Goal: Task Accomplishment & Management: Use online tool/utility

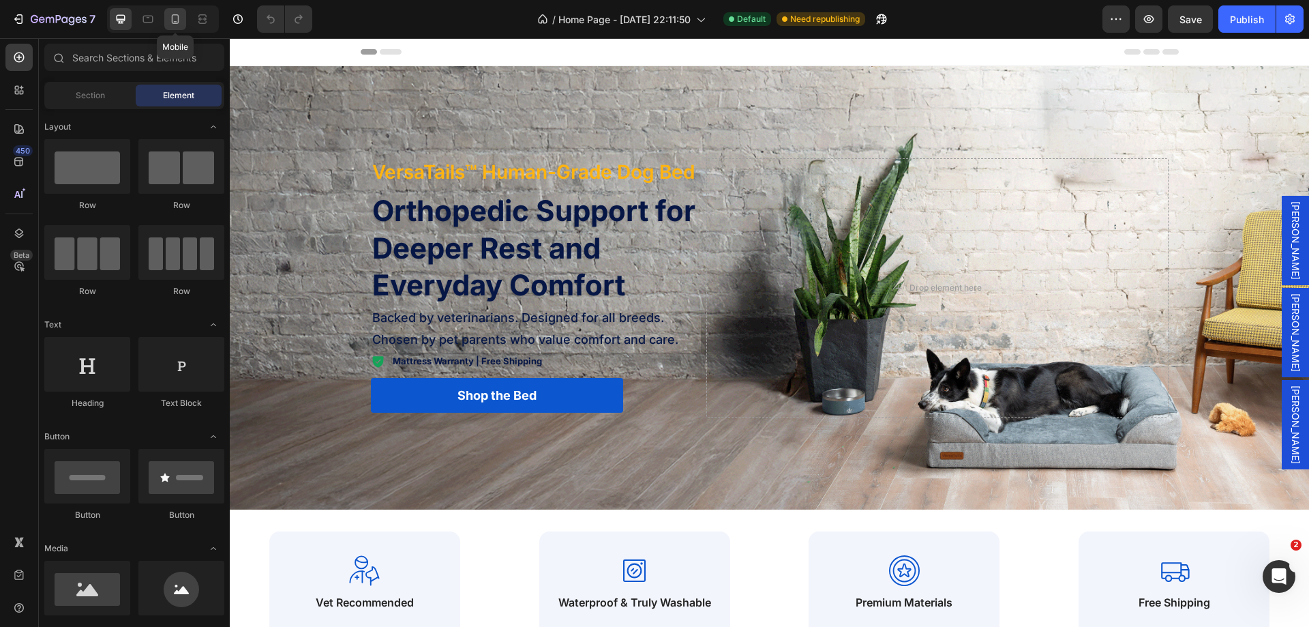
click at [182, 19] on icon at bounding box center [175, 19] width 14 height 14
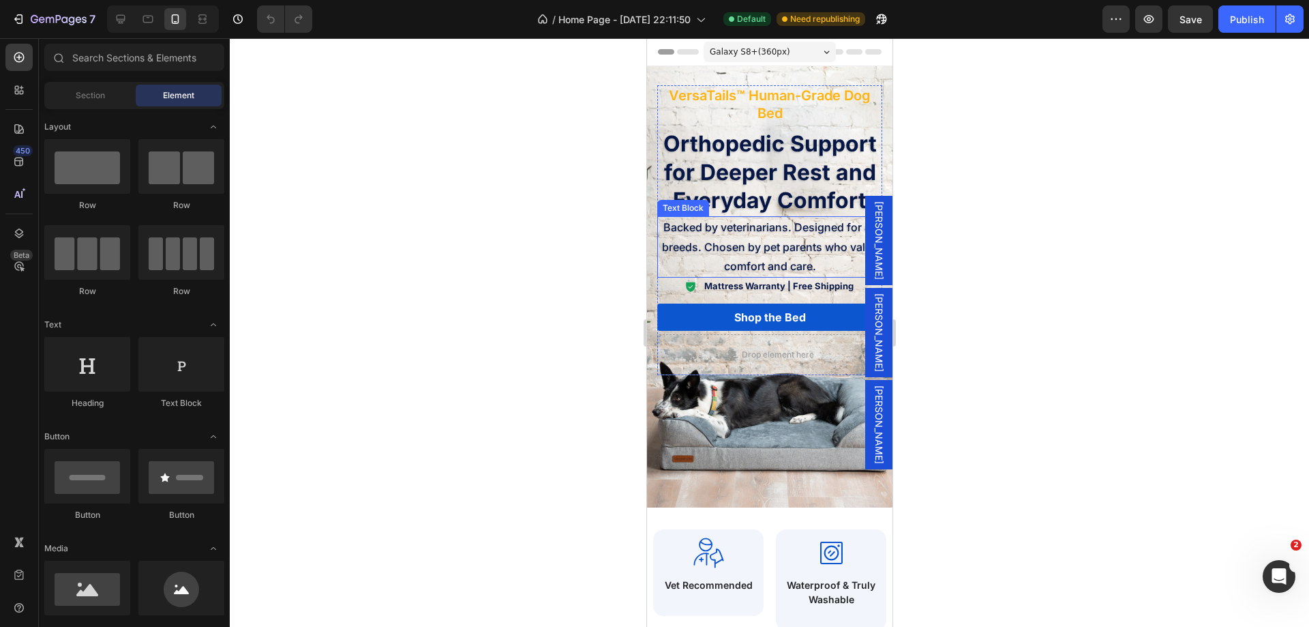
click at [714, 239] on p "Backed by veterinarians. Designed for all breeds. Chosen by pet parents who val…" at bounding box center [769, 247] width 222 height 59
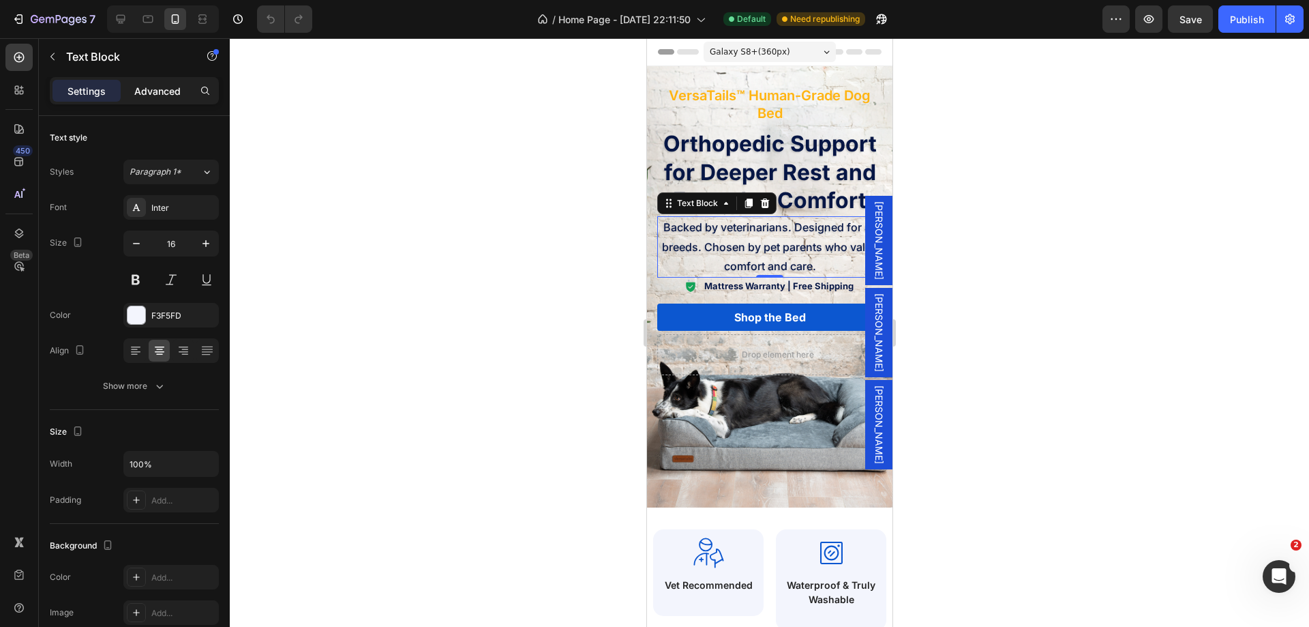
click at [169, 86] on p "Advanced" at bounding box center [157, 91] width 46 height 14
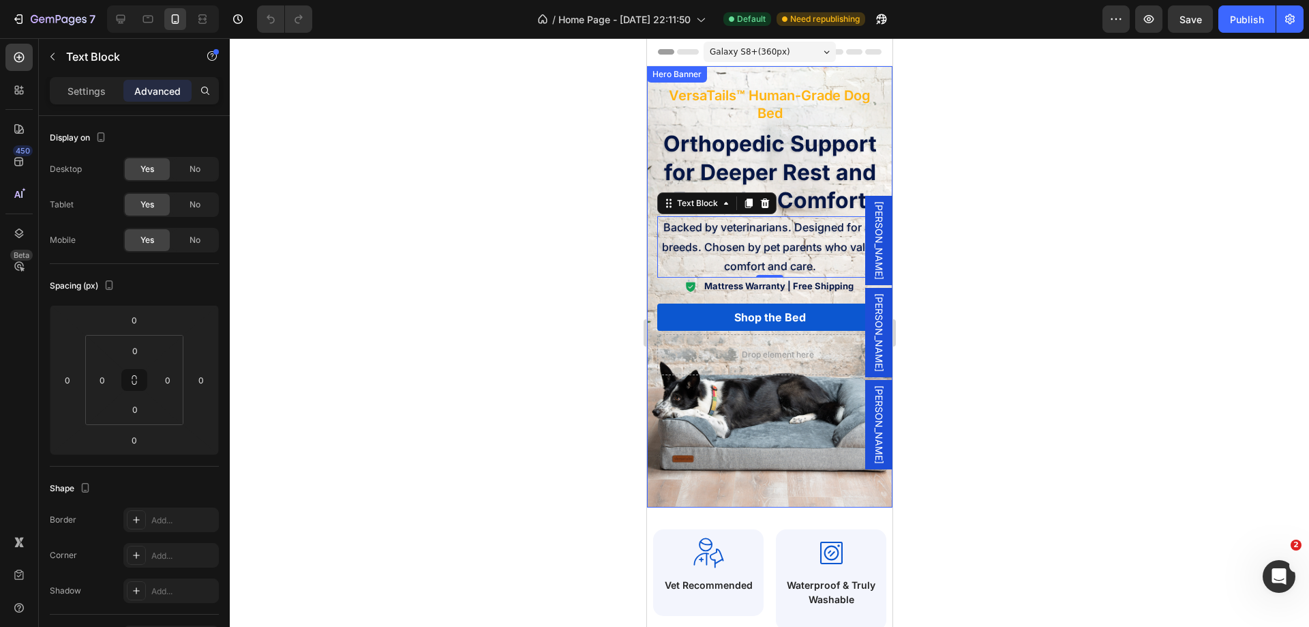
click at [751, 428] on div "Background Image" at bounding box center [768, 286] width 245 height 441
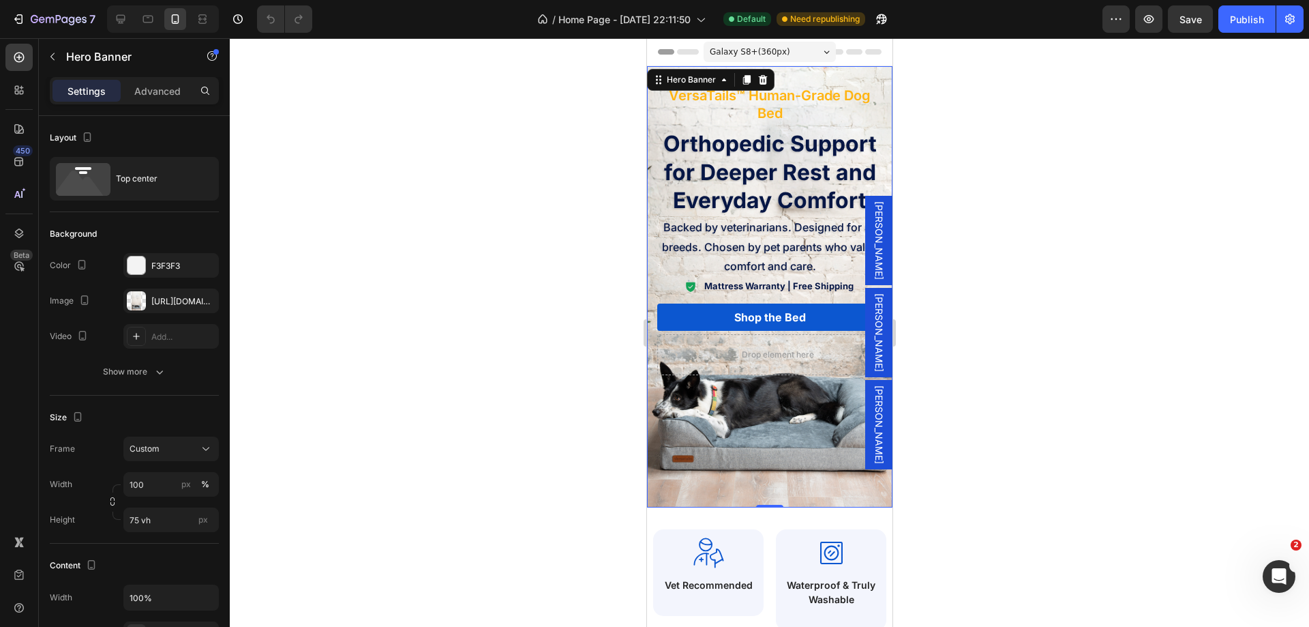
click at [816, 459] on div "Background Image" at bounding box center [768, 286] width 245 height 441
click at [135, 516] on input "75 vh" at bounding box center [170, 519] width 95 height 25
click at [766, 229] on span "Backed by veterinarians. Designed for all breeds. Chosen by pet parents who val…" at bounding box center [769, 246] width 216 height 53
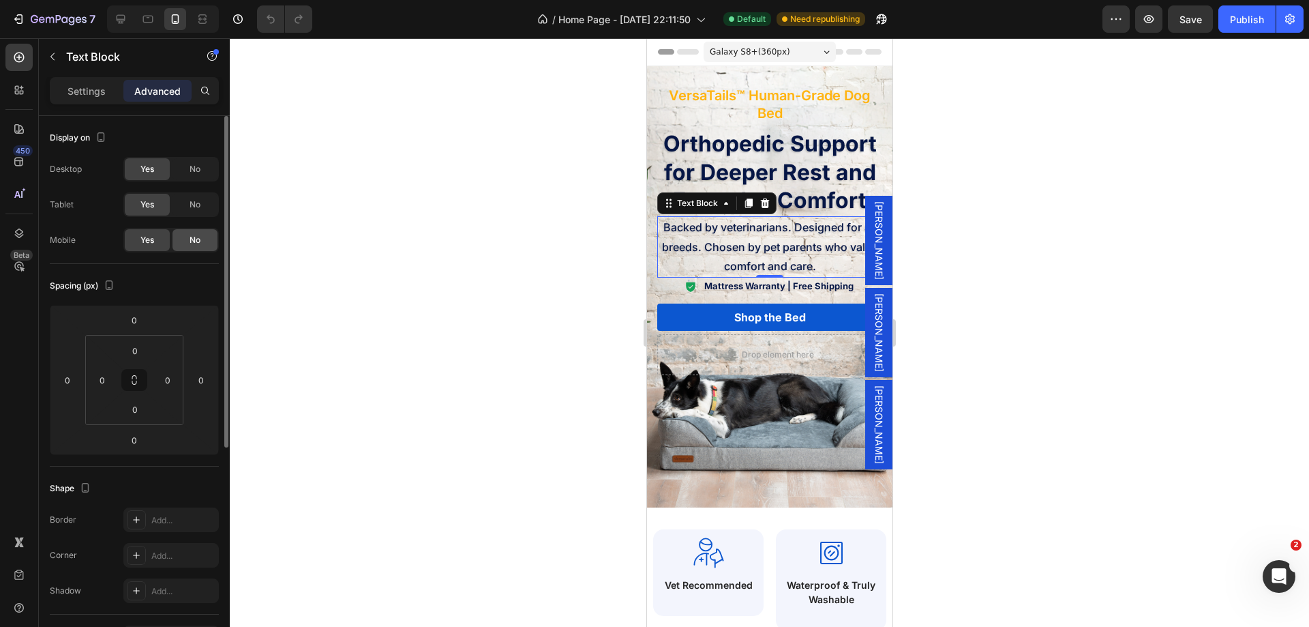
click at [193, 241] on span "No" at bounding box center [195, 240] width 11 height 12
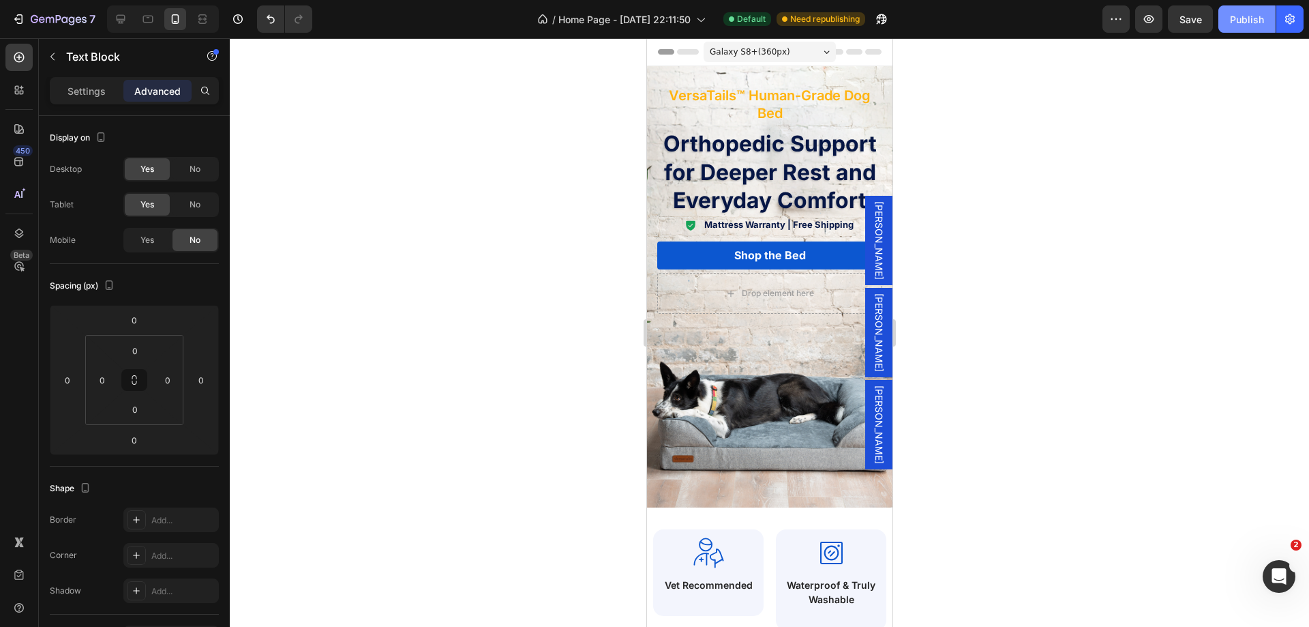
click at [1246, 22] on div "Publish" at bounding box center [1247, 19] width 34 height 14
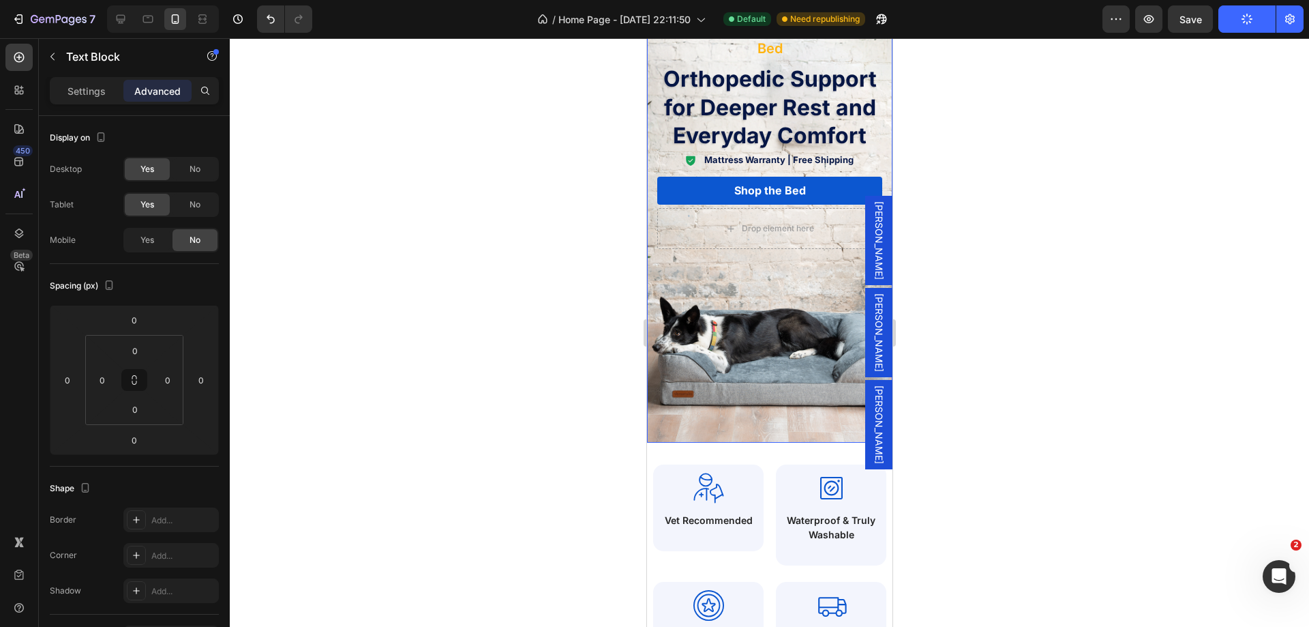
scroll to position [68, 0]
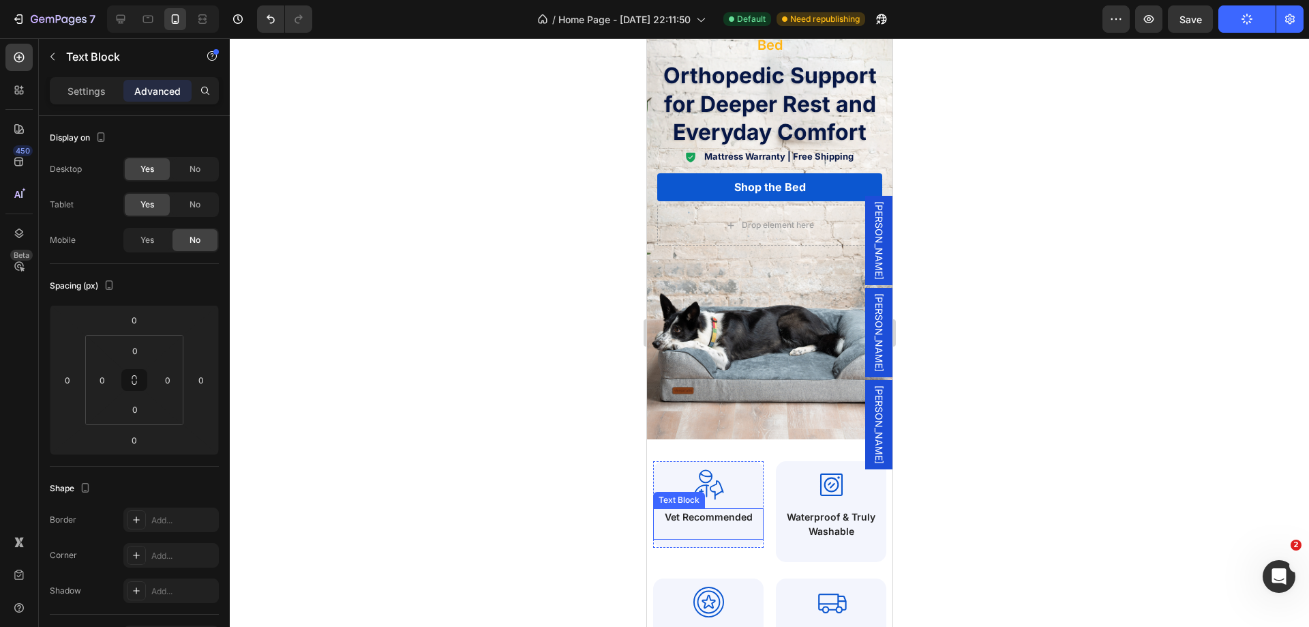
click at [720, 524] on p at bounding box center [708, 531] width 108 height 14
click at [726, 519] on p "Vet Recommended" at bounding box center [708, 516] width 108 height 14
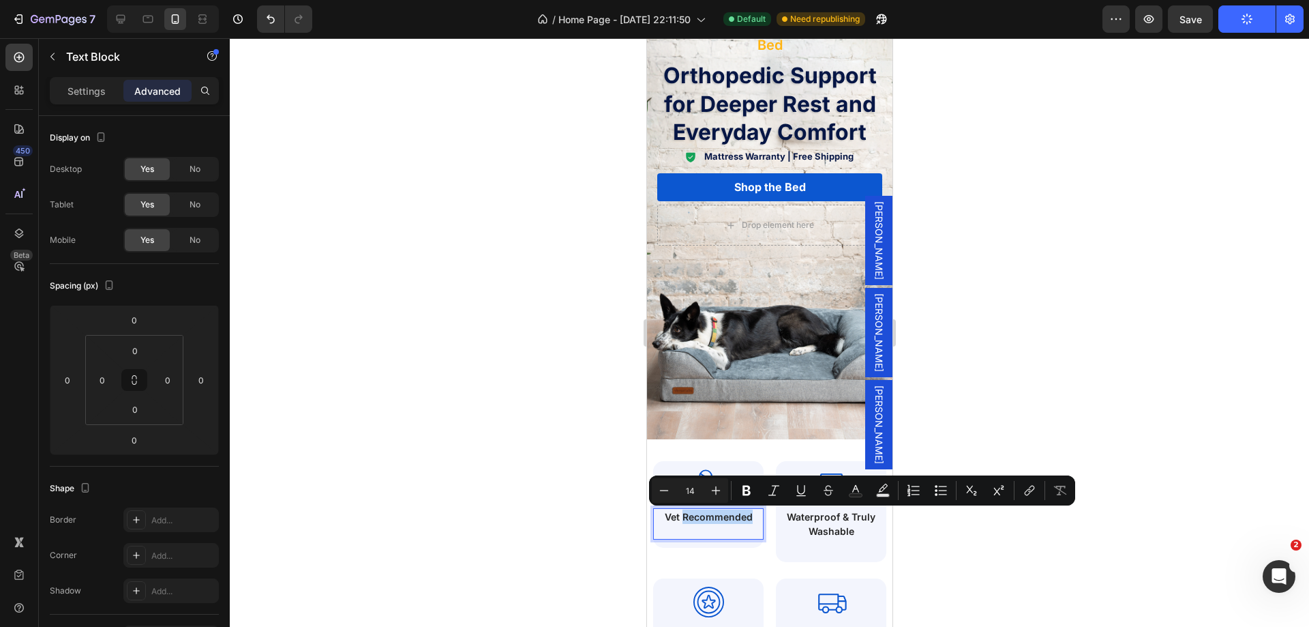
click at [732, 516] on p "Vet Recommended" at bounding box center [708, 516] width 108 height 14
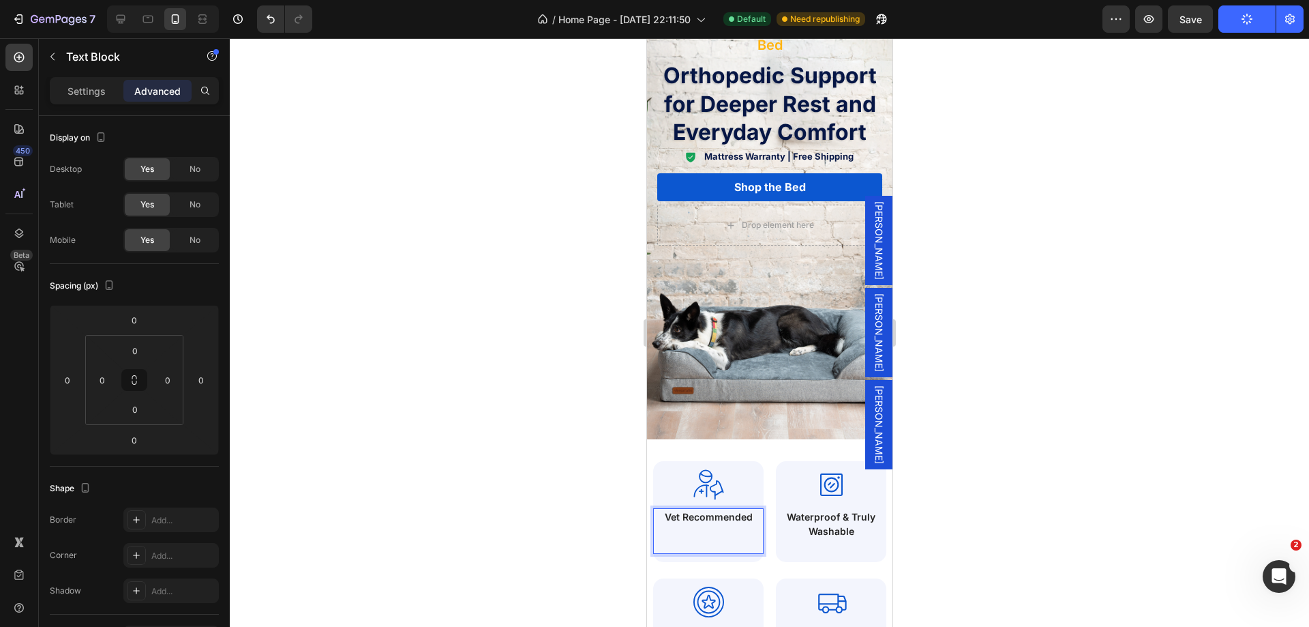
click at [952, 500] on div at bounding box center [769, 332] width 1079 height 588
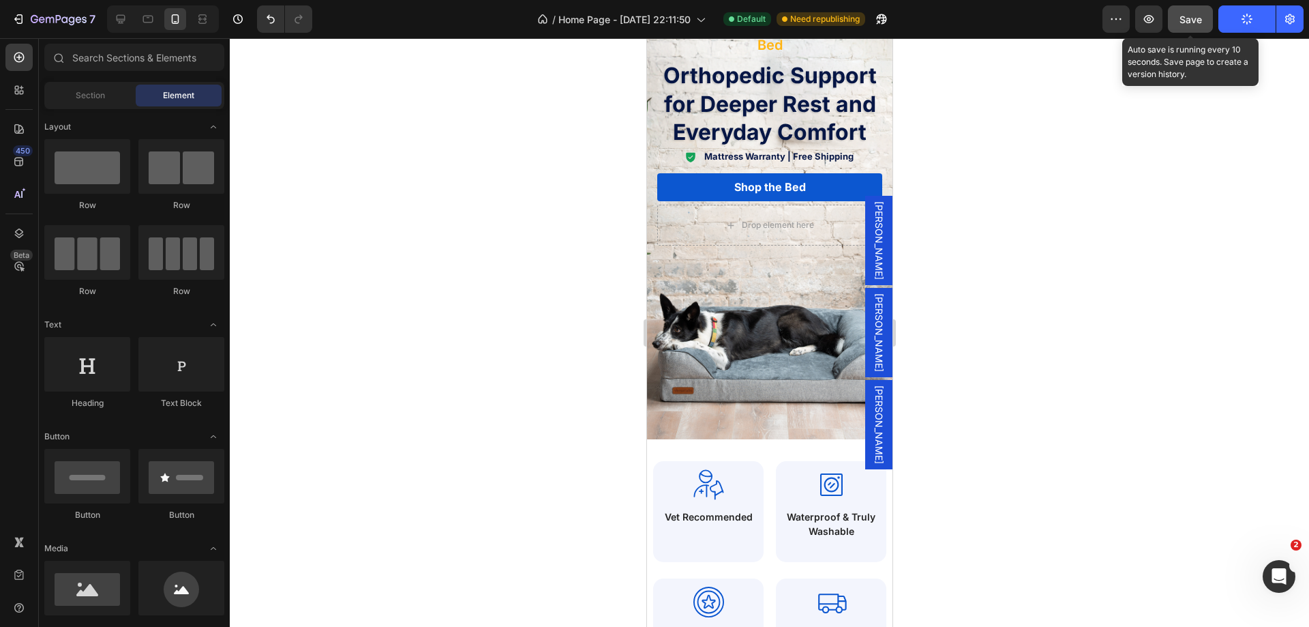
drag, startPoint x: 1187, startPoint y: 16, endPoint x: 211, endPoint y: 65, distance: 977.7
click at [1187, 16] on span "Save" at bounding box center [1191, 20] width 23 height 12
click at [1148, 18] on icon "button" at bounding box center [1149, 19] width 14 height 14
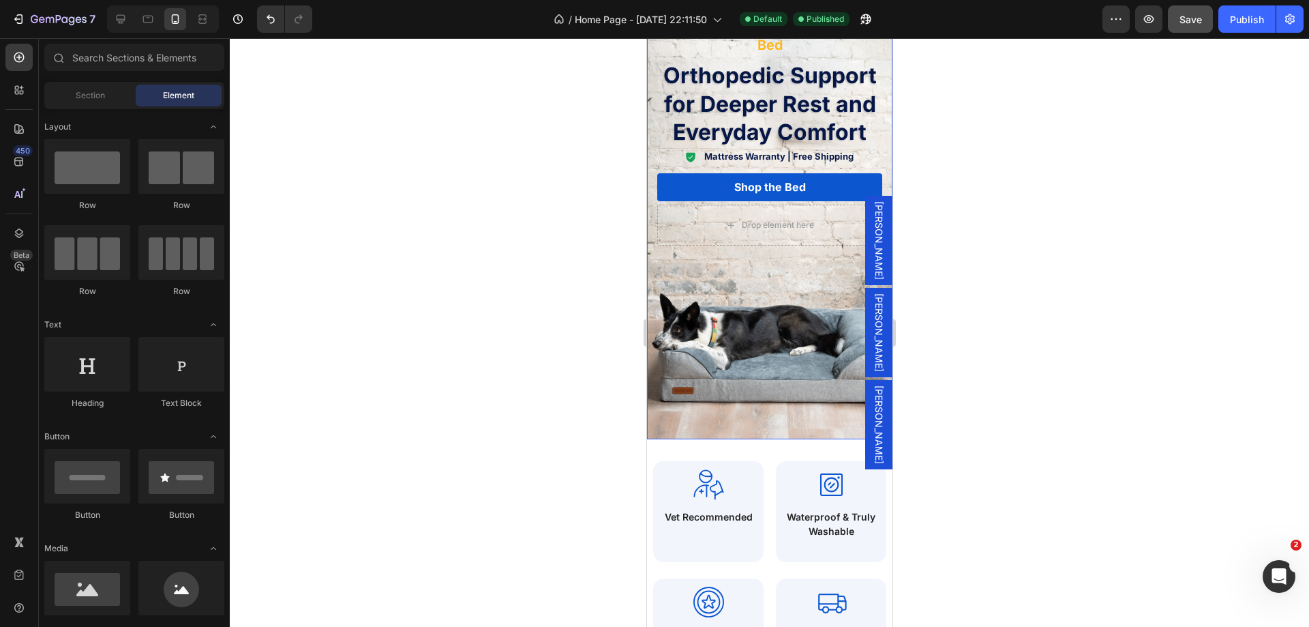
click at [713, 296] on div "Background Image" at bounding box center [768, 218] width 245 height 441
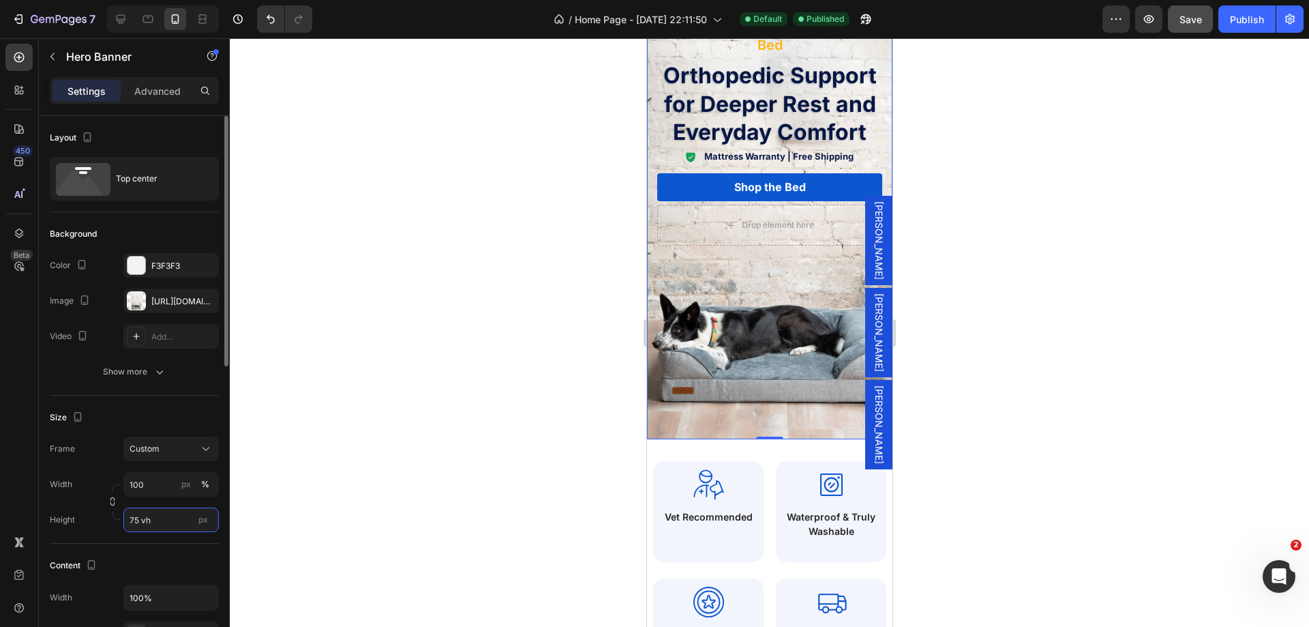
click at [138, 518] on input "75 vh" at bounding box center [170, 519] width 95 height 25
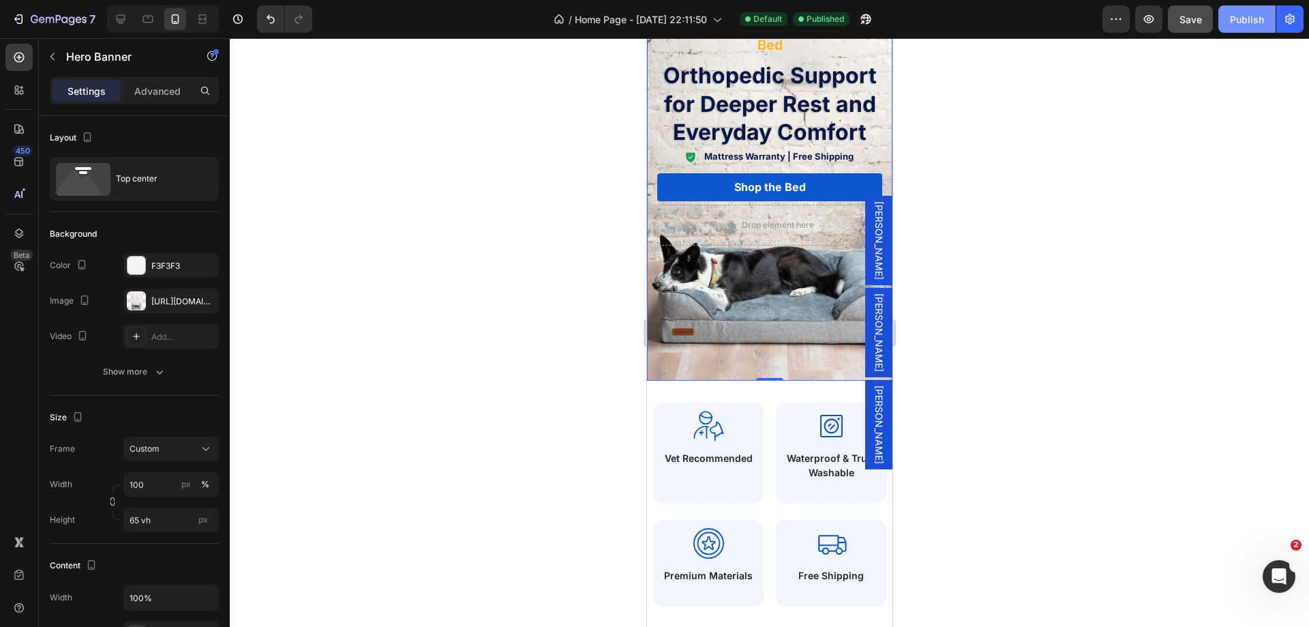
click at [1240, 23] on div "Publish" at bounding box center [1247, 19] width 34 height 14
click at [132, 522] on input "65 vh" at bounding box center [170, 519] width 95 height 25
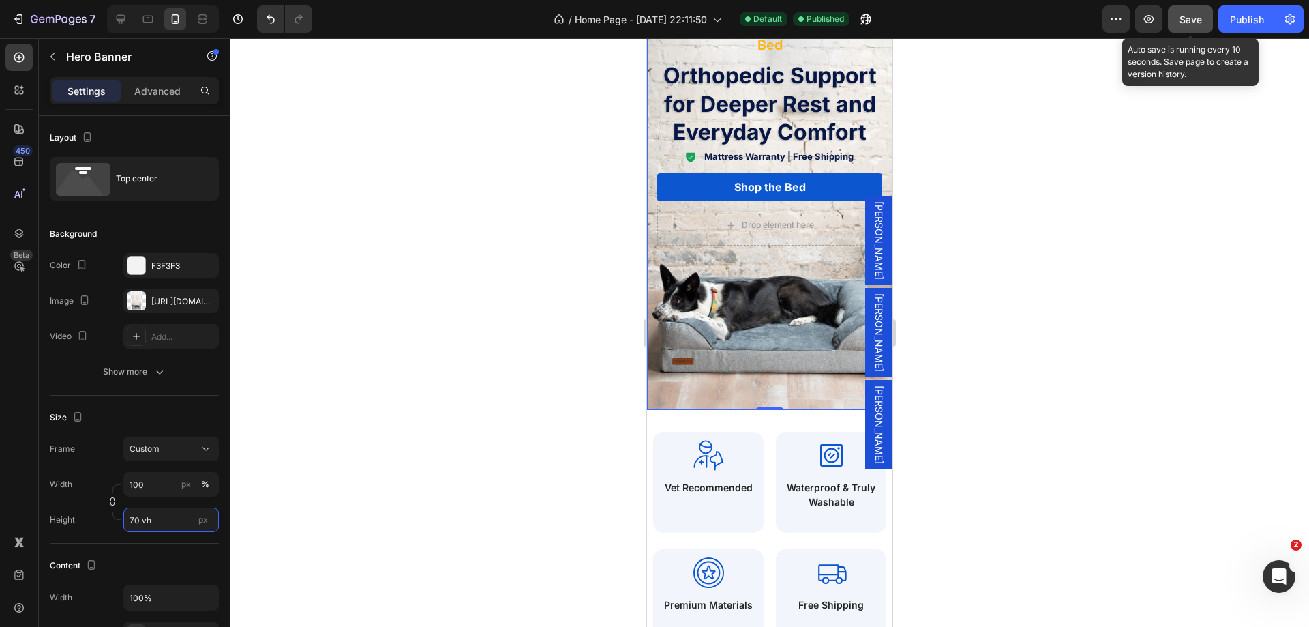
type input "70 vh"
click at [1197, 21] on span "Save" at bounding box center [1191, 20] width 23 height 12
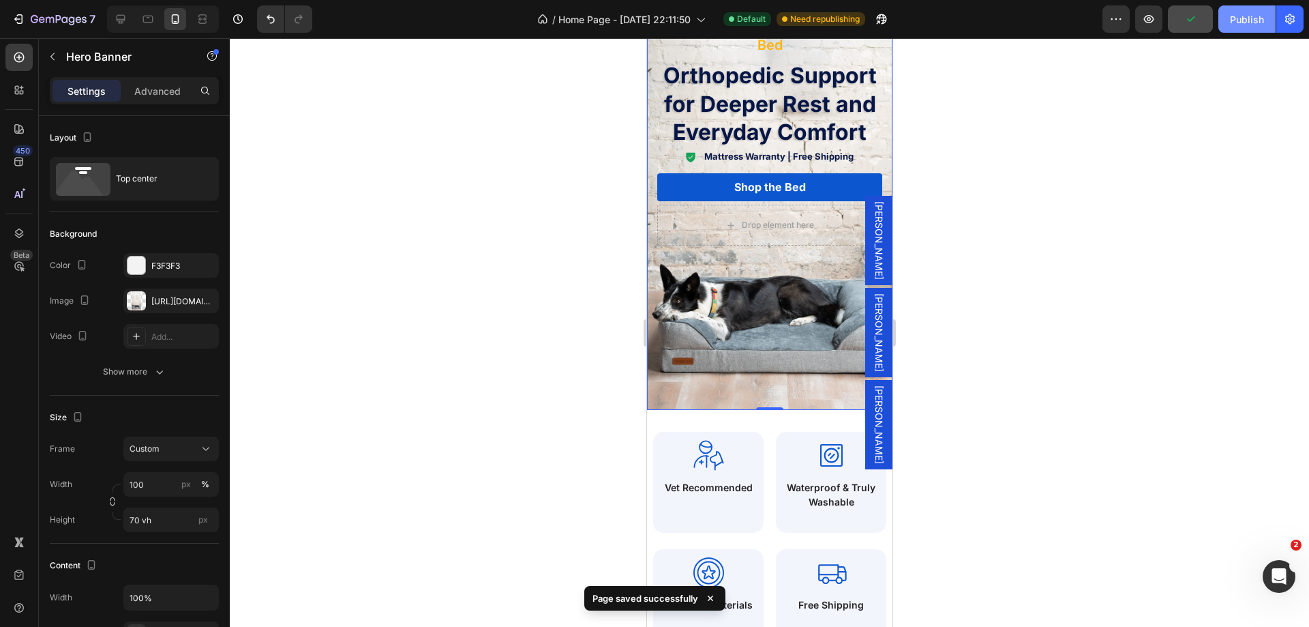
click at [1234, 19] on div "Publish" at bounding box center [1247, 19] width 34 height 14
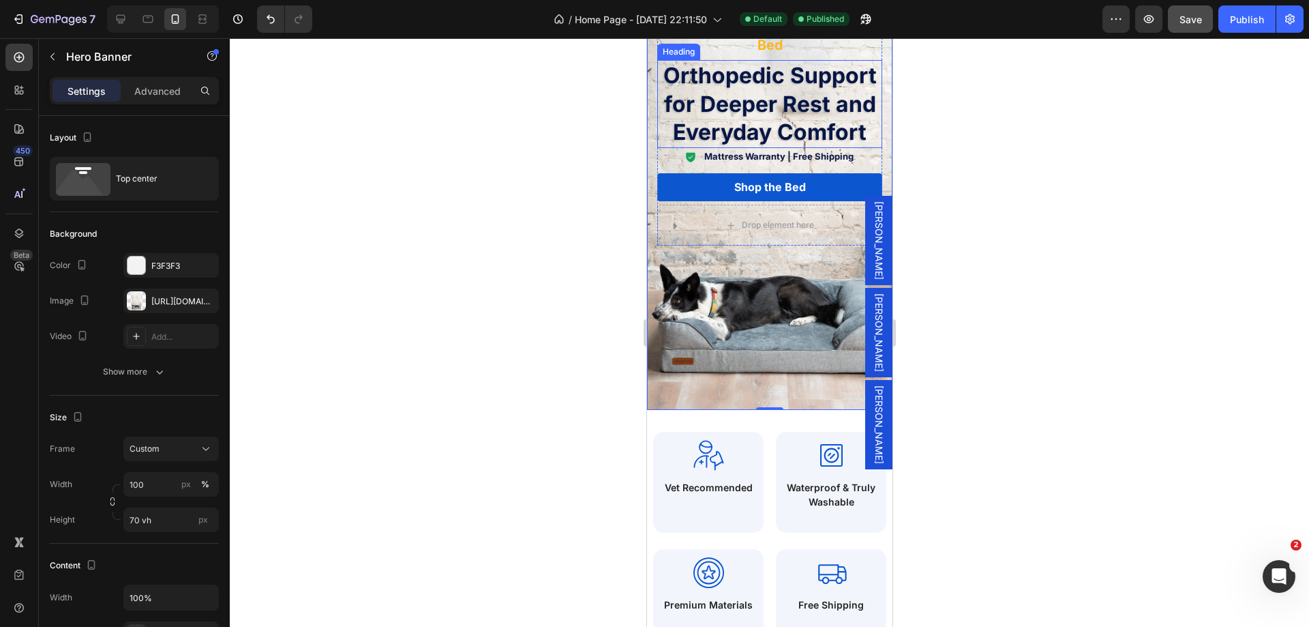
scroll to position [0, 0]
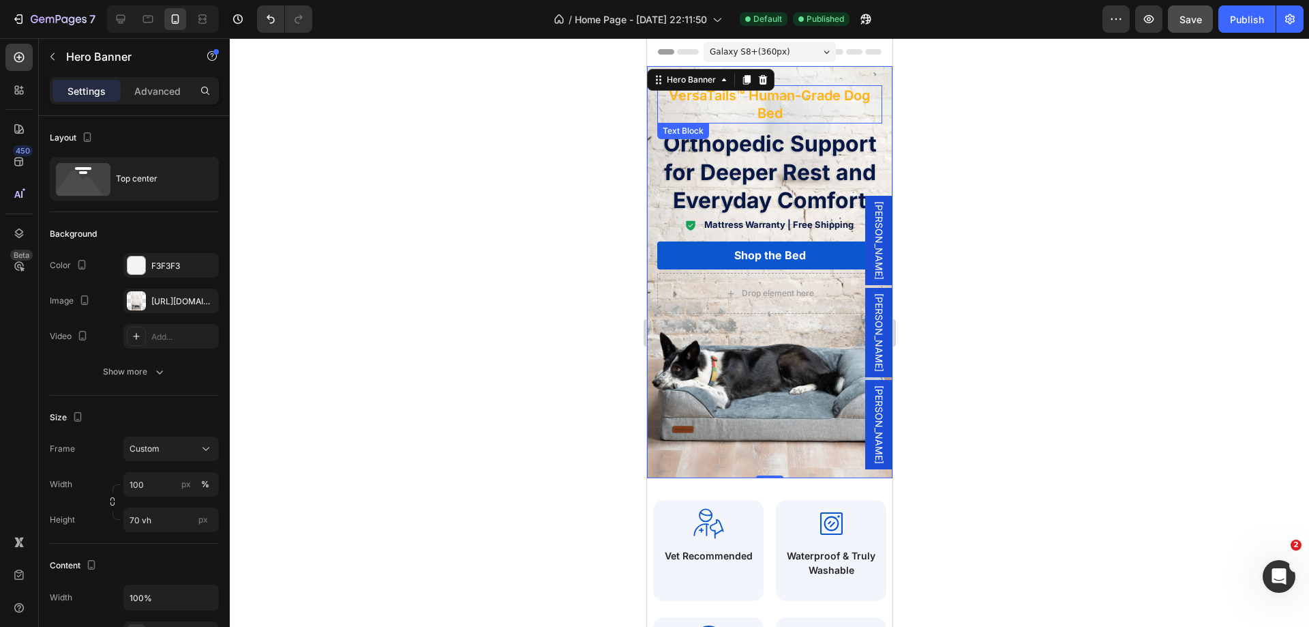
click at [776, 108] on p "VersaTails™ Human-Grade Dog Bed" at bounding box center [769, 104] width 222 height 35
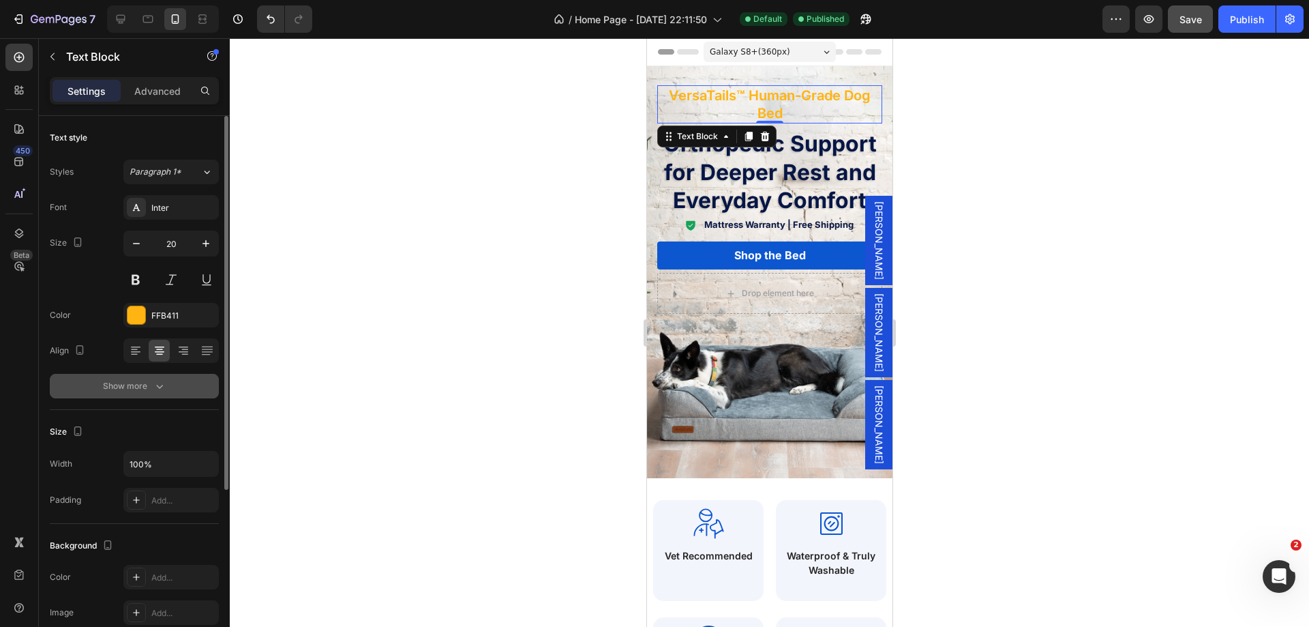
click at [123, 391] on div "Show more" at bounding box center [134, 386] width 63 height 14
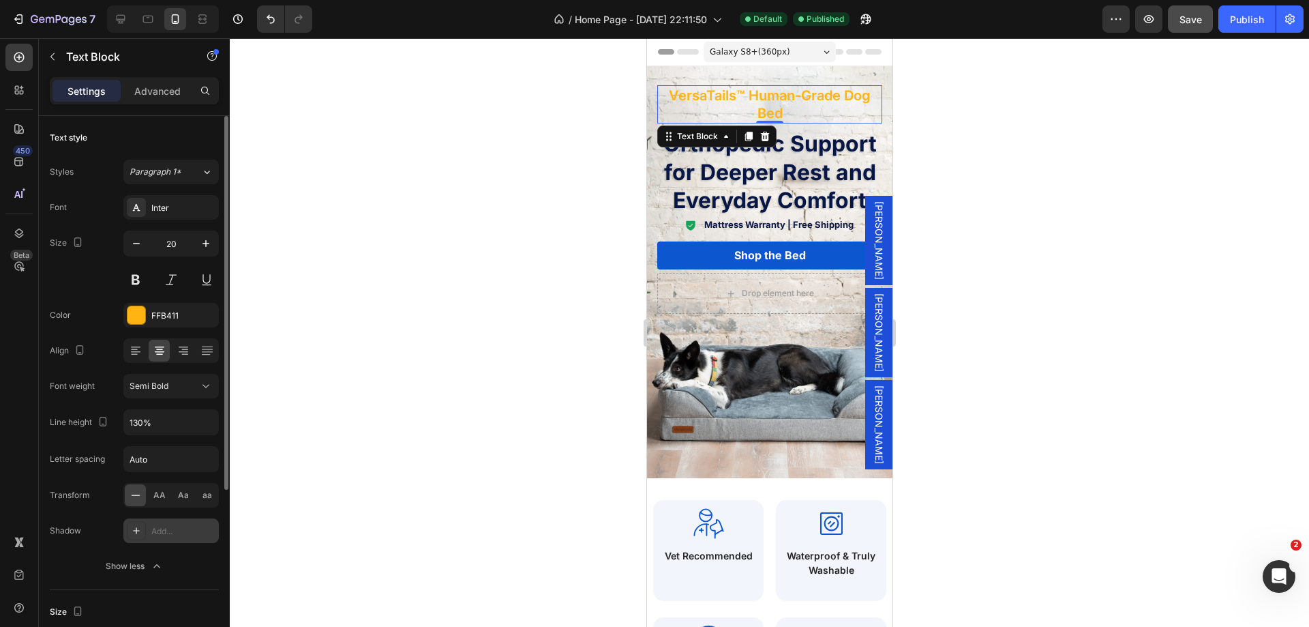
click at [173, 523] on div "Add..." at bounding box center [170, 530] width 95 height 25
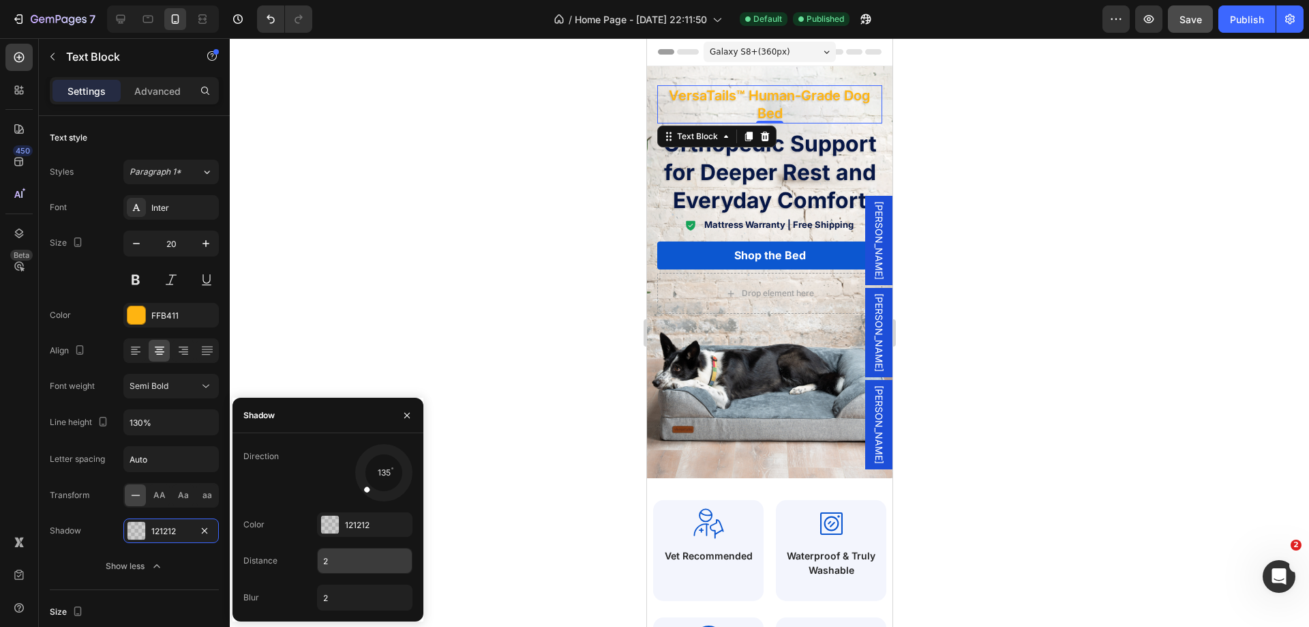
click at [356, 551] on input "2" at bounding box center [365, 560] width 94 height 25
type input "1"
click at [346, 596] on input "2" at bounding box center [365, 597] width 94 height 25
type input "1"
click at [358, 529] on div "121212" at bounding box center [365, 525] width 40 height 12
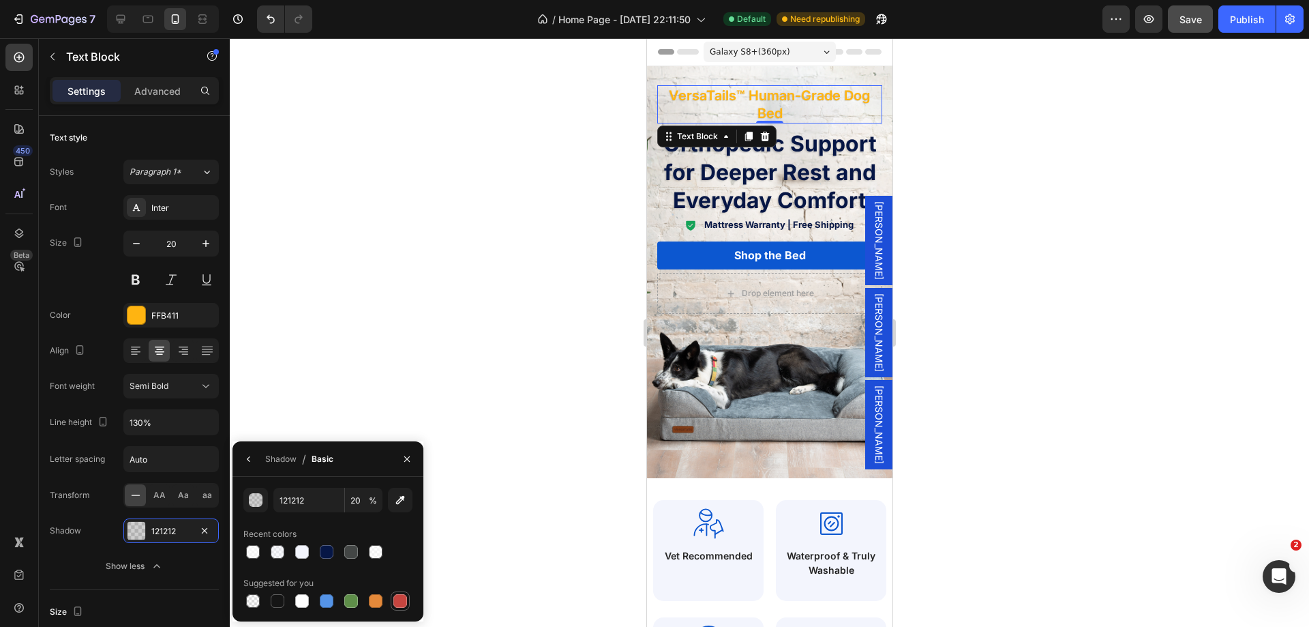
click at [398, 599] on div at bounding box center [400, 601] width 14 height 14
type input "C5453F"
type input "100"
type input "121212"
type input "20"
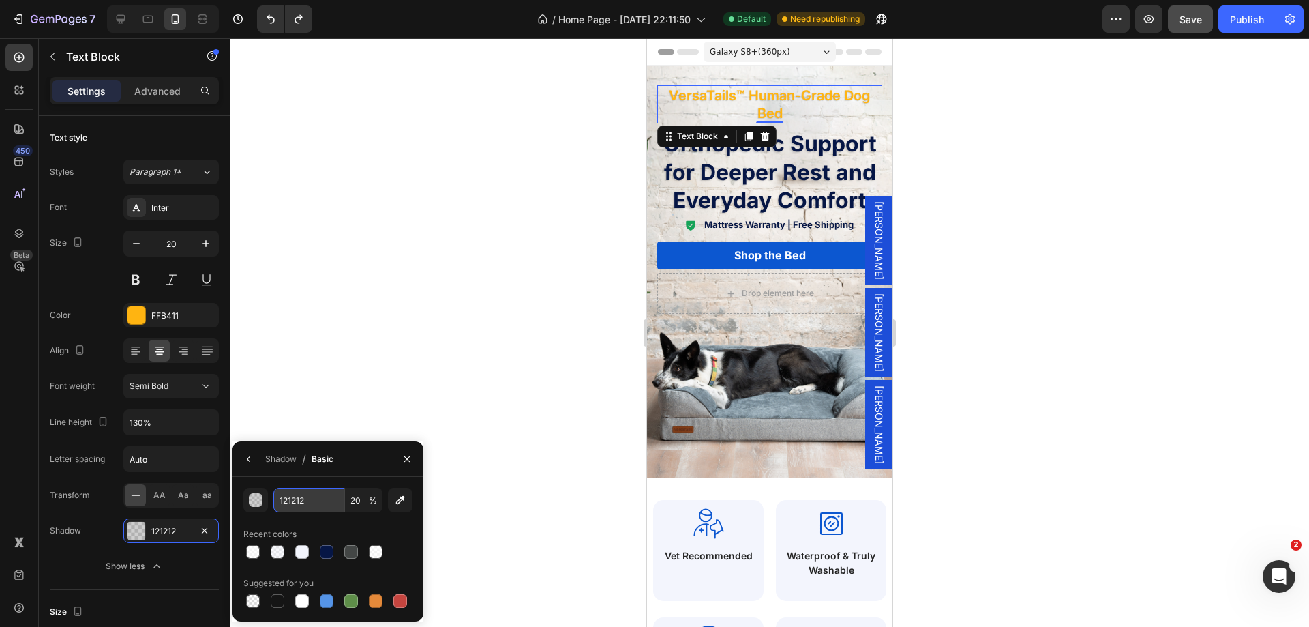
click at [316, 499] on input "121212" at bounding box center [308, 500] width 71 height 25
click at [275, 460] on div "Shadow" at bounding box center [280, 459] width 31 height 12
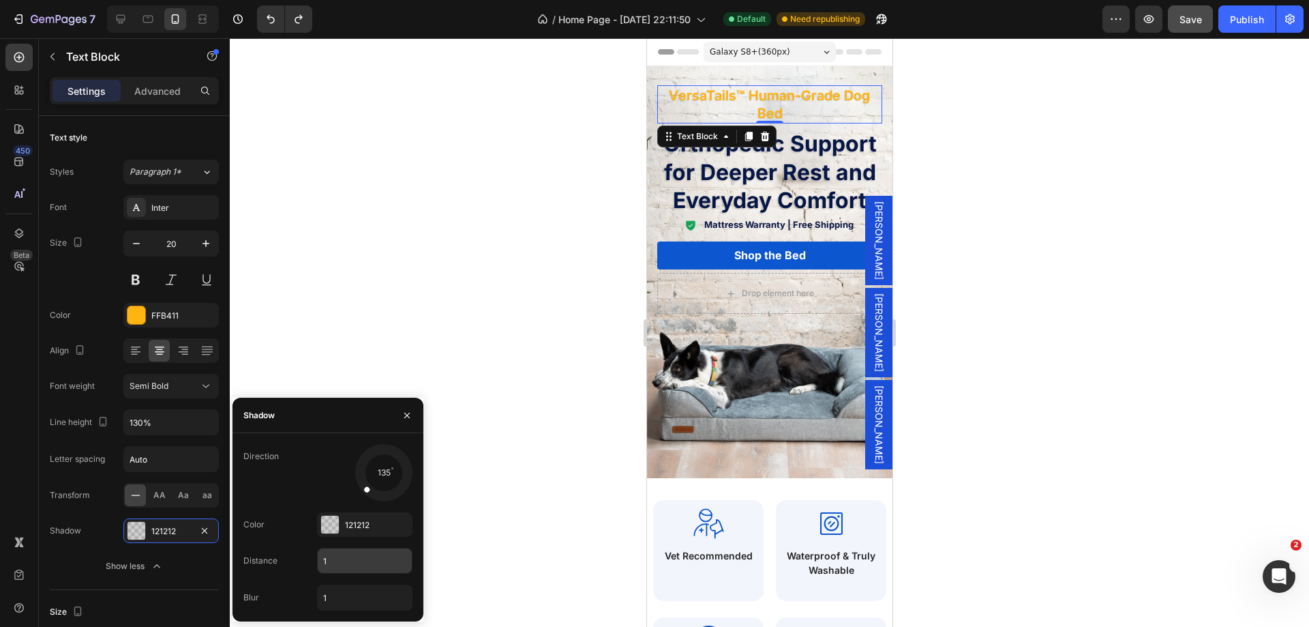
click at [359, 558] on input "1" at bounding box center [365, 560] width 94 height 25
click at [368, 599] on input "1" at bounding box center [365, 597] width 94 height 25
type input "0"
click at [355, 560] on input "1" at bounding box center [365, 560] width 94 height 25
type input "1"
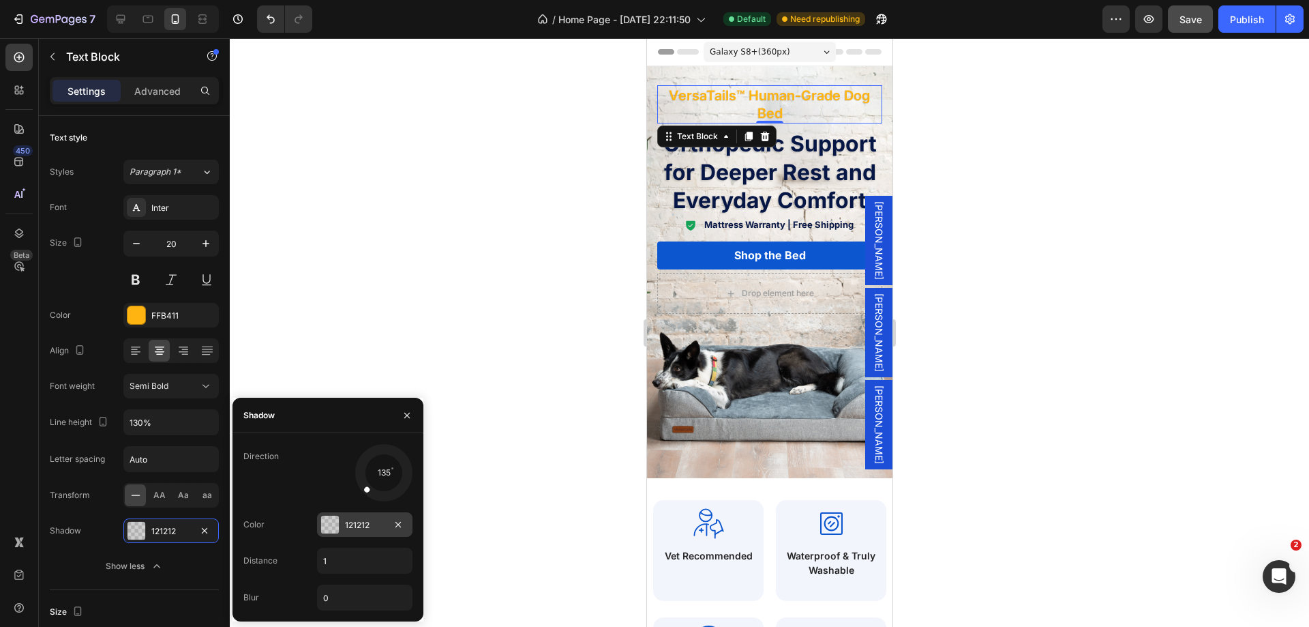
click at [358, 530] on div "121212" at bounding box center [365, 525] width 40 height 12
click at [0, 0] on div "Shadow / Basic 121212 20 % Recent colors Suggested for you" at bounding box center [0, 0] width 0 height 0
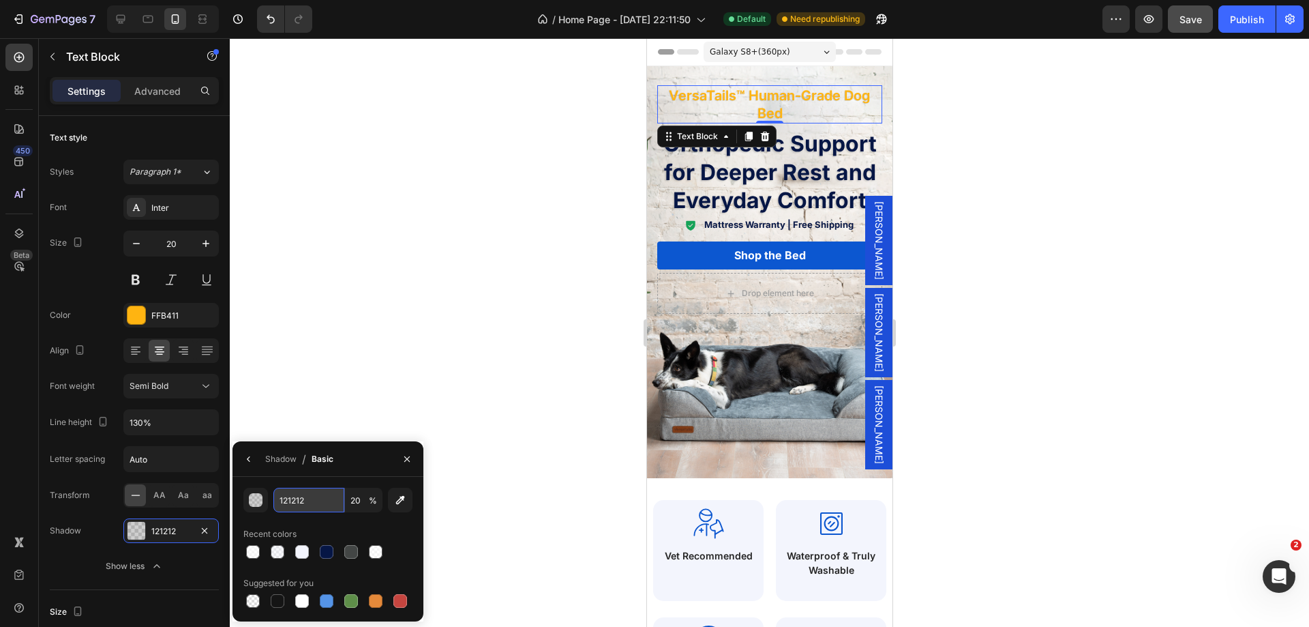
click at [309, 503] on input "121212" at bounding box center [308, 500] width 71 height 25
click at [176, 303] on div "FFB411" at bounding box center [170, 315] width 95 height 25
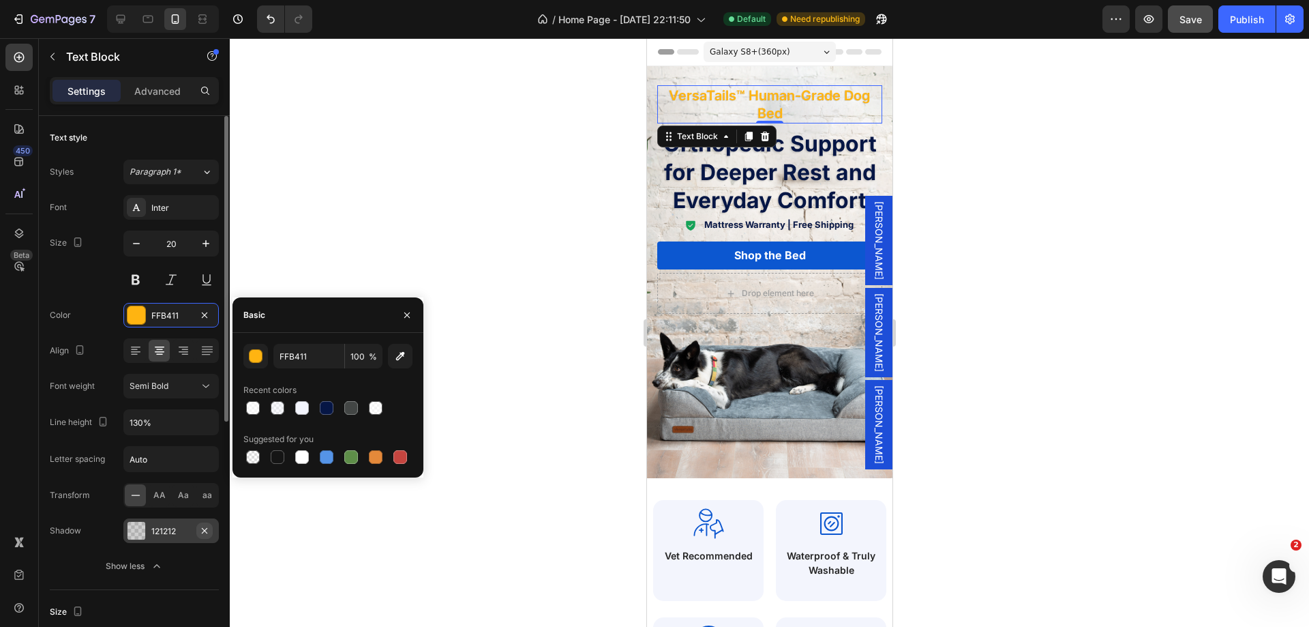
click at [201, 532] on icon "button" at bounding box center [204, 530] width 11 height 11
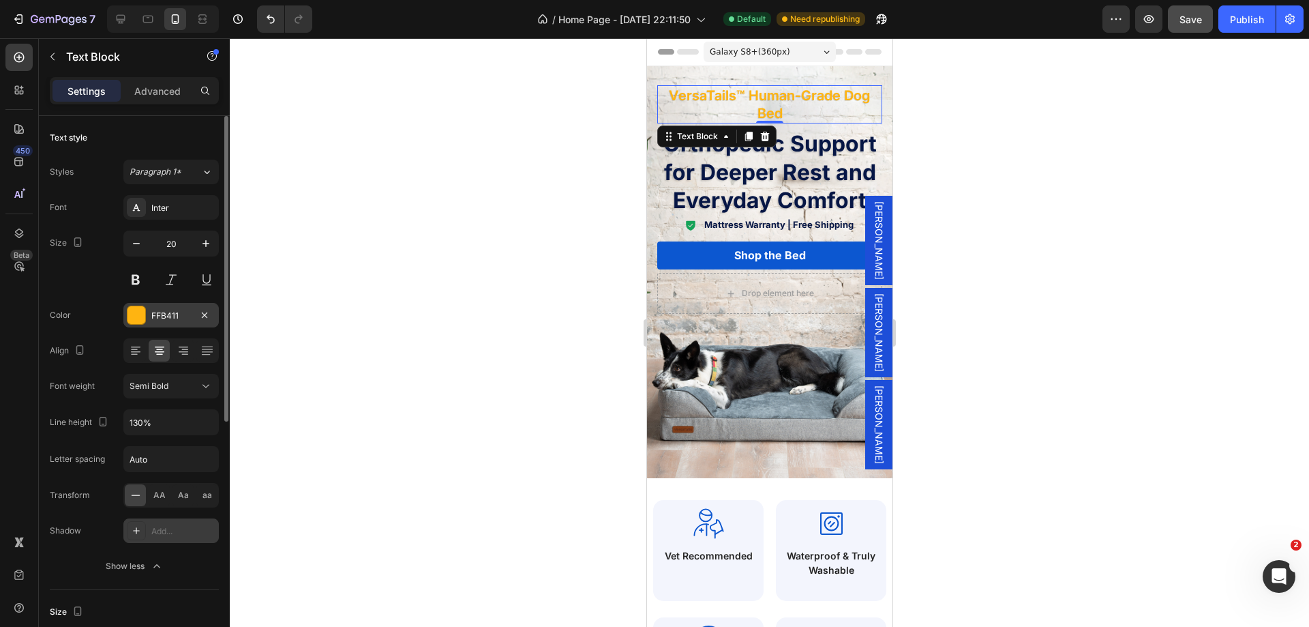
click at [173, 312] on div "FFB411" at bounding box center [171, 316] width 40 height 12
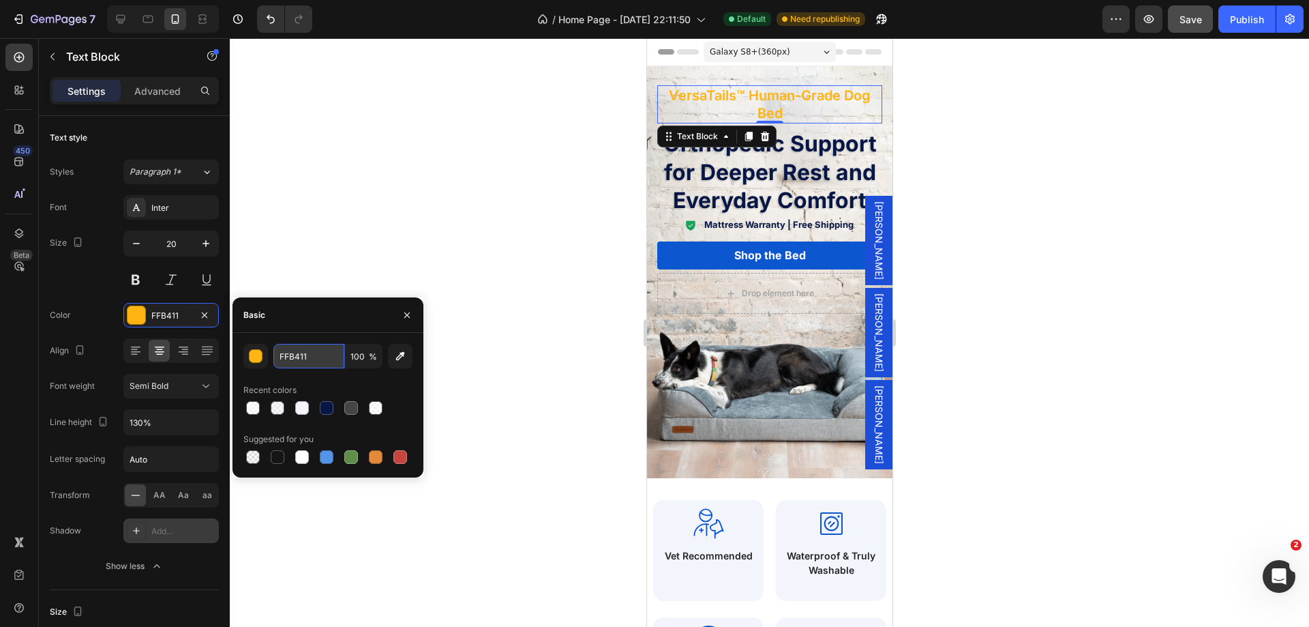
click at [316, 359] on input "FFB411" at bounding box center [308, 356] width 71 height 25
click at [316, 358] on input "FFB411" at bounding box center [308, 356] width 71 height 25
paste input "596274"
click at [148, 312] on div "FFB411" at bounding box center [170, 315] width 95 height 25
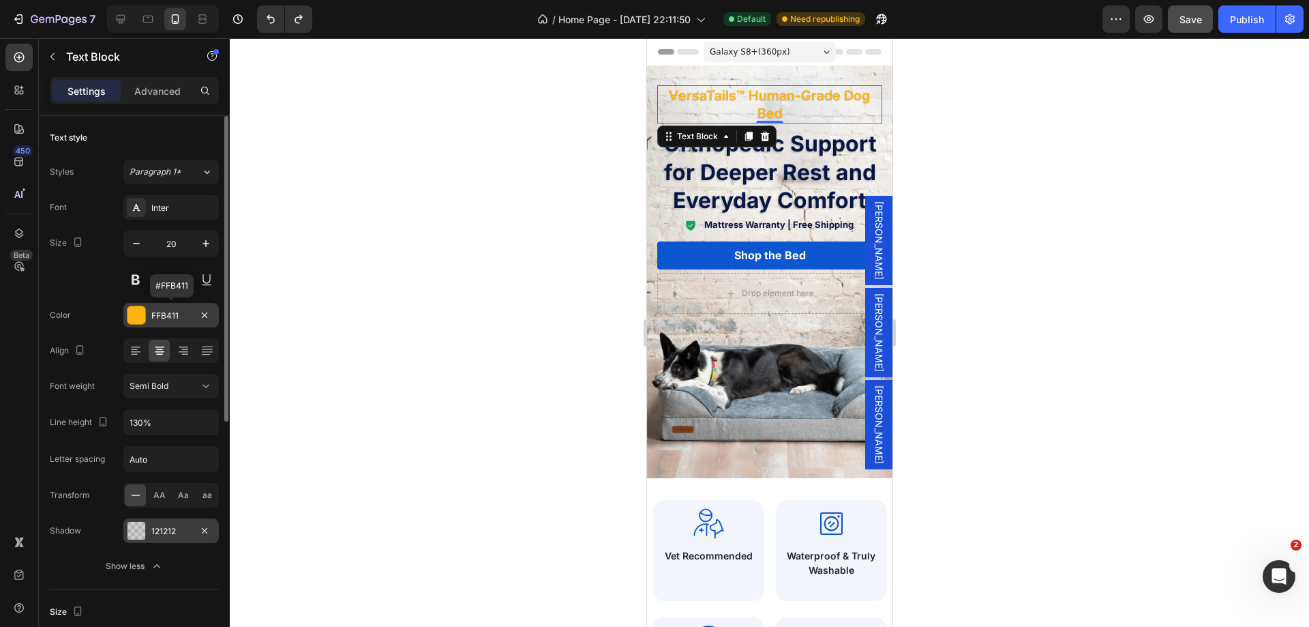
click at [182, 318] on div "FFB411" at bounding box center [171, 316] width 40 height 12
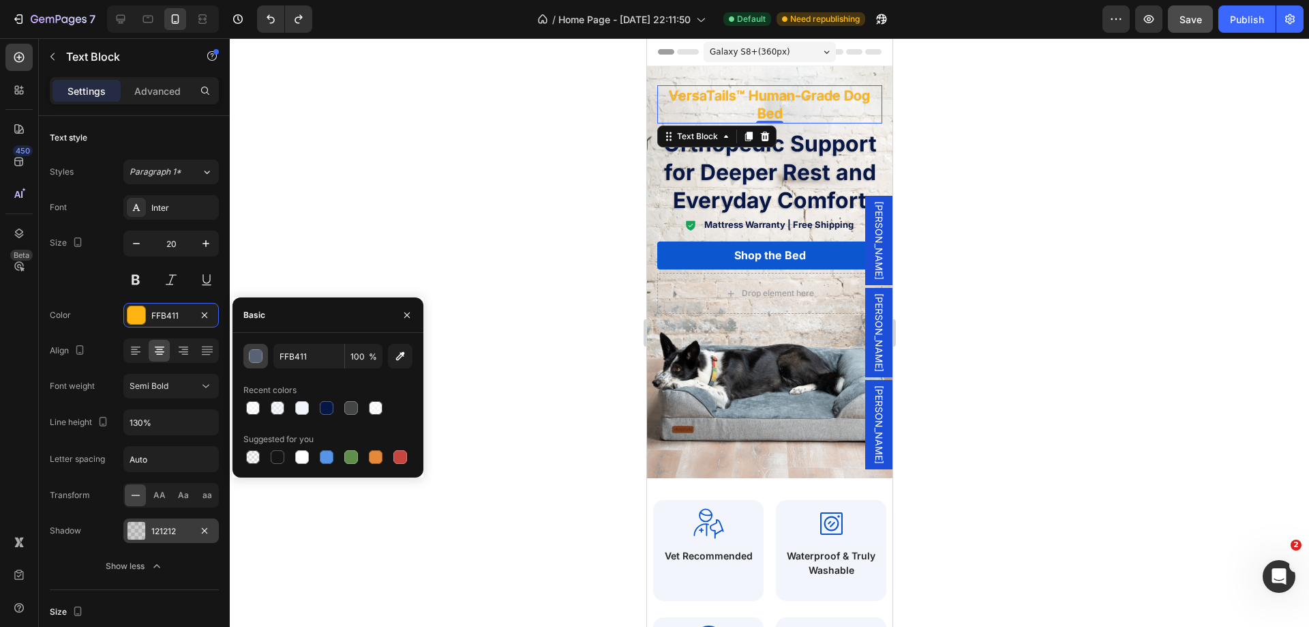
click at [254, 359] on div "button" at bounding box center [257, 357] width 14 height 14
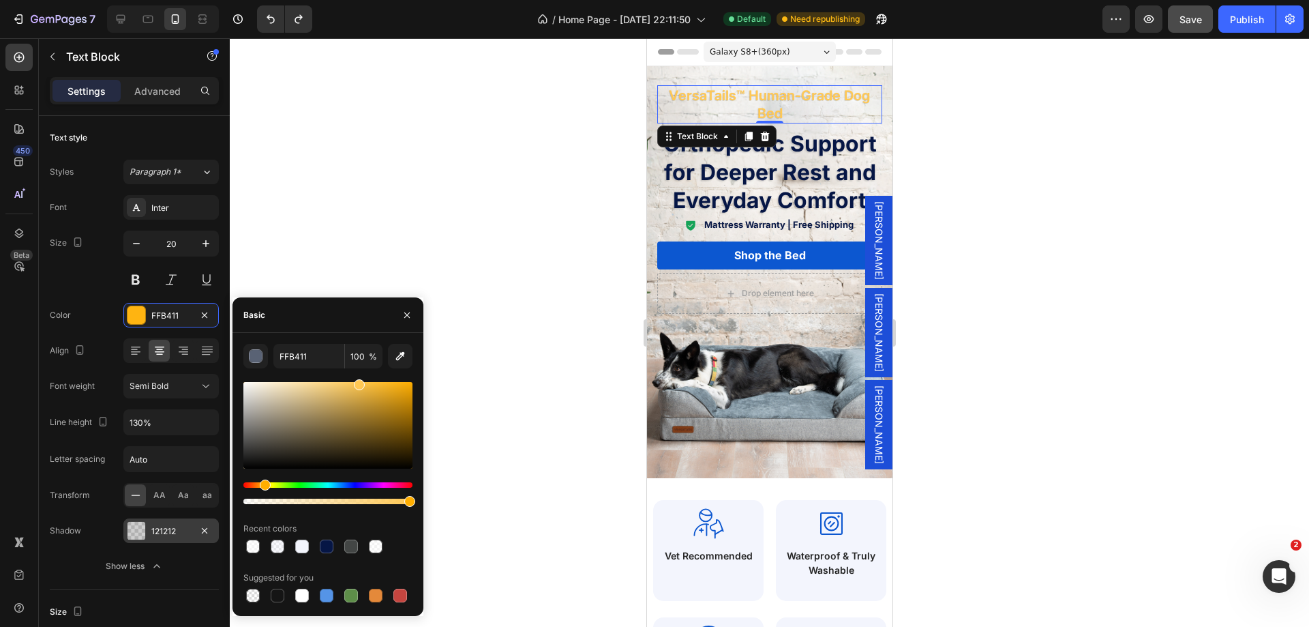
drag, startPoint x: 403, startPoint y: 384, endPoint x: 357, endPoint y: 332, distance: 69.1
click at [357, 332] on div "Basic FFB411 100 % Recent colors Suggested for you" at bounding box center [328, 456] width 191 height 318
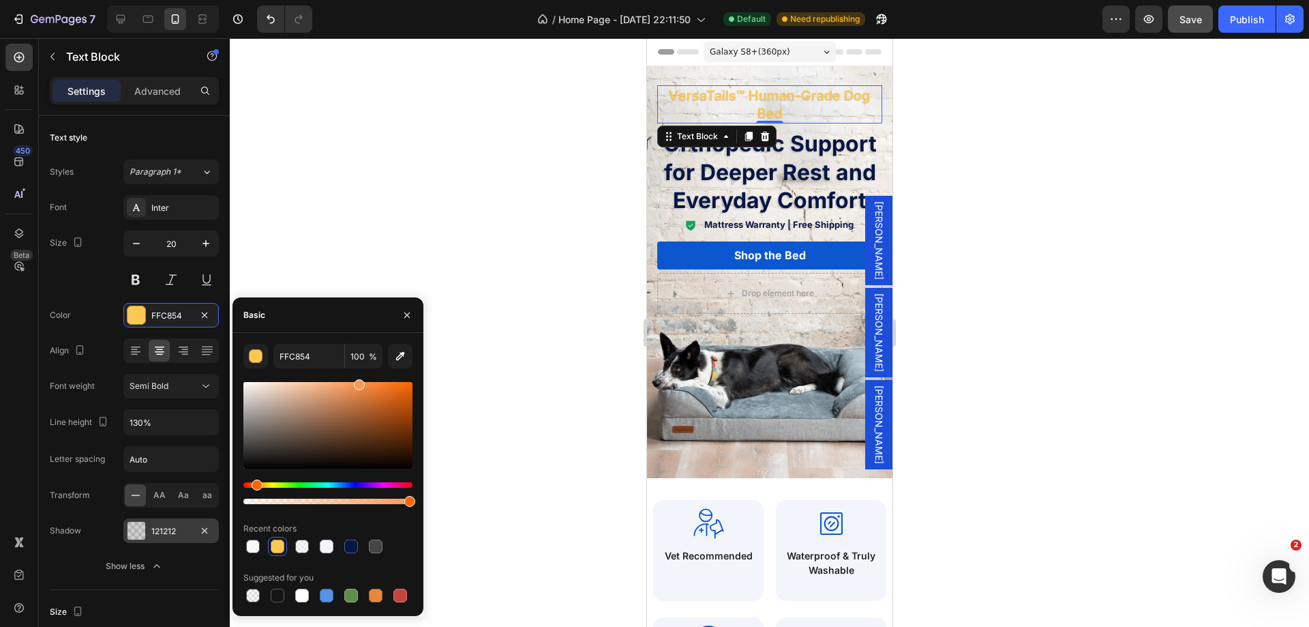
click at [255, 482] on div "Hue" at bounding box center [257, 484] width 11 height 11
drag, startPoint x: 379, startPoint y: 383, endPoint x: 391, endPoint y: 382, distance: 11.6
click at [391, 382] on div at bounding box center [327, 425] width 169 height 87
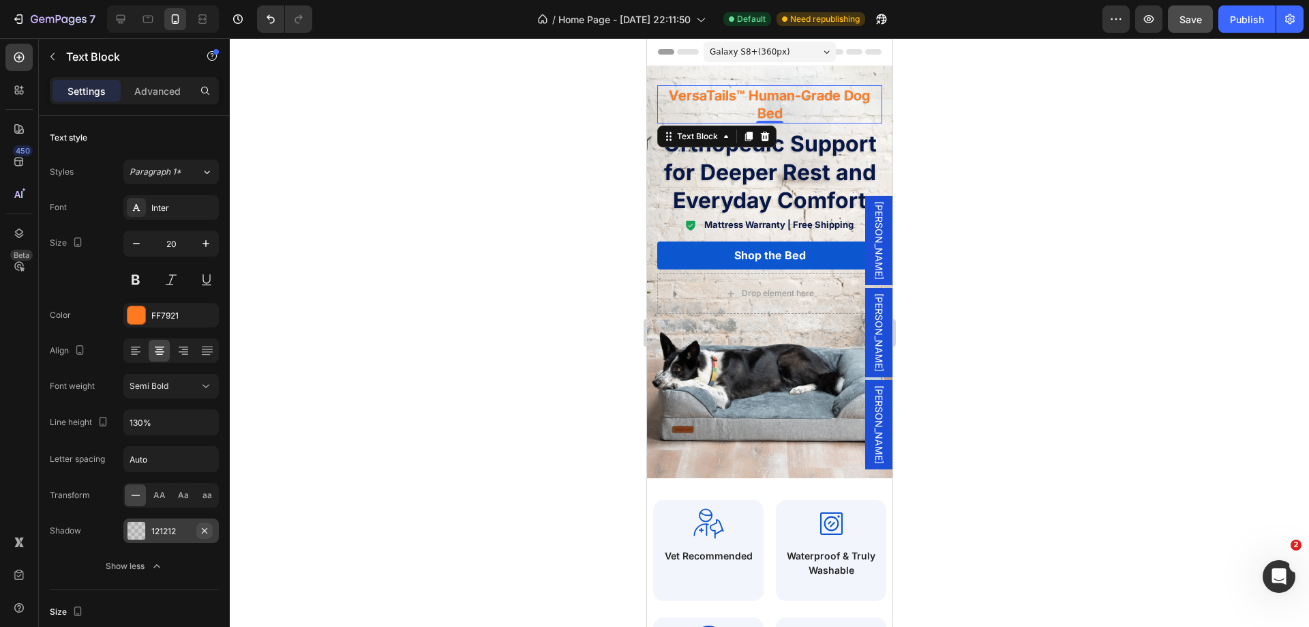
click at [203, 534] on icon "button" at bounding box center [204, 530] width 11 height 11
click at [164, 316] on div "FF7921" at bounding box center [171, 316] width 40 height 12
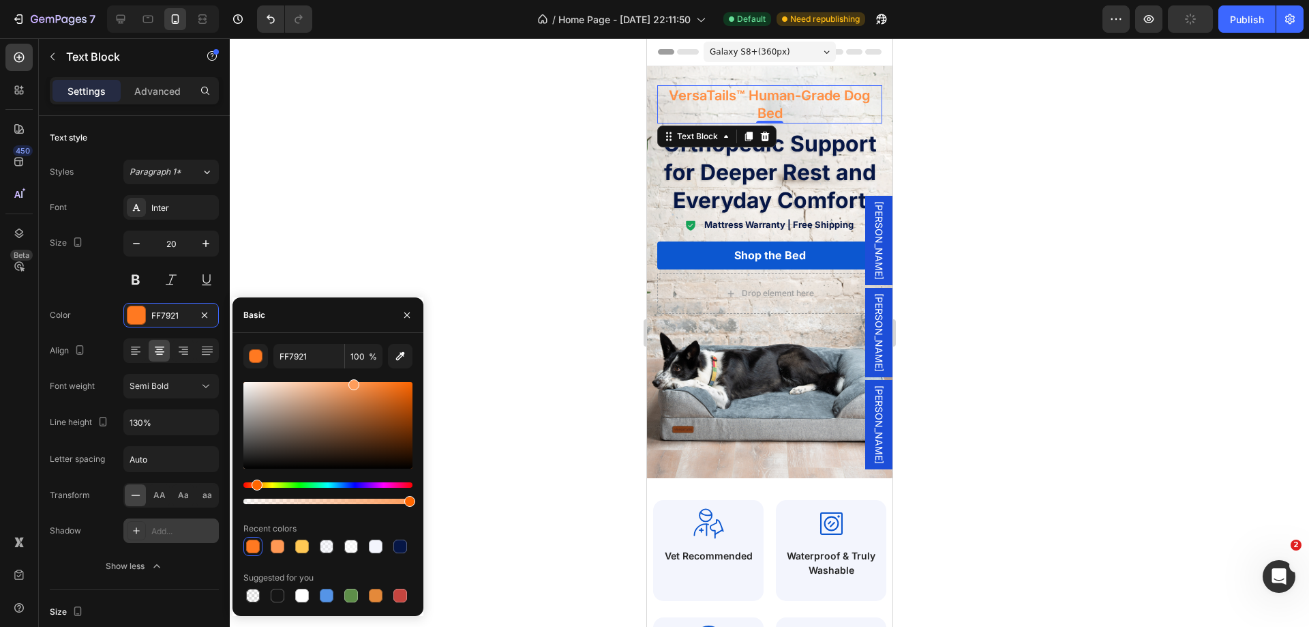
drag, startPoint x: 388, startPoint y: 384, endPoint x: 351, endPoint y: 384, distance: 36.8
click at [351, 383] on div at bounding box center [353, 384] width 11 height 11
drag, startPoint x: 355, startPoint y: 387, endPoint x: 361, endPoint y: 373, distance: 15.6
click at [361, 373] on div "F48338 100 % Recent colors Suggested for you" at bounding box center [327, 474] width 169 height 261
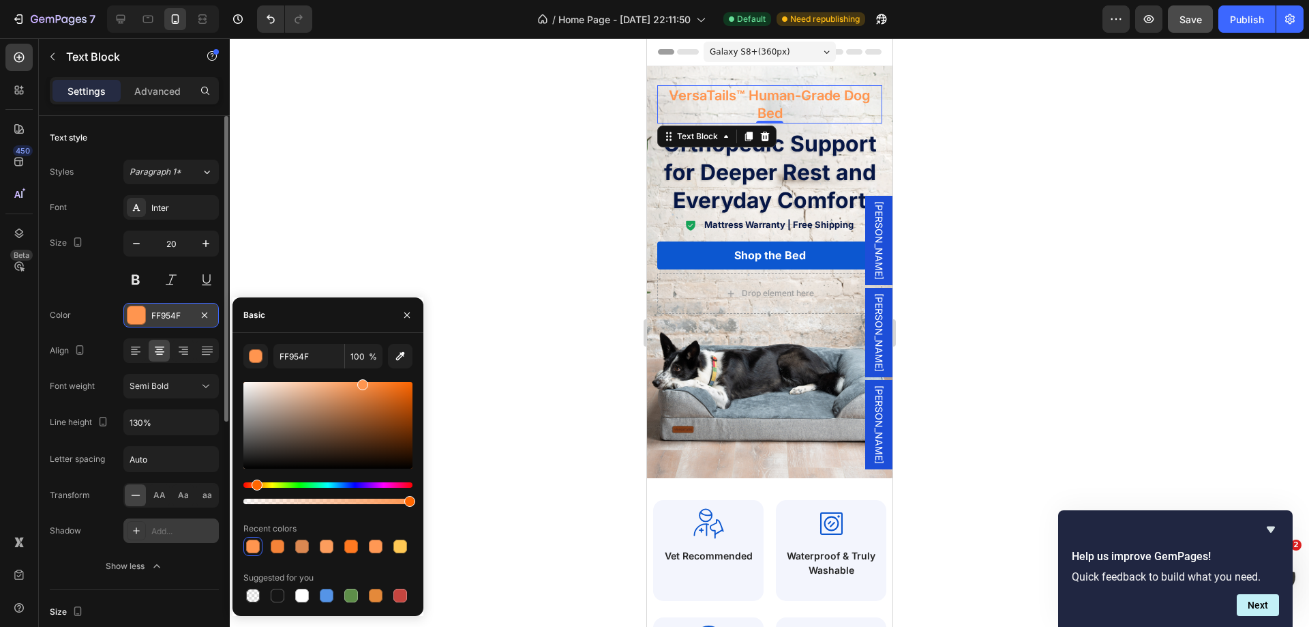
click at [185, 318] on div "FF954F" at bounding box center [171, 316] width 40 height 12
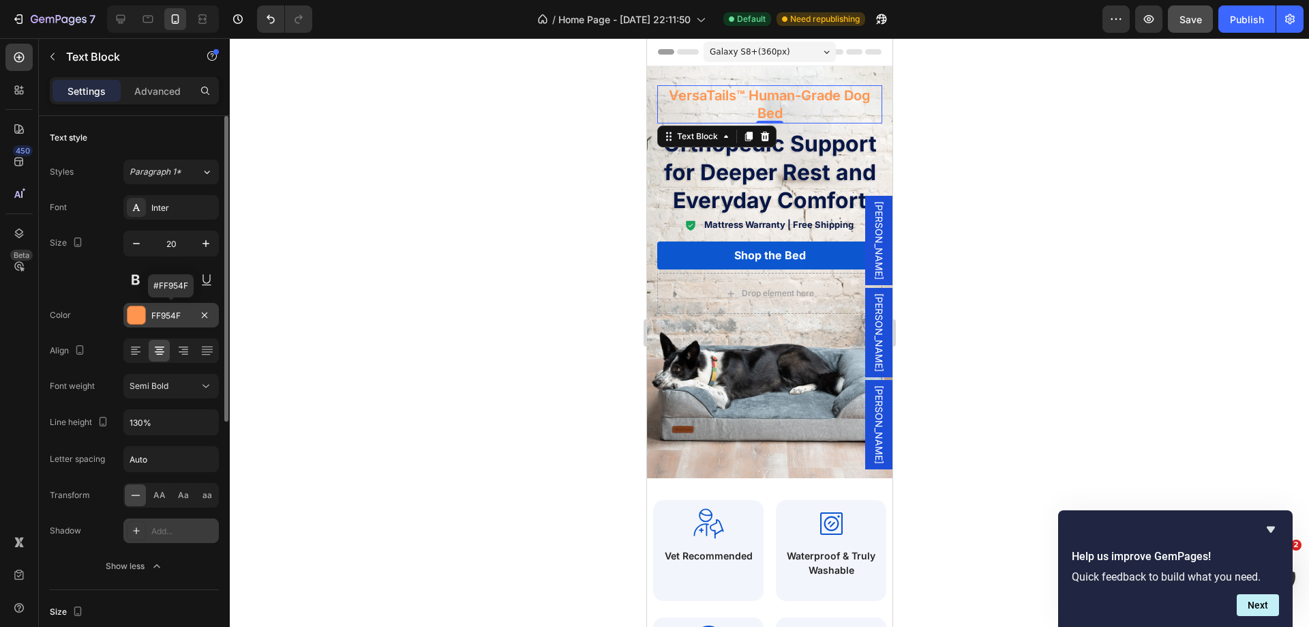
click at [179, 314] on div "FF954F" at bounding box center [171, 316] width 40 height 12
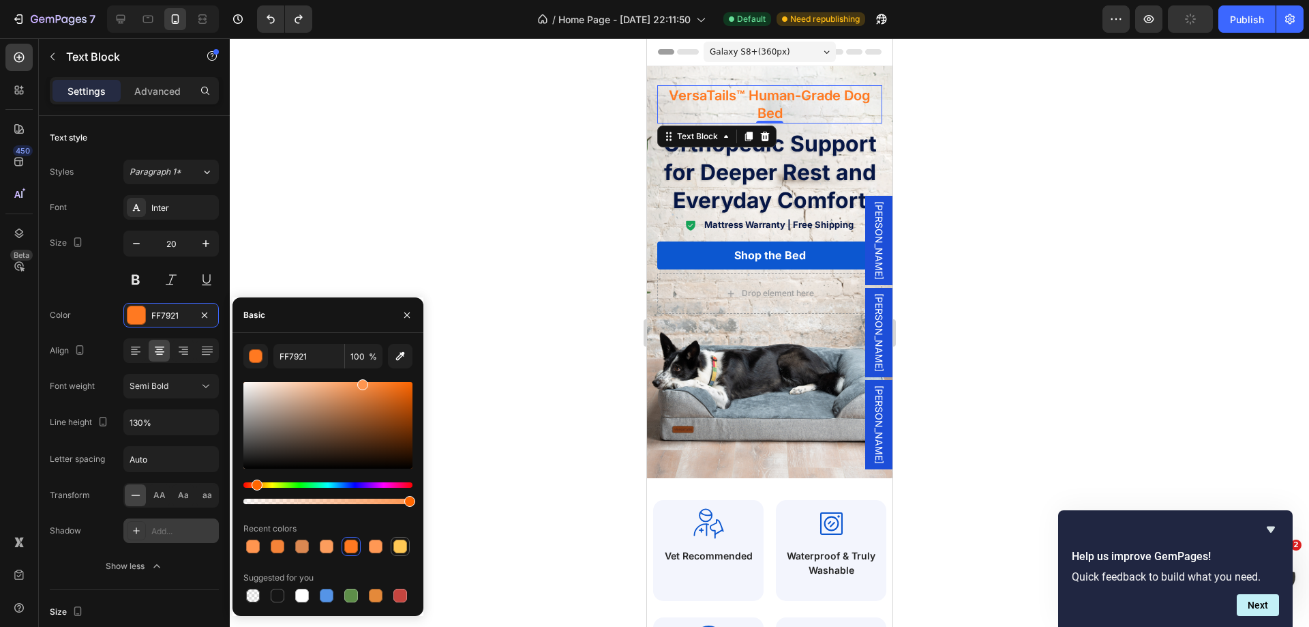
click at [400, 546] on div at bounding box center [400, 546] width 14 height 14
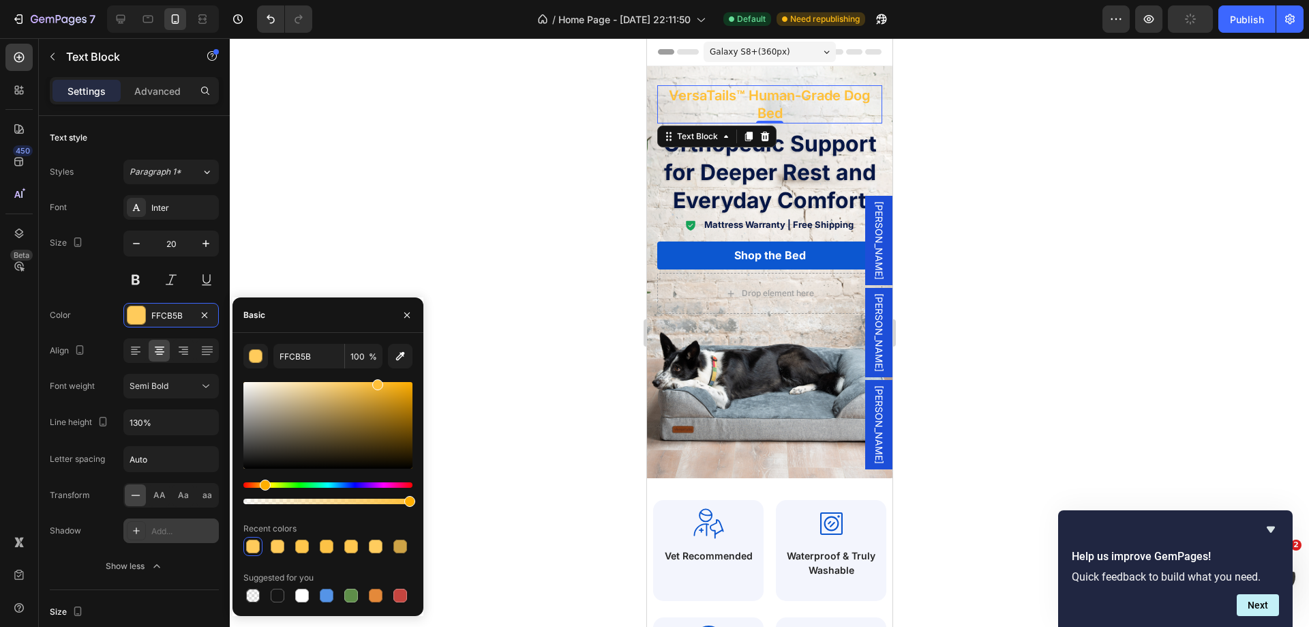
drag, startPoint x: 357, startPoint y: 385, endPoint x: 376, endPoint y: 380, distance: 19.0
click at [376, 380] on div at bounding box center [377, 384] width 11 height 11
click at [290, 359] on input "FFCB5B" at bounding box center [308, 356] width 71 height 25
paste input "ffb411"
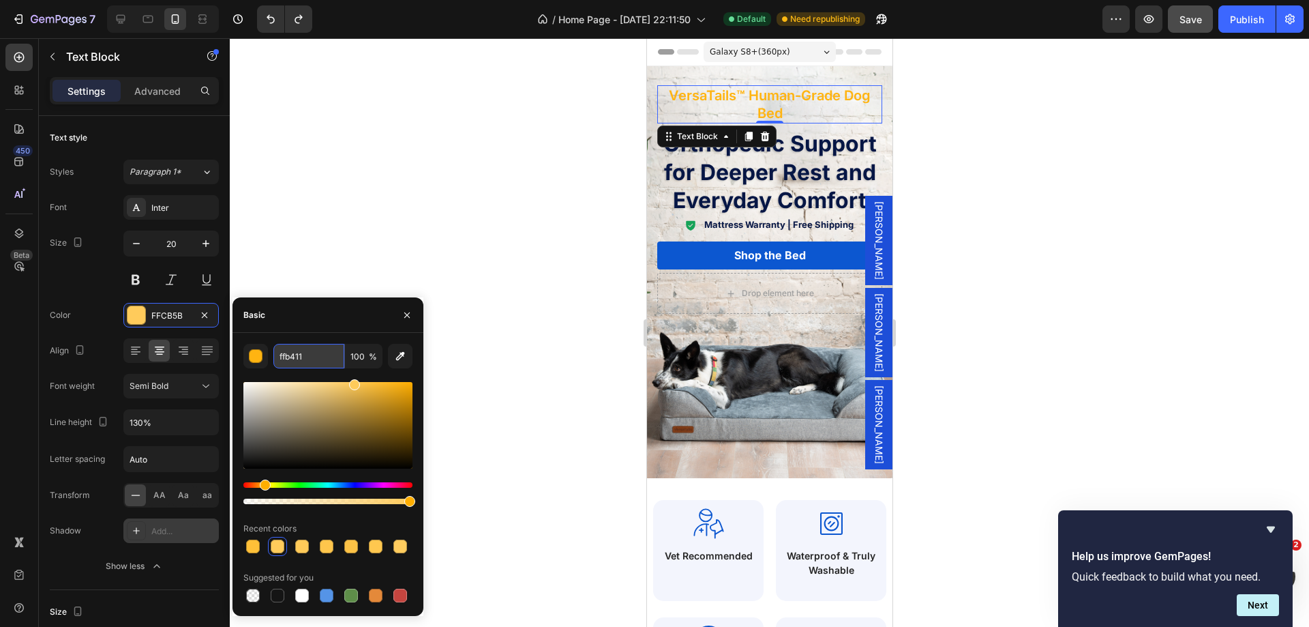
type input "FFB411"
click at [349, 324] on div "Basic" at bounding box center [328, 314] width 191 height 35
click at [745, 447] on div "Background Image" at bounding box center [768, 272] width 245 height 412
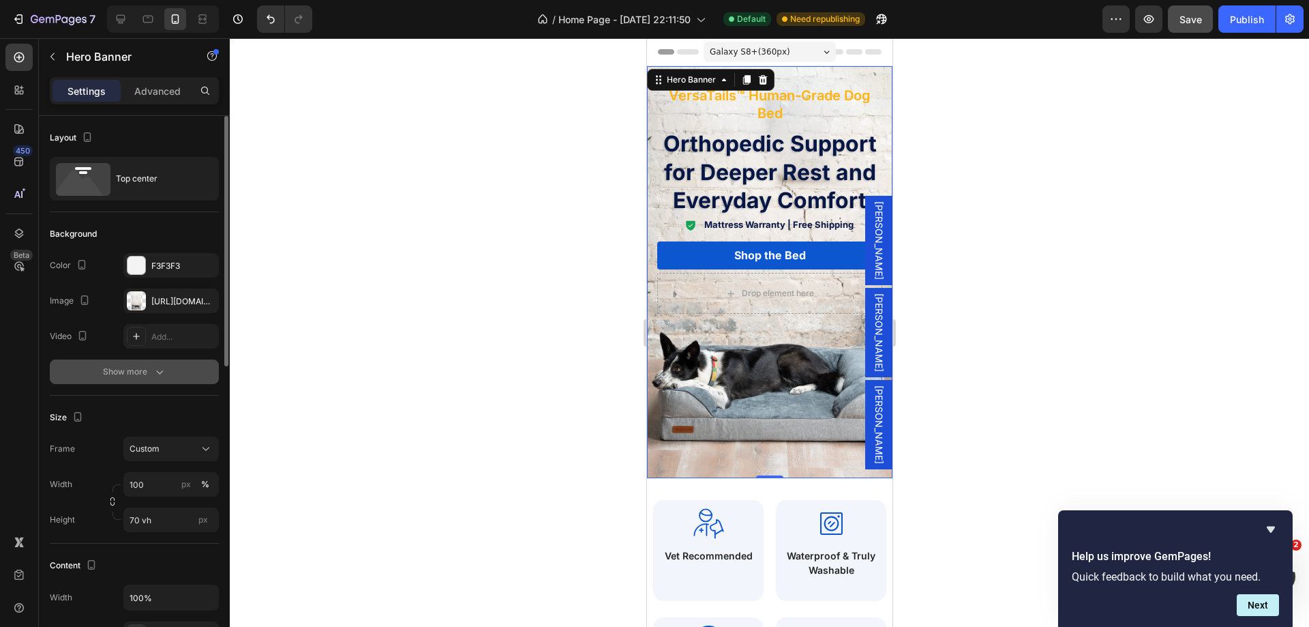
click at [126, 370] on div "Show more" at bounding box center [134, 372] width 63 height 14
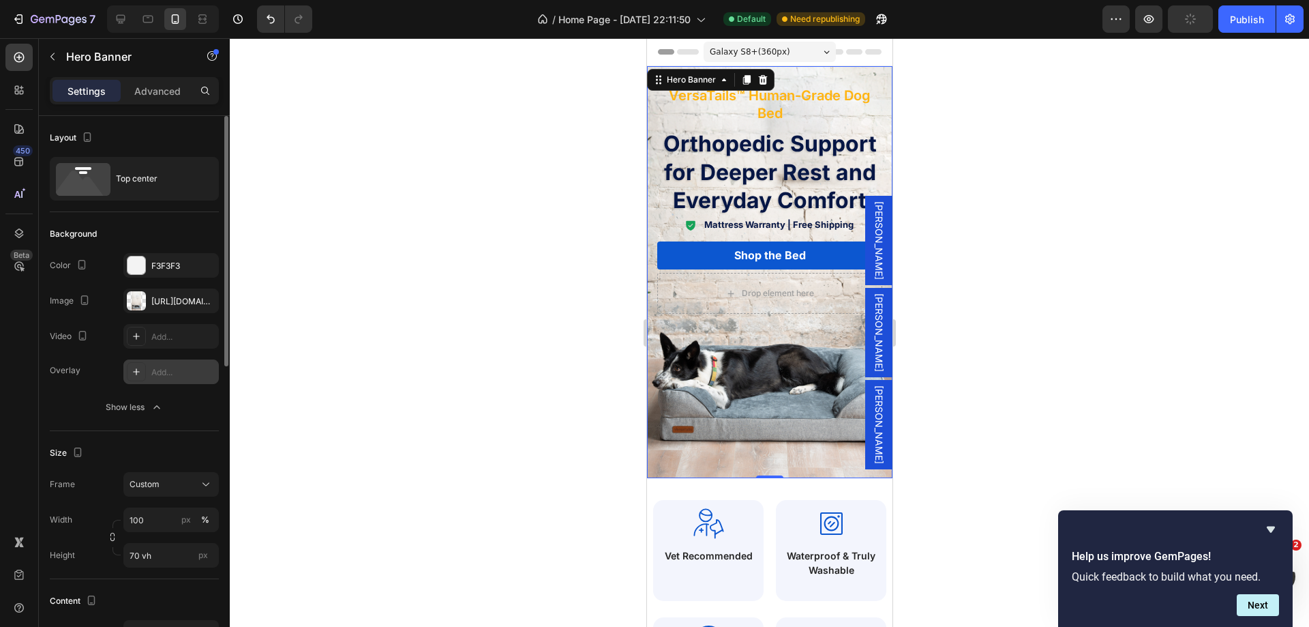
click at [164, 366] on div "Add..." at bounding box center [183, 372] width 64 height 12
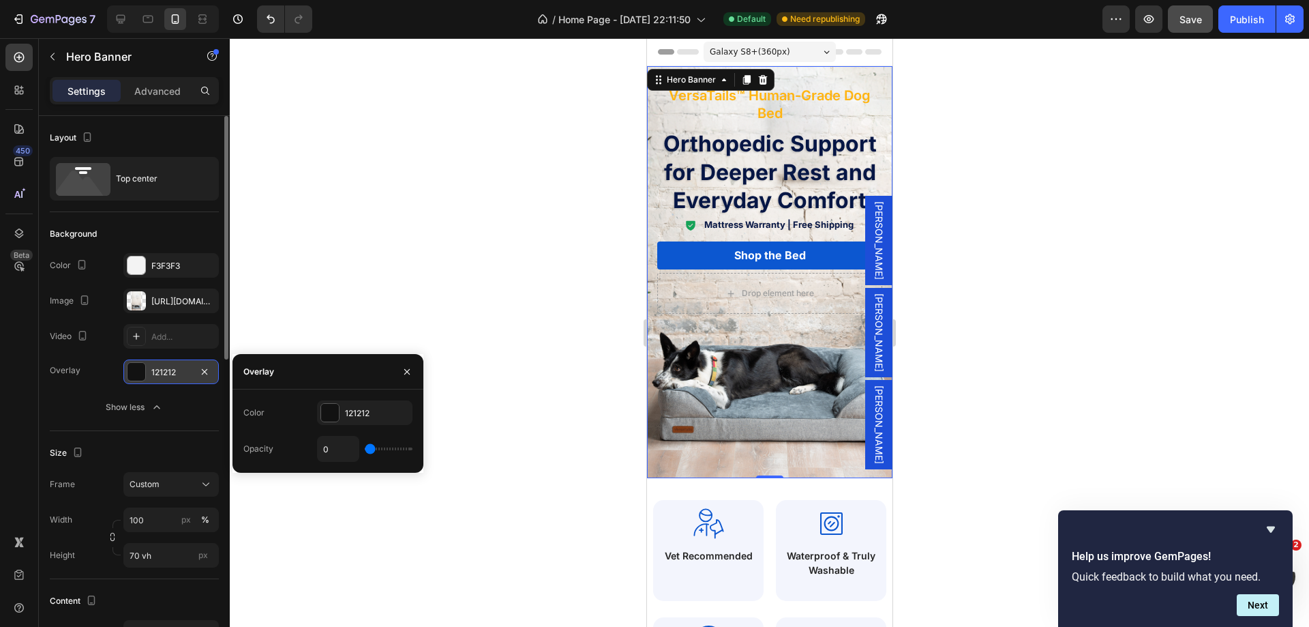
type input "13%"
type input "13"
type input "44%"
type input "44"
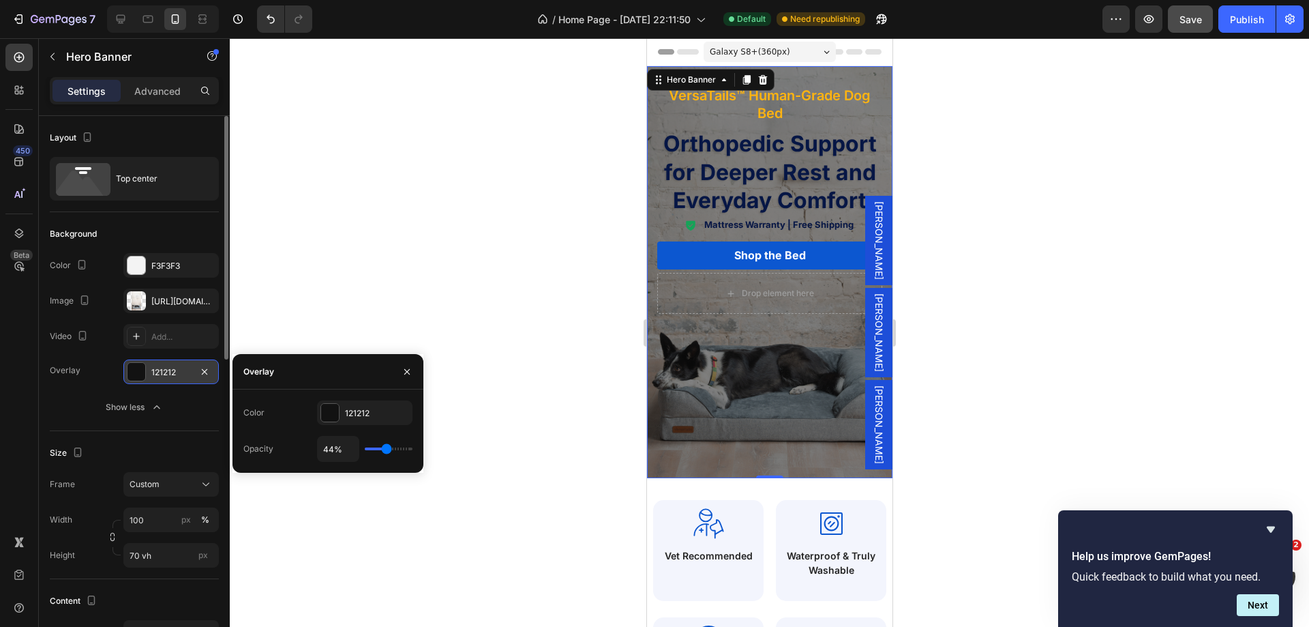
type input "52%"
type input "52"
type input "39%"
type input "39"
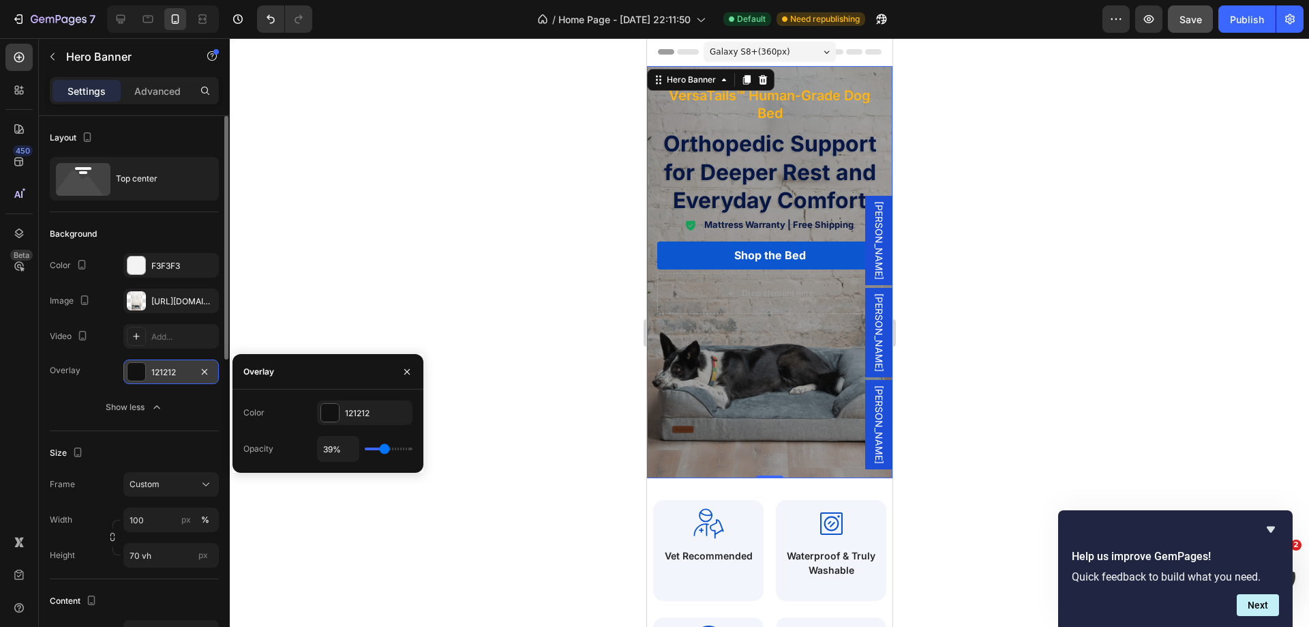
type input "24%"
type input "24"
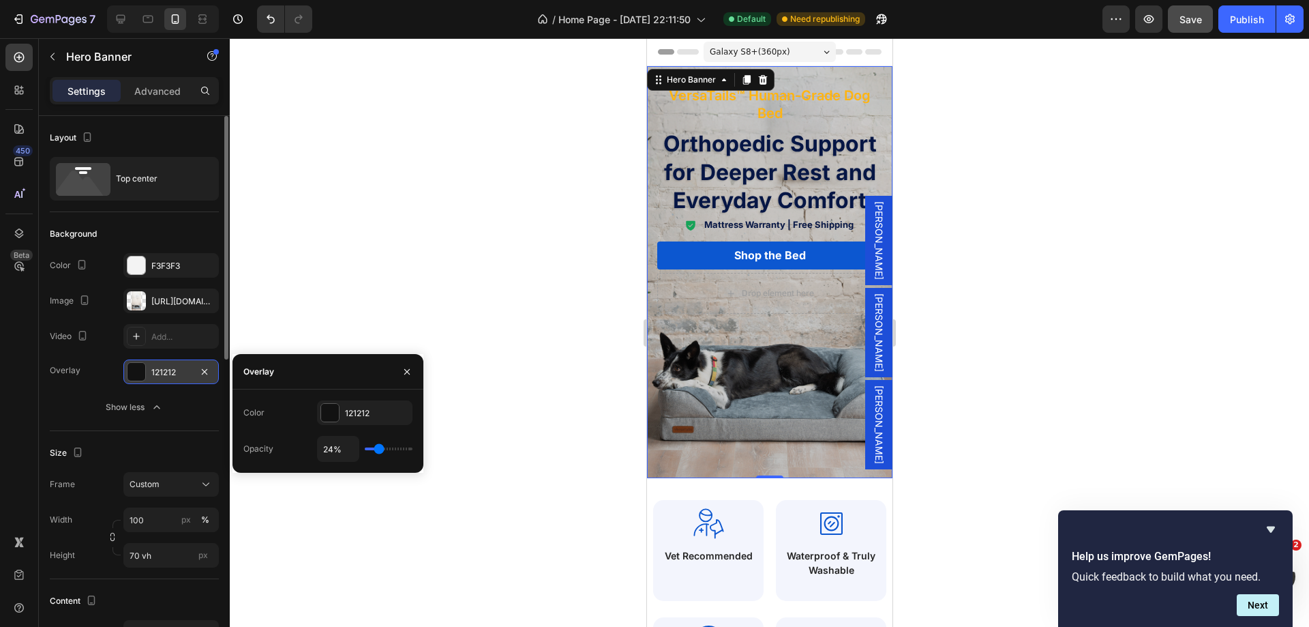
type input "20%"
type input "20"
type input "7%"
type input "7"
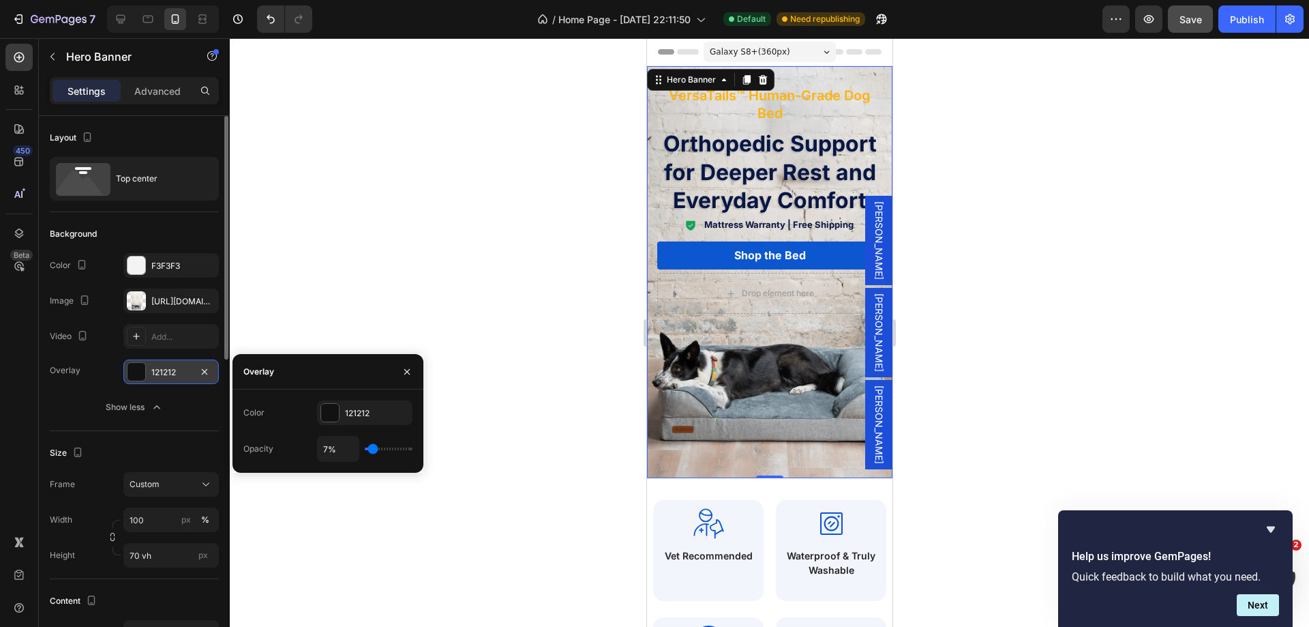
type input "9%"
type input "9"
type input "11%"
type input "11"
type input "6%"
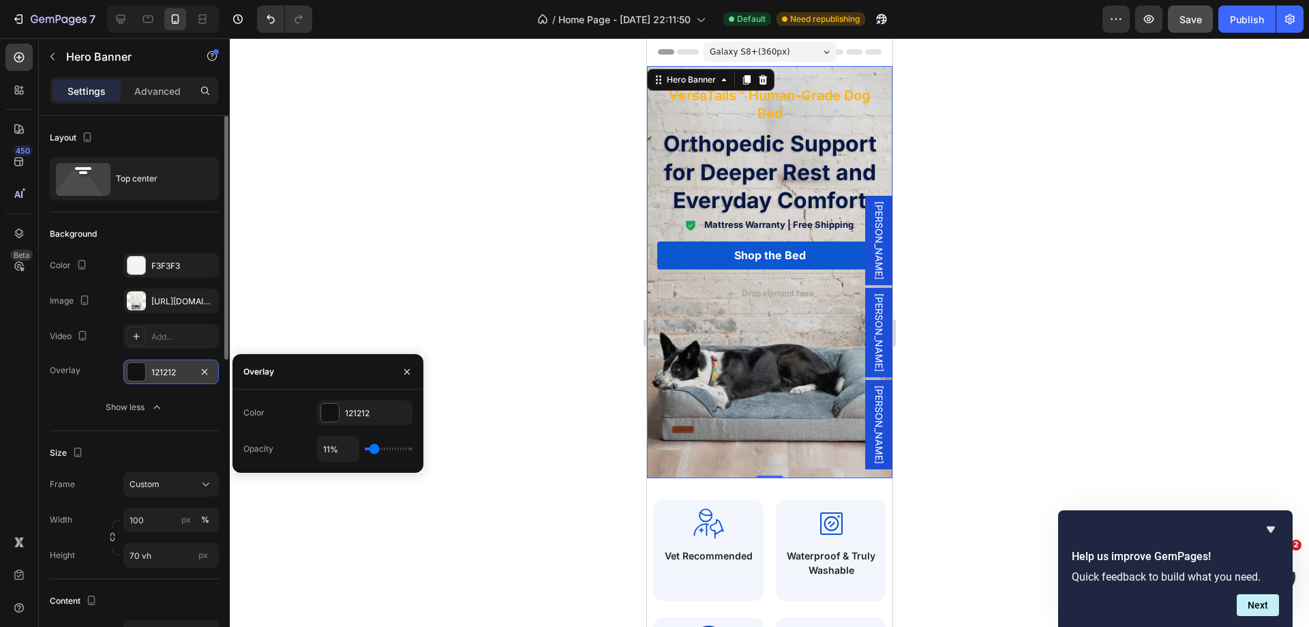
type input "6"
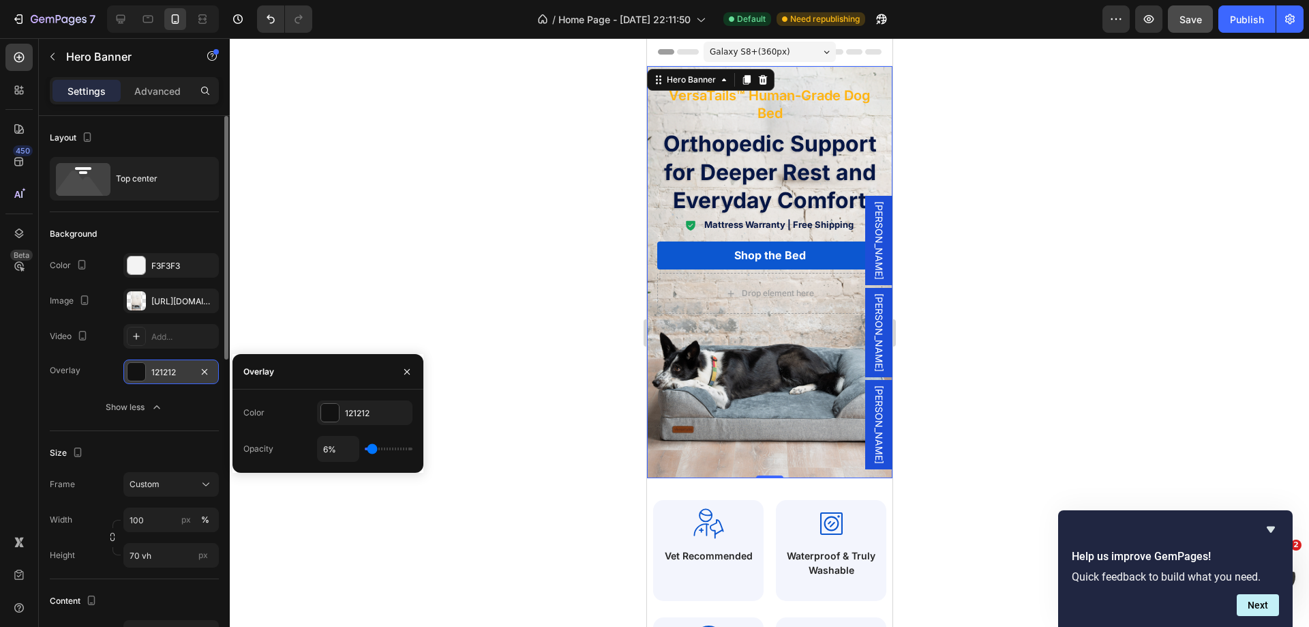
type input "4%"
type input "4"
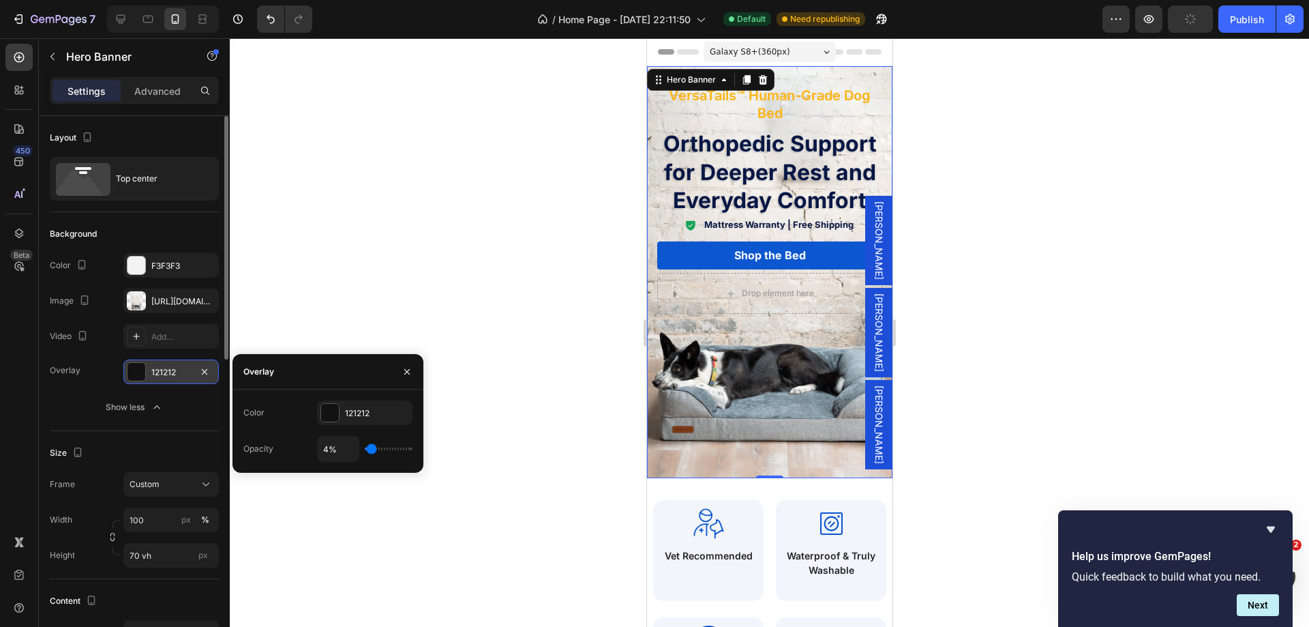
type input "0%"
type input "0"
drag, startPoint x: 370, startPoint y: 451, endPoint x: 326, endPoint y: 445, distance: 44.8
click at [365, 447] on input "range" at bounding box center [389, 448] width 48 height 3
drag, startPoint x: 203, startPoint y: 367, endPoint x: 142, endPoint y: 78, distance: 294.9
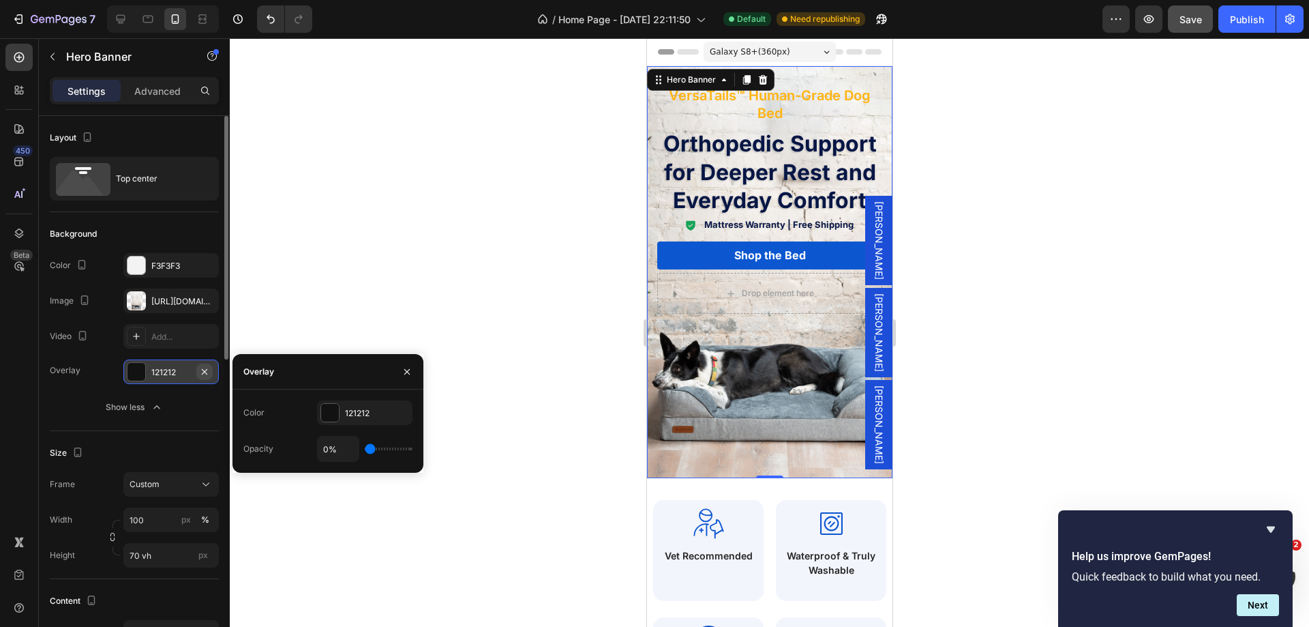
click at [203, 367] on icon "button" at bounding box center [204, 371] width 11 height 11
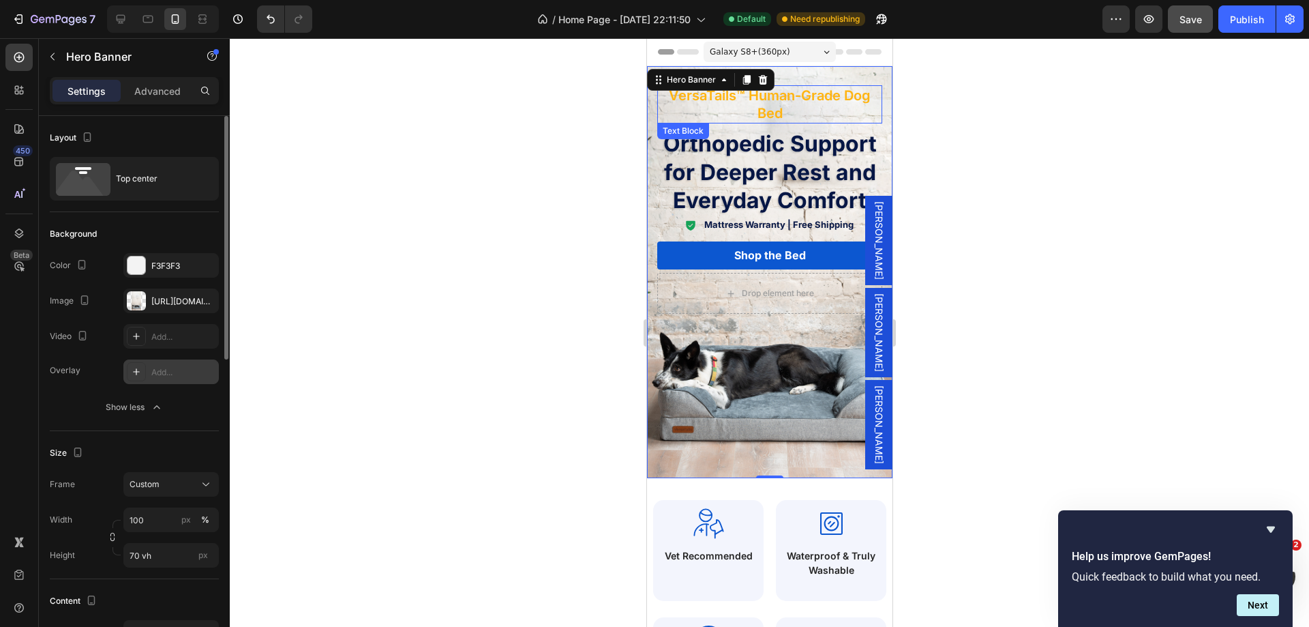
click at [668, 112] on p "VersaTails™ Human-Grade Dog Bed" at bounding box center [769, 104] width 222 height 35
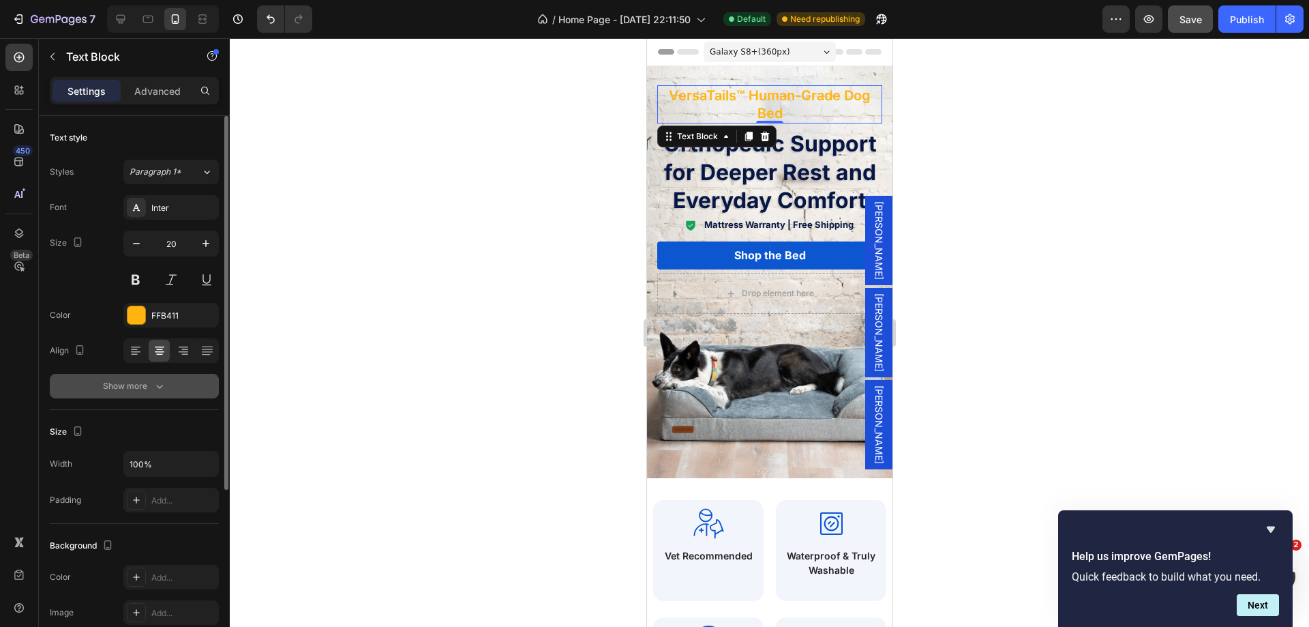
click at [130, 388] on div "Show more" at bounding box center [134, 386] width 63 height 14
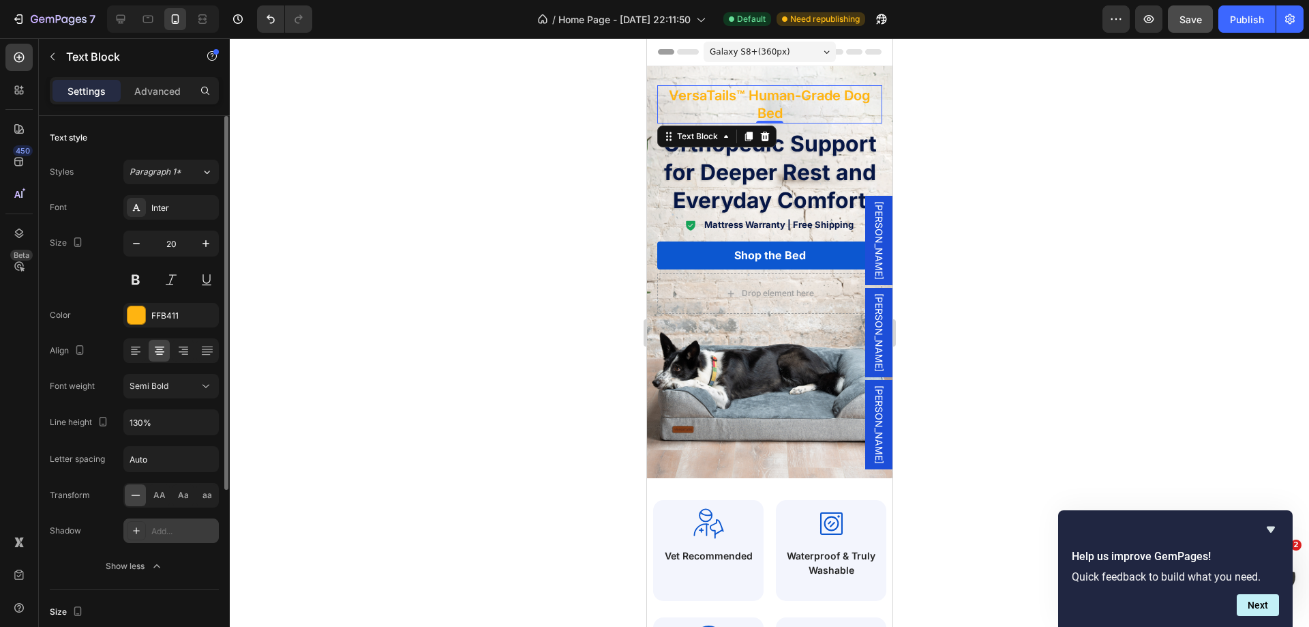
click at [180, 527] on div "Add..." at bounding box center [183, 531] width 64 height 12
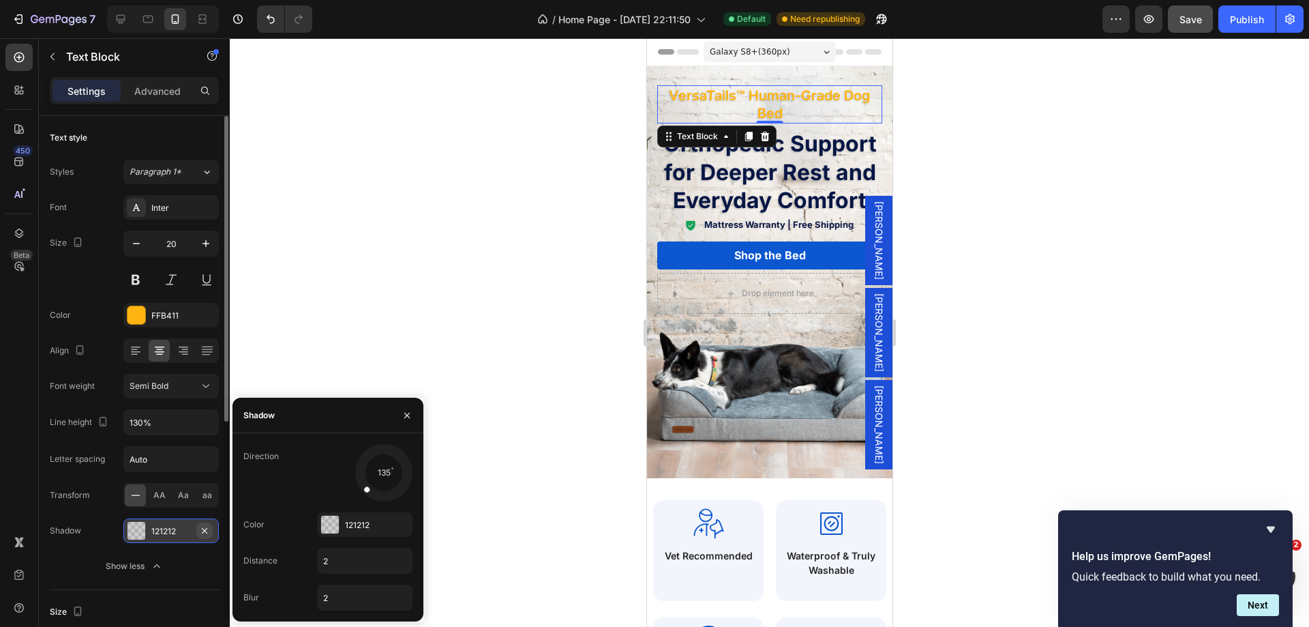
click at [203, 529] on icon "button" at bounding box center [204, 529] width 5 height 5
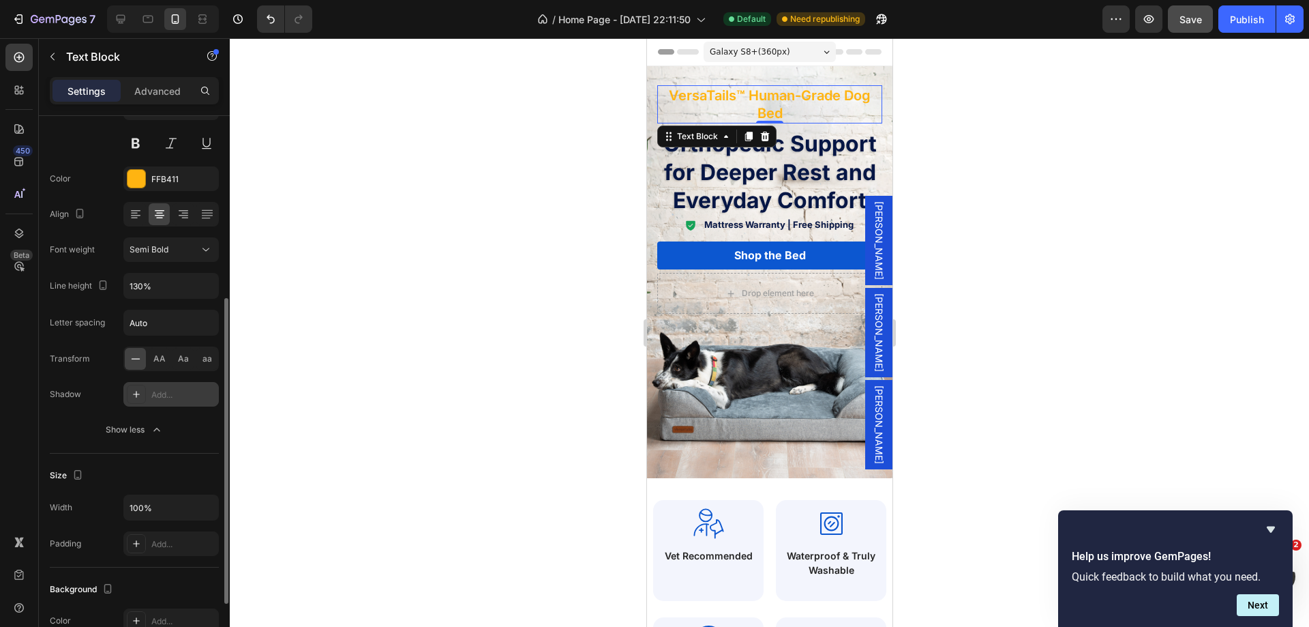
scroll to position [273, 0]
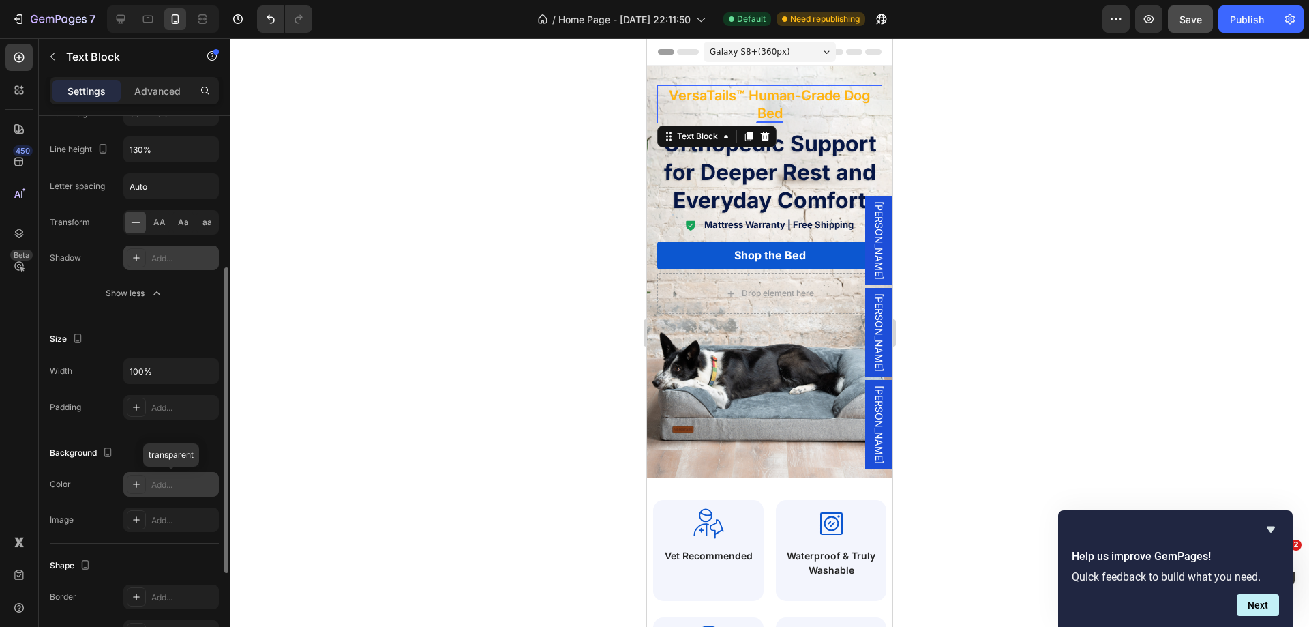
click at [164, 485] on div "Add..." at bounding box center [183, 485] width 64 height 12
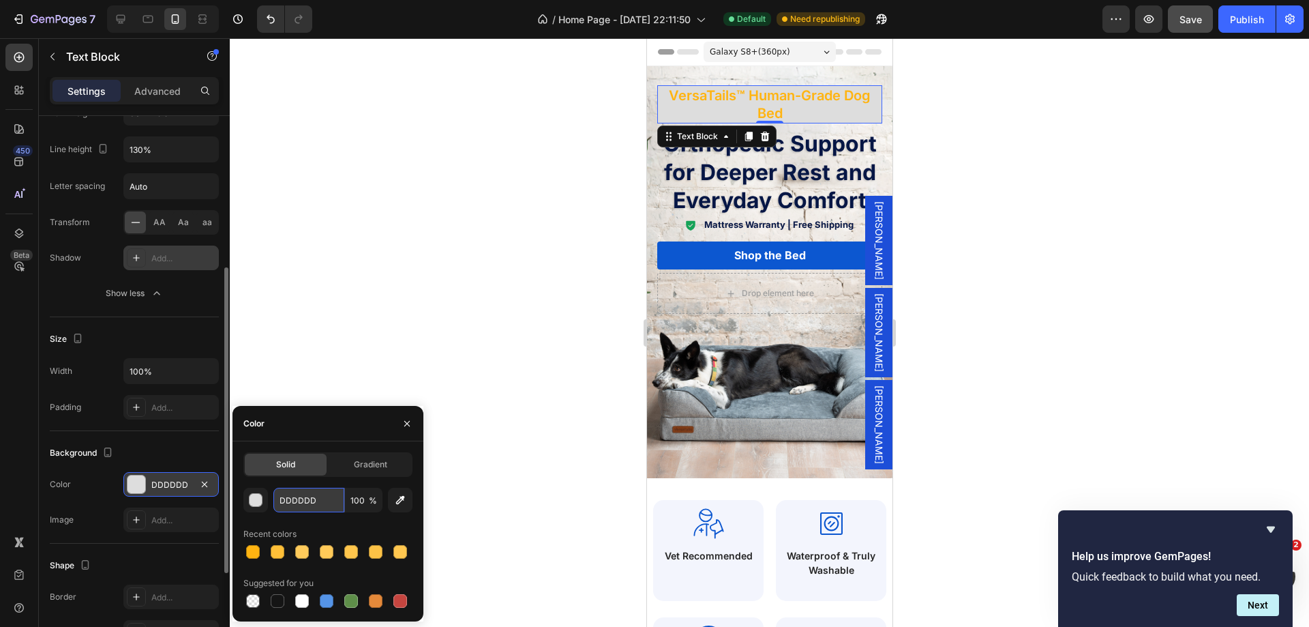
click at [288, 496] on input "DDDDDD" at bounding box center [308, 500] width 71 height 25
click at [254, 494] on div "button" at bounding box center [257, 501] width 14 height 14
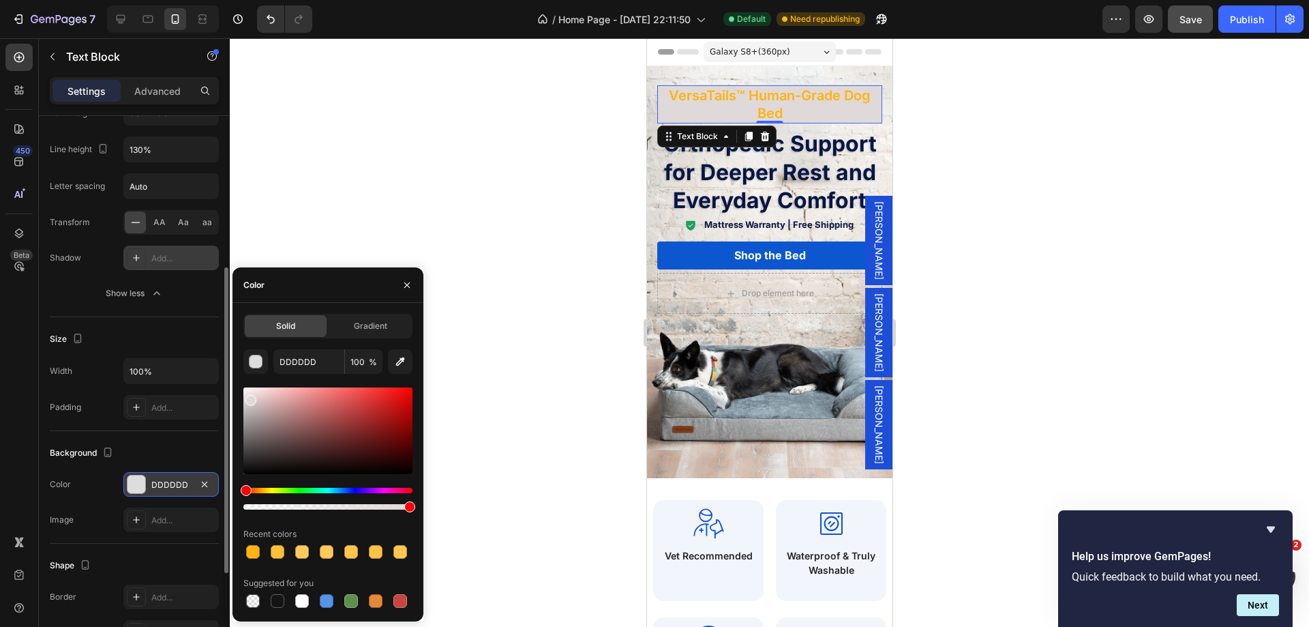
drag, startPoint x: 243, startPoint y: 398, endPoint x: 250, endPoint y: 398, distance: 6.9
click at [250, 398] on div at bounding box center [250, 400] width 11 height 11
type input "E0D9D9"
click at [367, 365] on input "100" at bounding box center [364, 361] width 38 height 25
type input "20"
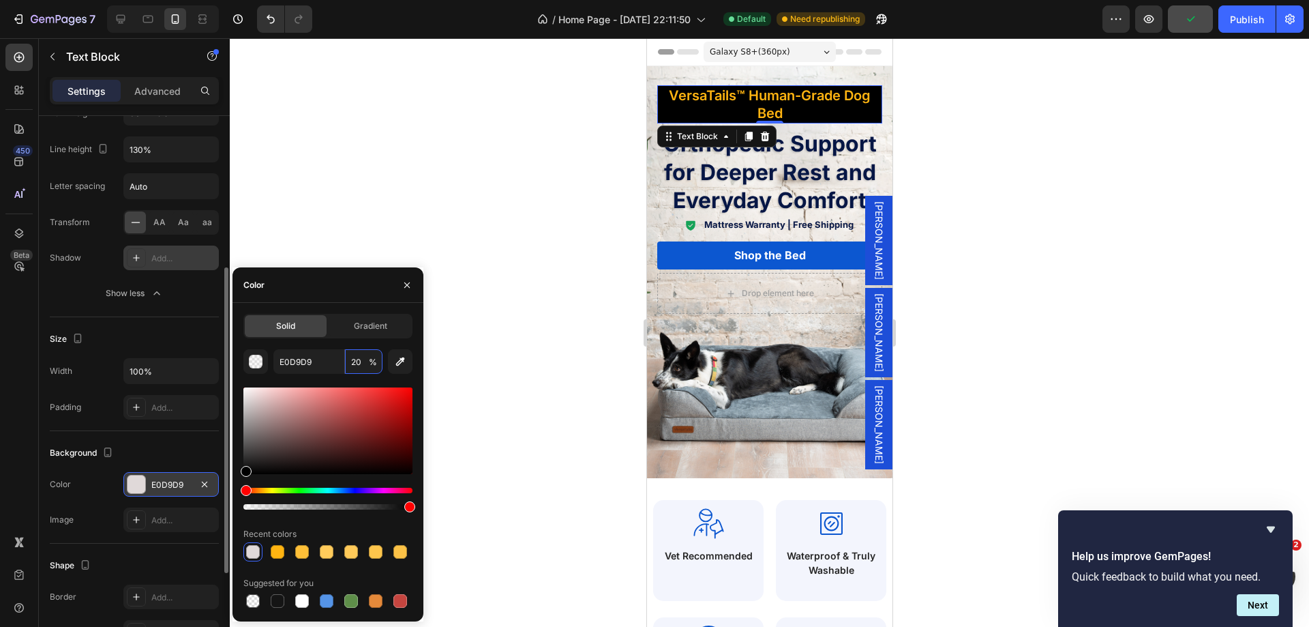
drag, startPoint x: 256, startPoint y: 455, endPoint x: 237, endPoint y: 479, distance: 31.5
click at [237, 479] on div "Solid Gradient E0D9D9 20 % Recent colors Suggested for you" at bounding box center [328, 462] width 191 height 297
type input "000000"
click at [364, 355] on input "100" at bounding box center [364, 361] width 38 height 25
click at [353, 357] on input "100" at bounding box center [364, 361] width 38 height 25
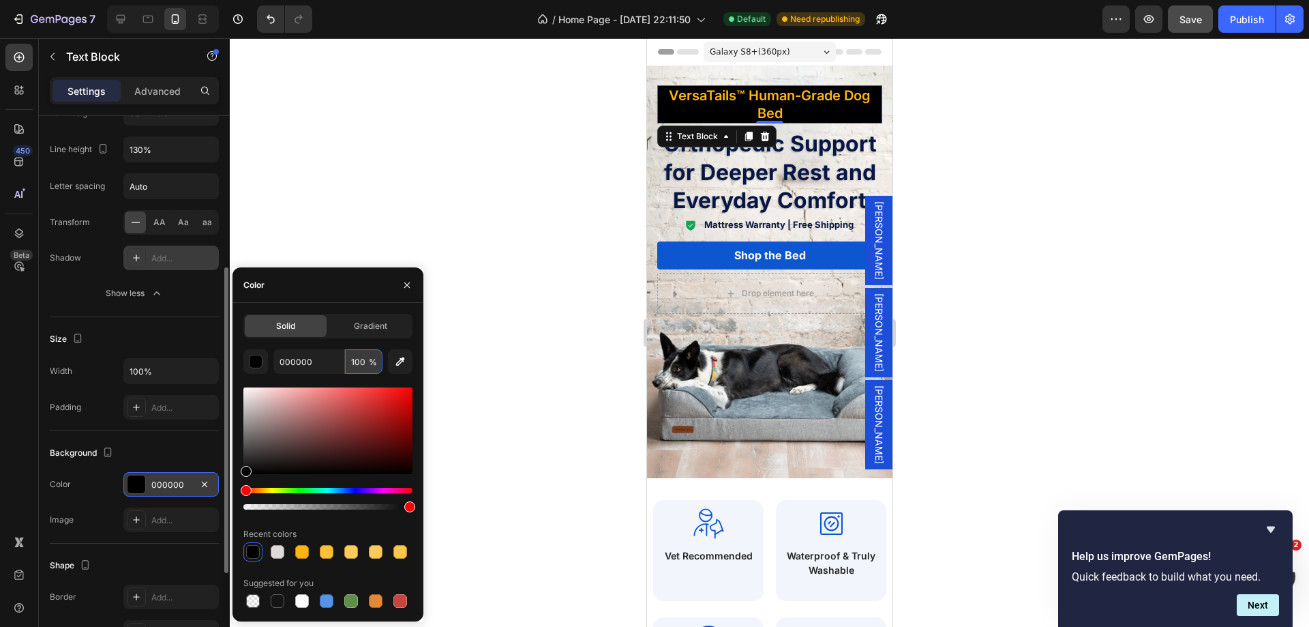
click at [353, 357] on input "100" at bounding box center [364, 361] width 38 height 25
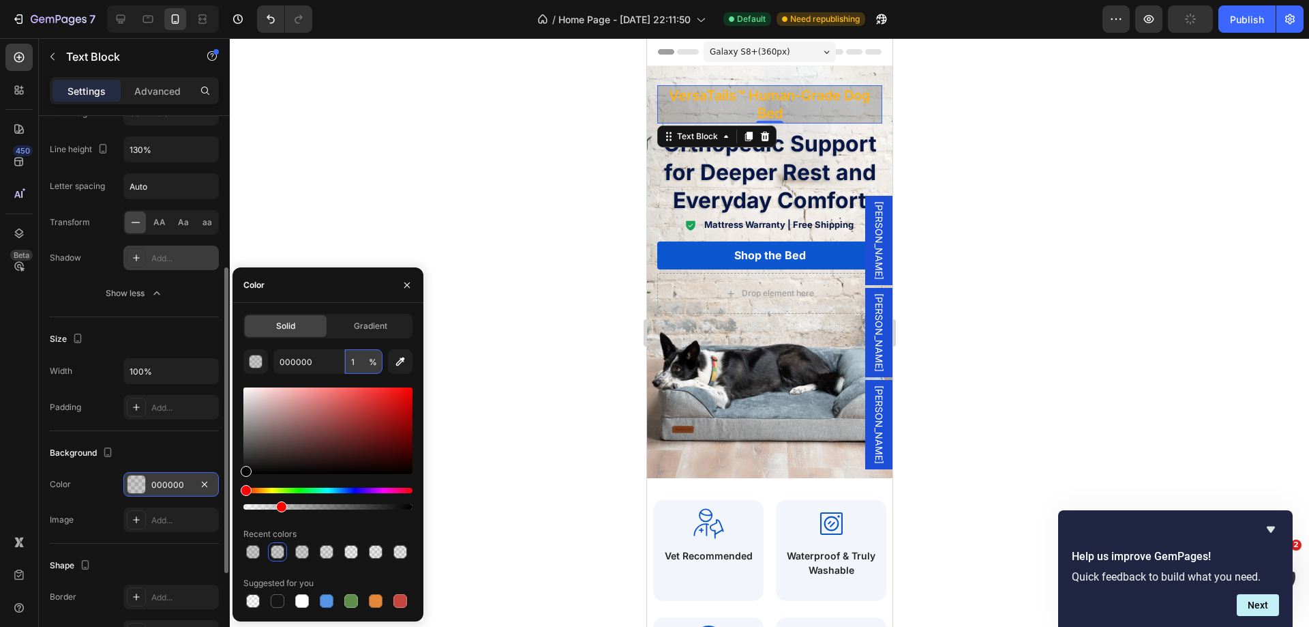
type input "0"
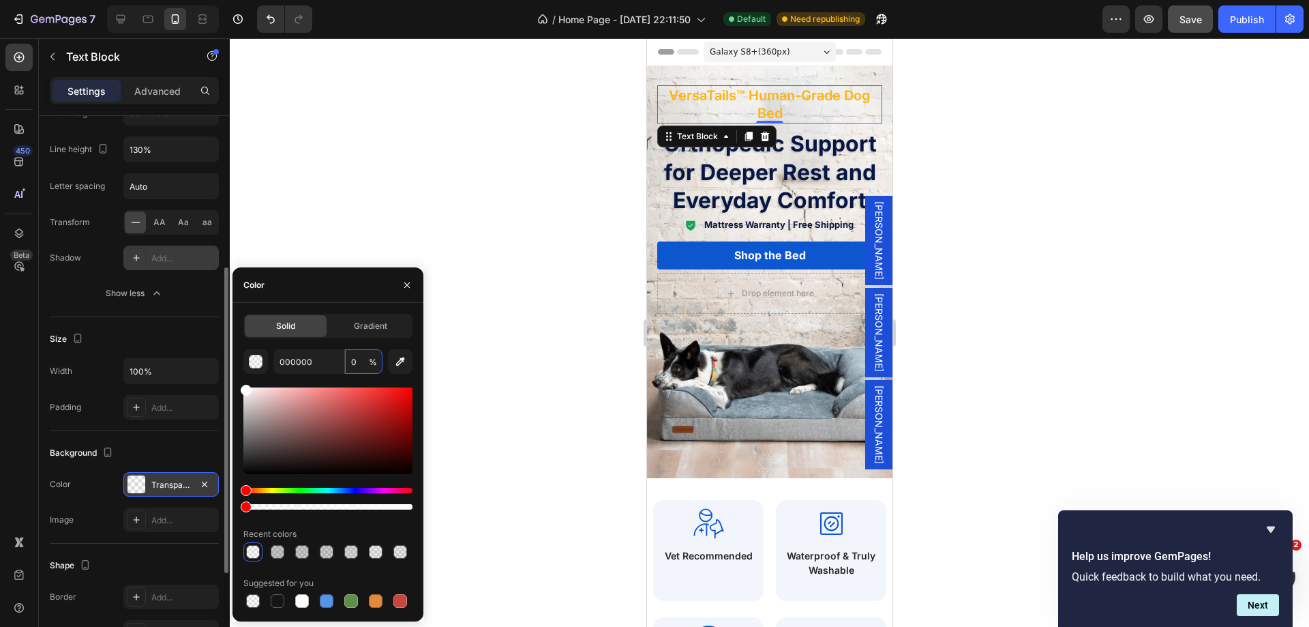
drag, startPoint x: 250, startPoint y: 389, endPoint x: 240, endPoint y: 386, distance: 10.8
click at [240, 386] on div "Solid Gradient 000000 0 % Recent colors Suggested for you" at bounding box center [328, 462] width 191 height 297
type input "FFFFFF"
drag, startPoint x: 248, startPoint y: 509, endPoint x: 308, endPoint y: 500, distance: 61.2
click at [308, 500] on div at bounding box center [327, 499] width 169 height 22
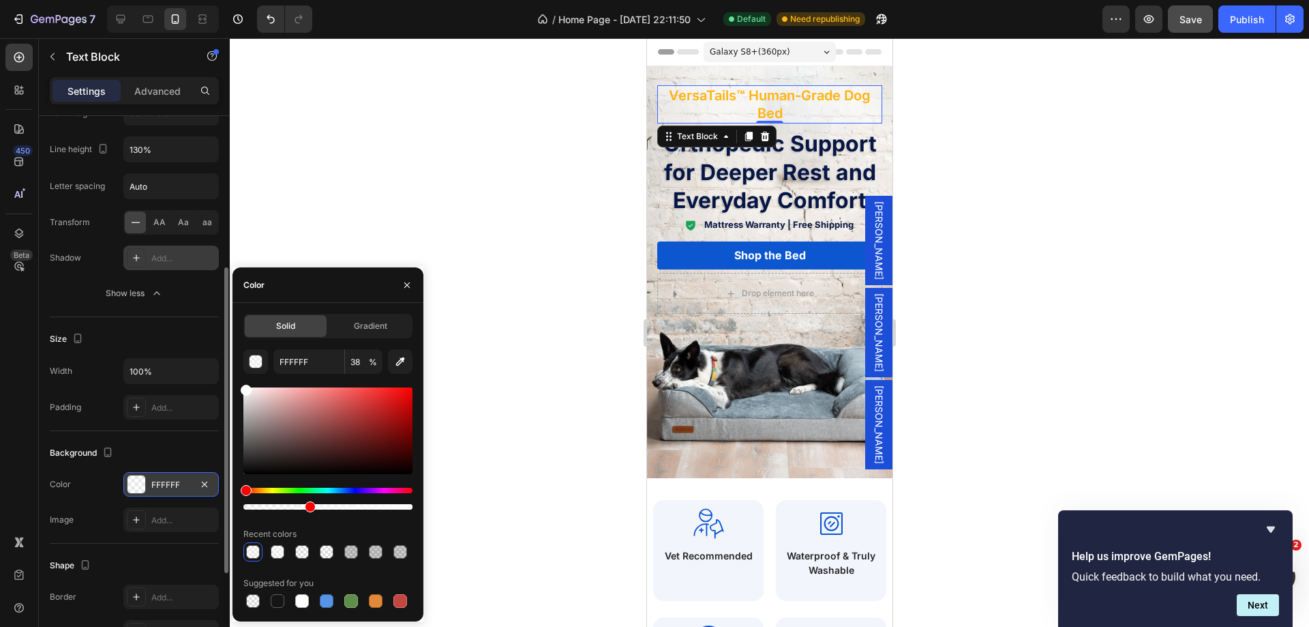
click at [292, 503] on div at bounding box center [327, 499] width 169 height 22
click at [300, 508] on div at bounding box center [327, 506] width 169 height 5
drag, startPoint x: 300, startPoint y: 508, endPoint x: 280, endPoint y: 504, distance: 20.2
click at [280, 504] on div at bounding box center [283, 506] width 11 height 11
type input "22"
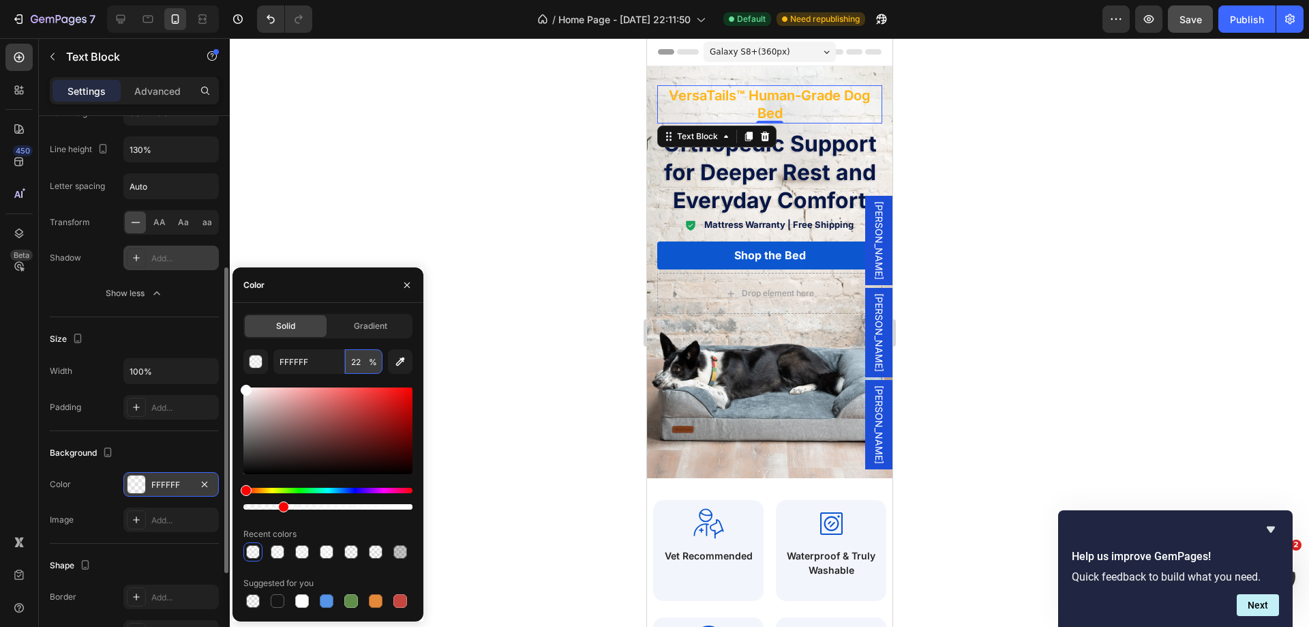
click at [355, 361] on input "22" at bounding box center [364, 361] width 38 height 25
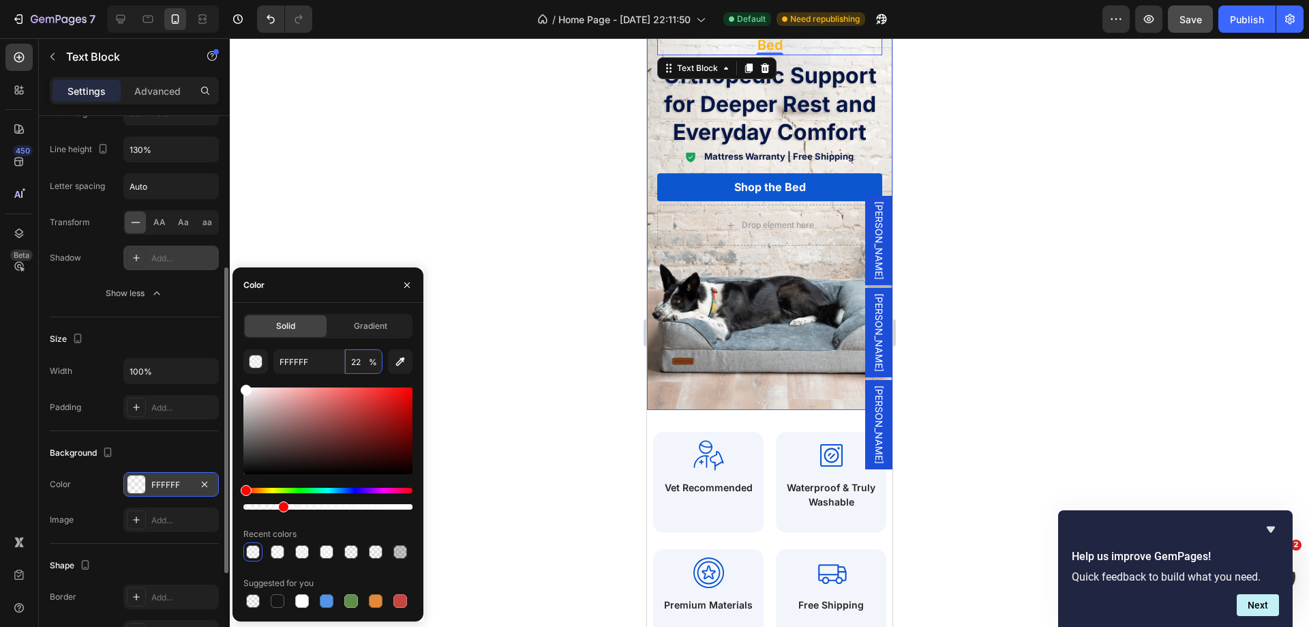
scroll to position [0, 0]
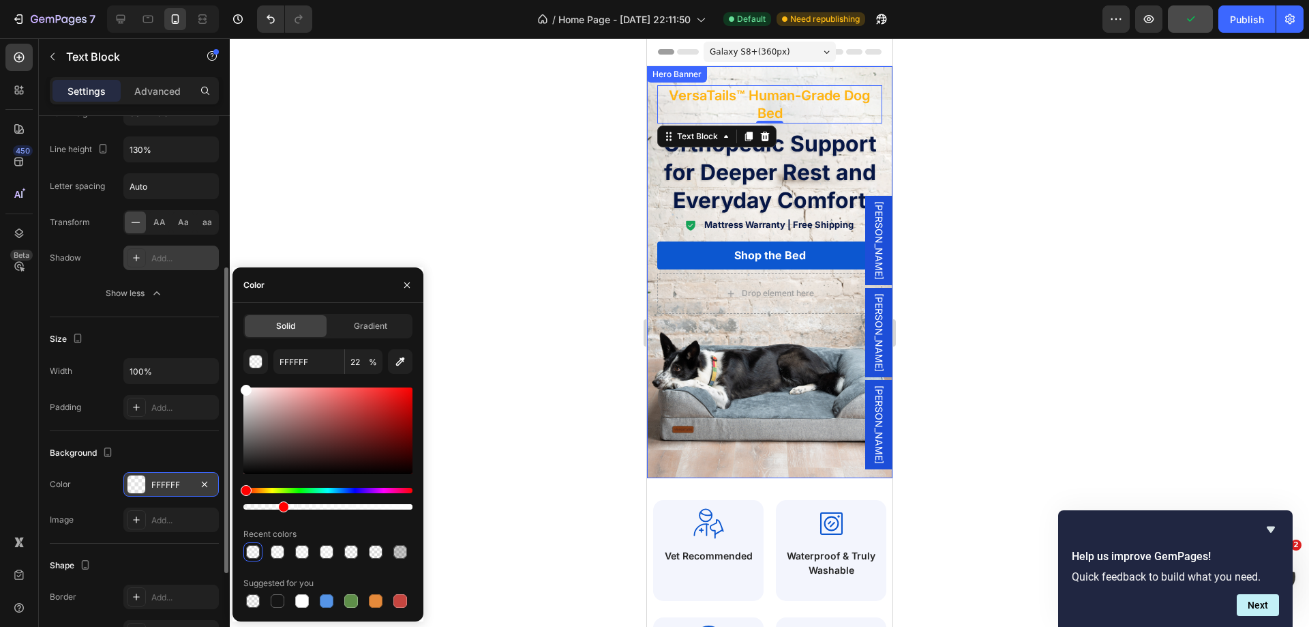
click at [871, 135] on div "VersaTails™ Human-Grade Dog Bed Text Block 0 Row Orthopedic Support for Deeper …" at bounding box center [768, 199] width 245 height 267
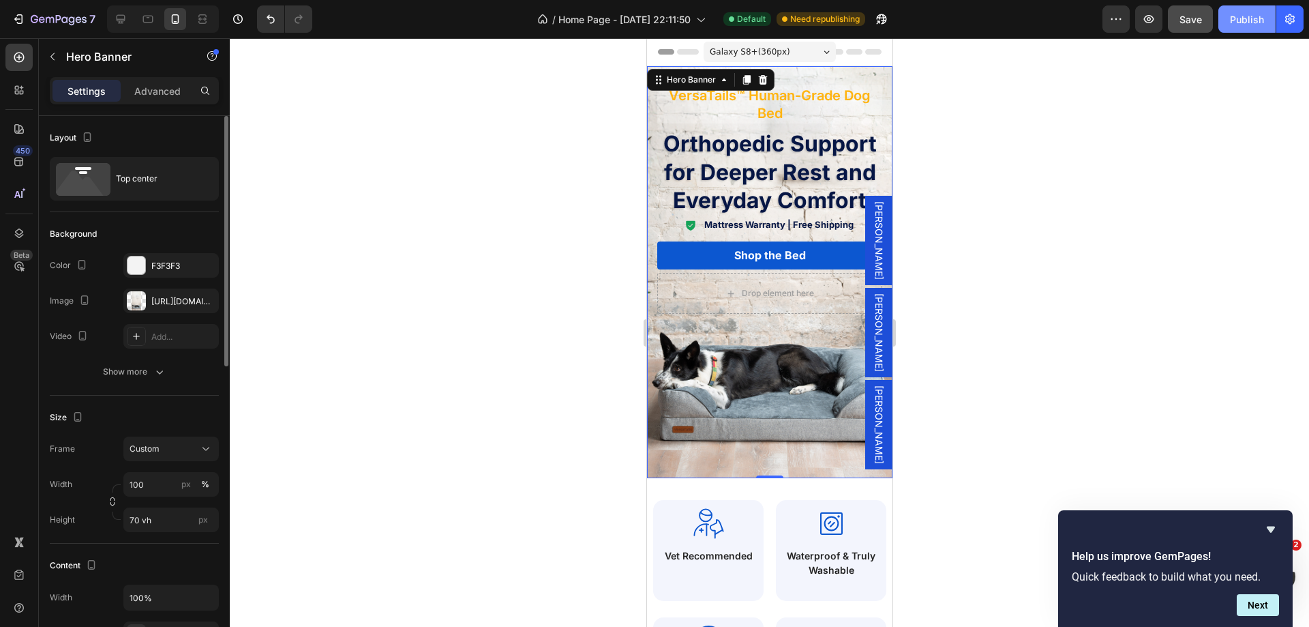
click at [1248, 18] on div "Publish" at bounding box center [1247, 19] width 34 height 14
click at [843, 112] on p "VersaTails™ Human-Grade Dog Bed" at bounding box center [769, 104] width 222 height 35
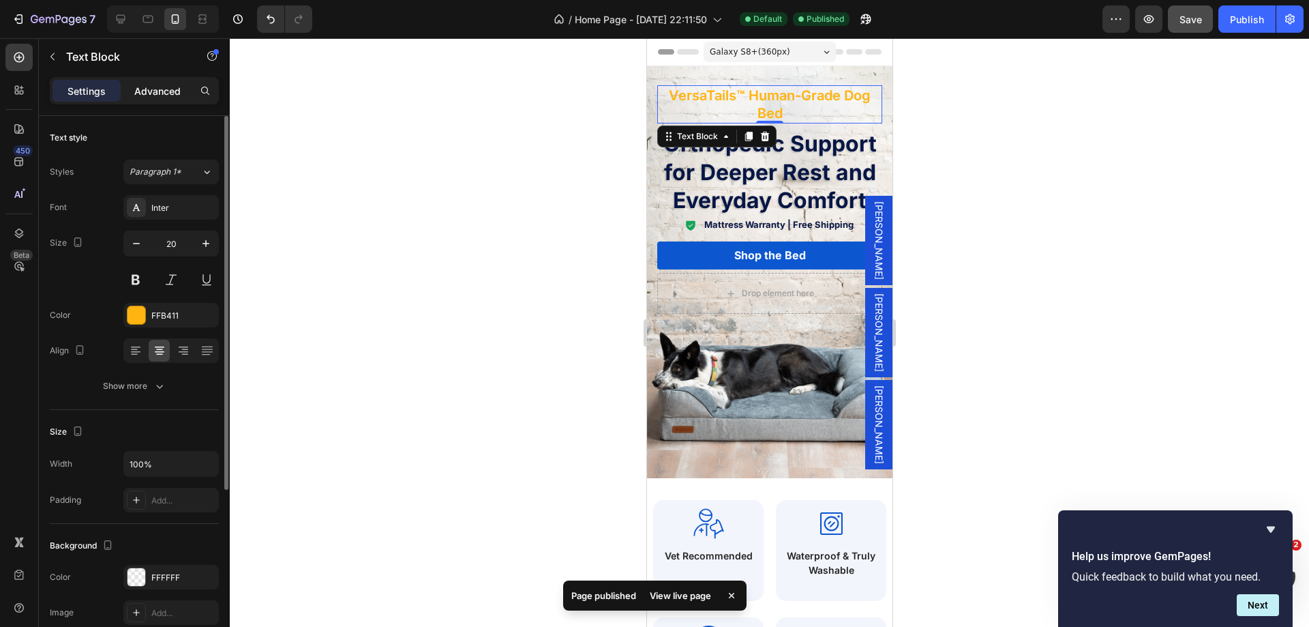
click at [162, 91] on p "Advanced" at bounding box center [157, 91] width 46 height 14
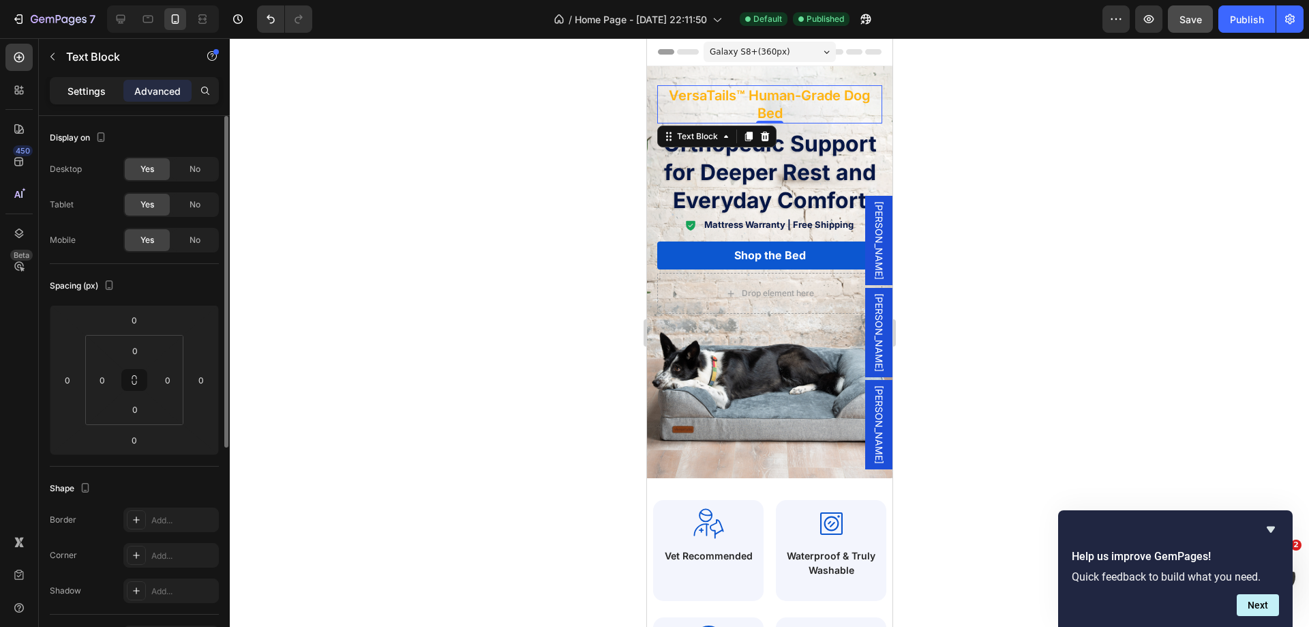
click at [95, 94] on p "Settings" at bounding box center [87, 91] width 38 height 14
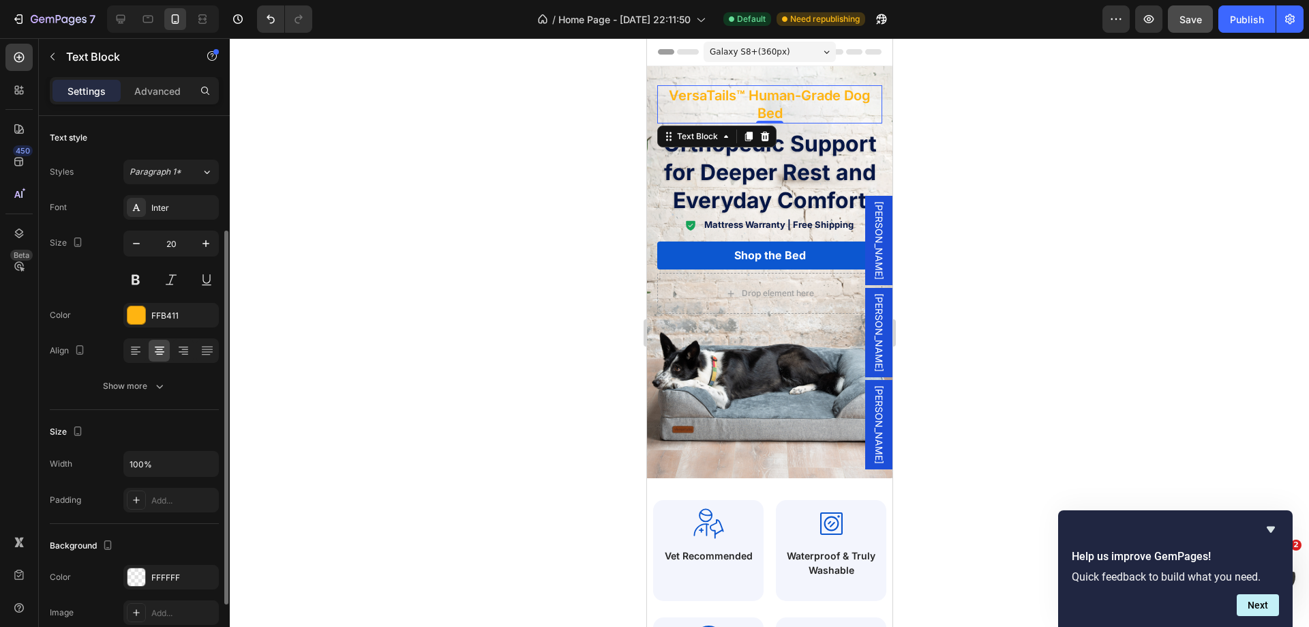
scroll to position [68, 0]
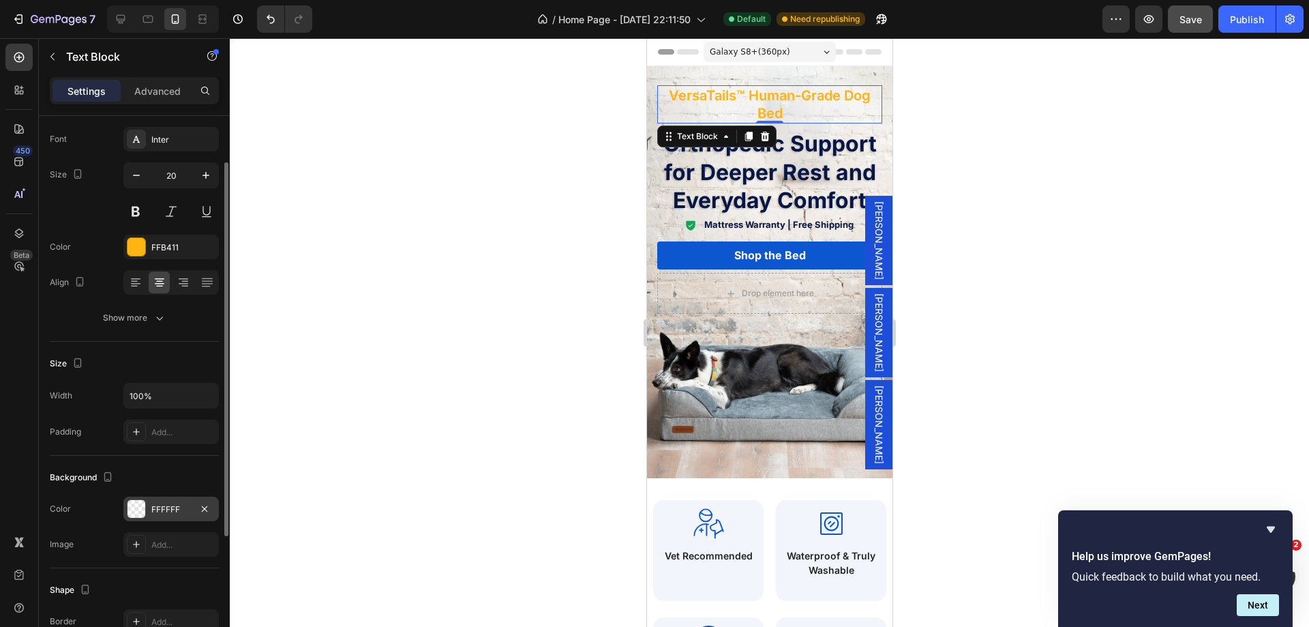
click at [182, 512] on div "FFFFFF" at bounding box center [171, 509] width 40 height 12
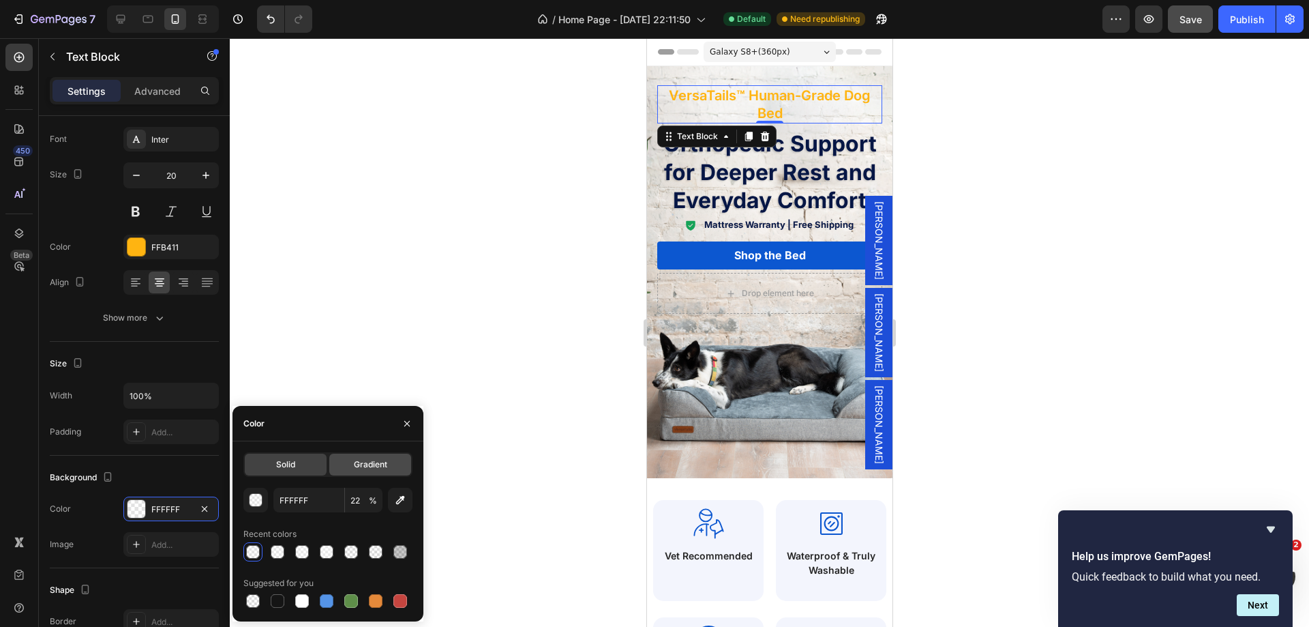
click at [347, 465] on div "Gradient" at bounding box center [370, 464] width 82 height 22
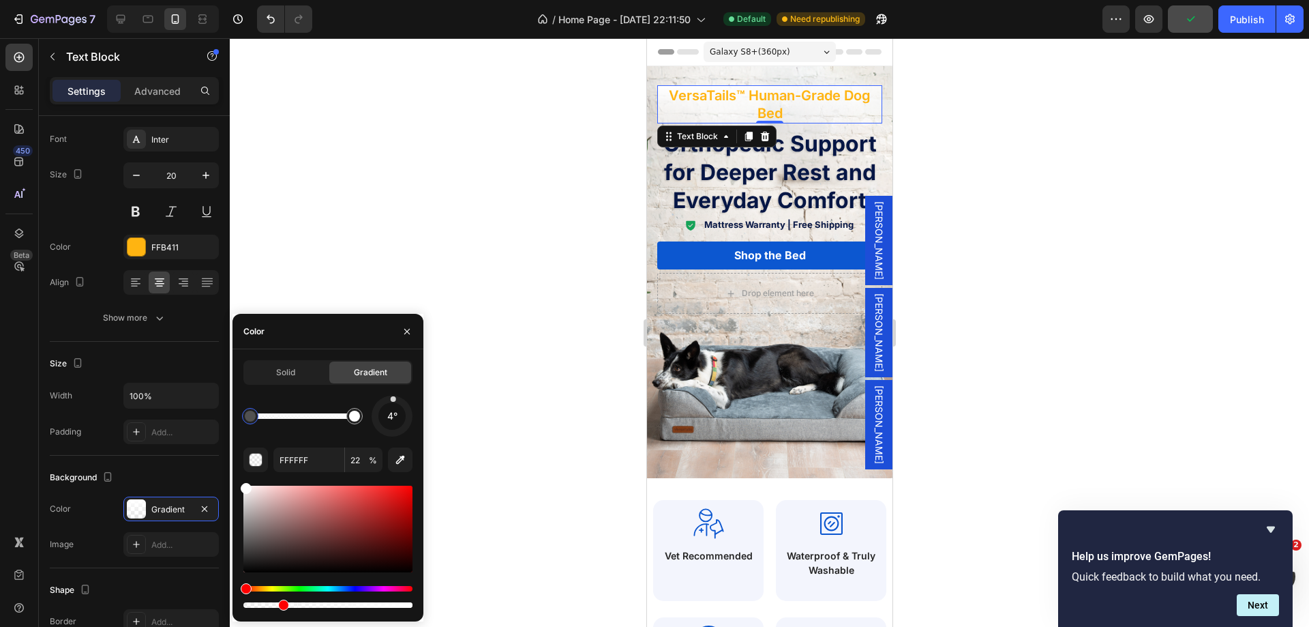
drag, startPoint x: 391, startPoint y: 432, endPoint x: 390, endPoint y: 395, distance: 37.5
click at [390, 395] on div "Solid Gradient 4° FFFFFF 22 %" at bounding box center [327, 485] width 169 height 250
click at [394, 419] on span "354°" at bounding box center [392, 416] width 22 height 16
click at [394, 419] on span "149°" at bounding box center [392, 416] width 20 height 16
click at [391, 414] on span "149°" at bounding box center [392, 416] width 20 height 16
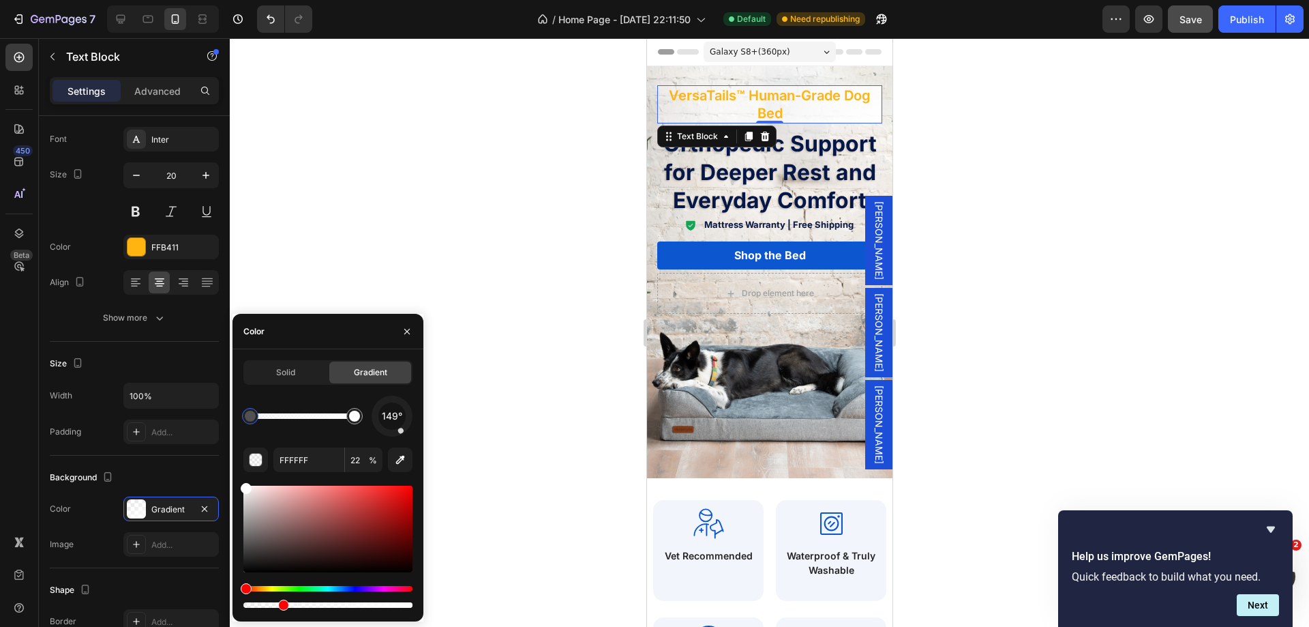
click at [391, 414] on span "149°" at bounding box center [392, 416] width 20 height 16
click at [390, 394] on div "Solid Gradient 355° FFFFFF 22 %" at bounding box center [327, 485] width 169 height 250
click at [393, 395] on div "Solid Gradient 2° FFFFFF 22 %" at bounding box center [327, 485] width 169 height 250
click at [275, 365] on div "Solid" at bounding box center [286, 372] width 82 height 22
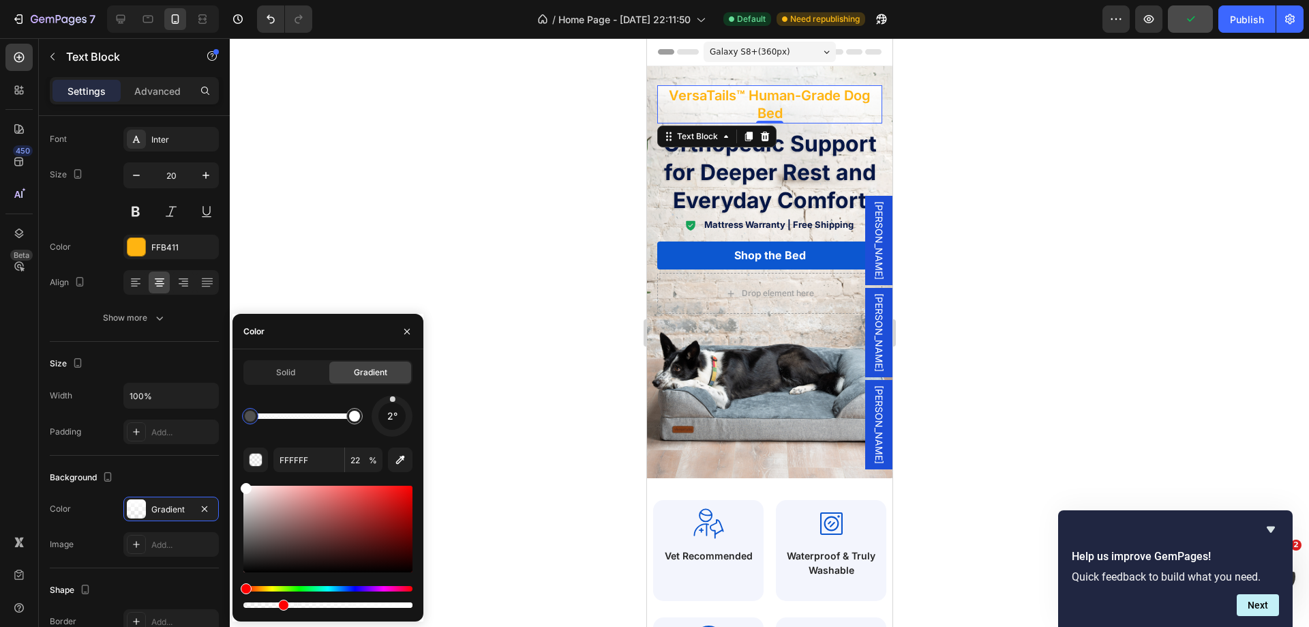
click at [389, 366] on div "Gradient" at bounding box center [370, 372] width 82 height 22
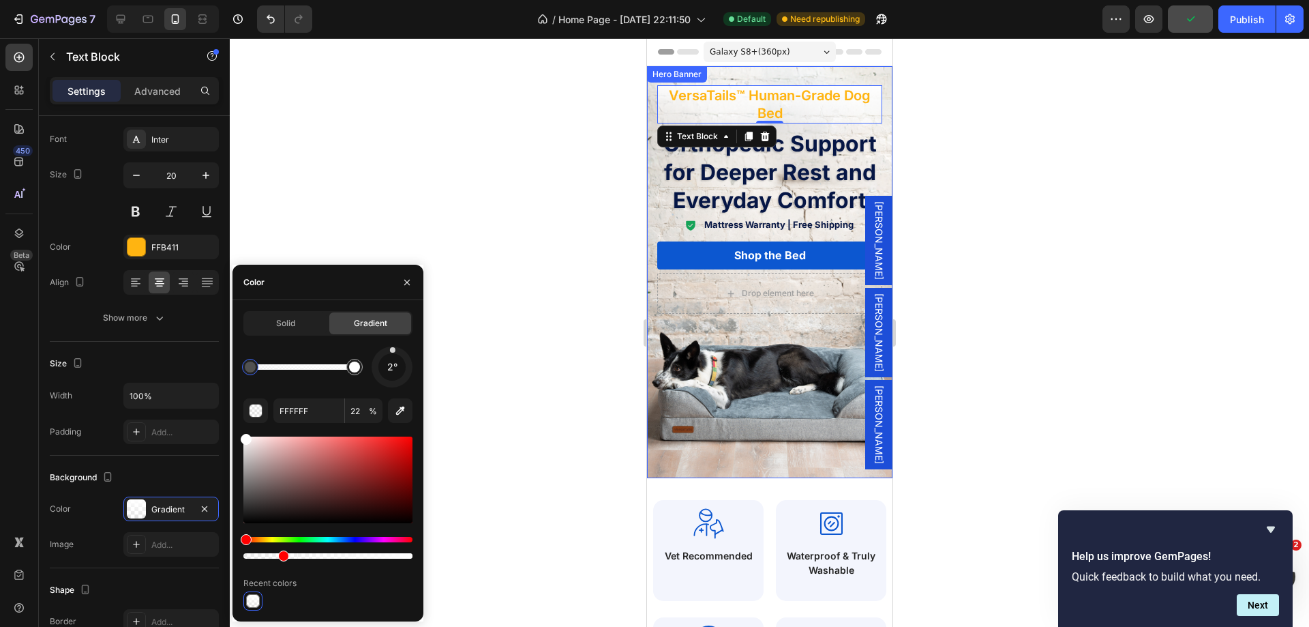
click at [878, 130] on div "VersaTails™ Human-Grade Dog Bed Text Block 0 Row Orthopedic Support for Deeper …" at bounding box center [768, 199] width 245 height 267
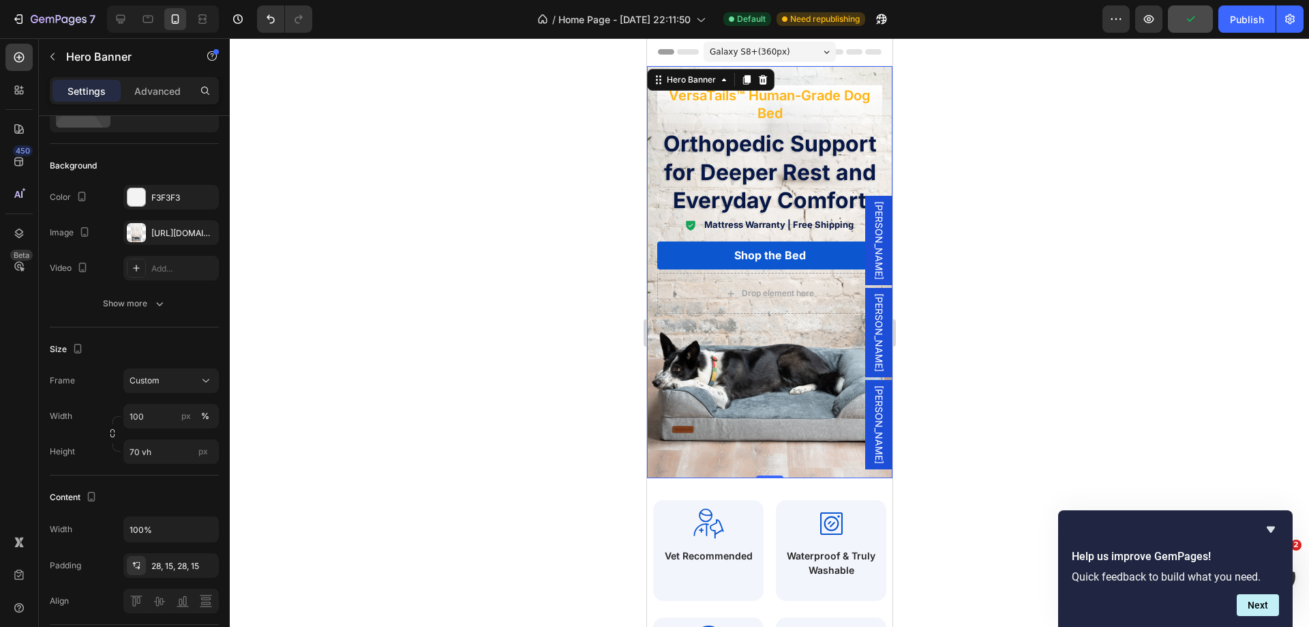
scroll to position [0, 0]
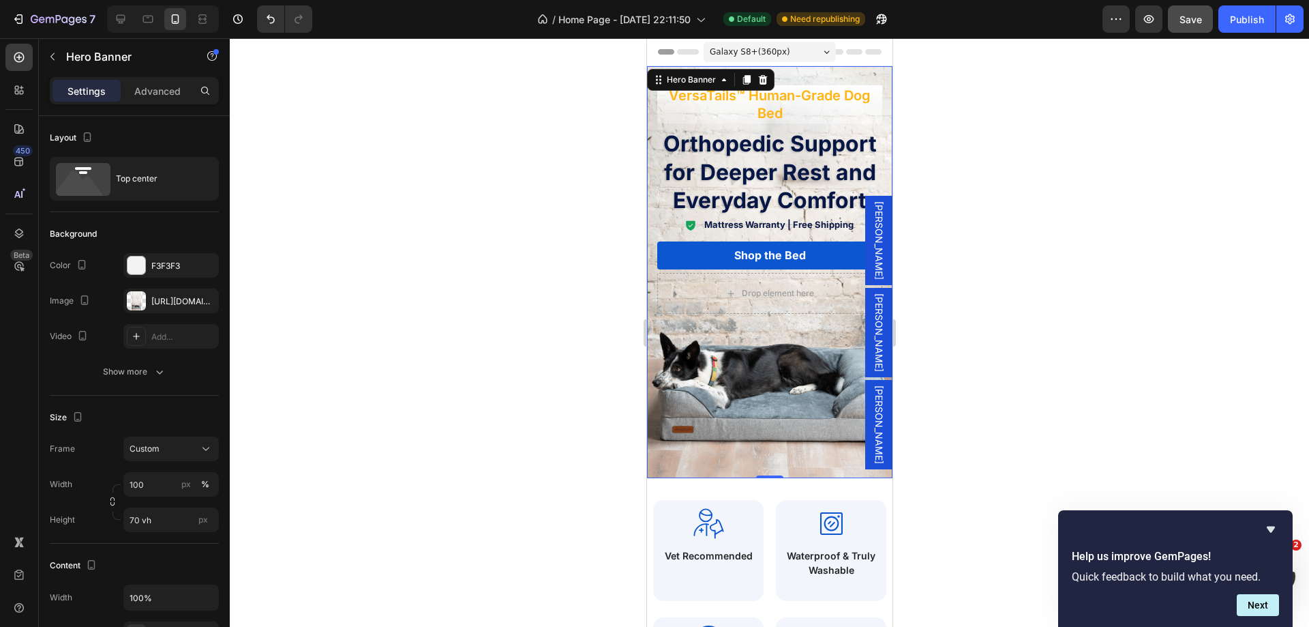
click at [1063, 192] on div at bounding box center [769, 332] width 1079 height 588
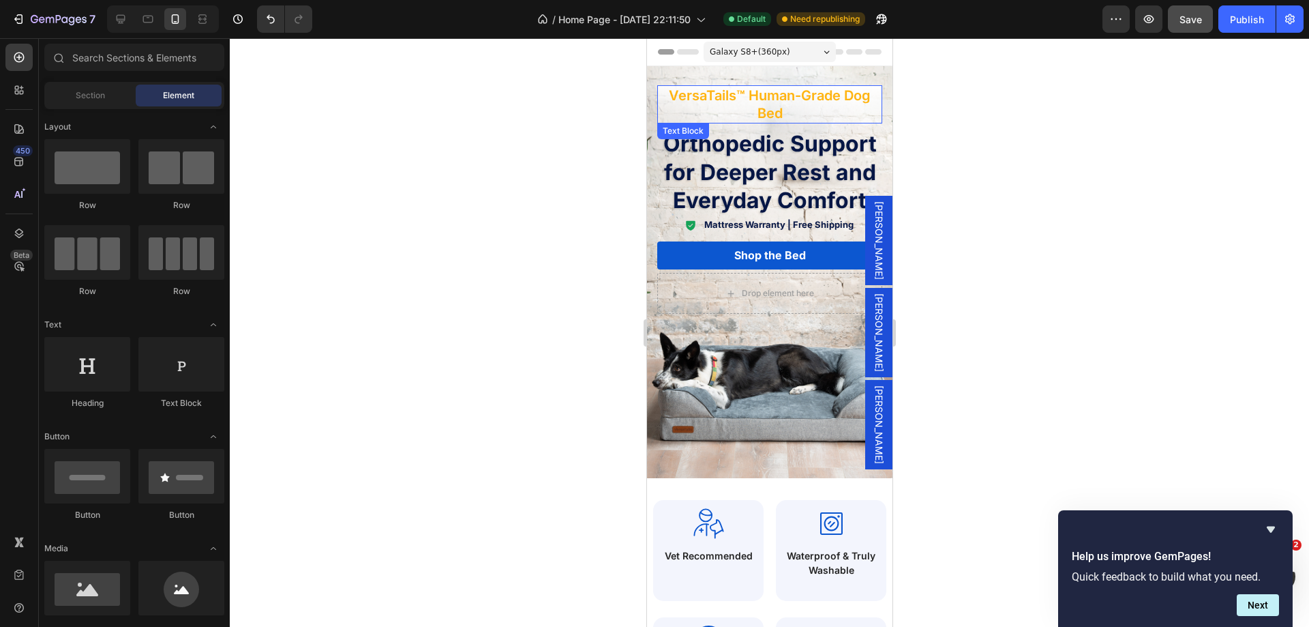
click at [700, 108] on p "VersaTails™ Human-Grade Dog Bed" at bounding box center [769, 104] width 222 height 35
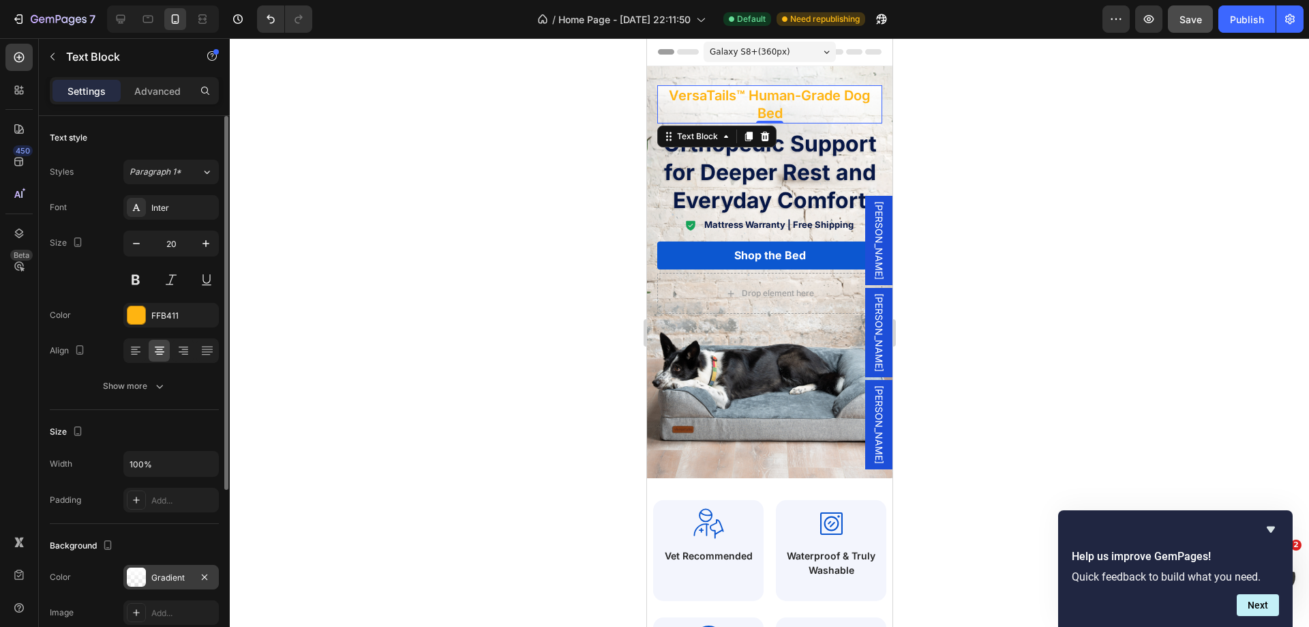
click at [164, 576] on div "Gradient" at bounding box center [171, 577] width 40 height 12
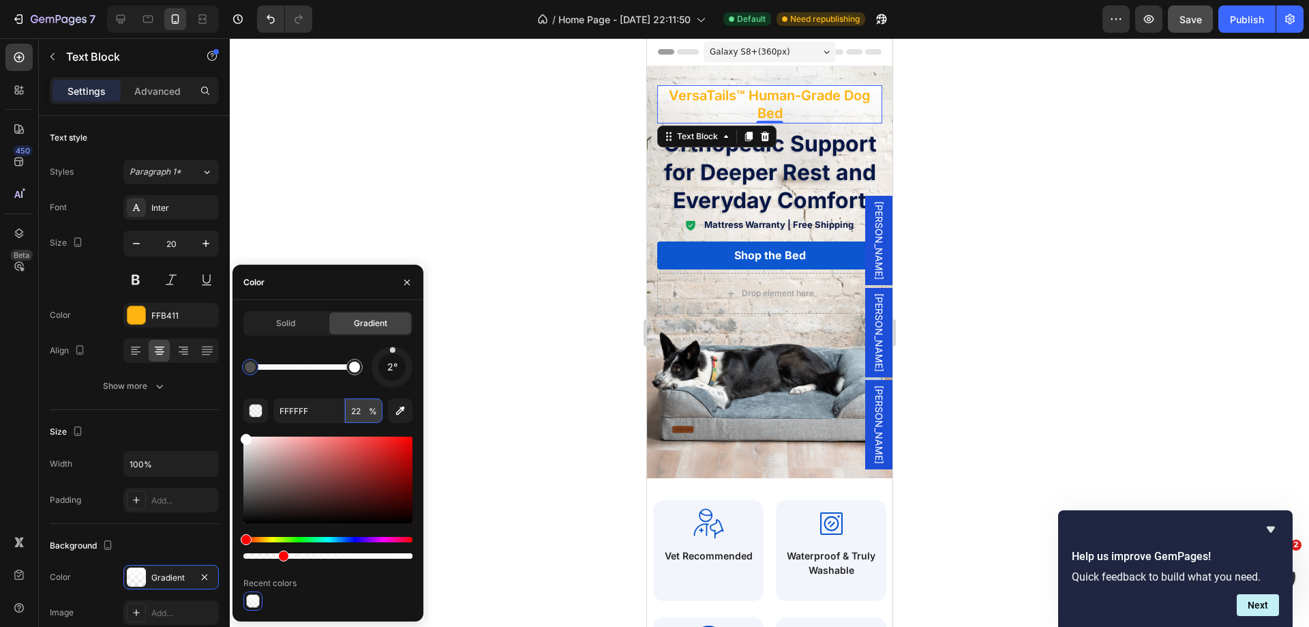
click at [363, 413] on input "22" at bounding box center [364, 410] width 38 height 25
type input "15"
click at [296, 381] on div "2°" at bounding box center [327, 366] width 169 height 41
click at [203, 578] on icon "button" at bounding box center [204, 575] width 5 height 5
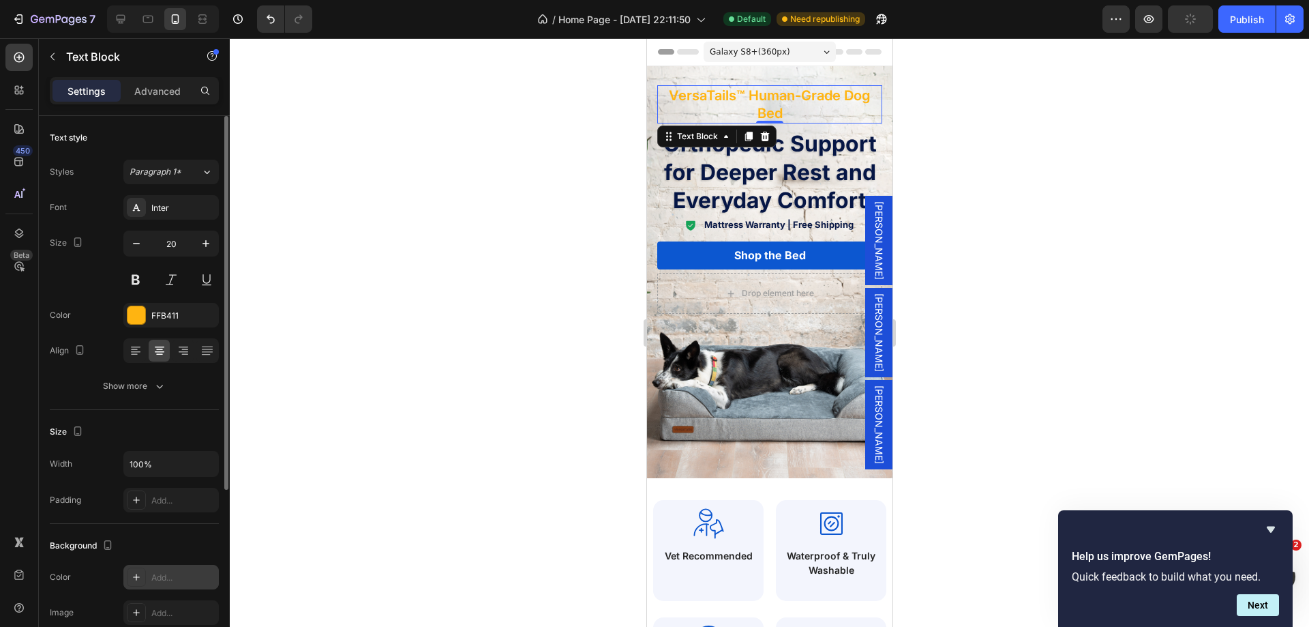
click at [151, 402] on div "Text style Styles Paragraph 1* Font Inter Size 20 Color FFB411 Align Show more" at bounding box center [134, 263] width 169 height 294
click at [153, 389] on icon "button" at bounding box center [160, 386] width 14 height 14
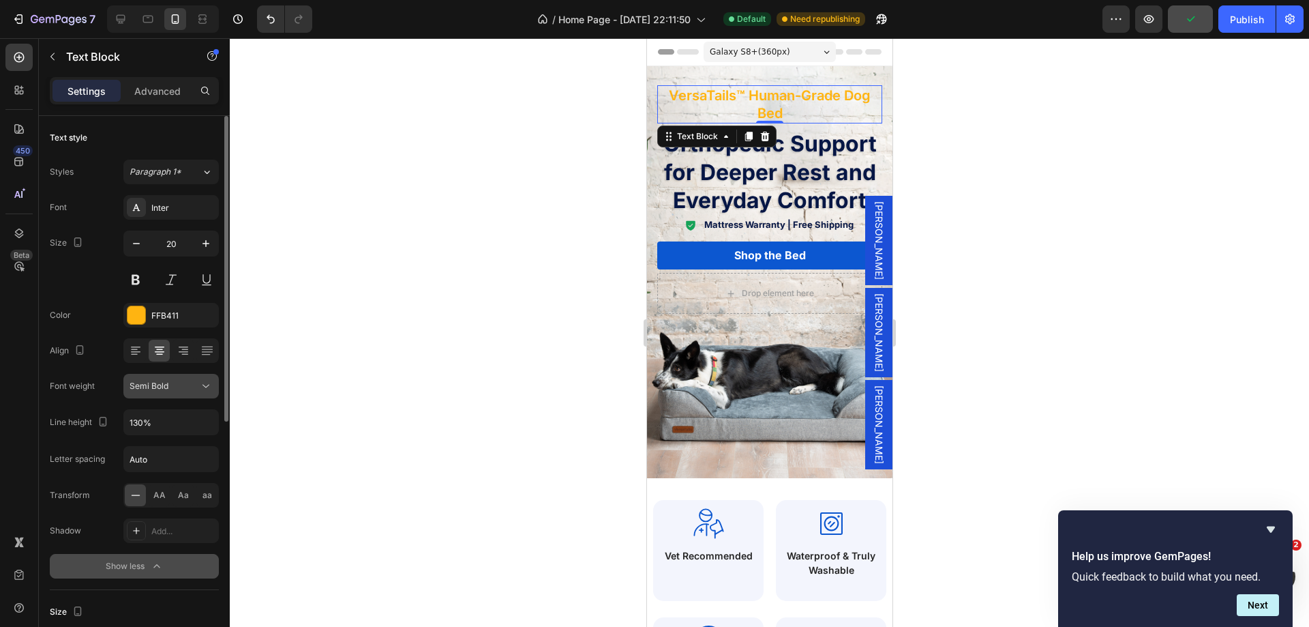
click at [158, 384] on span "Semi Bold" at bounding box center [149, 385] width 39 height 10
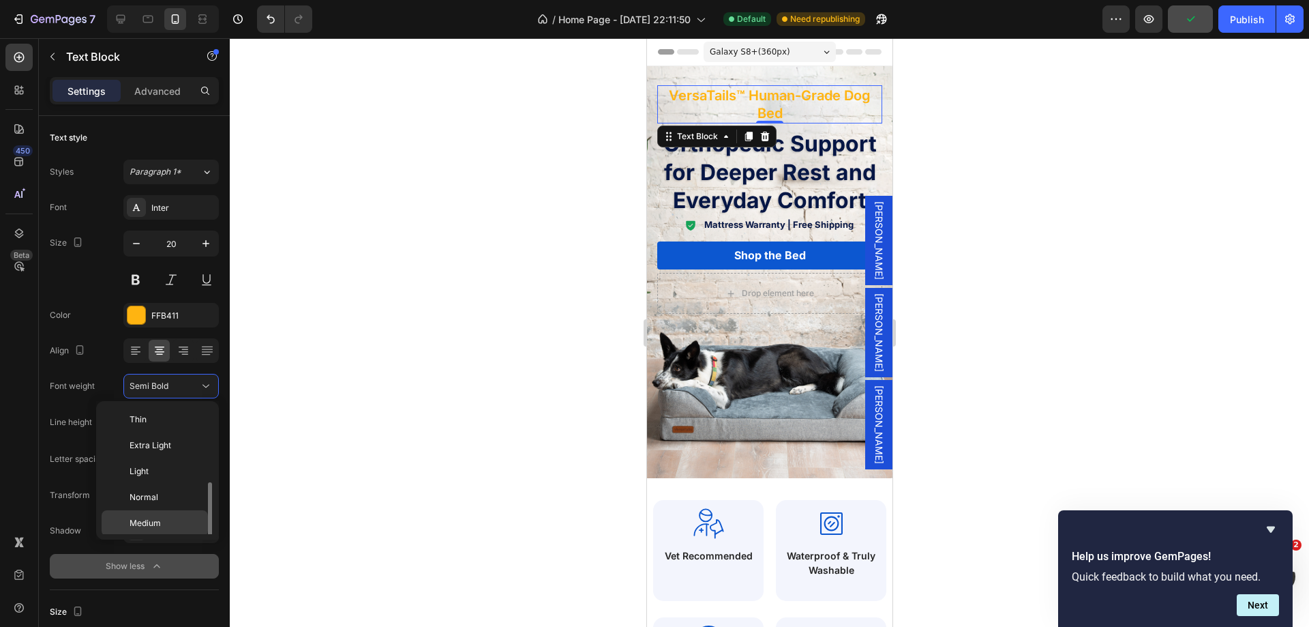
scroll to position [49, 0]
click at [143, 518] on div "Bold" at bounding box center [155, 526] width 106 height 26
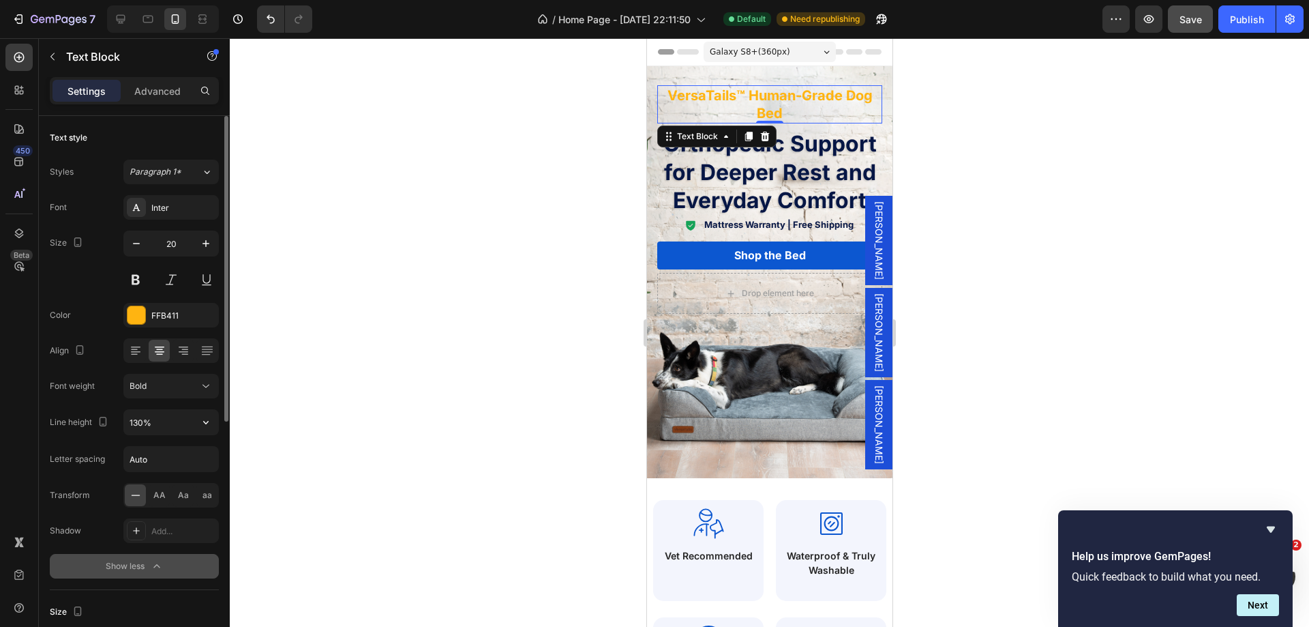
drag, startPoint x: 157, startPoint y: 419, endPoint x: 160, endPoint y: 406, distance: 12.6
click at [157, 417] on input "130%" at bounding box center [171, 422] width 94 height 25
click at [160, 393] on button "Bold" at bounding box center [170, 386] width 95 height 25
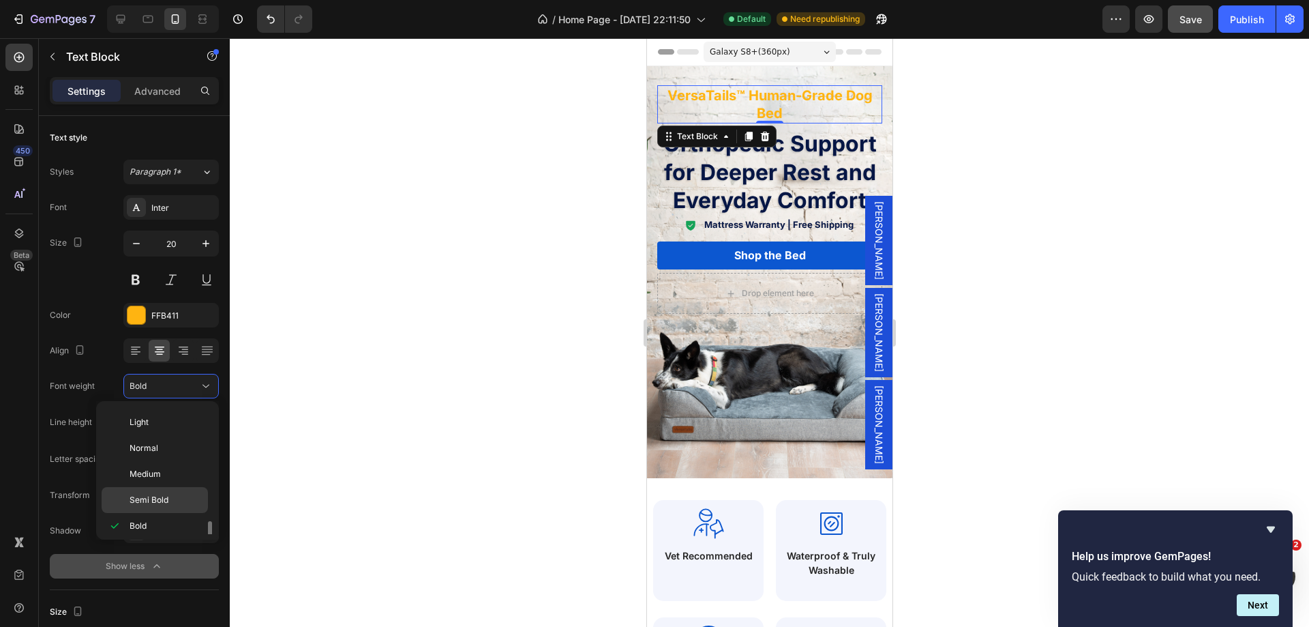
scroll to position [106, 0]
click at [160, 499] on span "Extra Bold" at bounding box center [150, 495] width 40 height 12
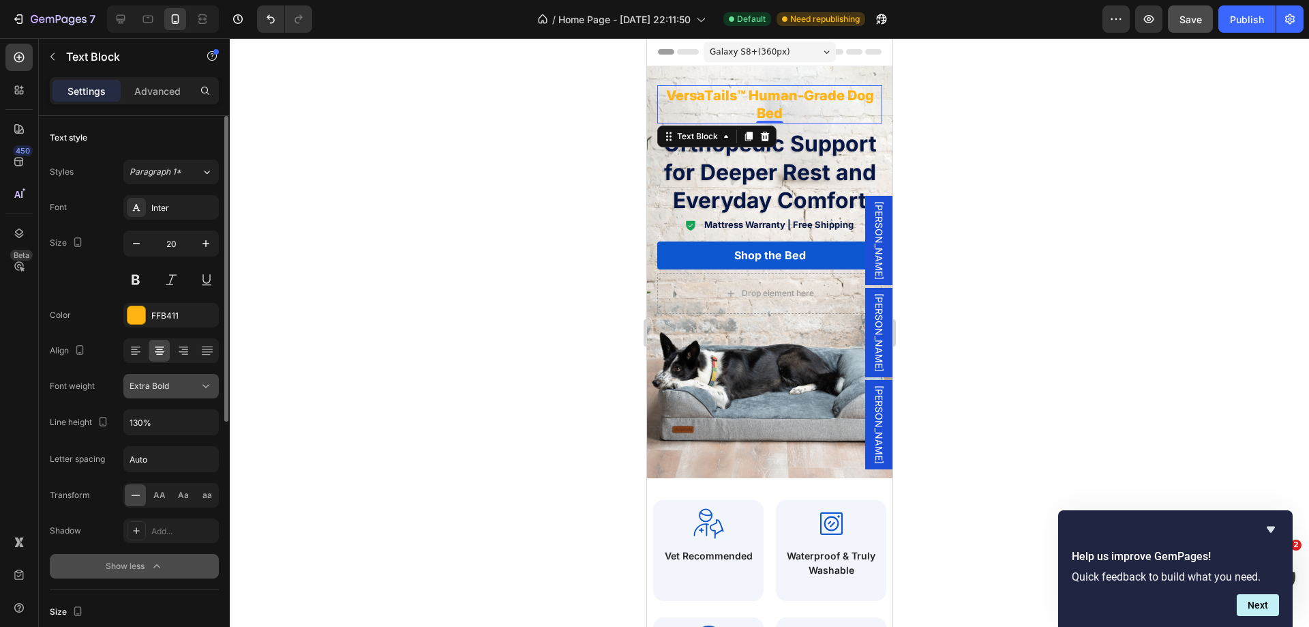
click at [157, 389] on span "Extra Bold" at bounding box center [150, 385] width 40 height 10
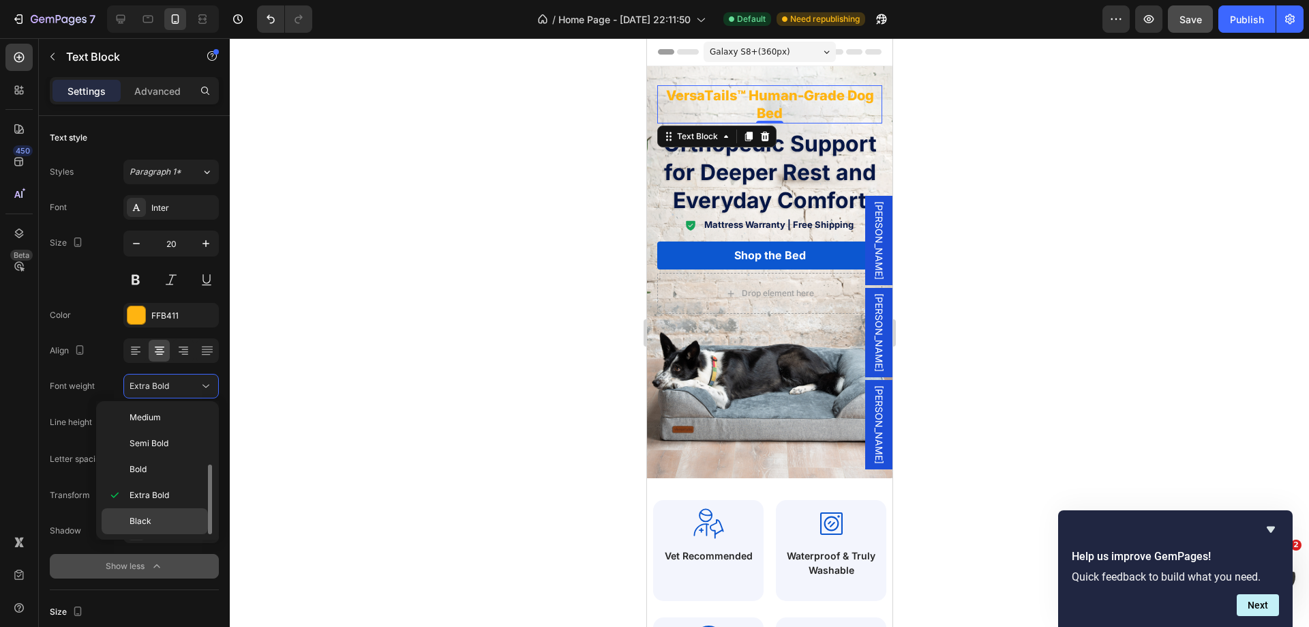
click at [155, 516] on p "Black" at bounding box center [166, 521] width 72 height 12
click at [1135, 275] on div at bounding box center [769, 332] width 1079 height 588
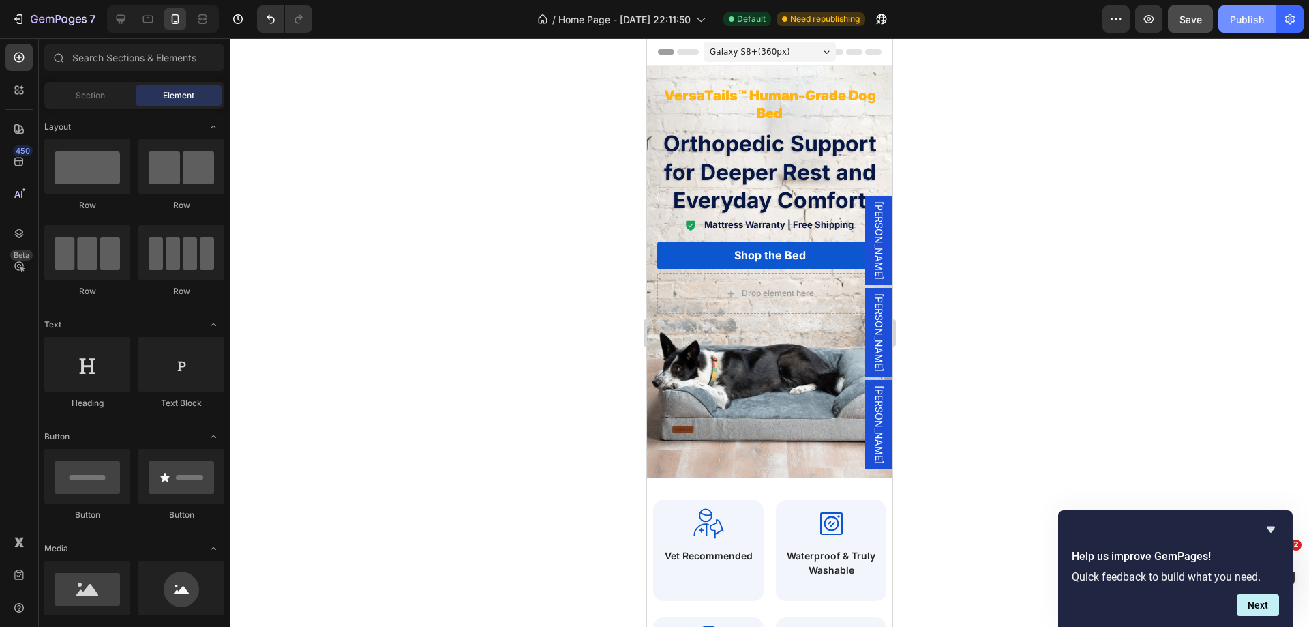
click at [1243, 18] on div "Publish" at bounding box center [1247, 19] width 34 height 14
click at [801, 91] on p "VersaTails™ Human-Grade Dog Bed" at bounding box center [769, 104] width 222 height 35
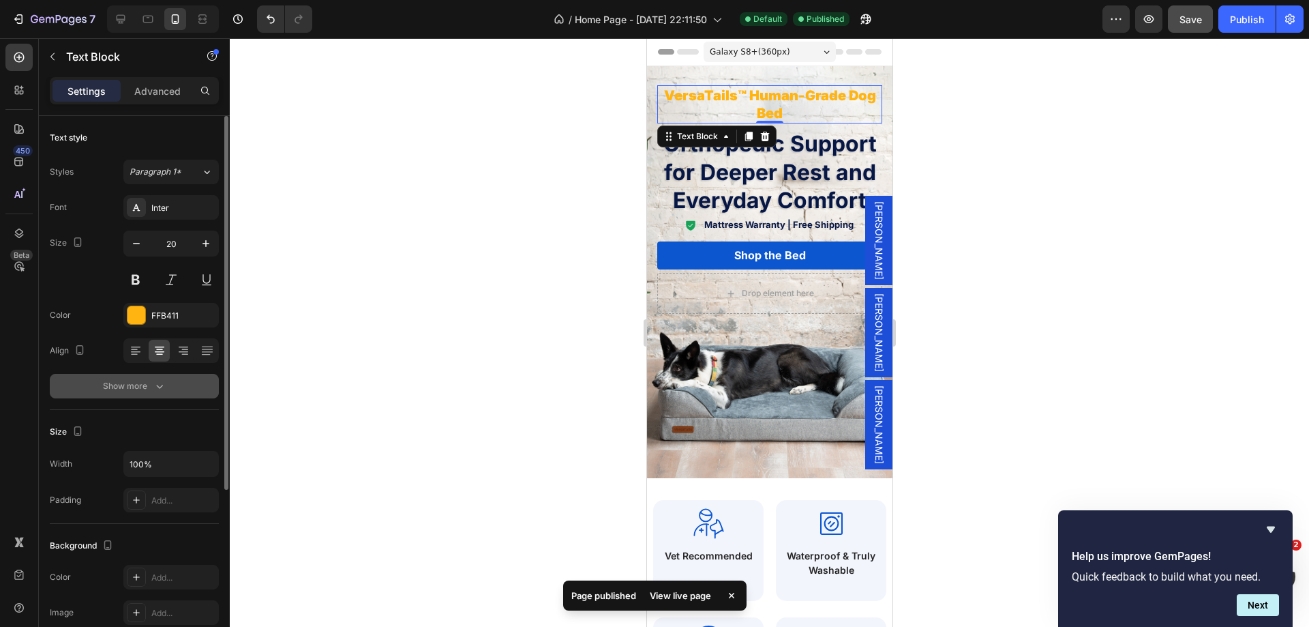
click at [128, 386] on div "Show more" at bounding box center [134, 386] width 63 height 14
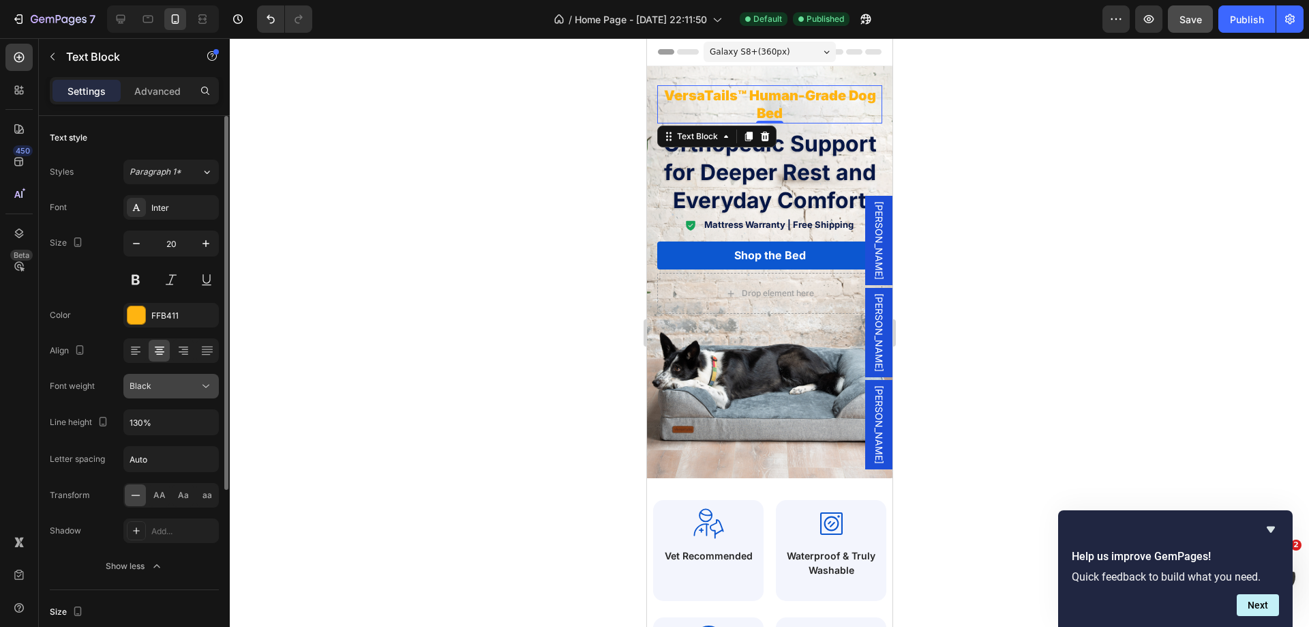
click at [185, 378] on button "Black" at bounding box center [170, 386] width 95 height 25
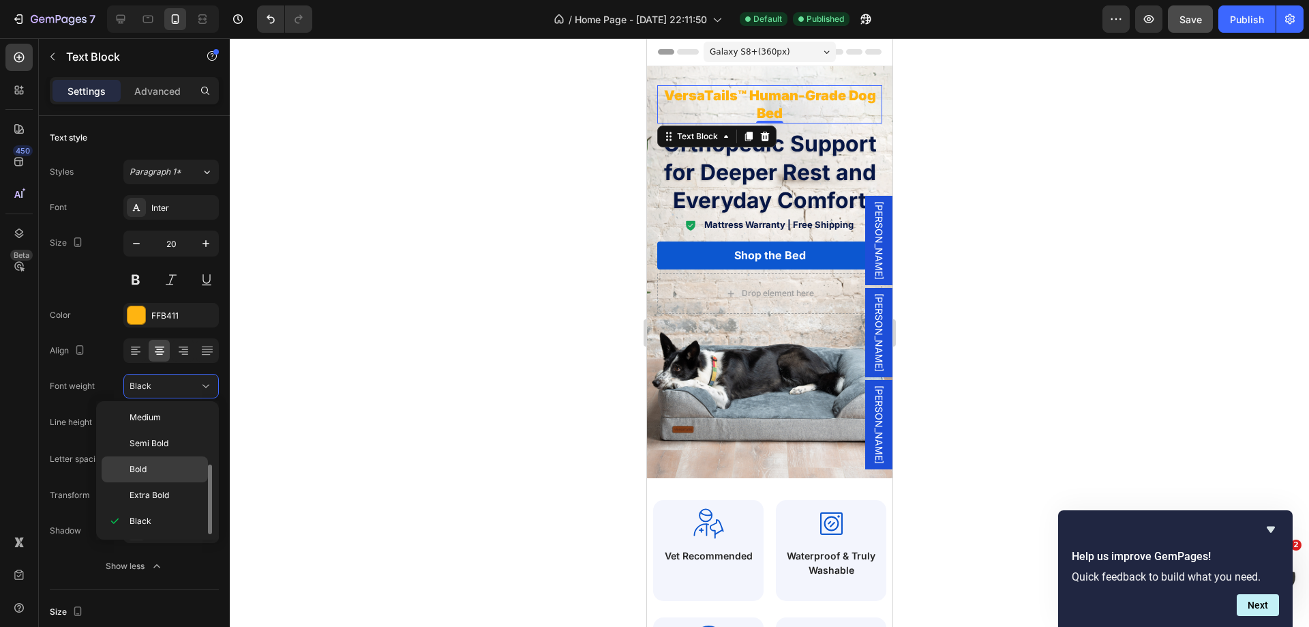
click at [158, 467] on p "Bold" at bounding box center [166, 469] width 72 height 12
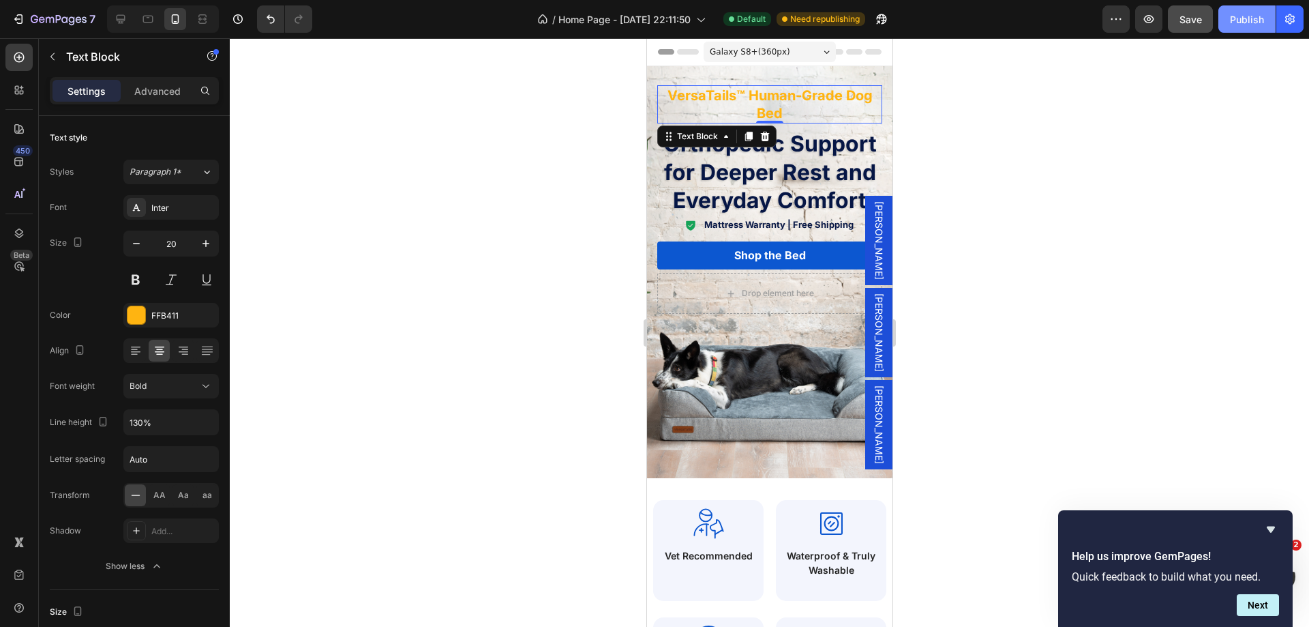
click at [1248, 18] on div "Publish" at bounding box center [1247, 19] width 34 height 14
click at [198, 243] on button "button" at bounding box center [206, 243] width 25 height 25
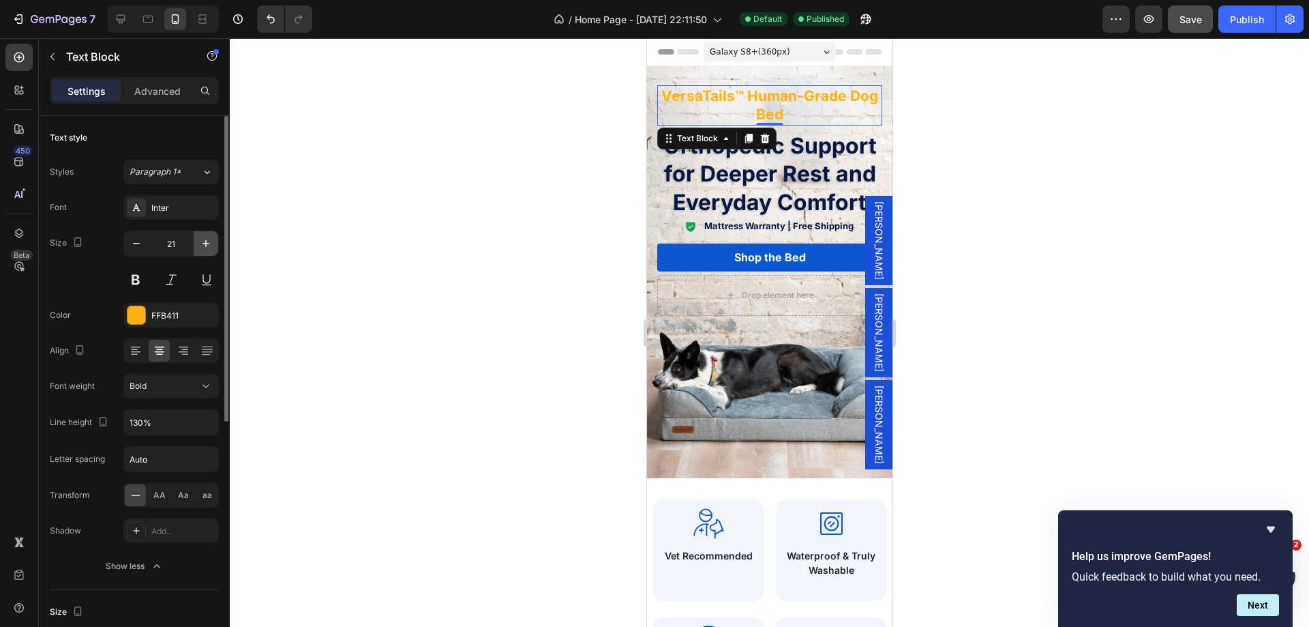
click at [198, 243] on button "button" at bounding box center [206, 243] width 25 height 25
type input "22"
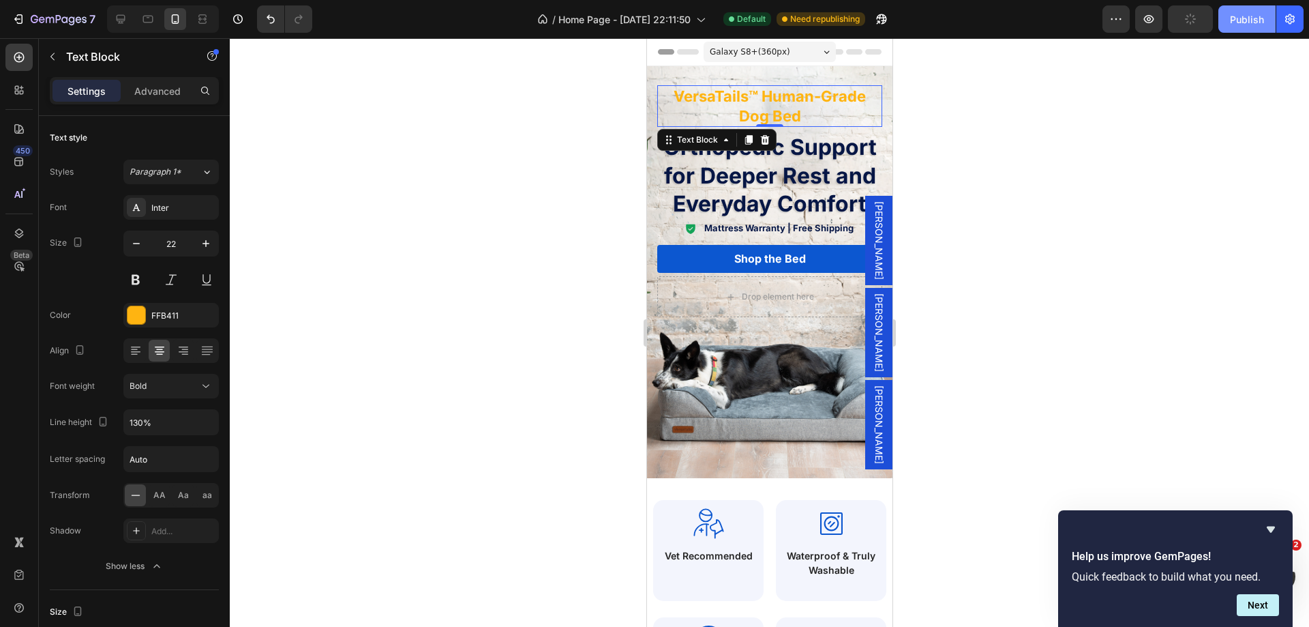
click at [1238, 20] on div "Publish" at bounding box center [1247, 19] width 34 height 14
click at [738, 78] on div "VersaTails™ Human-Grade Dog Bed Text Block 0 Row Orthopedic Support for Deeper …" at bounding box center [768, 201] width 245 height 270
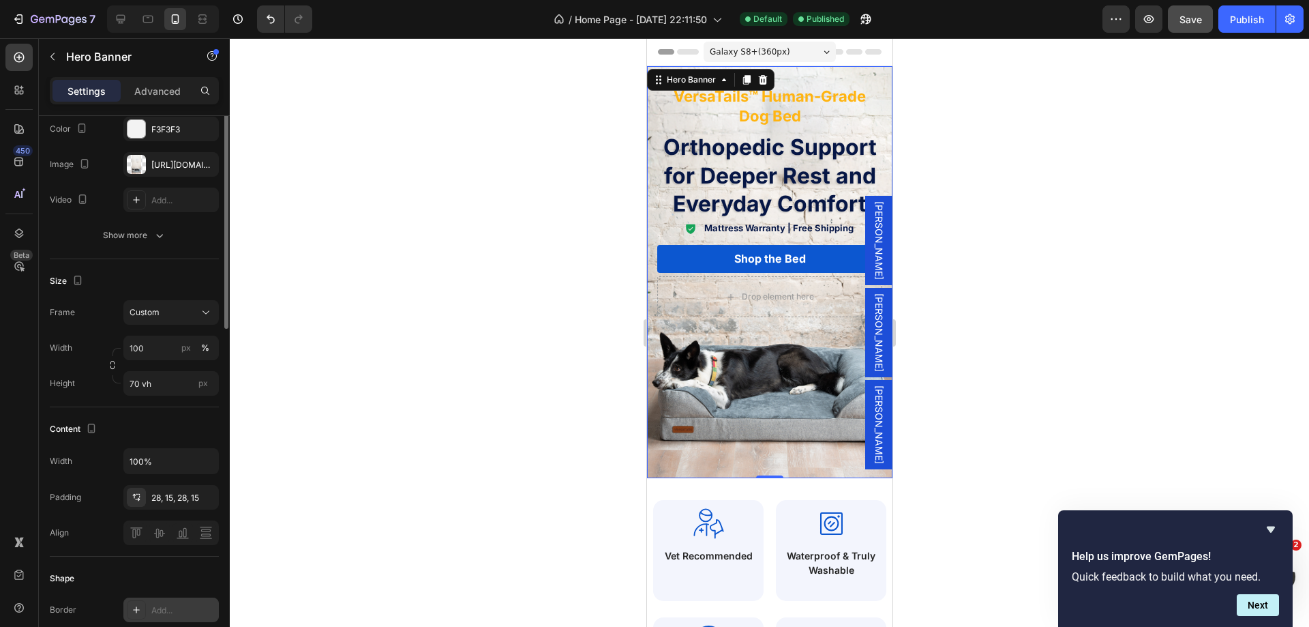
scroll to position [0, 0]
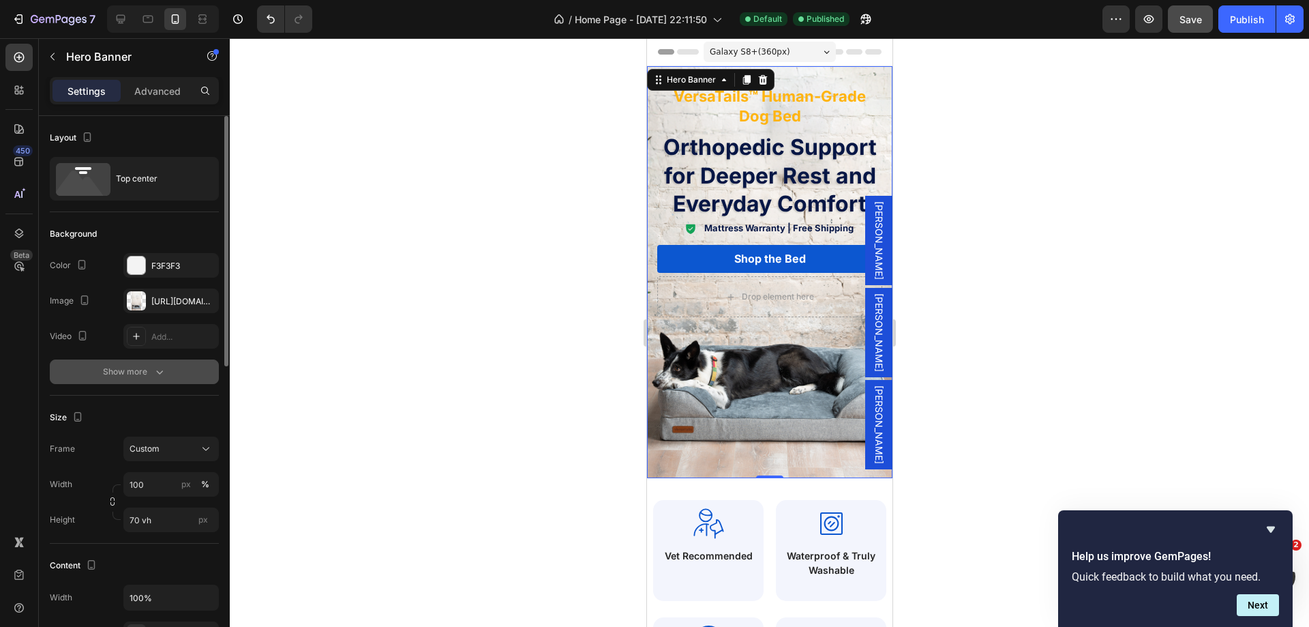
click at [116, 374] on div "Show more" at bounding box center [134, 372] width 63 height 14
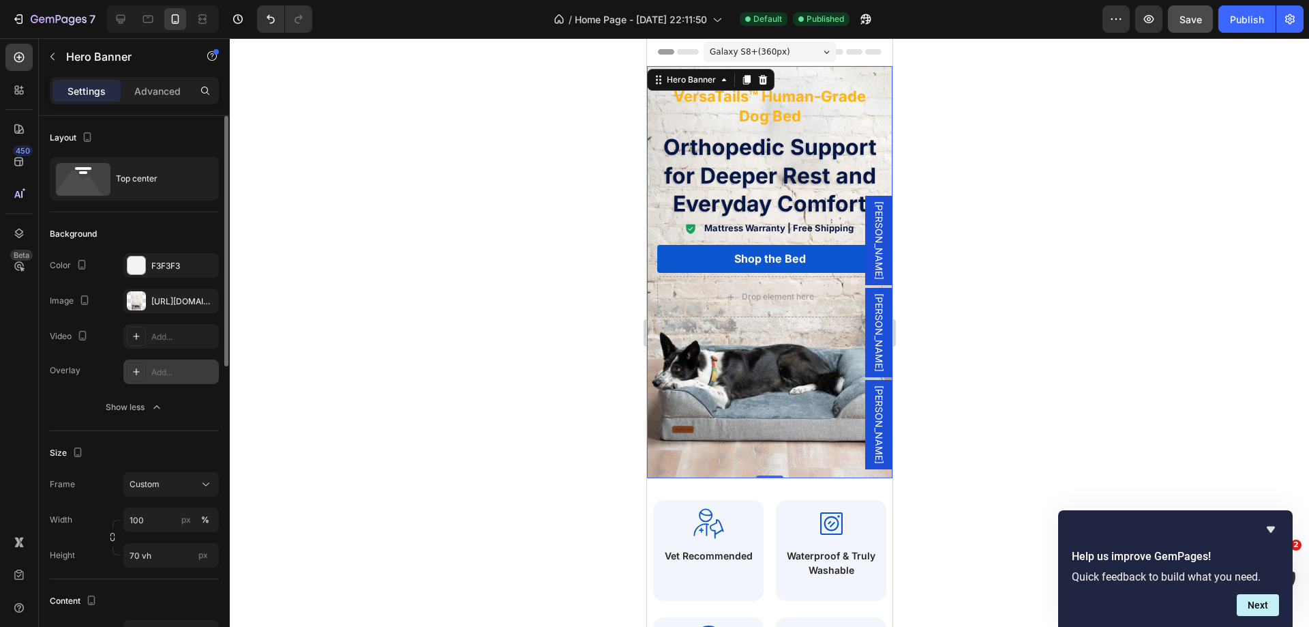
click at [161, 368] on div "Add..." at bounding box center [183, 372] width 64 height 12
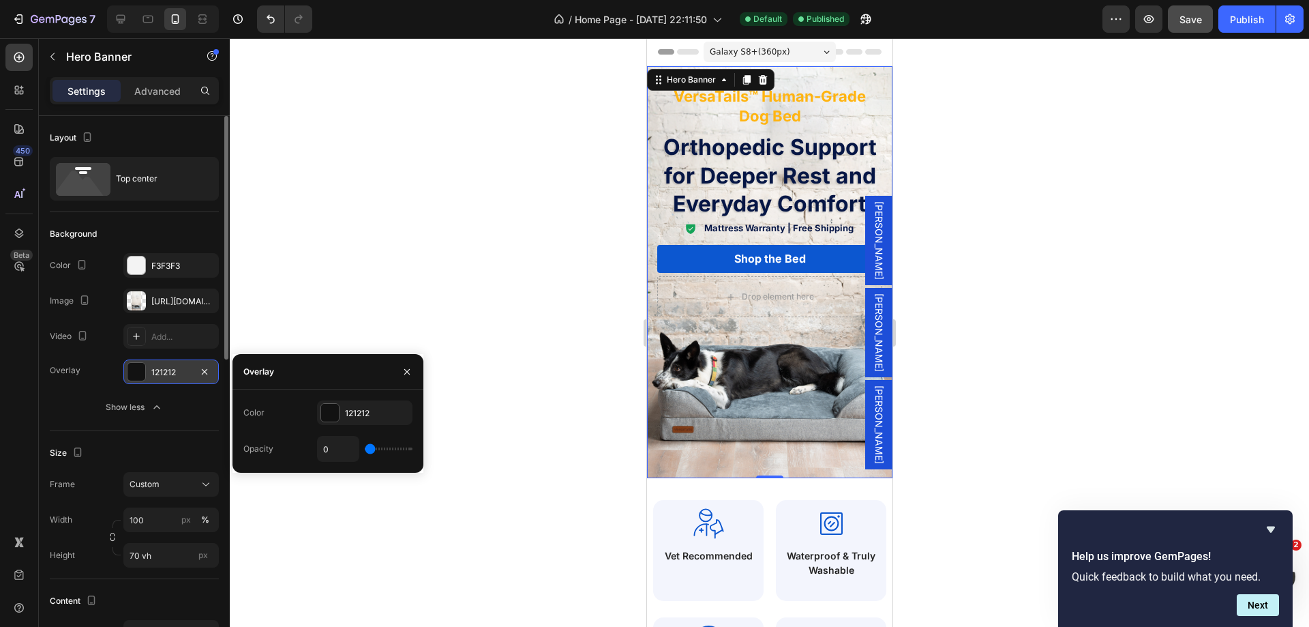
type input "13%"
type input "13"
type input "24%"
type input "24"
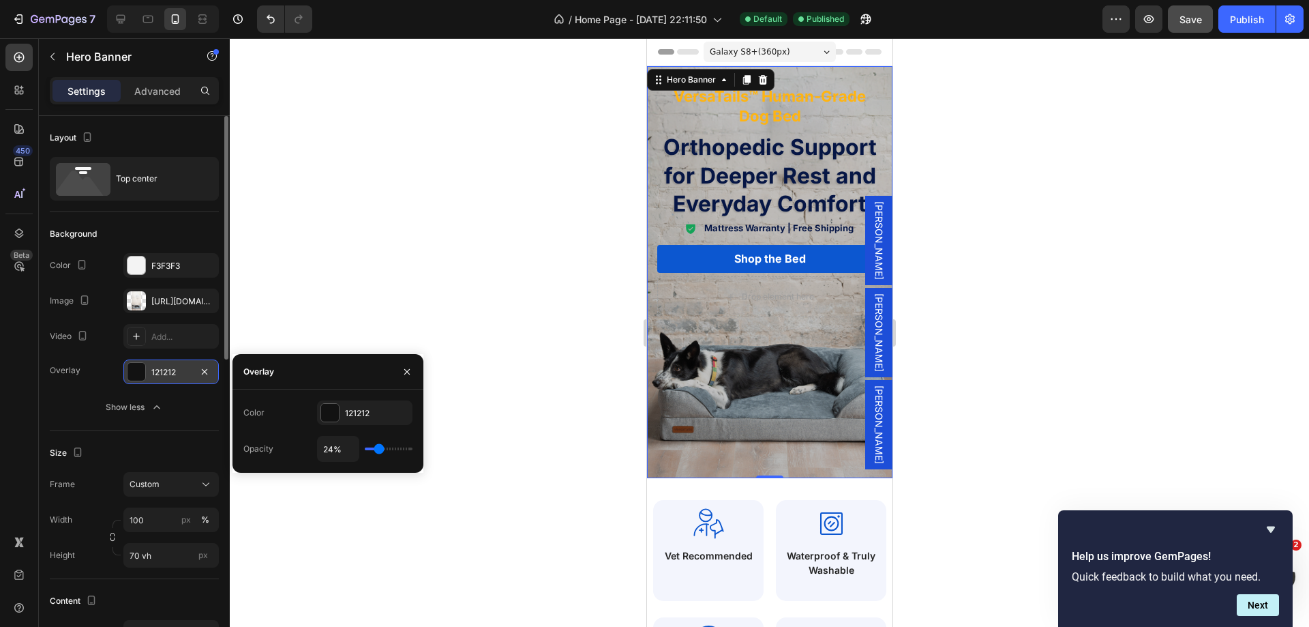
type input "19%"
type input "19"
type input "15%"
type input "15"
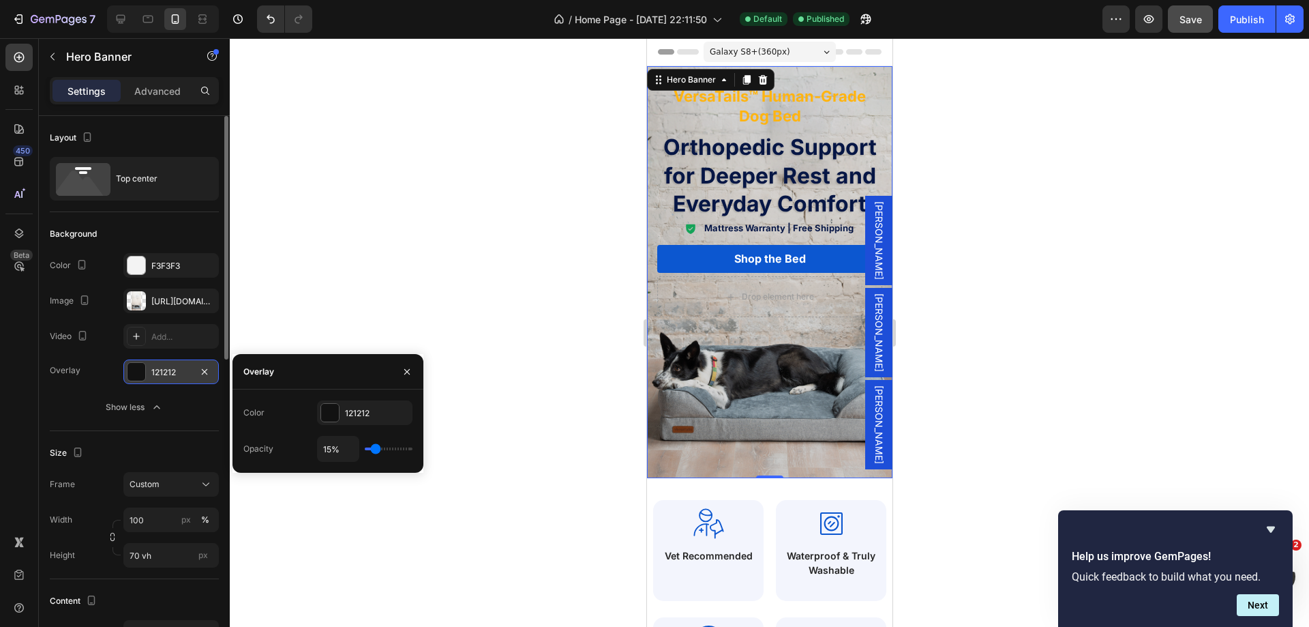
type input "9%"
type input "9"
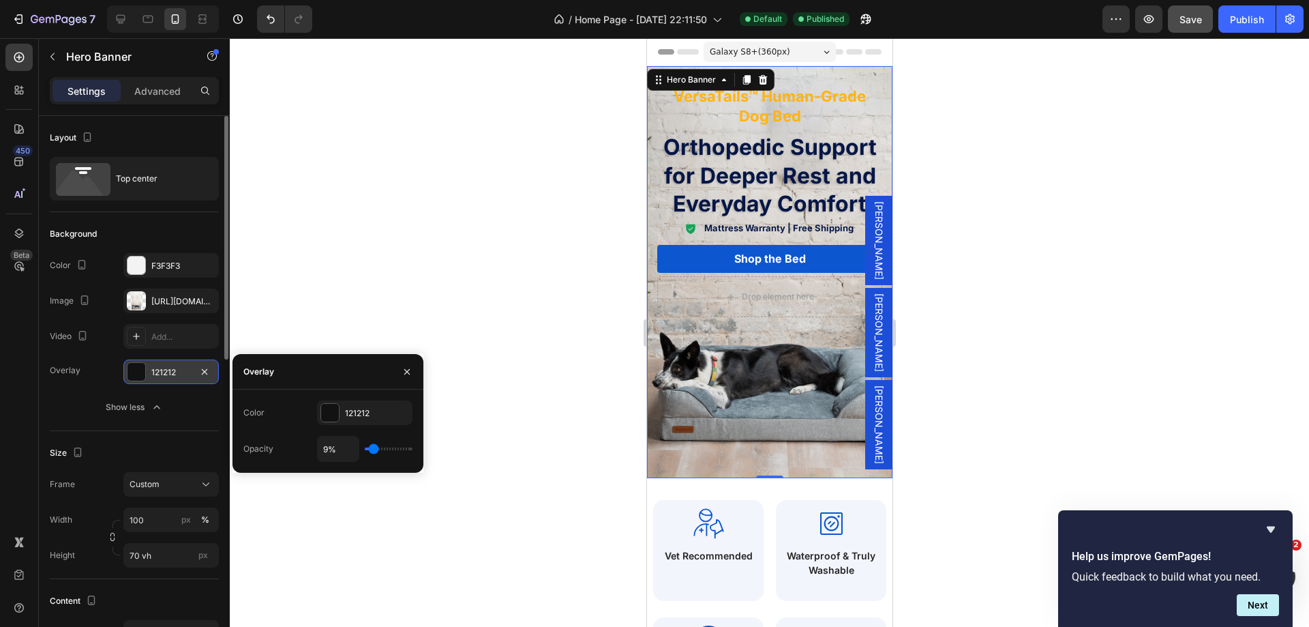
type input "11%"
type input "11"
type input "19%"
type input "19"
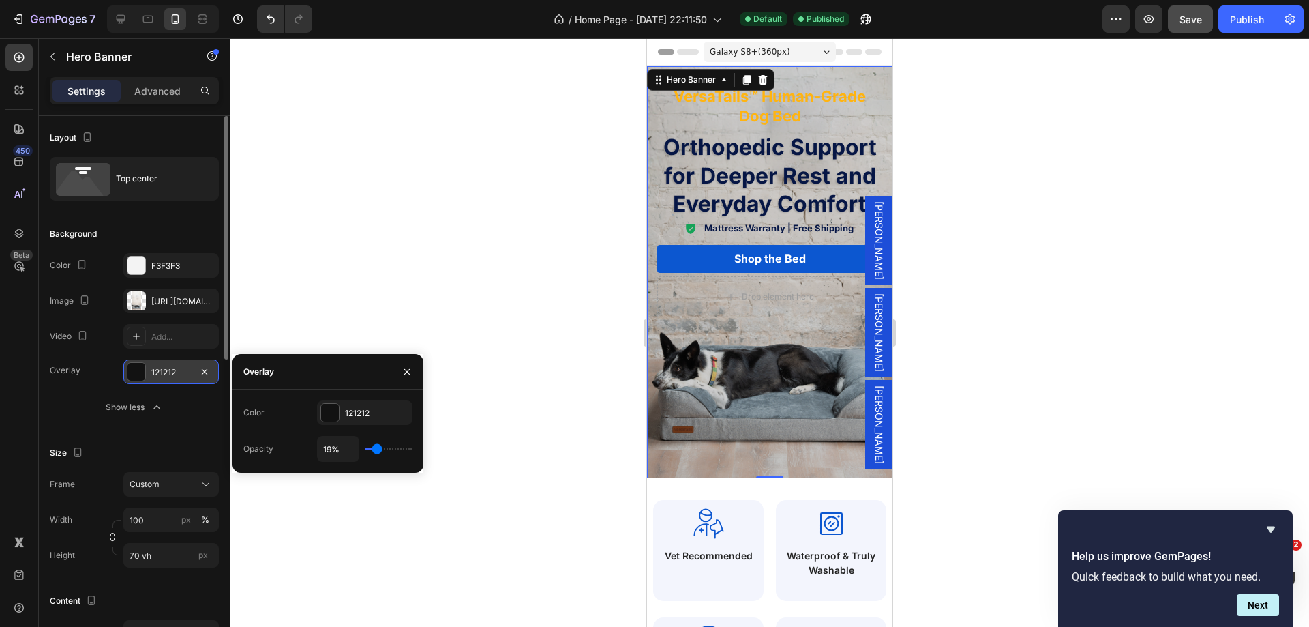
type input "20%"
type input "20"
type input "6%"
type input "6"
type input "2%"
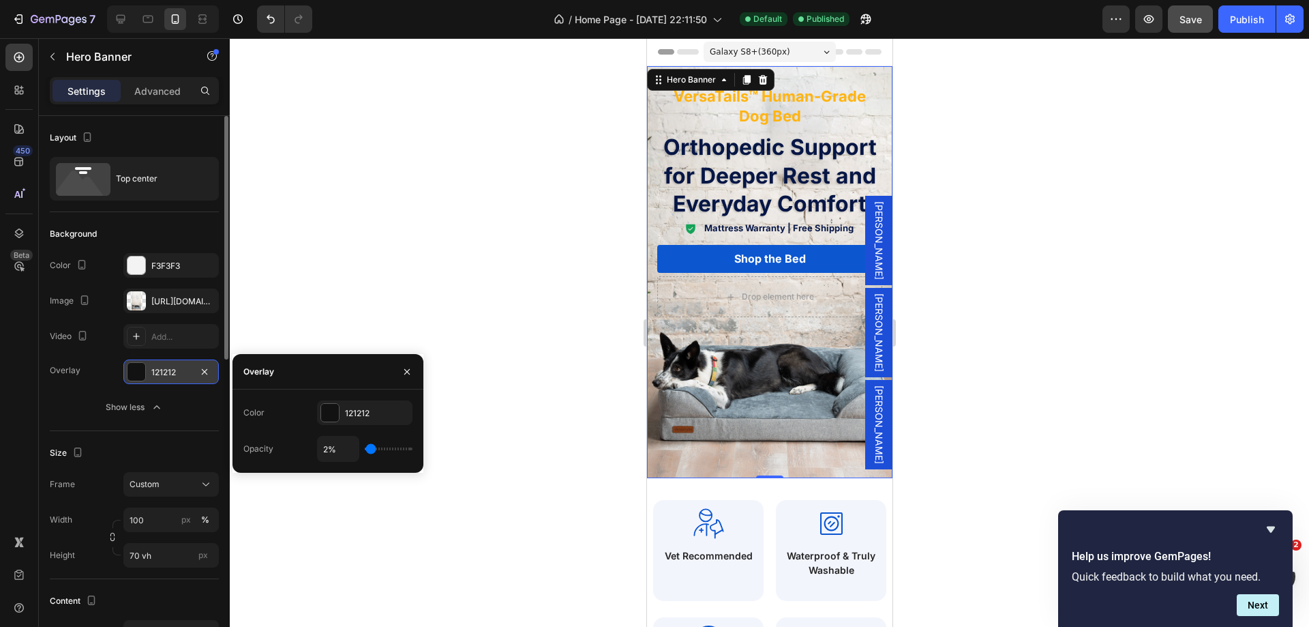
drag, startPoint x: 379, startPoint y: 455, endPoint x: 371, endPoint y: 448, distance: 10.7
type input "2"
click at [371, 448] on input "range" at bounding box center [389, 448] width 48 height 3
click at [351, 447] on input "2%" at bounding box center [338, 448] width 41 height 25
type input "3%"
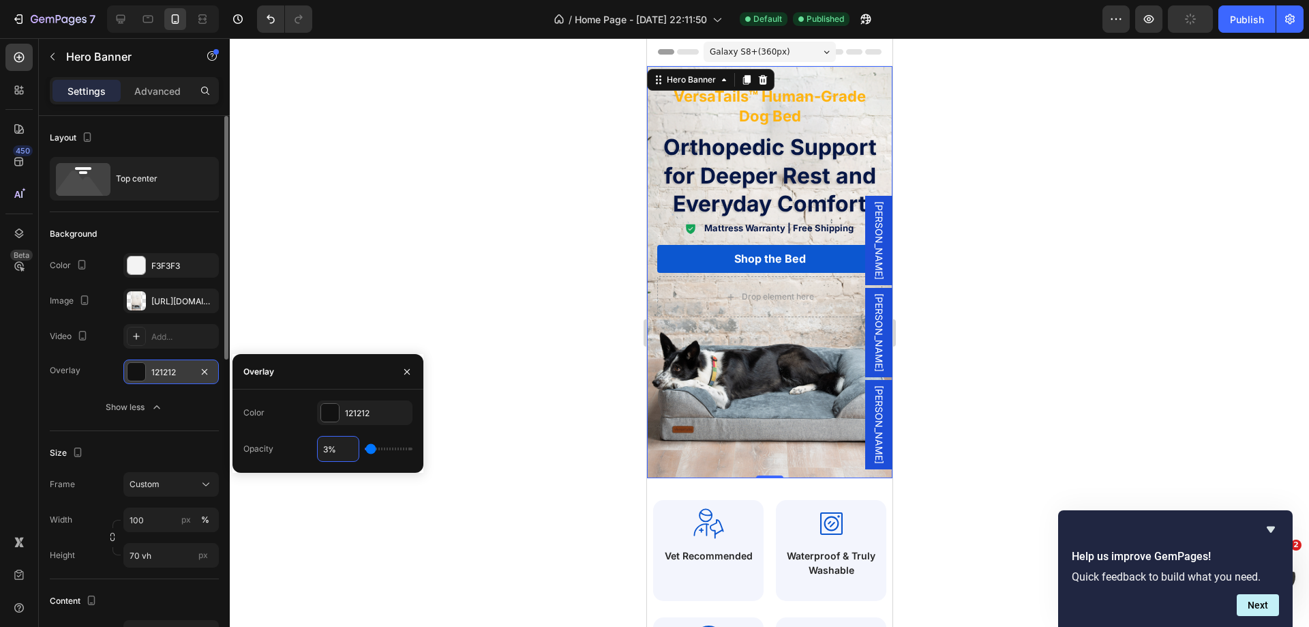
type input "3"
type input "4%"
type input "4"
click at [279, 424] on div "Color 121212" at bounding box center [327, 412] width 169 height 25
click at [340, 453] on input "4%" at bounding box center [338, 448] width 41 height 25
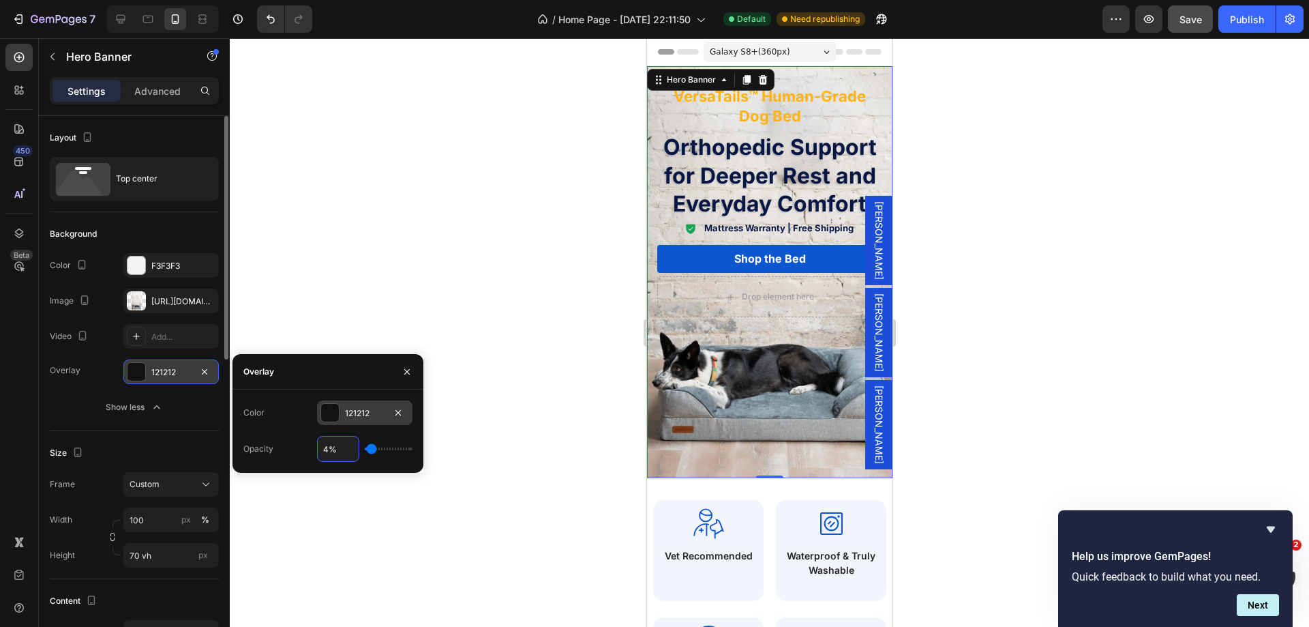
click at [350, 417] on div "121212" at bounding box center [365, 413] width 40 height 12
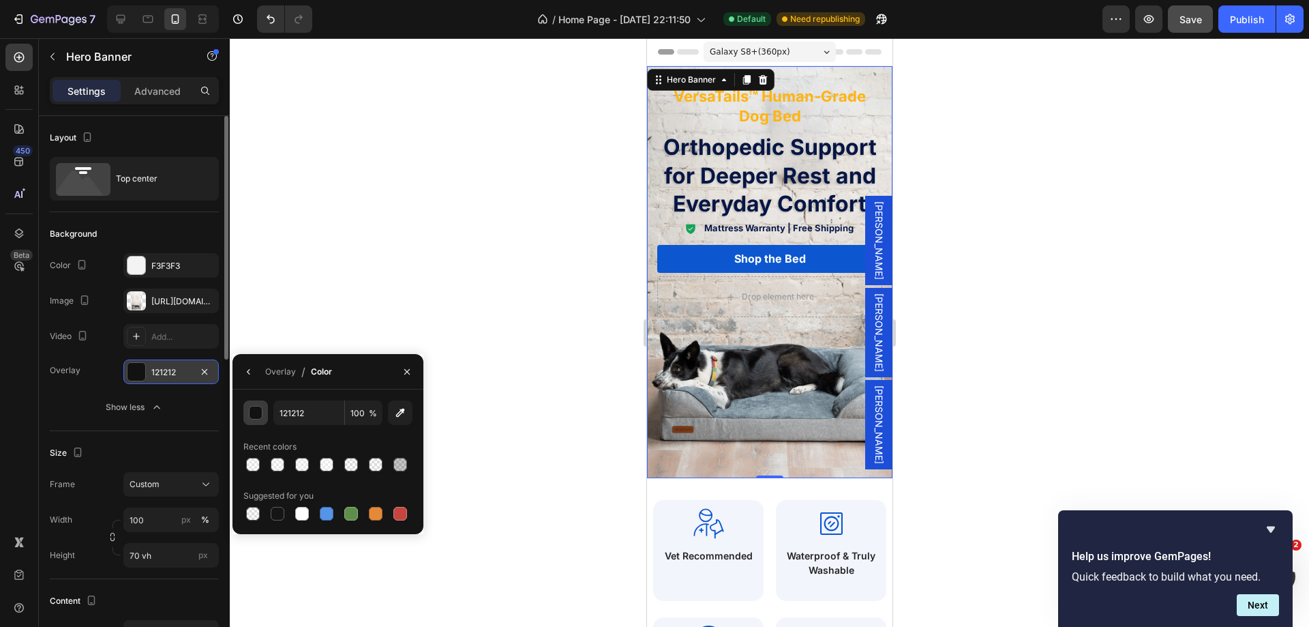
click at [254, 418] on div "button" at bounding box center [257, 413] width 14 height 14
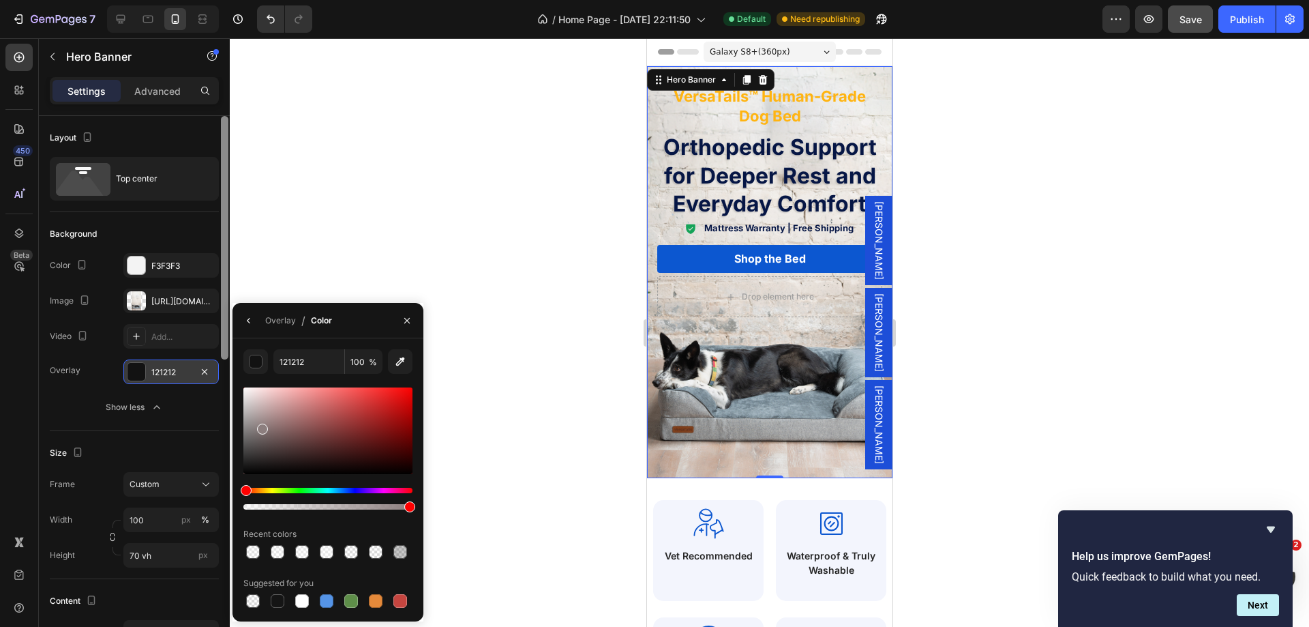
drag, startPoint x: 263, startPoint y: 428, endPoint x: 229, endPoint y: 366, distance: 70.2
click at [229, 365] on div "450 Beta Sections(18) Elements(83) Section Element Hero Section Product Detail …" at bounding box center [115, 332] width 230 height 588
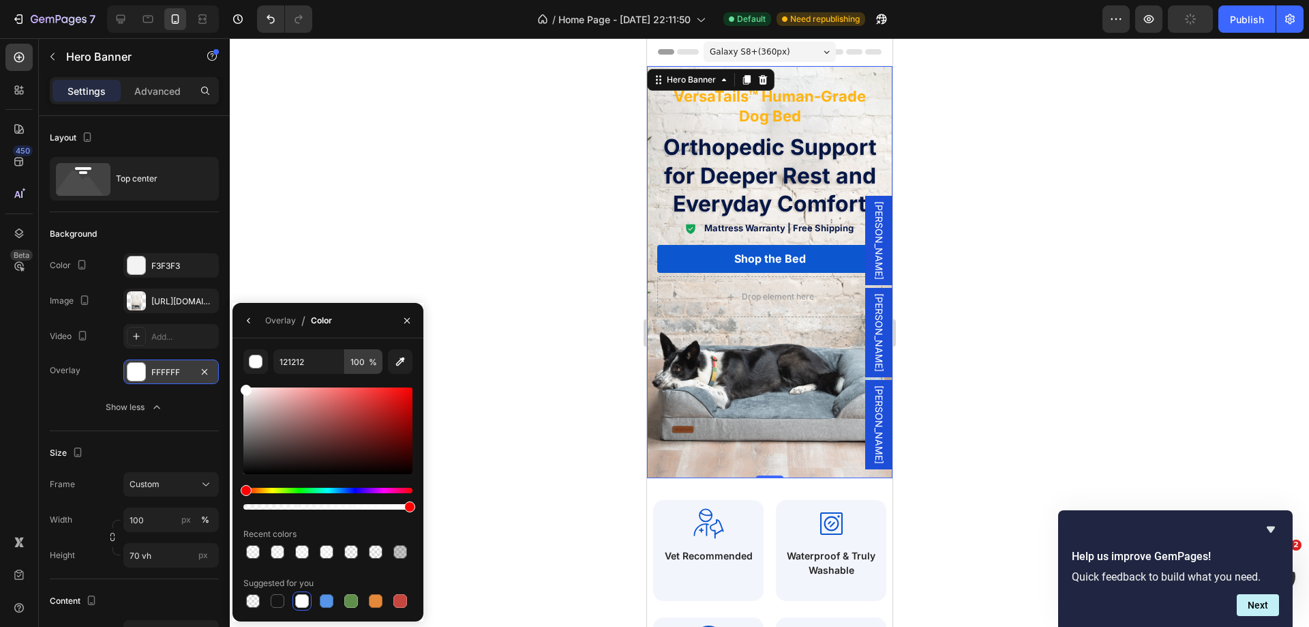
type input "FFFFFF"
click at [354, 363] on input "100" at bounding box center [364, 361] width 38 height 25
click at [372, 332] on div "Overlay / Color" at bounding box center [328, 320] width 191 height 35
click at [284, 318] on div "Overlay" at bounding box center [280, 320] width 31 height 12
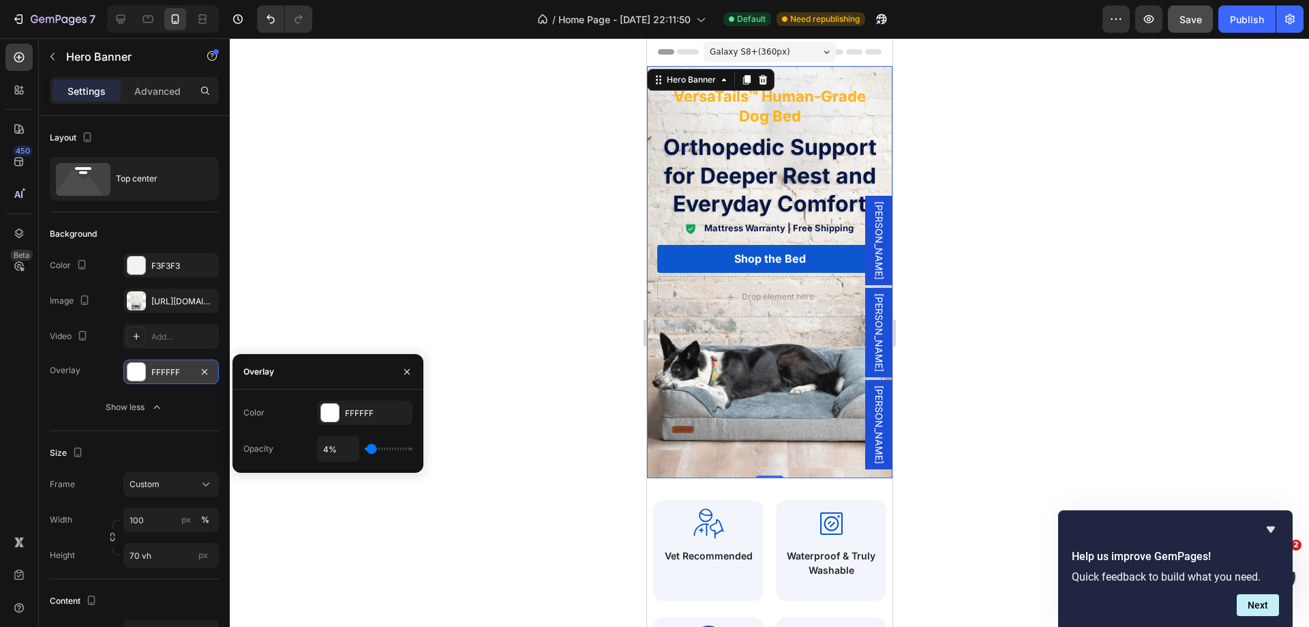
type input "30%"
type input "30"
type input "70%"
type input "70"
type input "81%"
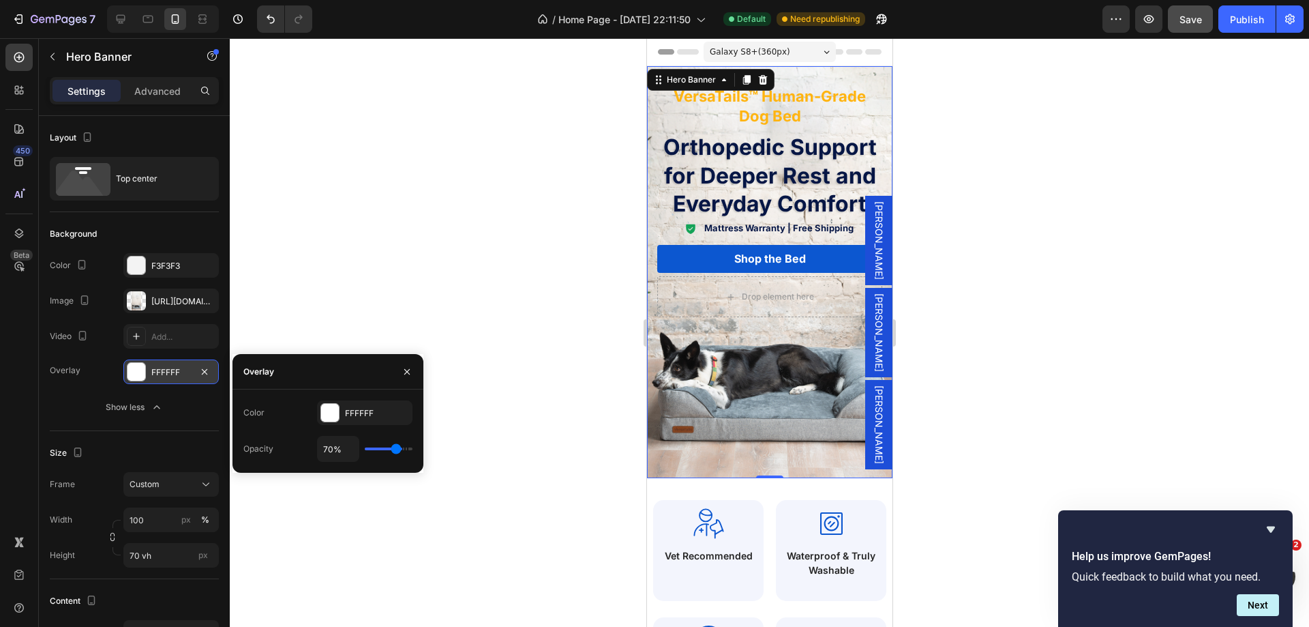
type input "81"
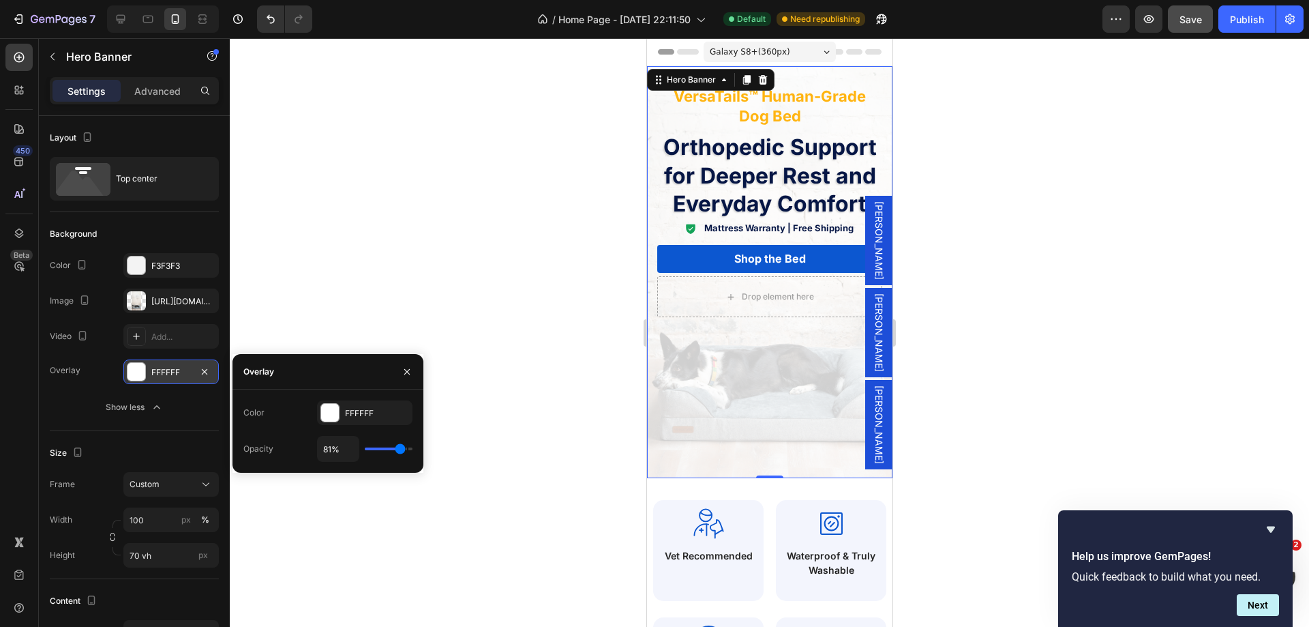
type input "65%"
type input "65"
type input "44%"
type input "44"
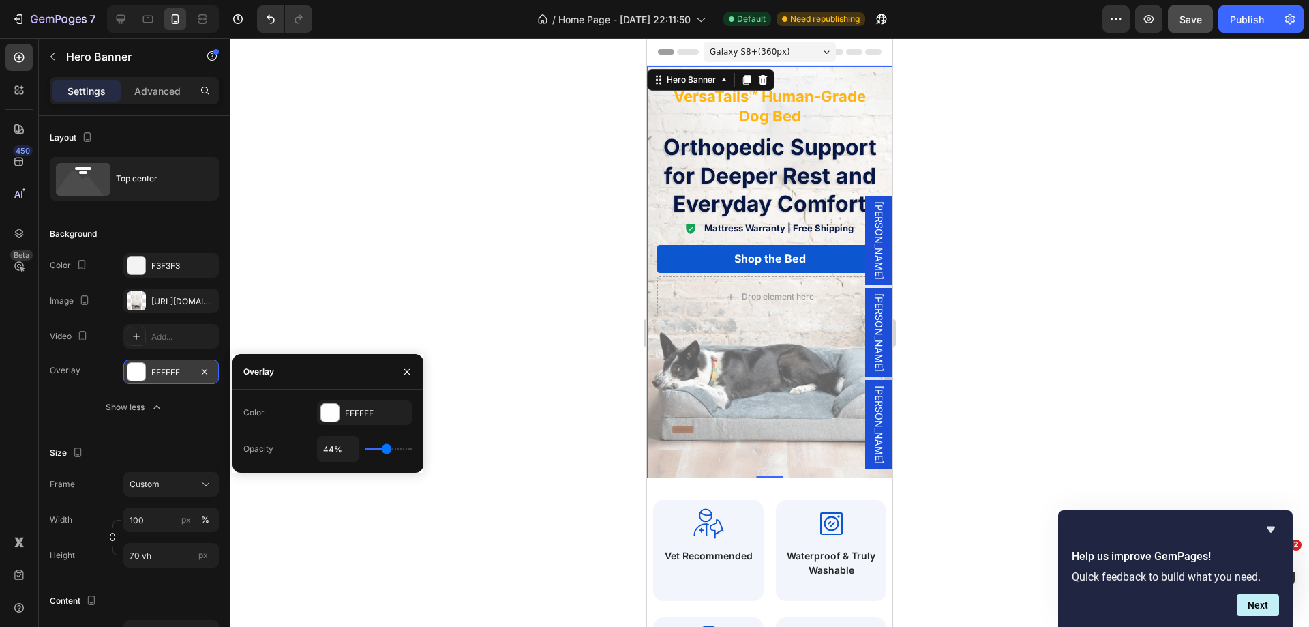
type input "0%"
type input "0"
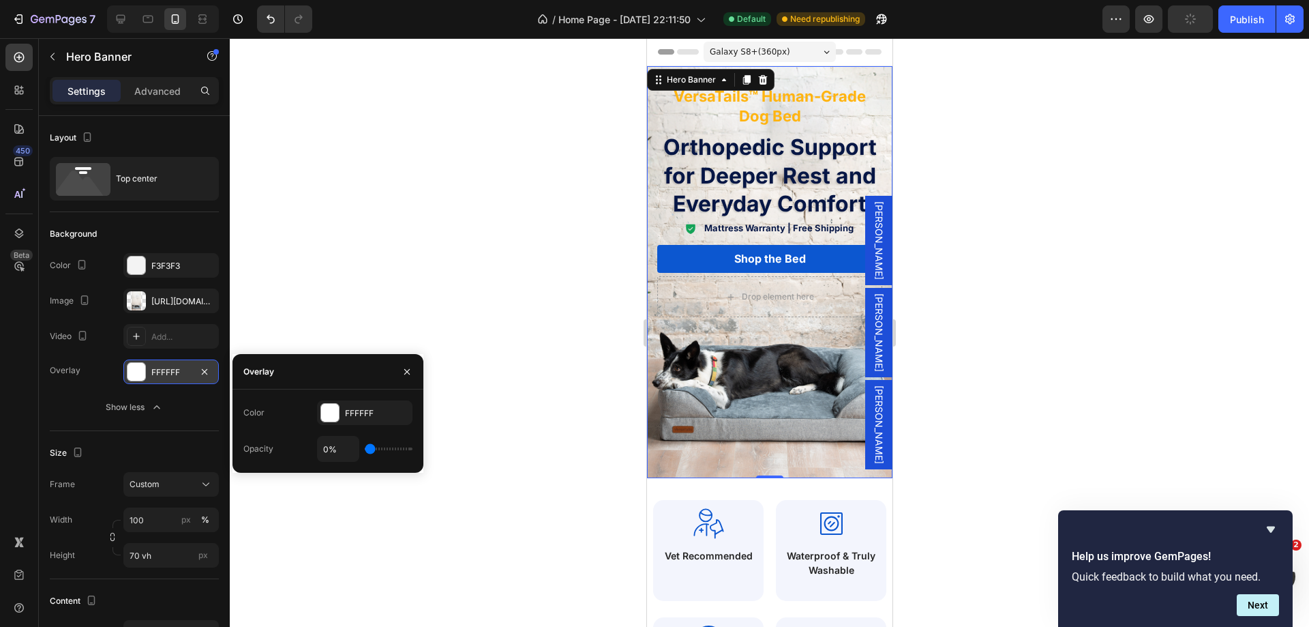
type input "20%"
type input "20"
type input "57%"
type input "57"
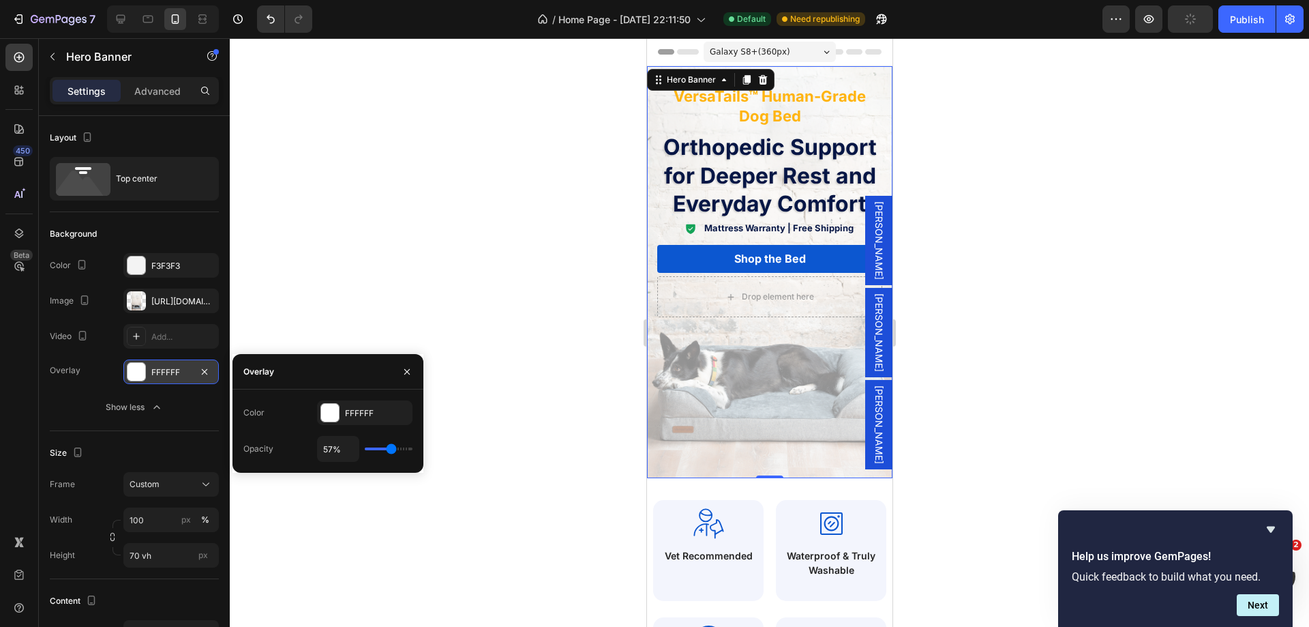
type input "93%"
type input "93"
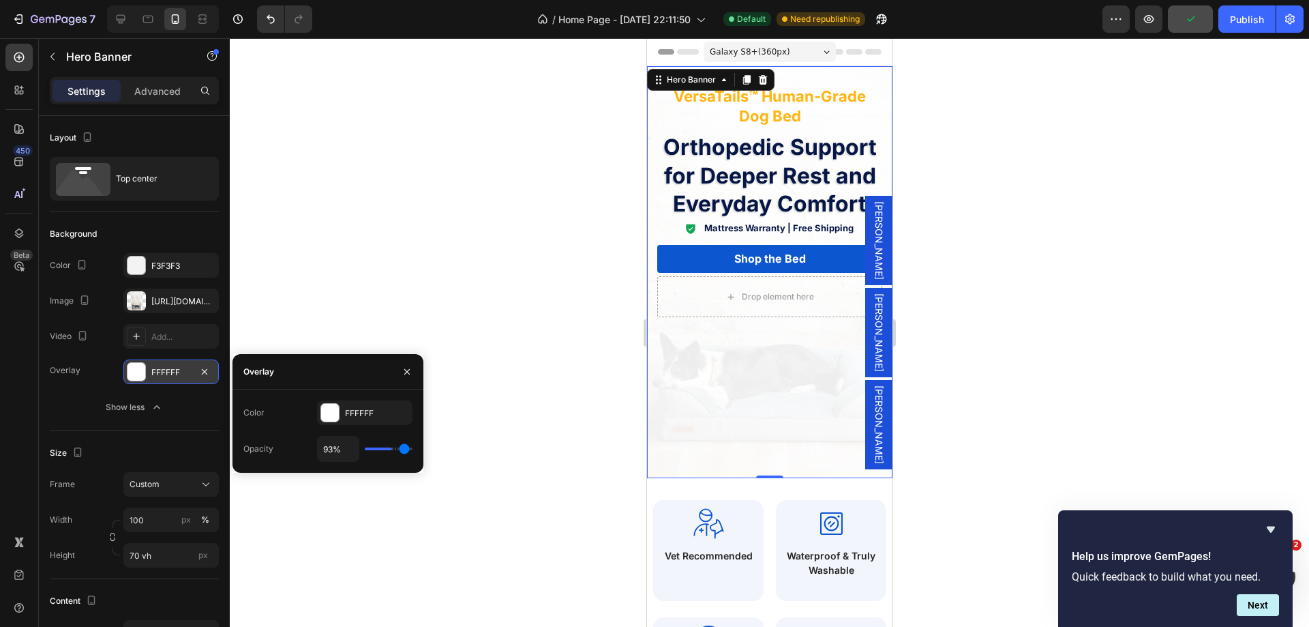
type input "52%"
type input "52"
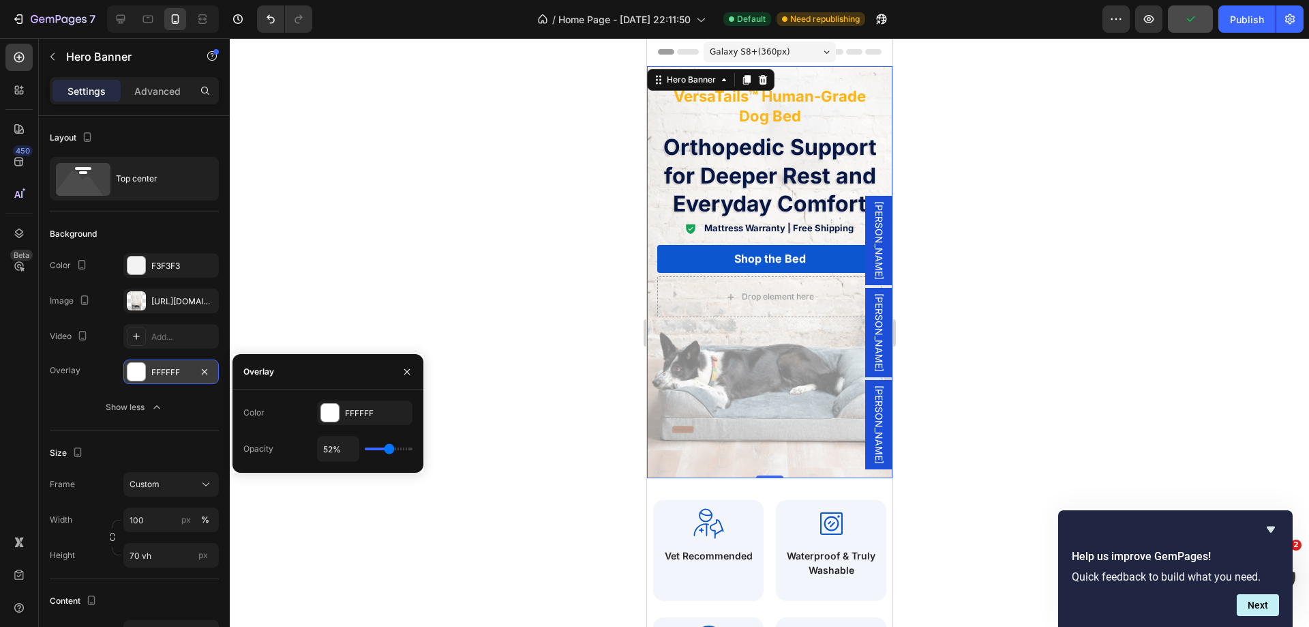
type input "33%"
type input "33"
type input "30%"
type input "30"
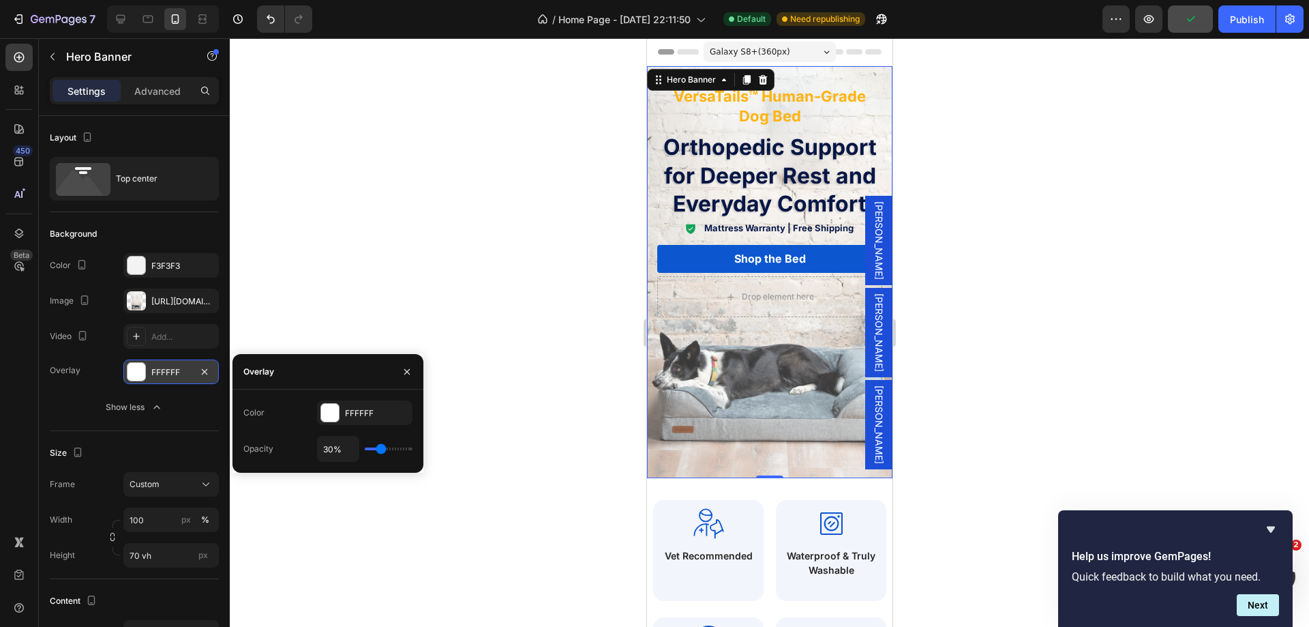
type input "22%"
type input "22"
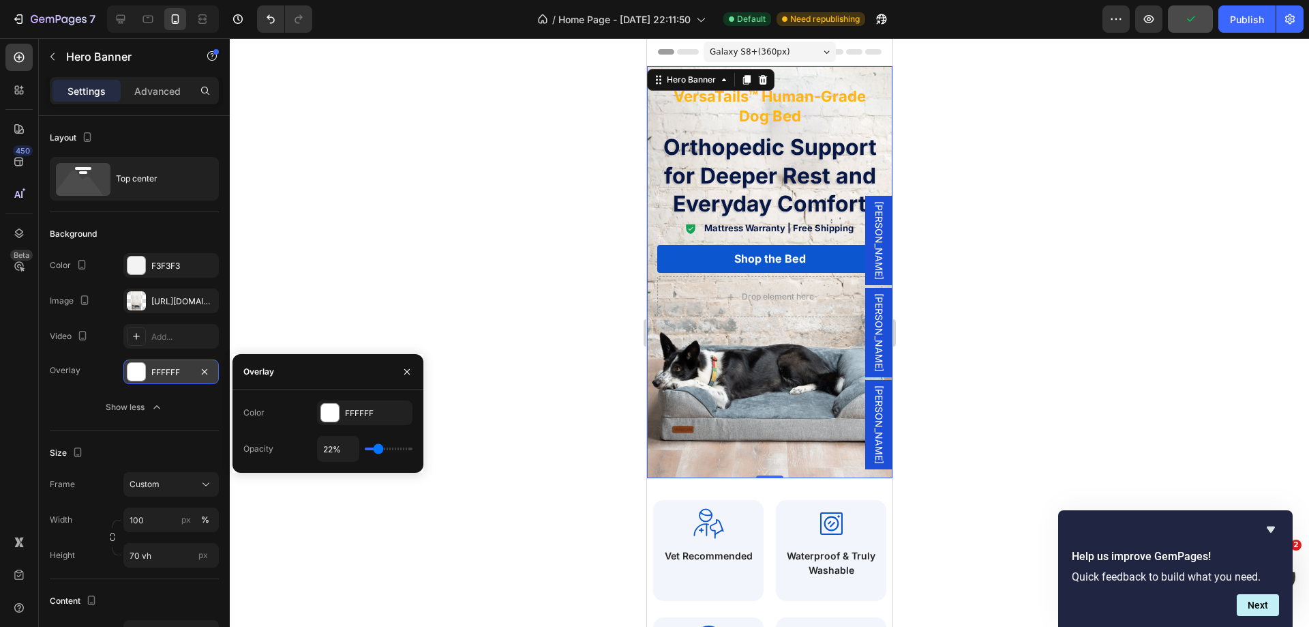
type input "0%"
drag, startPoint x: 374, startPoint y: 451, endPoint x: 325, endPoint y: 449, distance: 49.8
type input "0"
click at [365, 450] on input "range" at bounding box center [389, 448] width 48 height 3
click at [324, 449] on input "0%" at bounding box center [338, 448] width 41 height 25
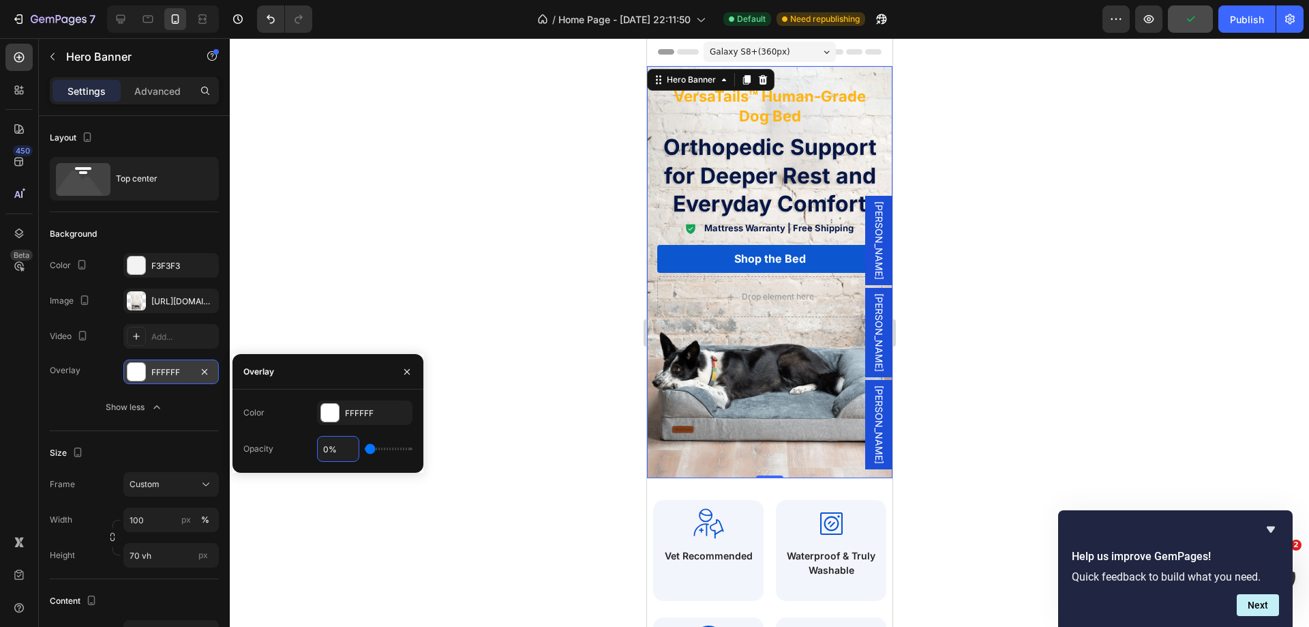
click at [324, 449] on input "0%" at bounding box center [338, 448] width 41 height 25
type input "4%"
type input "4"
click at [1248, 25] on div "Publish" at bounding box center [1247, 19] width 34 height 14
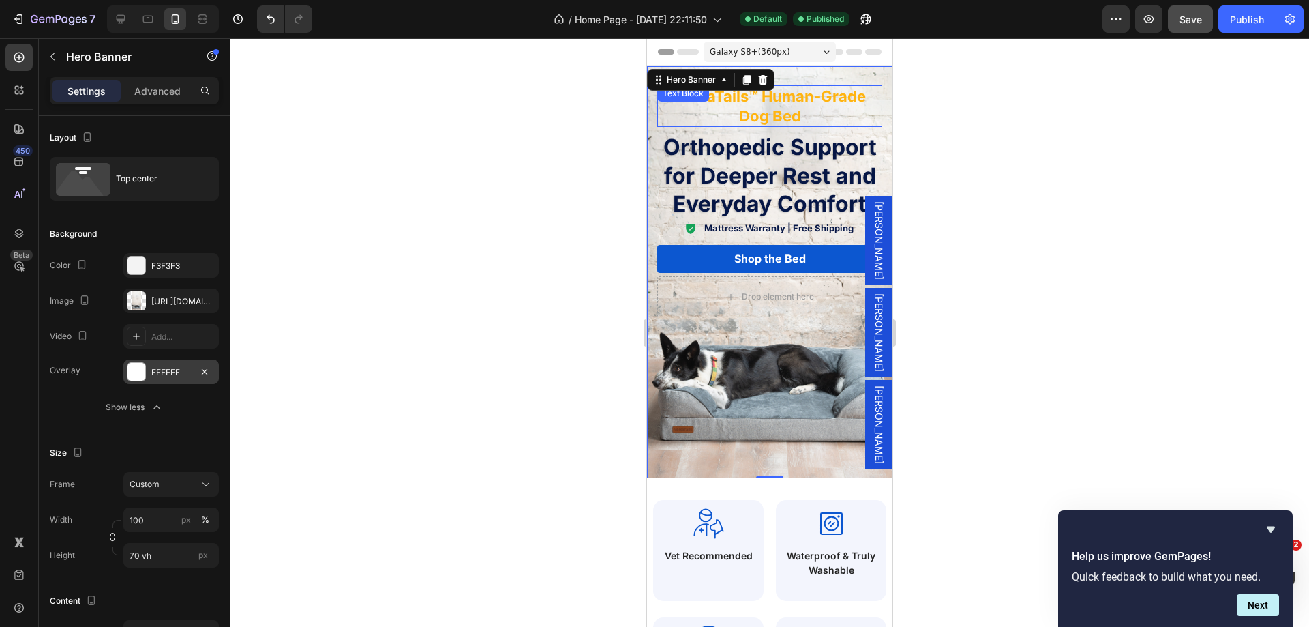
click at [657, 119] on div "VersaTails™ Human-Grade Dog Bed" at bounding box center [769, 106] width 225 height 42
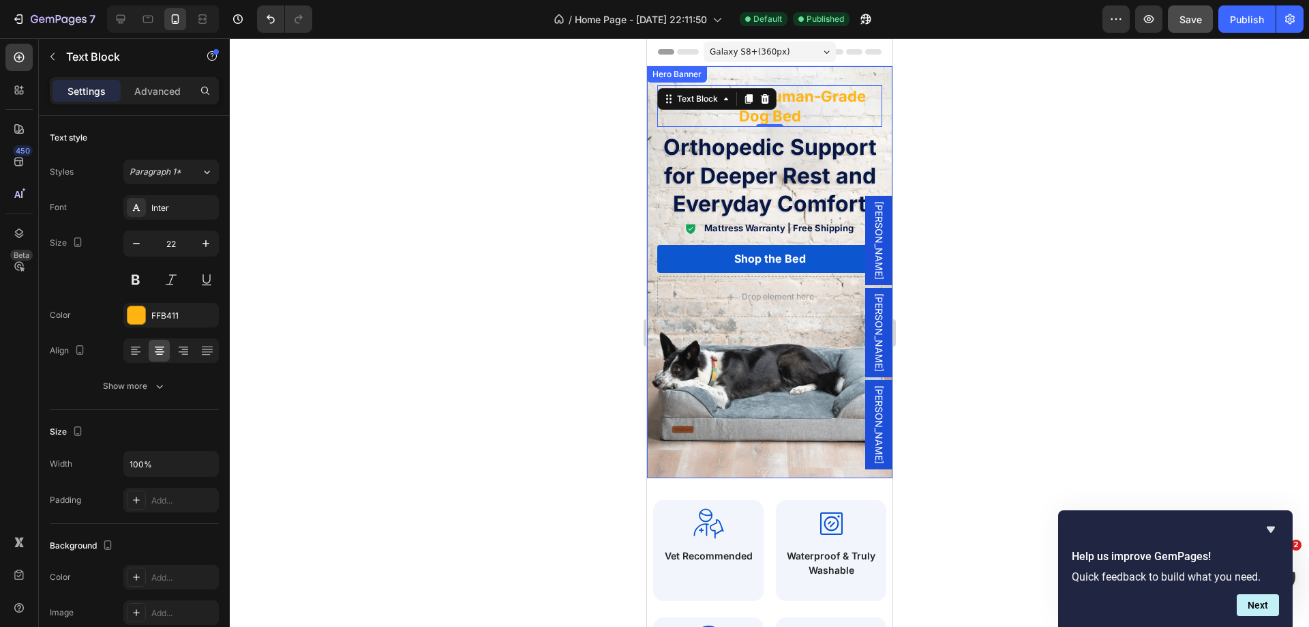
click at [687, 455] on div "Overlay" at bounding box center [768, 272] width 245 height 412
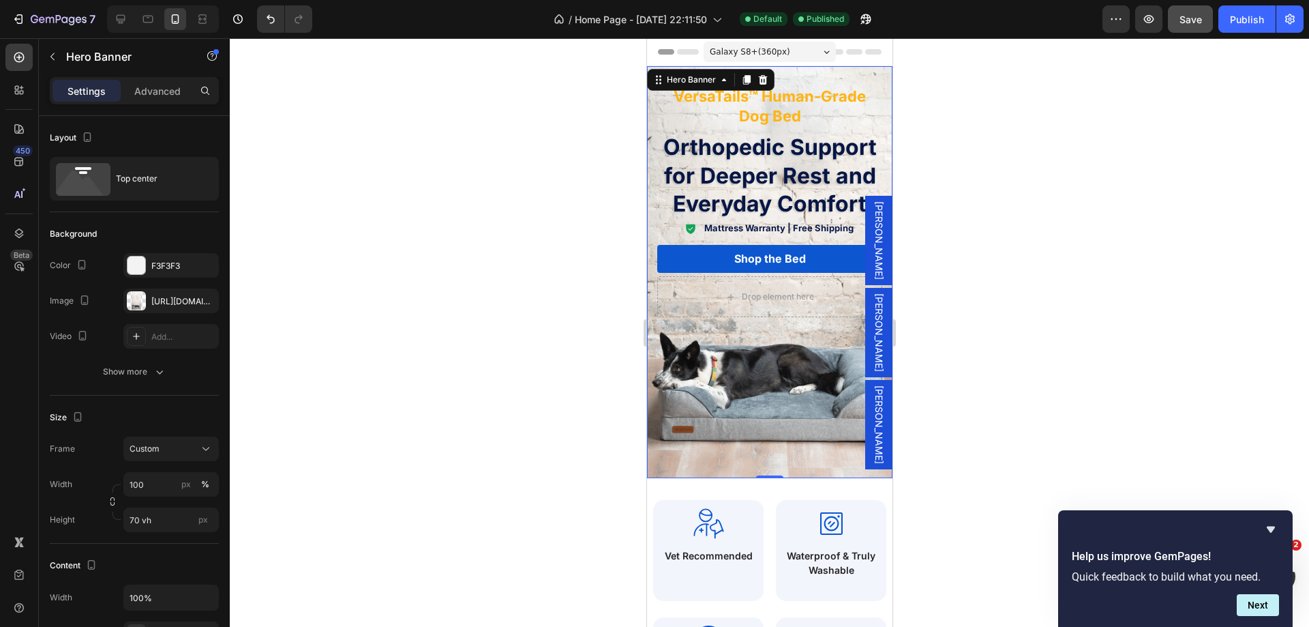
click at [703, 359] on div "Overlay" at bounding box center [768, 272] width 245 height 412
click at [175, 293] on div "https://cdn.shopify.com/s/files/1/0928/4570/3533/files/gempages_572646440199783…" at bounding box center [170, 300] width 95 height 25
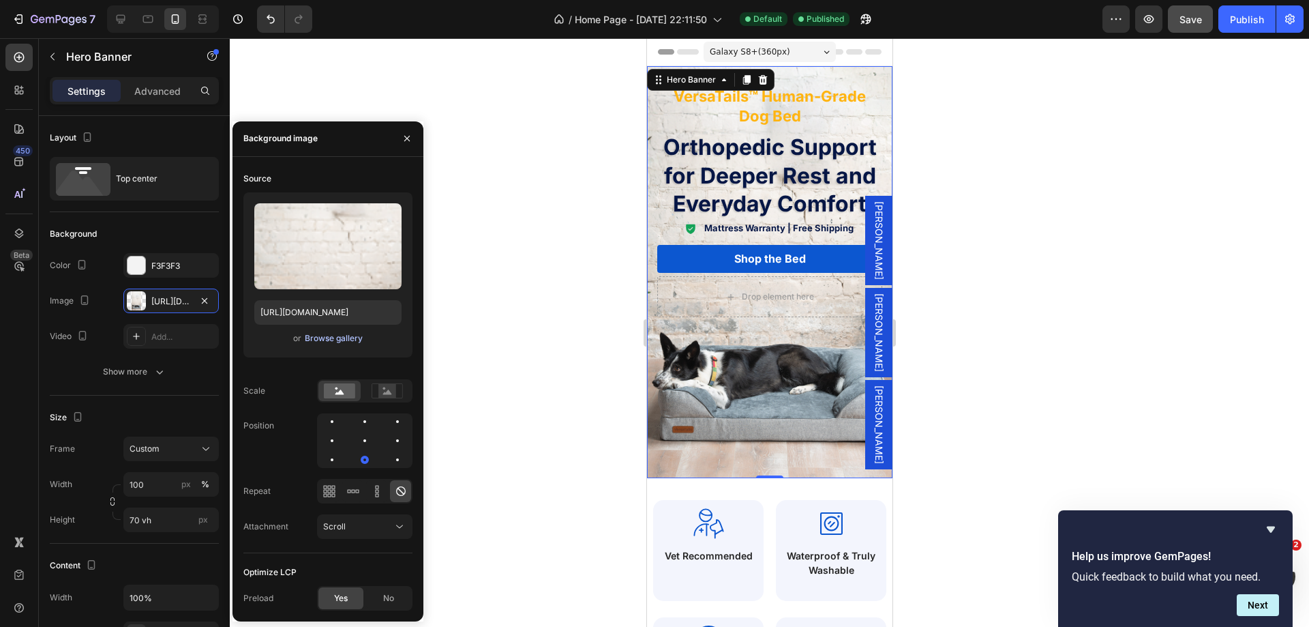
click at [342, 342] on div "Browse gallery" at bounding box center [334, 338] width 58 height 12
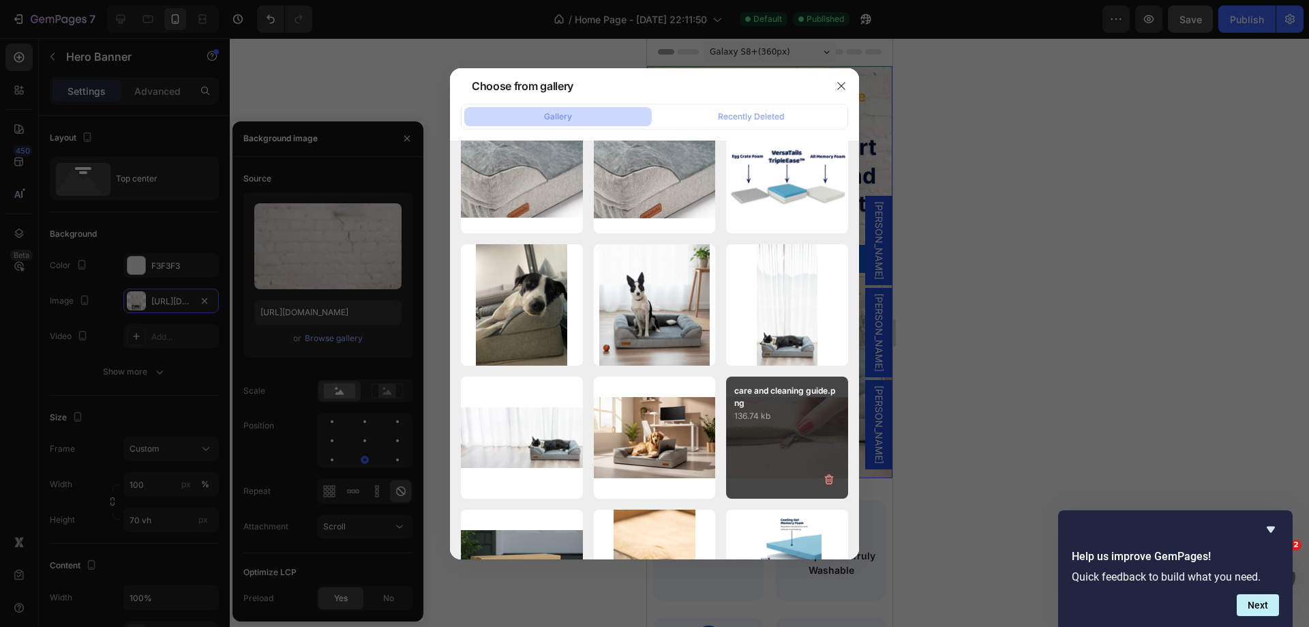
scroll to position [1636, 0]
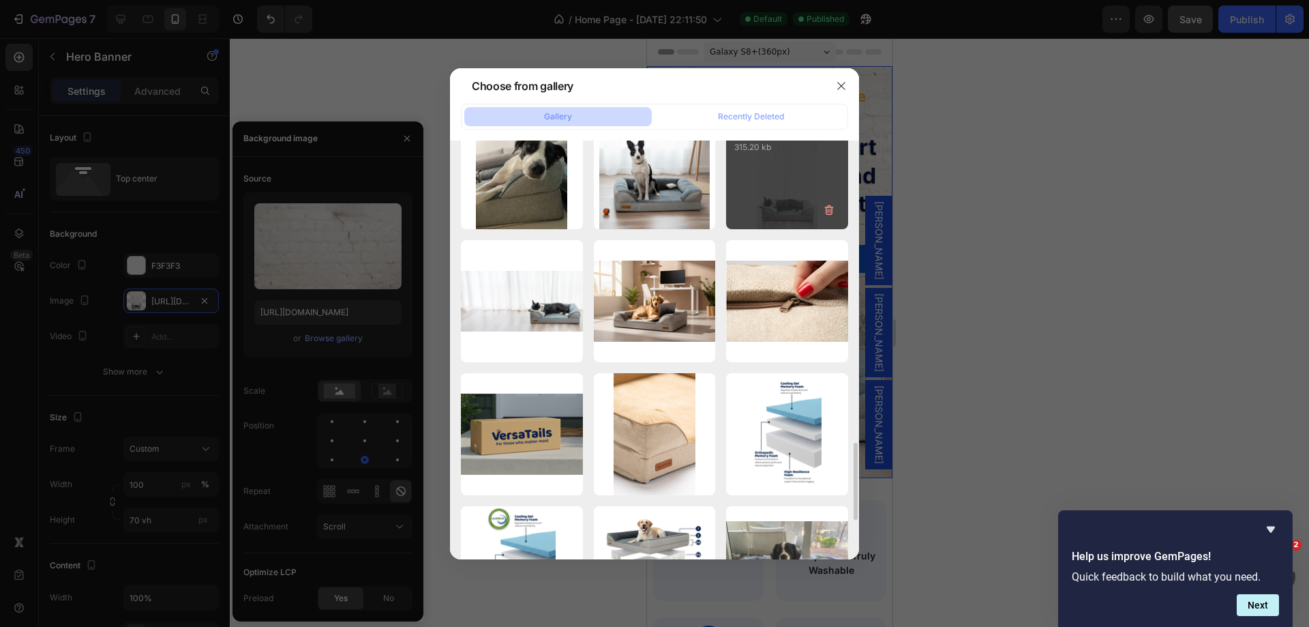
click at [799, 168] on div "the versatails promis...ro.png 315.20 kb" at bounding box center [787, 169] width 122 height 122
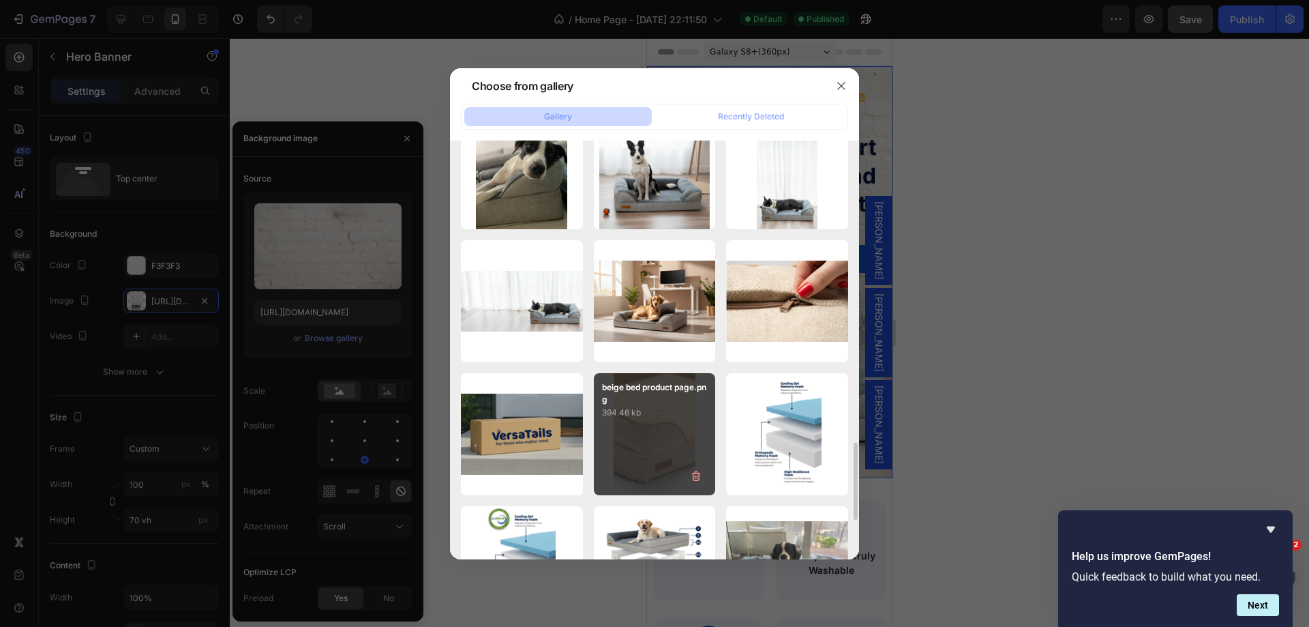
type input "https://cdn.shopify.com/s/files/1/0928/4570/3533/files/gempages_572646440199783…"
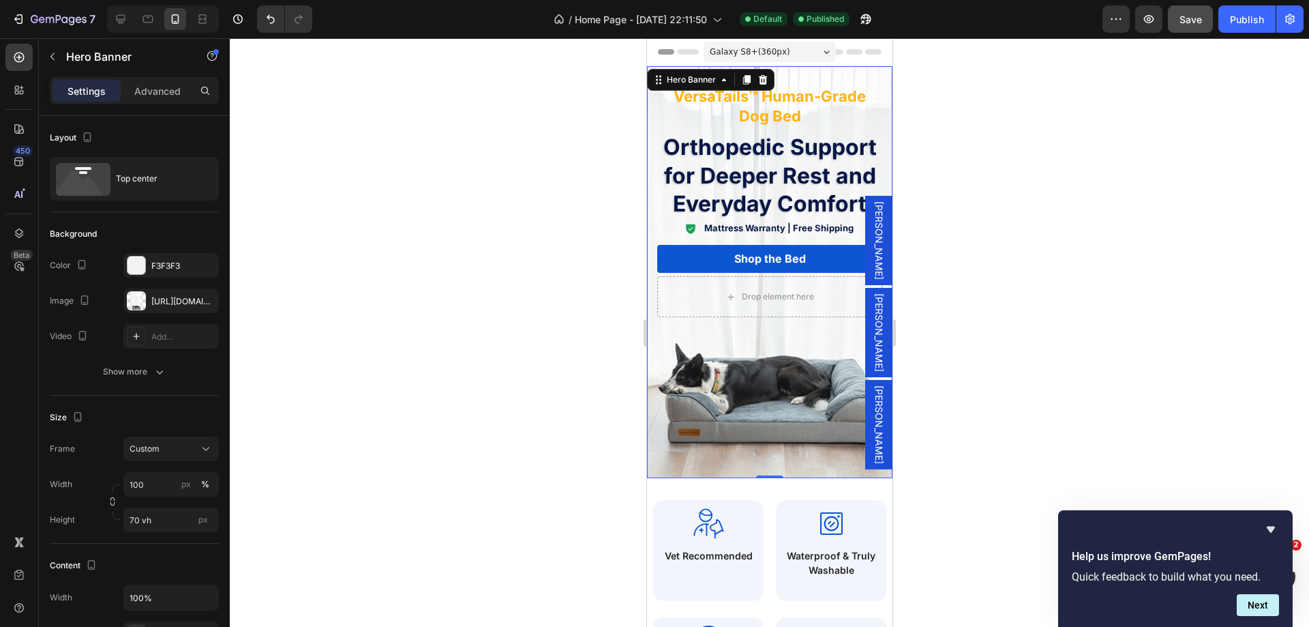
click at [491, 338] on div at bounding box center [769, 332] width 1079 height 588
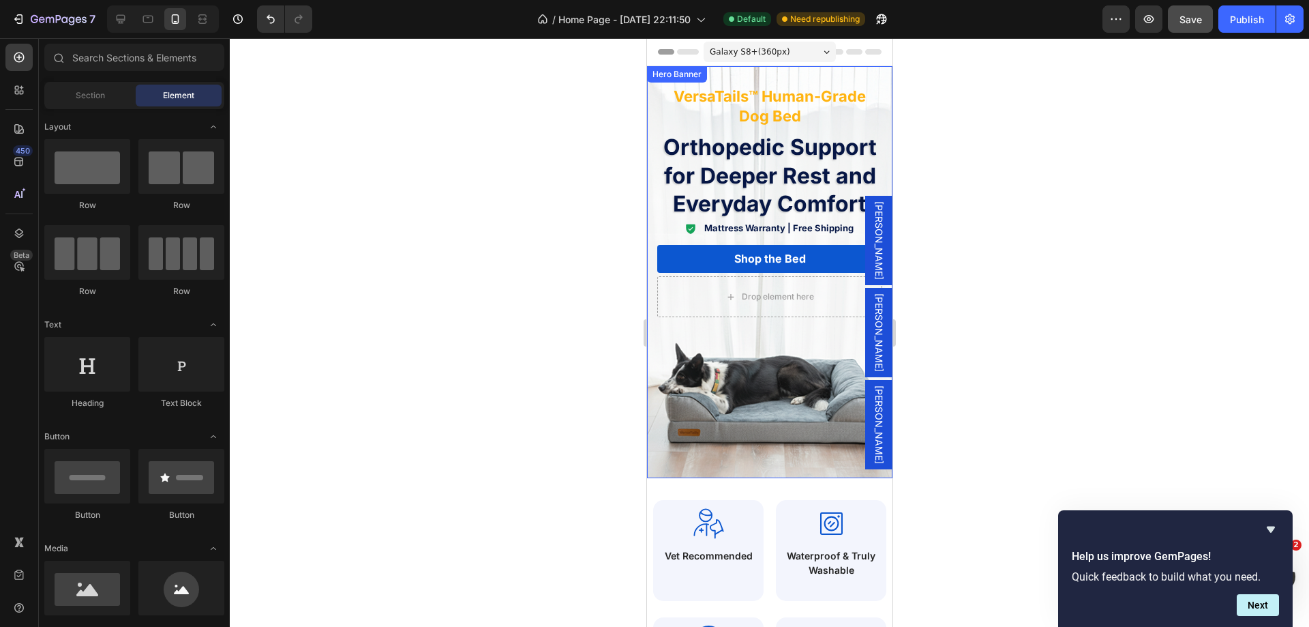
click at [689, 432] on div "Overlay" at bounding box center [768, 272] width 245 height 412
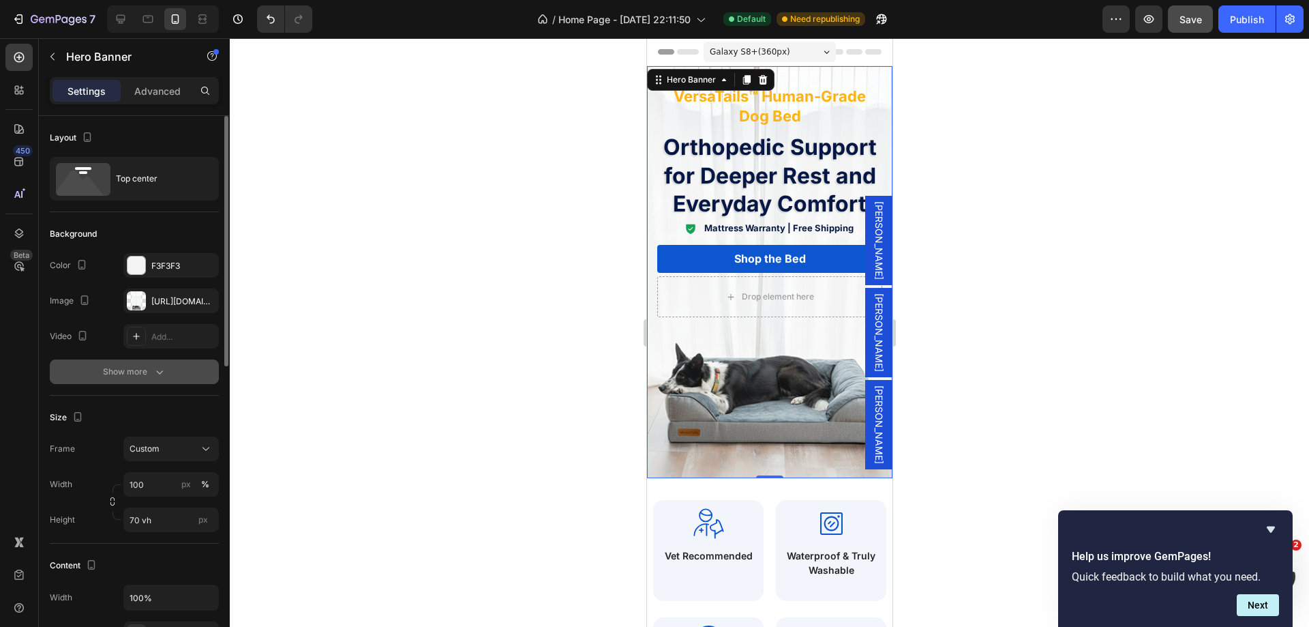
click at [129, 364] on button "Show more" at bounding box center [134, 371] width 169 height 25
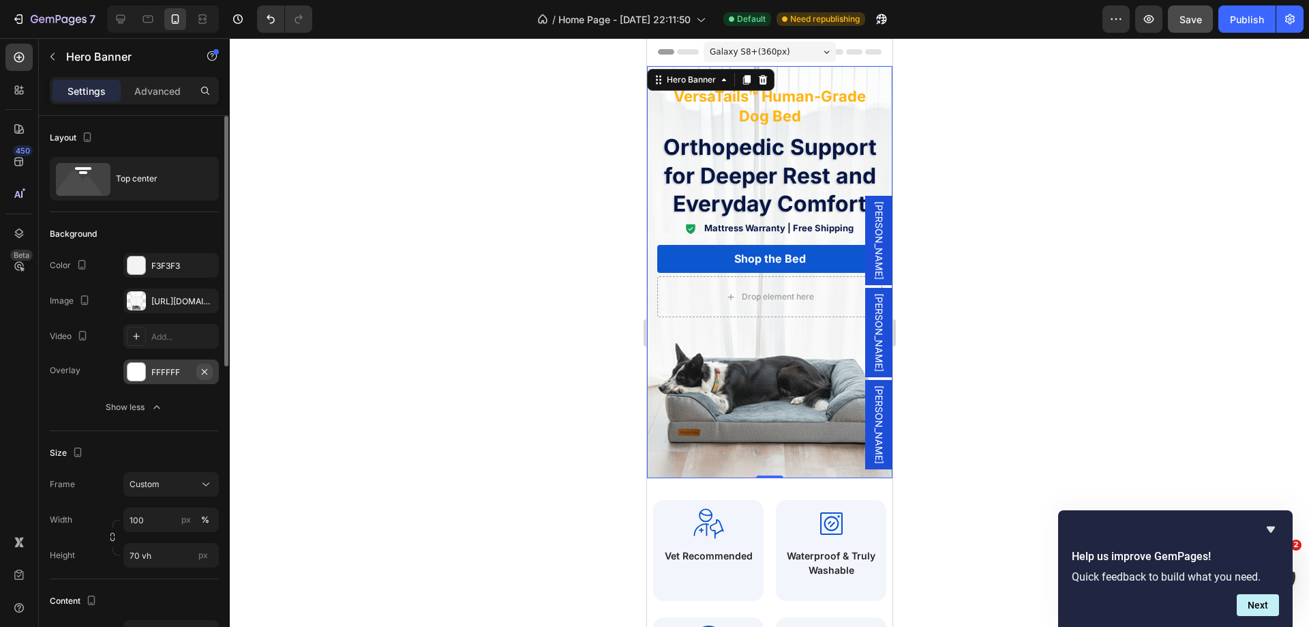
click at [207, 372] on icon "button" at bounding box center [204, 371] width 11 height 11
click at [1240, 21] on div "Publish" at bounding box center [1247, 19] width 34 height 14
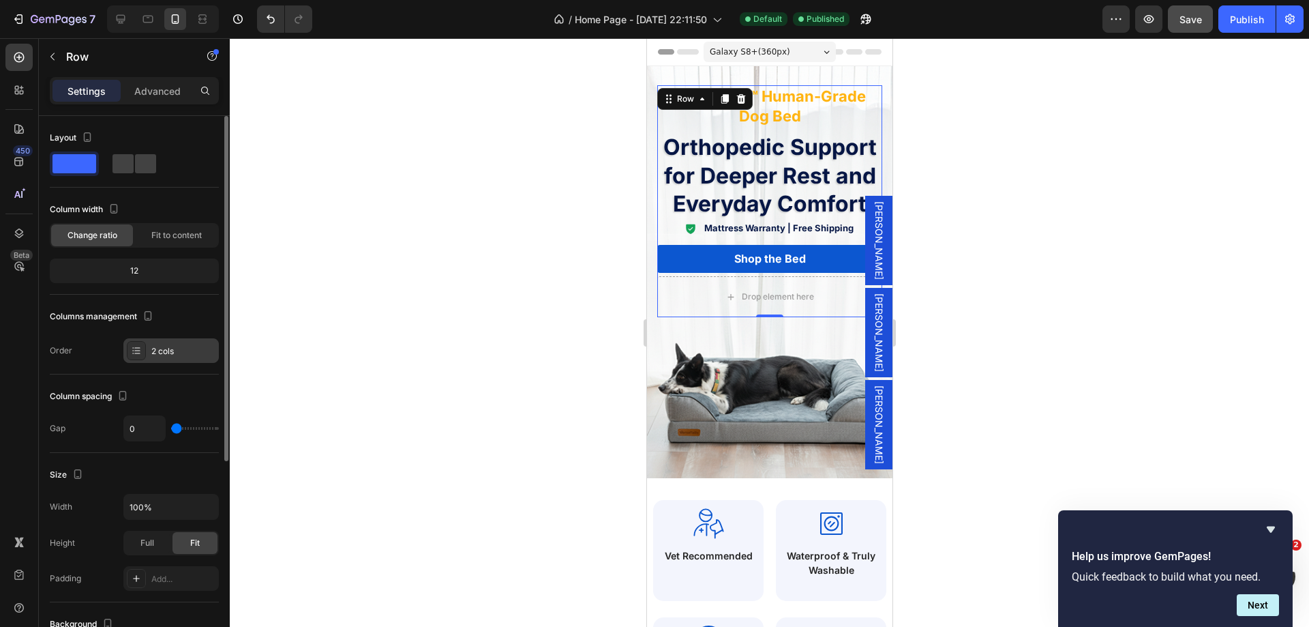
click at [190, 356] on div "2 cols" at bounding box center [183, 351] width 64 height 12
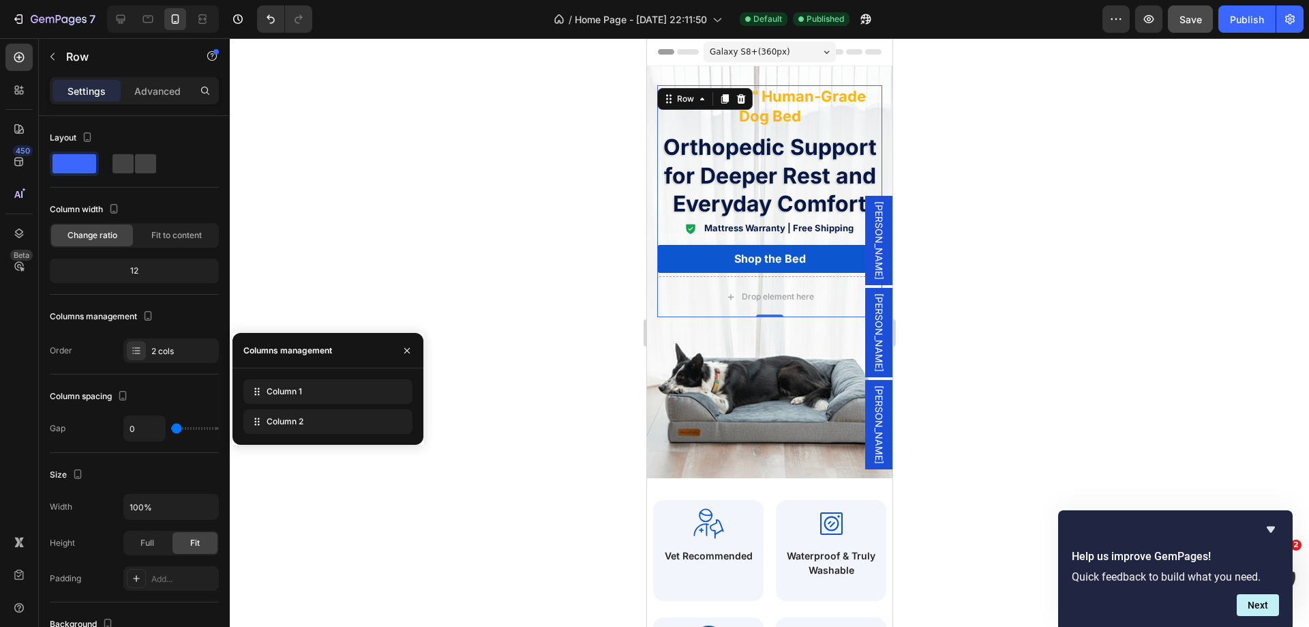
click at [995, 362] on div at bounding box center [769, 332] width 1079 height 588
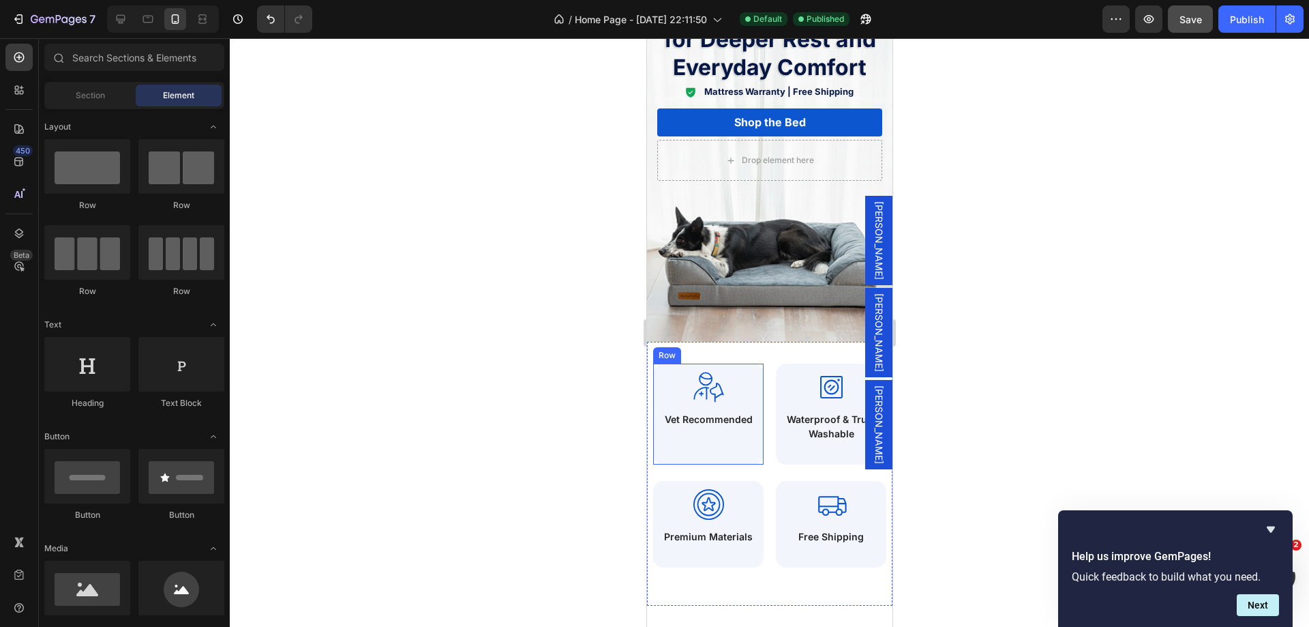
scroll to position [205, 0]
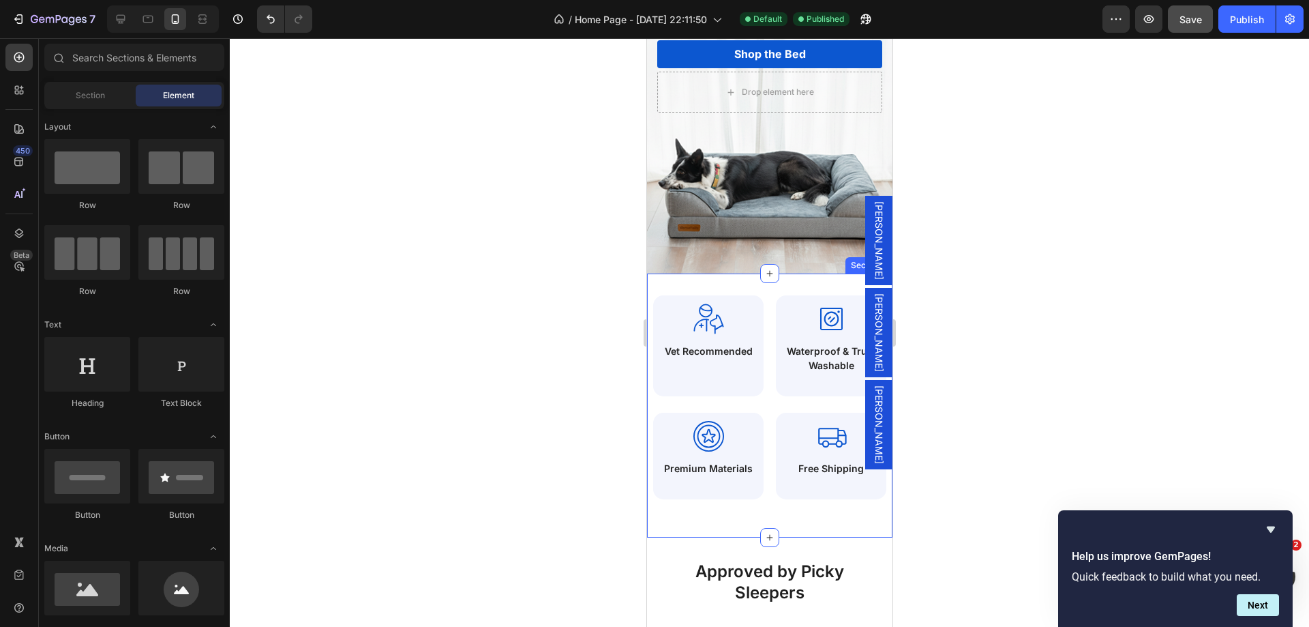
click at [718, 286] on div "Icon Waterproof & Truly Washable Text Block Row Row Row Icon Free Shipping Text…" at bounding box center [768, 405] width 245 height 264
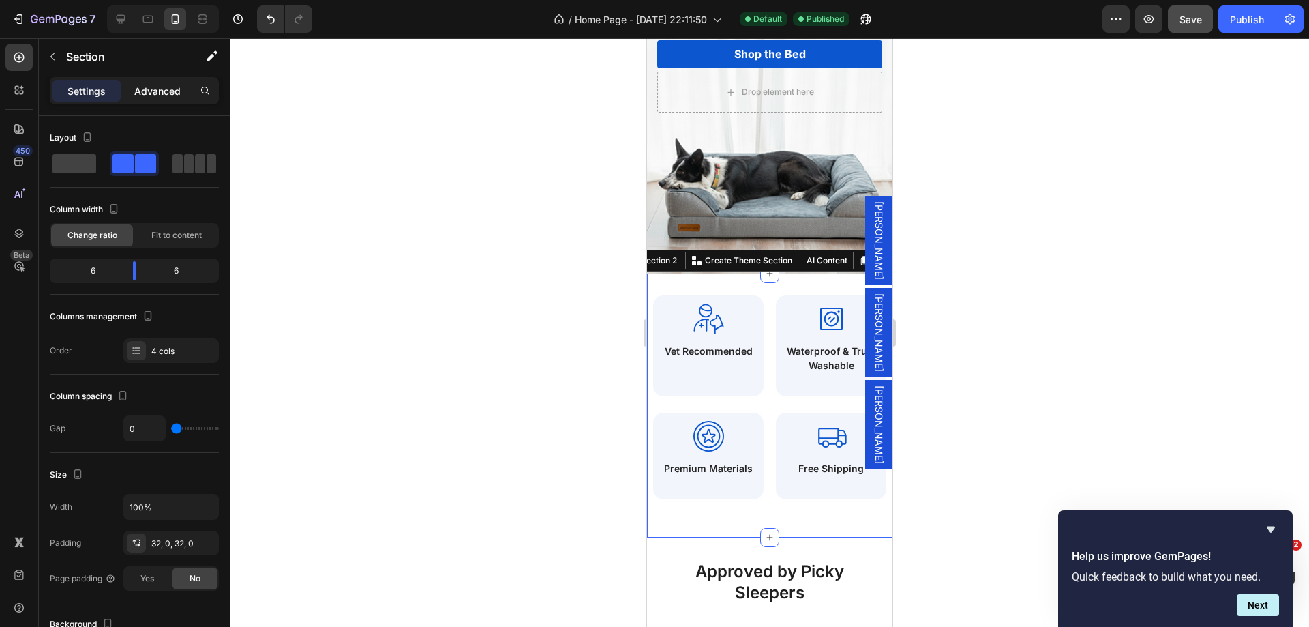
click at [156, 91] on p "Advanced" at bounding box center [157, 91] width 46 height 14
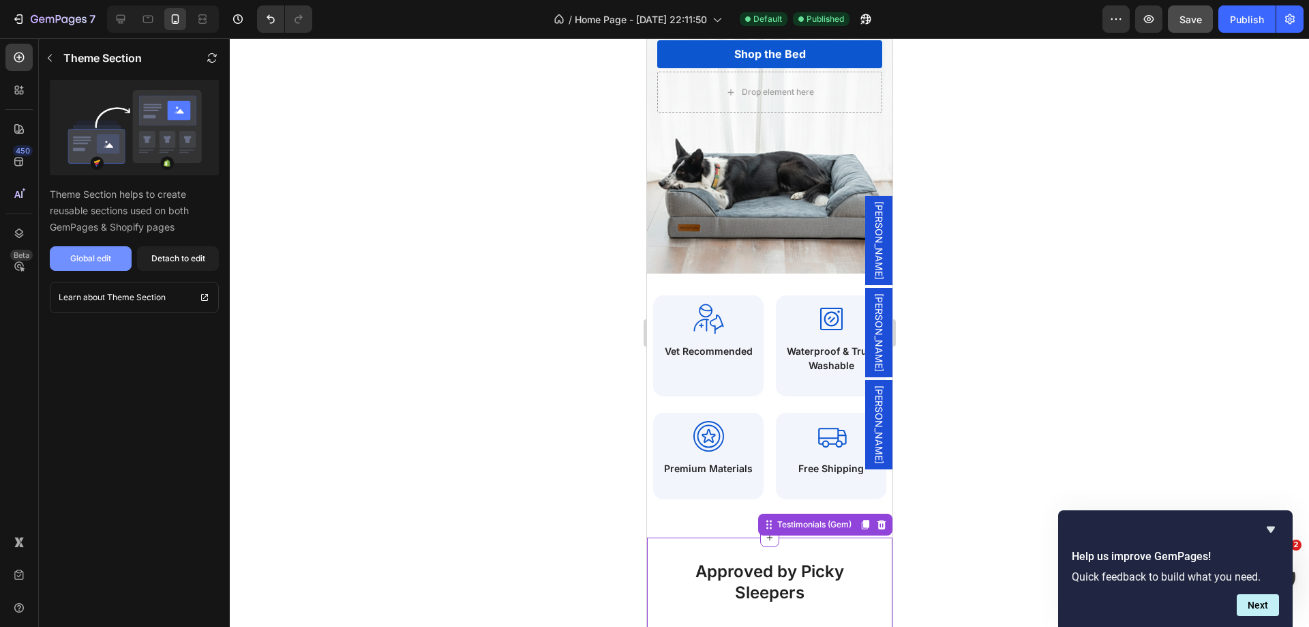
click at [107, 263] on div "Global edit" at bounding box center [90, 258] width 41 height 12
click at [713, 512] on div "Discount Star Premium Streamline Icon: https://streamlinehq.com Icon Premium Ma…" at bounding box center [707, 464] width 123 height 103
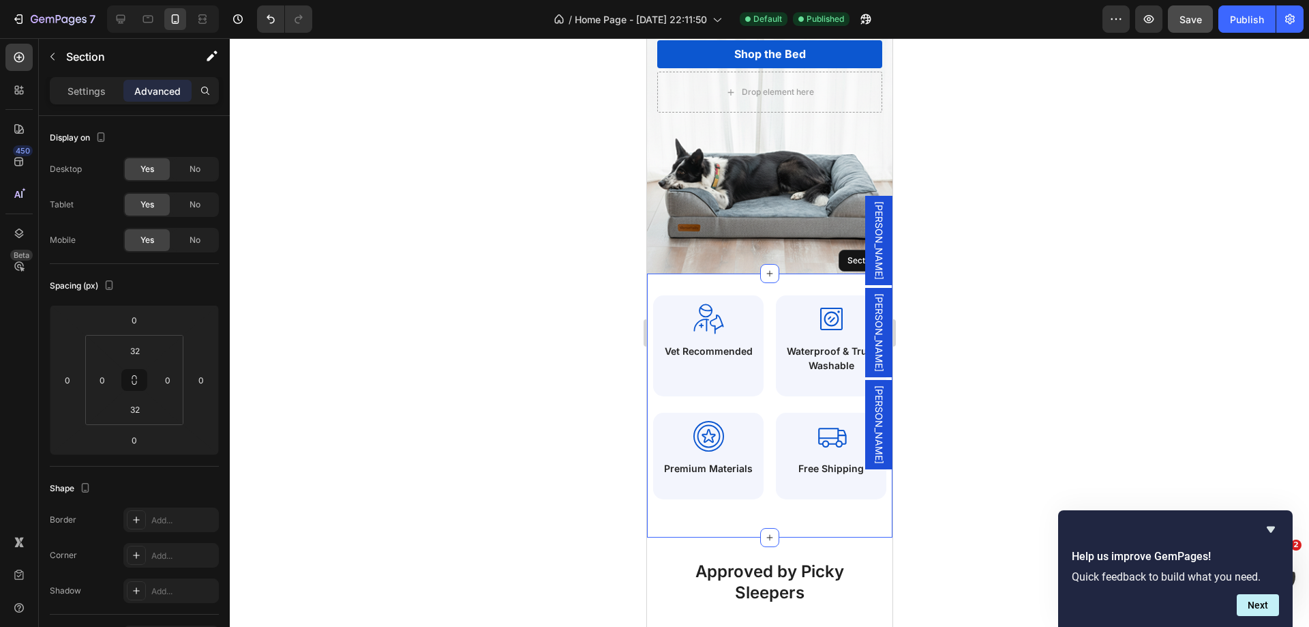
click at [692, 290] on div "Icon Waterproof & Truly Washable Text Block Row Row Row Icon Free Shipping Text…" at bounding box center [768, 405] width 245 height 264
click at [736, 512] on div "Discount Star Premium Streamline Icon: https://streamlinehq.com Icon Premium Ma…" at bounding box center [707, 464] width 123 height 103
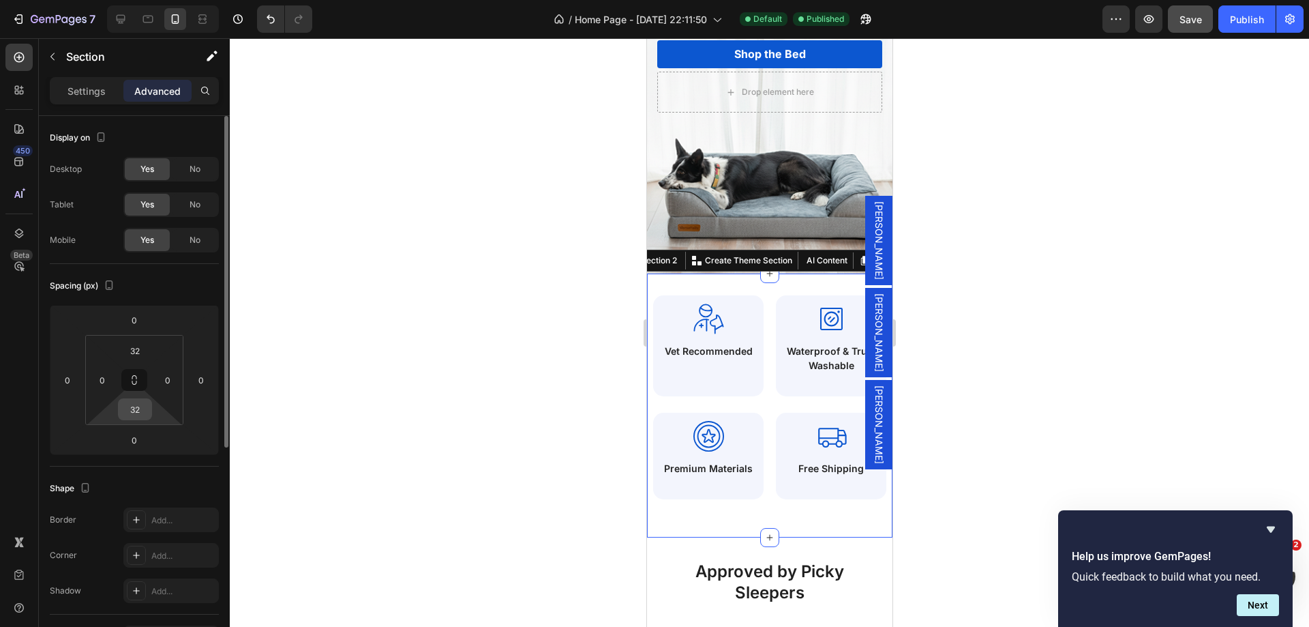
click at [130, 409] on input "32" at bounding box center [134, 409] width 27 height 20
type input "16"
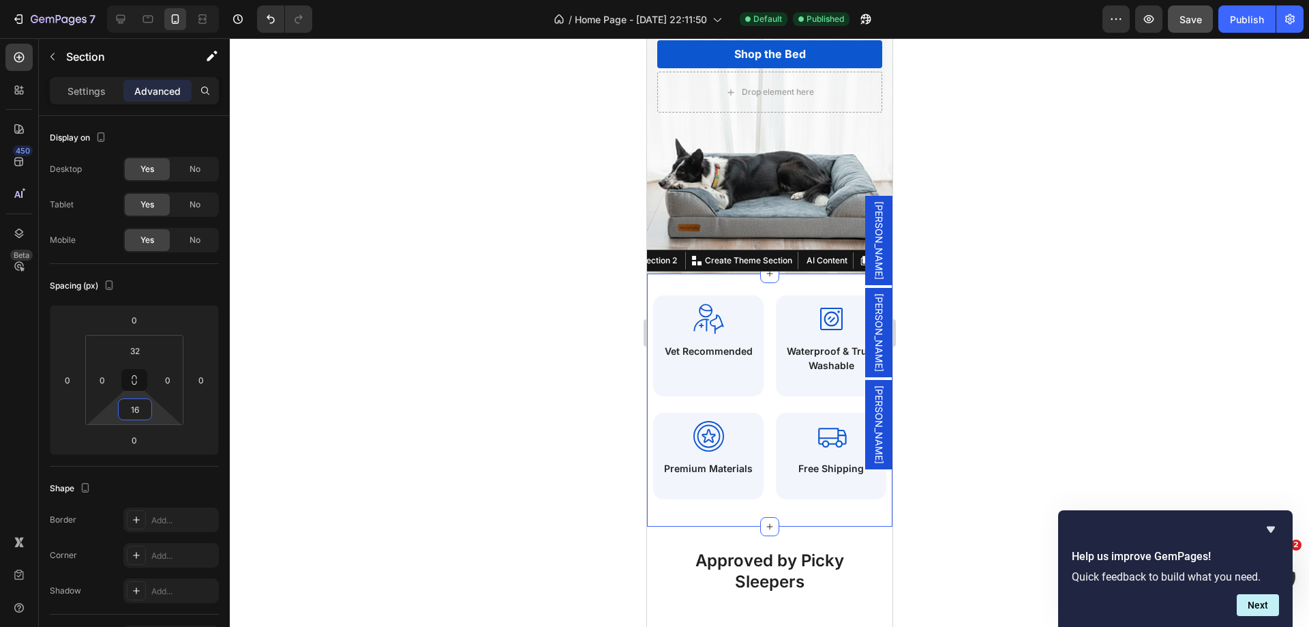
click at [542, 491] on div at bounding box center [769, 332] width 1079 height 588
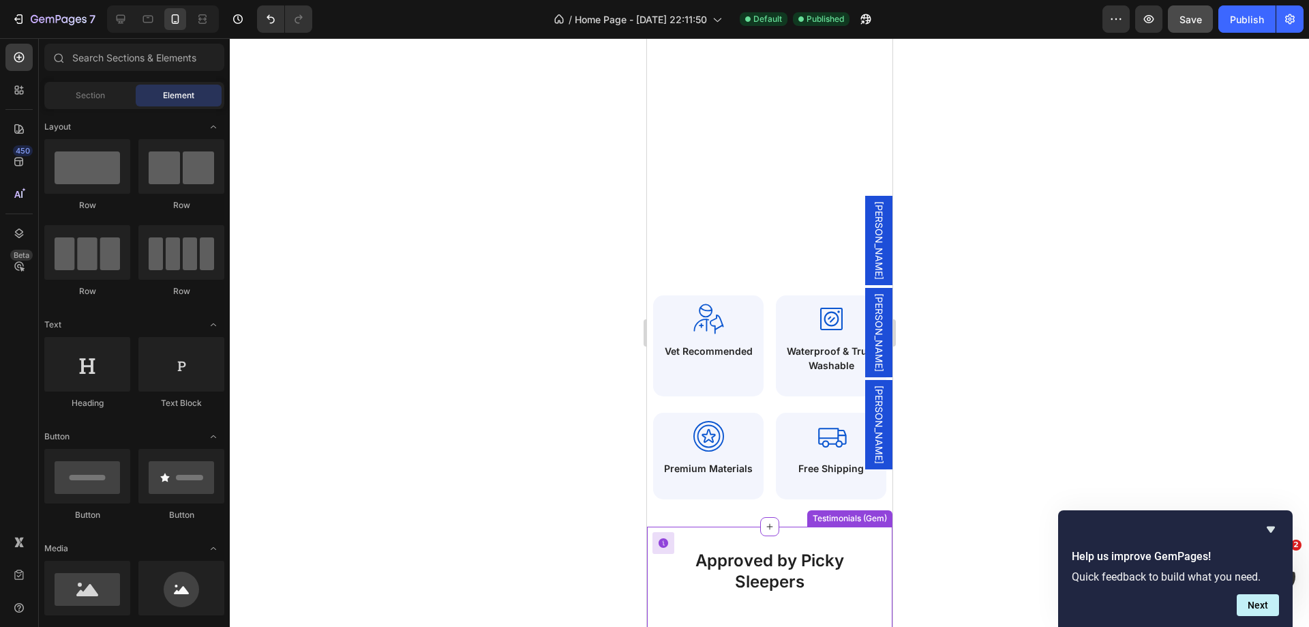
scroll to position [682, 0]
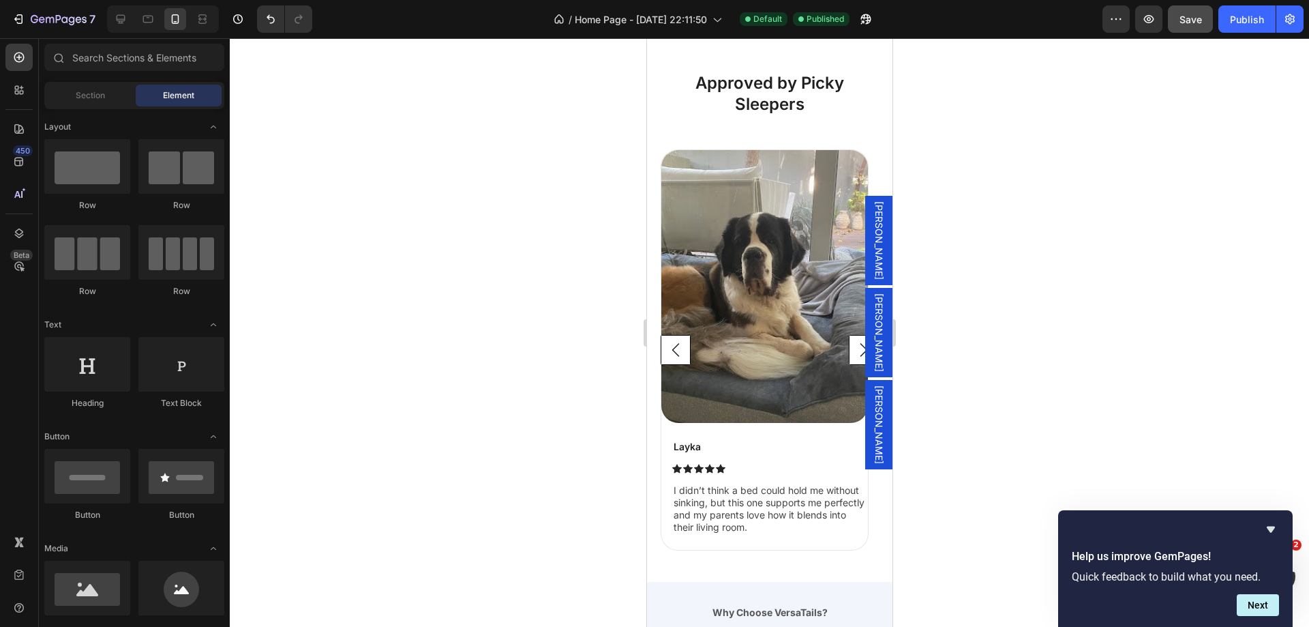
click at [684, 605] on p "Why Choose VersaTails?" at bounding box center [769, 612] width 222 height 14
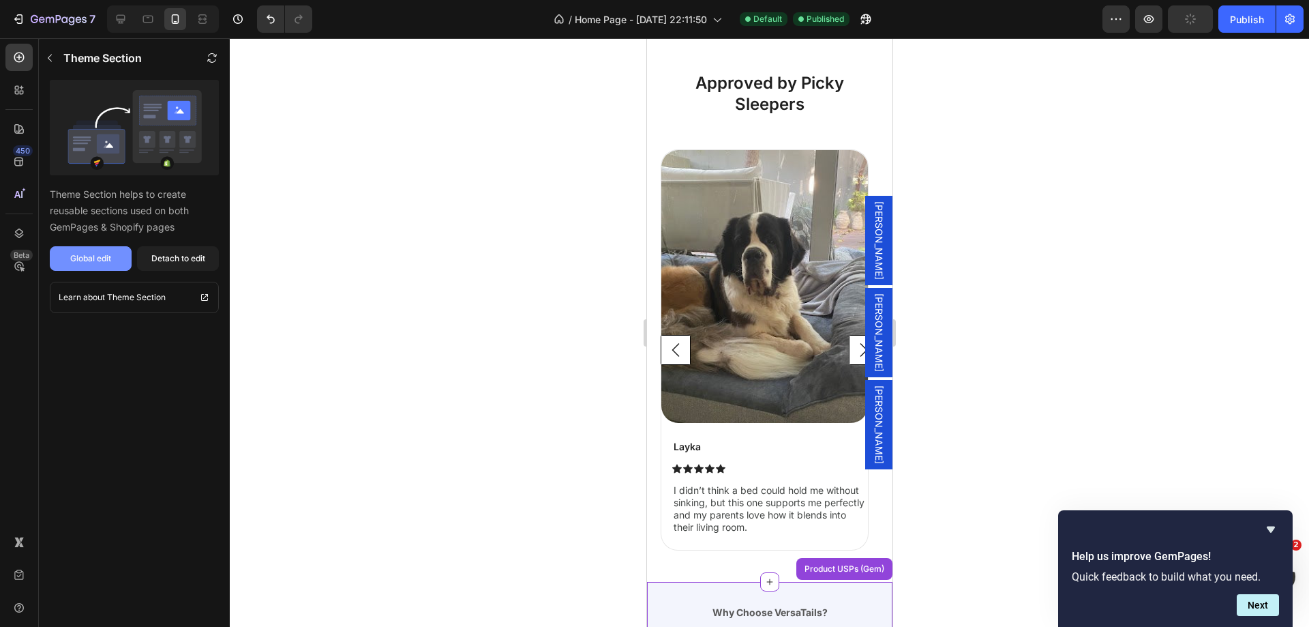
scroll to position [886, 0]
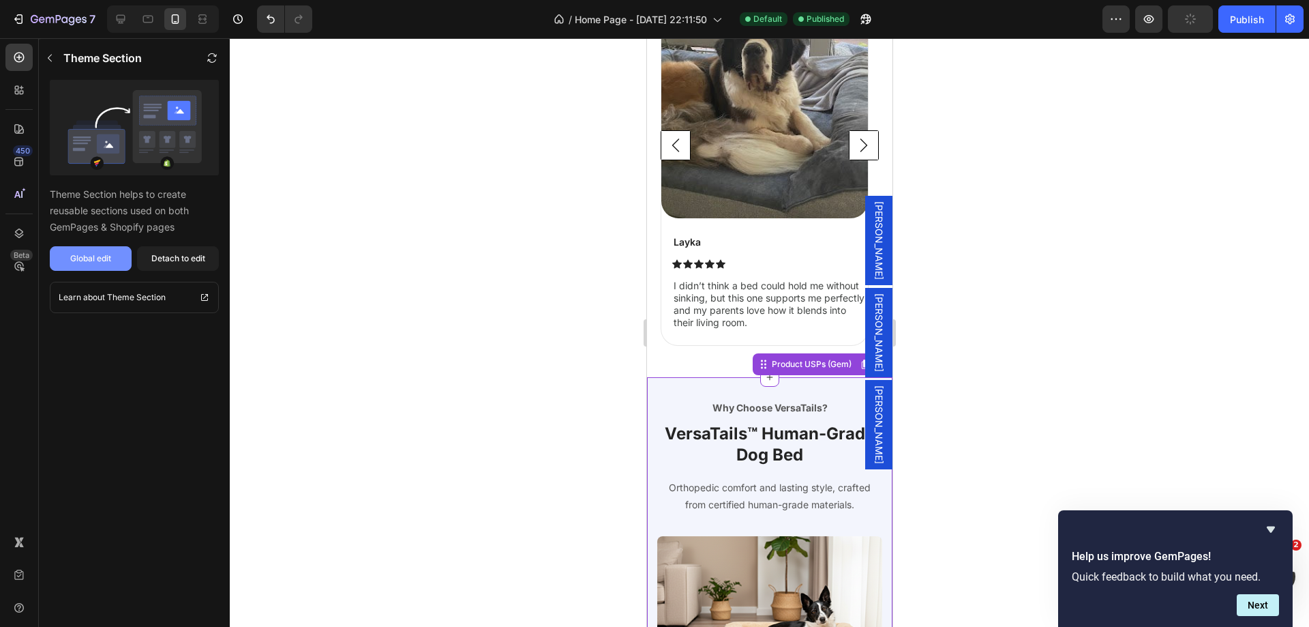
click at [94, 262] on div "Global edit" at bounding box center [90, 258] width 41 height 12
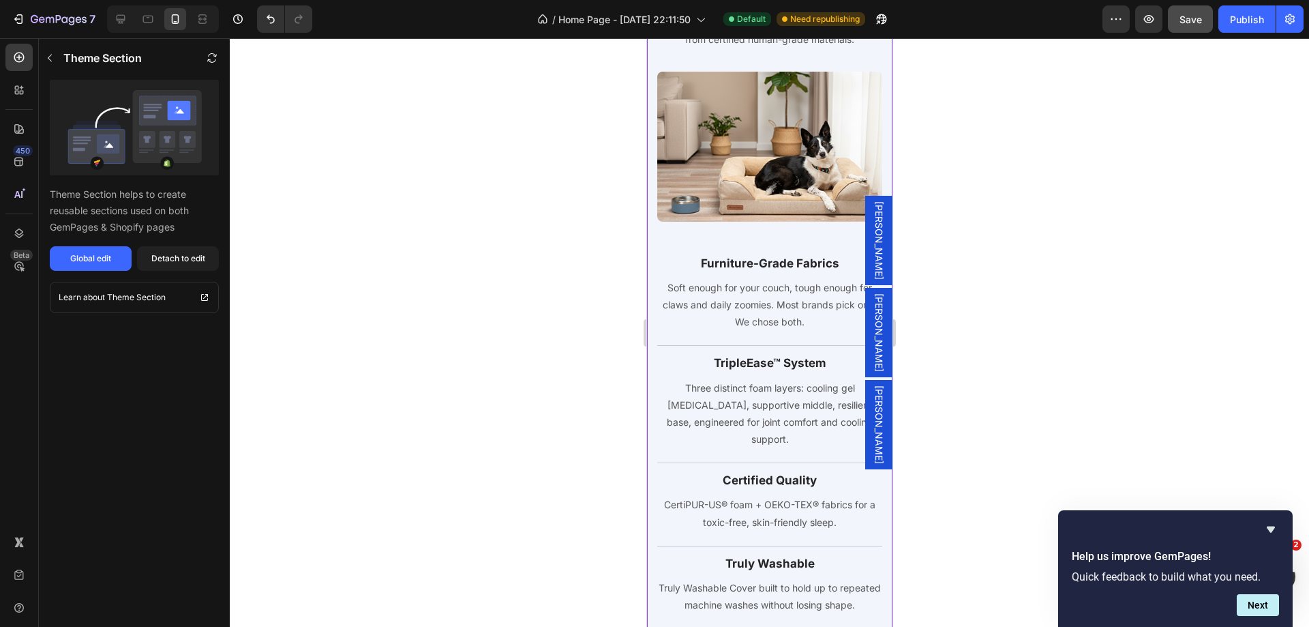
scroll to position [1773, 0]
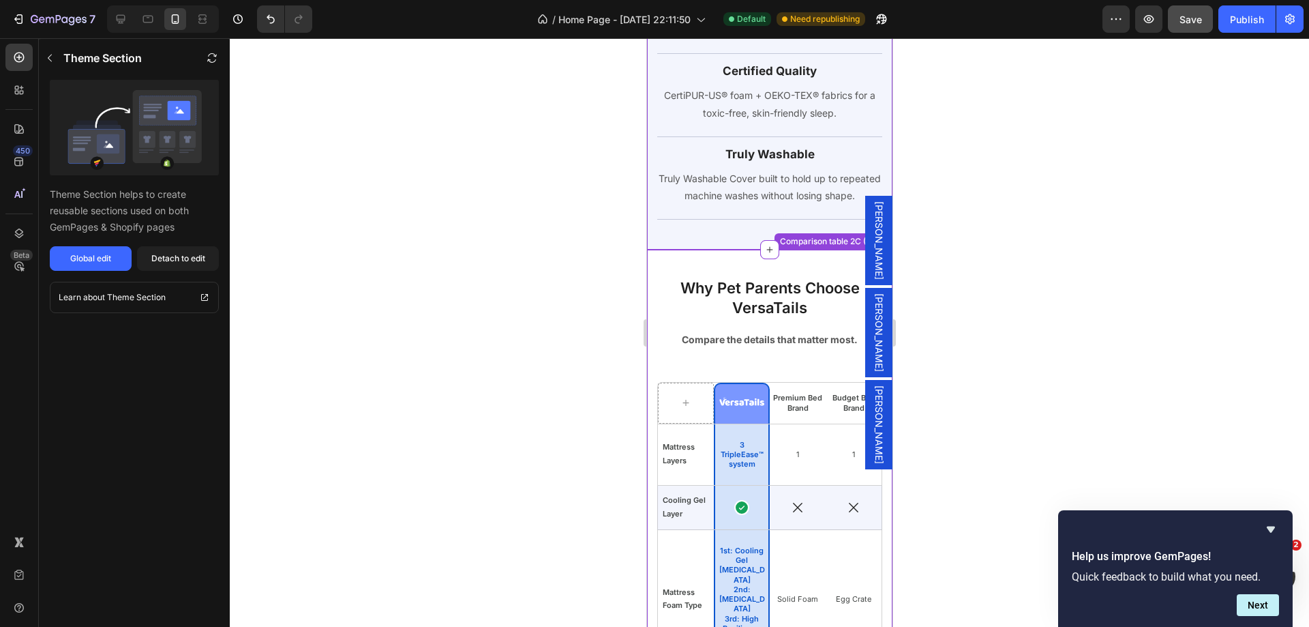
click at [95, 256] on div "Global edit" at bounding box center [90, 258] width 41 height 12
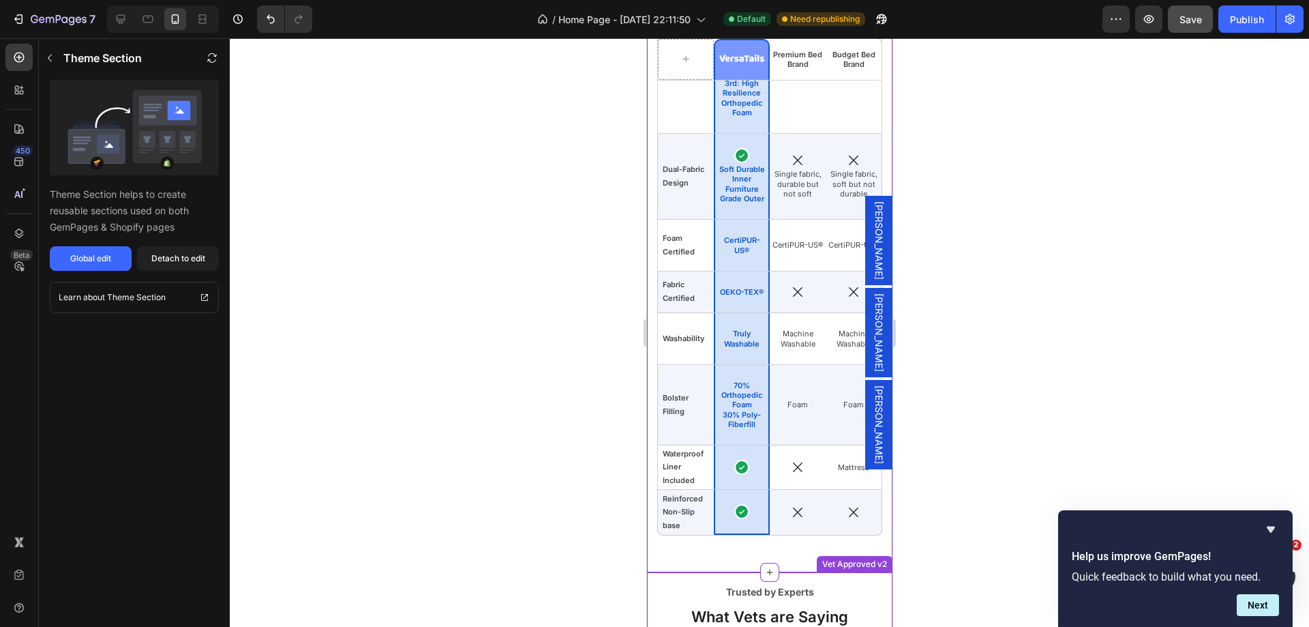
scroll to position [2591, 0]
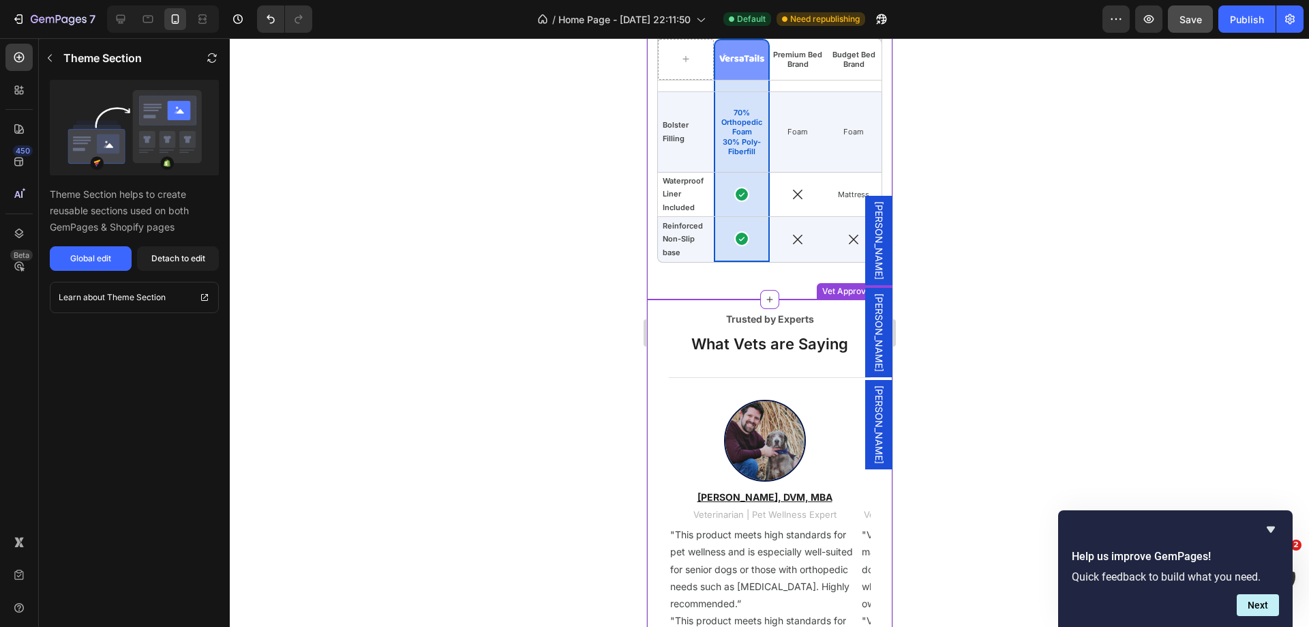
click at [677, 320] on p "Trusted by Experts" at bounding box center [769, 319] width 199 height 14
click at [674, 323] on p "Trusted by Experts" at bounding box center [769, 319] width 199 height 14
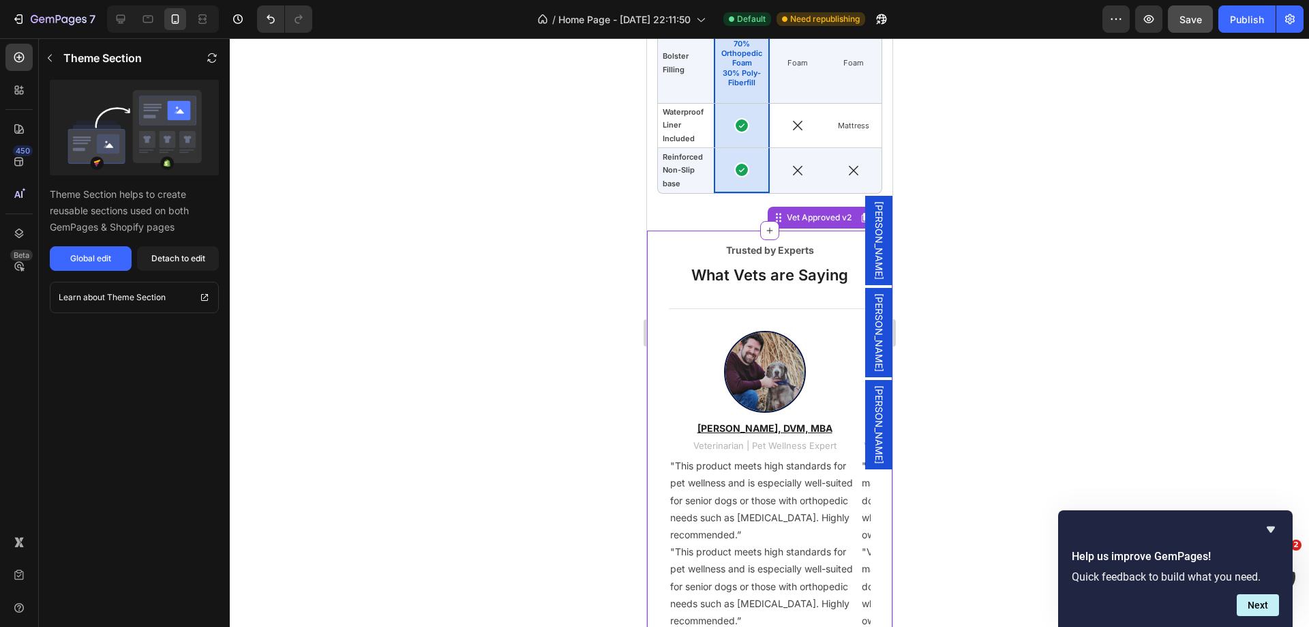
scroll to position [2932, 0]
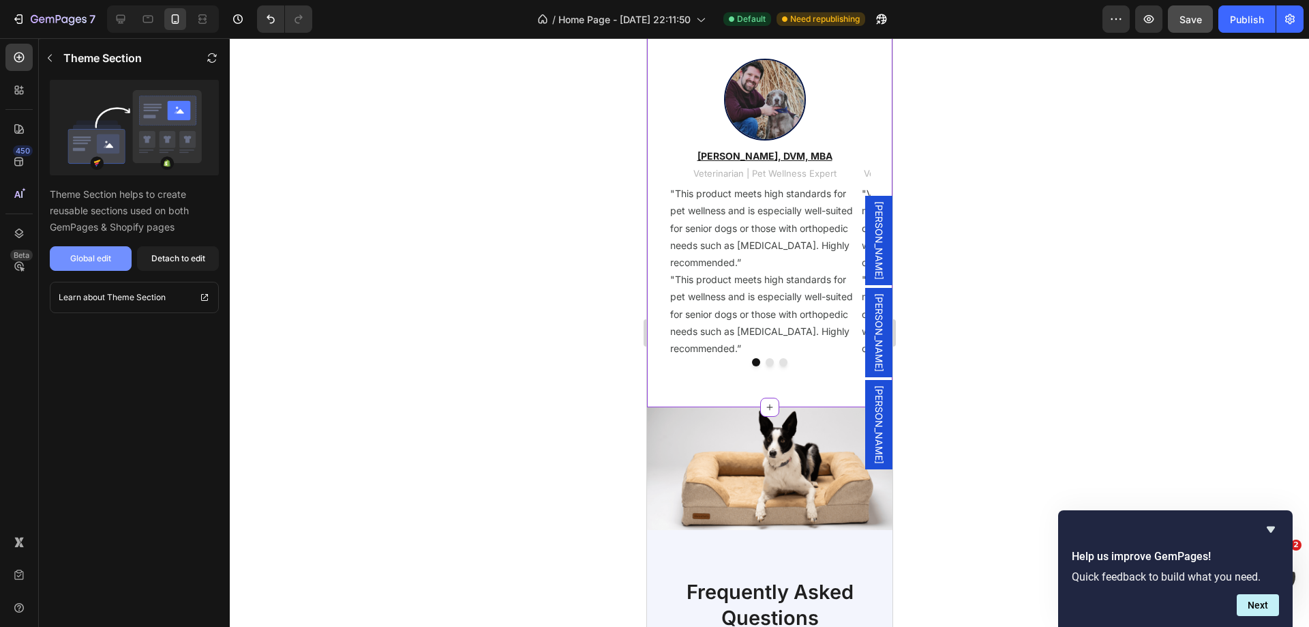
click at [91, 254] on div "Global edit" at bounding box center [90, 258] width 41 height 12
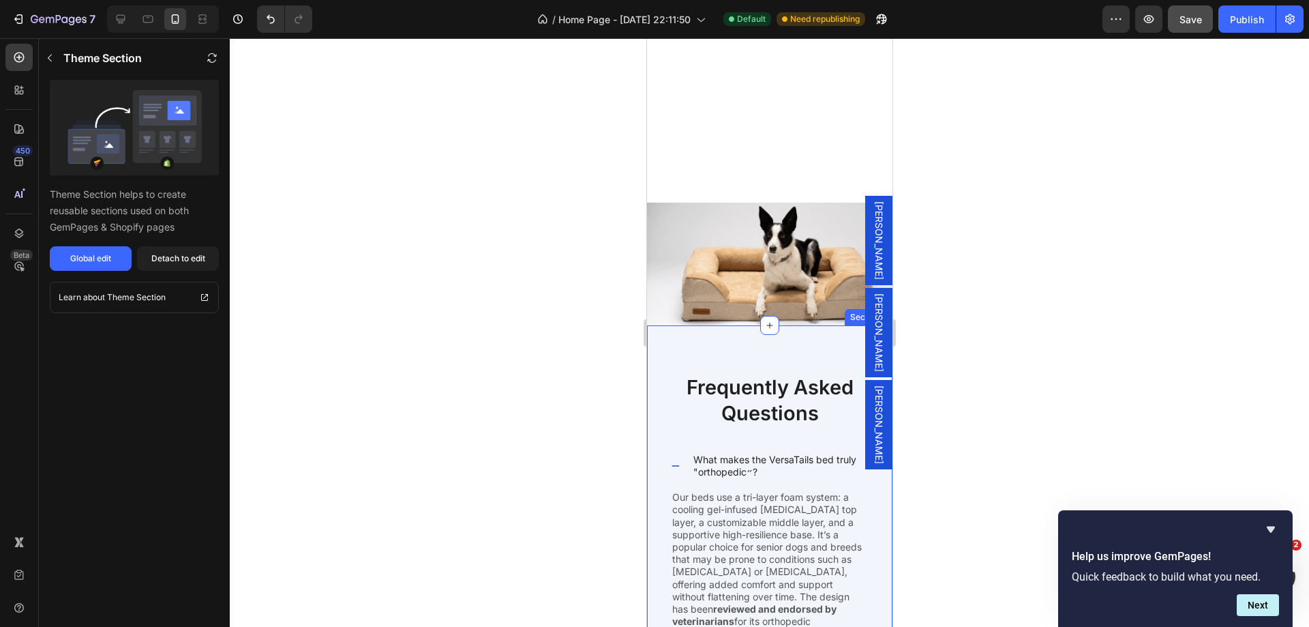
scroll to position [3341, 0]
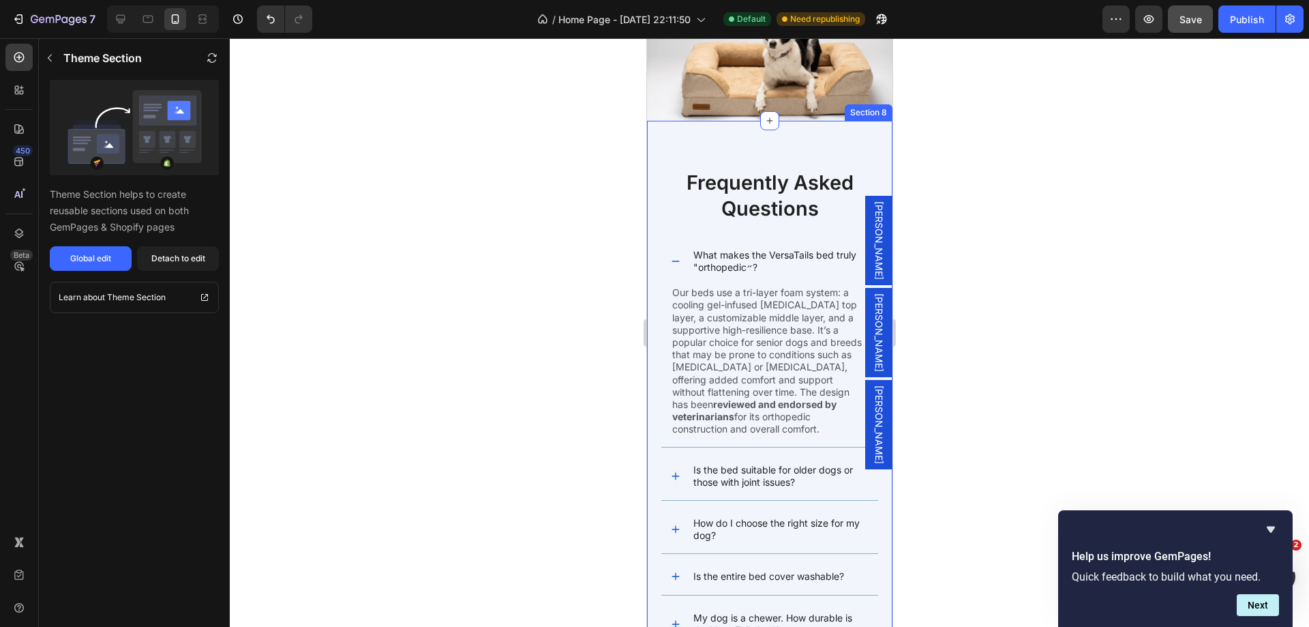
click at [682, 134] on div "Frequently Asked Questions Heading What makes the VersaTails bed truly "orthope…" at bounding box center [768, 450] width 245 height 658
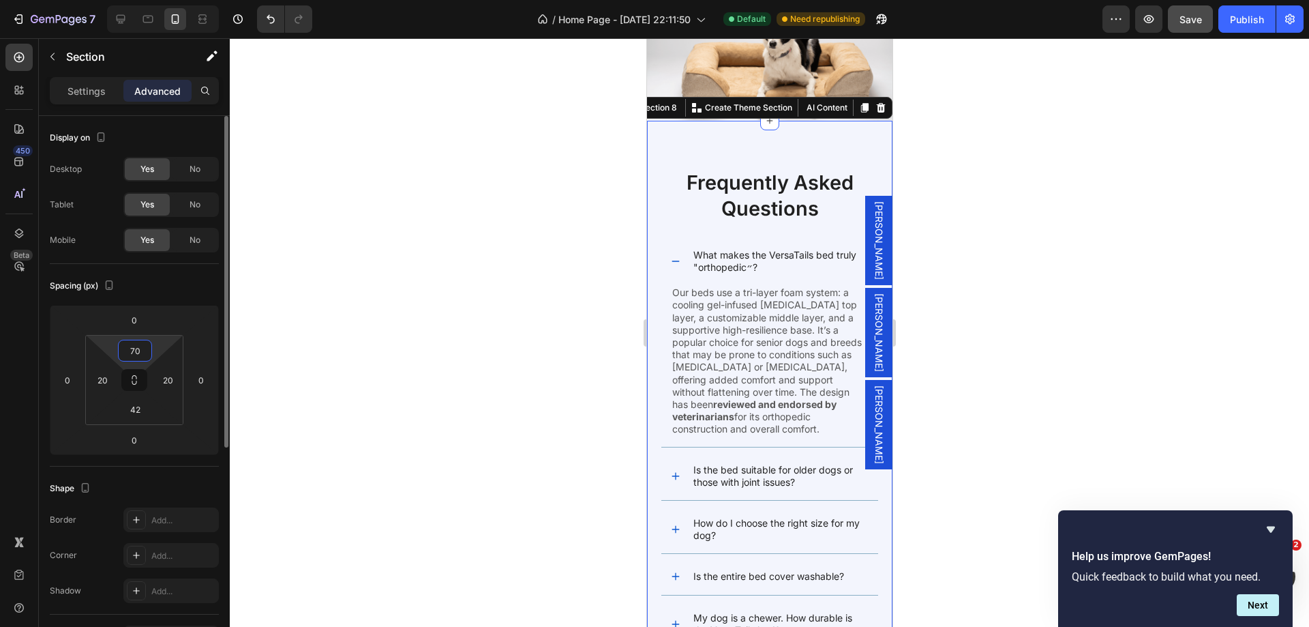
click at [132, 348] on input "70" at bounding box center [134, 350] width 27 height 20
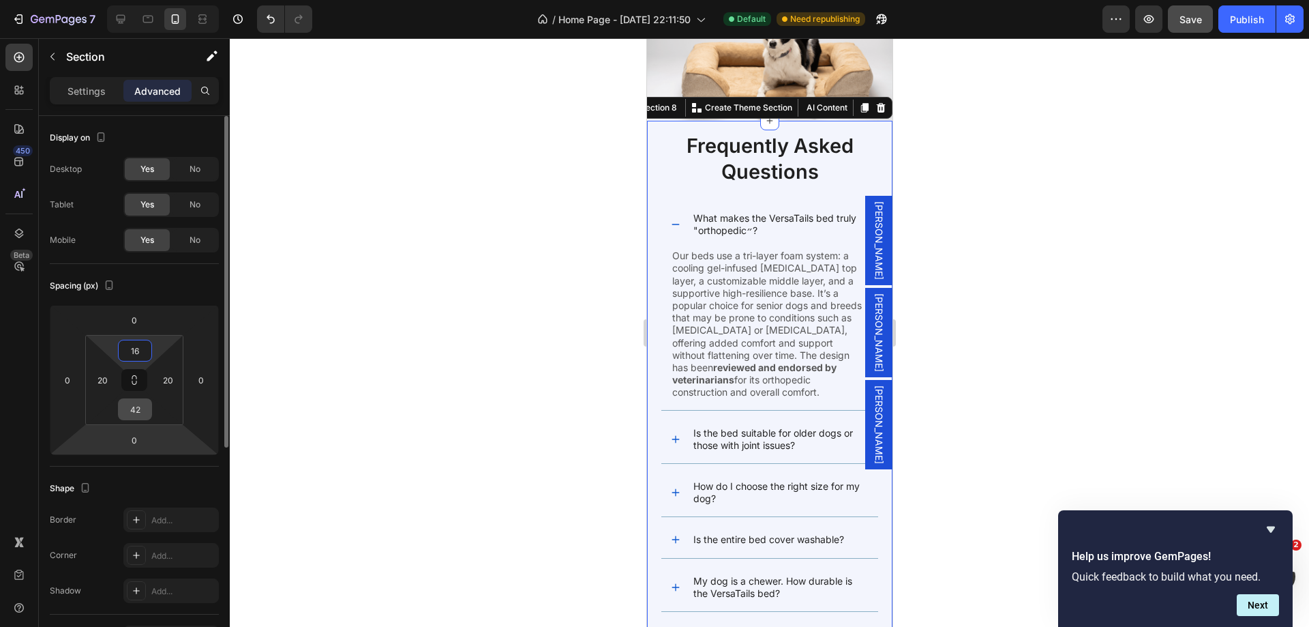
type input "16"
click at [143, 416] on input "42" at bounding box center [134, 409] width 27 height 20
click at [143, 415] on input "42" at bounding box center [134, 409] width 27 height 20
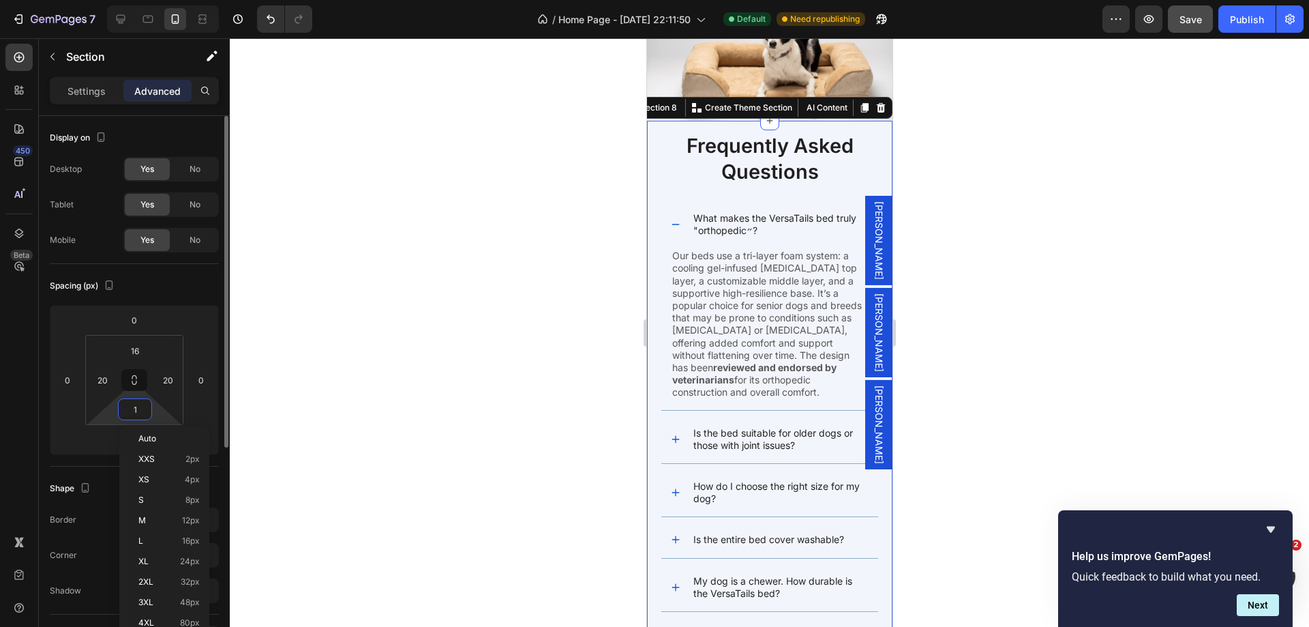
type input "16"
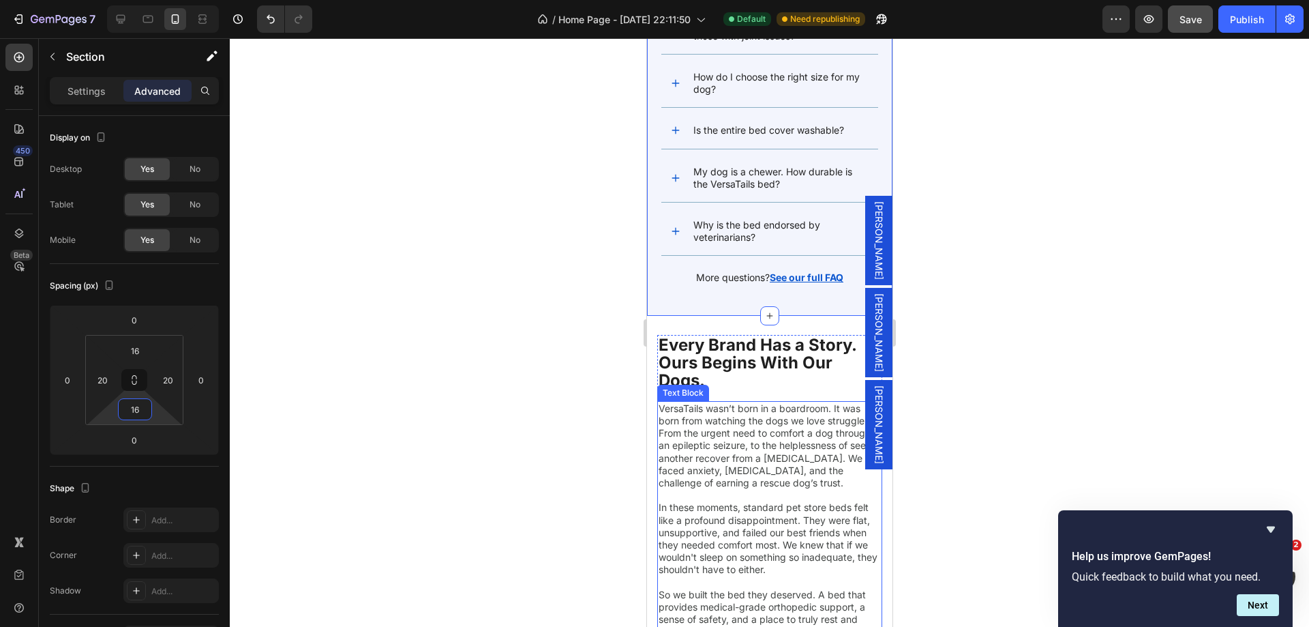
scroll to position [3818, 0]
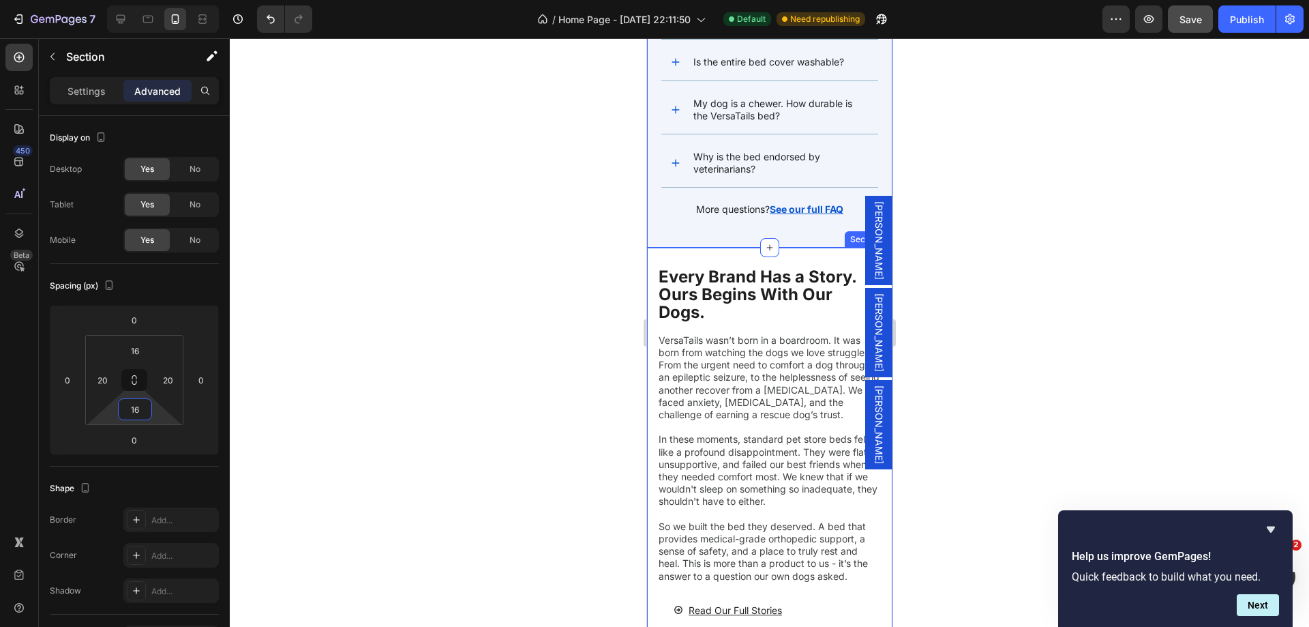
click at [704, 259] on div "Every Brand Has a Story. Ours Begins With Our Dogs. Heading VersaTails wasn’t b…" at bounding box center [768, 449] width 245 height 403
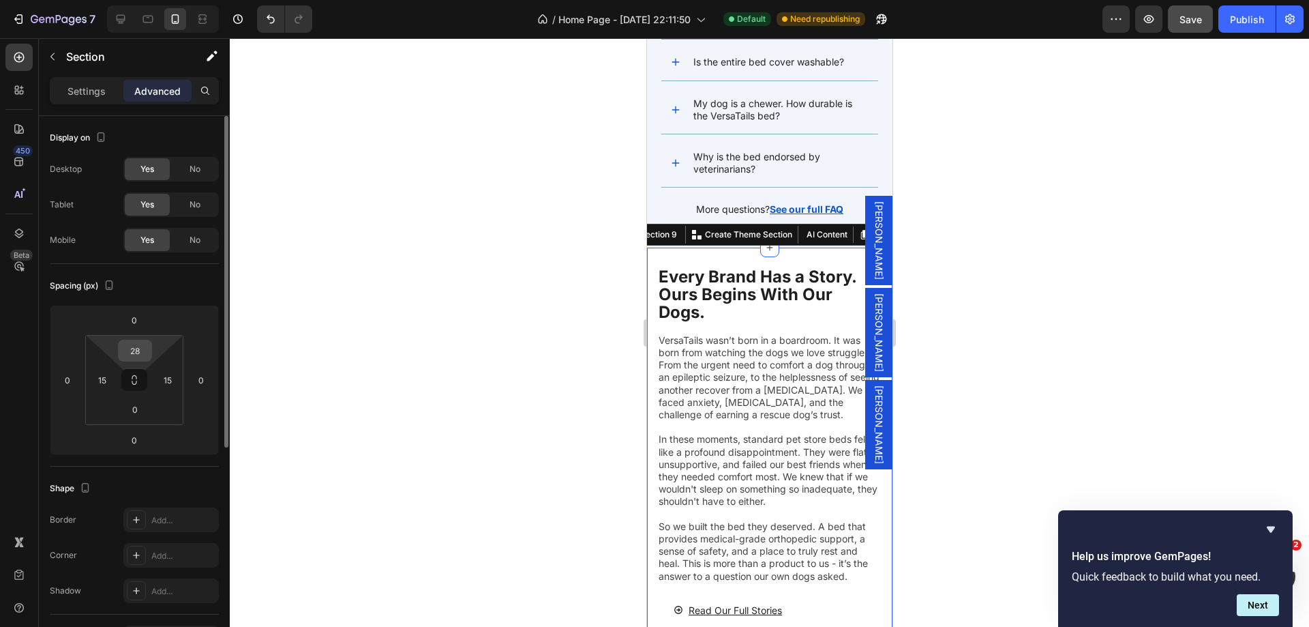
click at [134, 348] on input "28" at bounding box center [134, 350] width 27 height 20
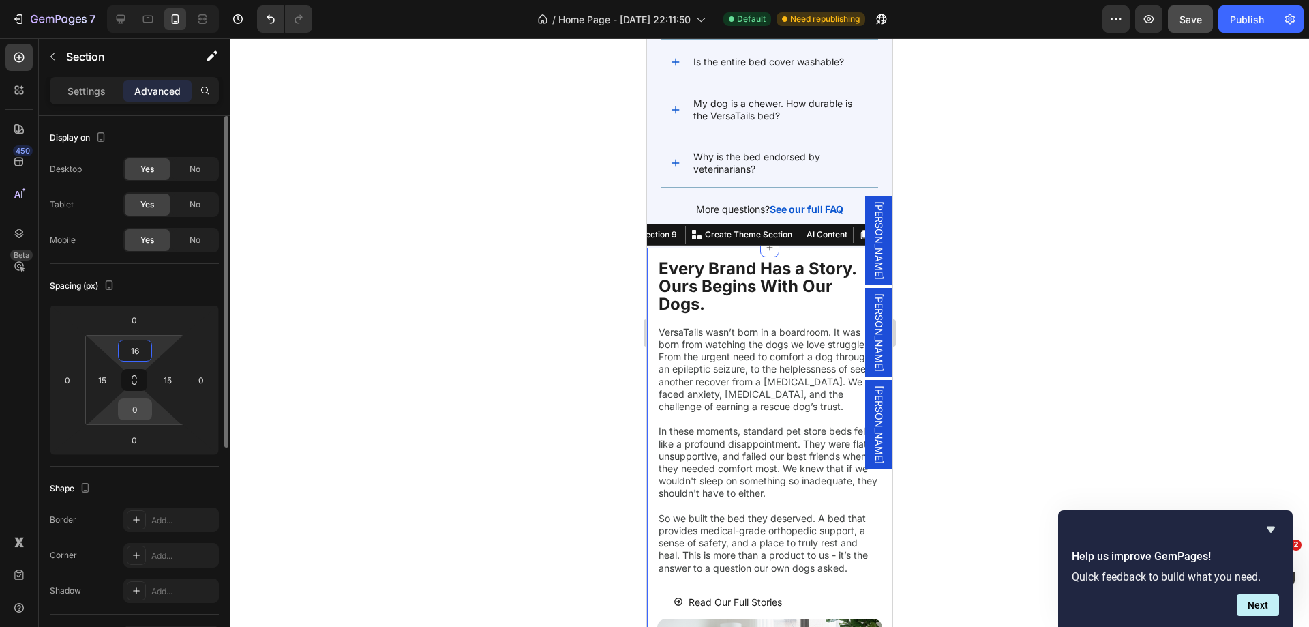
type input "16"
click at [136, 406] on input "0" at bounding box center [134, 409] width 27 height 20
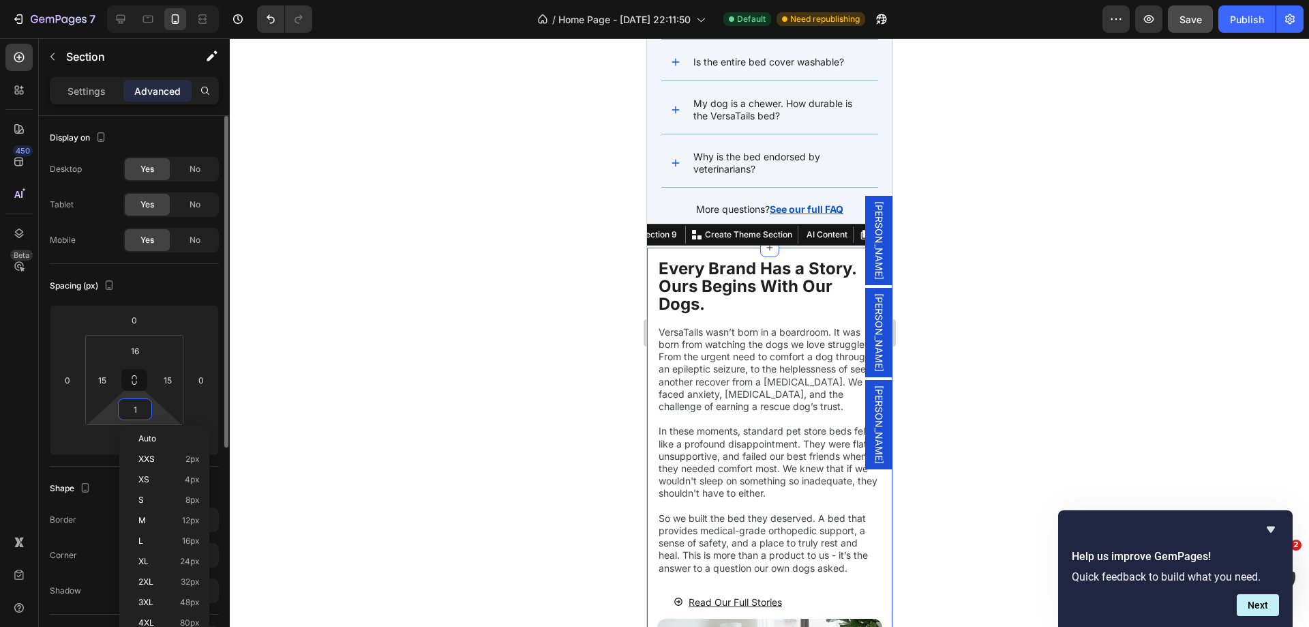
type input "16"
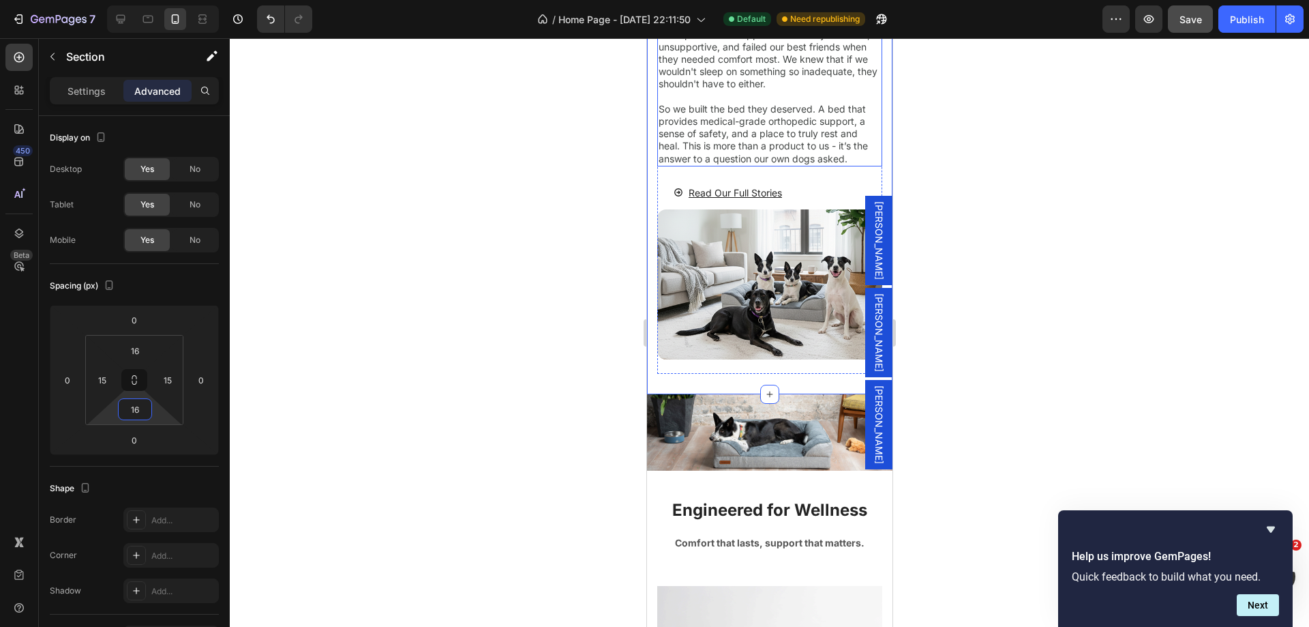
scroll to position [4432, 0]
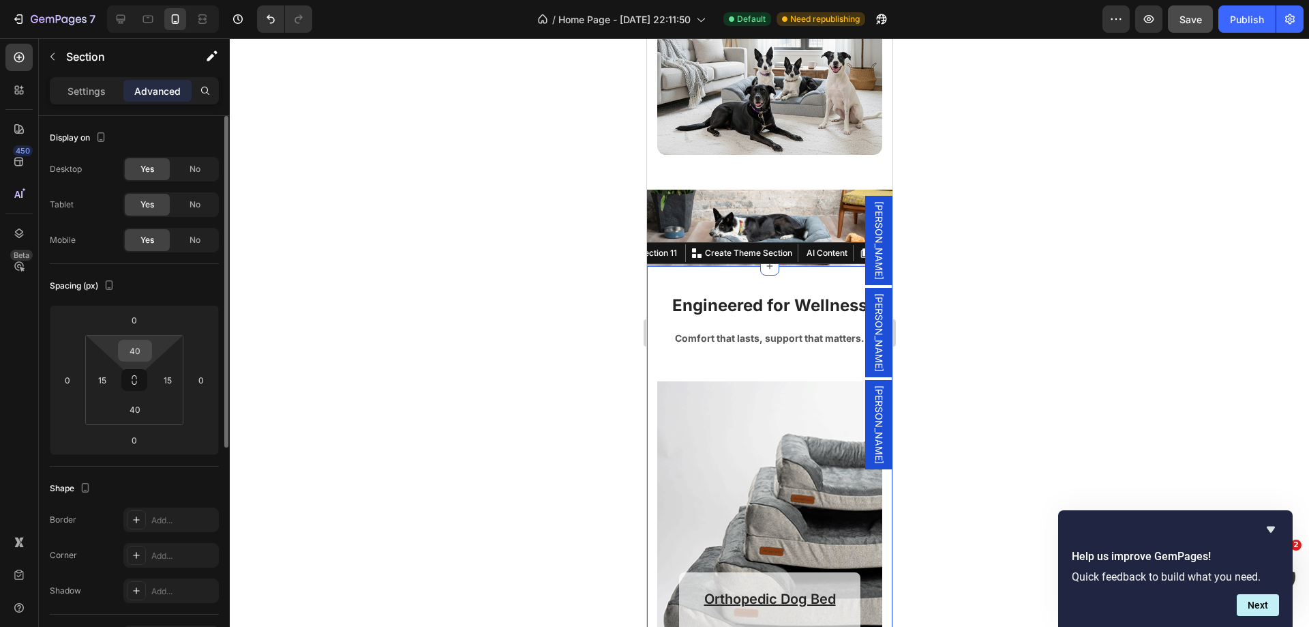
click at [136, 347] on input "40" at bounding box center [134, 350] width 27 height 20
drag, startPoint x: 136, startPoint y: 347, endPoint x: 115, endPoint y: 421, distance: 76.8
click at [136, 346] on input "40" at bounding box center [134, 350] width 27 height 20
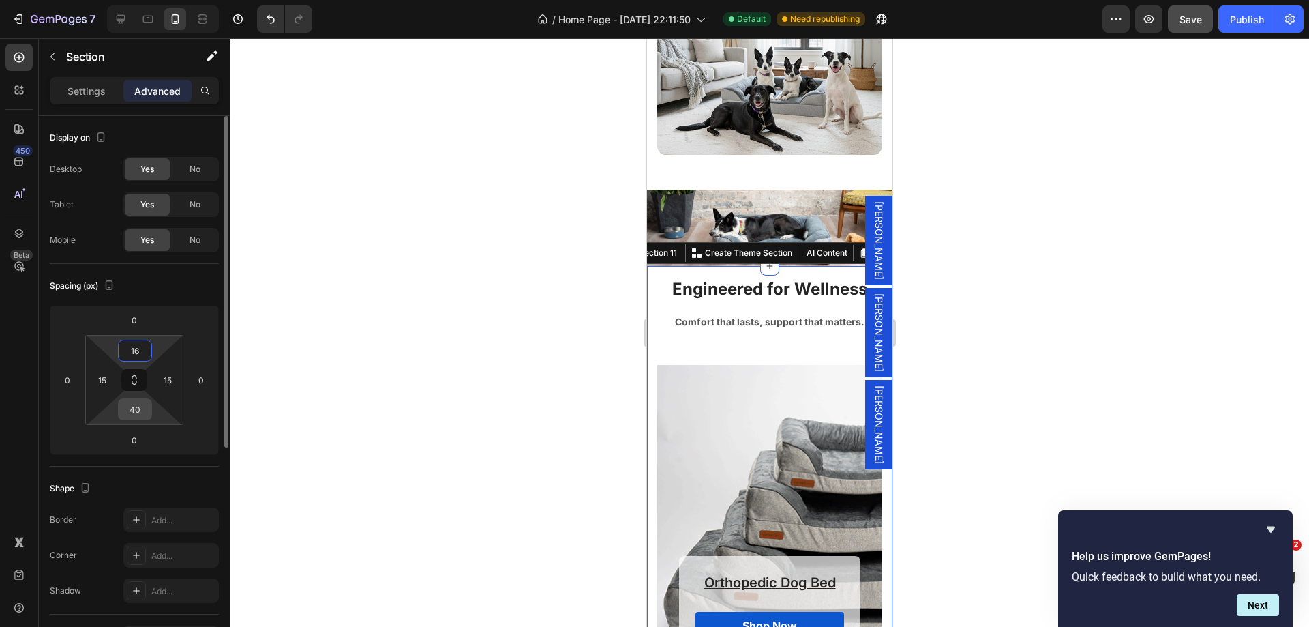
type input "16"
click at [134, 408] on input "40" at bounding box center [134, 409] width 27 height 20
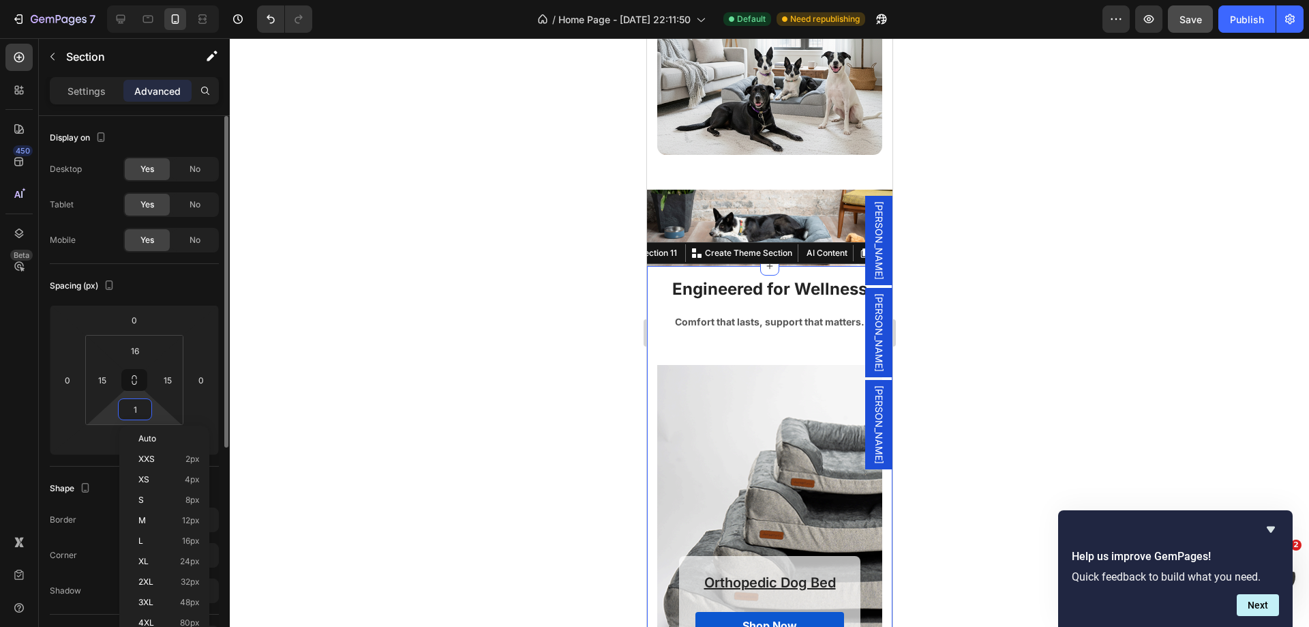
type input "16"
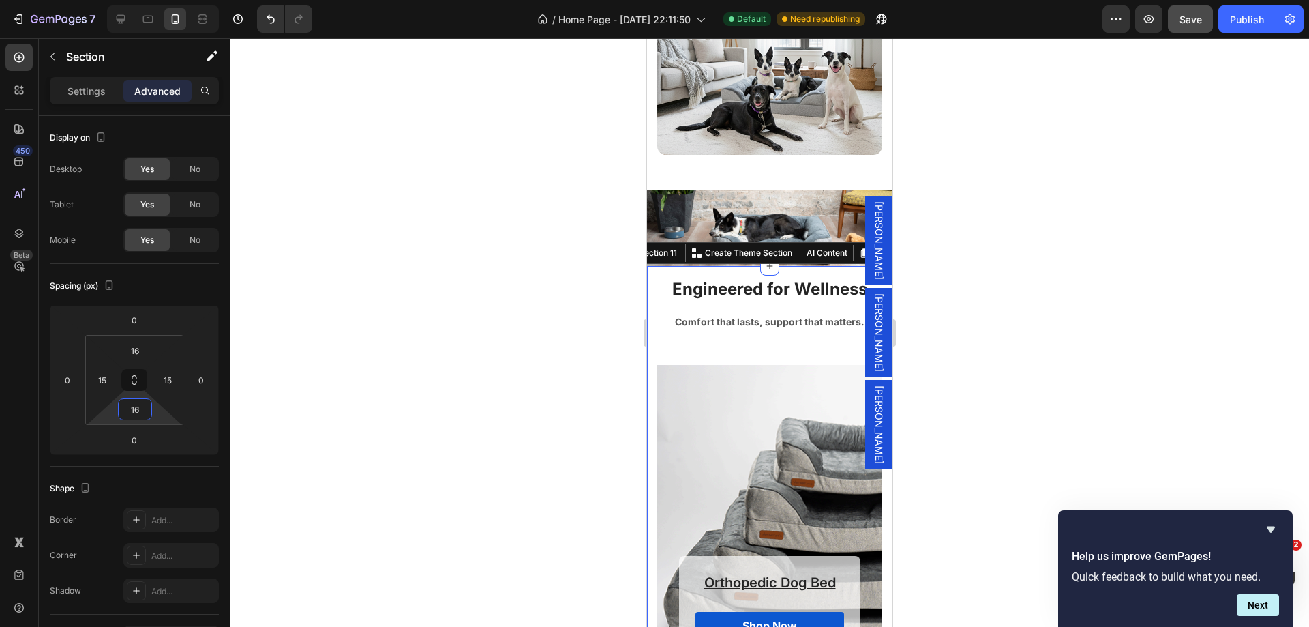
click at [604, 422] on div at bounding box center [769, 332] width 1079 height 588
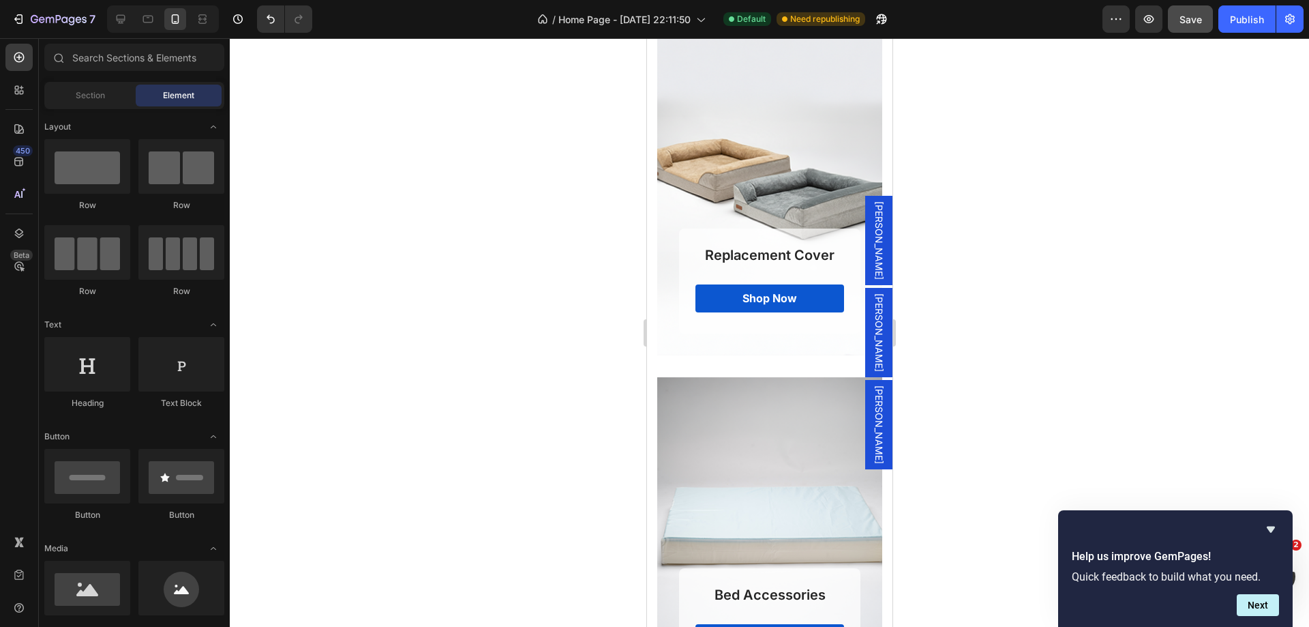
scroll to position [5511, 0]
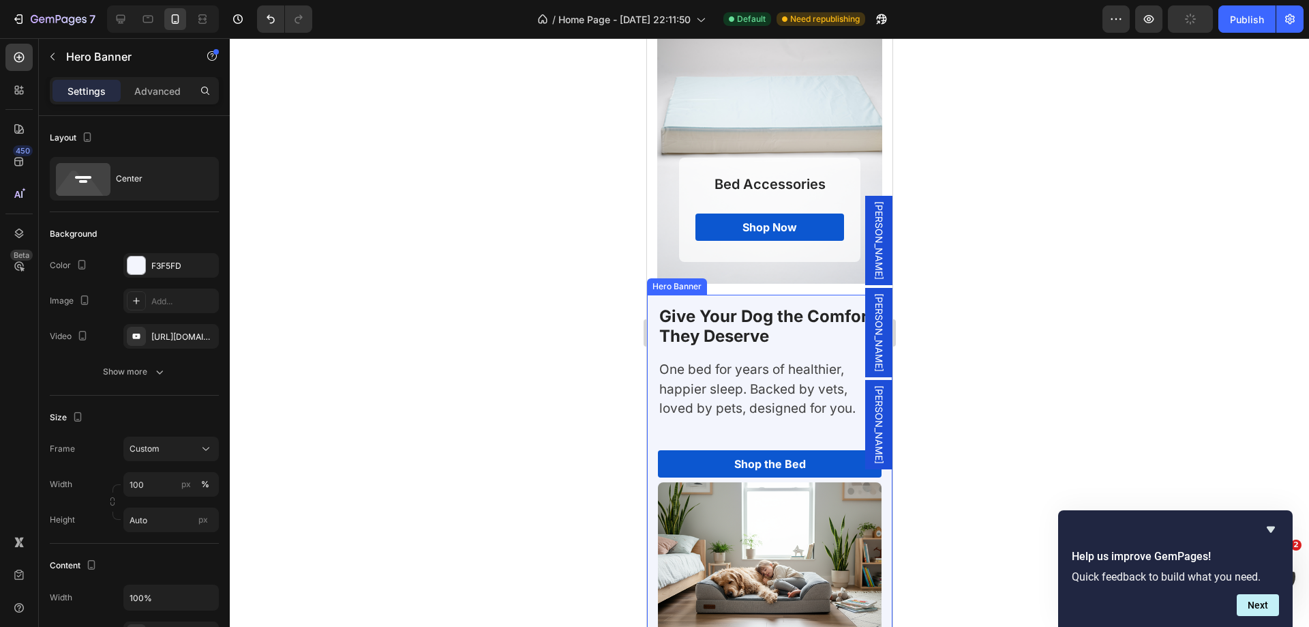
click at [656, 443] on div "Give Your Dog the Comfort They Deserve Heading One bed for years of healthier, …" at bounding box center [768, 469] width 245 height 348
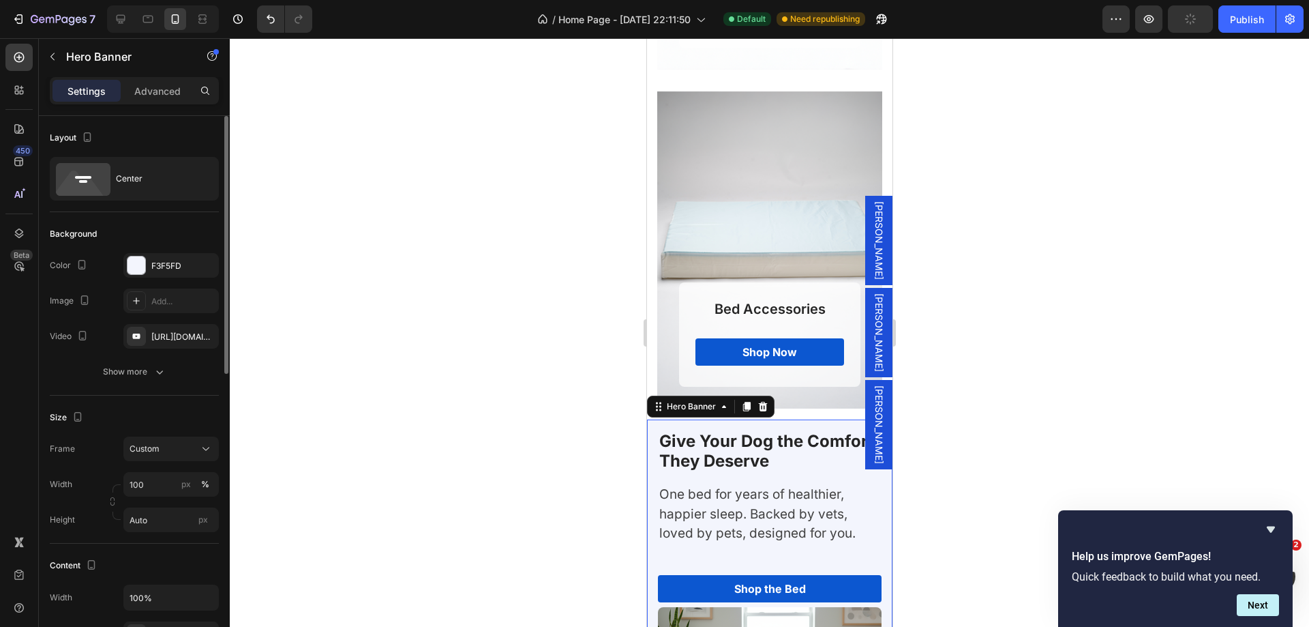
click at [147, 88] on p "Advanced" at bounding box center [157, 91] width 46 height 14
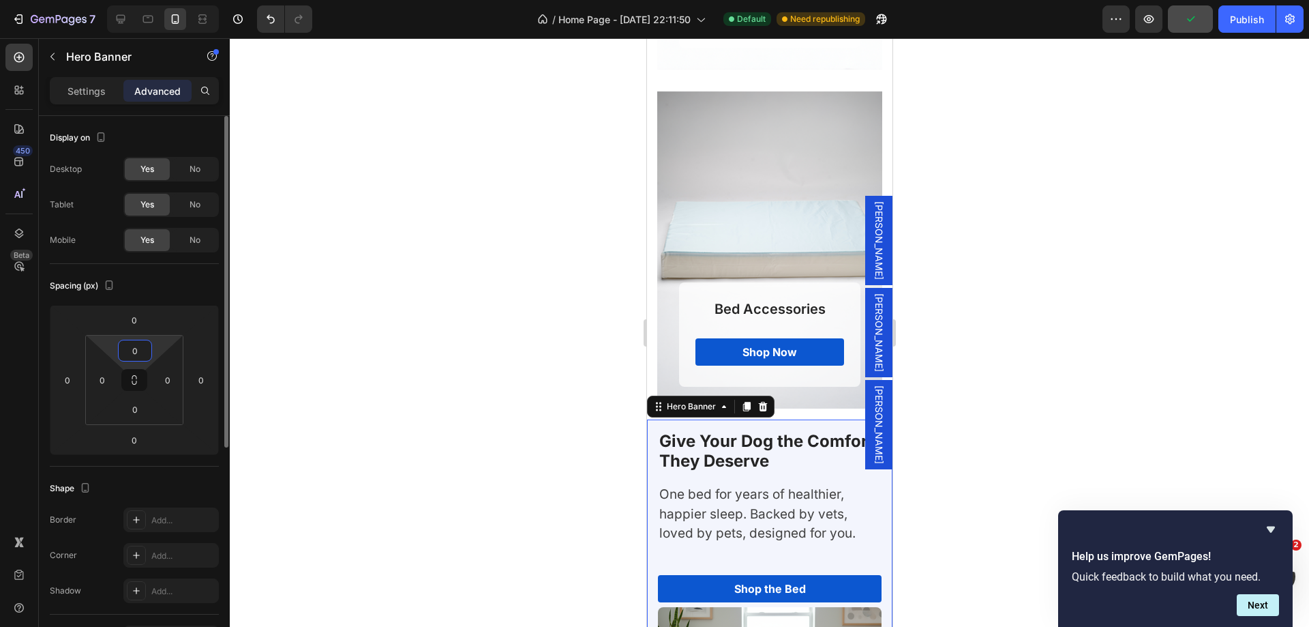
click at [136, 349] on input "0" at bounding box center [134, 350] width 27 height 20
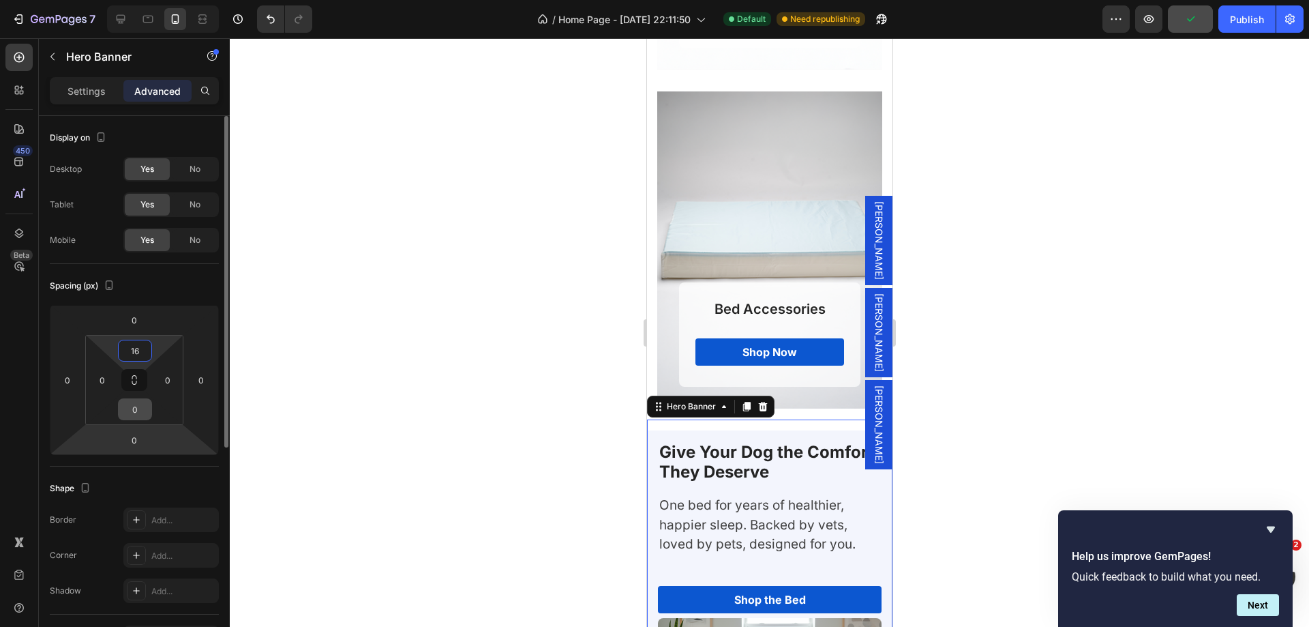
type input "16"
click at [135, 413] on input "0" at bounding box center [134, 409] width 27 height 20
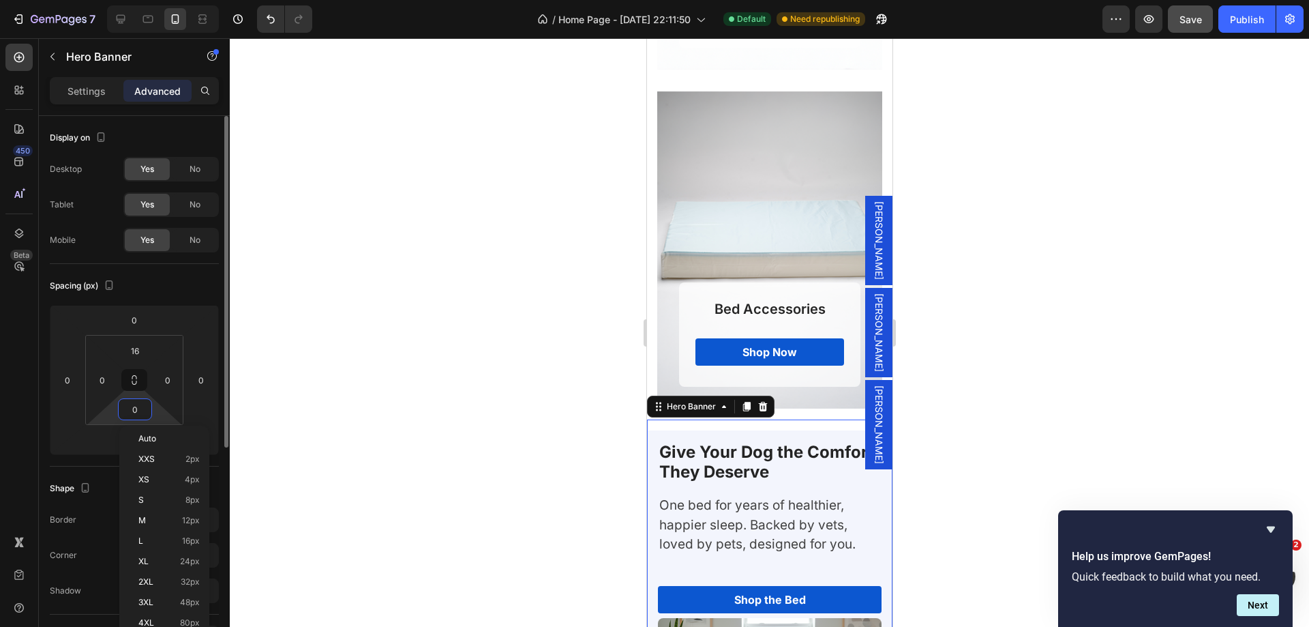
click at [135, 410] on input "0" at bounding box center [134, 409] width 27 height 20
type input "16"
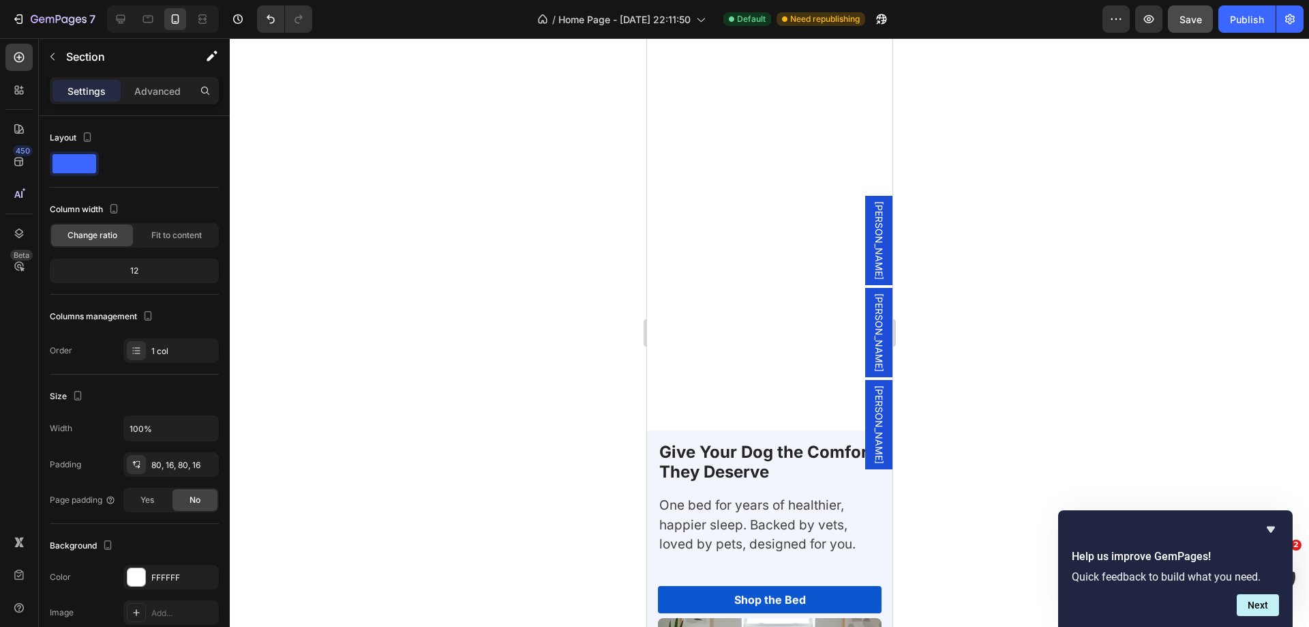
scroll to position [6000, 0]
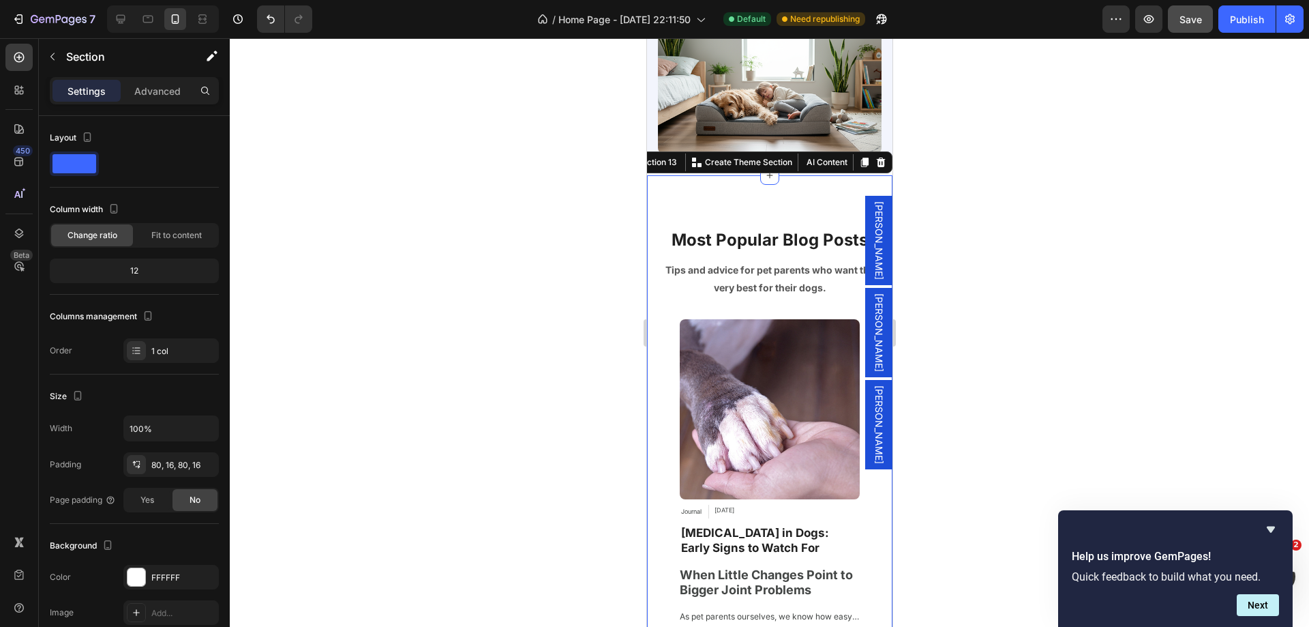
click at [156, 72] on div "Section" at bounding box center [110, 56] width 142 height 35
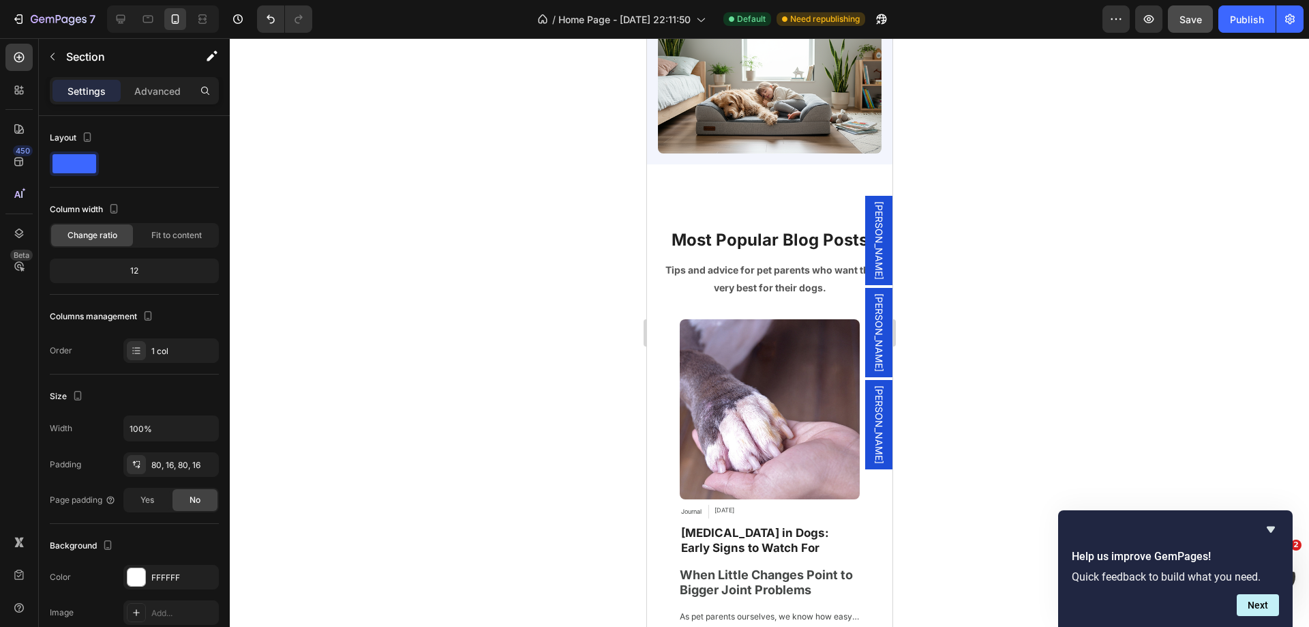
click at [0, 0] on div "Element" at bounding box center [0, 0] width 0 height 0
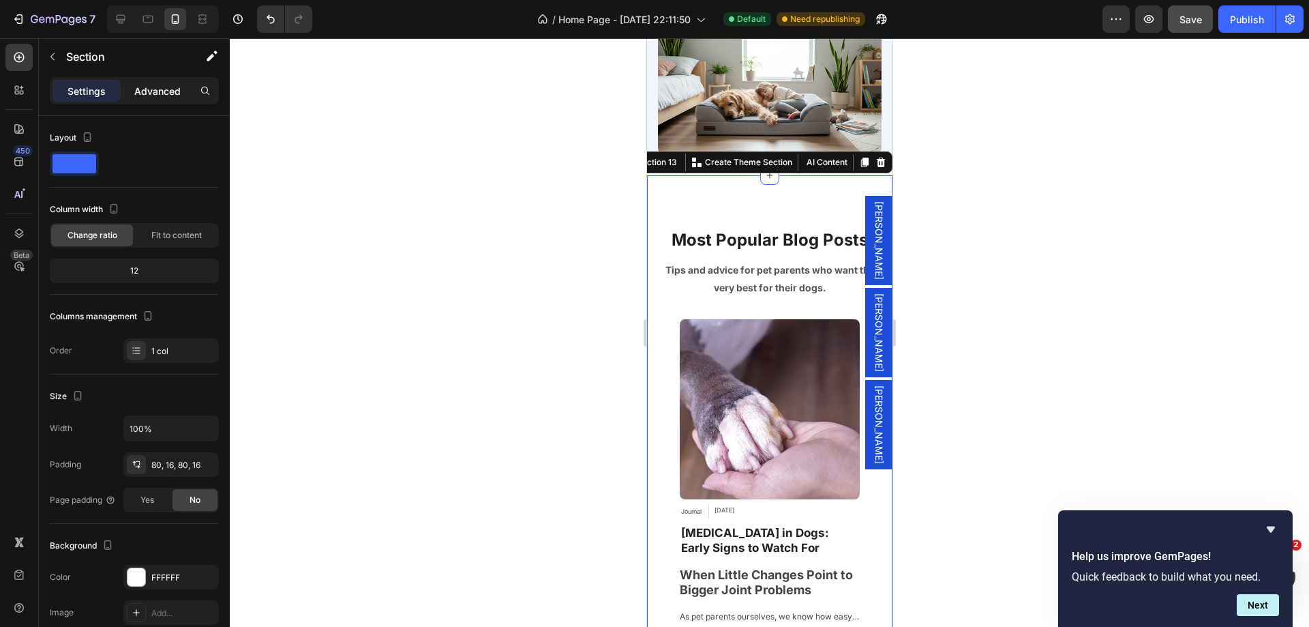
click at [166, 98] on p "Advanced" at bounding box center [157, 91] width 46 height 14
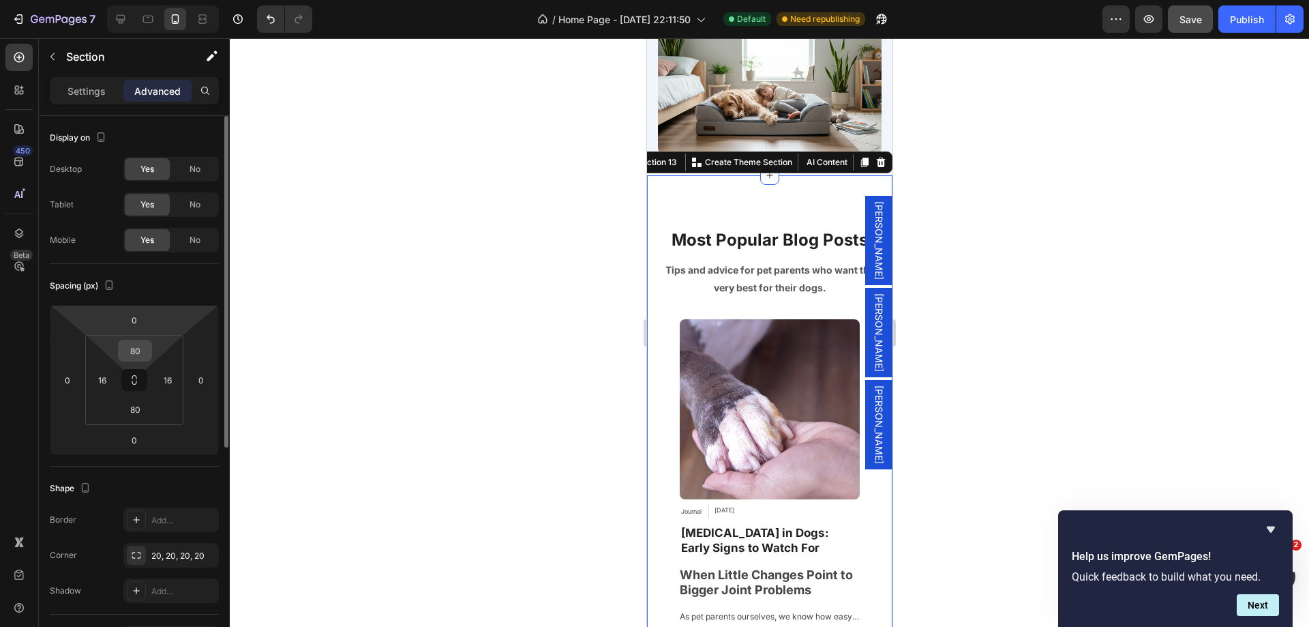
click at [135, 346] on input "80" at bounding box center [134, 350] width 27 height 20
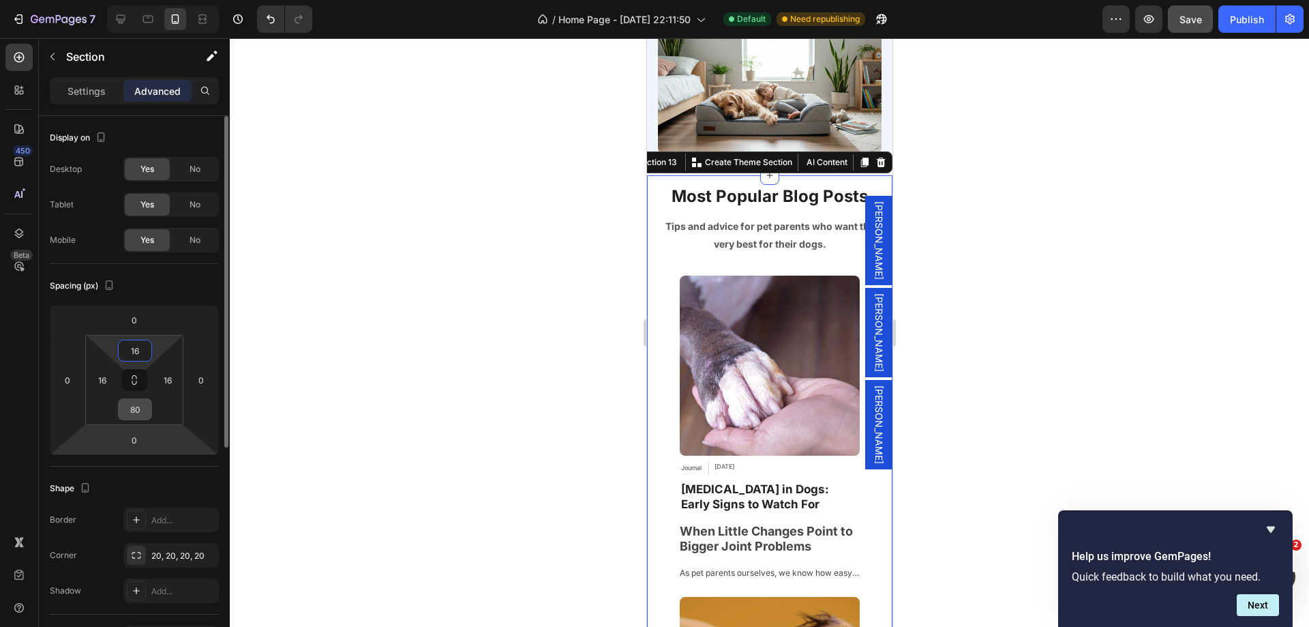
type input "16"
click at [142, 413] on input "80" at bounding box center [134, 409] width 27 height 20
type input "16"
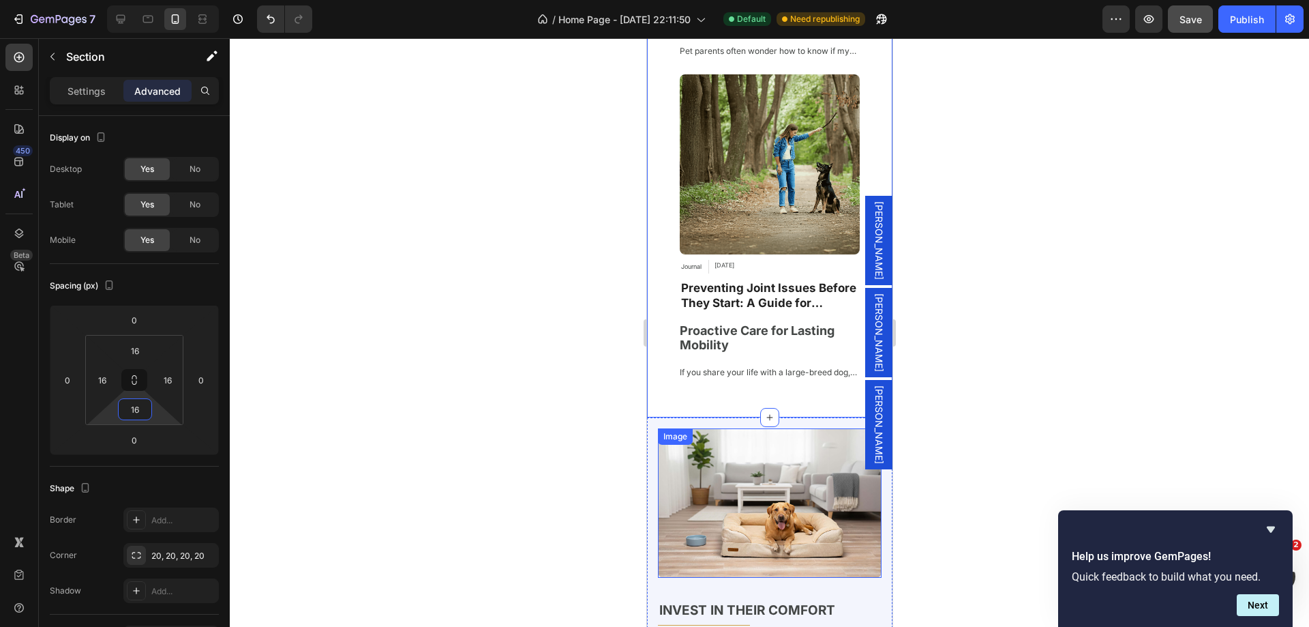
scroll to position [6955, 0]
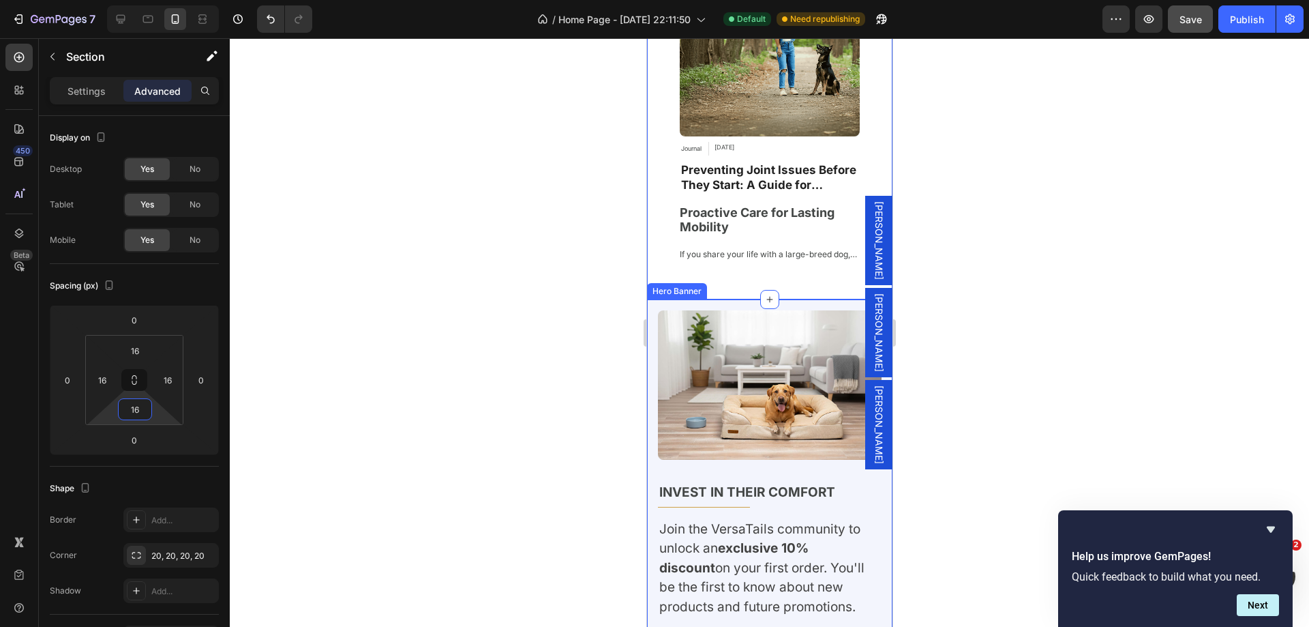
click at [648, 417] on div "Image Invest in Their Comfort Text block Title Line Join the VersaTails communi…" at bounding box center [768, 510] width 245 height 422
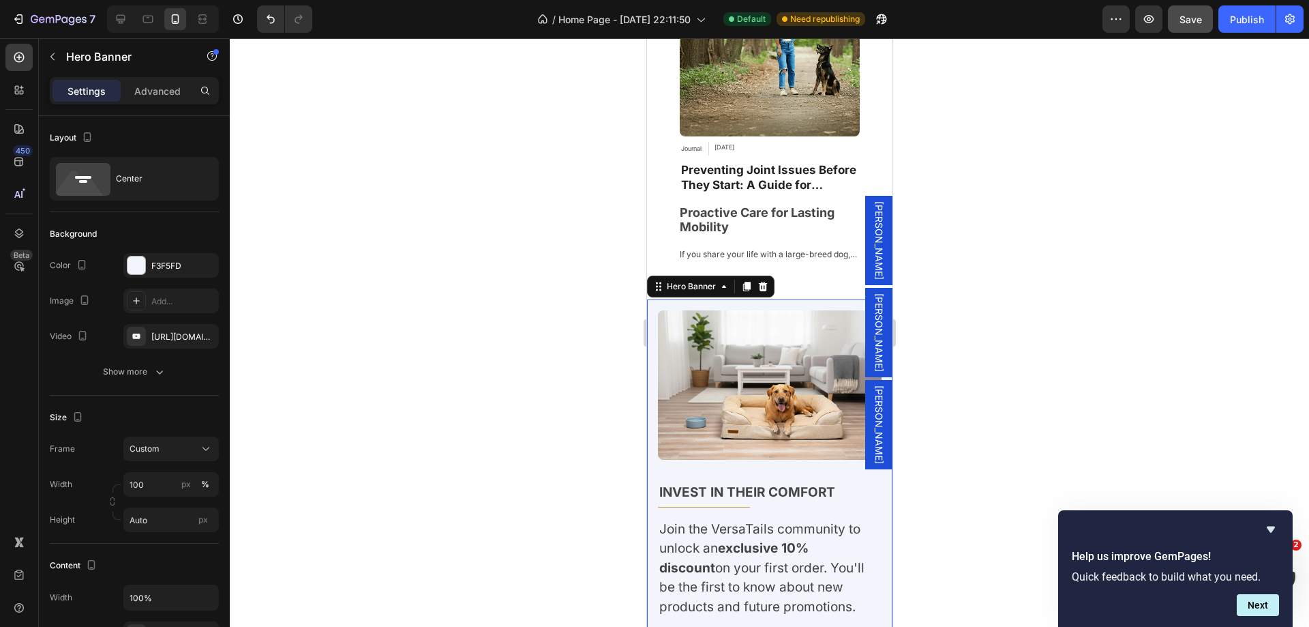
click at [154, 104] on div "Settings Advanced" at bounding box center [134, 96] width 191 height 39
click at [156, 100] on div "Advanced" at bounding box center [157, 91] width 68 height 22
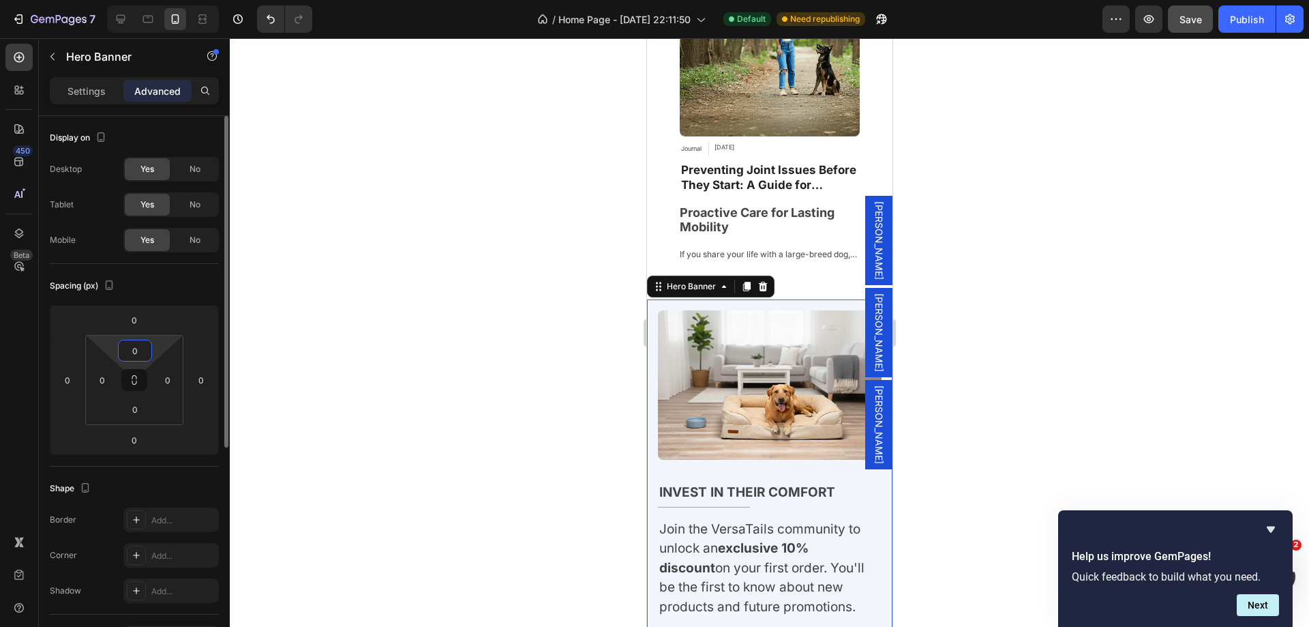
click at [130, 348] on input "0" at bounding box center [134, 350] width 27 height 20
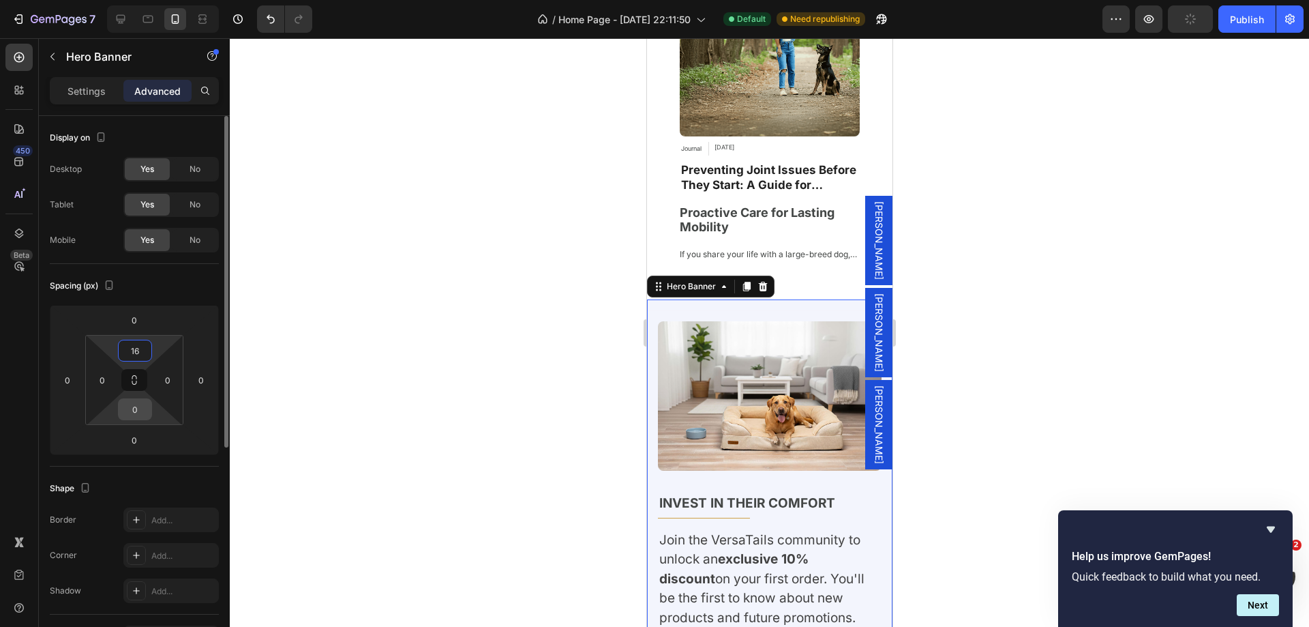
type input "16"
click at [132, 404] on input "0" at bounding box center [134, 409] width 27 height 20
click at [136, 412] on input "160" at bounding box center [134, 409] width 27 height 20
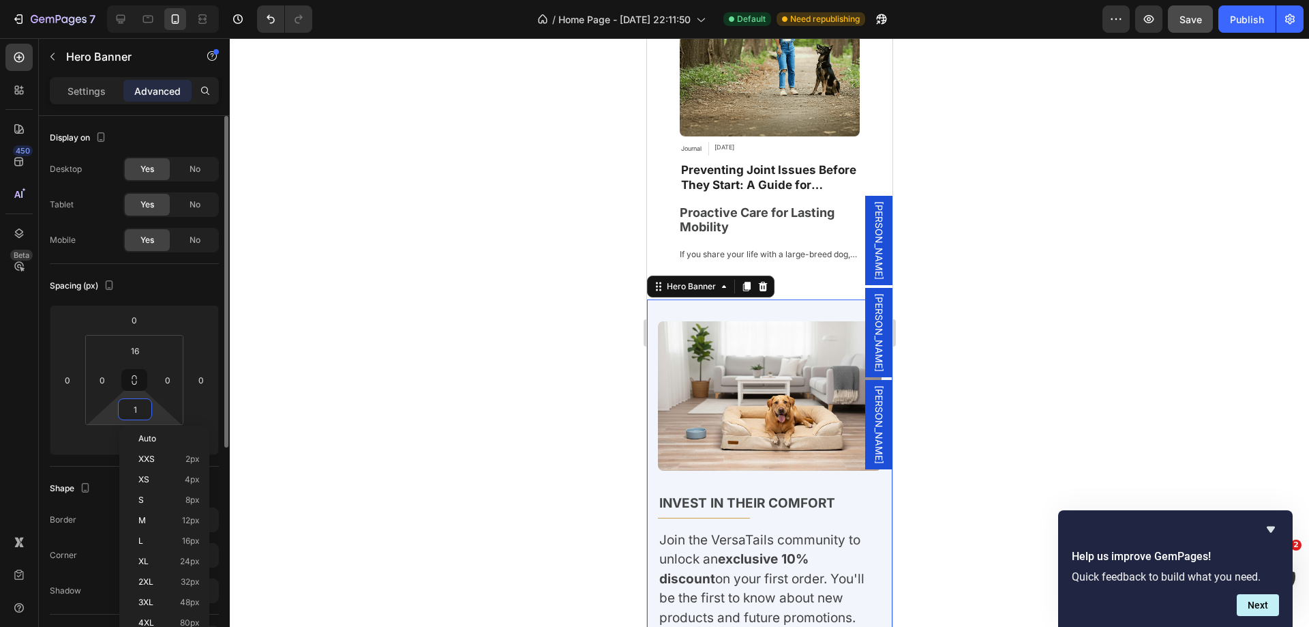
type input "16"
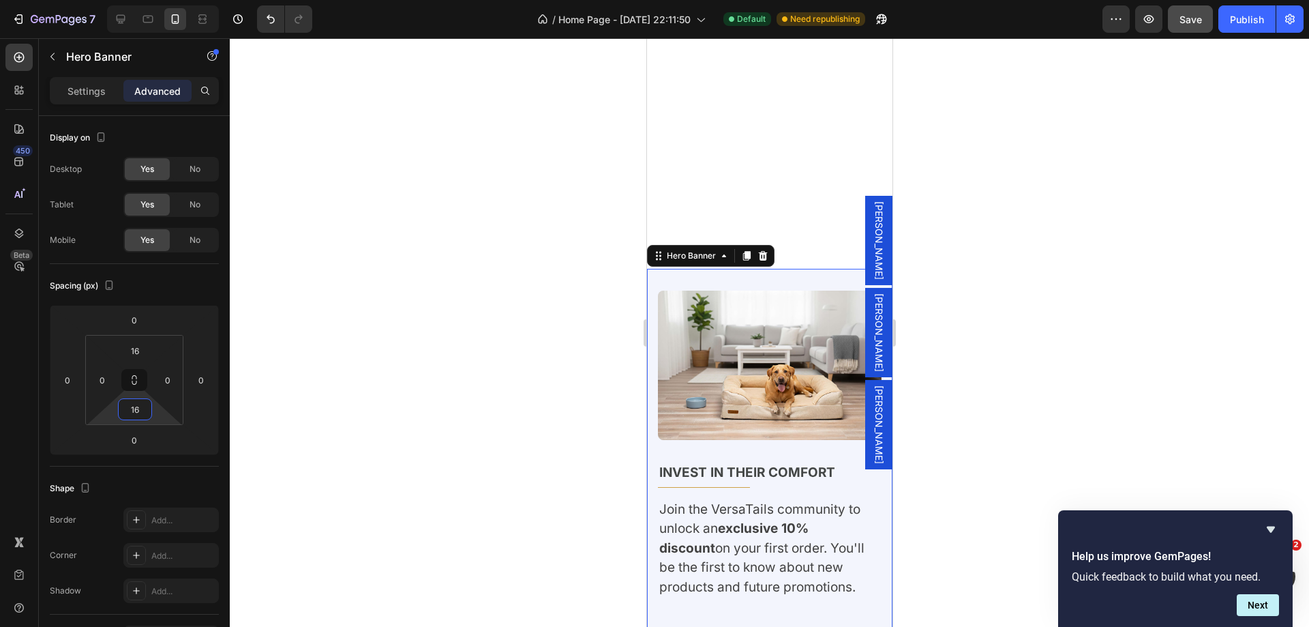
scroll to position [7568, 0]
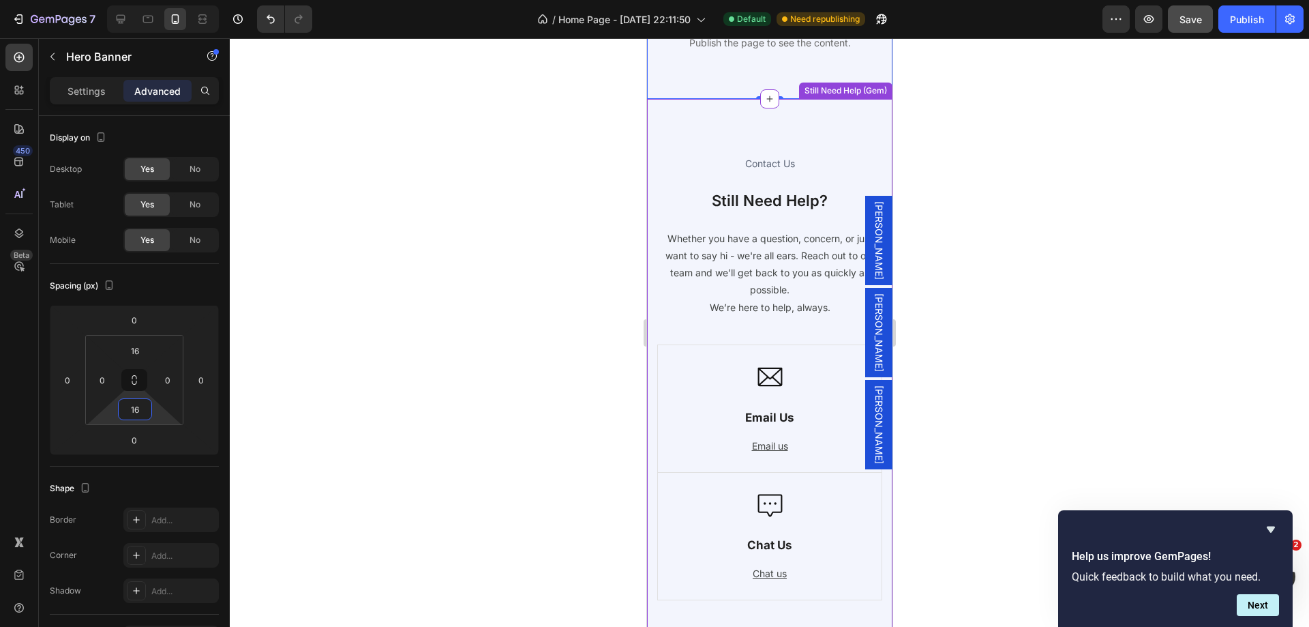
click at [669, 125] on div "Contact Us Heading Still Need Help? Heading Whether you have a question, concer…" at bounding box center [768, 382] width 245 height 567
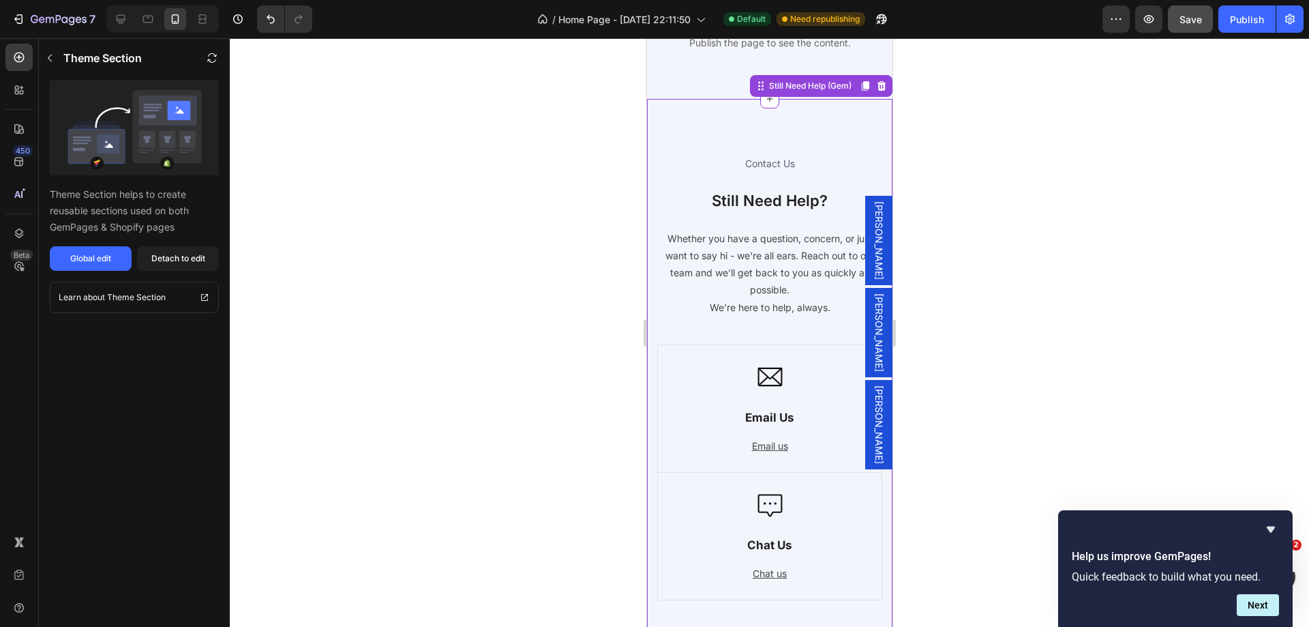
click at [1240, 25] on div "Publish" at bounding box center [1247, 19] width 34 height 14
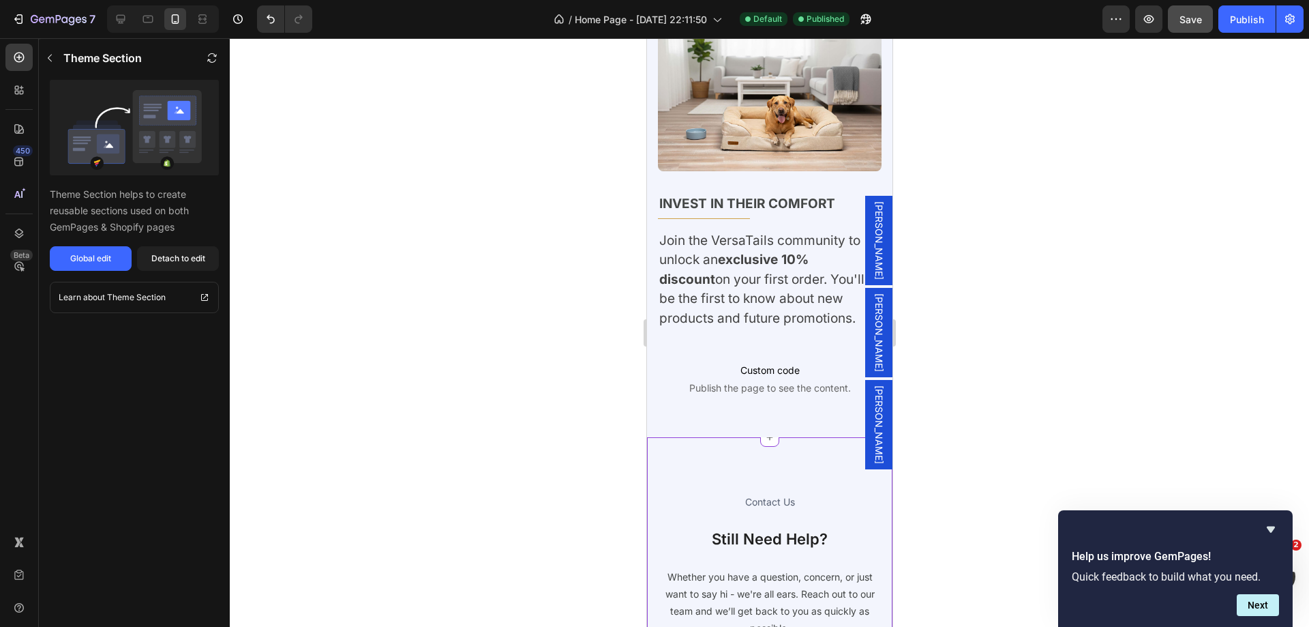
drag, startPoint x: 888, startPoint y: 498, endPoint x: 1553, endPoint y: 85, distance: 782.7
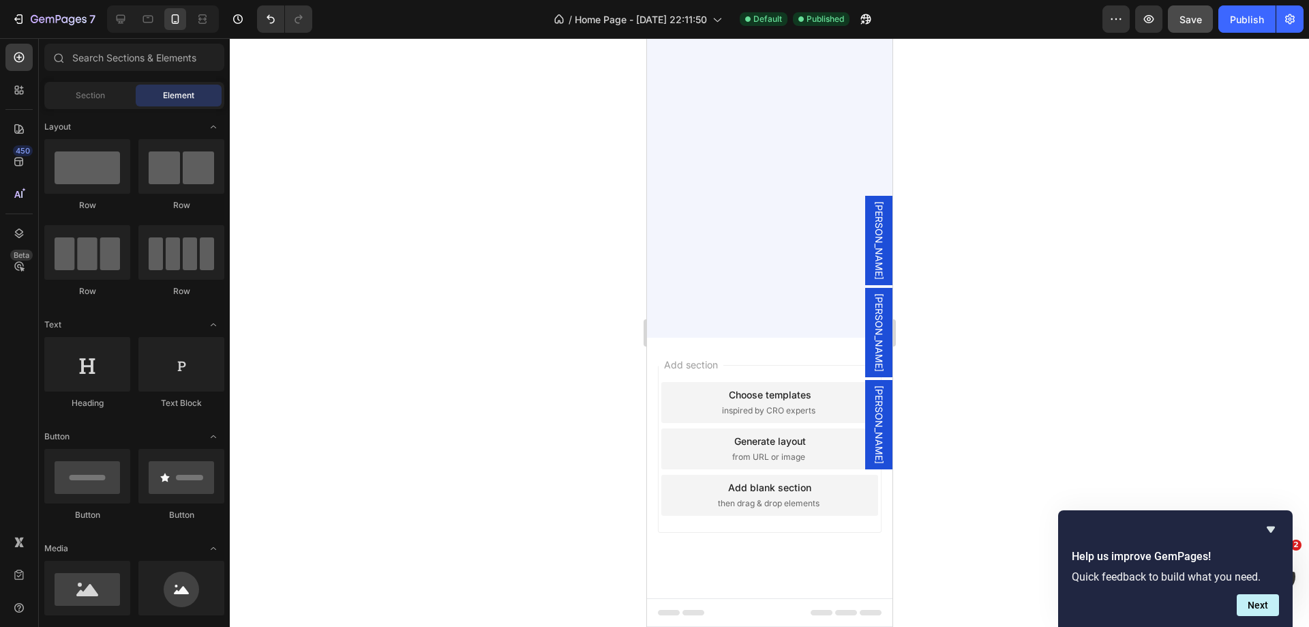
scroll to position [434, 0]
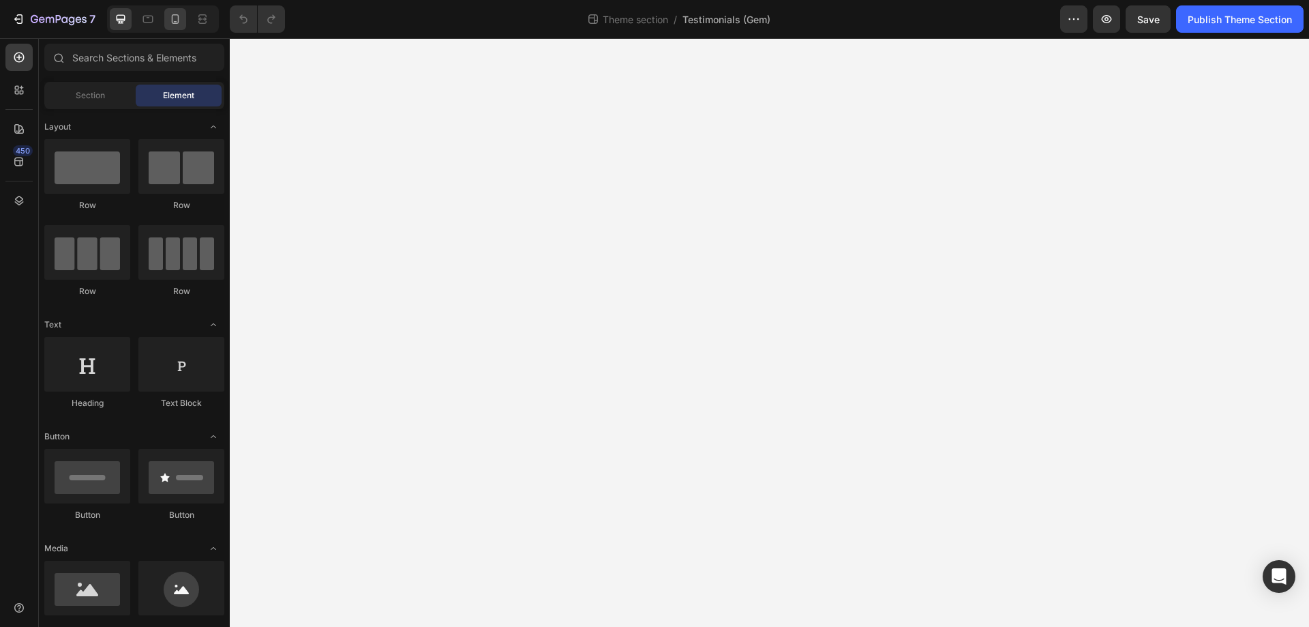
click at [172, 18] on icon at bounding box center [176, 19] width 8 height 10
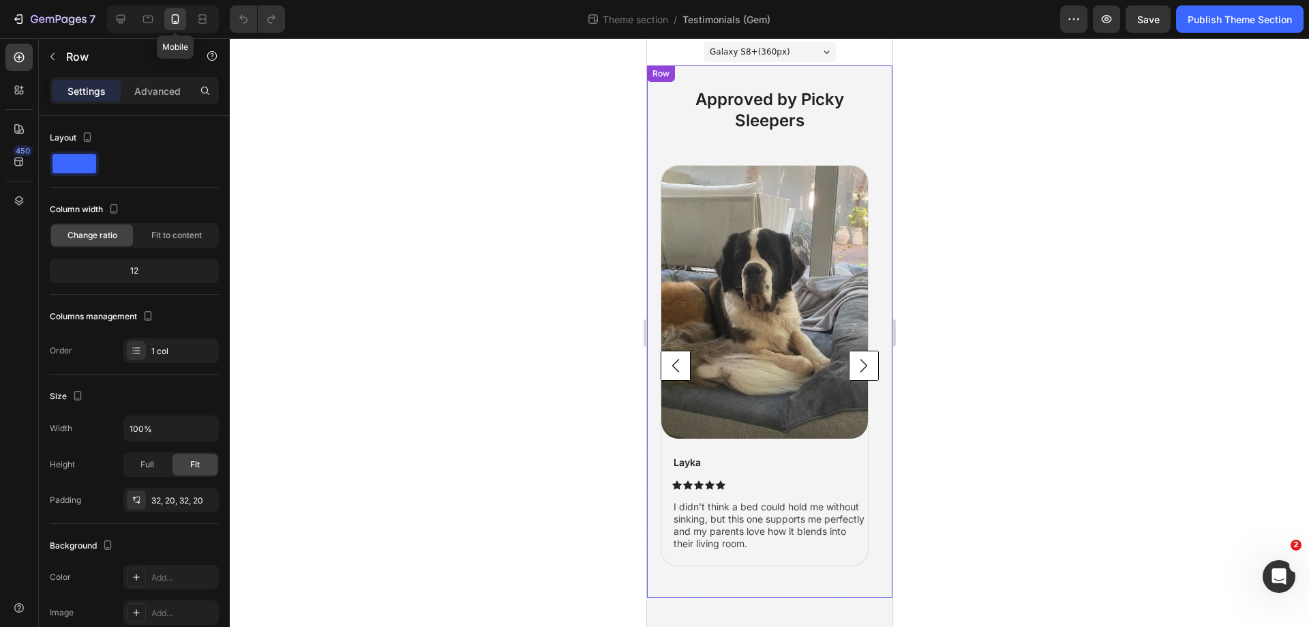
drag, startPoint x: 777, startPoint y: 72, endPoint x: 775, endPoint y: 156, distance: 83.9
click at [777, 72] on div "Approved by Picky Sleepers Heading Image Layka Text Block Icon Icon Icon Icon I…" at bounding box center [768, 331] width 245 height 532
click at [148, 103] on div "Settings Advanced" at bounding box center [134, 90] width 169 height 27
click at [157, 92] on p "Advanced" at bounding box center [157, 91] width 46 height 14
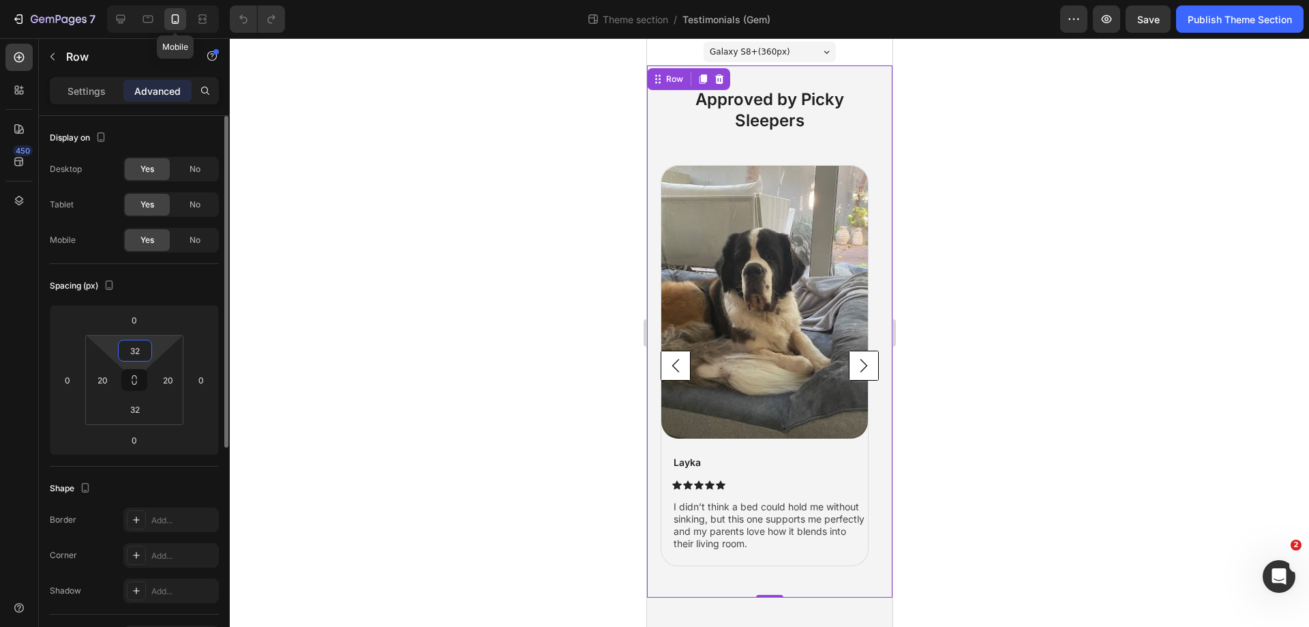
click at [128, 353] on input "32" at bounding box center [134, 350] width 27 height 20
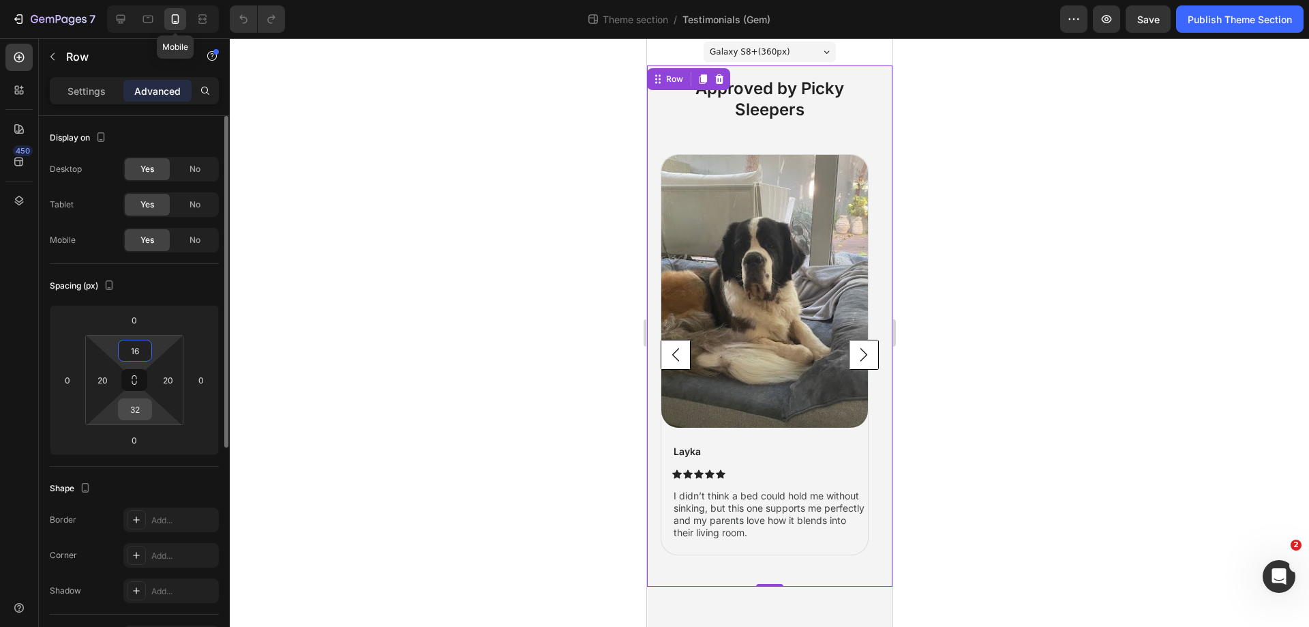
type input "16"
click at [134, 417] on input "32" at bounding box center [134, 409] width 27 height 20
type input "16"
click at [1215, 23] on div "Publish Theme Section" at bounding box center [1240, 19] width 104 height 14
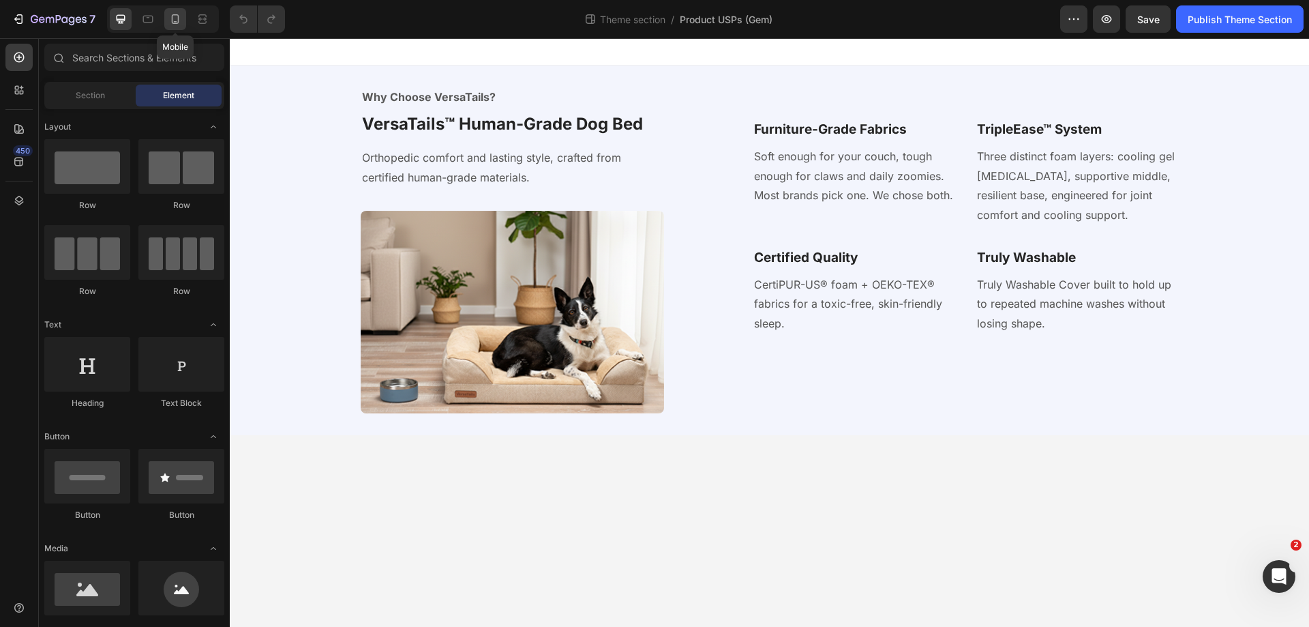
click at [177, 21] on icon at bounding box center [175, 19] width 14 height 14
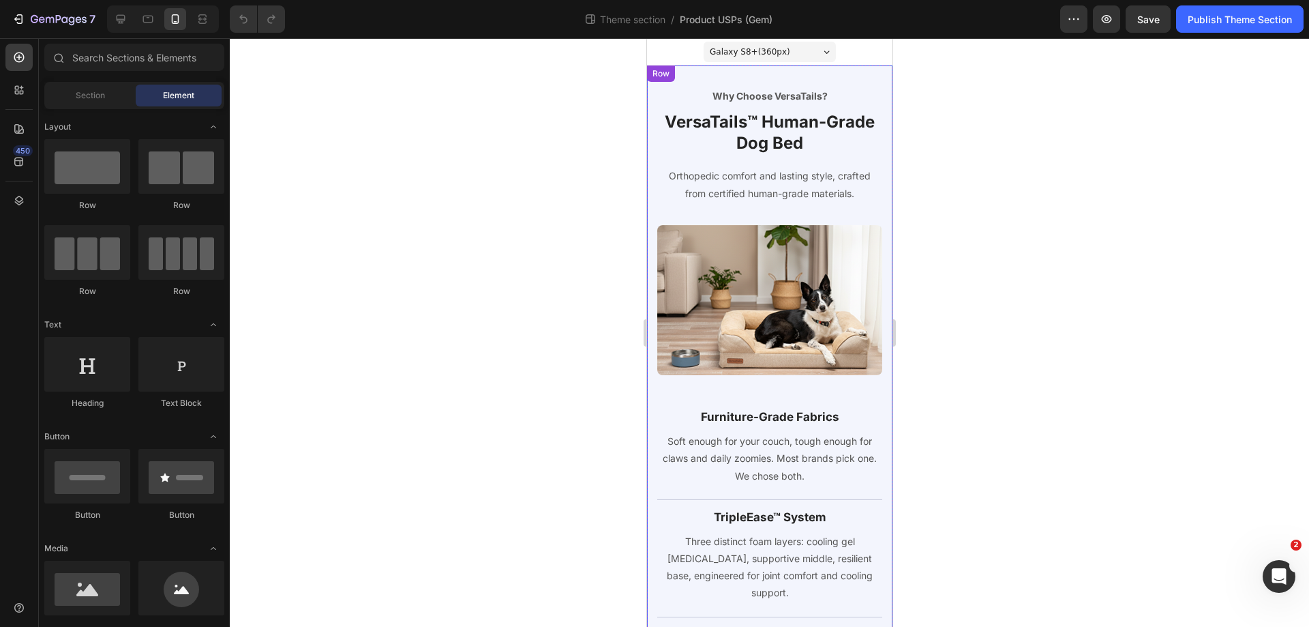
click at [696, 81] on div "Why Choose VersaTails? Text block VersaTails™ Human-Grade Dog Bed Heading Ortho…" at bounding box center [768, 438] width 245 height 747
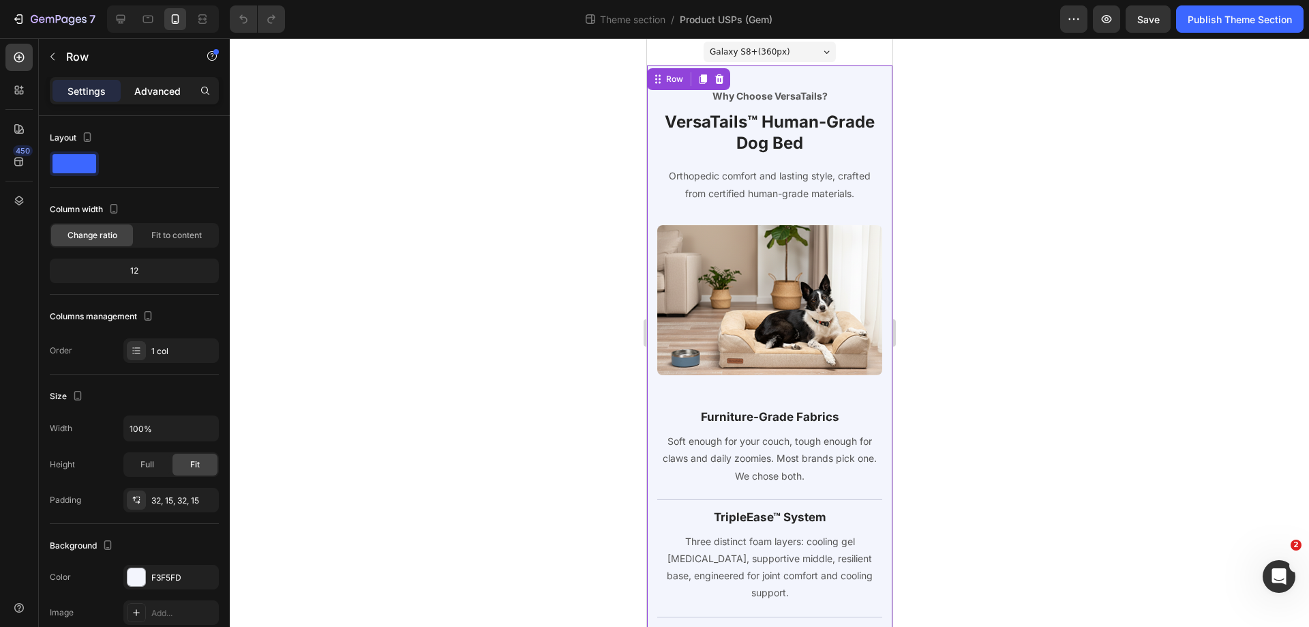
click at [151, 85] on p "Advanced" at bounding box center [157, 91] width 46 height 14
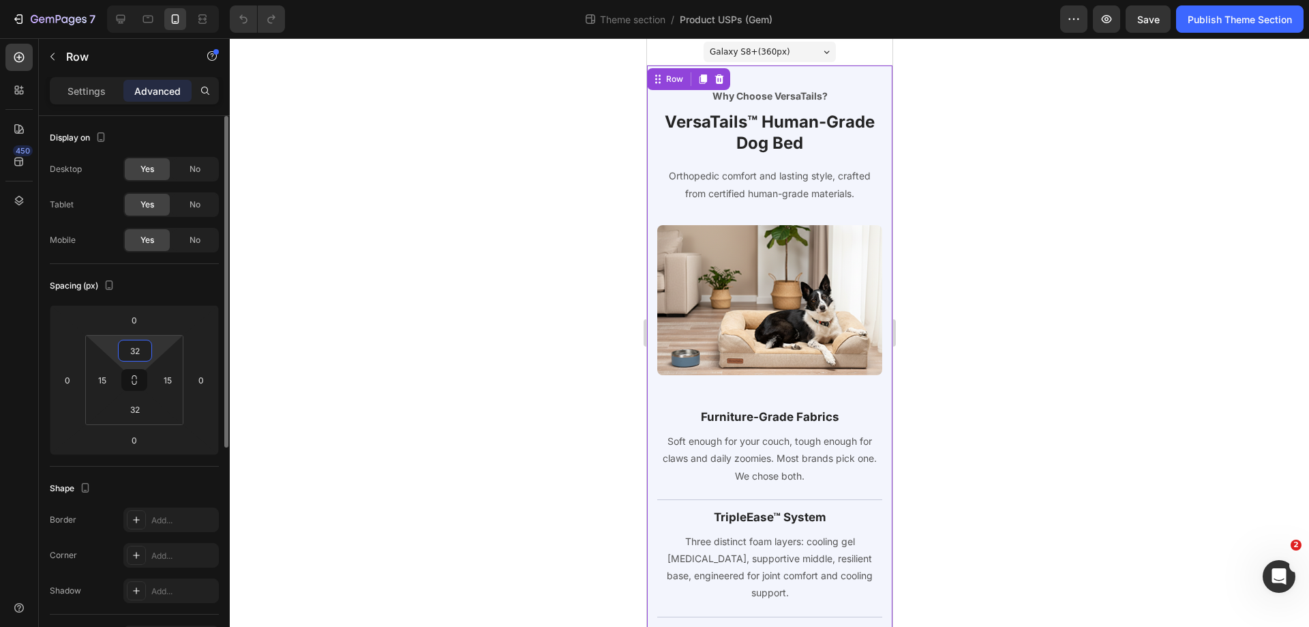
click at [129, 352] on input "32" at bounding box center [134, 350] width 27 height 20
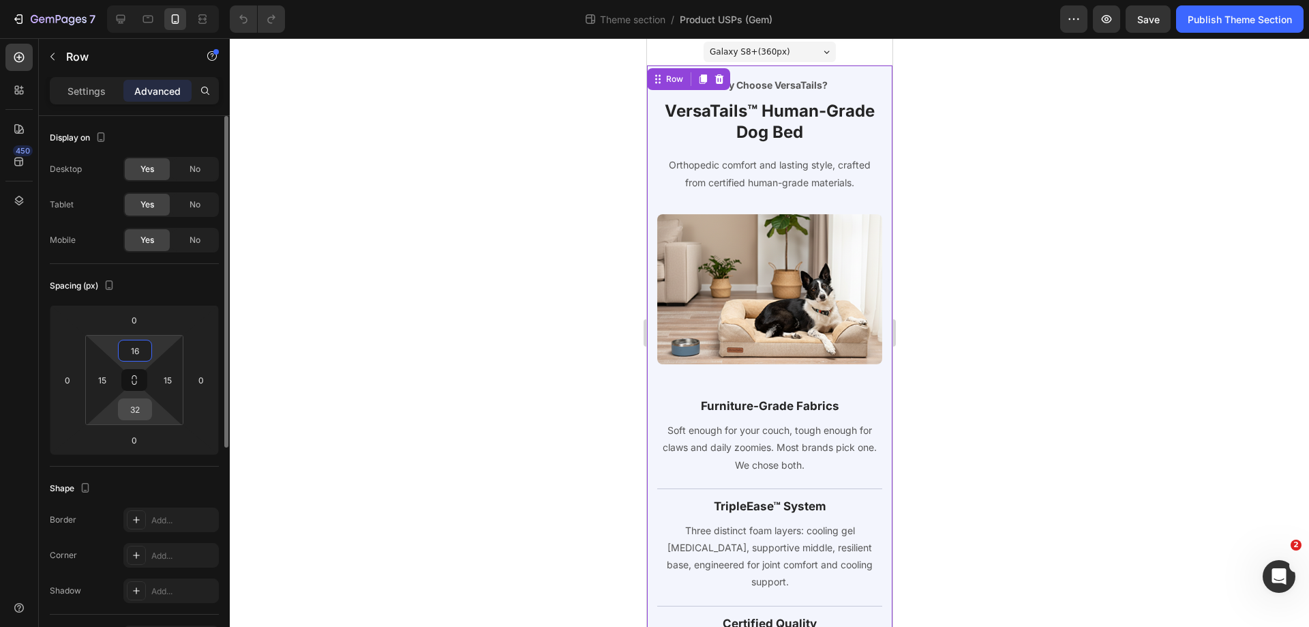
type input "16"
click at [133, 416] on input "32" at bounding box center [134, 409] width 27 height 20
type input "16"
click at [181, 463] on div "Spacing (px) 0 0 0 0 16 15 16 15" at bounding box center [134, 365] width 169 height 203
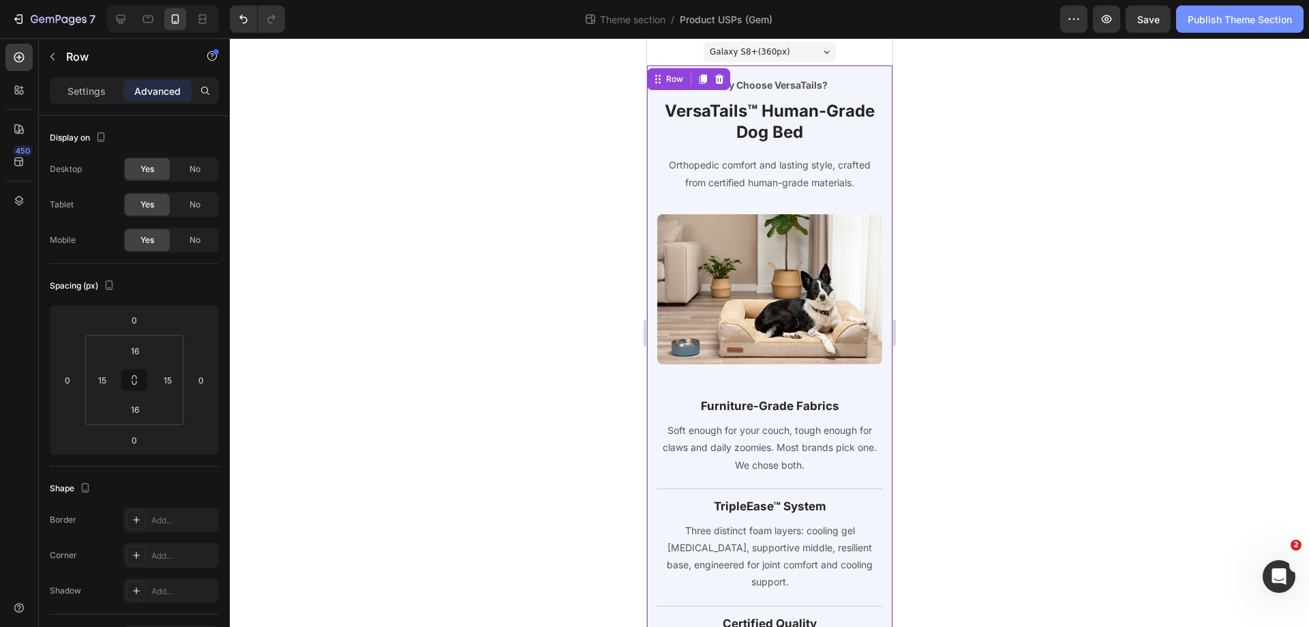
click at [1221, 18] on div "Publish Theme Section" at bounding box center [1240, 19] width 104 height 14
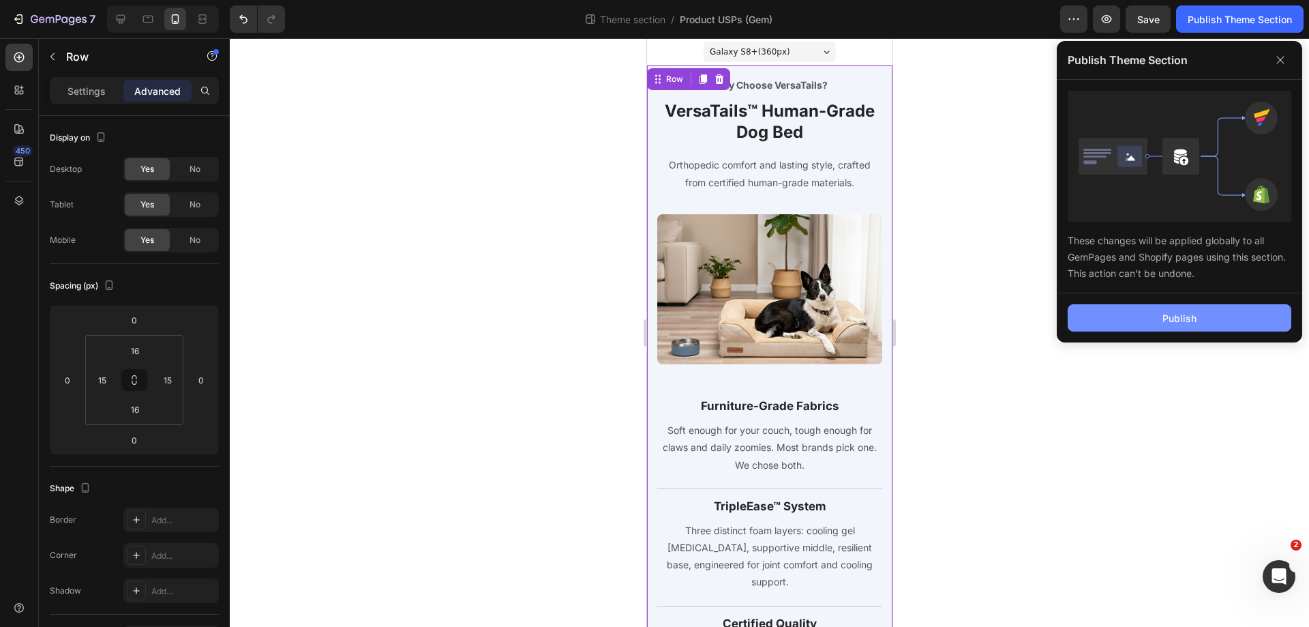
click at [1160, 322] on button "Publish" at bounding box center [1180, 317] width 224 height 27
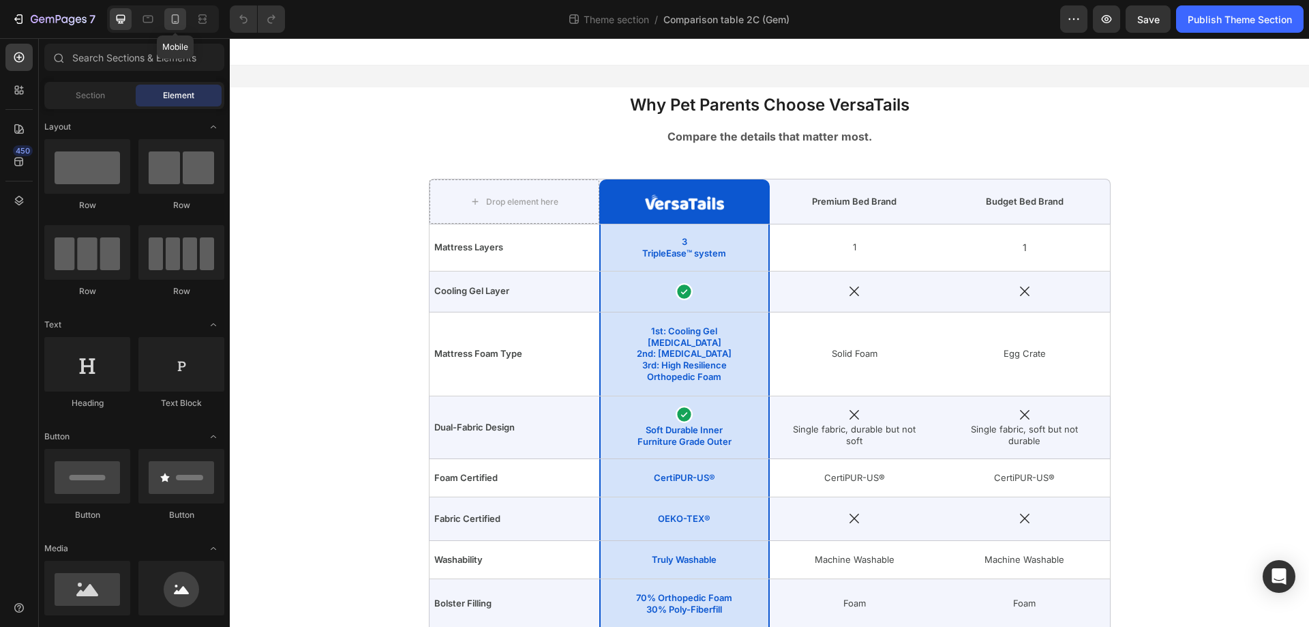
click at [168, 16] on div at bounding box center [175, 19] width 22 height 22
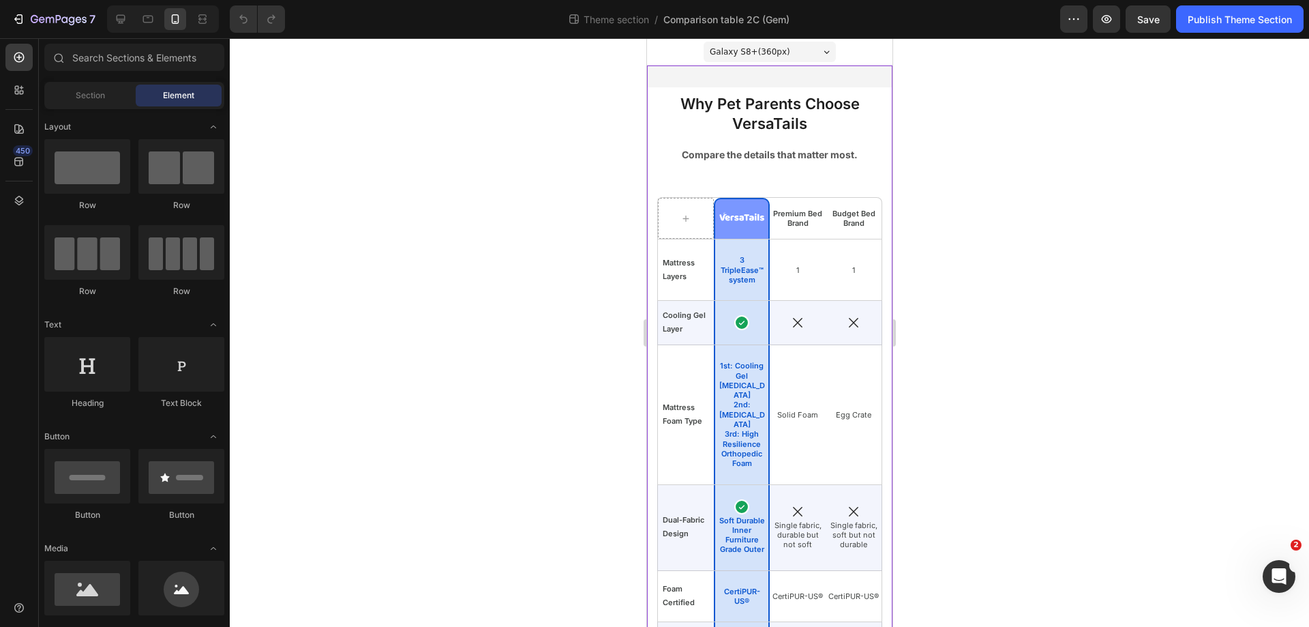
click at [681, 81] on div "Why Pet Parents Choose VersaTails Heading Compare the details that matter most.…" at bounding box center [768, 494] width 245 height 858
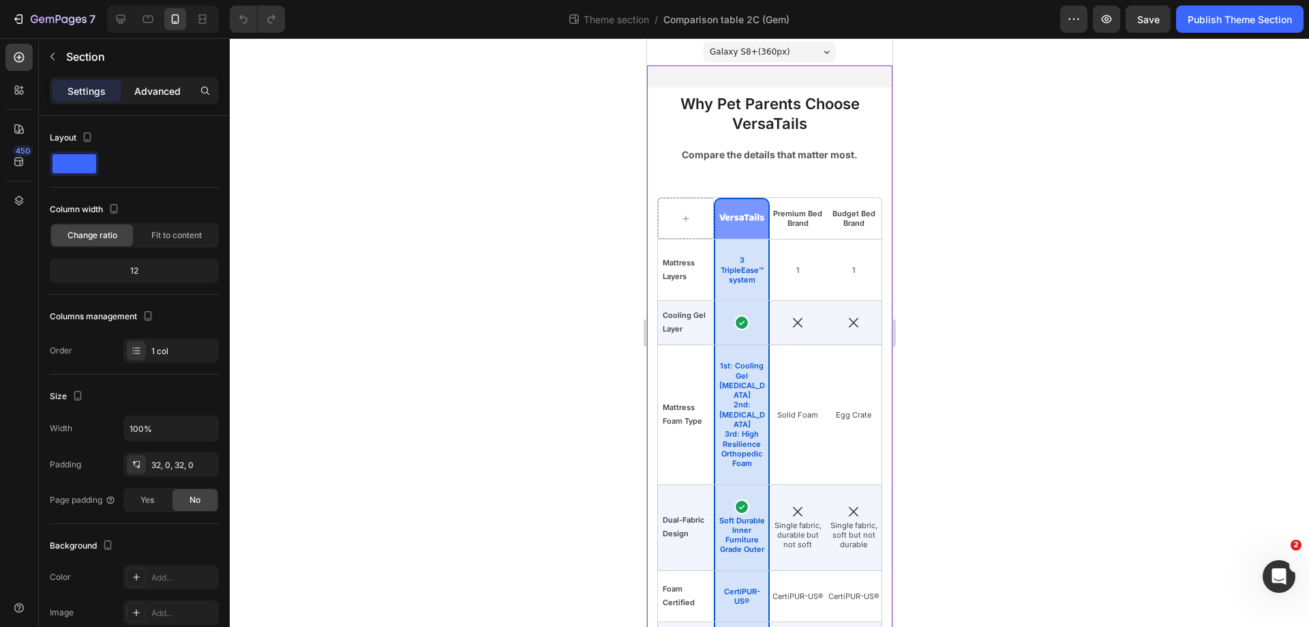
click at [171, 87] on p "Advanced" at bounding box center [157, 91] width 46 height 14
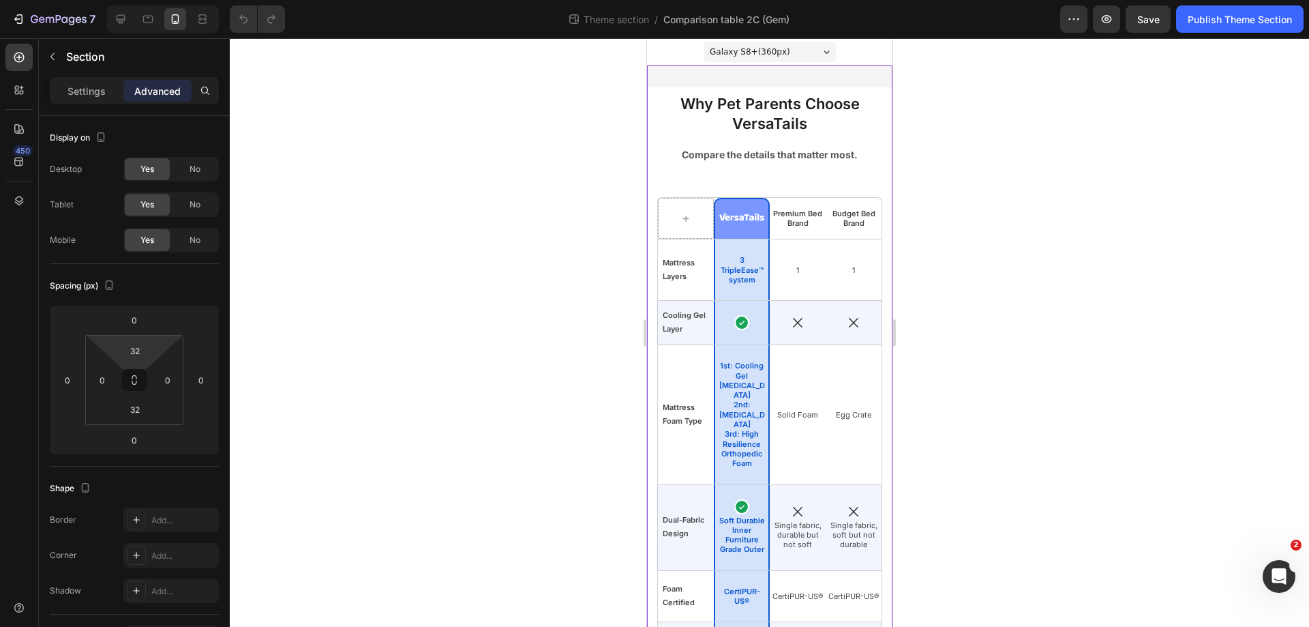
click at [141, 346] on input "32" at bounding box center [134, 350] width 27 height 20
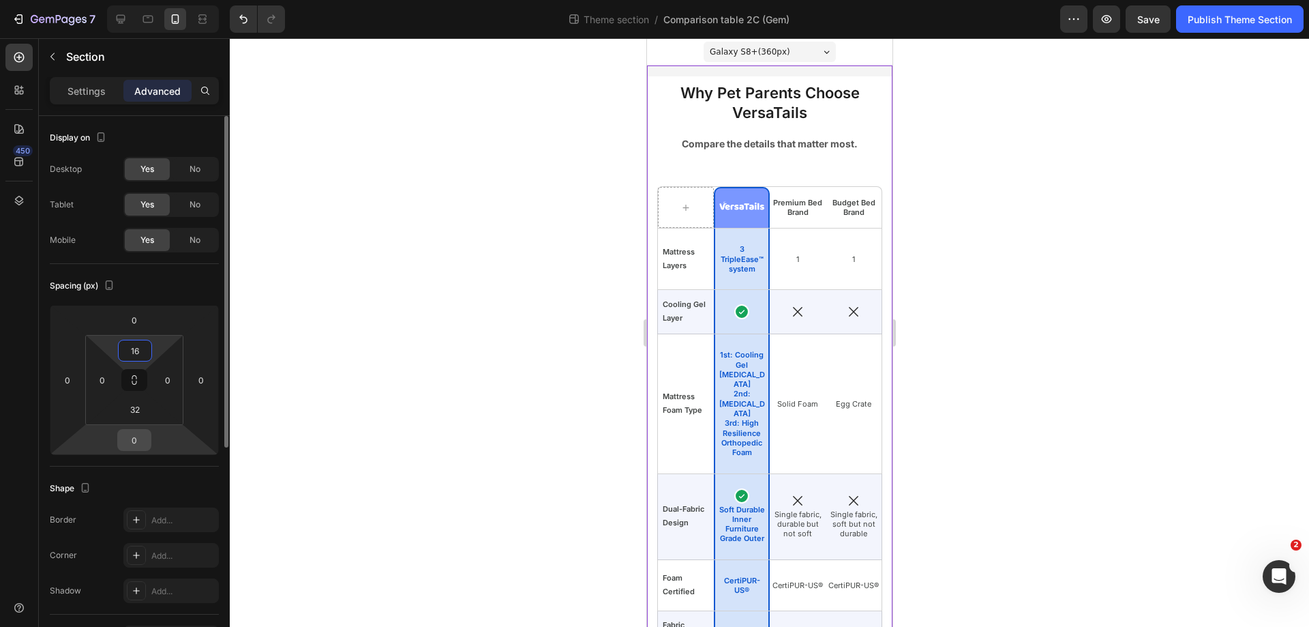
type input "16"
click at [126, 442] on input "0" at bounding box center [134, 440] width 27 height 20
type input "0"
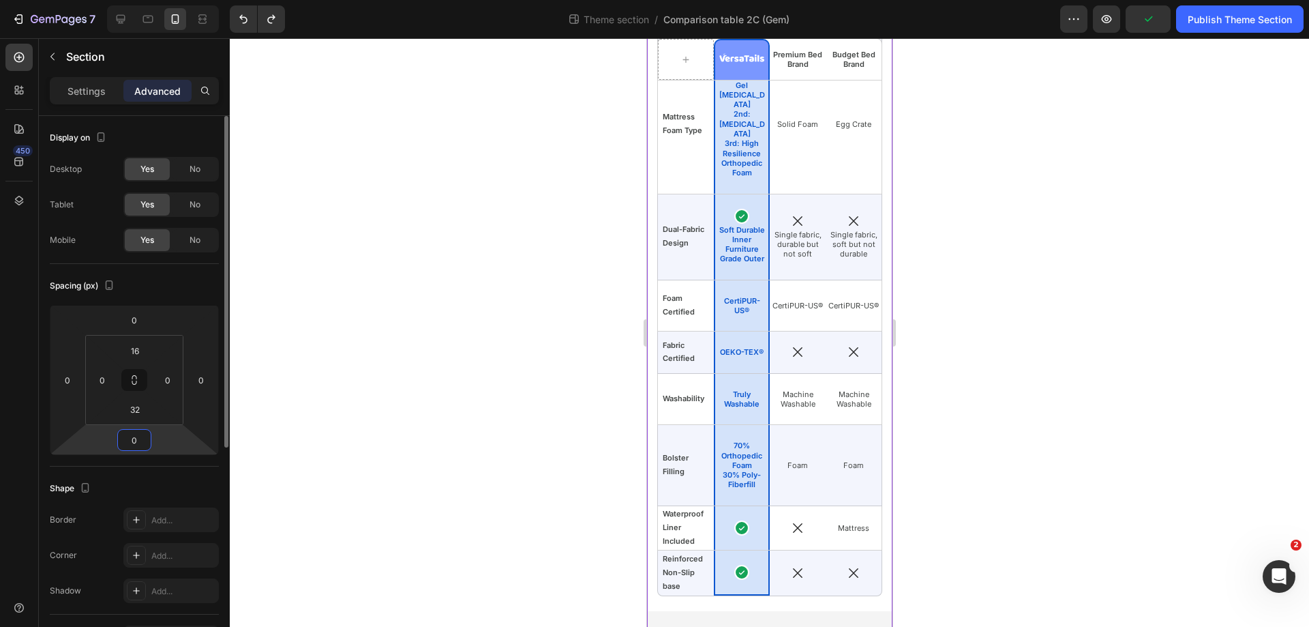
scroll to position [286, 0]
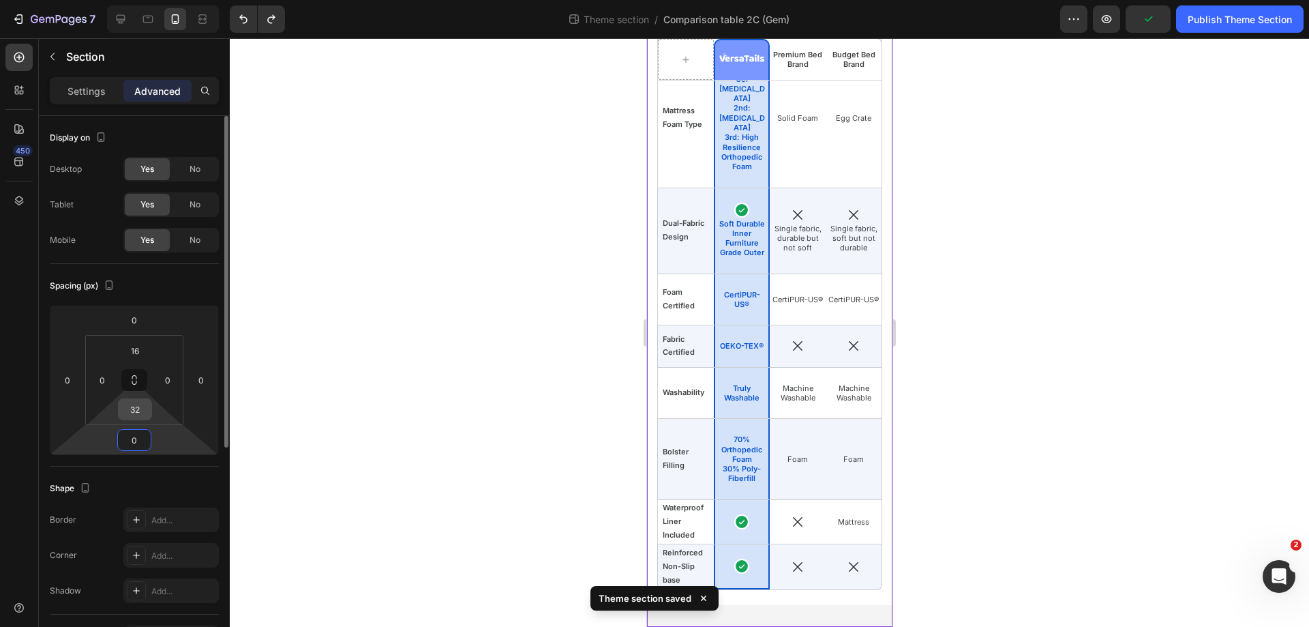
click at [136, 415] on input "32" at bounding box center [134, 409] width 27 height 20
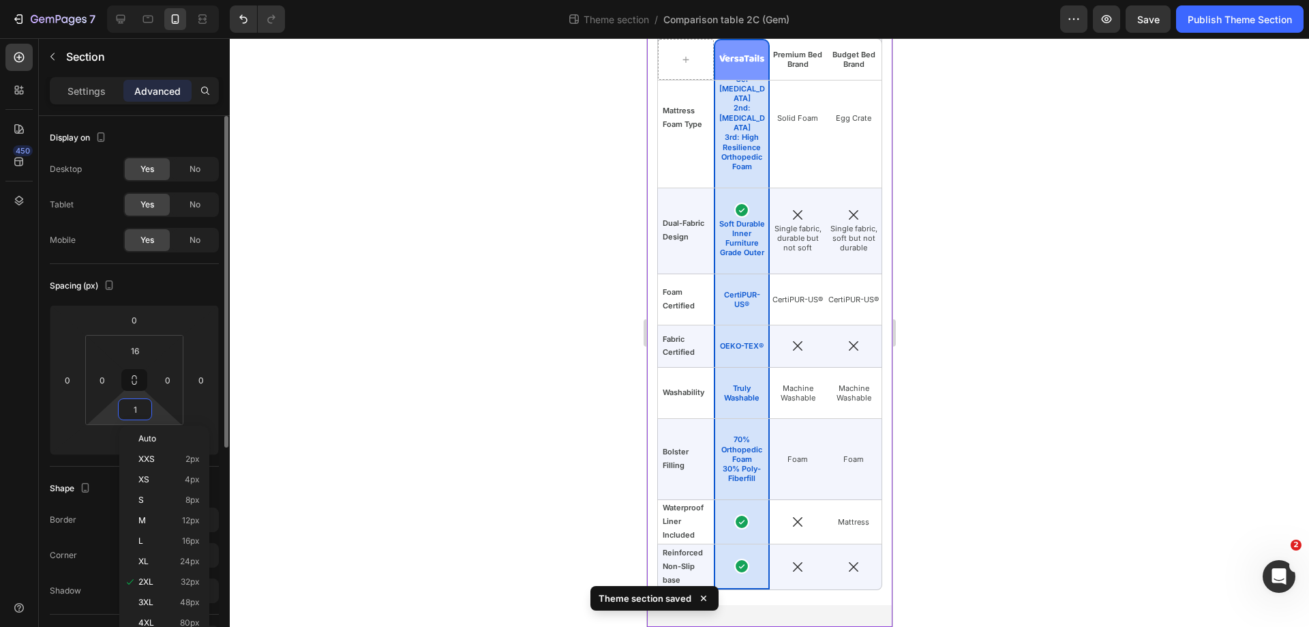
type input "16"
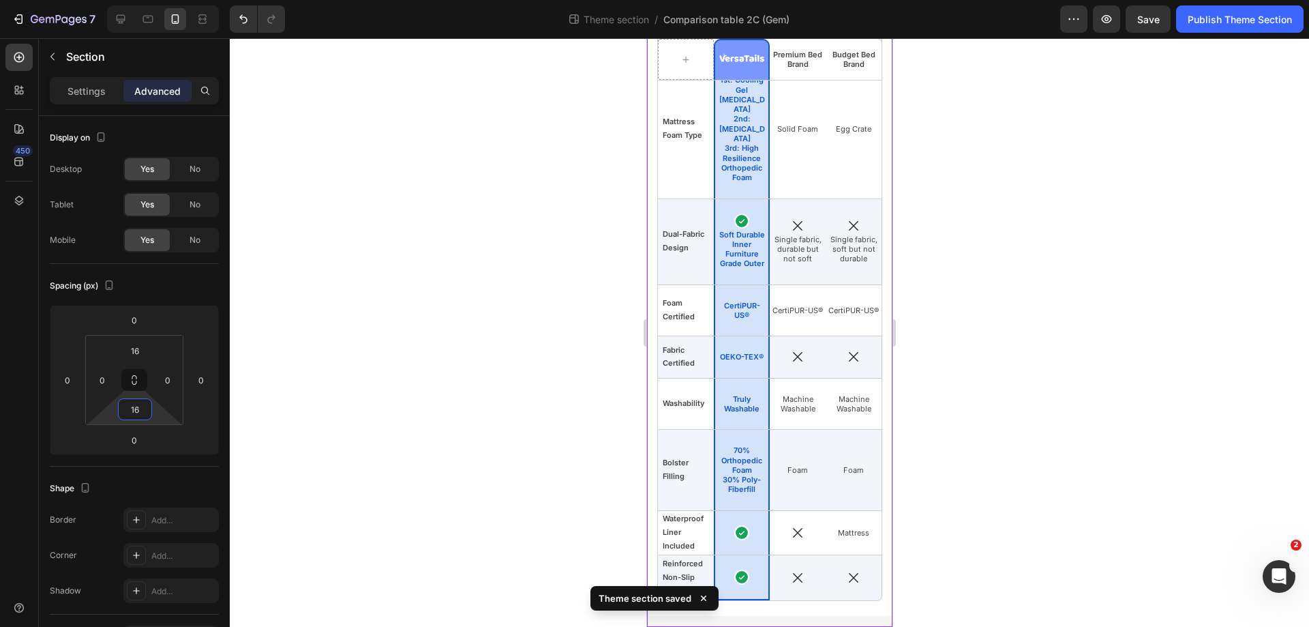
scroll to position [265, 0]
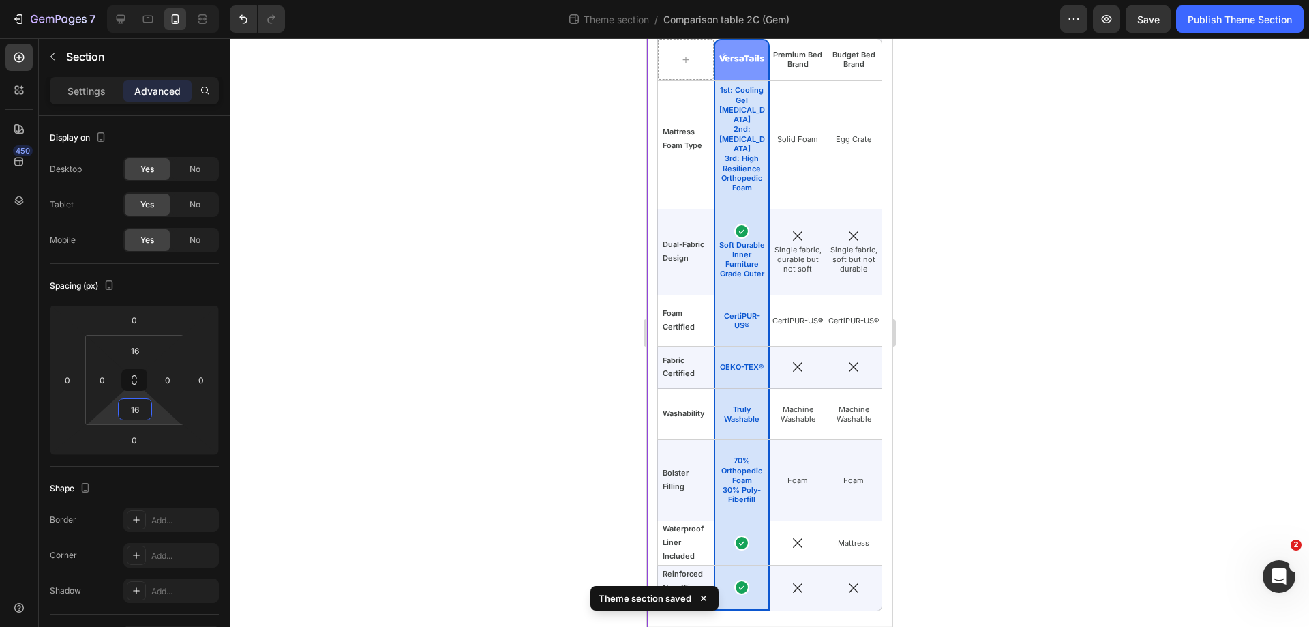
click at [400, 441] on div at bounding box center [769, 332] width 1079 height 588
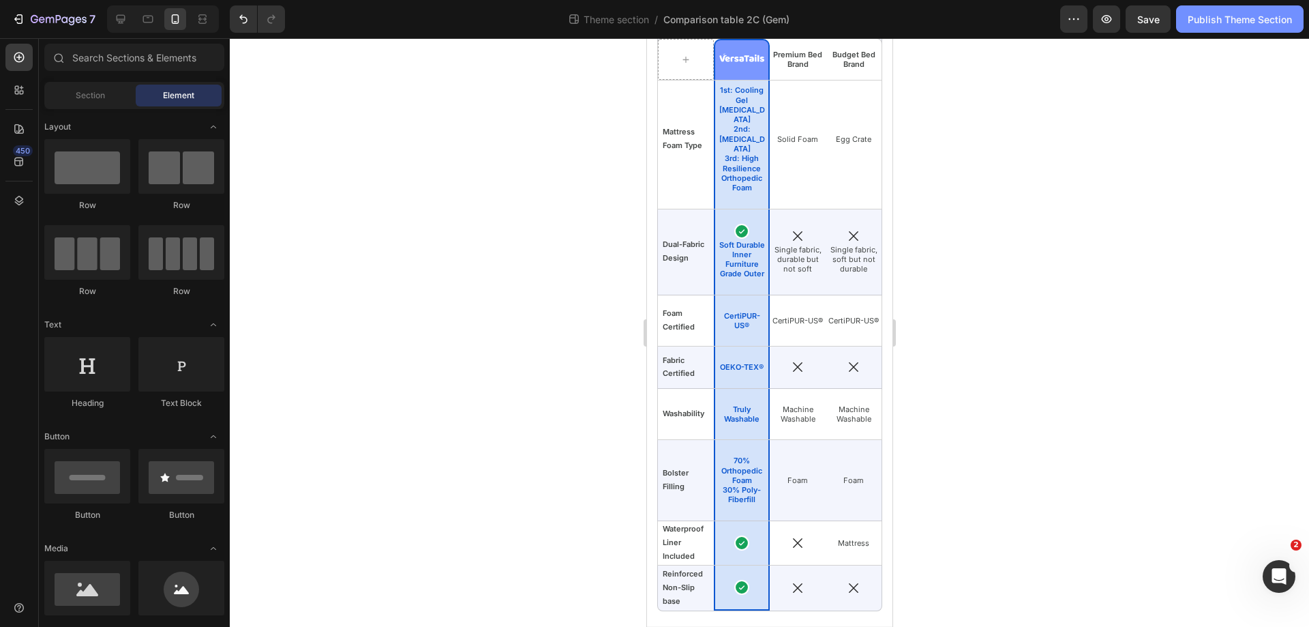
click at [1258, 16] on div "Publish Theme Section" at bounding box center [1240, 19] width 104 height 14
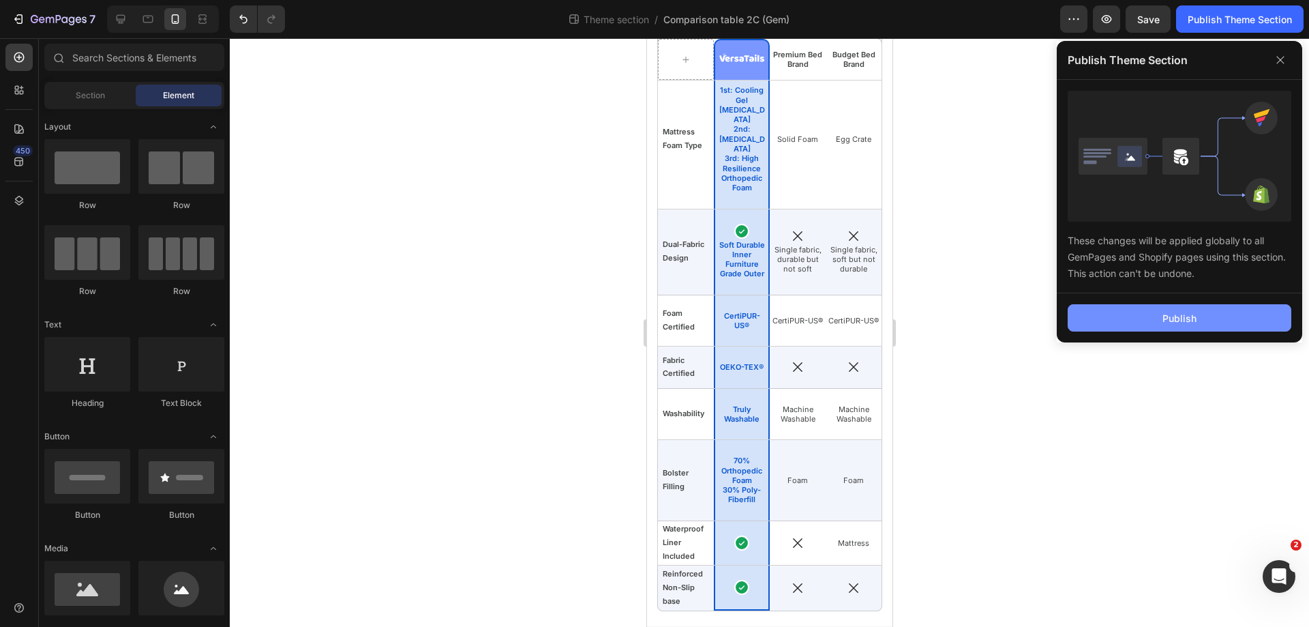
click at [1156, 316] on button "Publish" at bounding box center [1180, 317] width 224 height 27
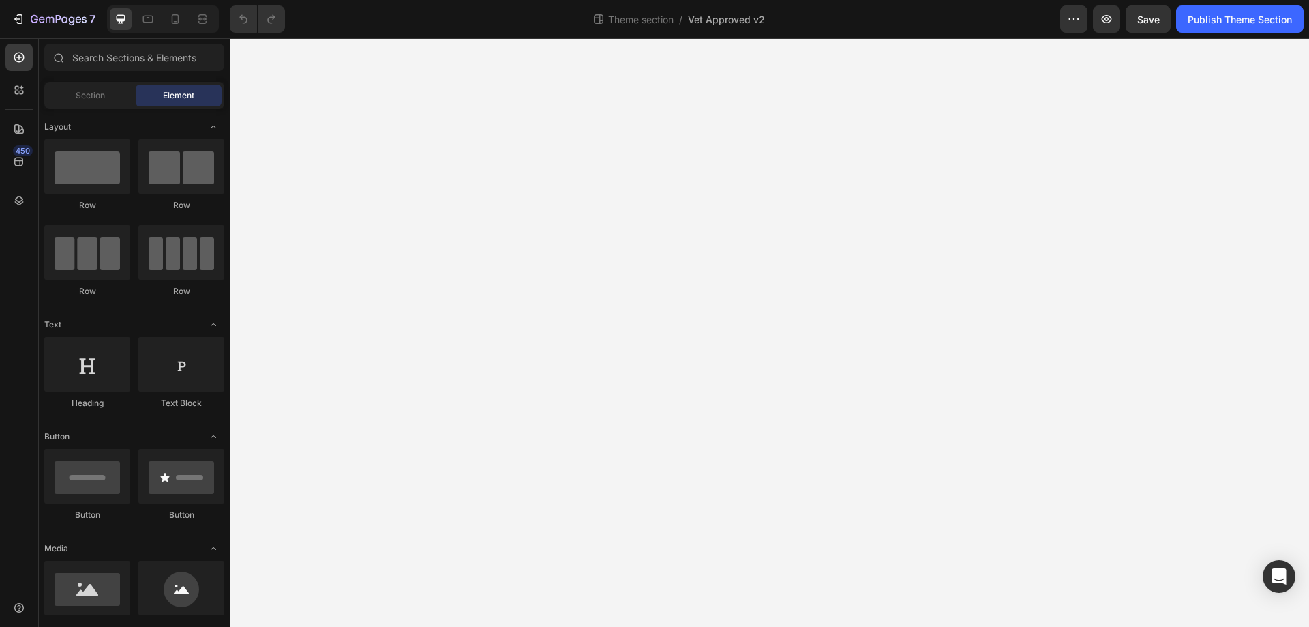
click at [177, 15] on icon at bounding box center [176, 19] width 8 height 10
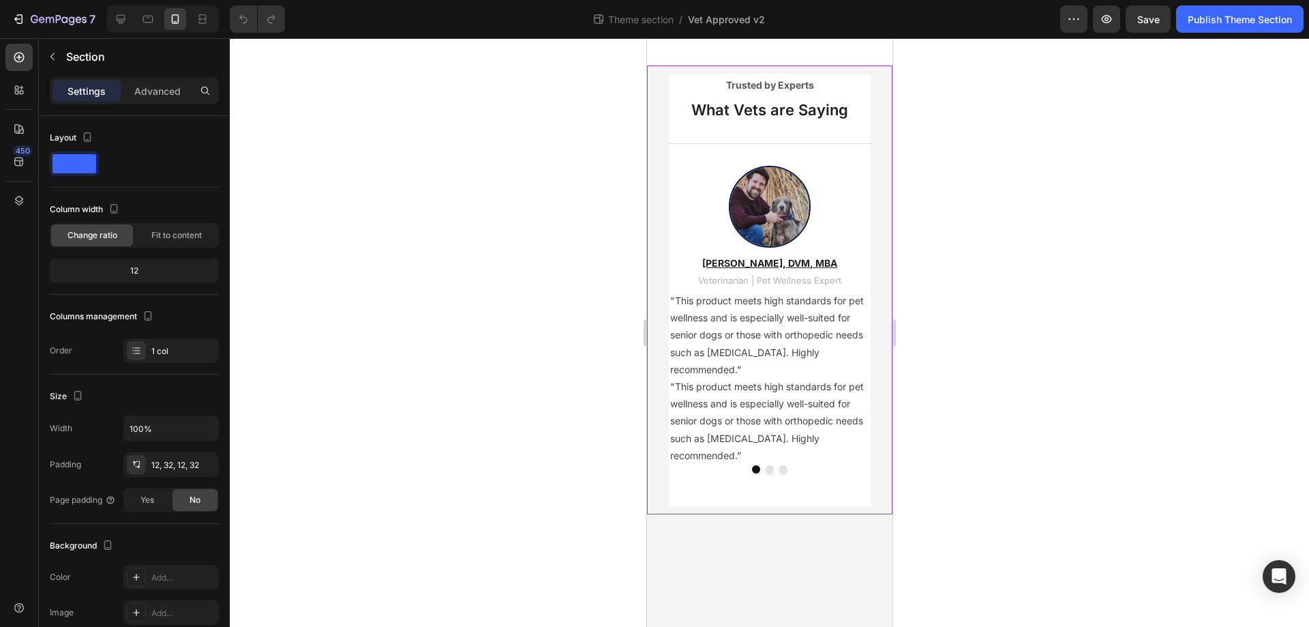
click at [663, 98] on div "Trusted by Experts Text block What Vets are Saying Heading Title Line Image [PE…" at bounding box center [768, 289] width 245 height 449
click at [170, 91] on p "Advanced" at bounding box center [157, 91] width 46 height 14
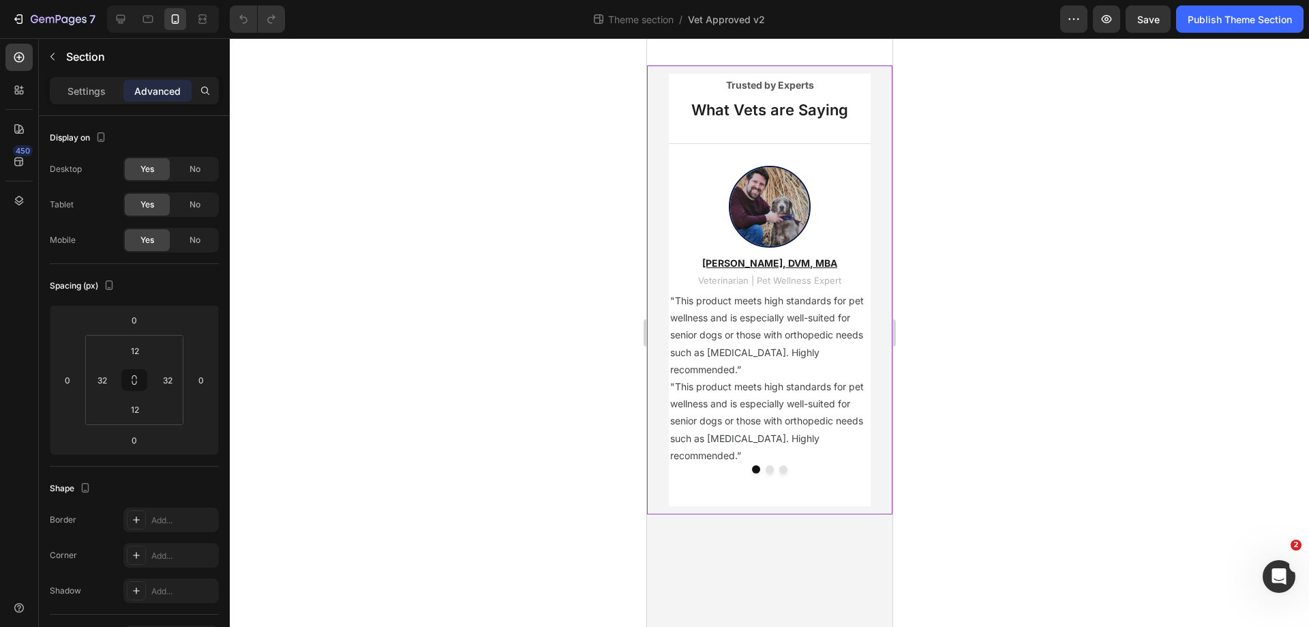
click at [660, 80] on div "Trusted by Experts Text block What Vets are Saying Heading Title Line Image [PE…" at bounding box center [768, 289] width 245 height 449
click at [649, 80] on div "Trusted by Experts Text block What Vets are Saying Heading Title Line Image [PE…" at bounding box center [768, 289] width 245 height 449
click at [659, 74] on div "Trusted by Experts Text block What Vets are Saying Heading Title Line Image [PE…" at bounding box center [768, 289] width 245 height 449
click at [663, 93] on div "Trusted by Experts Text block What Vets are Saying Heading Title Line Image [PE…" at bounding box center [768, 289] width 245 height 449
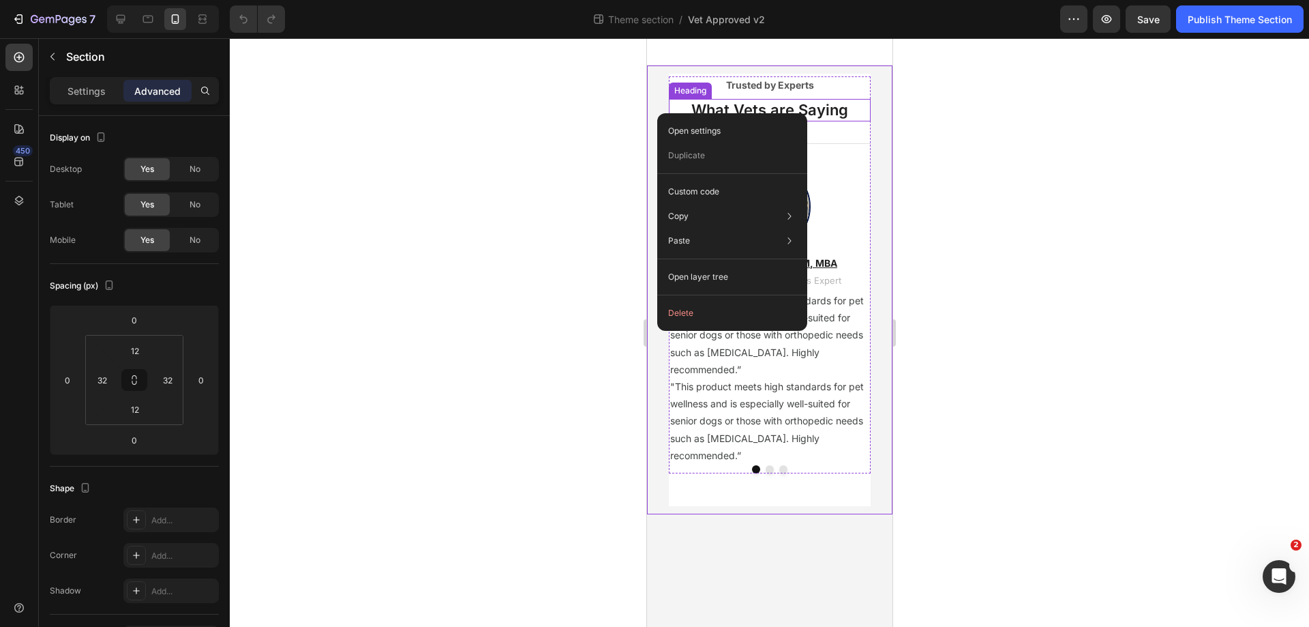
click at [717, 109] on h2 "What Vets are Saying" at bounding box center [769, 110] width 202 height 23
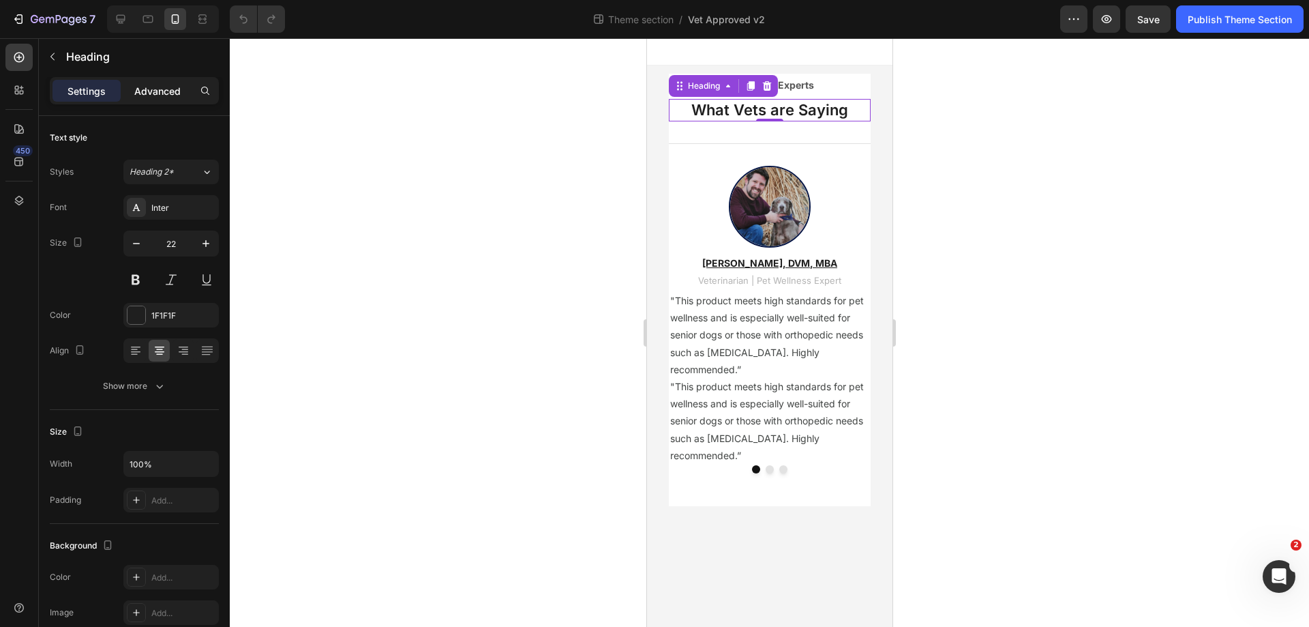
click at [160, 97] on p "Advanced" at bounding box center [157, 91] width 46 height 14
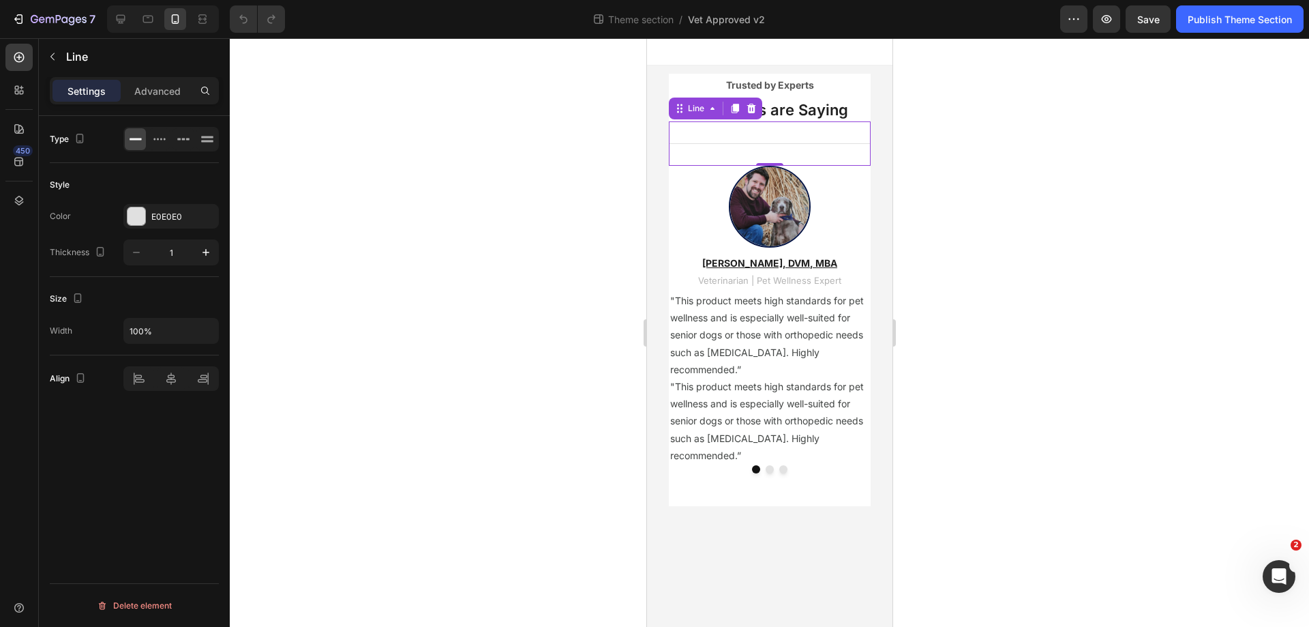
click at [708, 136] on div "Title Line 0" at bounding box center [769, 143] width 202 height 44
click at [140, 93] on p "Advanced" at bounding box center [157, 91] width 46 height 14
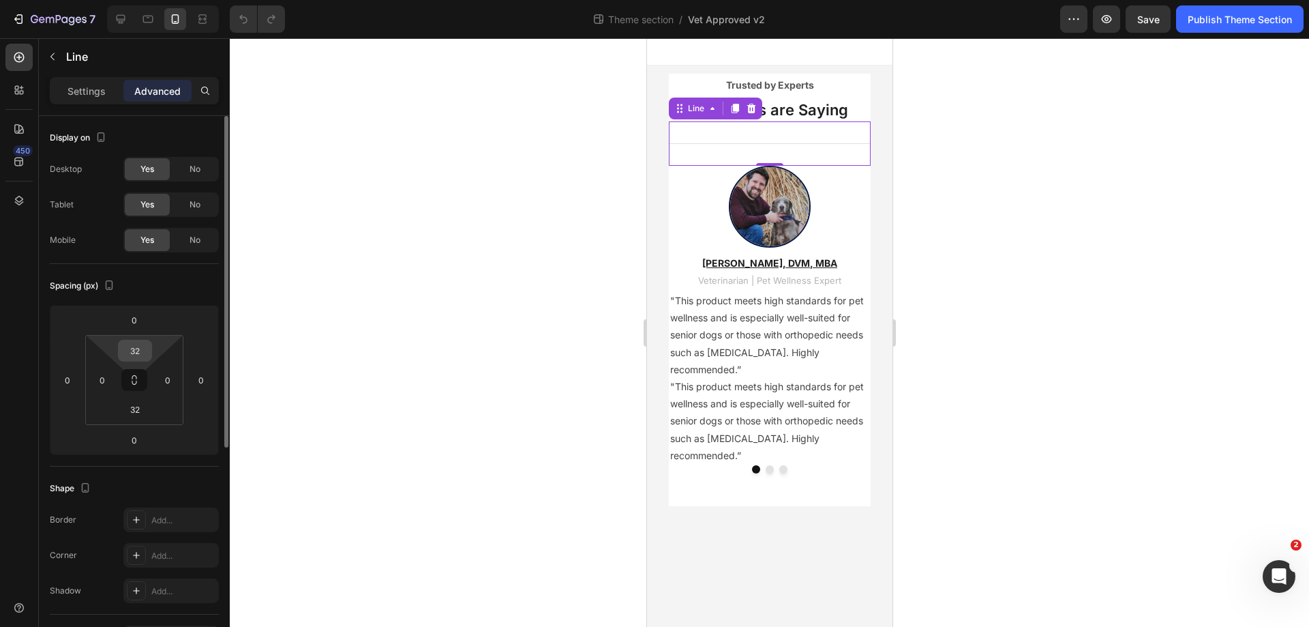
click at [148, 353] on input "32" at bounding box center [134, 350] width 27 height 20
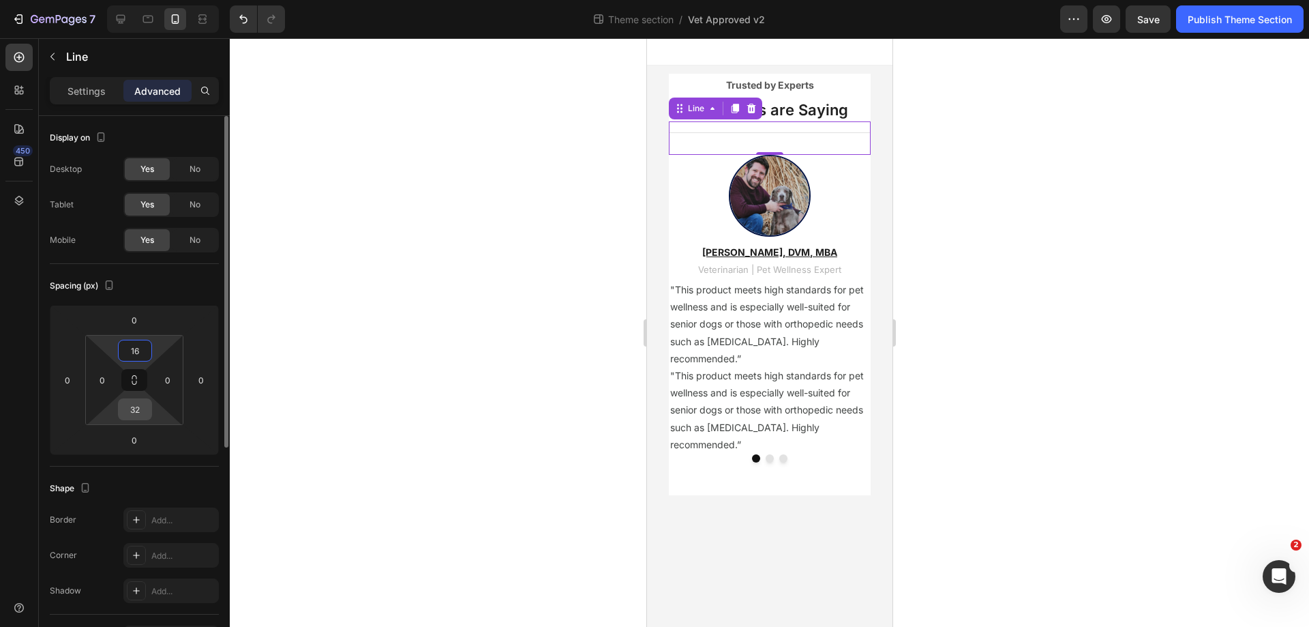
type input "16"
click at [134, 415] on input "32" at bounding box center [134, 409] width 27 height 20
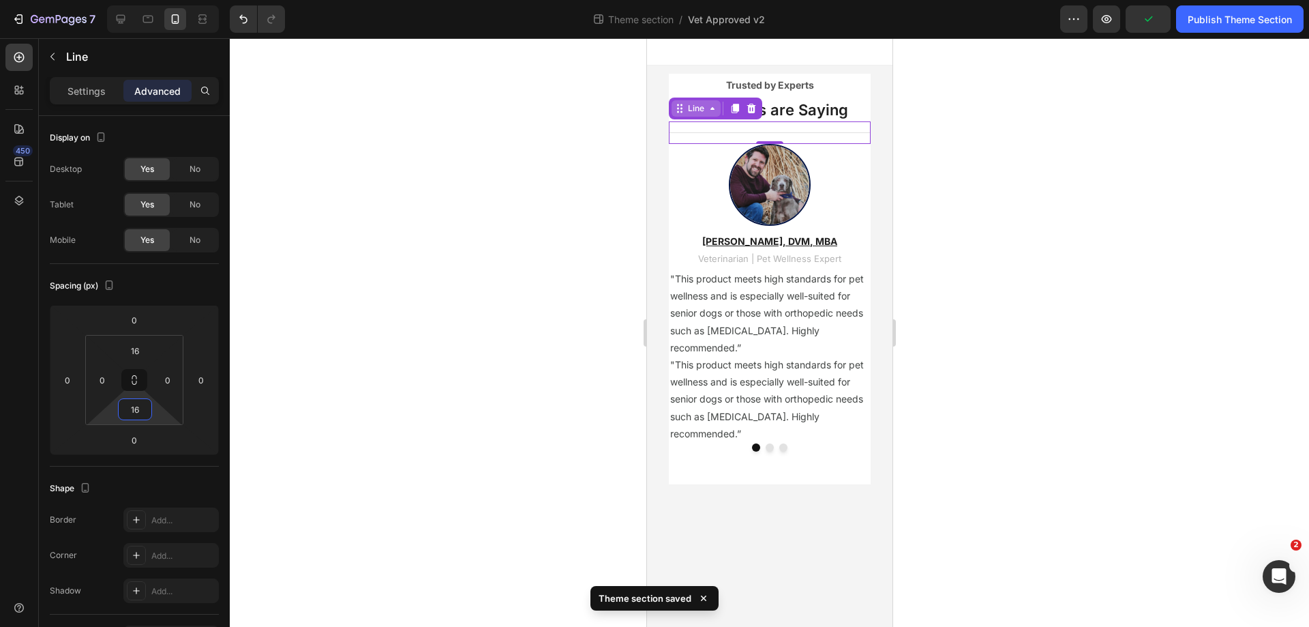
type input "16"
click at [698, 109] on div "Line" at bounding box center [696, 108] width 22 height 12
click at [657, 109] on div "Trusted by Experts Text block What Vets are Saying Heading Title Line Row 1 col…" at bounding box center [768, 278] width 245 height 427
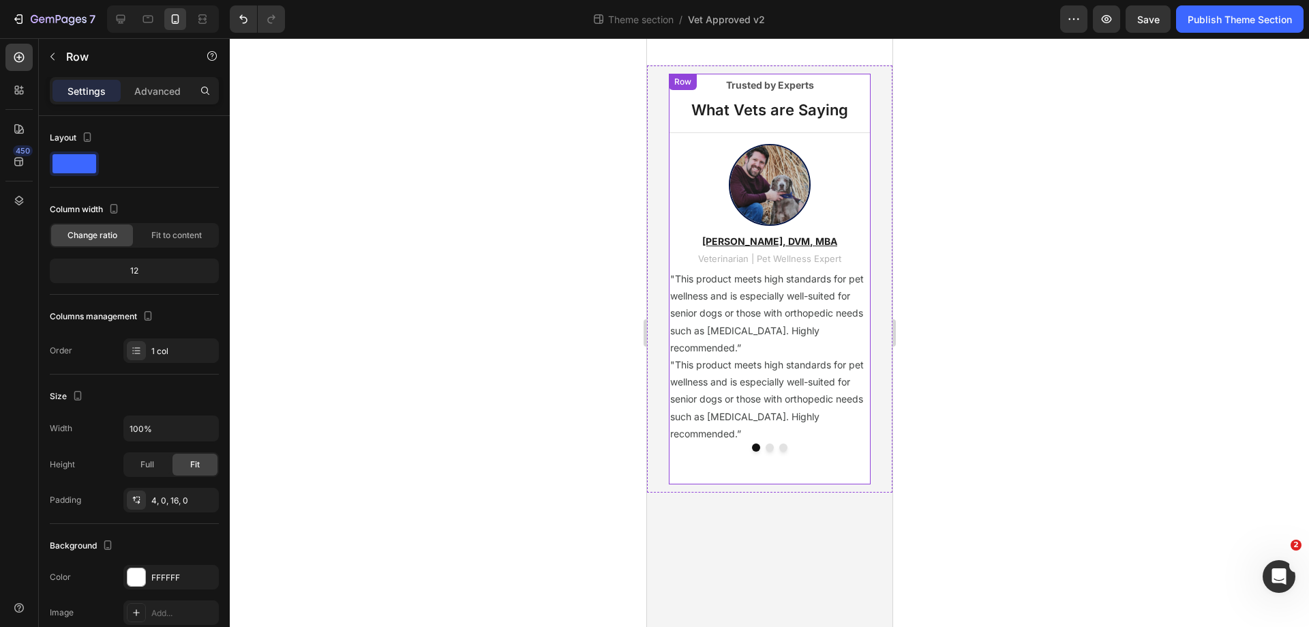
click at [693, 74] on div "Trusted by Experts Text block What Vets are Saying Heading Title Line Image Dr.…" at bounding box center [769, 279] width 202 height 410
click at [142, 84] on p "Advanced" at bounding box center [157, 91] width 46 height 14
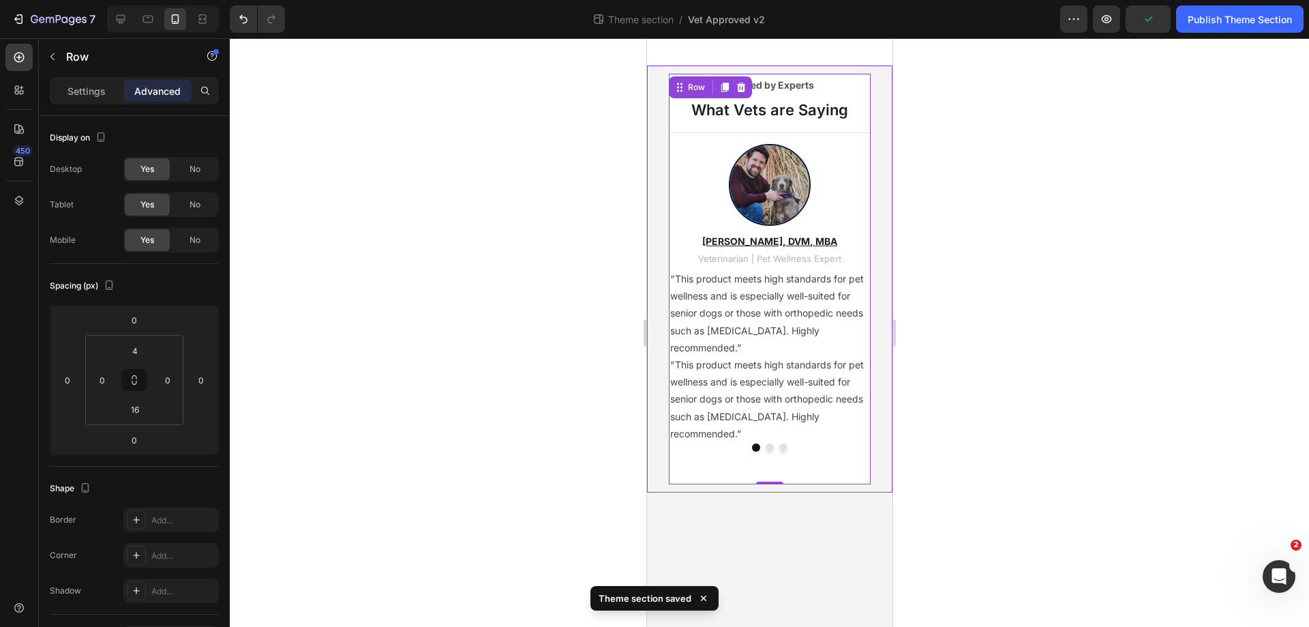
click at [650, 94] on div "Trusted by Experts Text block What Vets are Saying Heading Title Line Image Dr.…" at bounding box center [768, 278] width 245 height 427
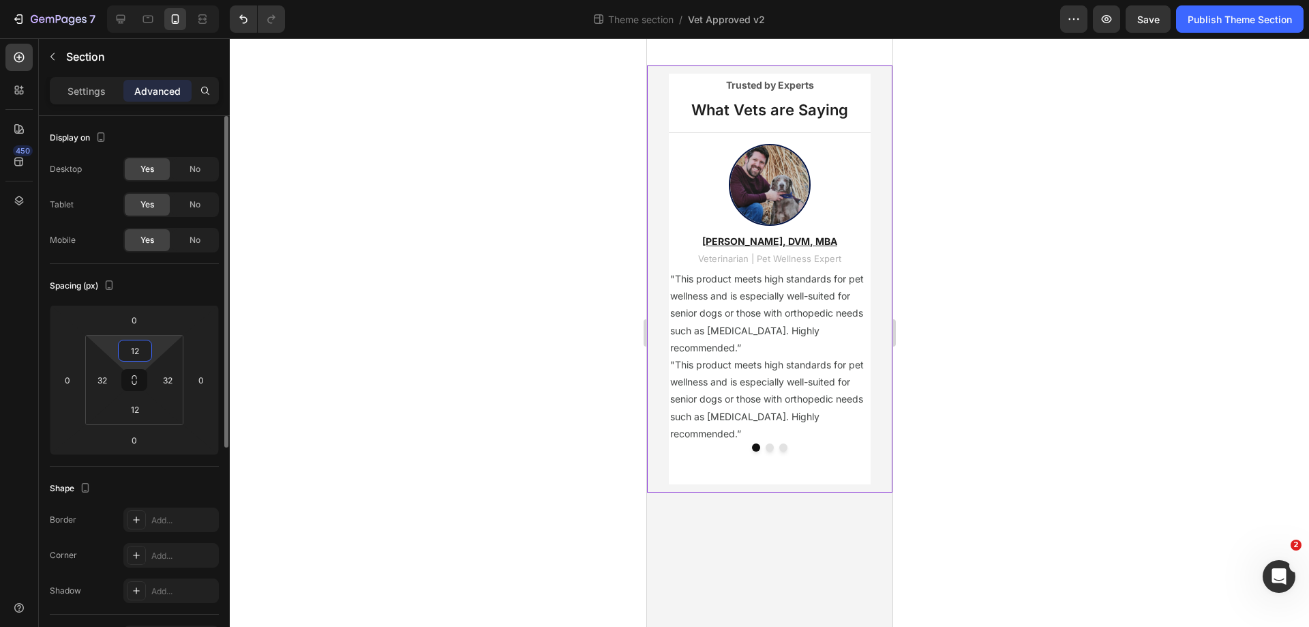
click at [132, 346] on input "12" at bounding box center [134, 350] width 27 height 20
type input "16"
click at [143, 411] on input "12" at bounding box center [134, 409] width 27 height 20
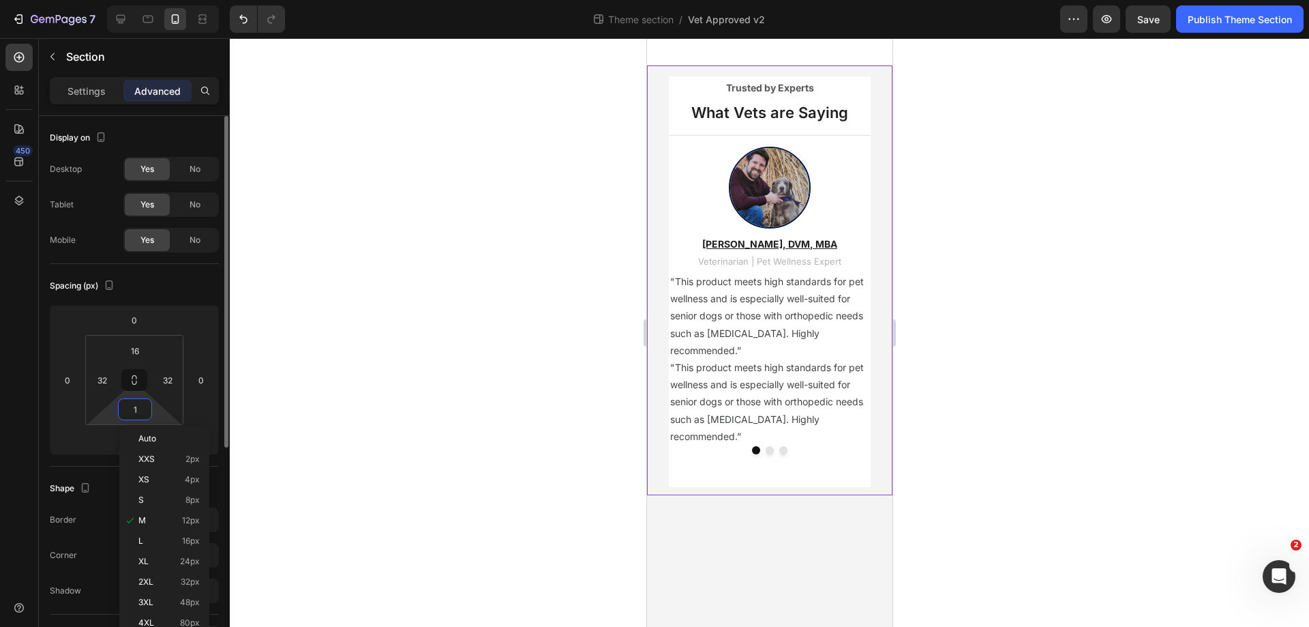
type input "16"
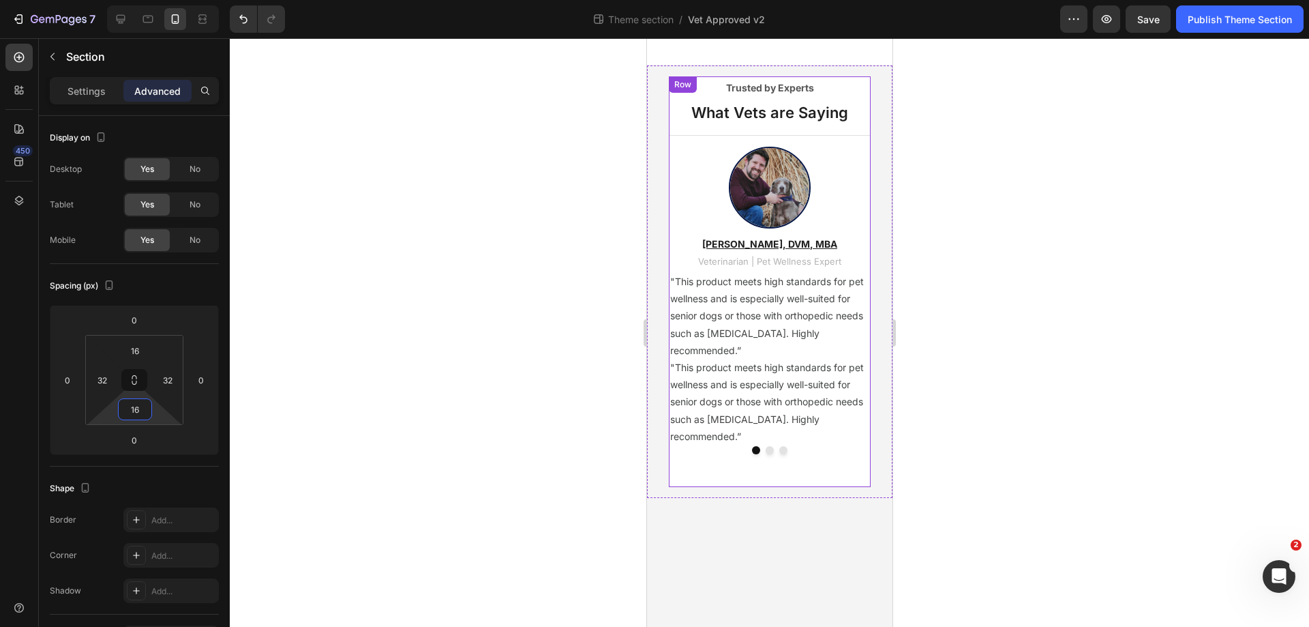
click at [769, 468] on div "Trusted by Experts Text block What Vets are Saying Heading Title Line Image Dr.…" at bounding box center [769, 277] width 202 height 397
click at [133, 404] on input "16" at bounding box center [134, 409] width 27 height 20
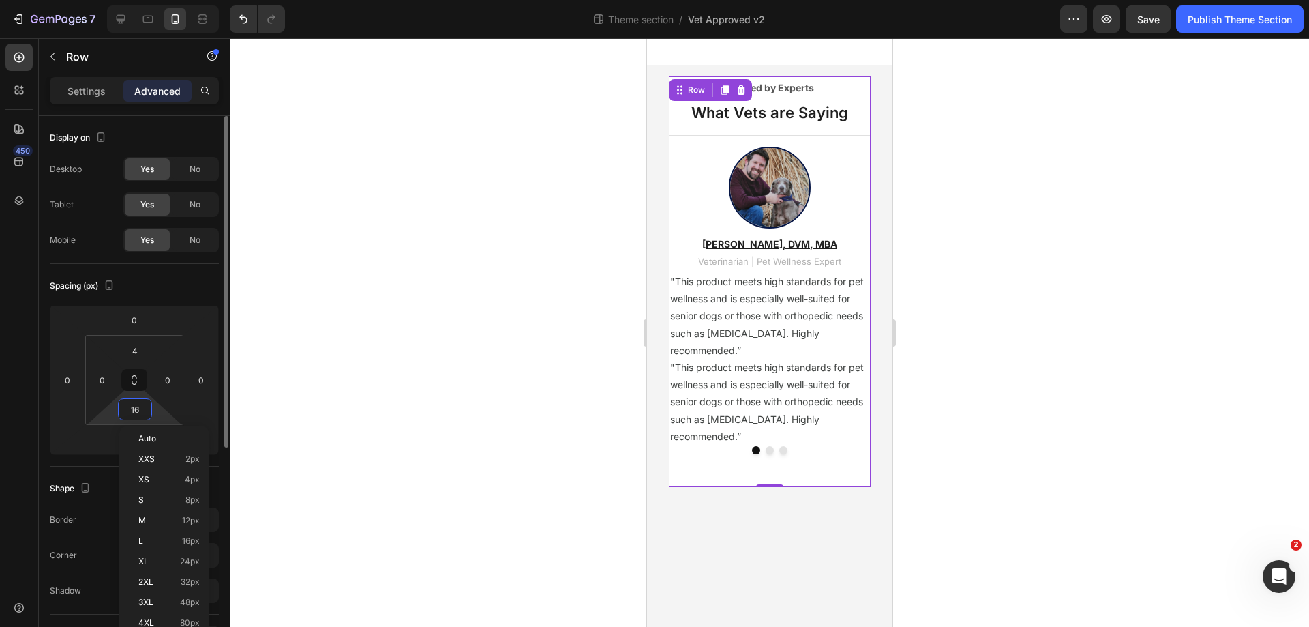
click at [133, 404] on input "16" at bounding box center [134, 409] width 27 height 20
type input "0"
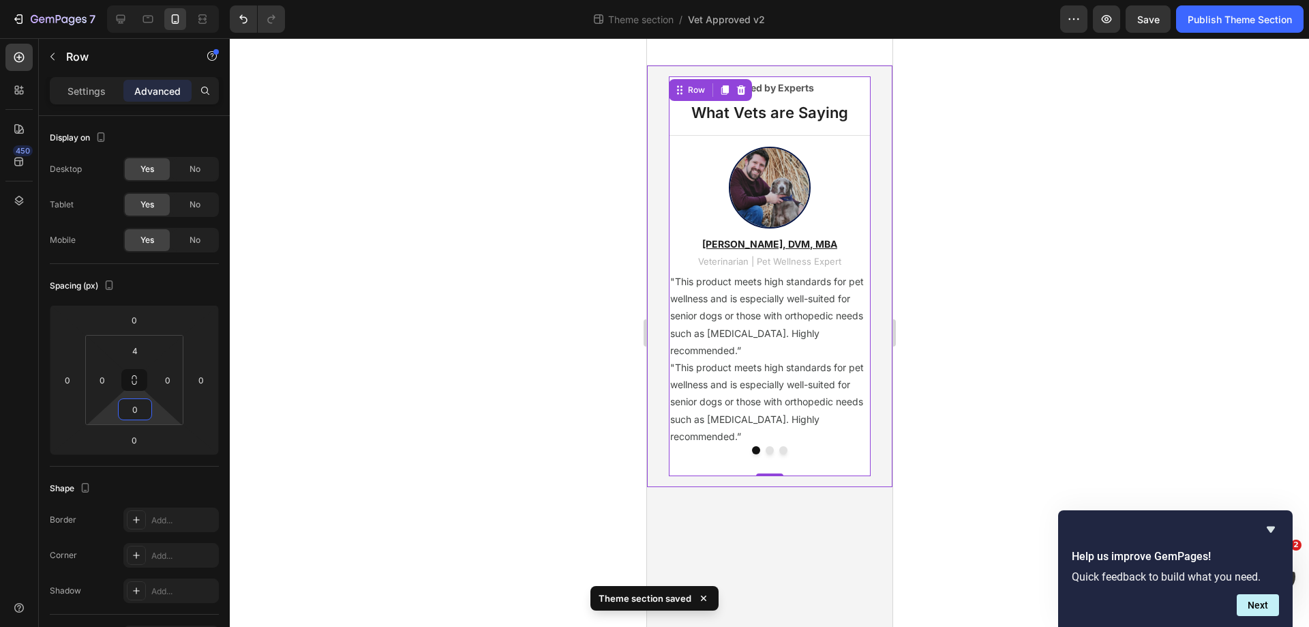
click at [650, 393] on div "Trusted by Experts Text block What Vets are Saying Heading Title Line Image Dr.…" at bounding box center [768, 275] width 245 height 421
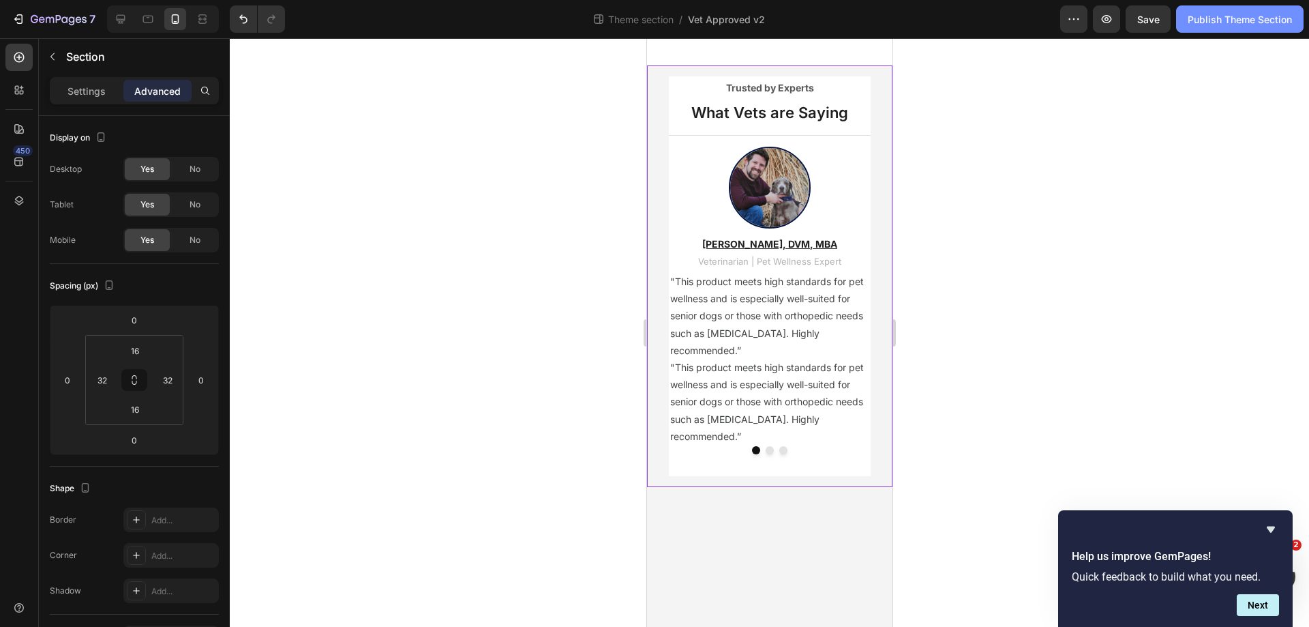
click at [1213, 14] on div "Publish Theme Section" at bounding box center [1240, 19] width 104 height 14
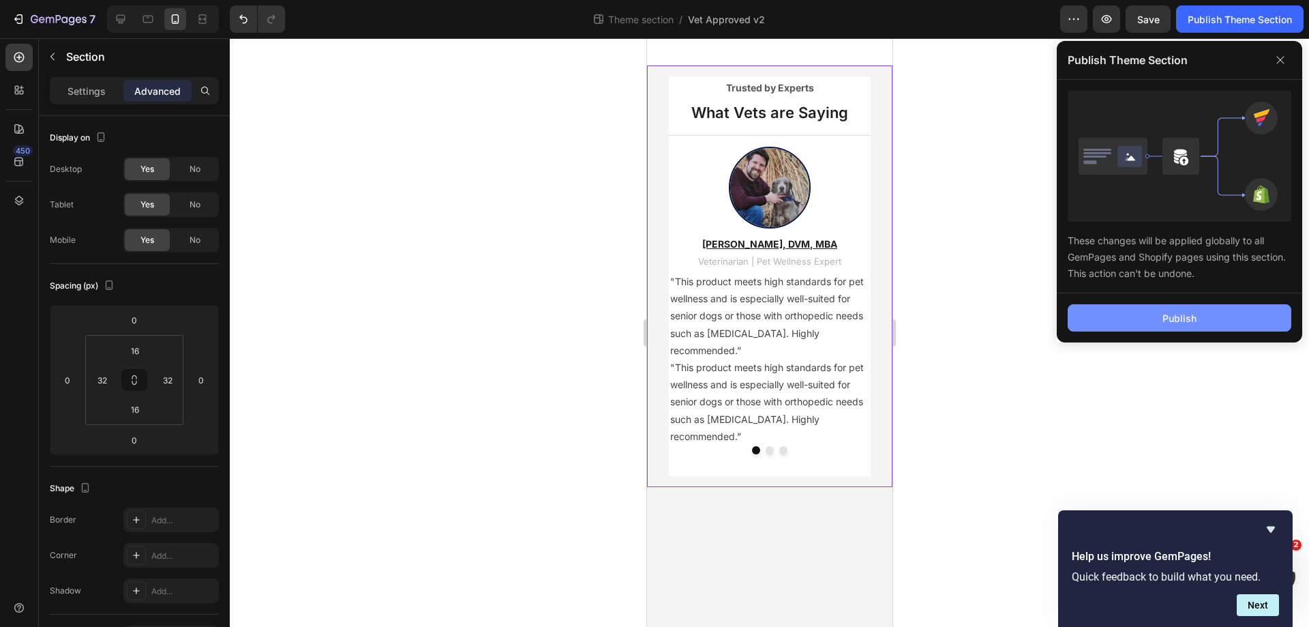
click at [1150, 331] on button "Publish" at bounding box center [1180, 317] width 224 height 27
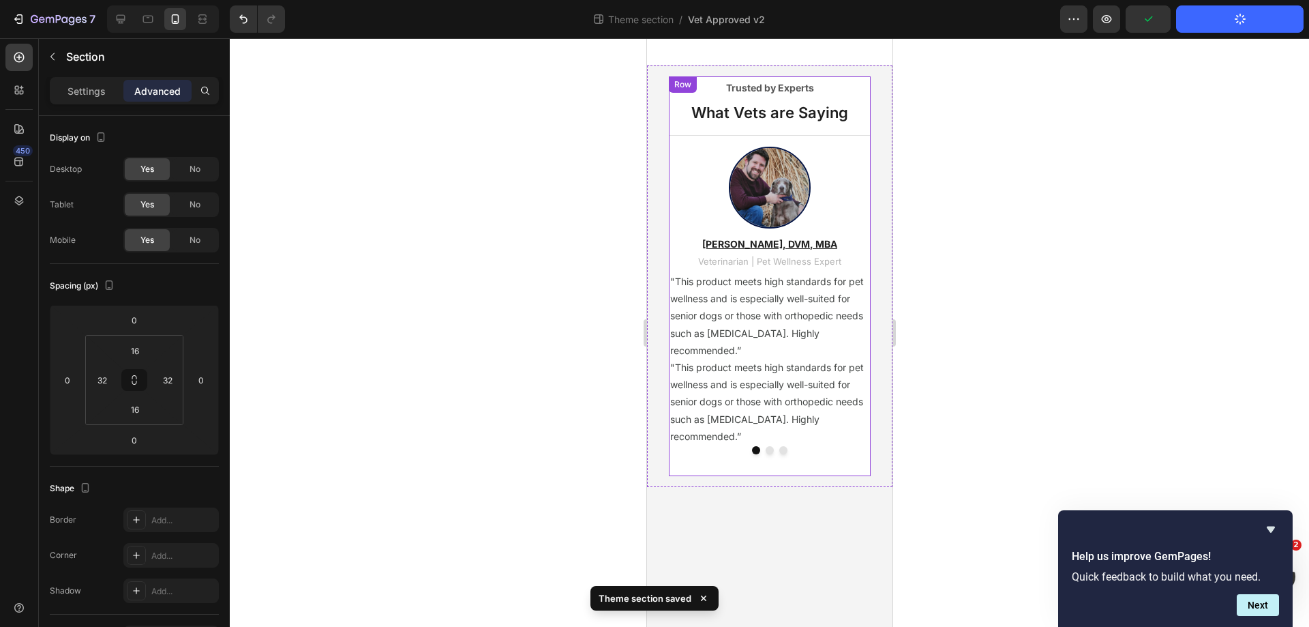
click at [739, 460] on div "Trusted by Experts Text block What Vets are Saying Heading Title Line Image Dr.…" at bounding box center [769, 277] width 202 height 397
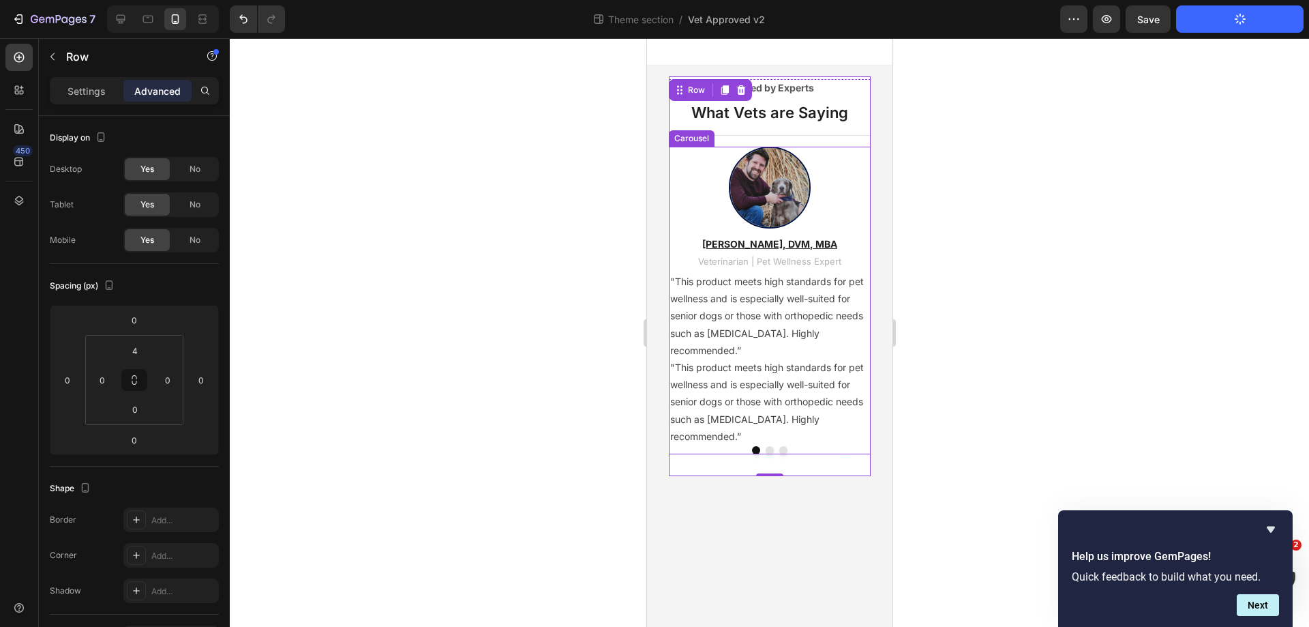
click at [763, 451] on div at bounding box center [769, 450] width 202 height 8
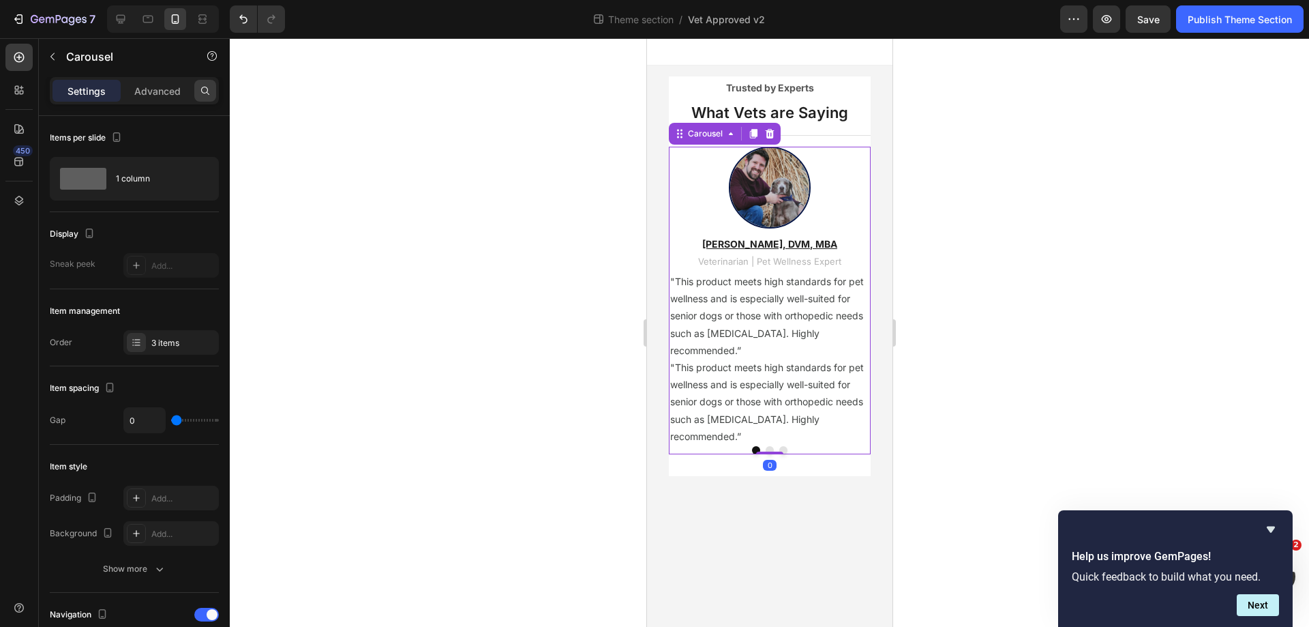
click at [203, 92] on icon at bounding box center [205, 91] width 8 height 8
click at [161, 130] on div "Items per slide" at bounding box center [134, 138] width 169 height 22
click at [159, 78] on div "Settings Advanced" at bounding box center [134, 90] width 169 height 27
click at [155, 91] on p "Advanced" at bounding box center [157, 91] width 46 height 14
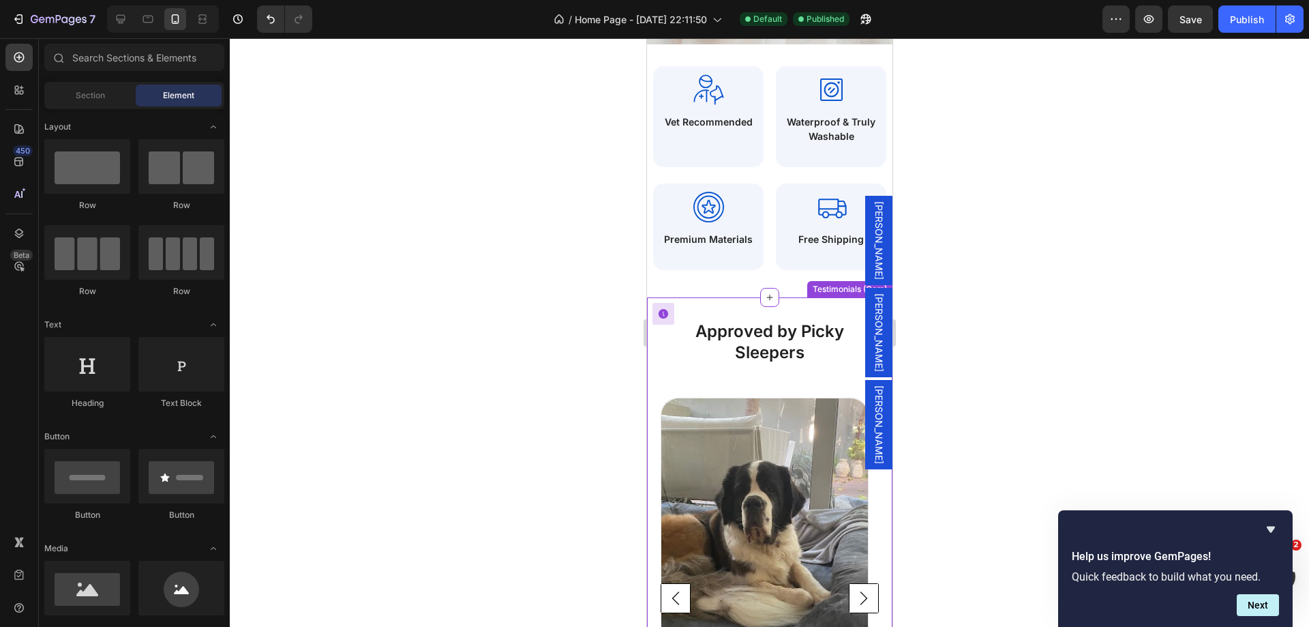
click at [693, 311] on div "Approved by Picky Sleepers Heading Image Layka Text Block Icon Icon Icon Icon I…" at bounding box center [768, 563] width 245 height 532
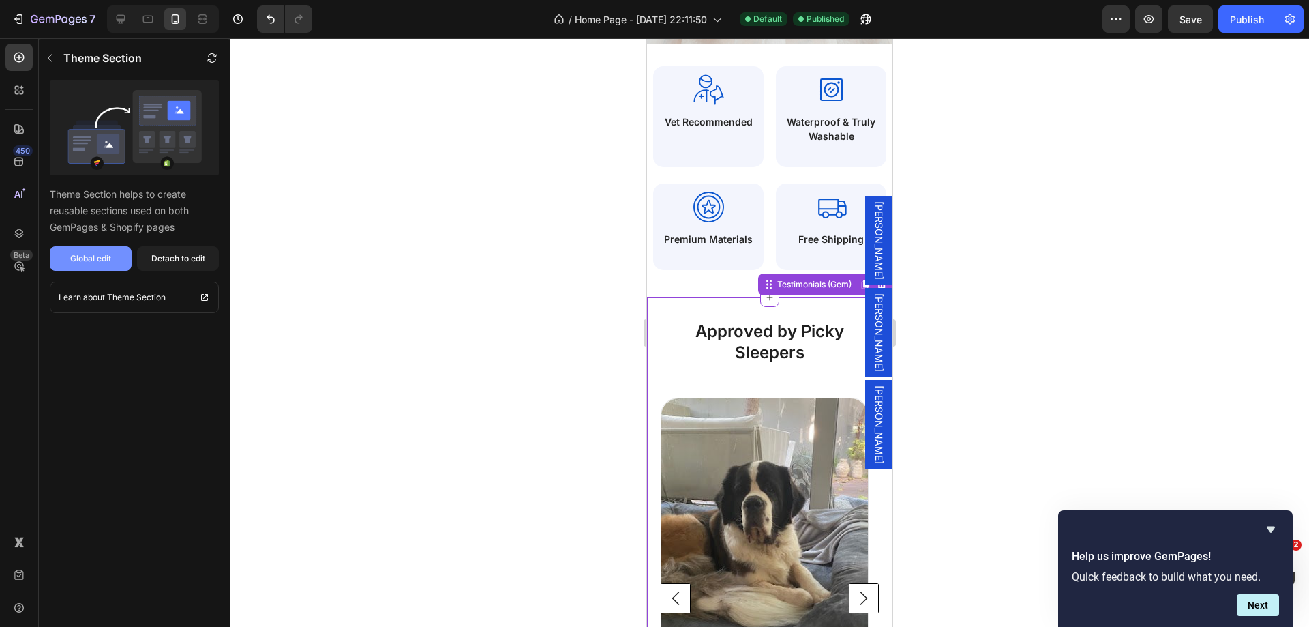
click at [85, 260] on div "Global edit" at bounding box center [90, 258] width 41 height 12
click at [695, 288] on div "Icon Waterproof & Truly Washable Text Block Row Row Row Icon Free Shipping Text…" at bounding box center [768, 170] width 245 height 253
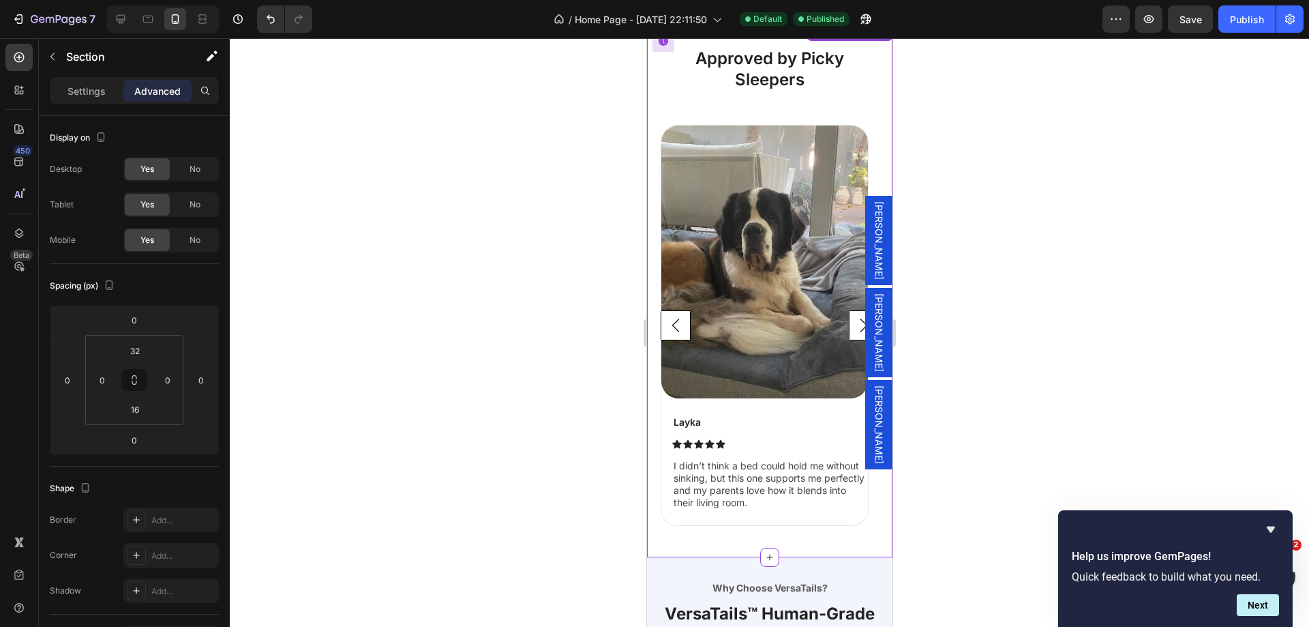
scroll to position [843, 0]
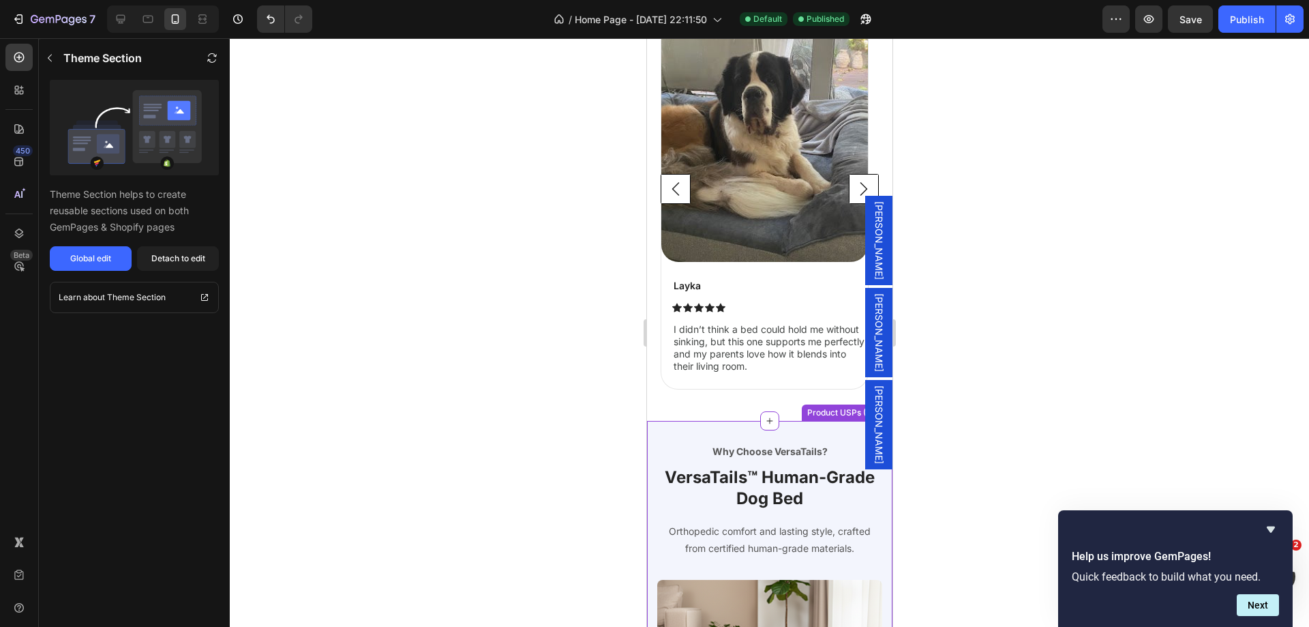
click at [677, 458] on p "Why Choose VersaTails?" at bounding box center [769, 451] width 222 height 14
click at [103, 256] on div "Global edit" at bounding box center [90, 258] width 41 height 12
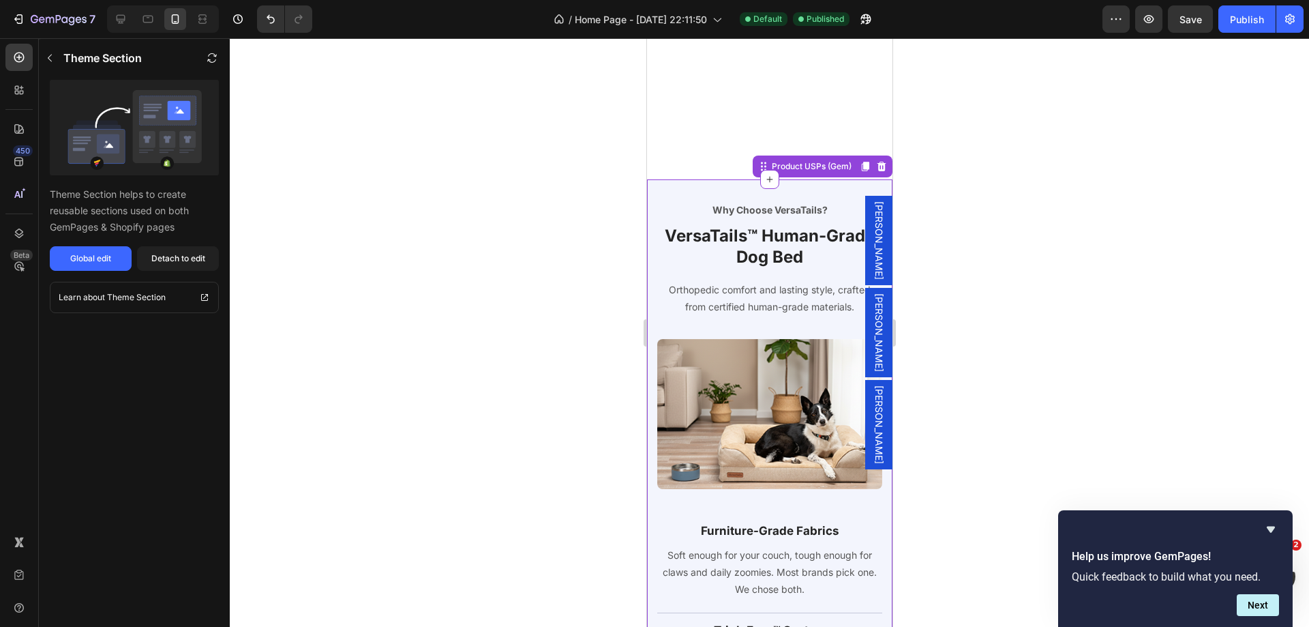
scroll to position [2070, 0]
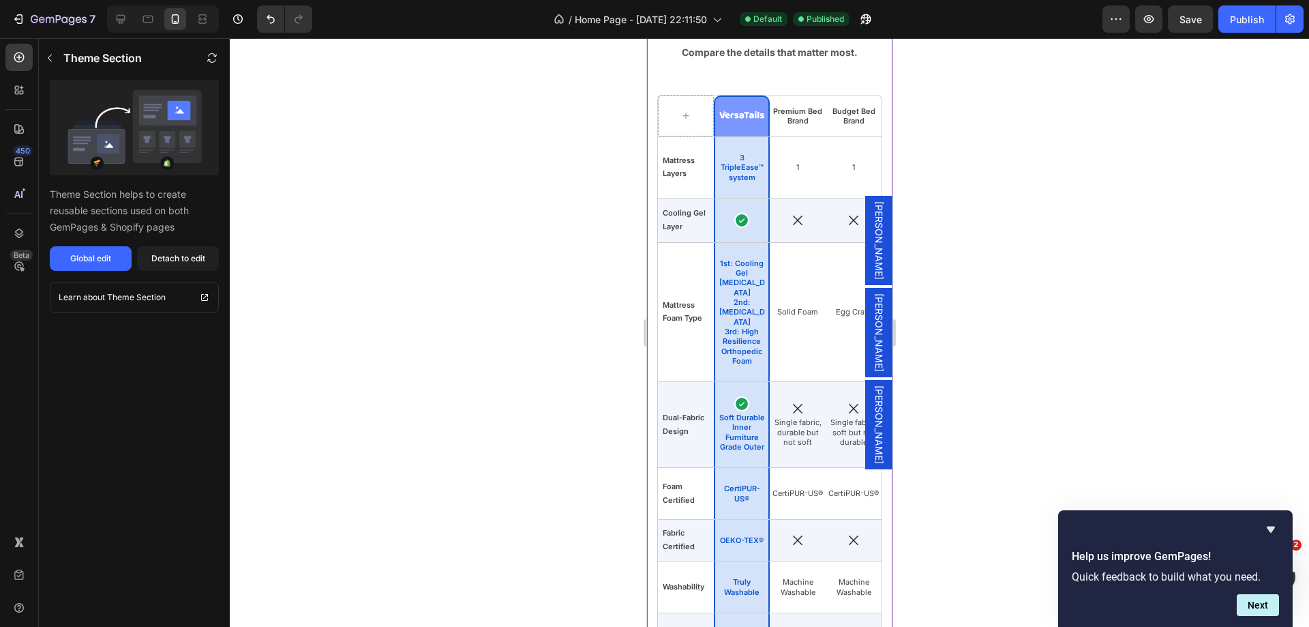
click at [666, 32] on h2 "Why Pet Parents Choose VersaTails" at bounding box center [769, 11] width 225 height 42
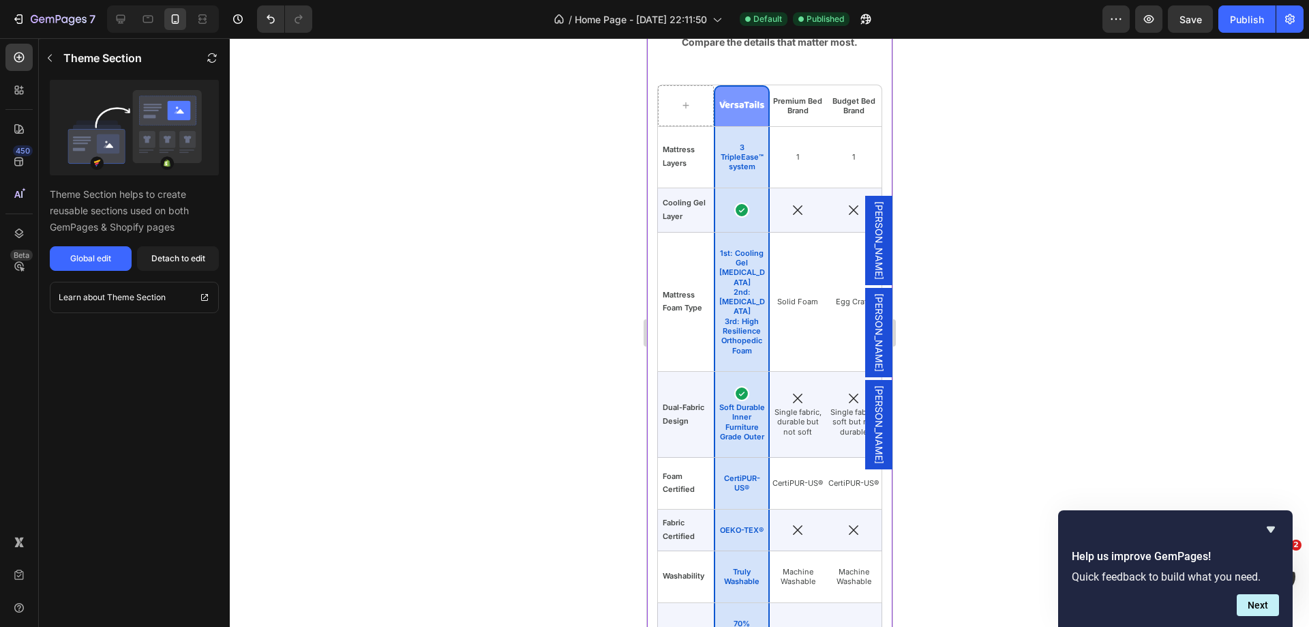
scroll to position [1934, 0]
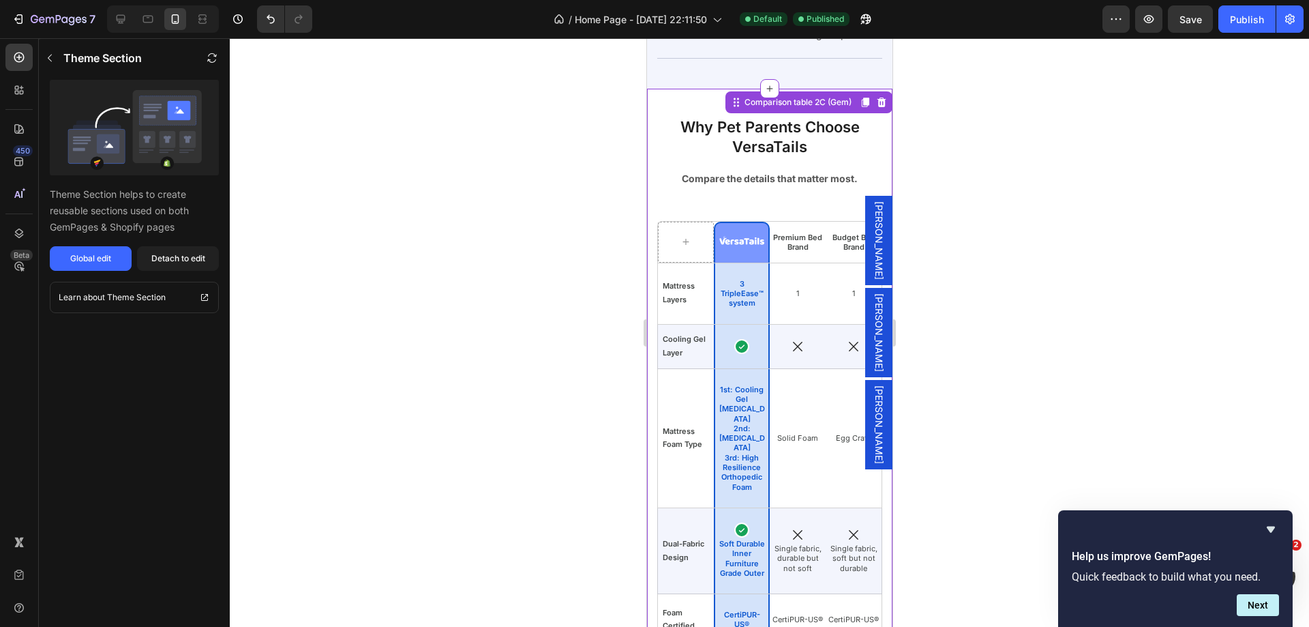
click at [663, 132] on h2 "Why Pet Parents Choose VersaTails" at bounding box center [769, 137] width 225 height 42
click at [93, 248] on button "Global edit" at bounding box center [91, 258] width 82 height 25
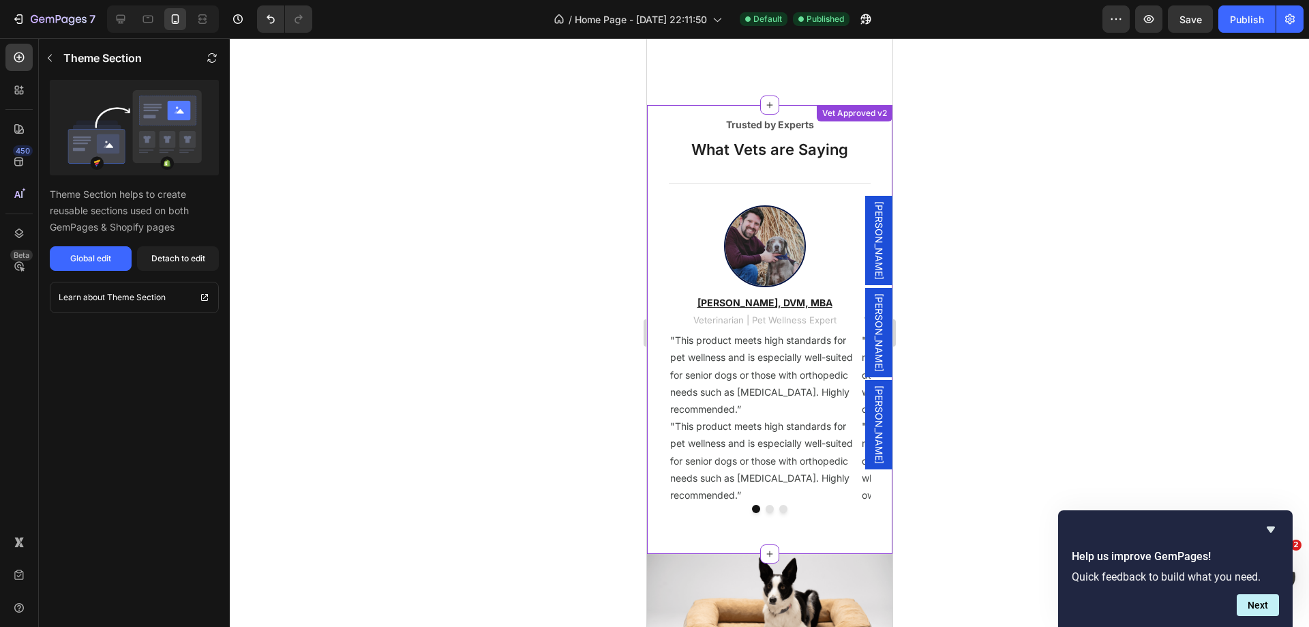
scroll to position [3229, 0]
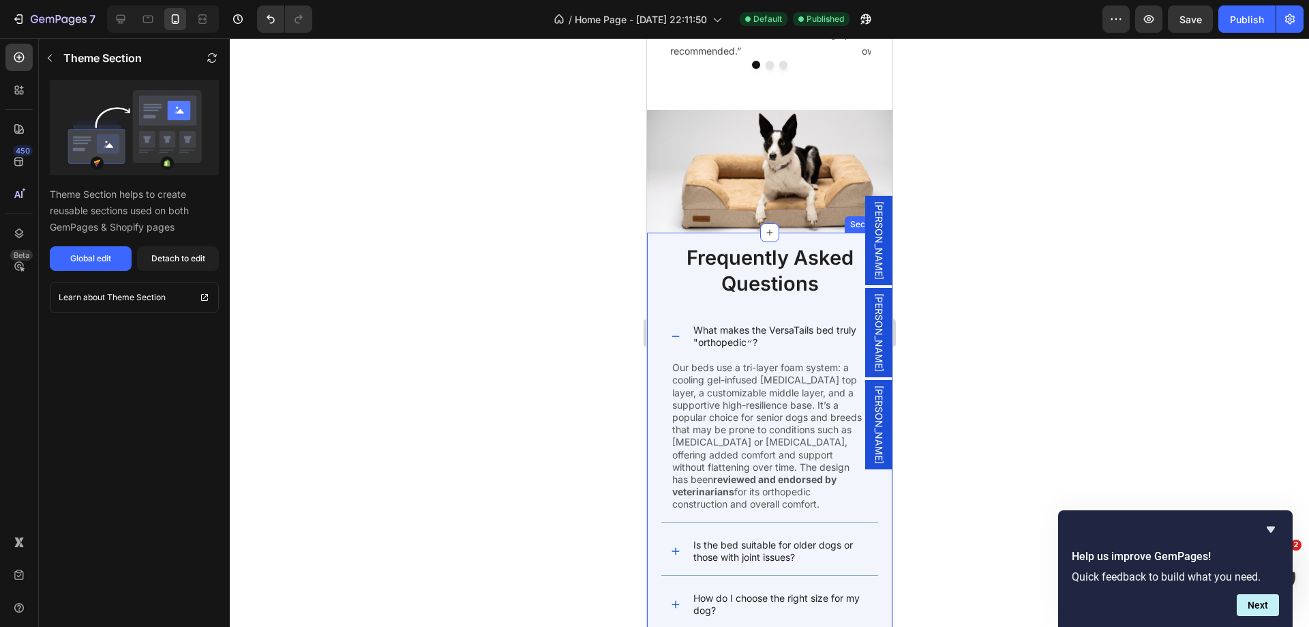
click at [650, 268] on div "Frequently Asked Questions Heading What makes the VersaTails bed truly "orthope…" at bounding box center [768, 534] width 245 height 603
click at [735, 277] on h2 "Frequently Asked Questions" at bounding box center [769, 270] width 218 height 54
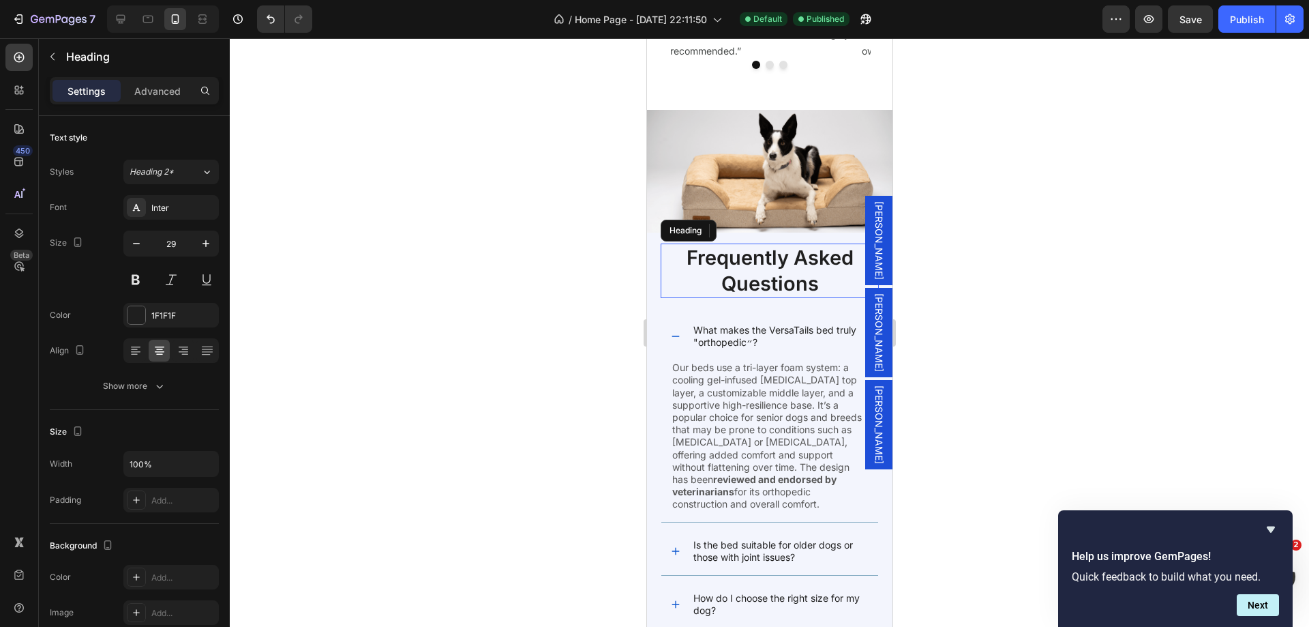
click at [156, 85] on p "Advanced" at bounding box center [157, 91] width 46 height 14
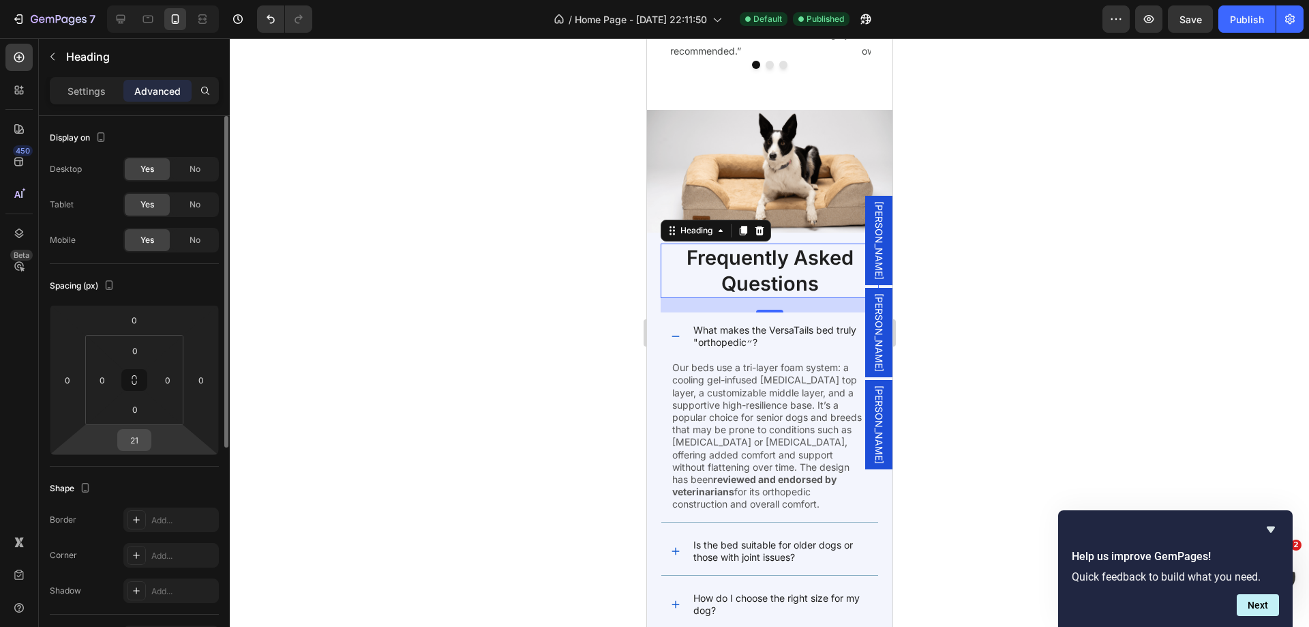
click at [128, 445] on input "21" at bounding box center [134, 440] width 27 height 20
type input "32"
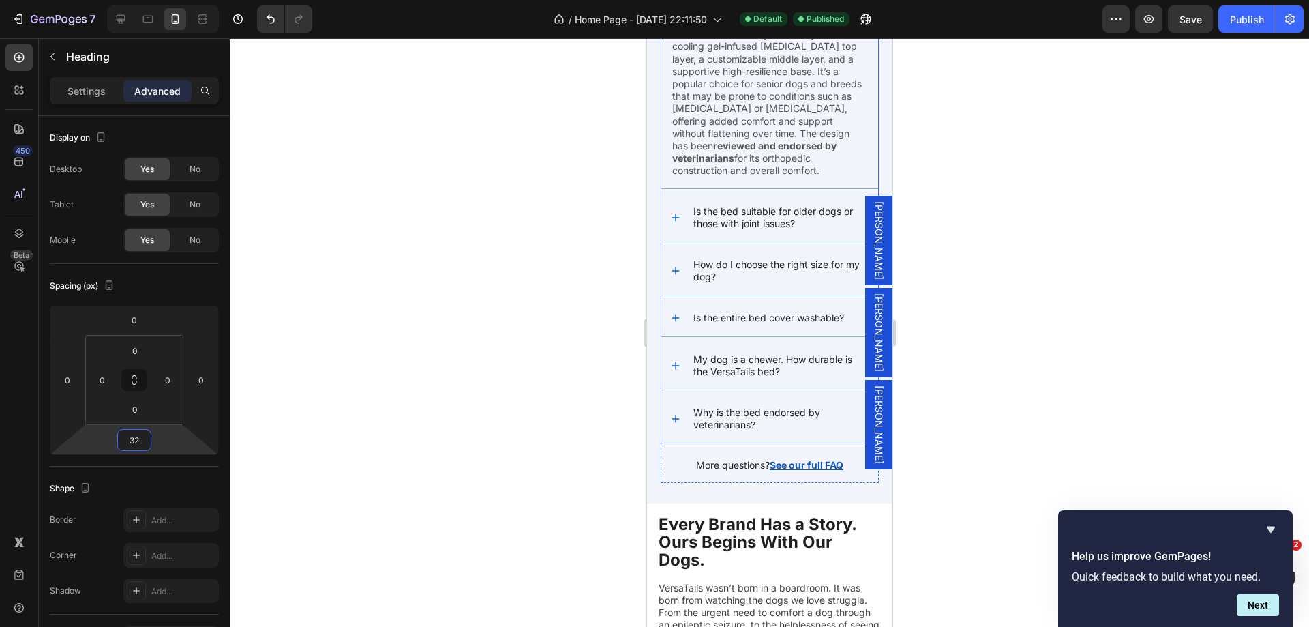
scroll to position [3638, 0]
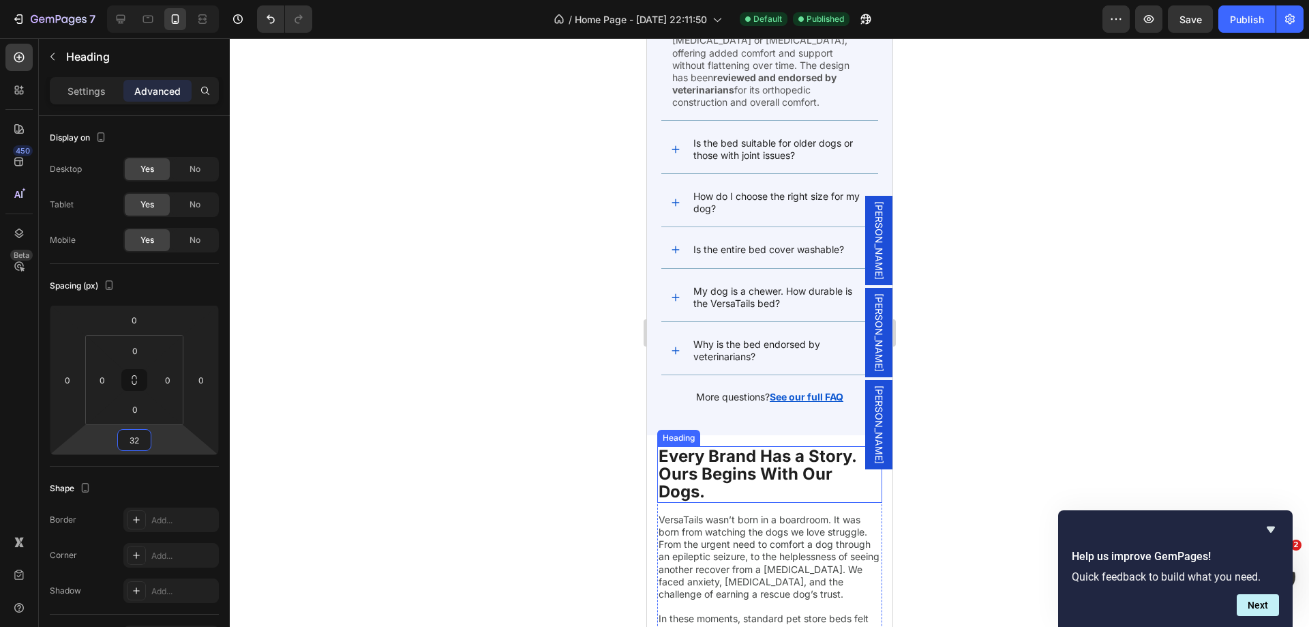
click at [765, 462] on h2 "Every Brand Has a Story. Ours Begins With Our Dogs." at bounding box center [769, 474] width 225 height 57
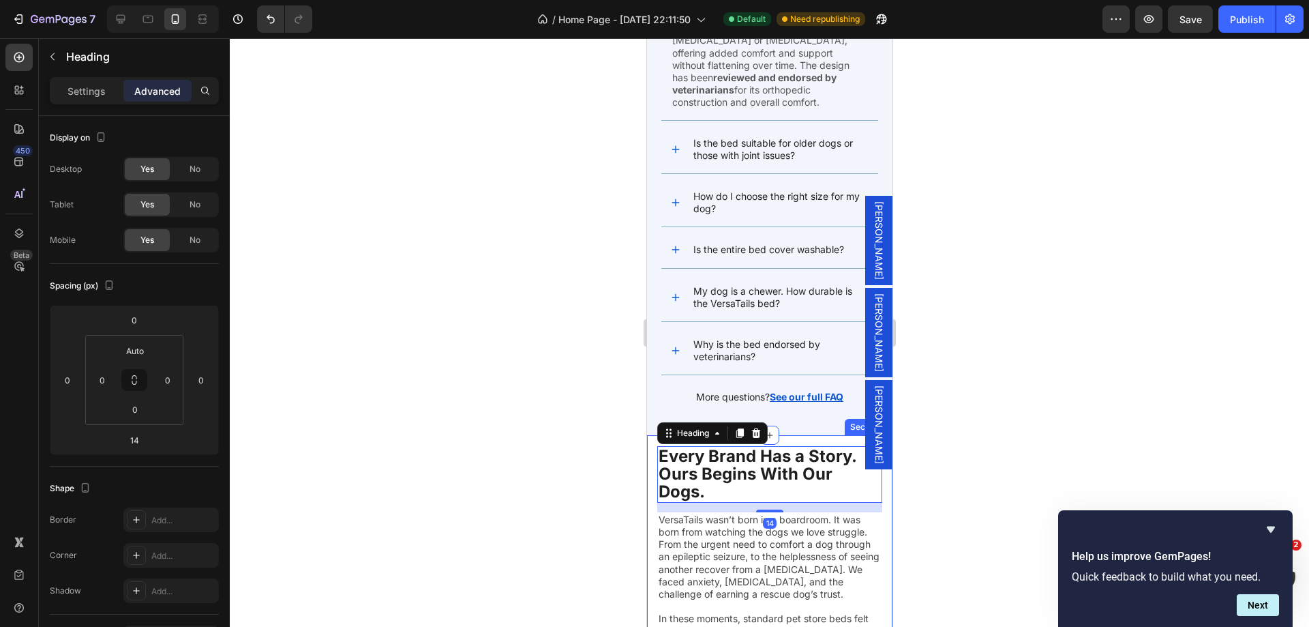
click at [788, 438] on div "Every Brand Has a Story. Ours Begins With Our Dogs. Heading 14 VersaTails wasn’…" at bounding box center [768, 638] width 245 height 406
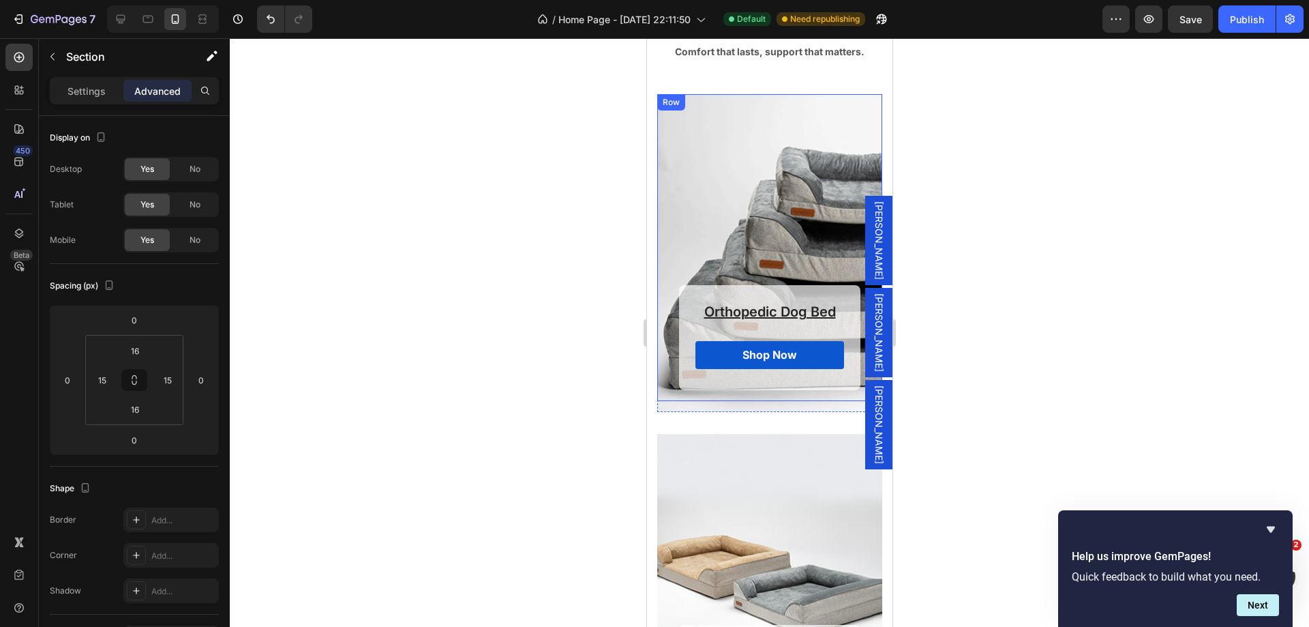
scroll to position [4549, 0]
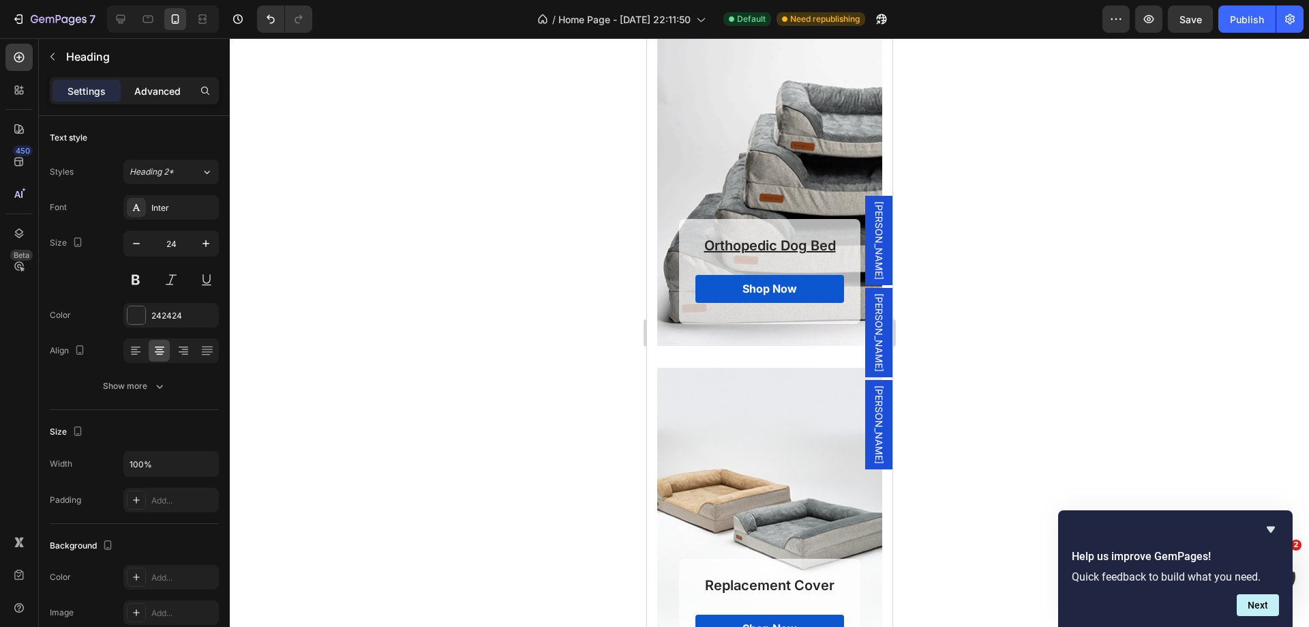
click at [174, 99] on div "Advanced" at bounding box center [157, 91] width 68 height 22
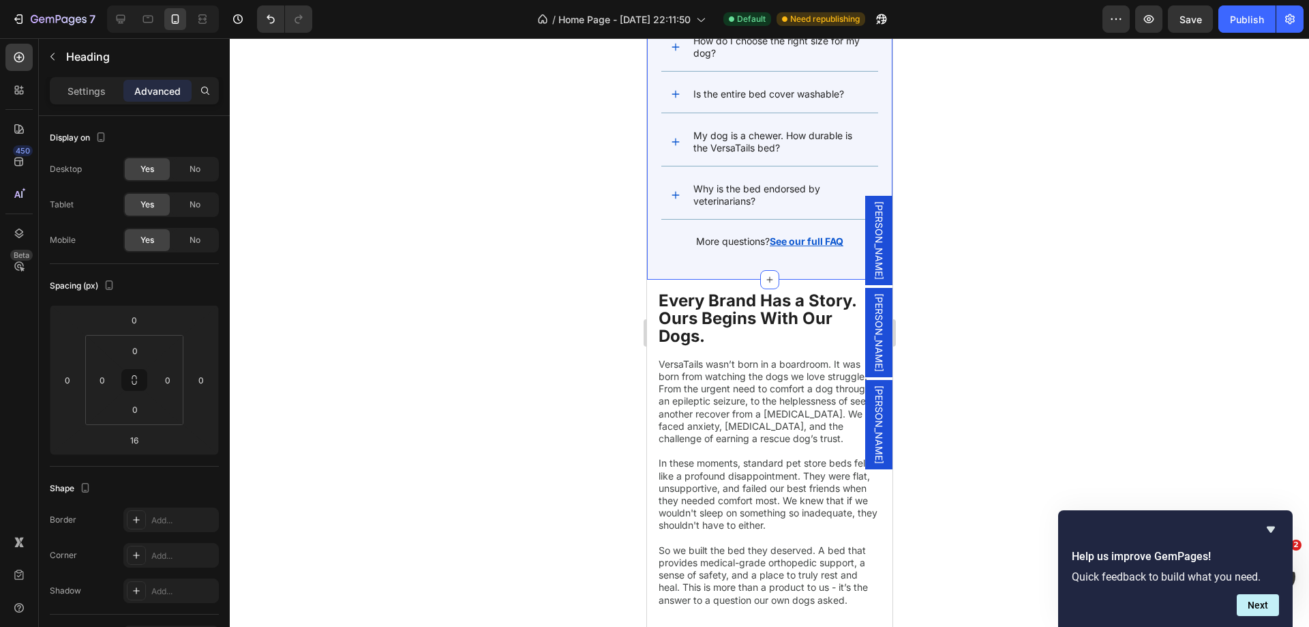
scroll to position [3824, 0]
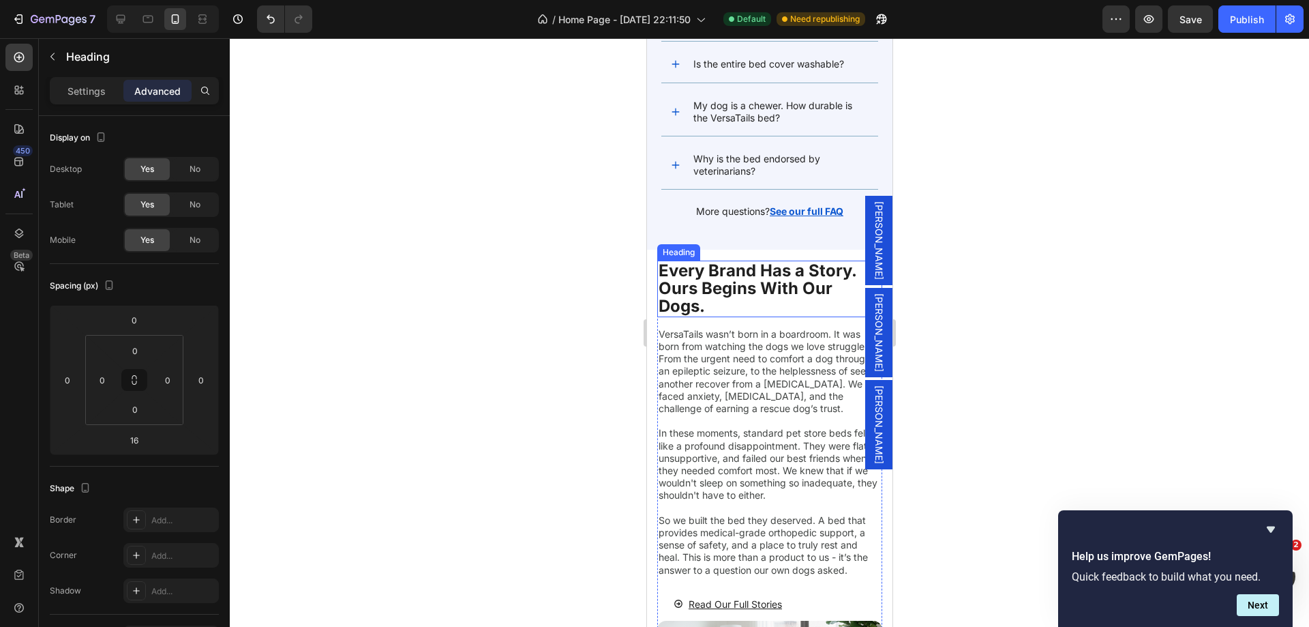
click at [684, 298] on h2 "Every Brand Has a Story. Ours Begins With Our Dogs." at bounding box center [769, 288] width 225 height 57
click at [76, 85] on p "Settings" at bounding box center [87, 91] width 38 height 14
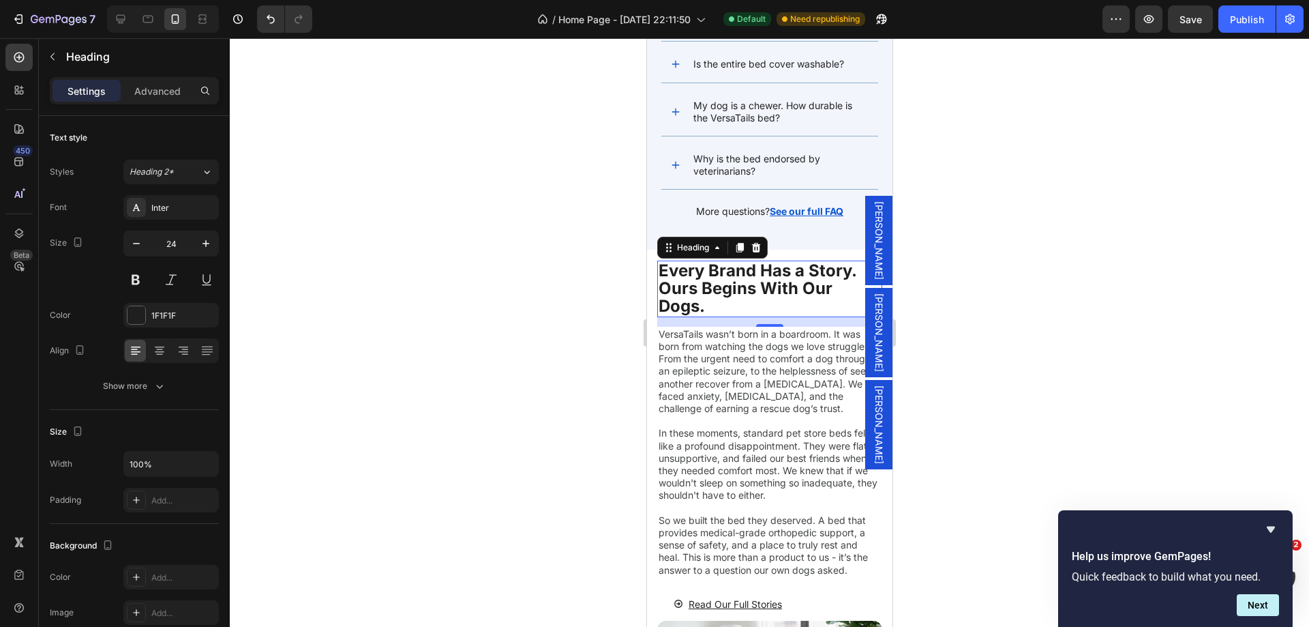
click at [728, 299] on h2 "Every Brand Has a Story. Ours Begins With Our Dogs." at bounding box center [769, 288] width 225 height 57
click at [155, 89] on p "Advanced" at bounding box center [157, 91] width 46 height 14
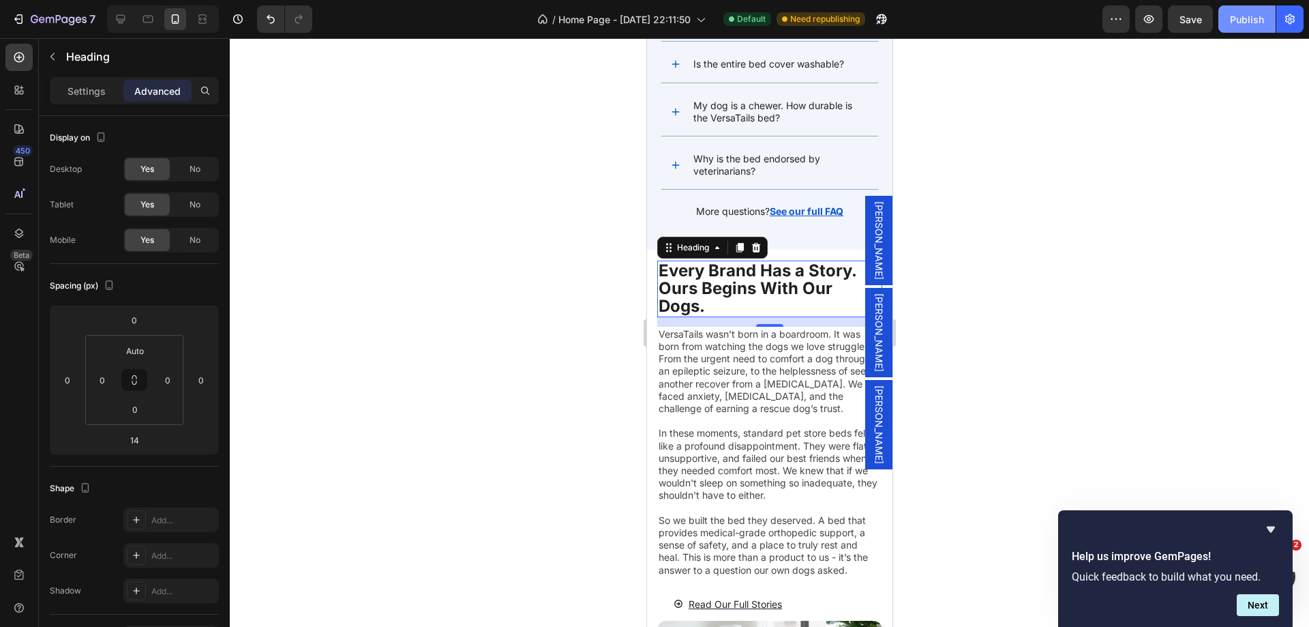
click at [1246, 14] on div "Publish" at bounding box center [1247, 19] width 34 height 14
click at [93, 86] on p "Settings" at bounding box center [87, 91] width 38 height 14
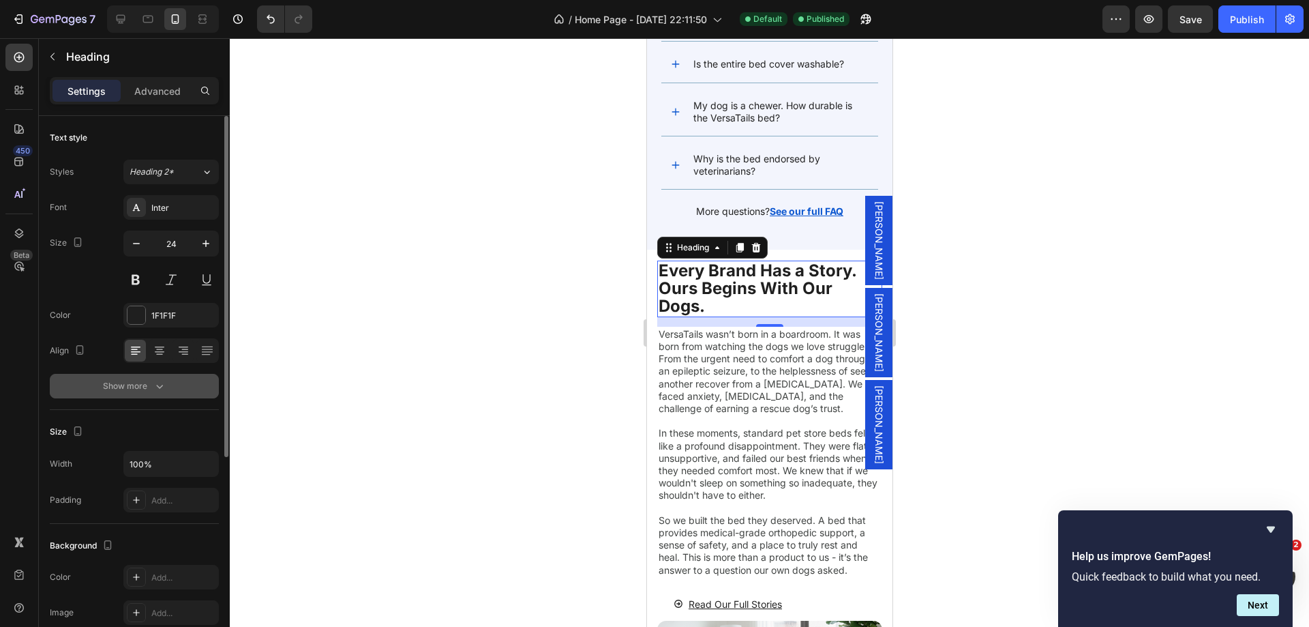
click at [180, 389] on button "Show more" at bounding box center [134, 386] width 169 height 25
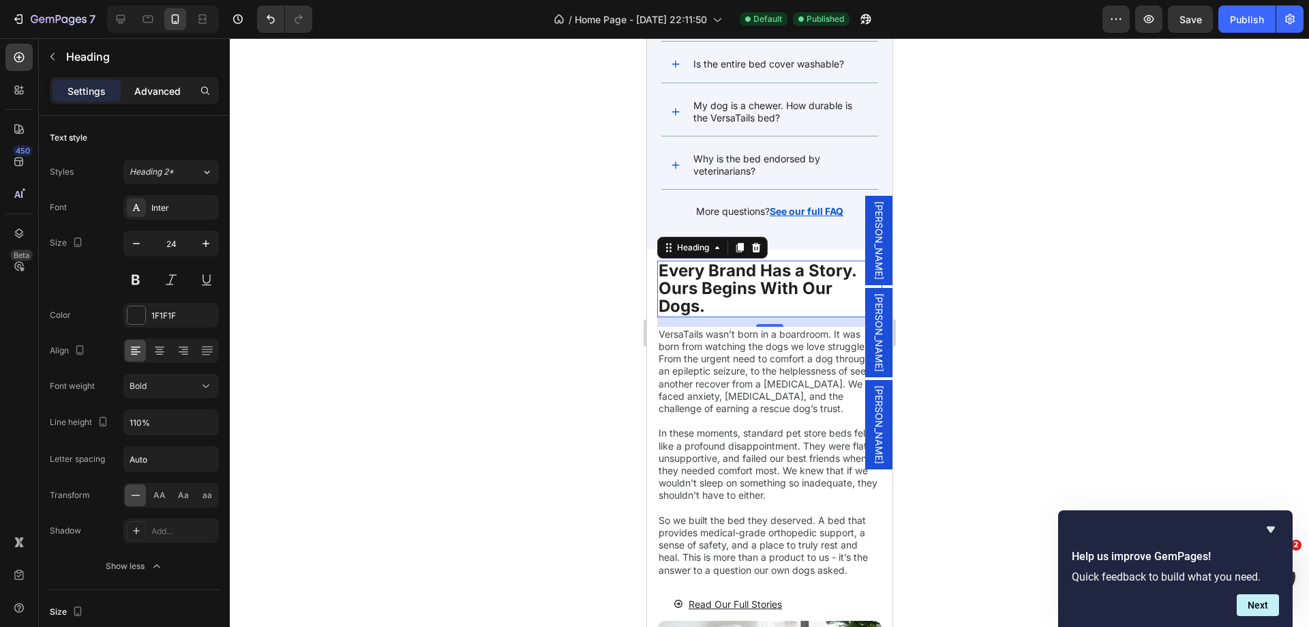
click at [138, 90] on p "Advanced" at bounding box center [157, 91] width 46 height 14
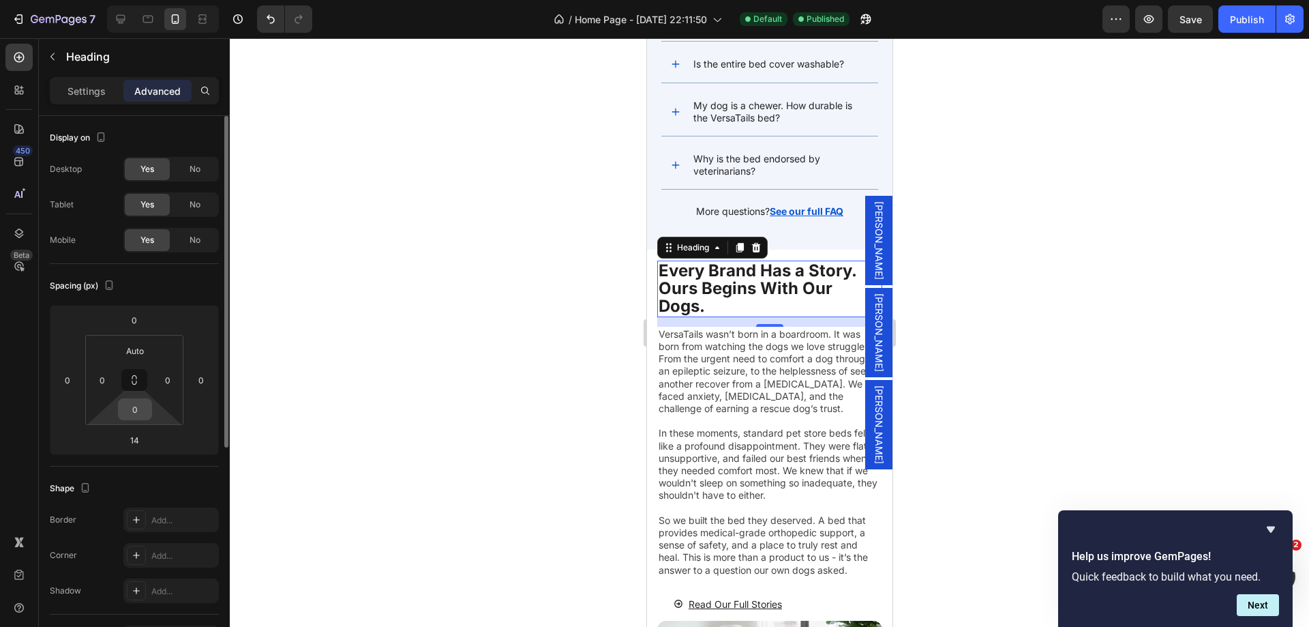
click at [134, 415] on input "0" at bounding box center [134, 409] width 27 height 20
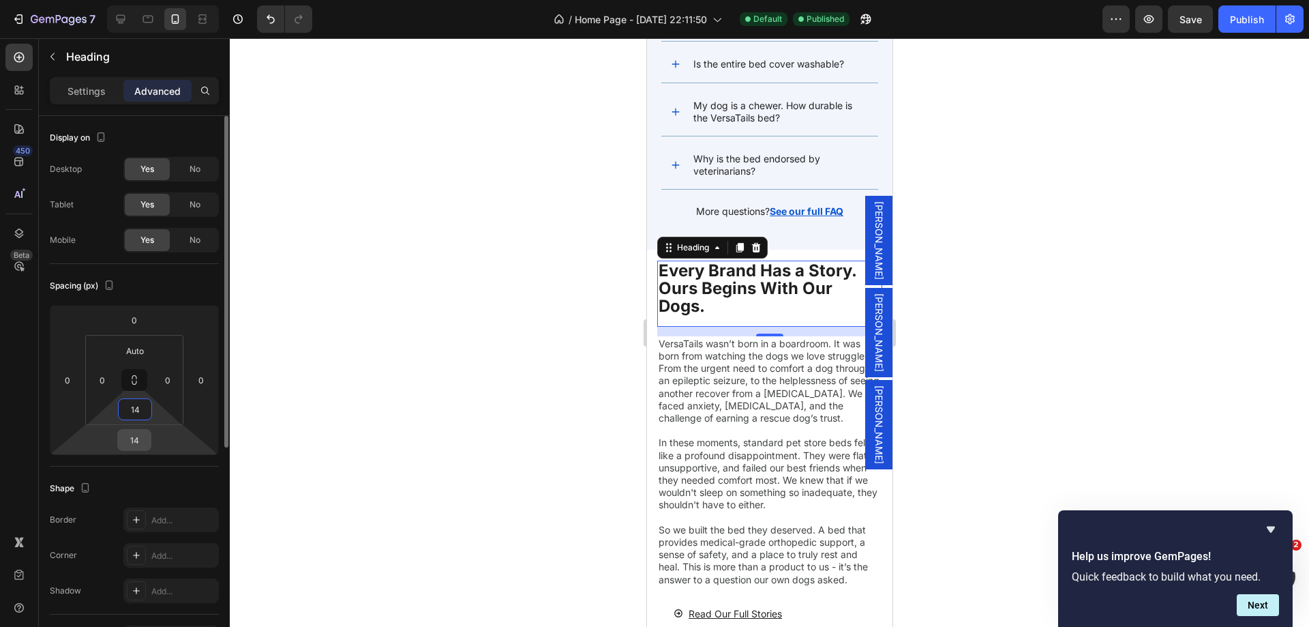
type input "14"
click at [136, 438] on input "14" at bounding box center [134, 440] width 27 height 20
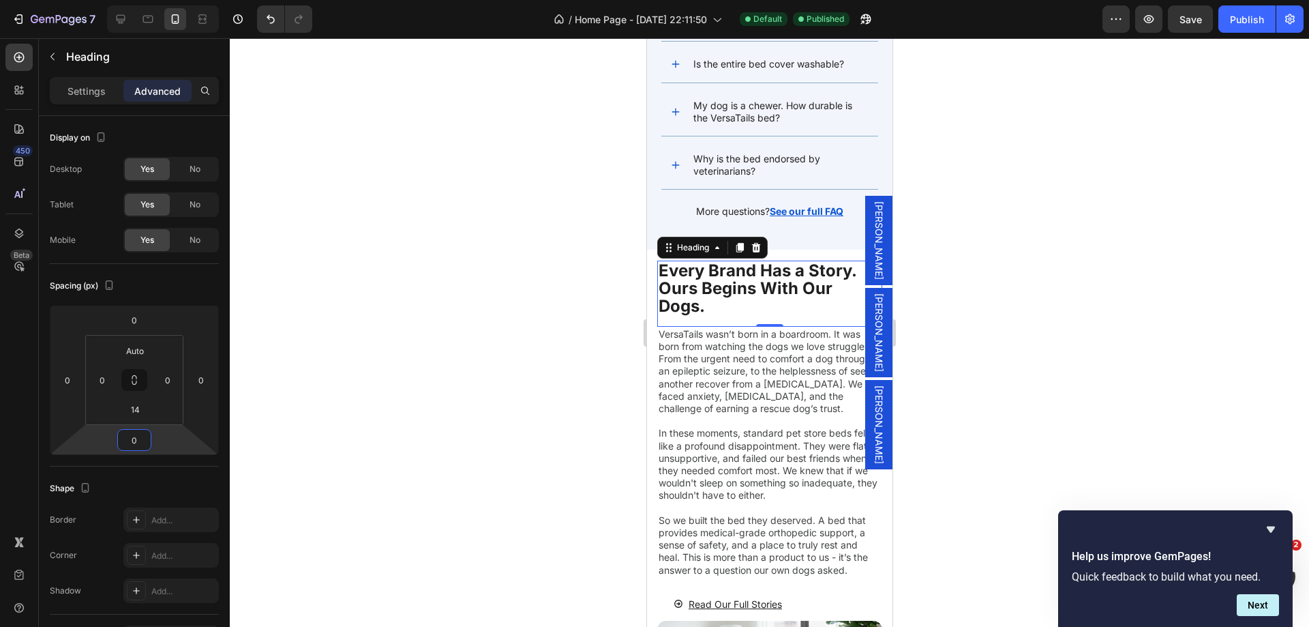
type input "0"
click at [1236, 22] on div "Publish" at bounding box center [1247, 19] width 34 height 14
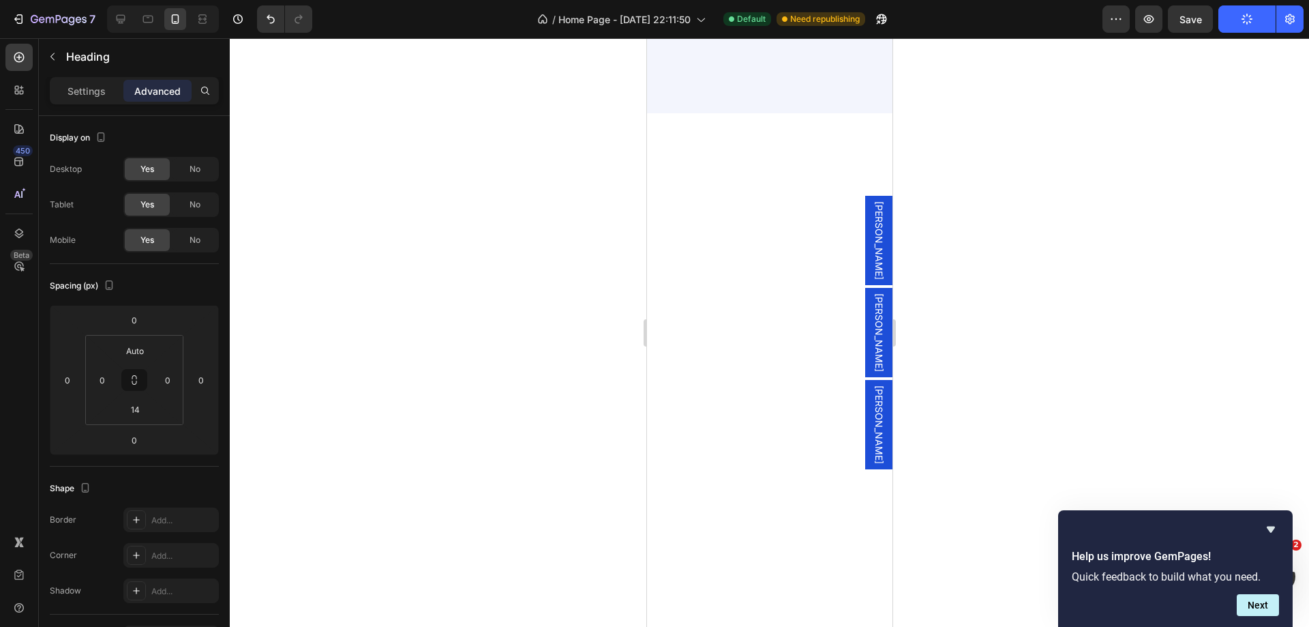
scroll to position [4233, 0]
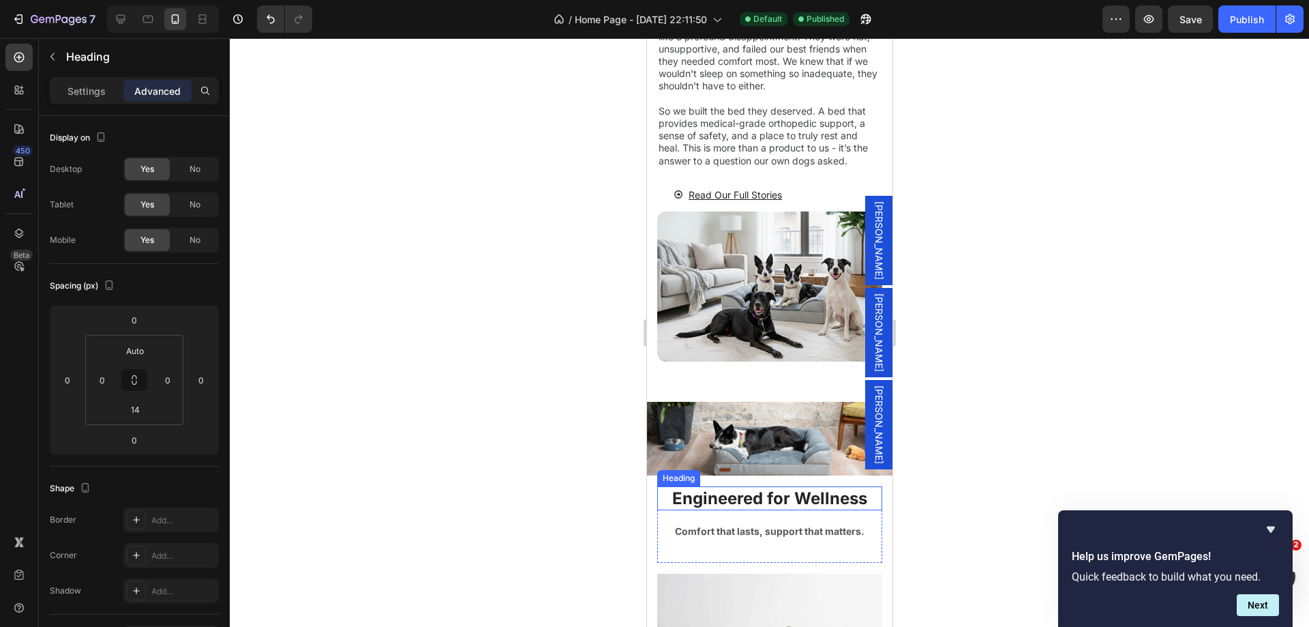
click at [718, 502] on h2 "Engineered for Wellness" at bounding box center [769, 498] width 225 height 24
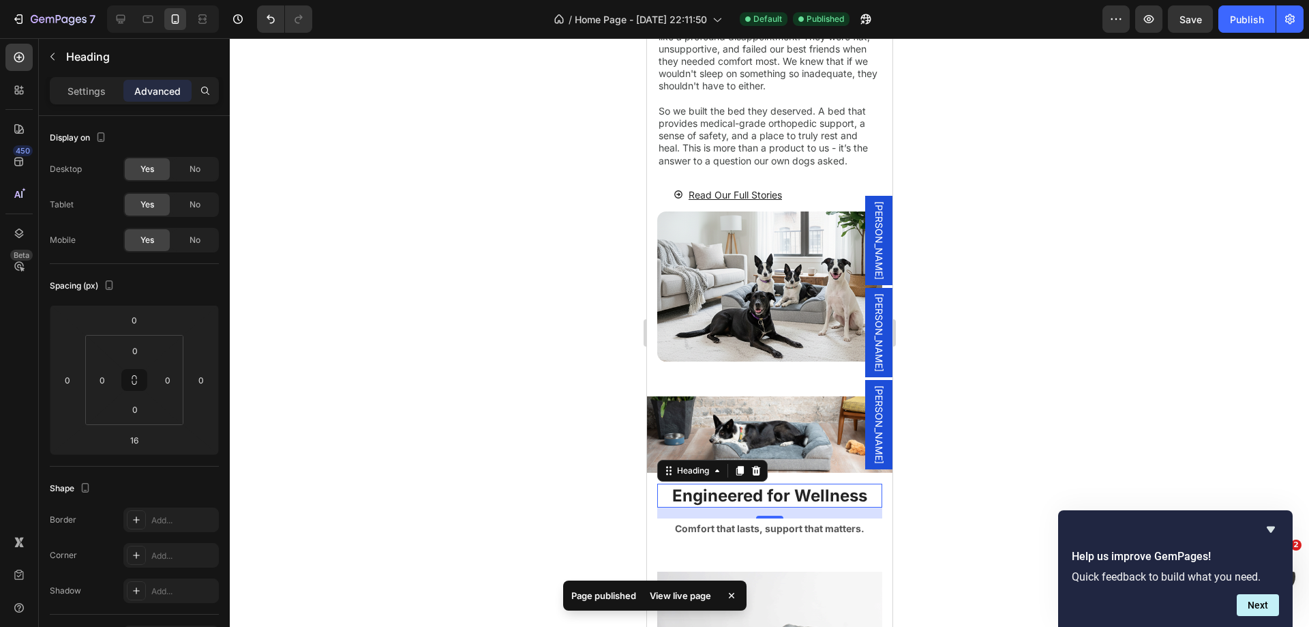
click at [664, 498] on h2 "Engineered for Wellness" at bounding box center [769, 495] width 225 height 24
click at [96, 100] on div "Settings" at bounding box center [87, 91] width 68 height 22
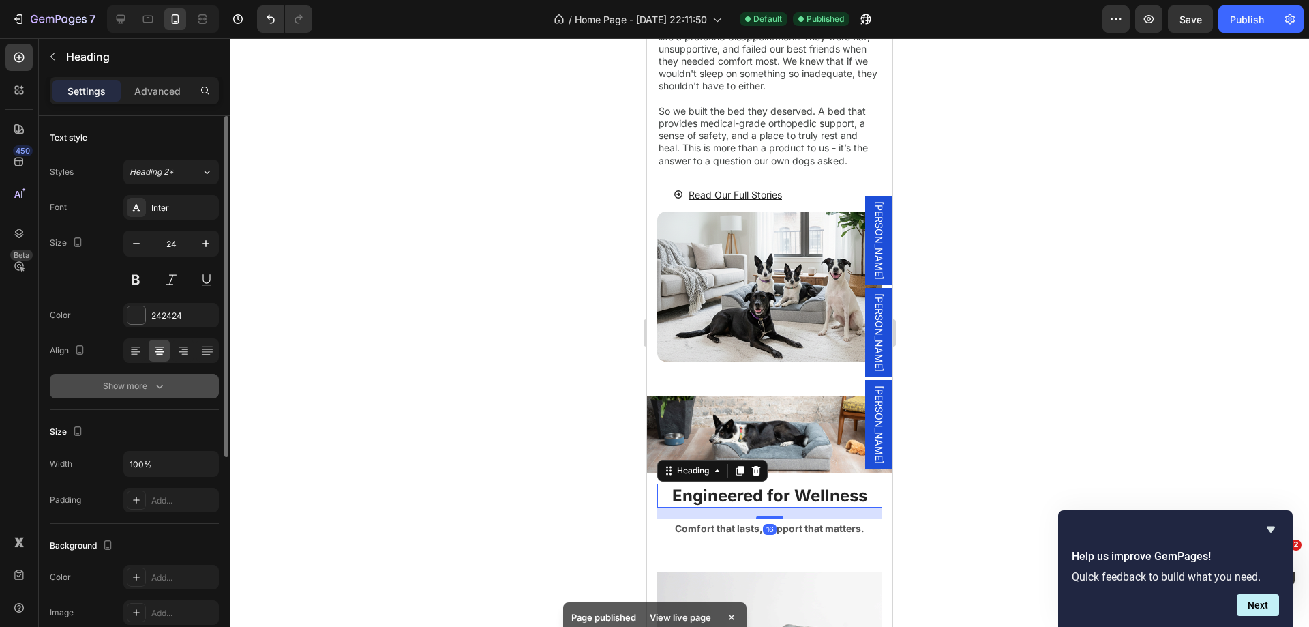
click at [146, 391] on div "Show more" at bounding box center [134, 386] width 63 height 14
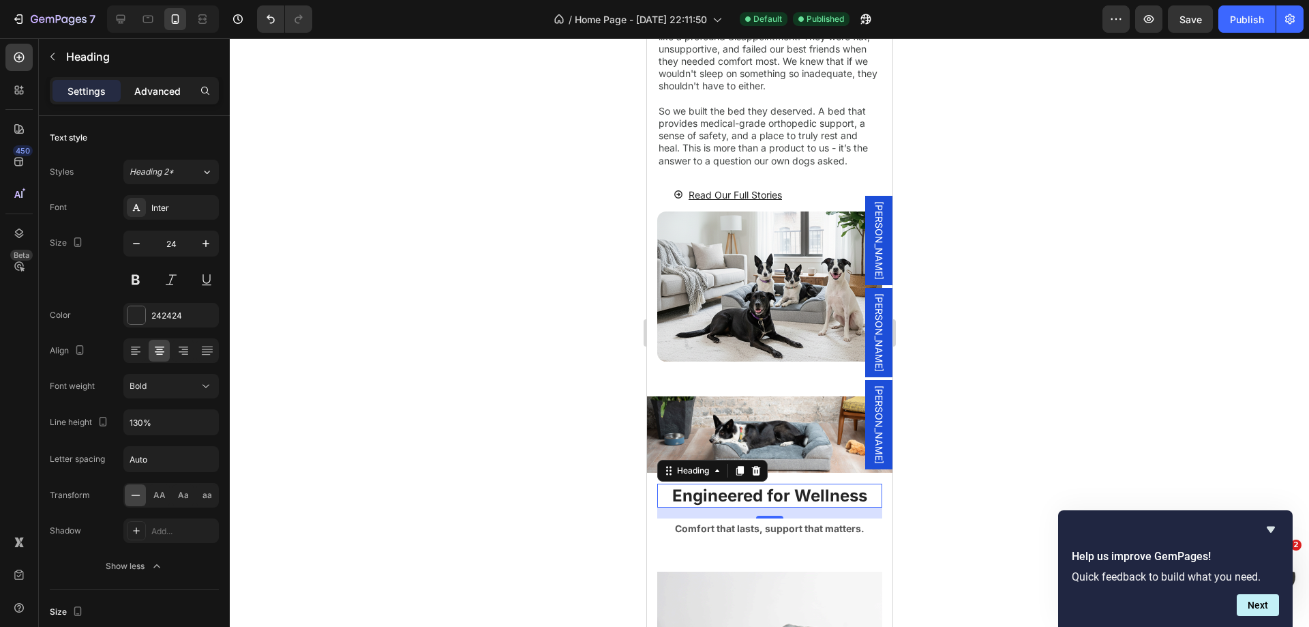
click at [147, 84] on p "Advanced" at bounding box center [157, 91] width 46 height 14
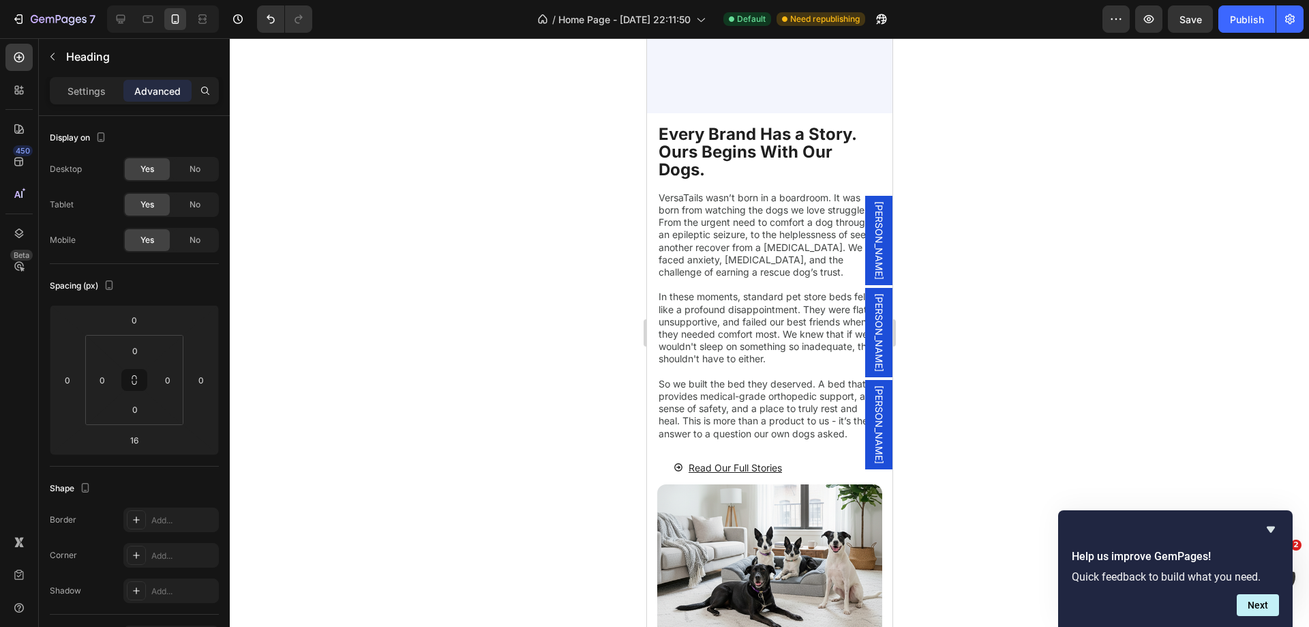
scroll to position [4574, 0]
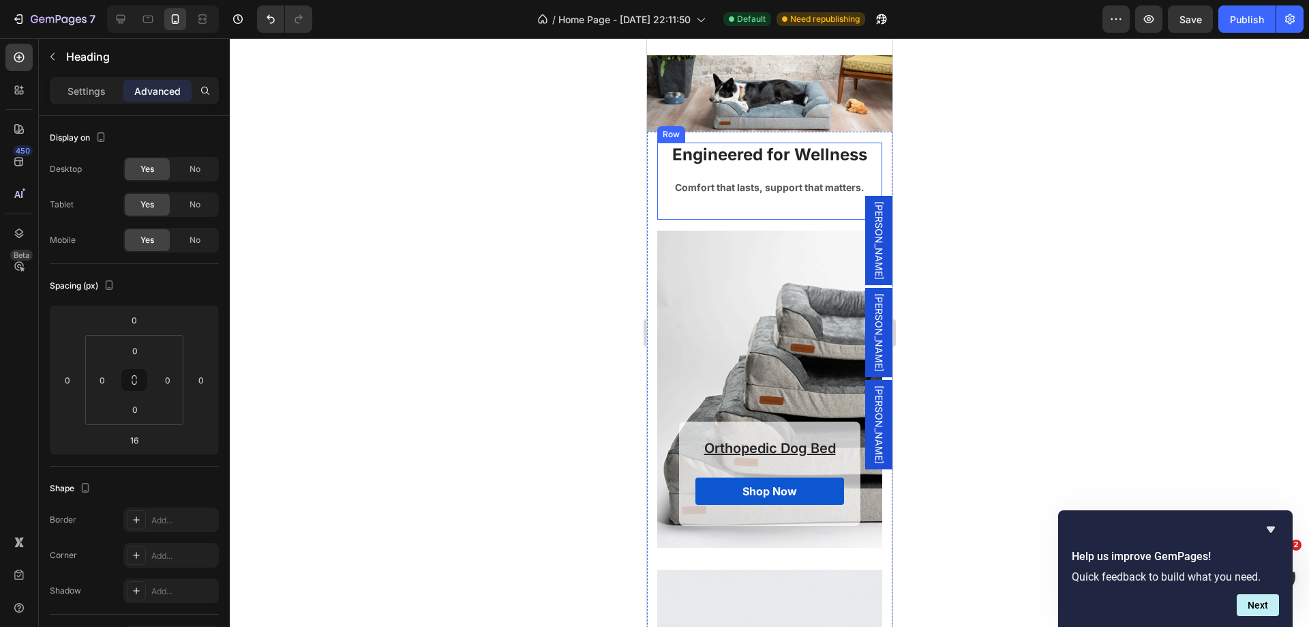
click at [780, 172] on div "Engineered for Wellness Heading Comfort that lasts, support that matters. Text …" at bounding box center [769, 181] width 225 height 76
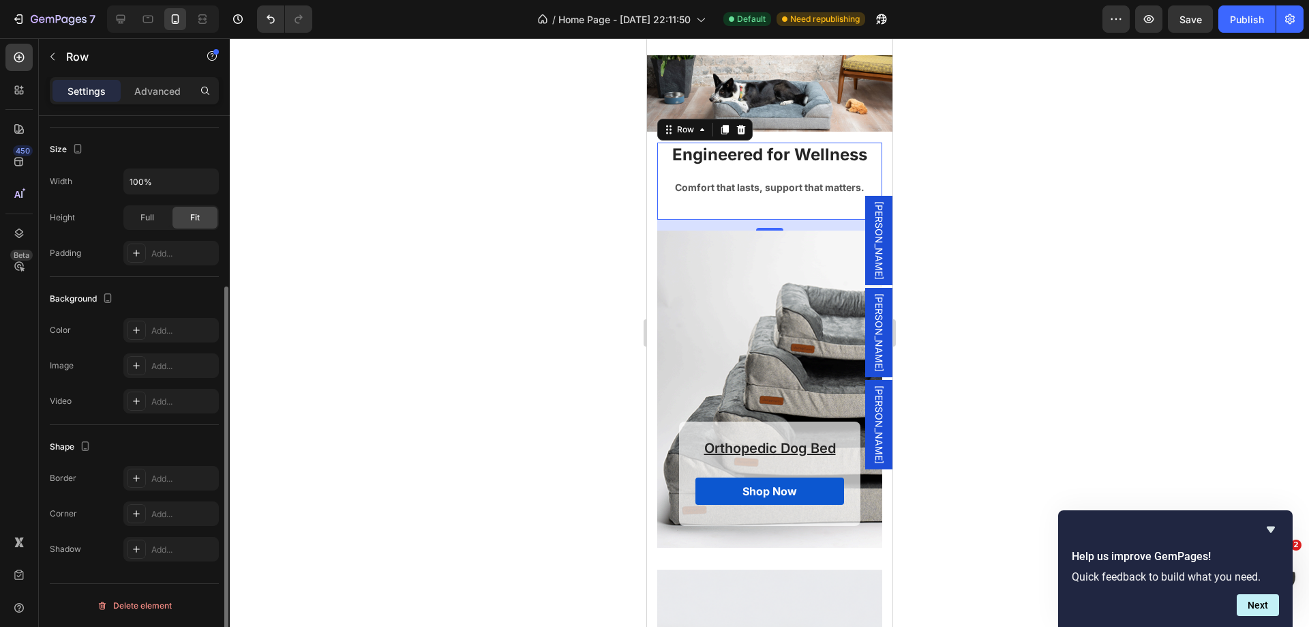
scroll to position [0, 0]
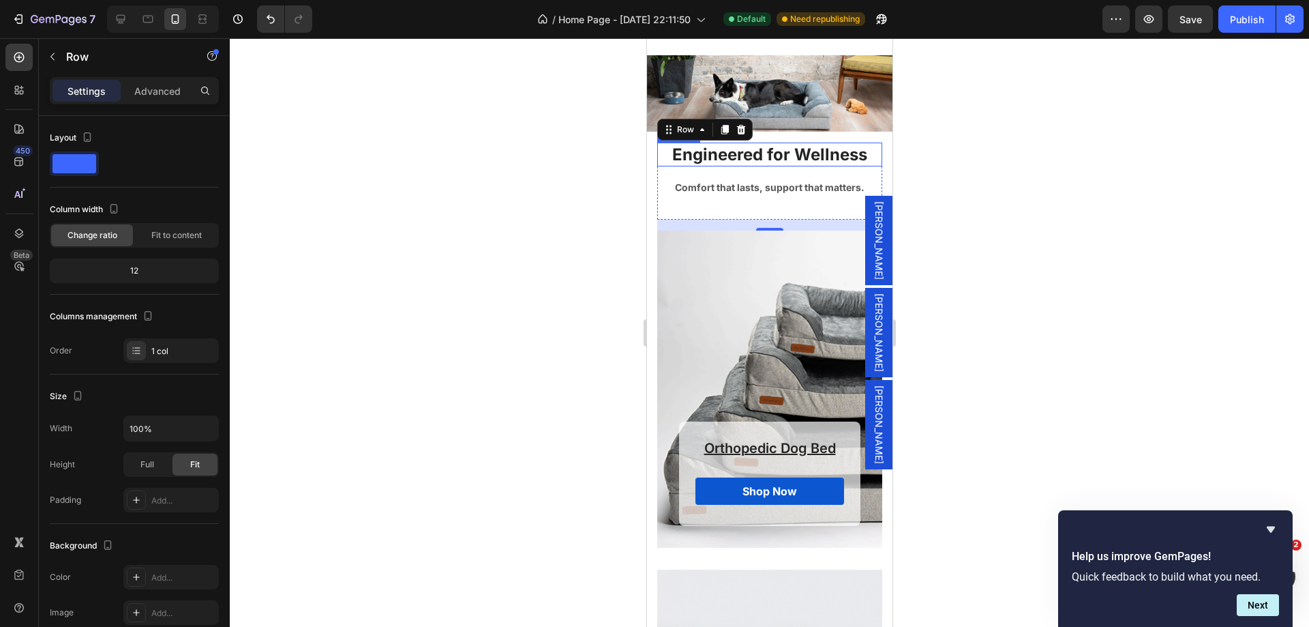
click at [749, 160] on h2 "Engineered for Wellness" at bounding box center [769, 155] width 225 height 24
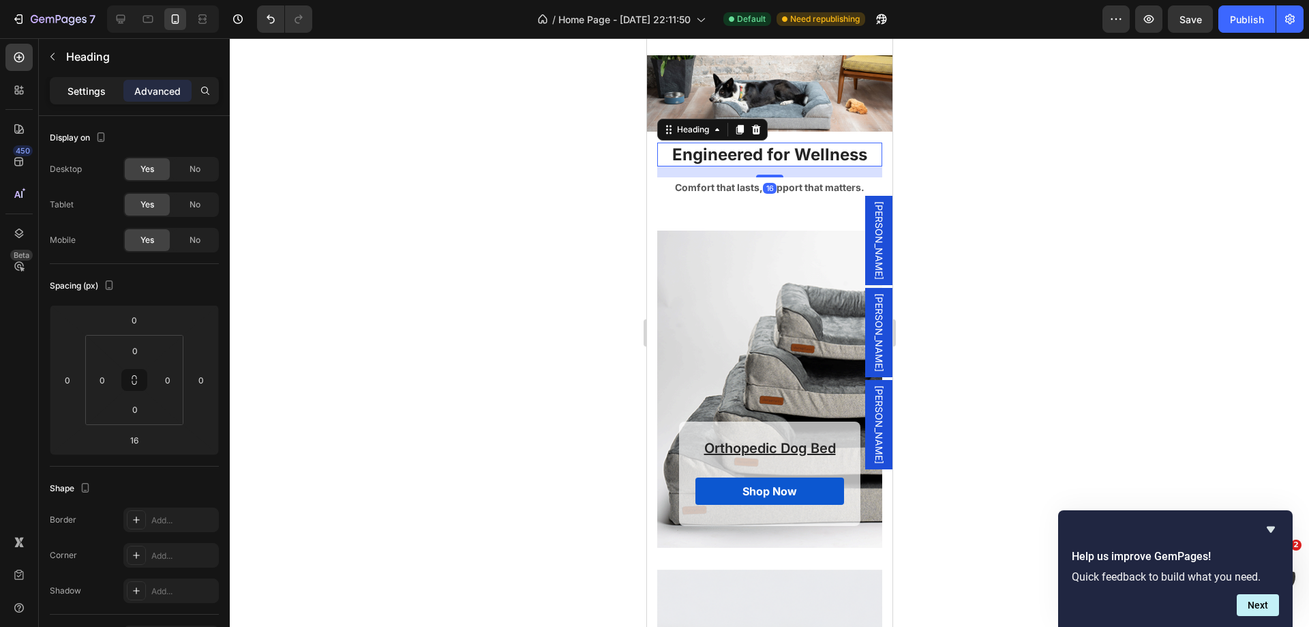
click at [95, 96] on p "Settings" at bounding box center [87, 91] width 38 height 14
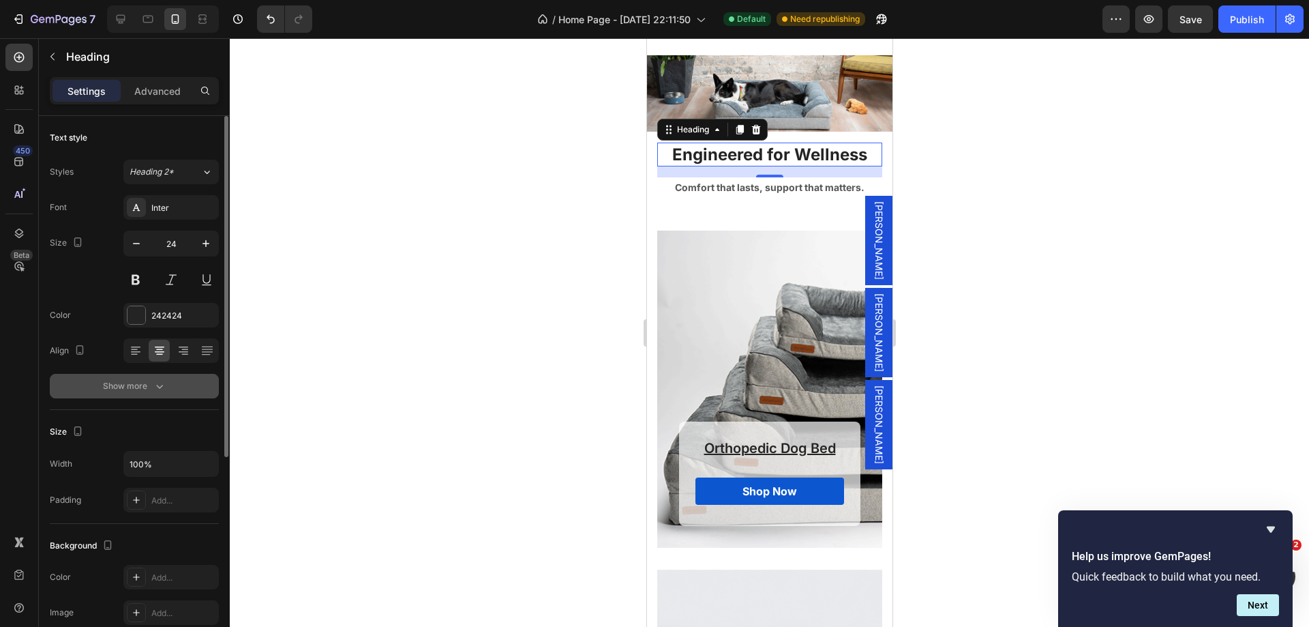
click at [139, 376] on button "Show more" at bounding box center [134, 386] width 169 height 25
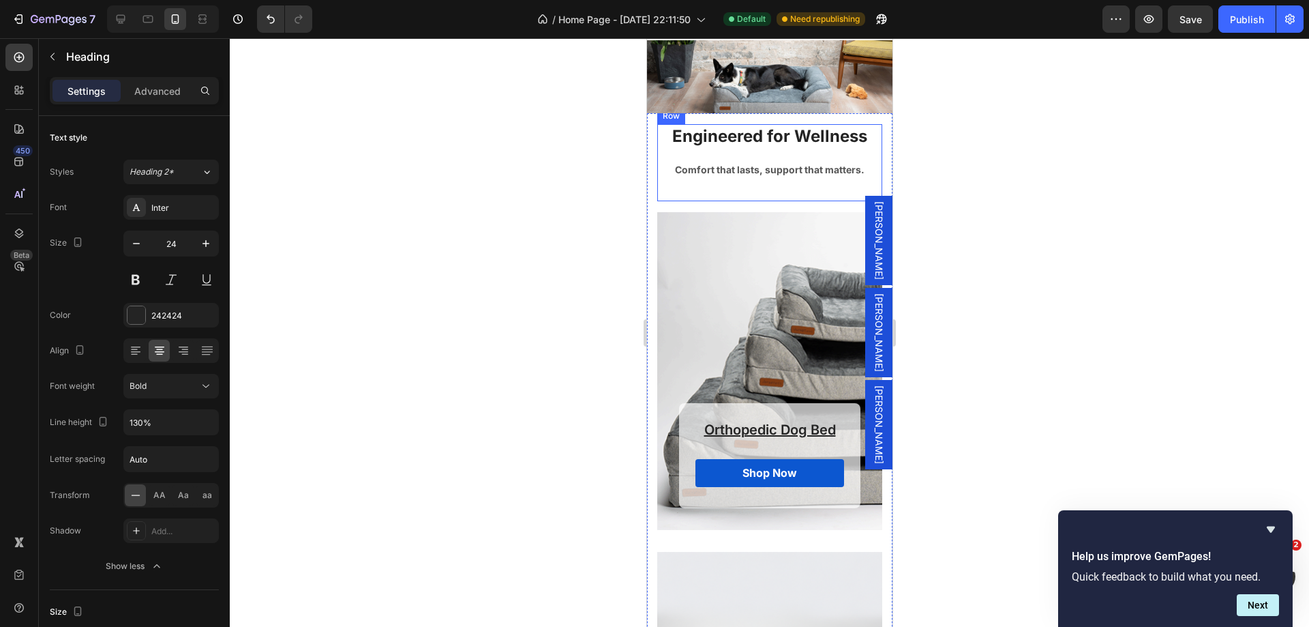
scroll to position [4521, 0]
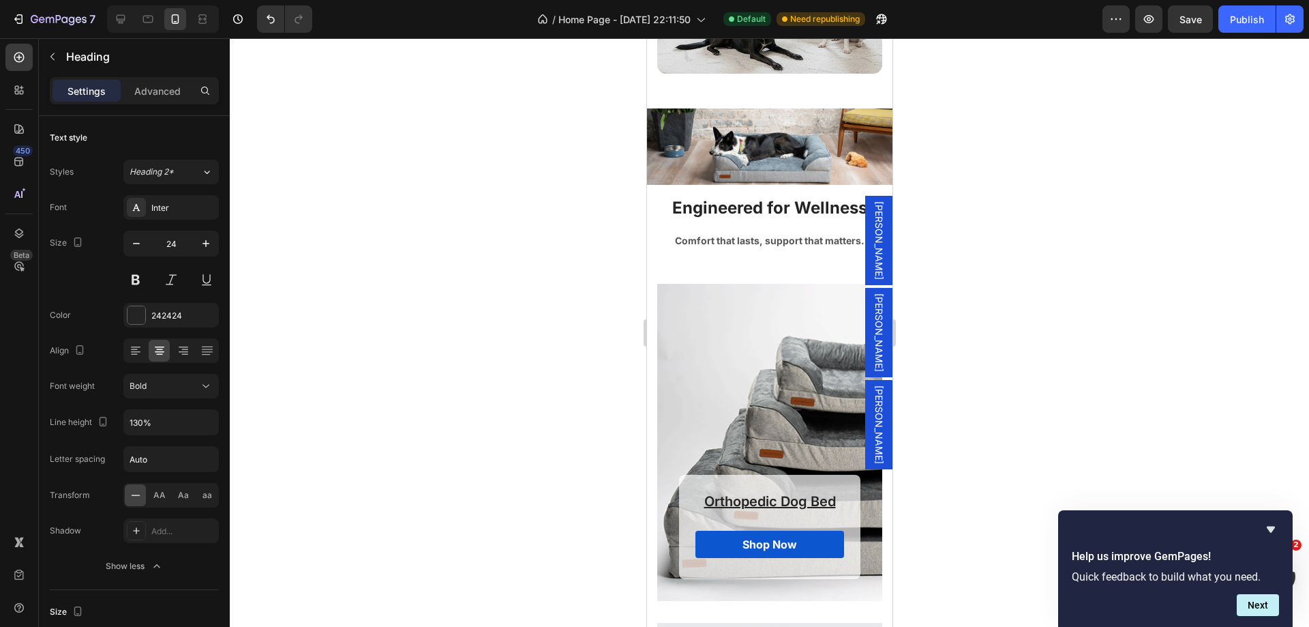
click at [758, 212] on h2 "Engineered for Wellness" at bounding box center [769, 208] width 225 height 24
click at [741, 327] on div "Orthopedic Dog Bed Heading Shop Now Button Row Row" at bounding box center [769, 437] width 225 height 307
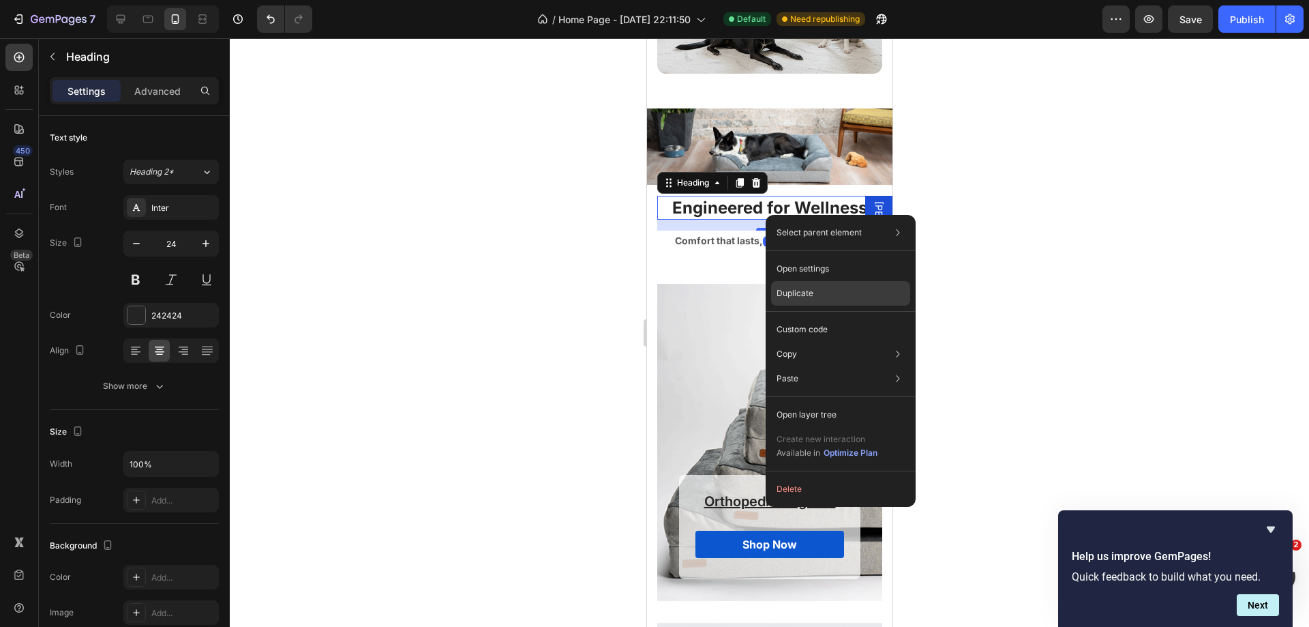
drag, startPoint x: 835, startPoint y: 294, endPoint x: 117, endPoint y: 256, distance: 719.0
click at [835, 294] on div "Duplicate" at bounding box center [840, 293] width 139 height 25
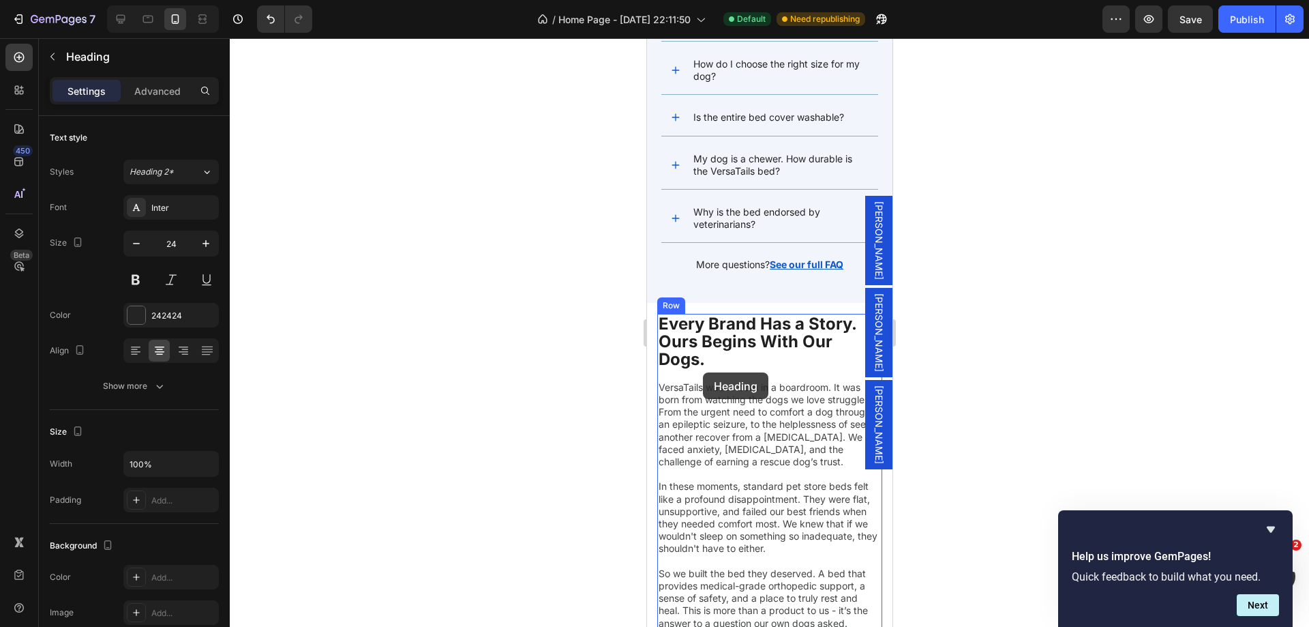
scroll to position [3932, 0]
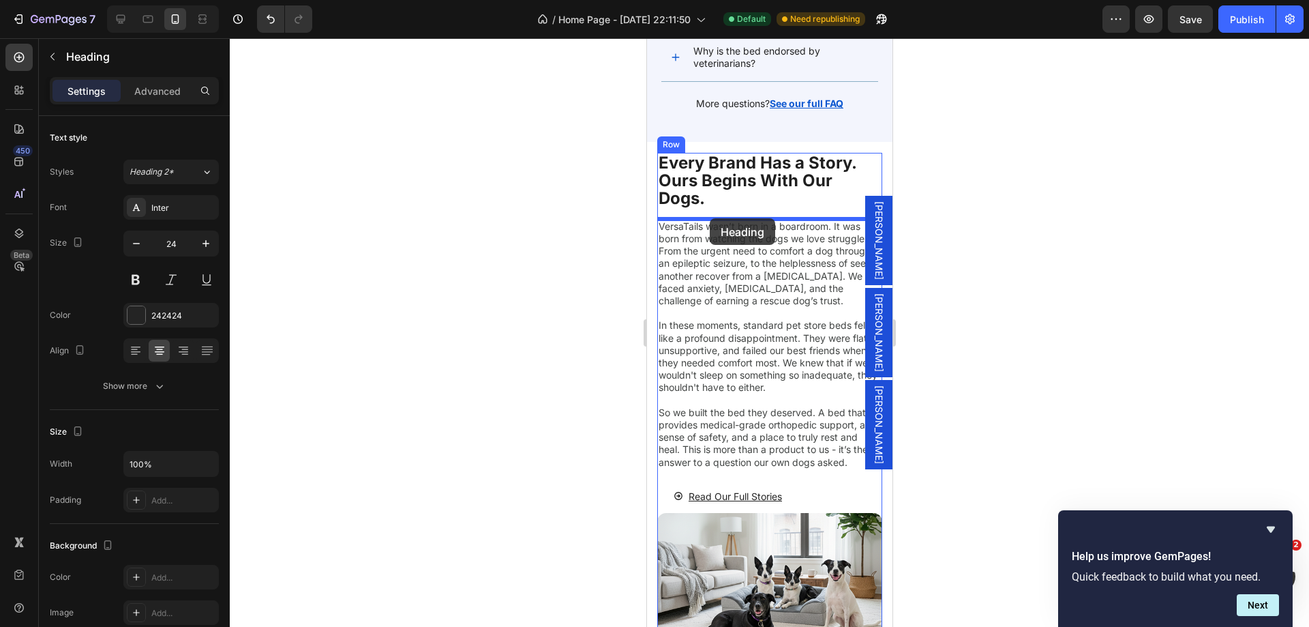
drag, startPoint x: 705, startPoint y: 452, endPoint x: 709, endPoint y: 218, distance: 233.9
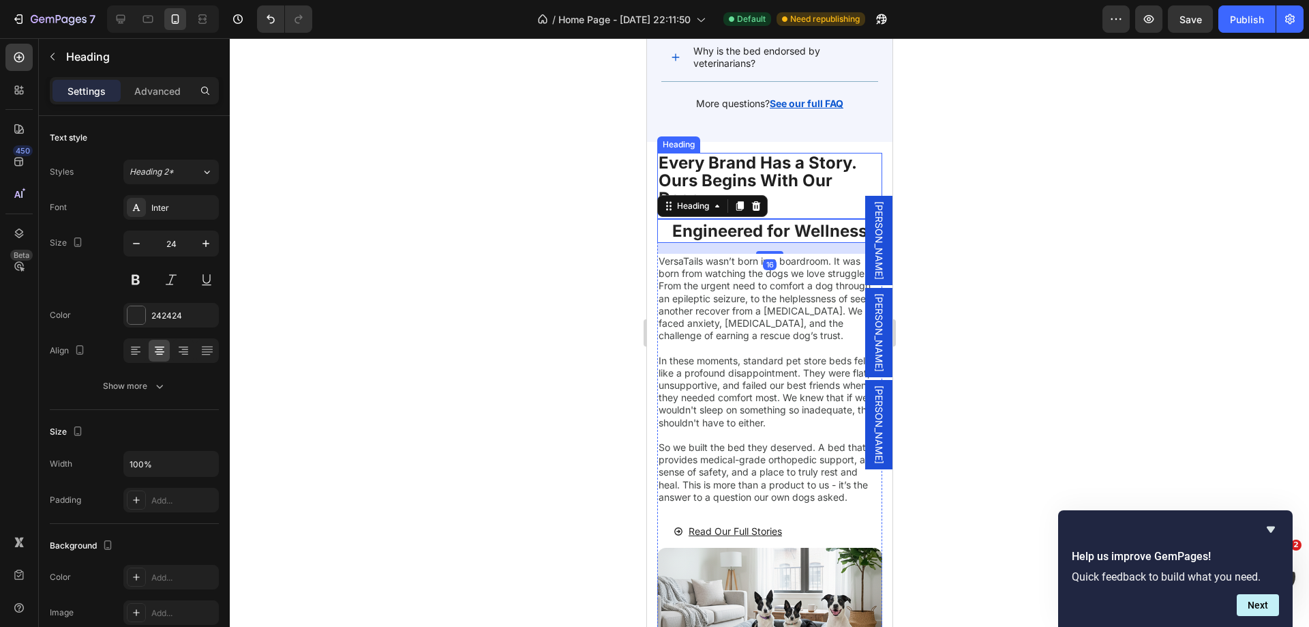
click at [719, 180] on h2 "Every Brand Has a Story. Ours Begins With Our Dogs." at bounding box center [769, 181] width 225 height 57
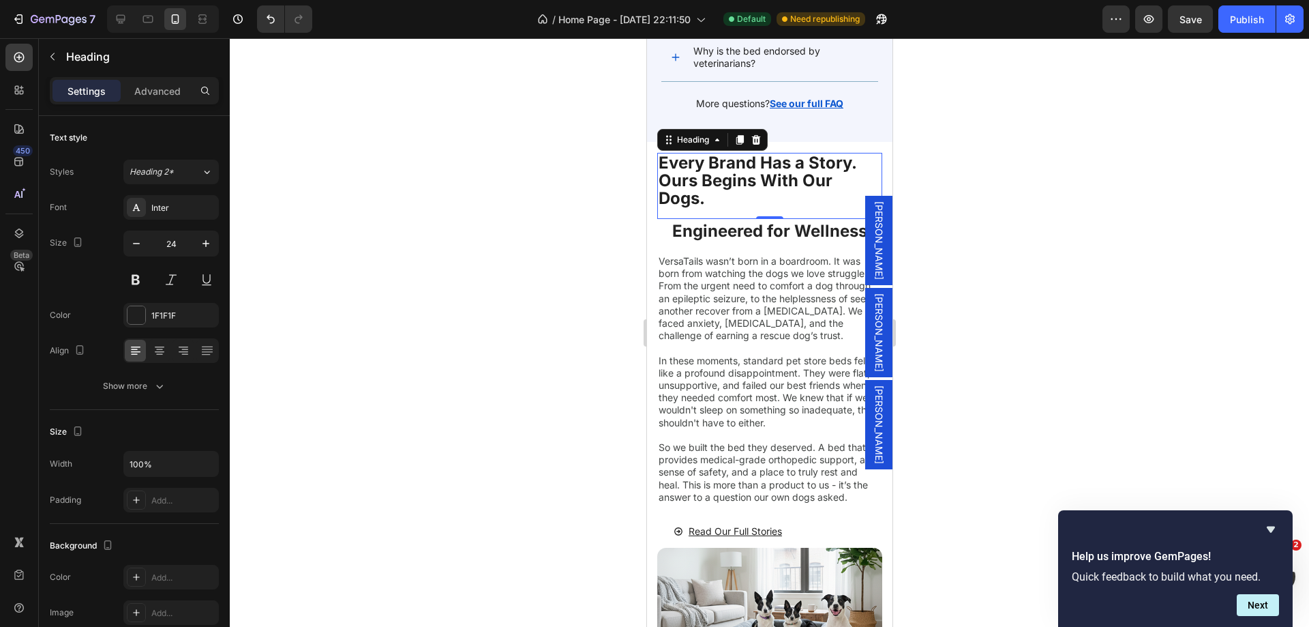
click at [719, 180] on p "Every Brand Has a Story. Ours Begins With Our Dogs." at bounding box center [769, 181] width 222 height 54
drag, startPoint x: 699, startPoint y: 228, endPoint x: 1618, endPoint y: 294, distance: 921.5
click at [699, 228] on h2 "Engineered for Wellness" at bounding box center [769, 231] width 225 height 24
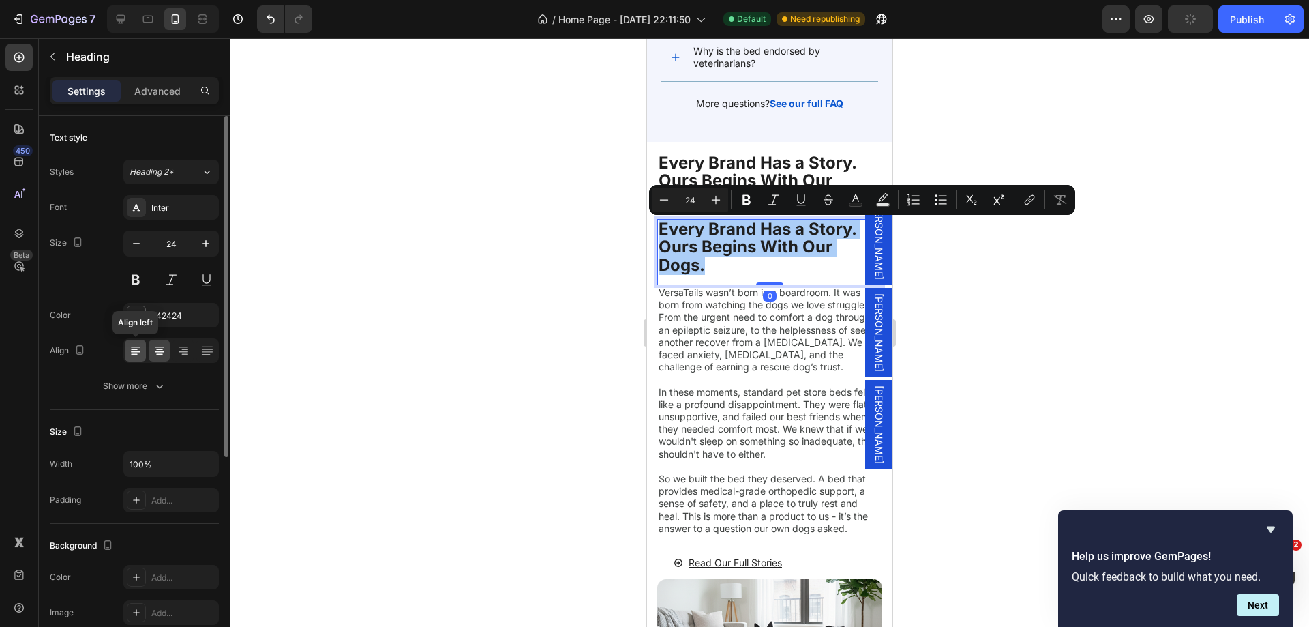
click at [134, 353] on icon at bounding box center [136, 351] width 14 height 14
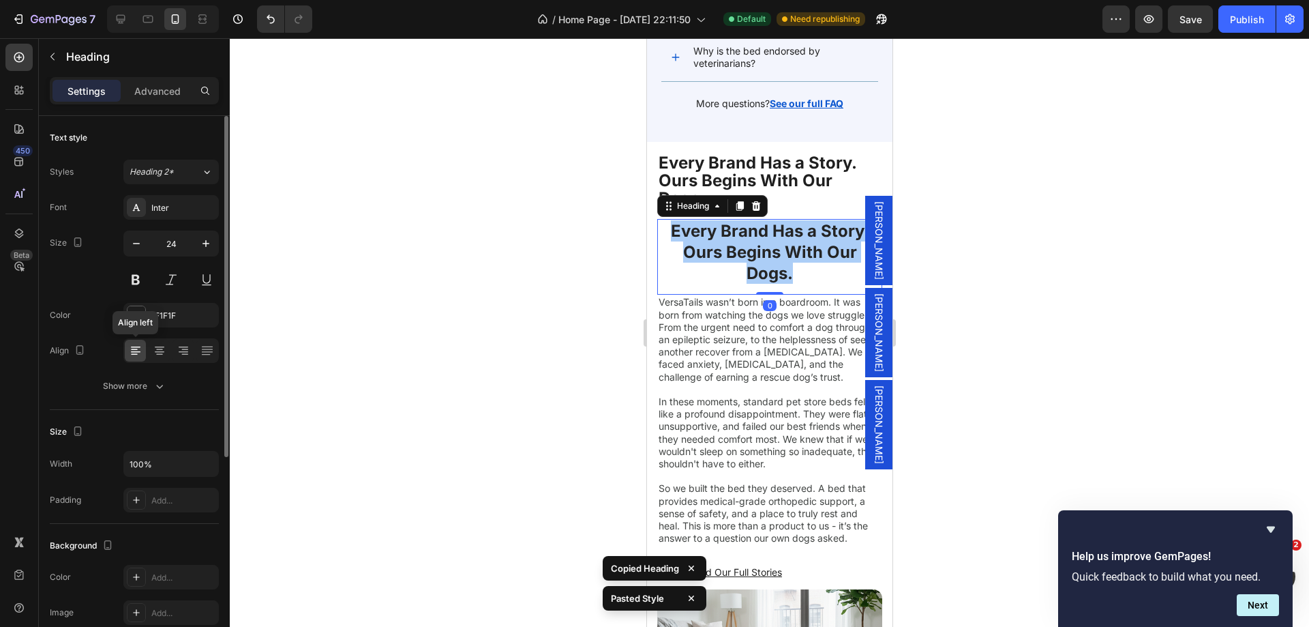
click at [134, 353] on icon at bounding box center [136, 351] width 14 height 14
click at [1081, 334] on div at bounding box center [769, 332] width 1079 height 588
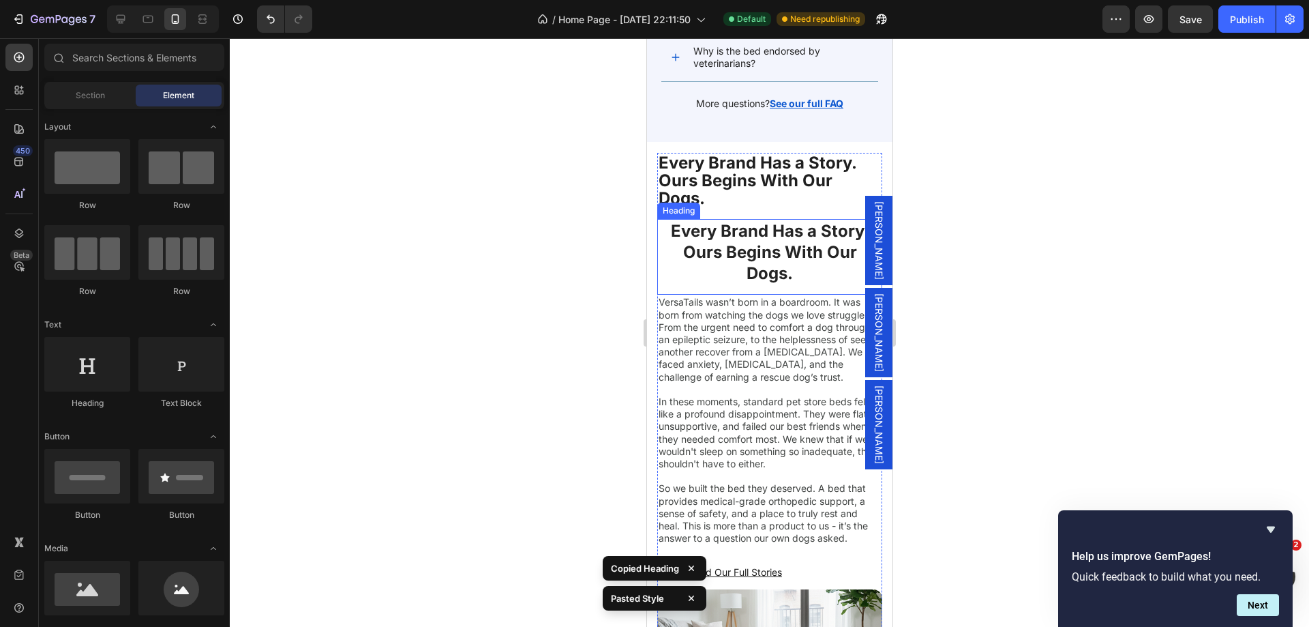
click at [776, 248] on p "Every Brand Has a Story. Ours Begins With Our Dogs." at bounding box center [769, 252] width 222 height 64
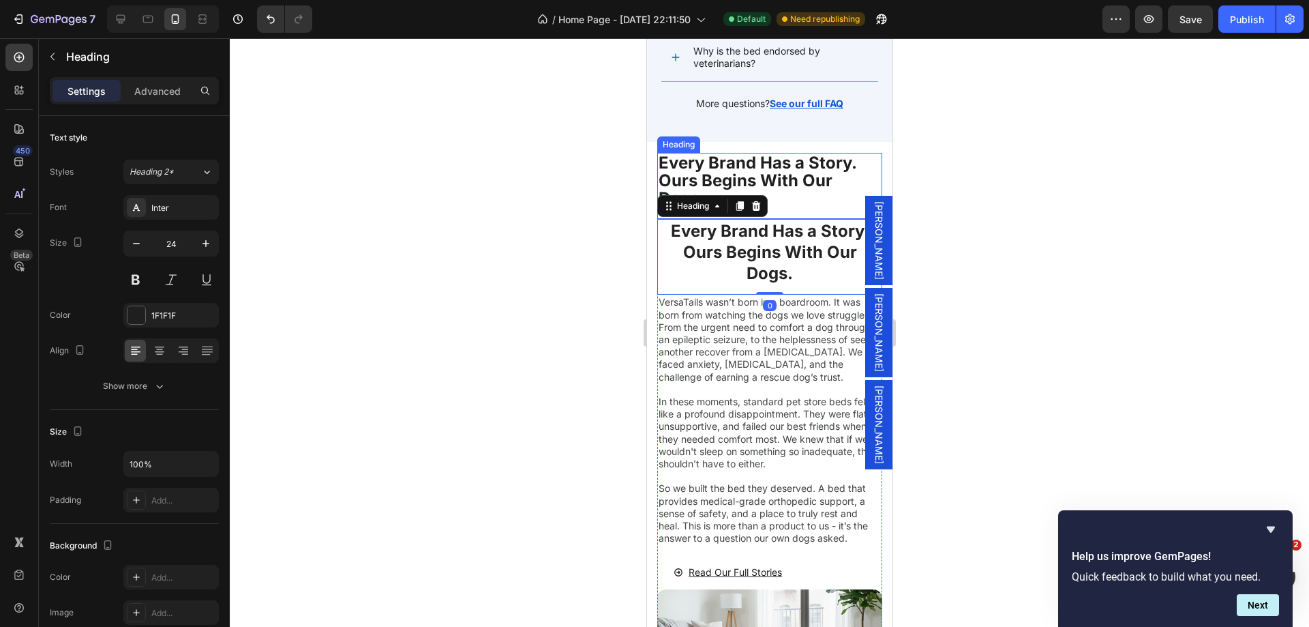
click at [798, 166] on p "Every Brand Has a Story. Ours Begins With Our Dogs." at bounding box center [769, 181] width 222 height 54
click at [770, 252] on p "Every Brand Has a Story. Ours Begins With Our Dogs." at bounding box center [769, 252] width 222 height 64
click at [751, 258] on p "Every Brand Has a Story. Ours Begins With Our Dogs." at bounding box center [769, 252] width 222 height 64
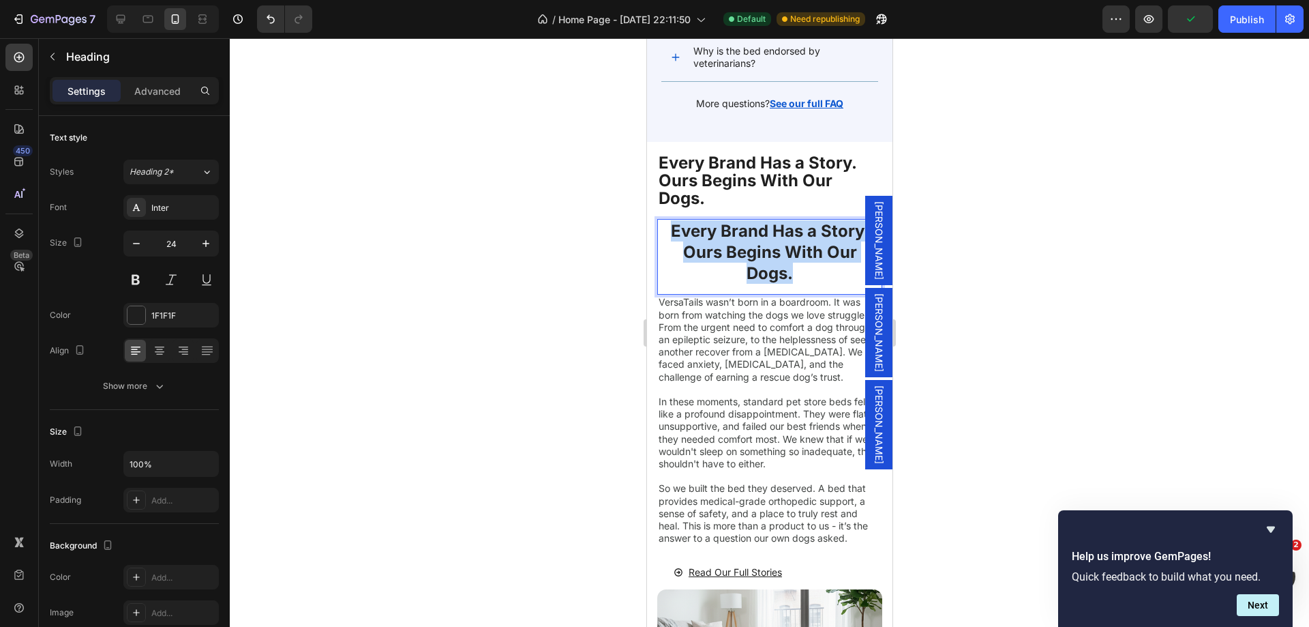
click at [751, 258] on p "Every Brand Has a Story. Ours Begins With Our Dogs." at bounding box center [769, 252] width 222 height 64
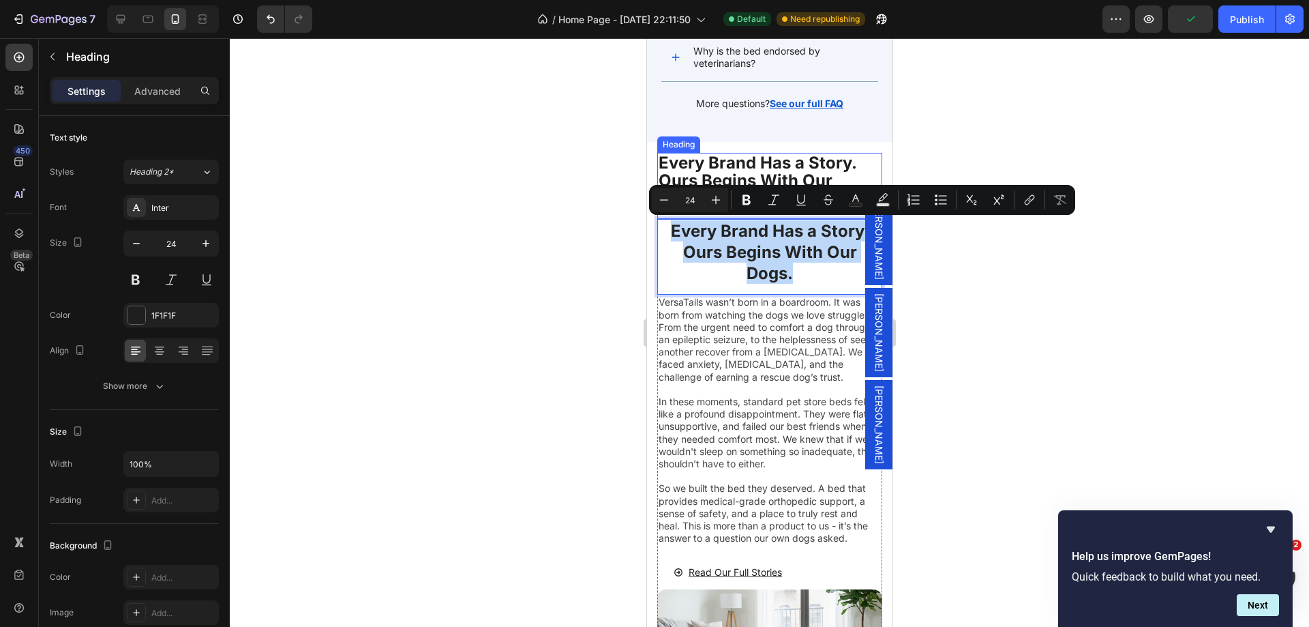
click at [698, 168] on p "Every Brand Has a Story. Ours Begins With Our Dogs." at bounding box center [769, 181] width 222 height 54
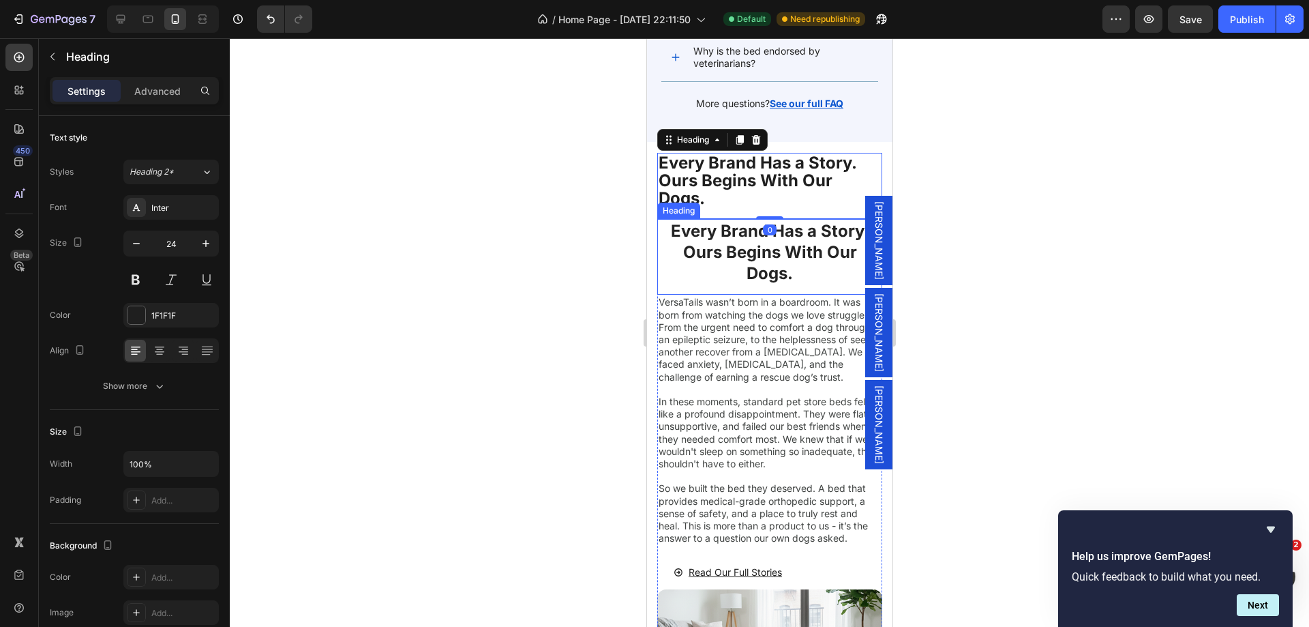
click at [717, 234] on p "Every Brand Has a Story. Ours Begins With Our Dogs." at bounding box center [769, 252] width 222 height 64
click at [1257, 16] on div "Publish" at bounding box center [1247, 19] width 34 height 14
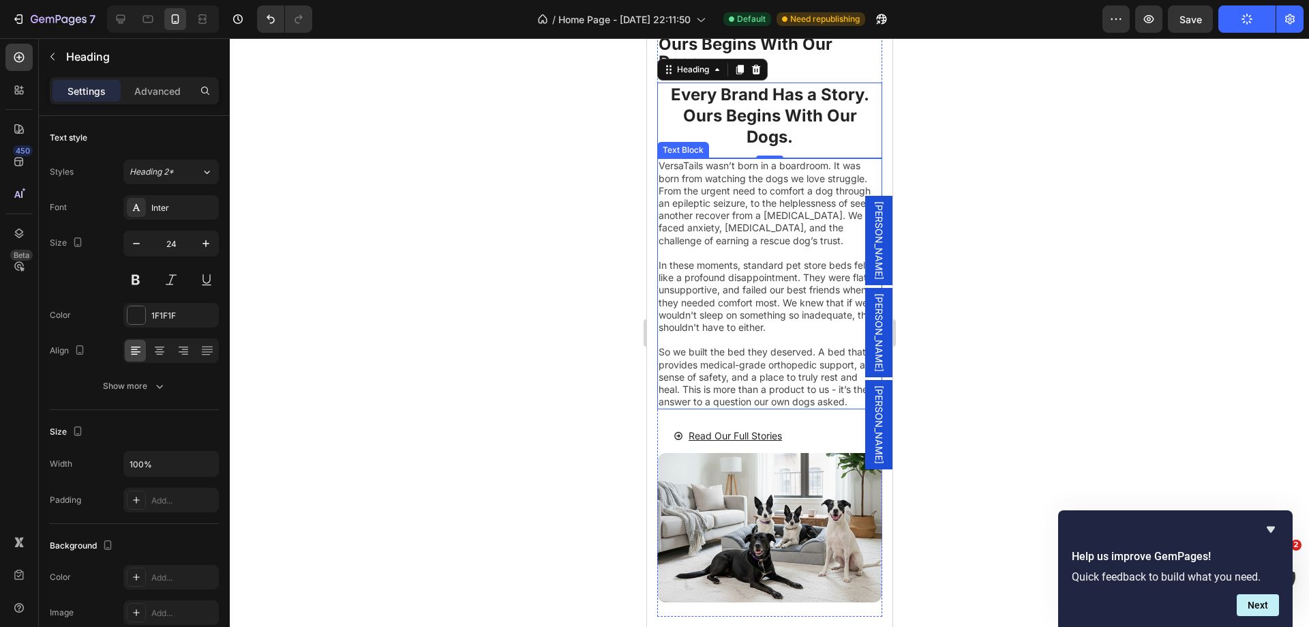
scroll to position [3863, 0]
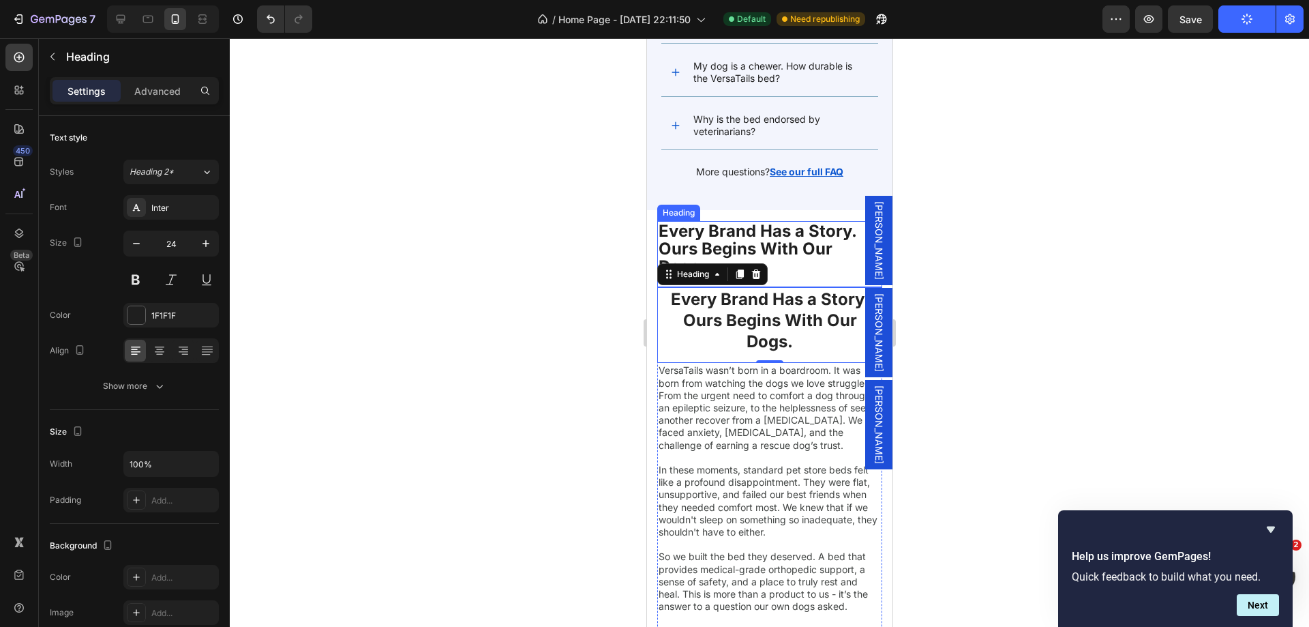
click at [781, 258] on p "Every Brand Has a Story. Ours Begins With Our Dogs." at bounding box center [769, 249] width 222 height 54
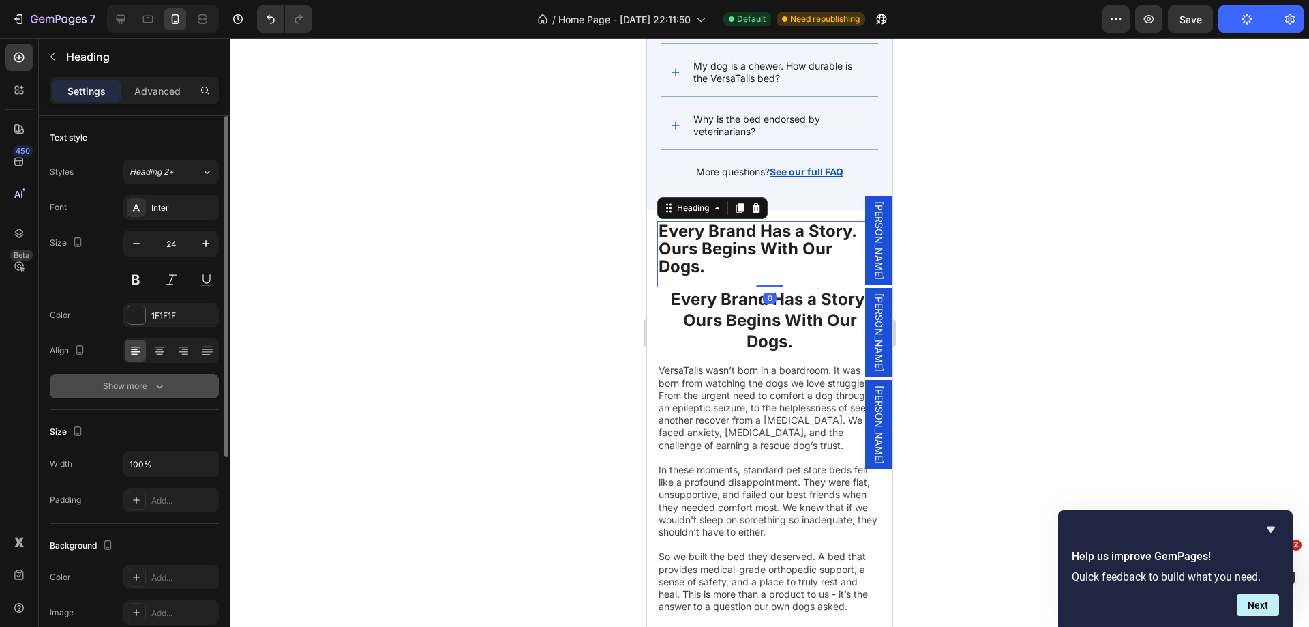
click at [144, 386] on div "Show more" at bounding box center [134, 386] width 63 height 14
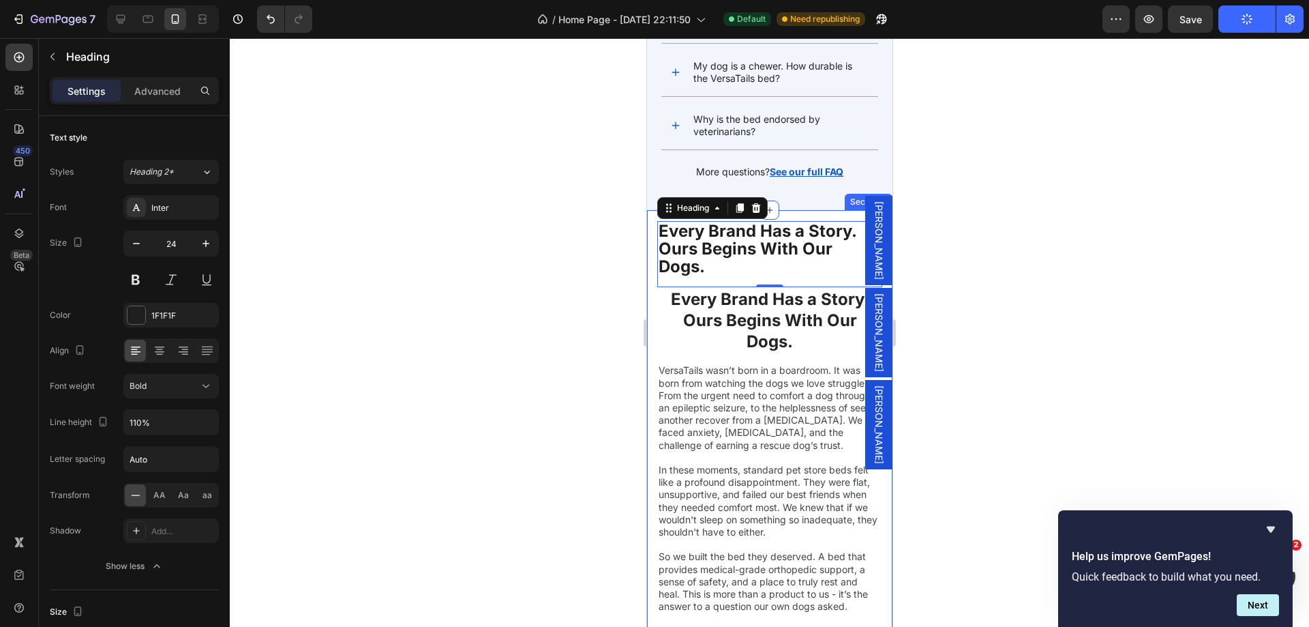
click at [652, 308] on div "Every Brand Has a Story. Ours Begins With Our Dogs. Heading 0 Every Brand Has a…" at bounding box center [768, 526] width 245 height 632
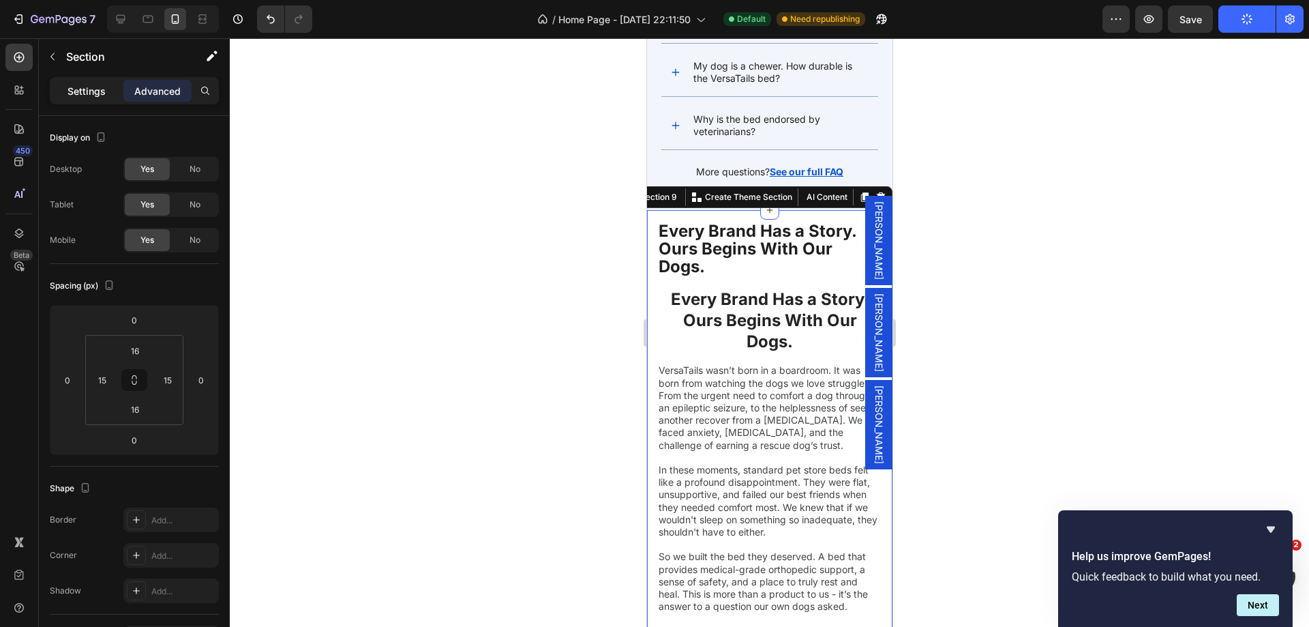
click at [69, 80] on div "Settings" at bounding box center [87, 91] width 68 height 22
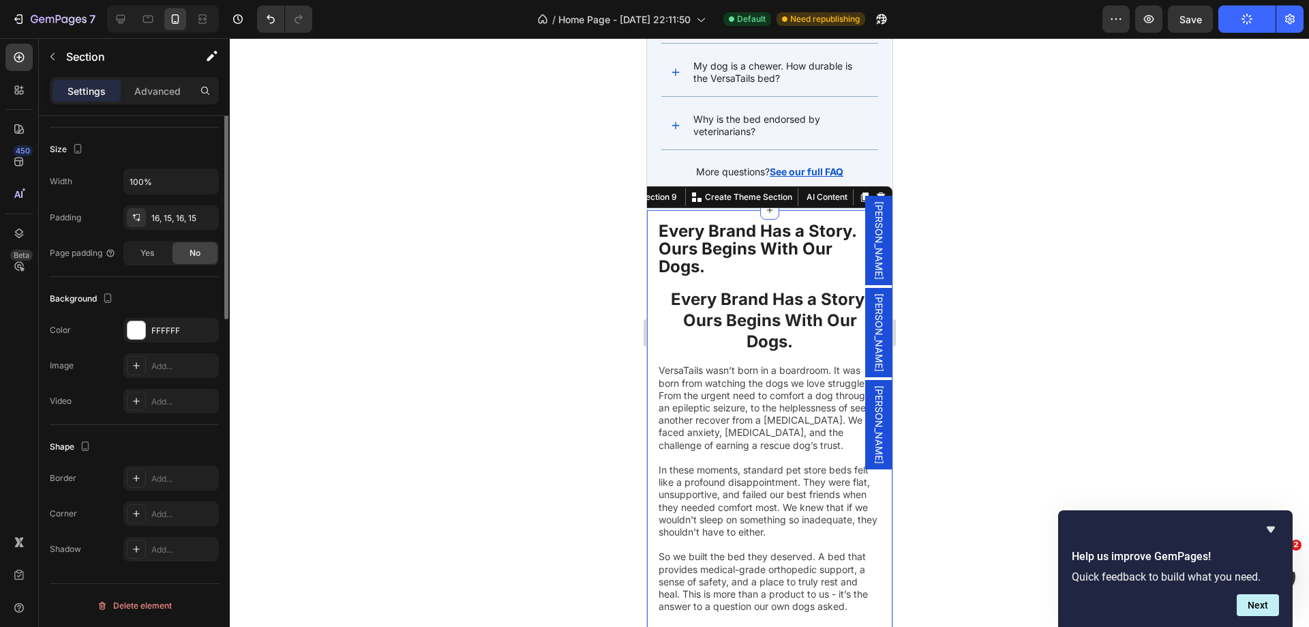
scroll to position [0, 0]
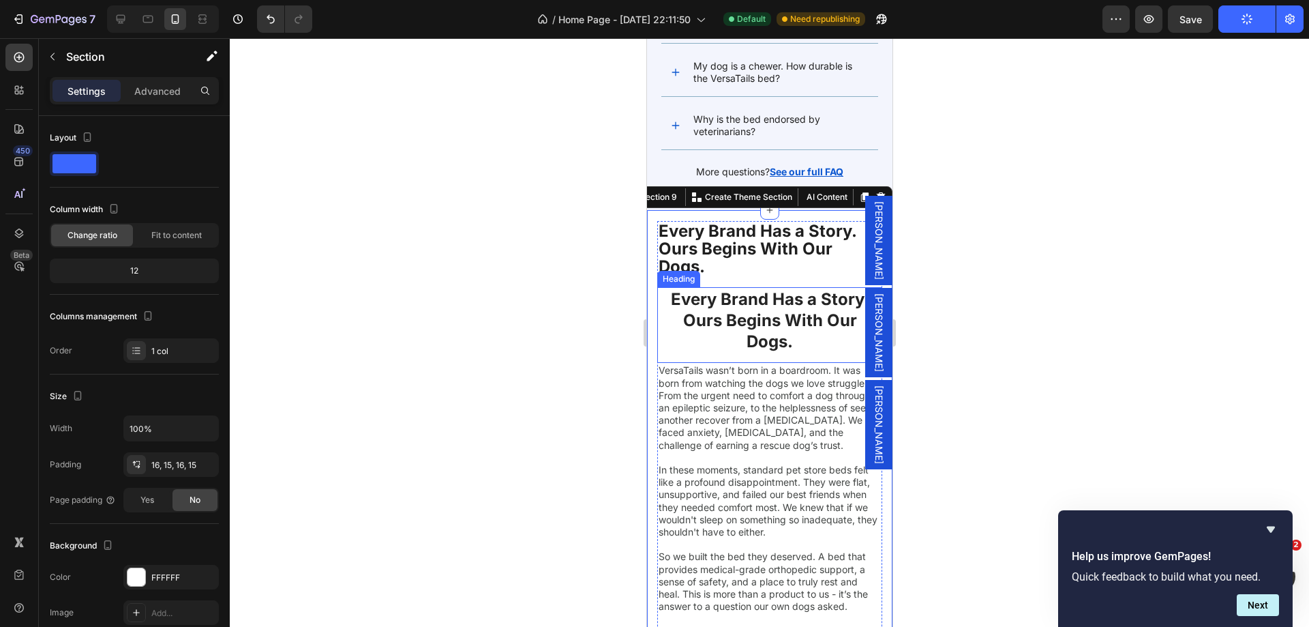
click at [685, 311] on p "Every Brand Has a Story. Ours Begins With Our Dogs." at bounding box center [769, 320] width 222 height 64
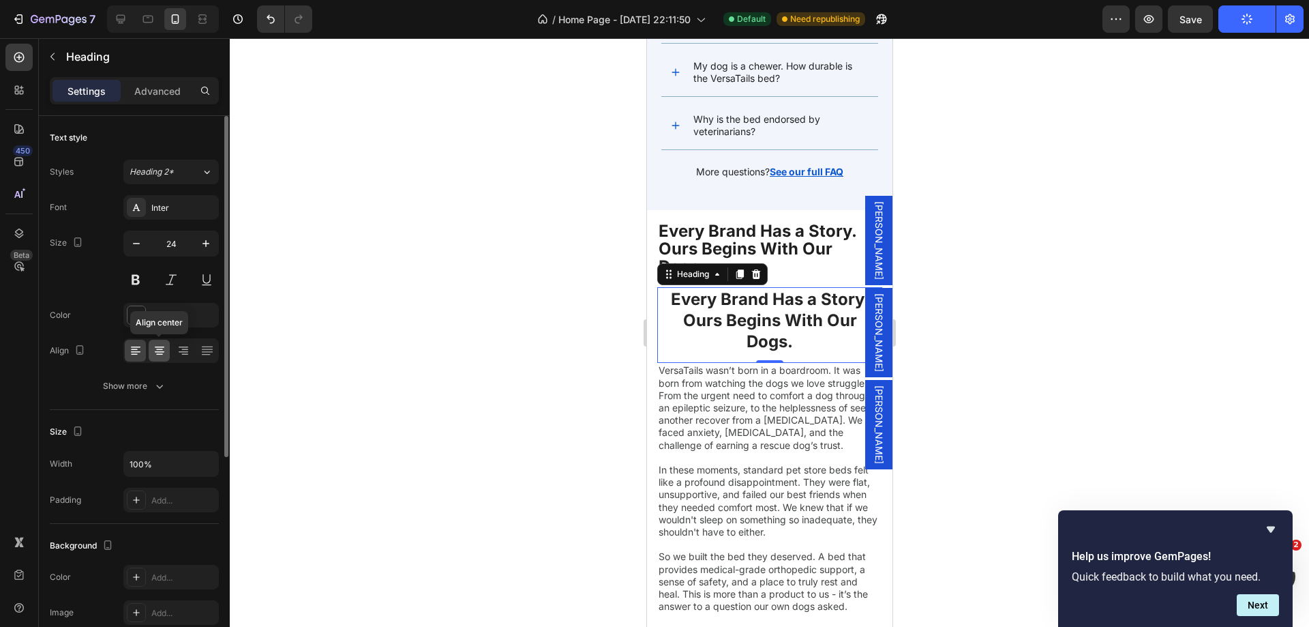
click at [160, 353] on icon at bounding box center [160, 351] width 14 height 14
click at [134, 355] on icon at bounding box center [136, 351] width 14 height 14
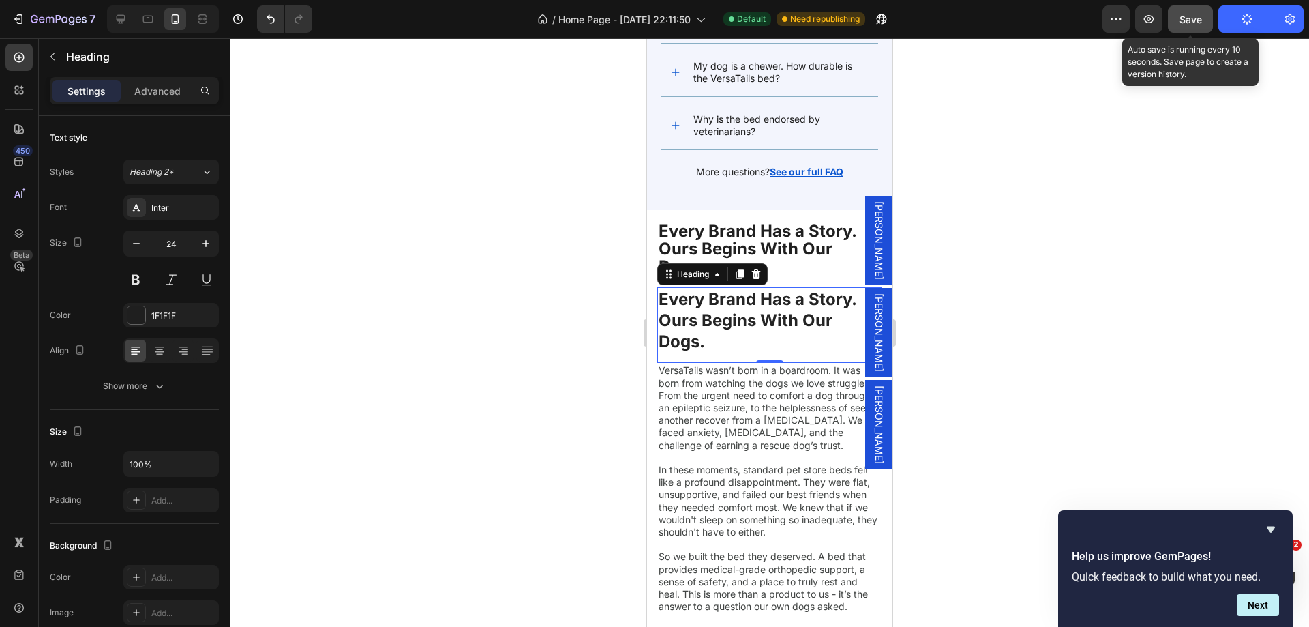
click at [1189, 12] on div "Save" at bounding box center [1191, 19] width 23 height 14
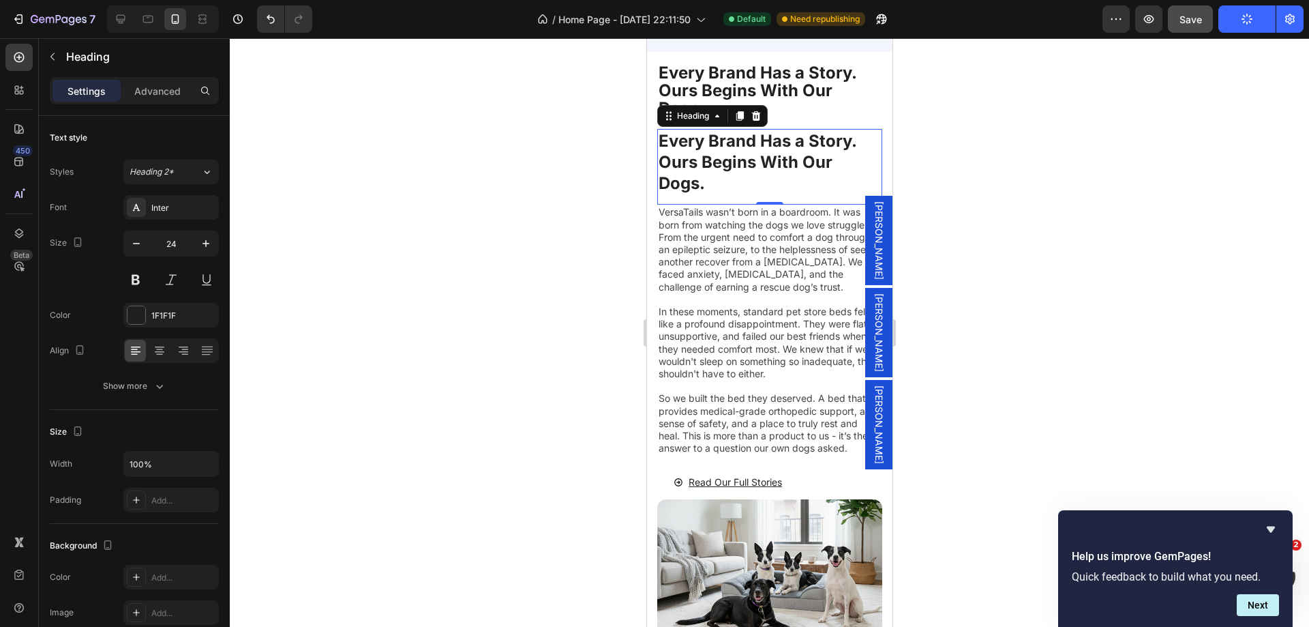
scroll to position [3863, 0]
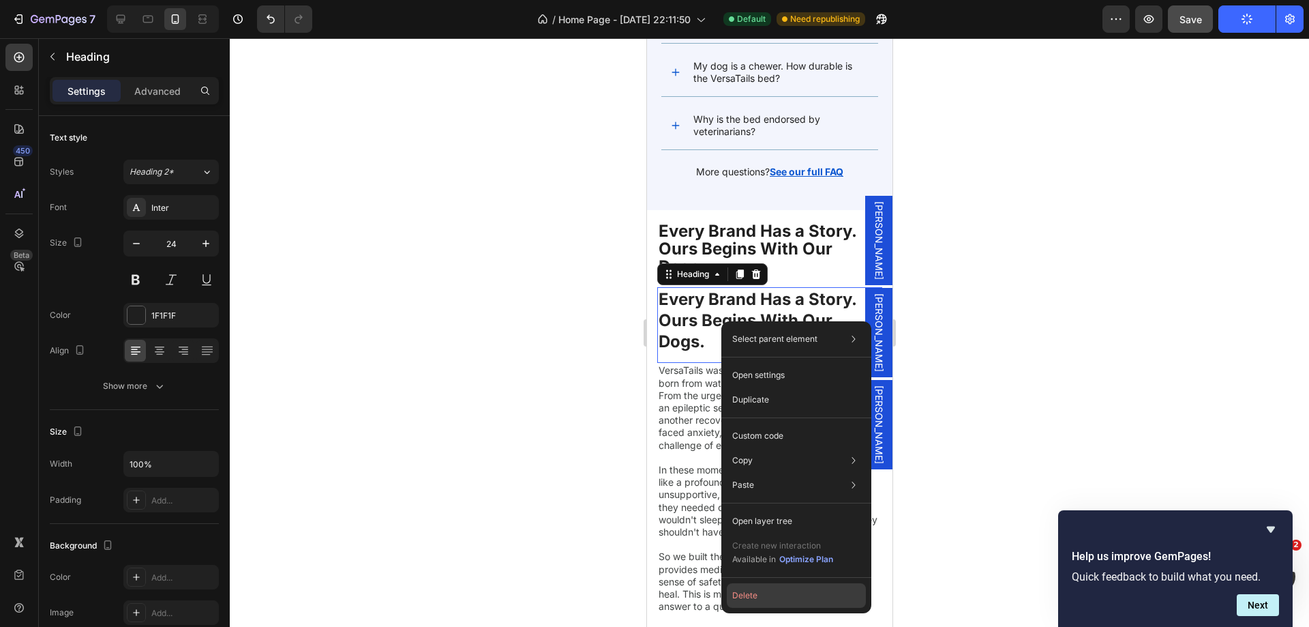
drag, startPoint x: 785, startPoint y: 588, endPoint x: 101, endPoint y: 403, distance: 708.6
click at [785, 588] on button "Delete" at bounding box center [796, 595] width 139 height 25
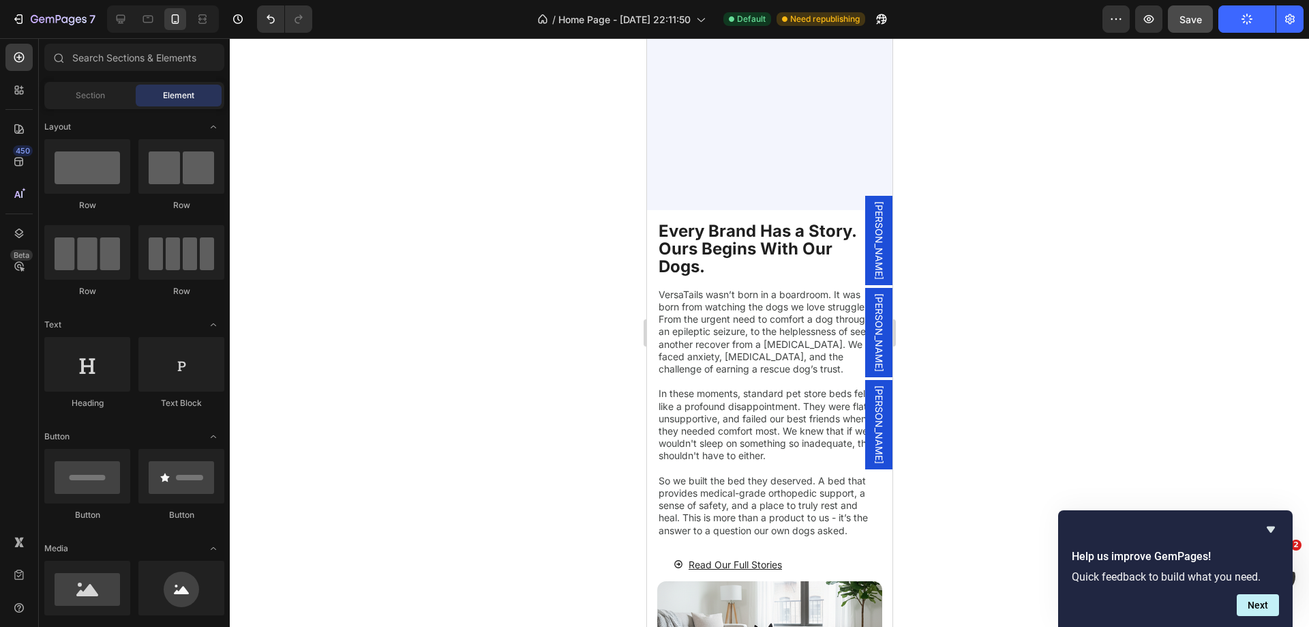
scroll to position [4341, 0]
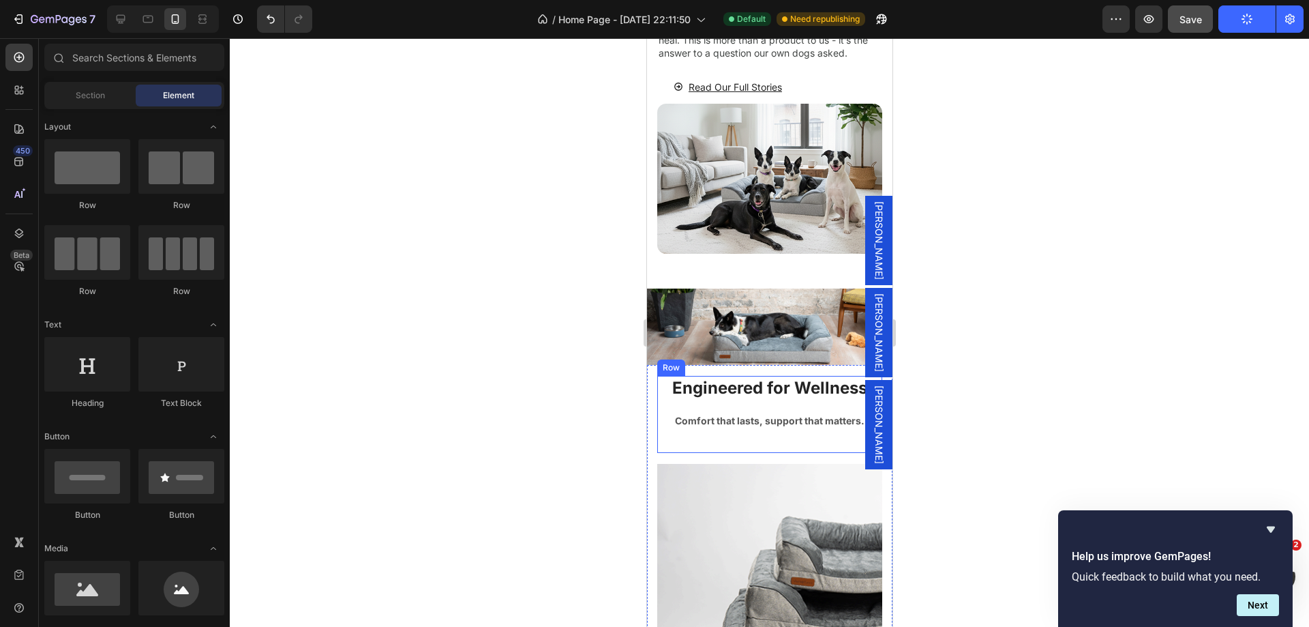
click at [660, 406] on div "Engineered for Wellness Heading Comfort that lasts, support that matters. Text …" at bounding box center [769, 414] width 225 height 76
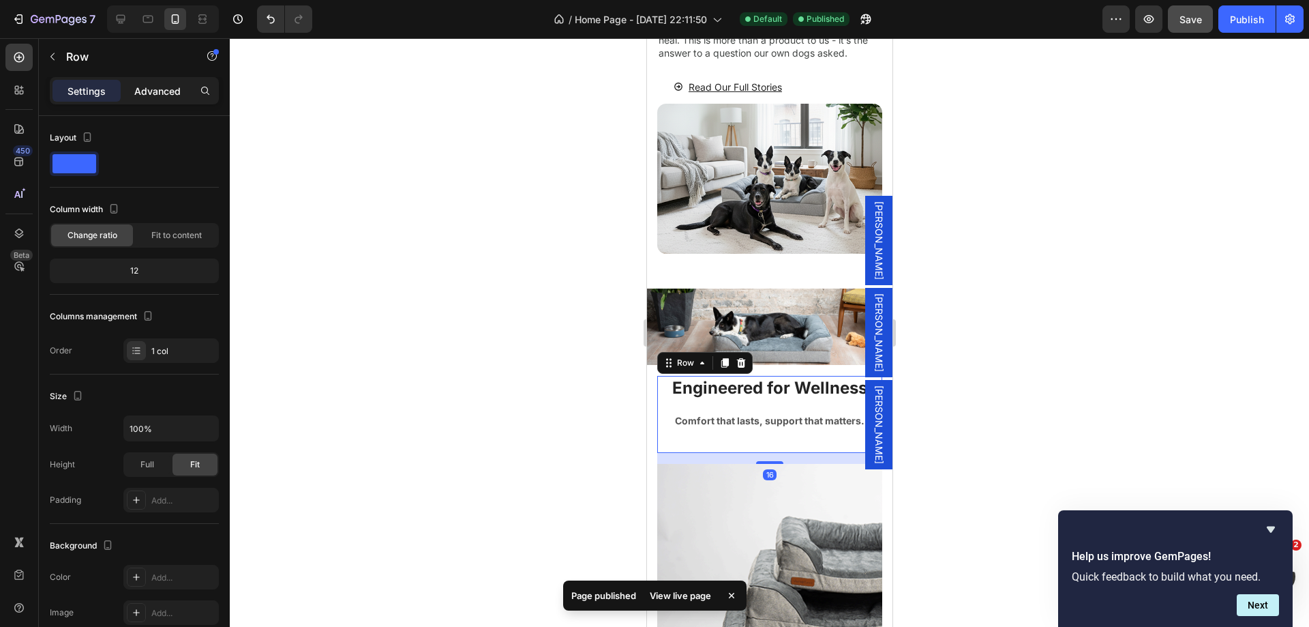
click at [150, 97] on p "Advanced" at bounding box center [157, 91] width 46 height 14
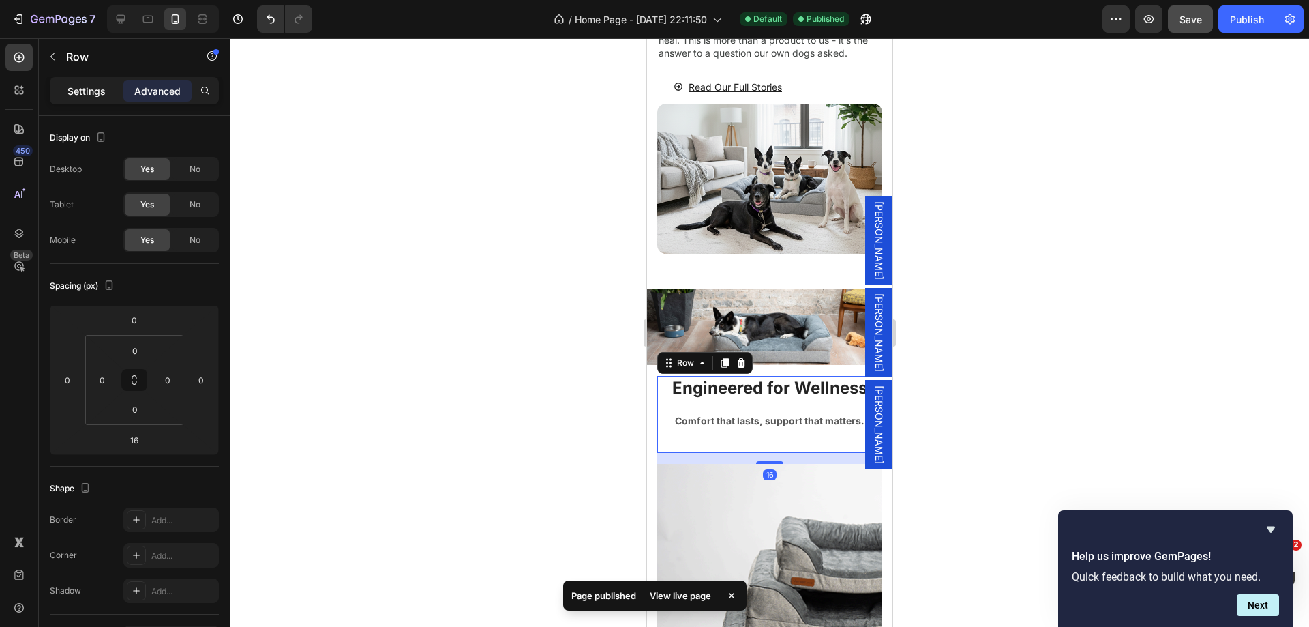
click at [83, 85] on p "Settings" at bounding box center [87, 91] width 38 height 14
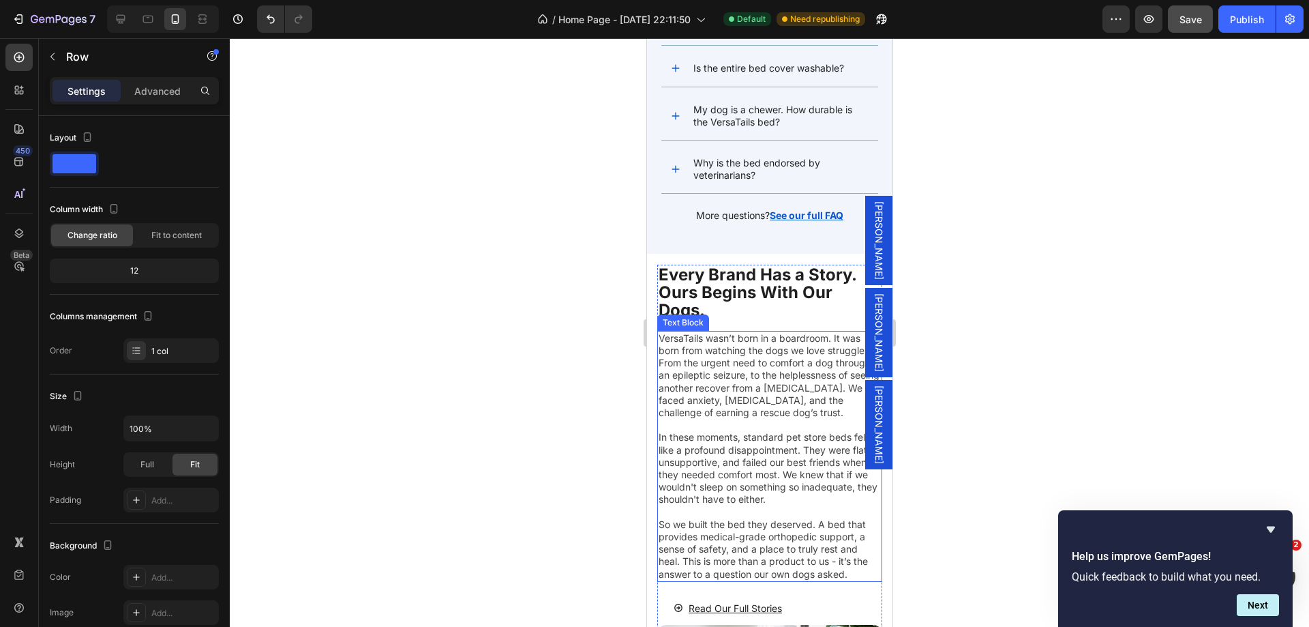
scroll to position [3956, 0]
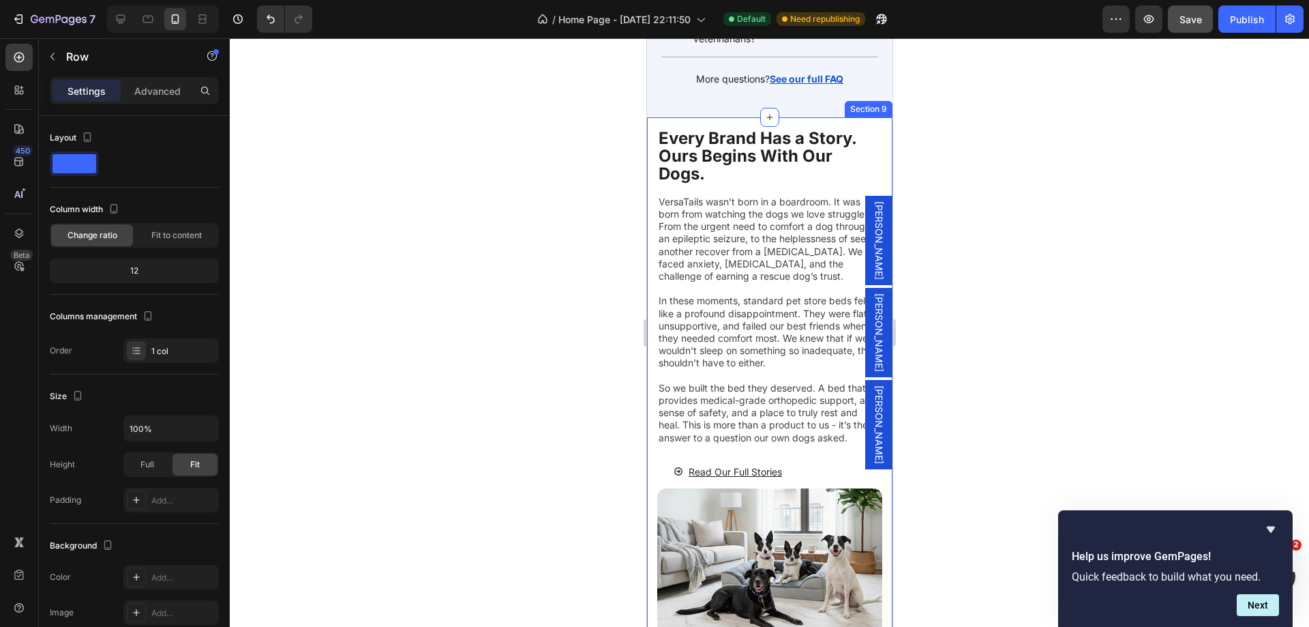
click at [778, 121] on div "Every Brand Has a Story. Ours Begins With Our Dogs. Heading VersaTails wasn’t b…" at bounding box center [768, 395] width 245 height 556
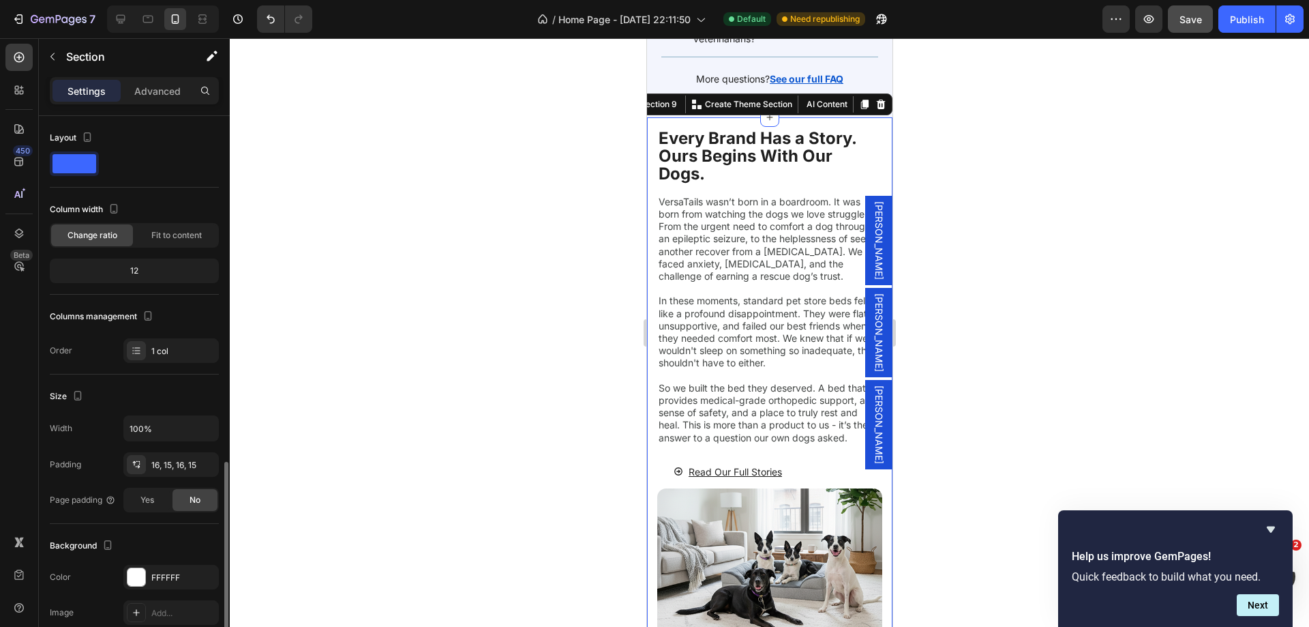
scroll to position [247, 0]
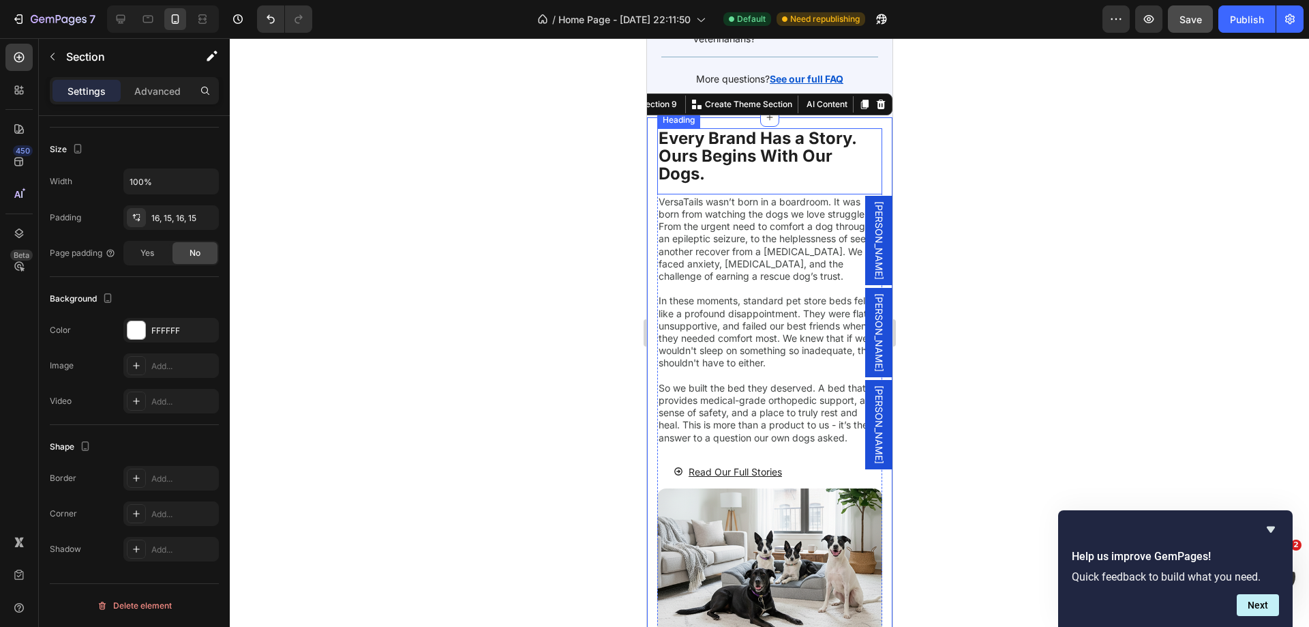
click at [837, 164] on p "Every Brand Has a Story. Ours Begins With Our Dogs." at bounding box center [769, 157] width 222 height 54
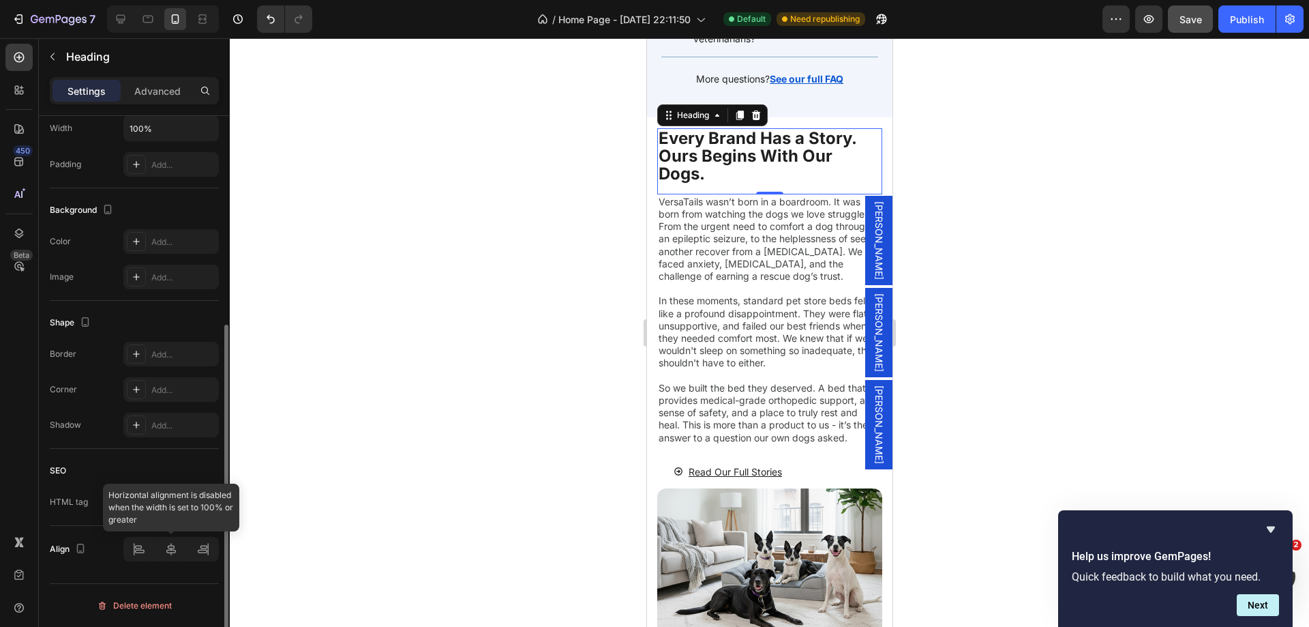
scroll to position [131, 0]
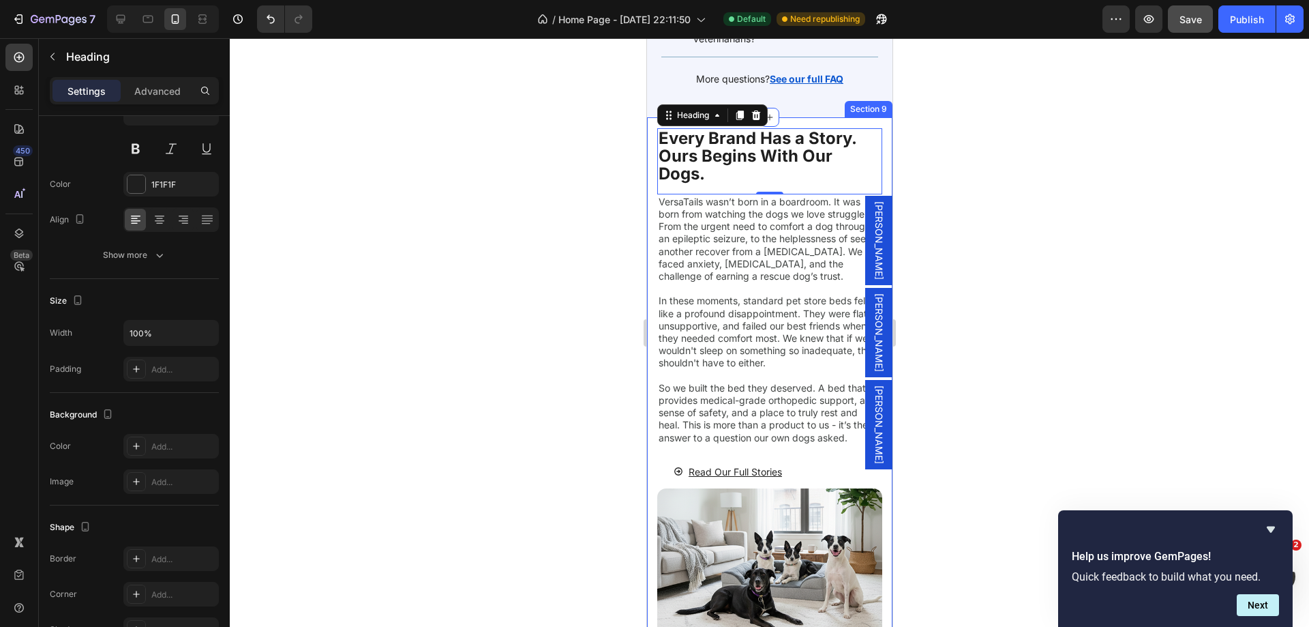
click at [651, 280] on div "Every Brand Has a Story. Ours Begins With Our Dogs. Heading 0 VersaTails wasn’t…" at bounding box center [768, 395] width 245 height 556
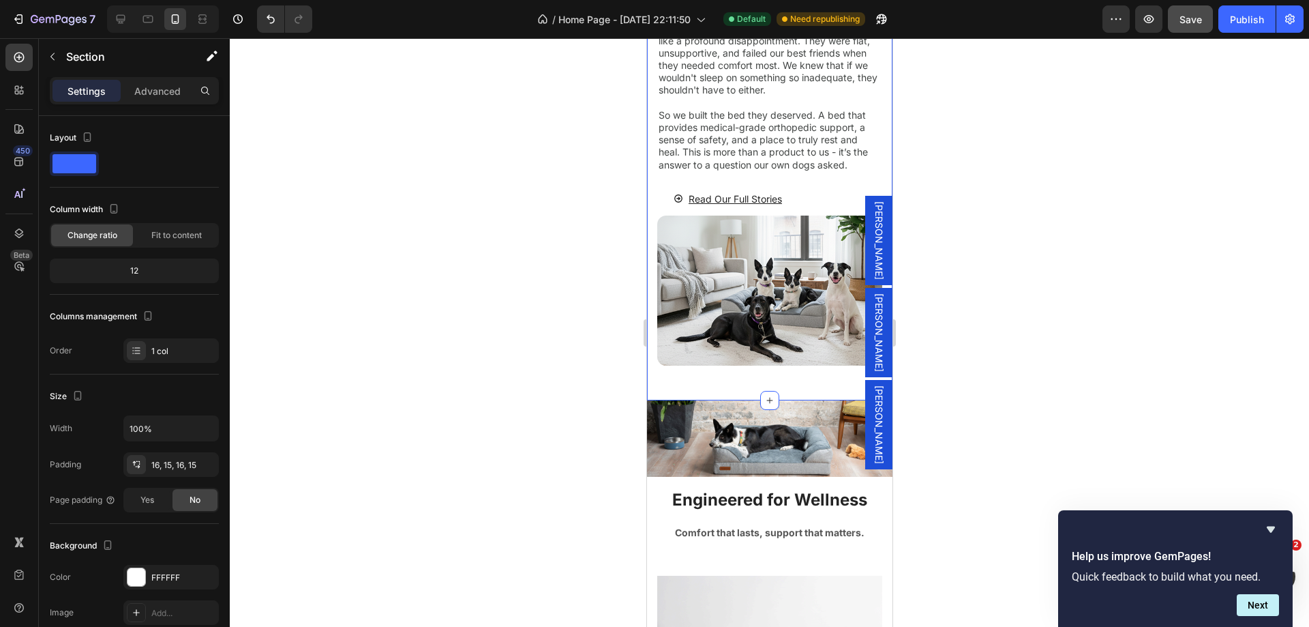
scroll to position [4297, 0]
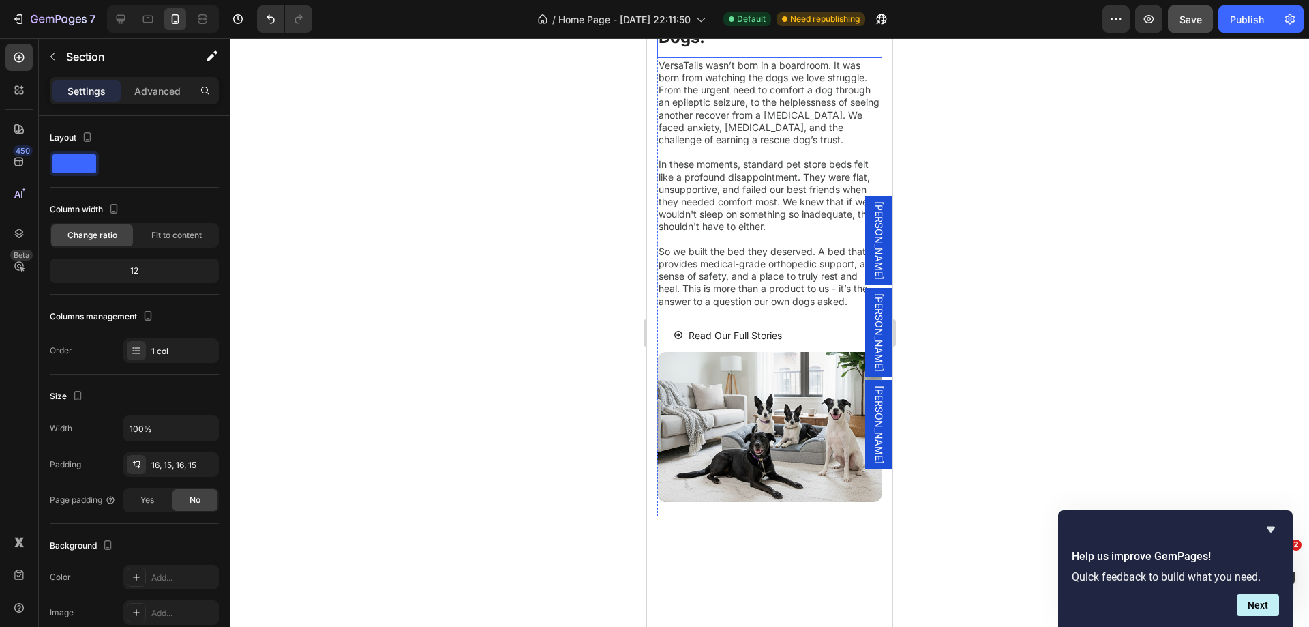
scroll to position [3888, 0]
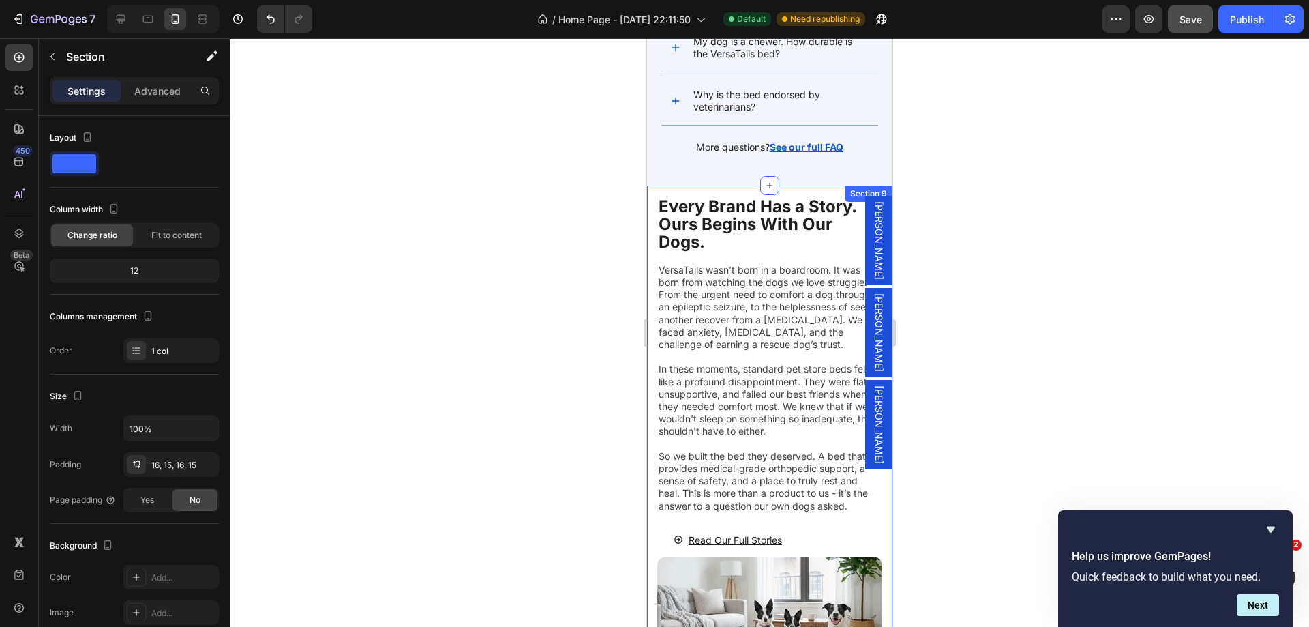
click at [652, 260] on div "Every Brand Has a Story. Ours Begins With Our Dogs. Heading VersaTails wasn’t b…" at bounding box center [768, 463] width 245 height 556
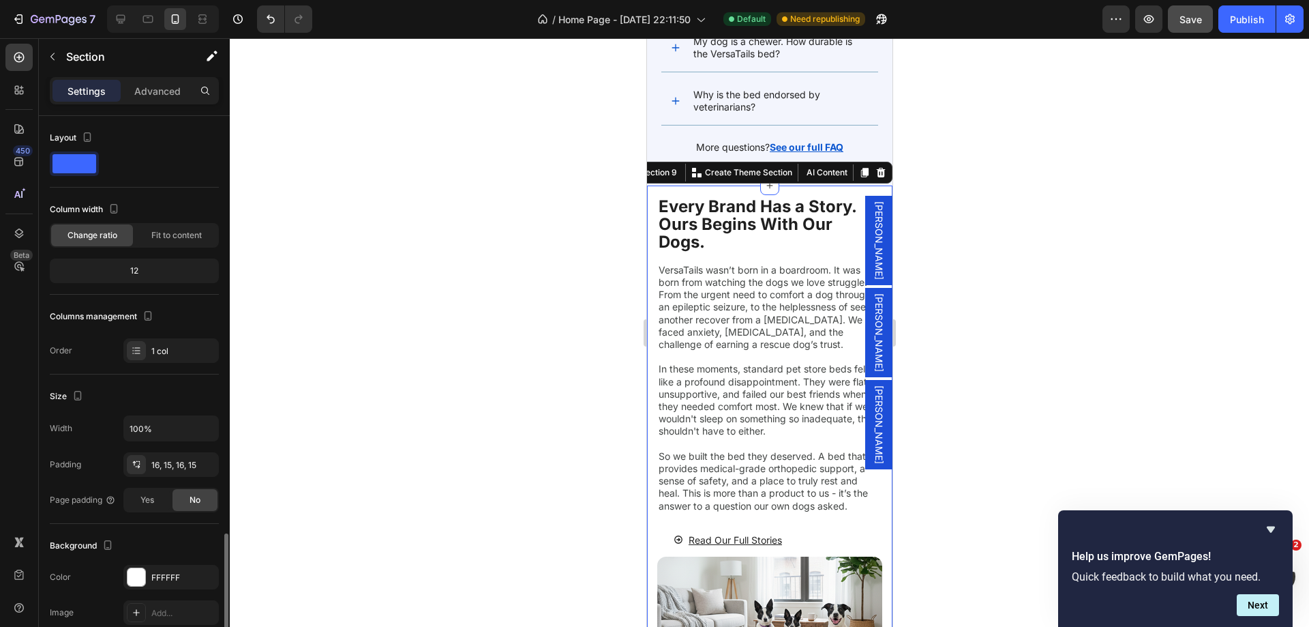
scroll to position [247, 0]
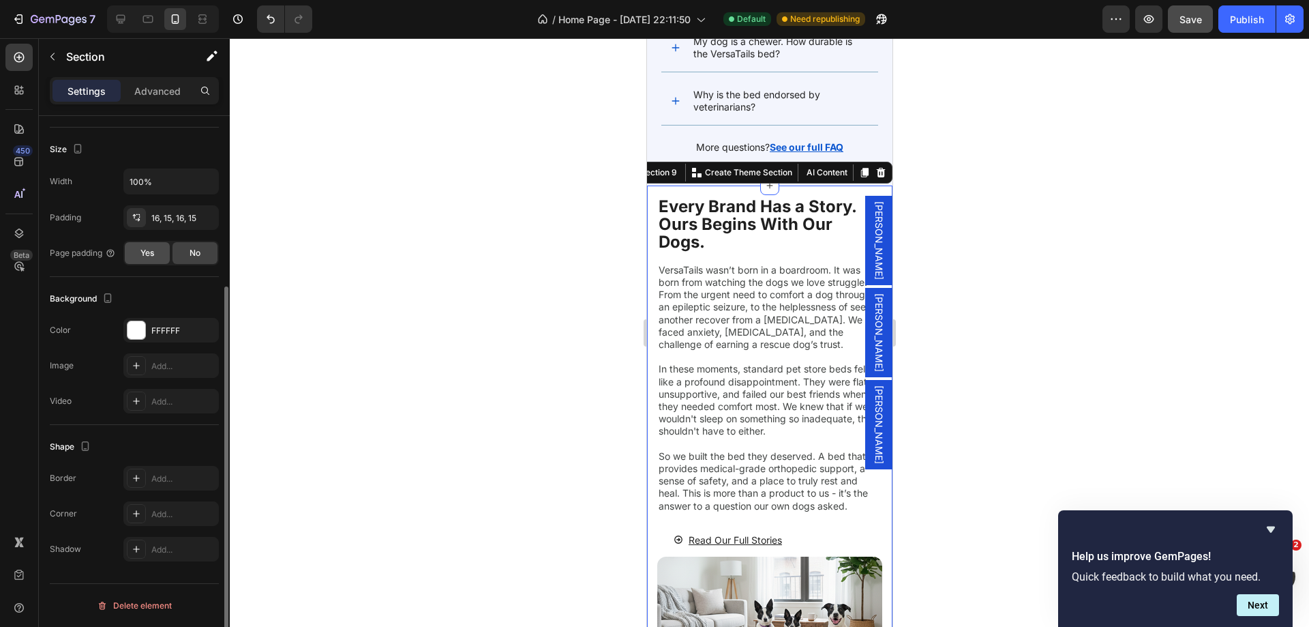
click at [157, 254] on div "Yes" at bounding box center [147, 253] width 45 height 22
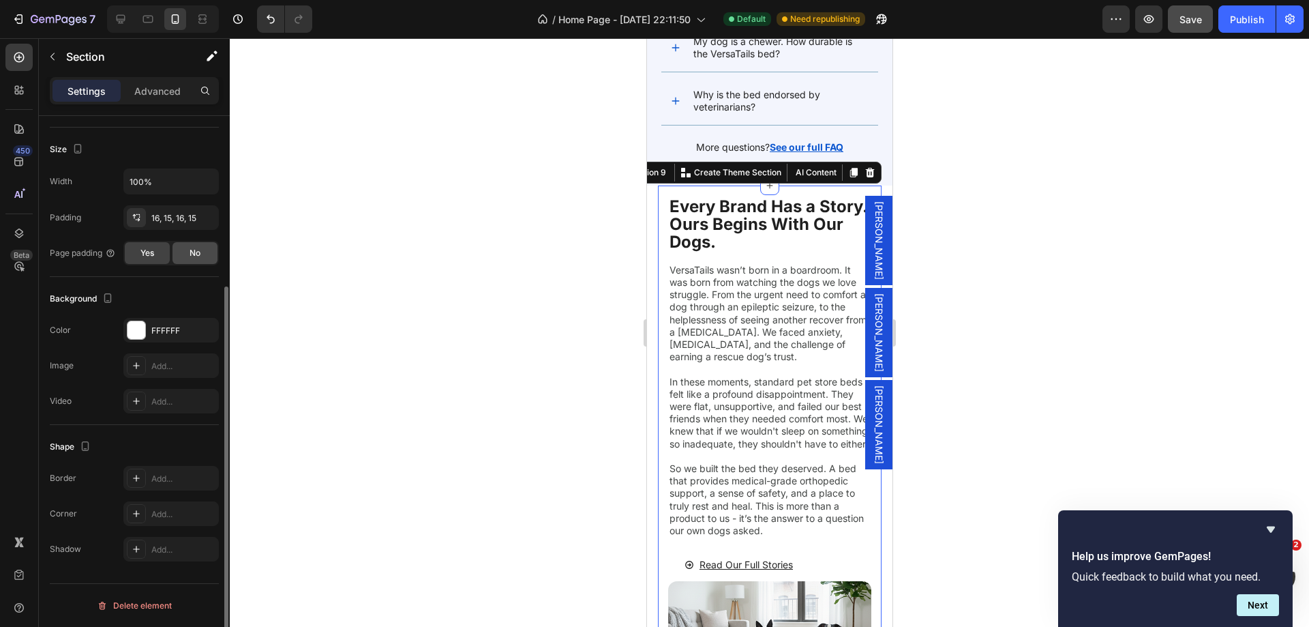
click at [192, 252] on span "No" at bounding box center [195, 253] width 11 height 12
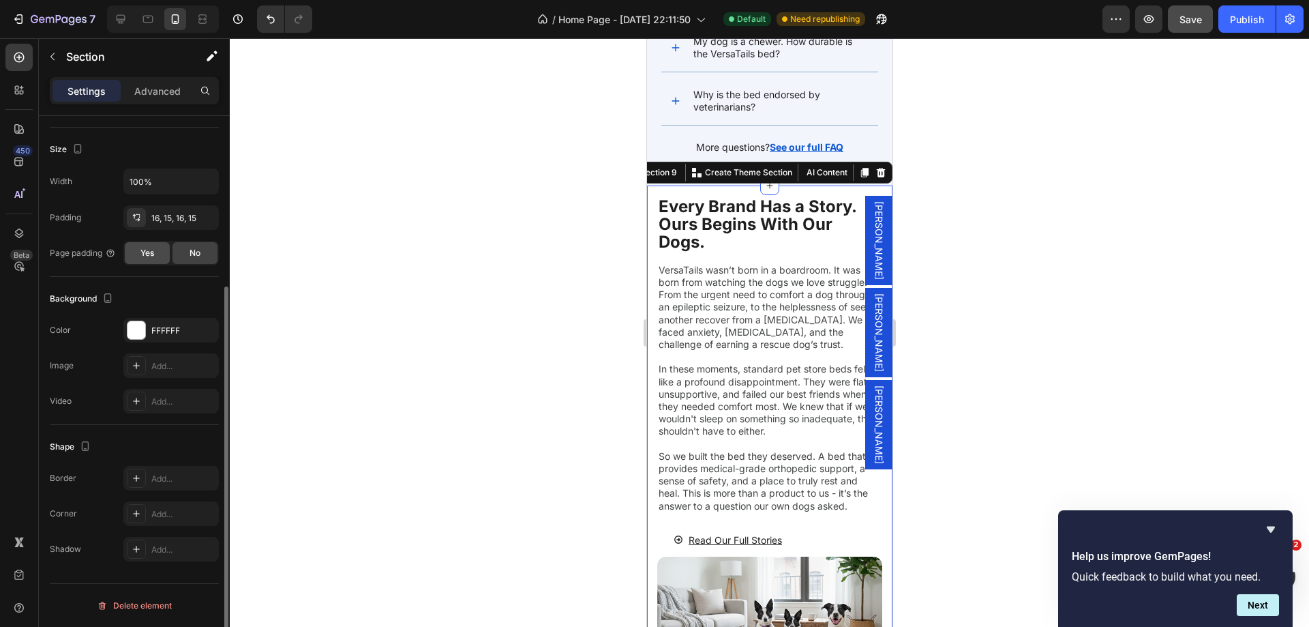
click at [150, 256] on span "Yes" at bounding box center [147, 253] width 14 height 12
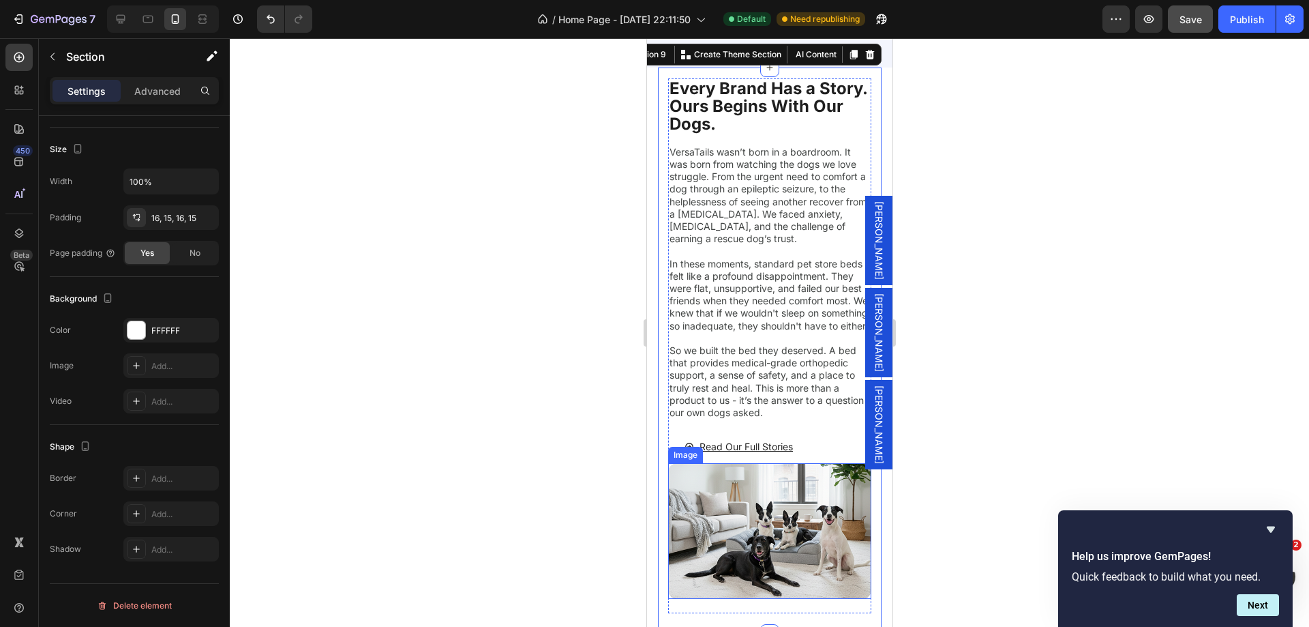
scroll to position [4297, 0]
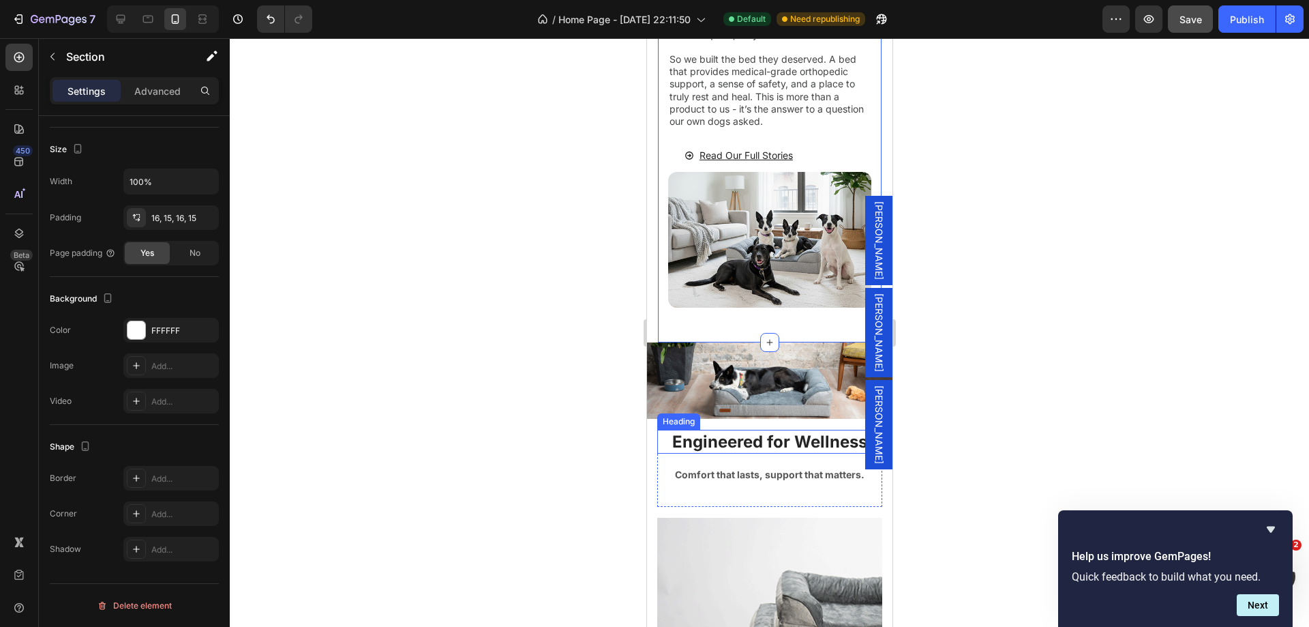
click at [662, 448] on h2 "Engineered for Wellness" at bounding box center [769, 442] width 225 height 24
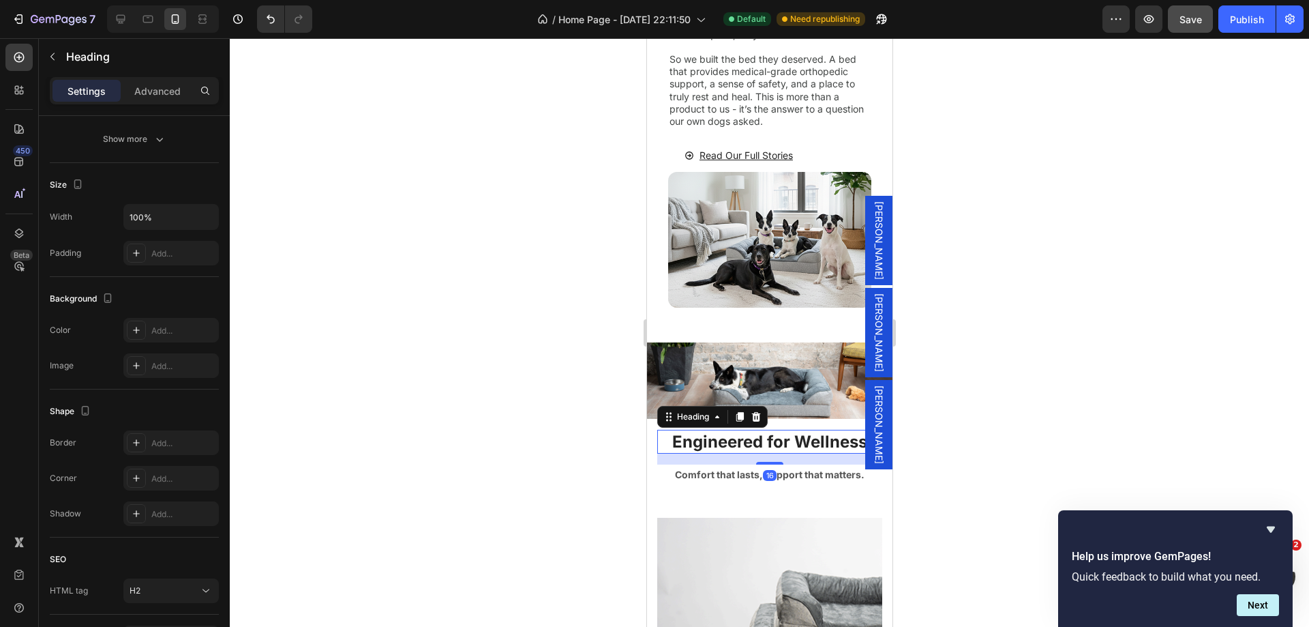
scroll to position [0, 0]
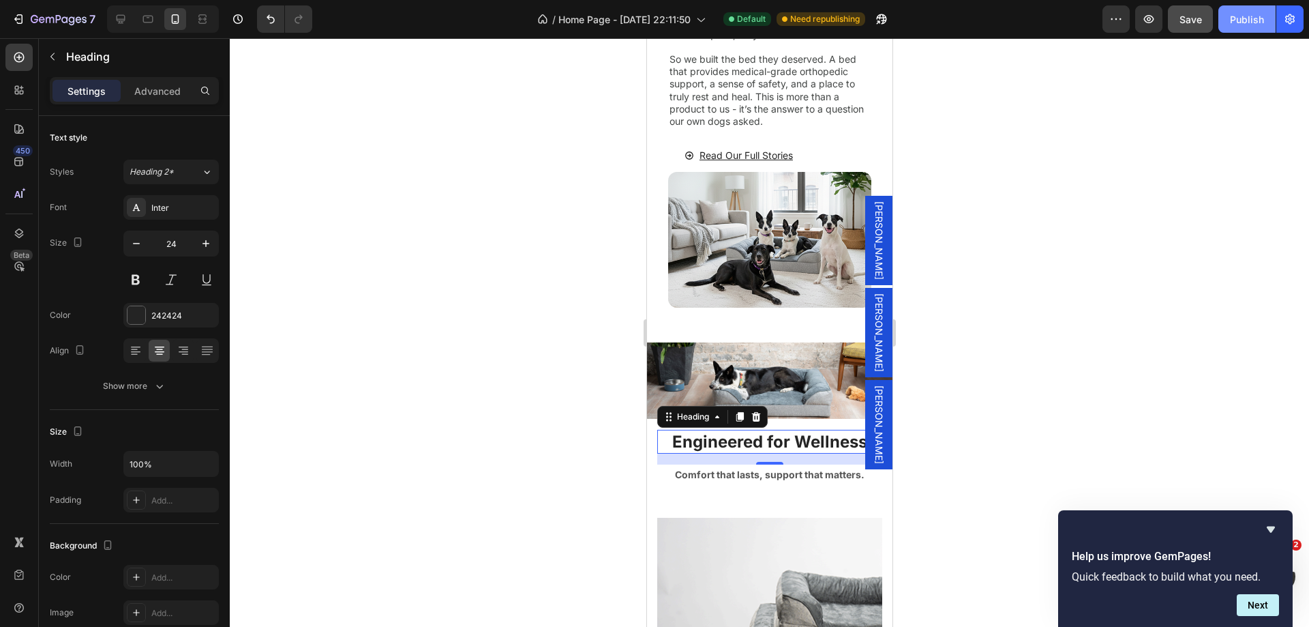
click at [1248, 15] on div "Publish" at bounding box center [1247, 19] width 34 height 14
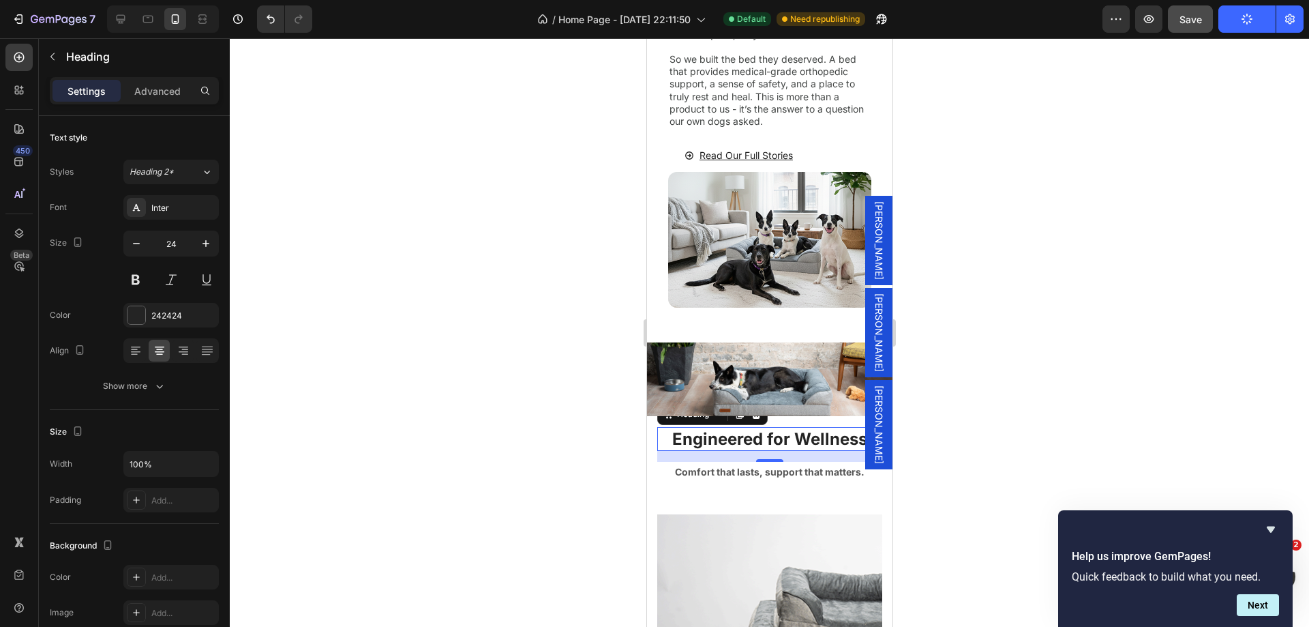
scroll to position [3888, 0]
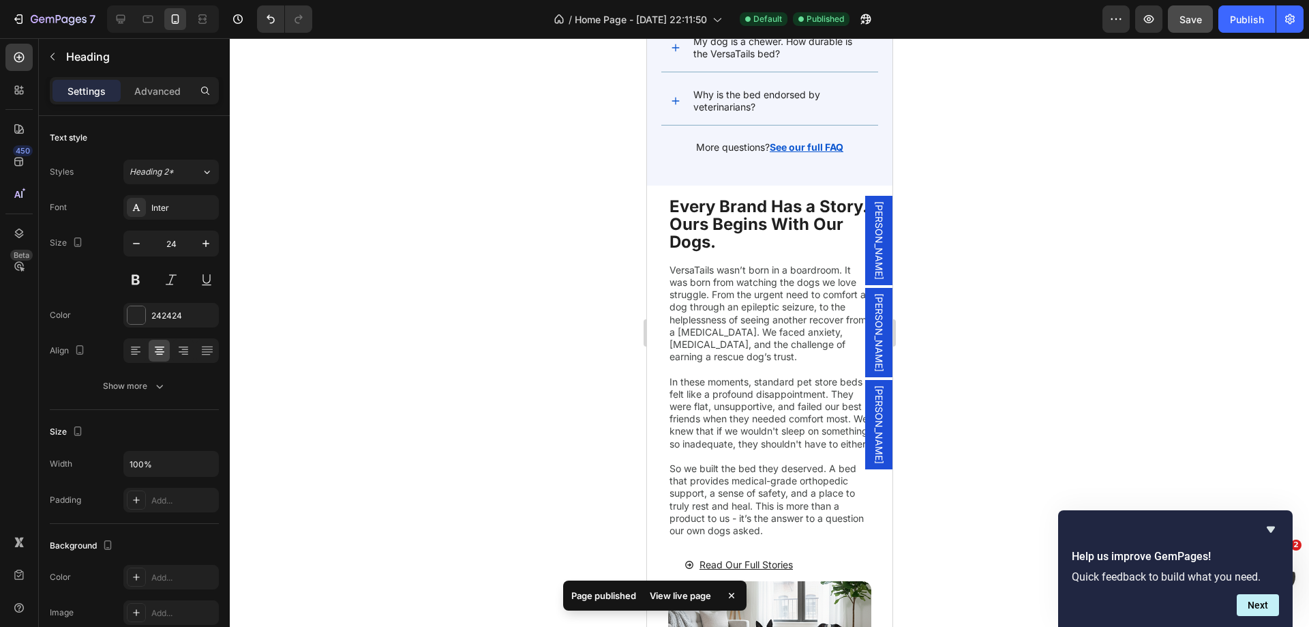
click at [653, 301] on section "Every Brand Has a Story. Ours Begins With Our Dogs. Heading VersaTails wasn’t b…" at bounding box center [768, 468] width 245 height 566
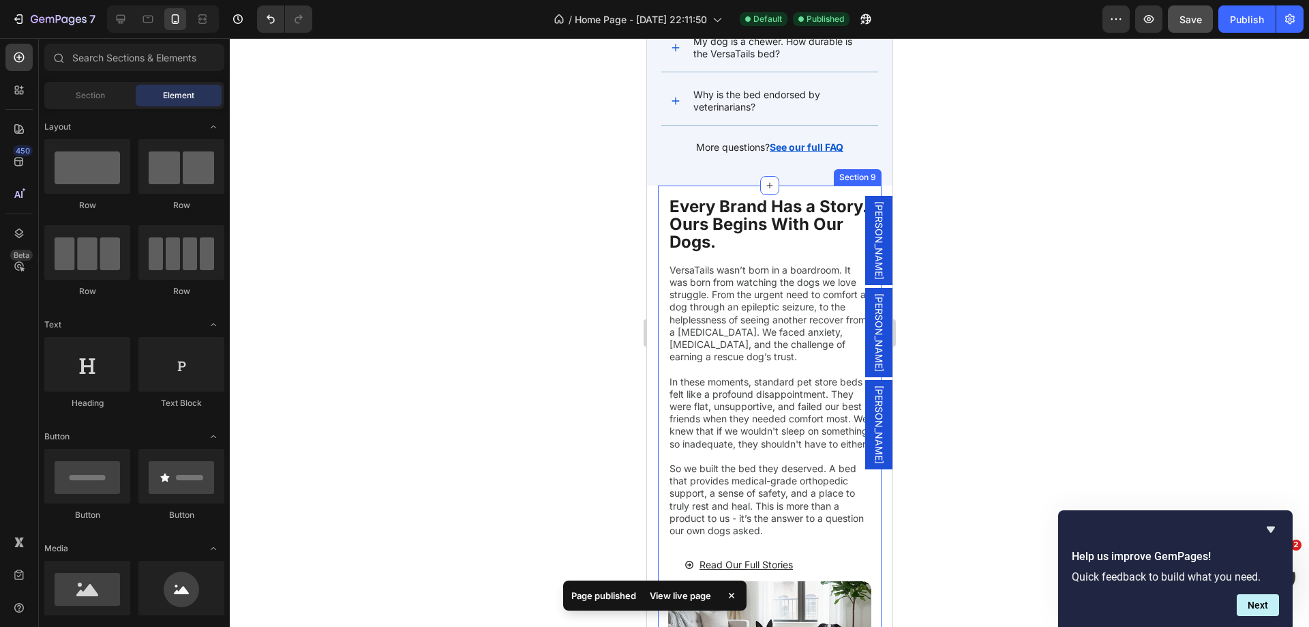
click at [662, 297] on div "Every Brand Has a Story. Ours Begins With Our Dogs. Heading VersaTails wasn’t b…" at bounding box center [769, 468] width 224 height 566
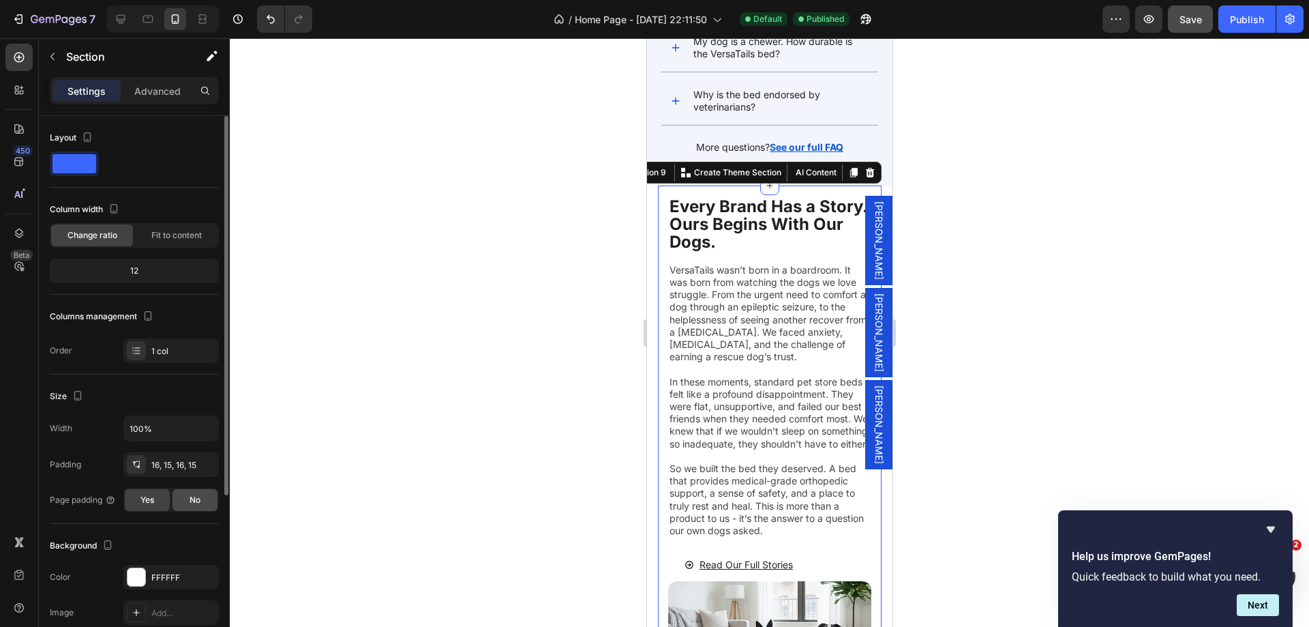
click at [181, 500] on div "No" at bounding box center [195, 500] width 45 height 22
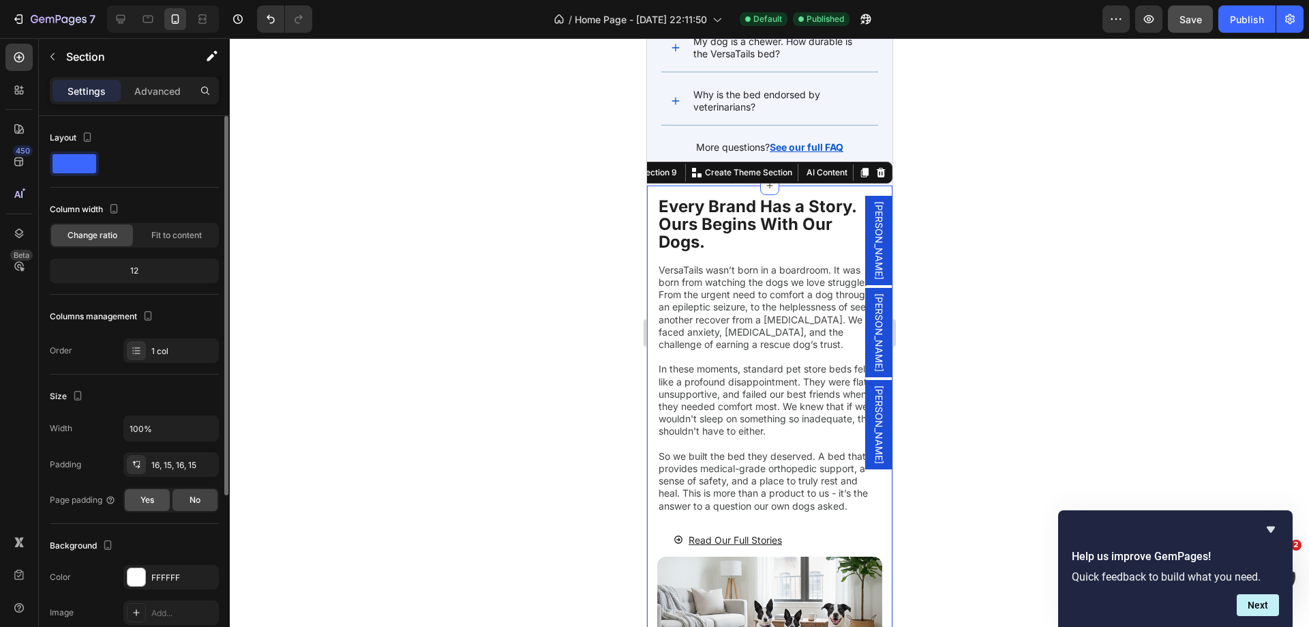
click at [155, 501] on div "Yes" at bounding box center [147, 500] width 45 height 22
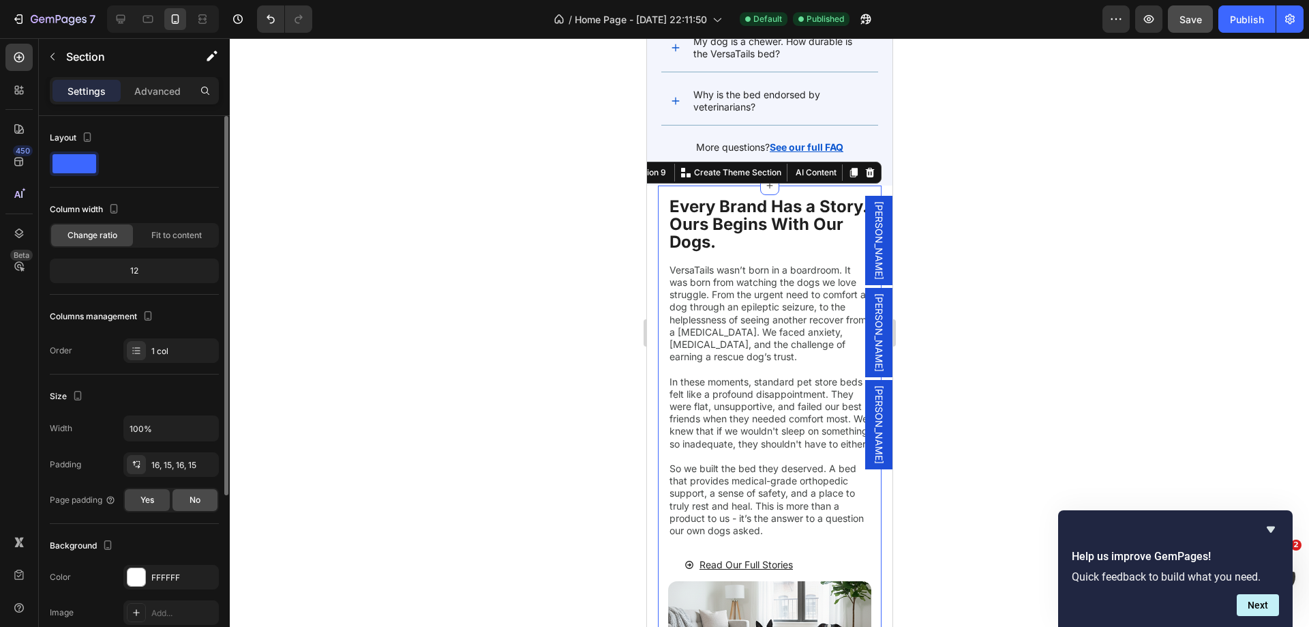
click at [185, 501] on div "No" at bounding box center [195, 500] width 45 height 22
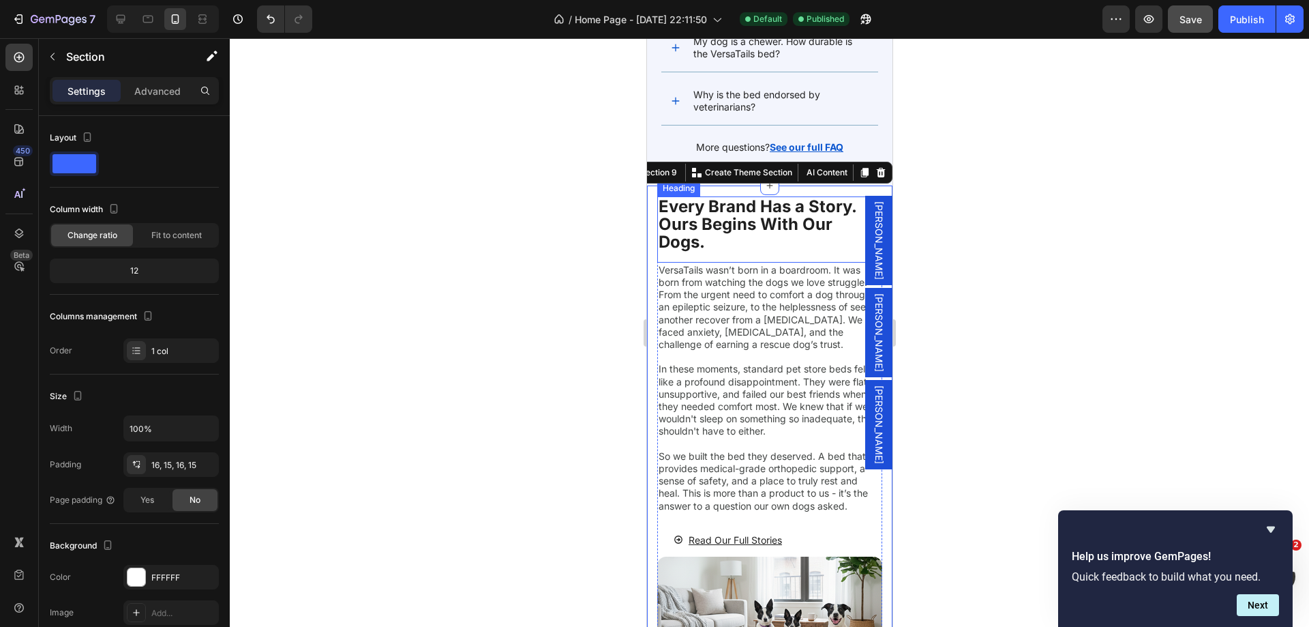
click at [736, 236] on p "Every Brand Has a Story. Ours Begins With Our Dogs." at bounding box center [769, 225] width 222 height 54
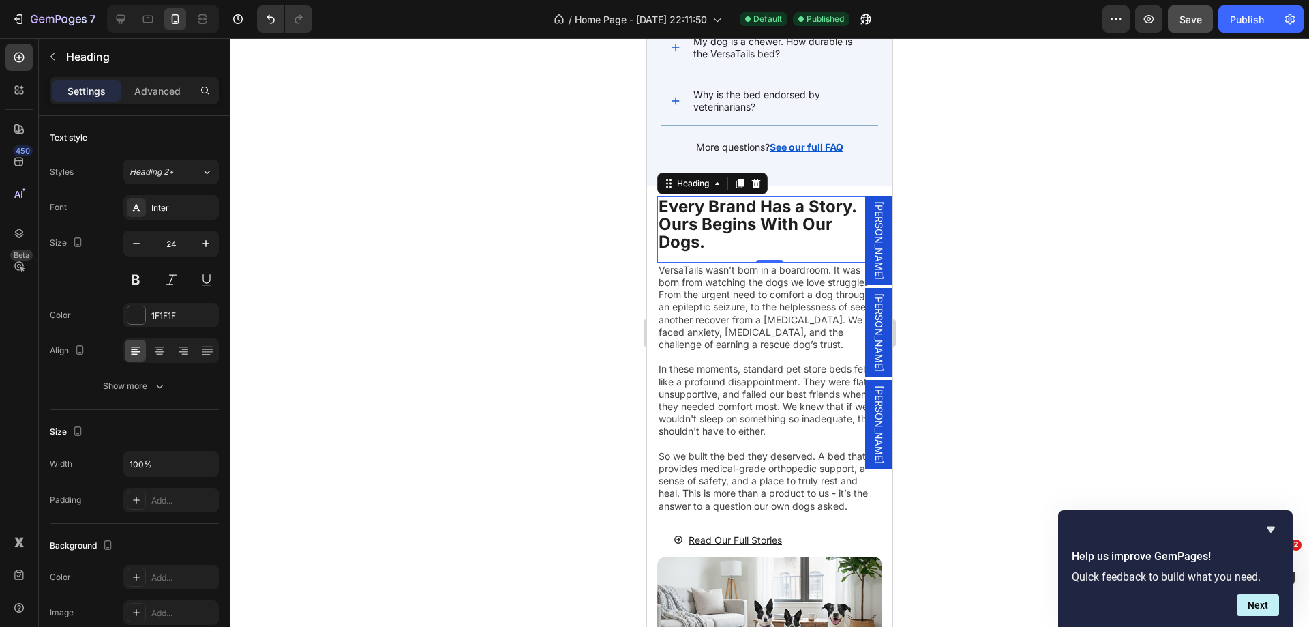
click at [678, 243] on p "Every Brand Has a Story. Ours Begins With Our Dogs." at bounding box center [769, 225] width 222 height 54
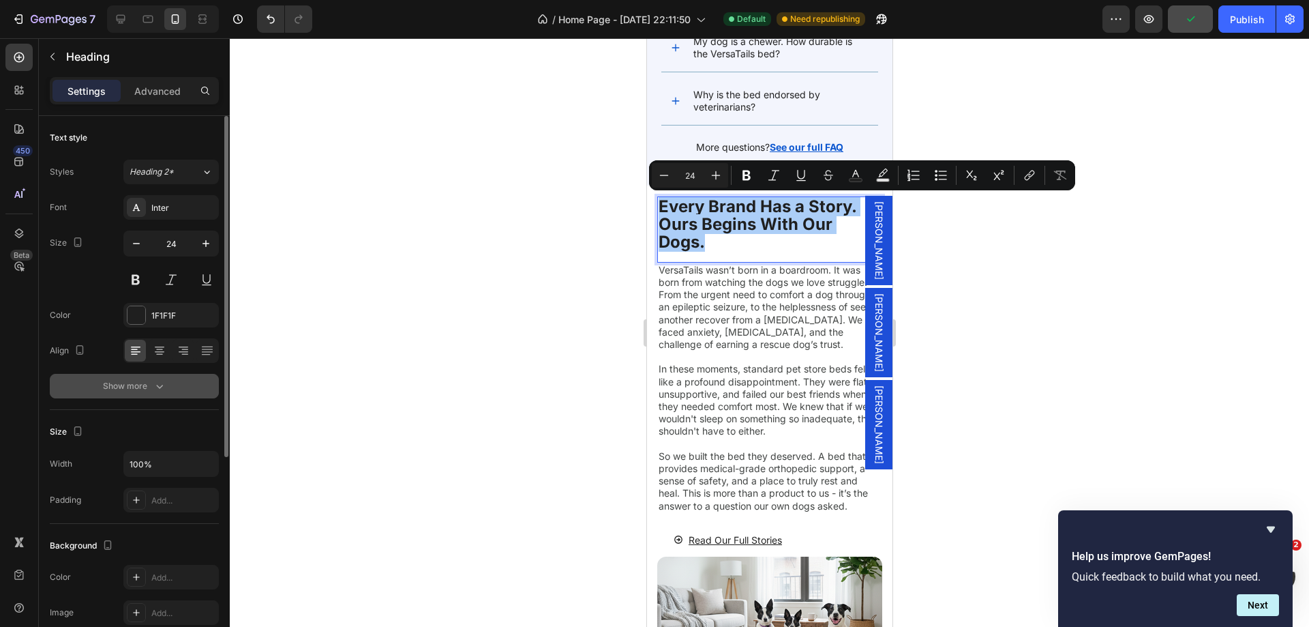
click at [136, 382] on div "Show more" at bounding box center [134, 386] width 63 height 14
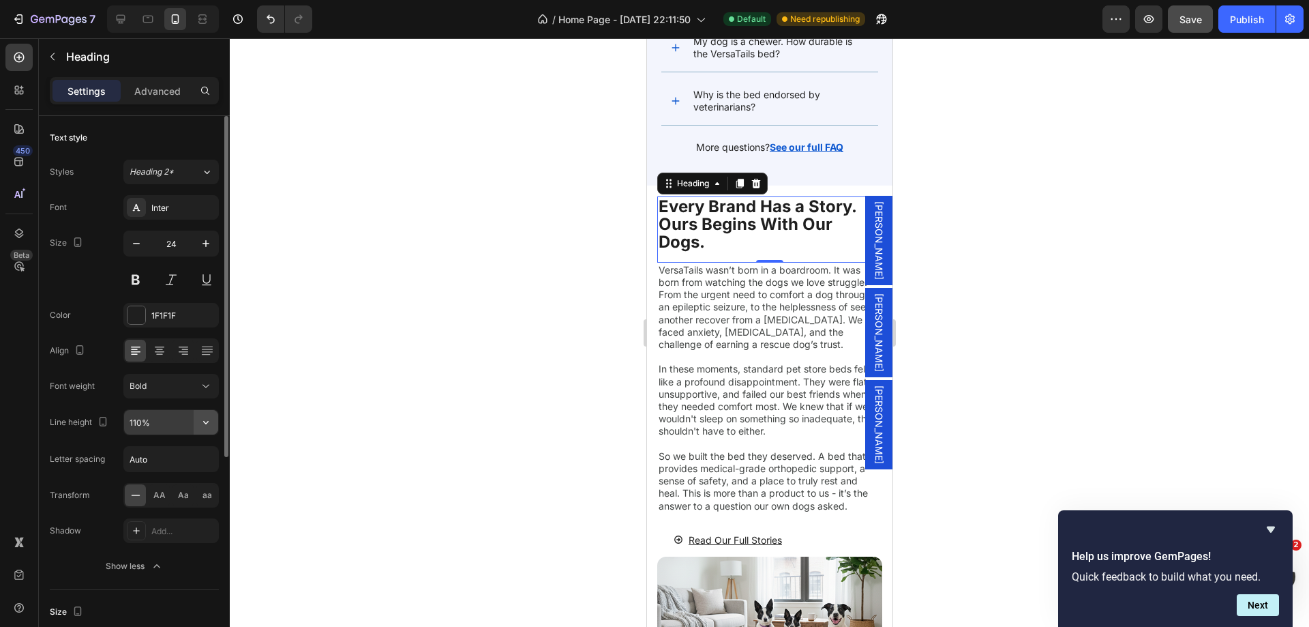
click at [203, 425] on icon "button" at bounding box center [206, 422] width 14 height 14
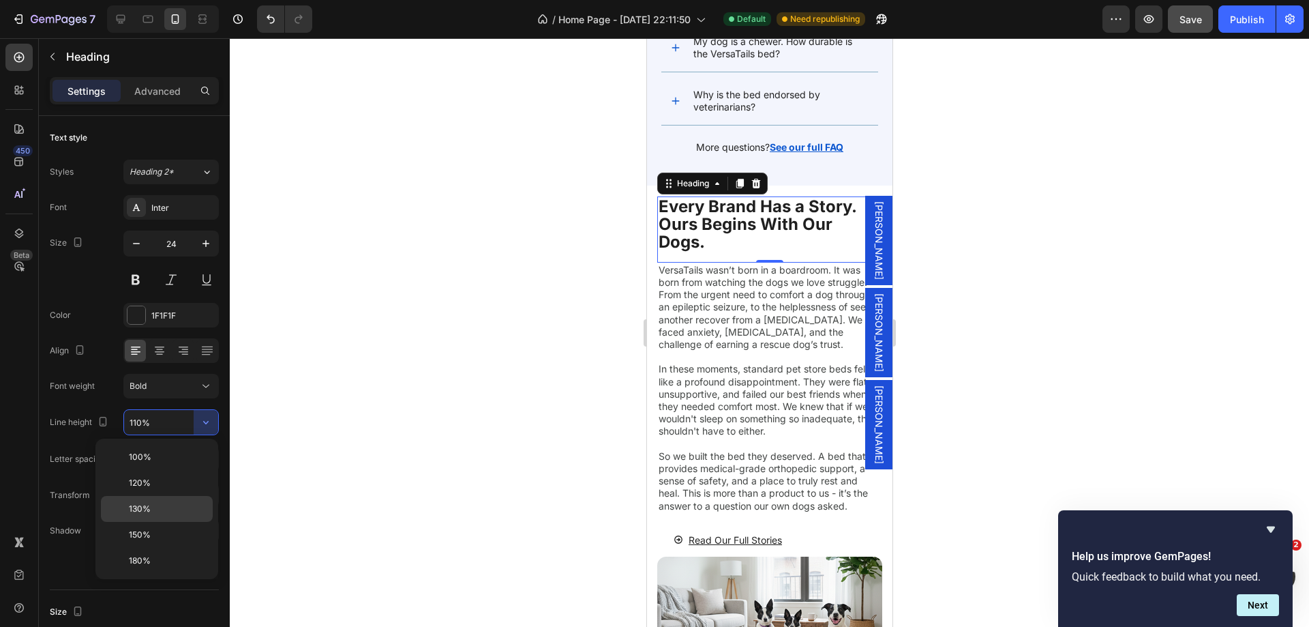
click at [147, 509] on span "130%" at bounding box center [140, 509] width 22 height 12
type input "130%"
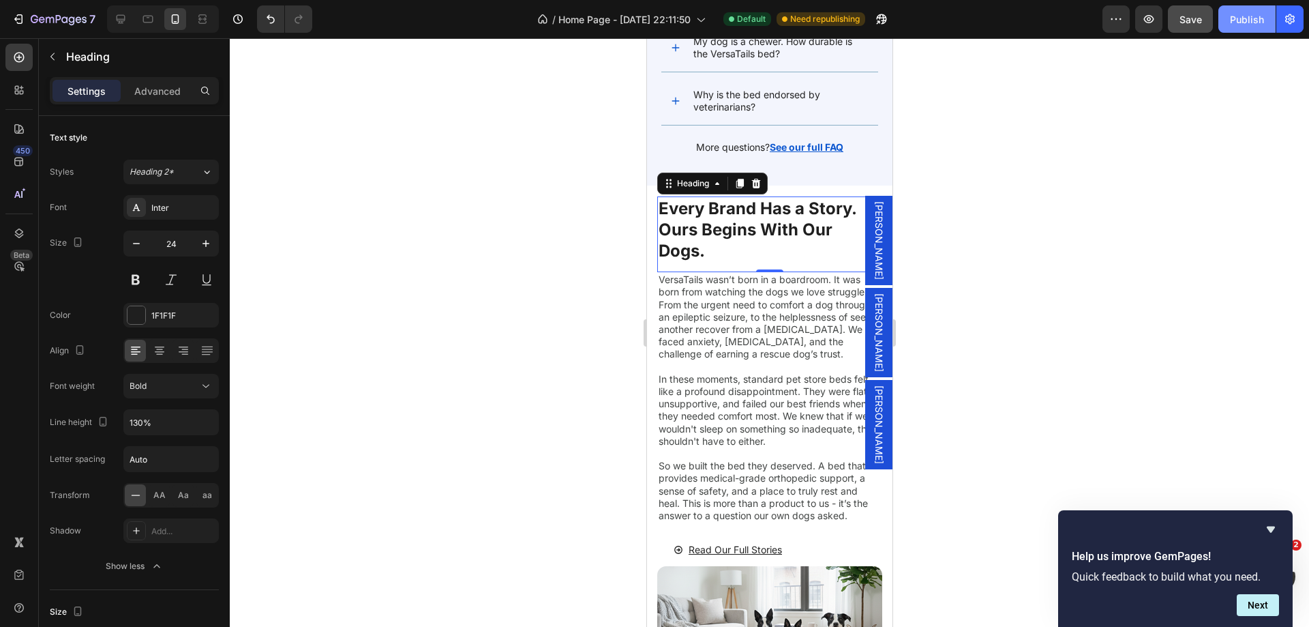
click at [1234, 15] on div "Publish" at bounding box center [1247, 19] width 34 height 14
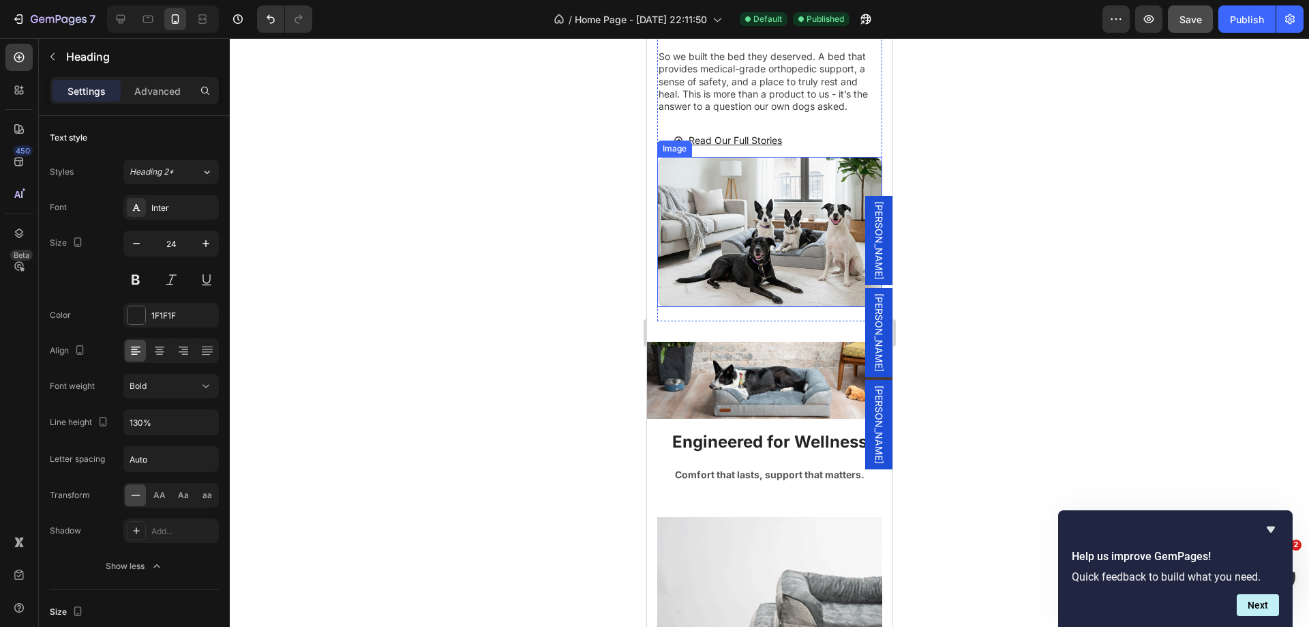
scroll to position [4433, 0]
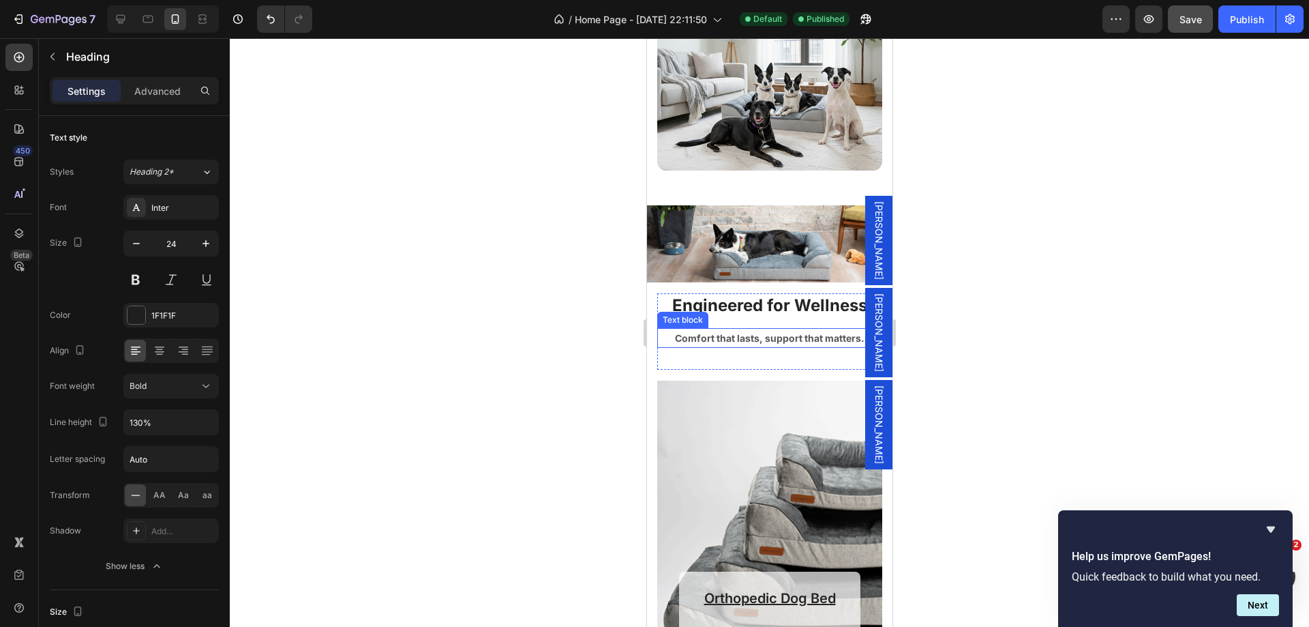
click at [722, 341] on p "Comfort that lasts, support that matters." at bounding box center [769, 337] width 222 height 17
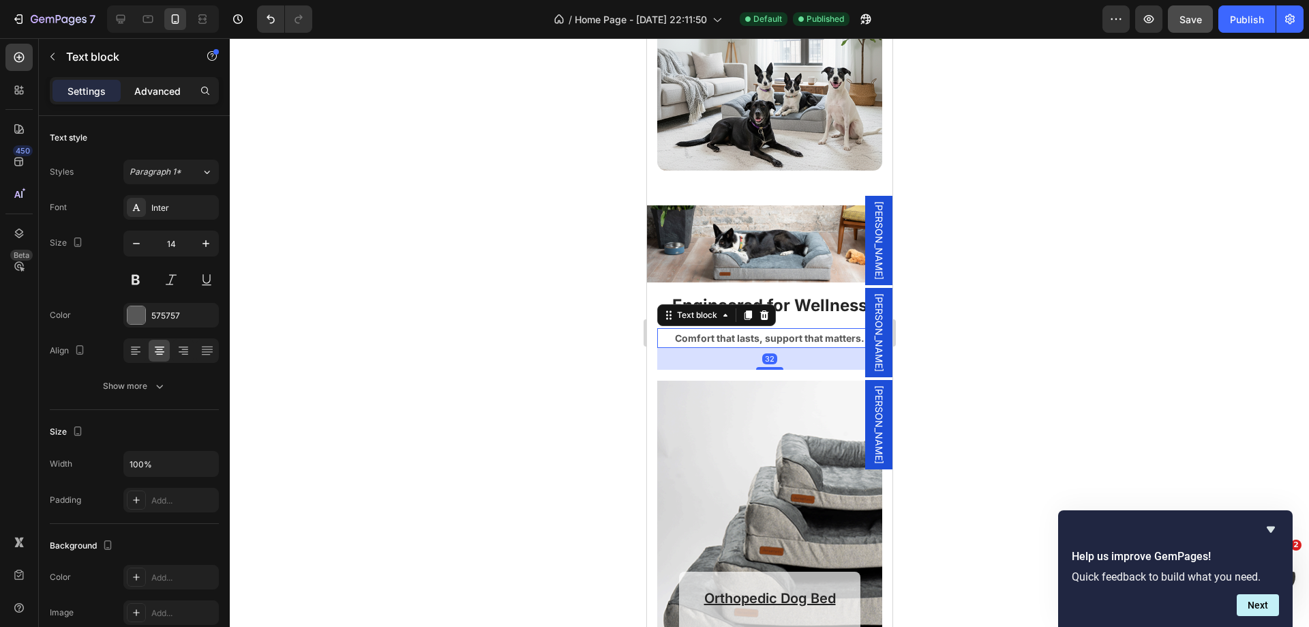
click at [158, 100] on div "Advanced" at bounding box center [157, 91] width 68 height 22
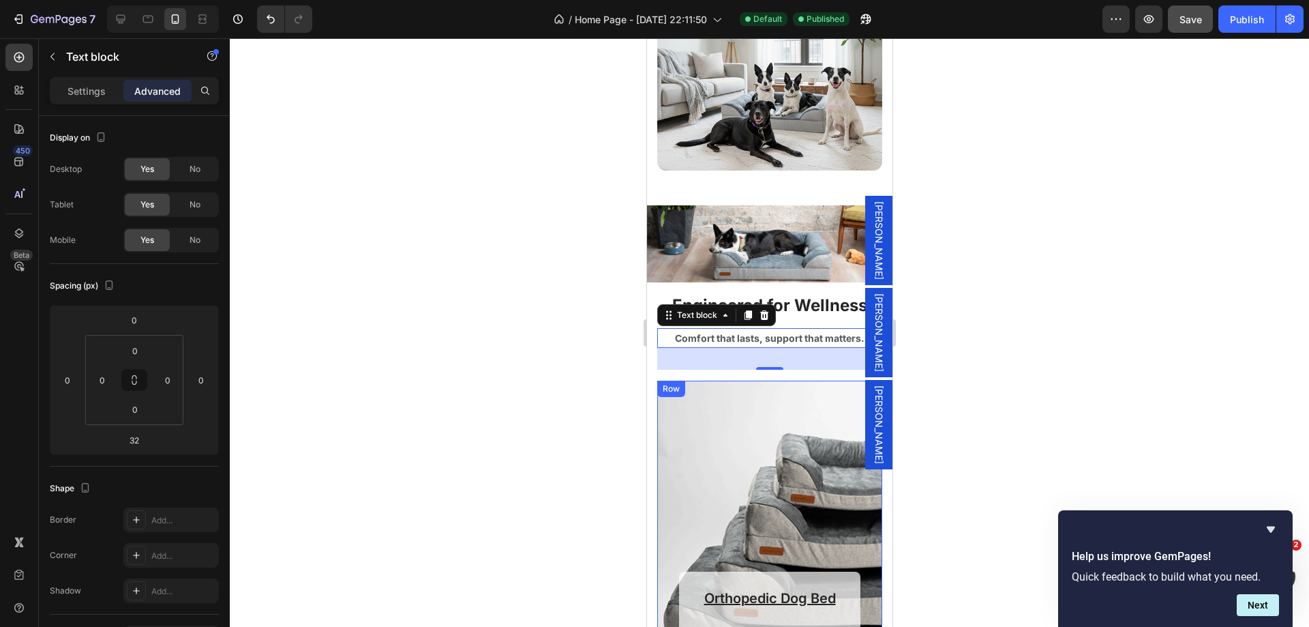
click at [719, 407] on div "Orthopedic Dog Bed Heading Shop Now Button Row Row" at bounding box center [769, 533] width 225 height 307
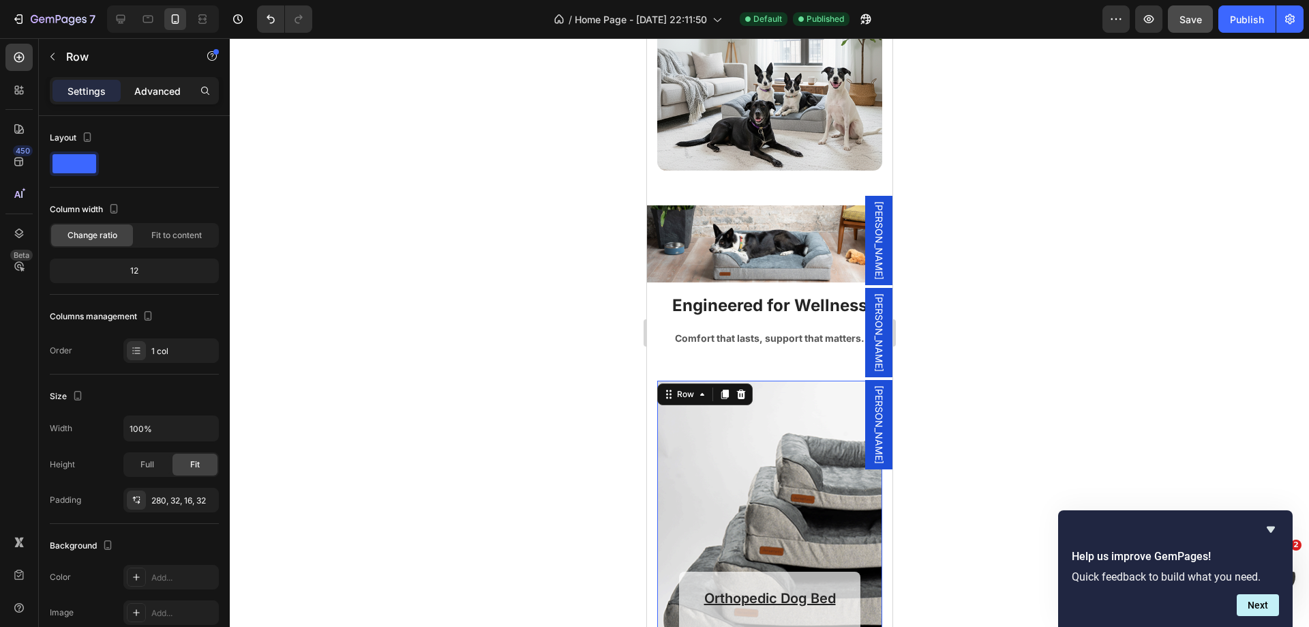
click at [151, 91] on p "Advanced" at bounding box center [157, 91] width 46 height 14
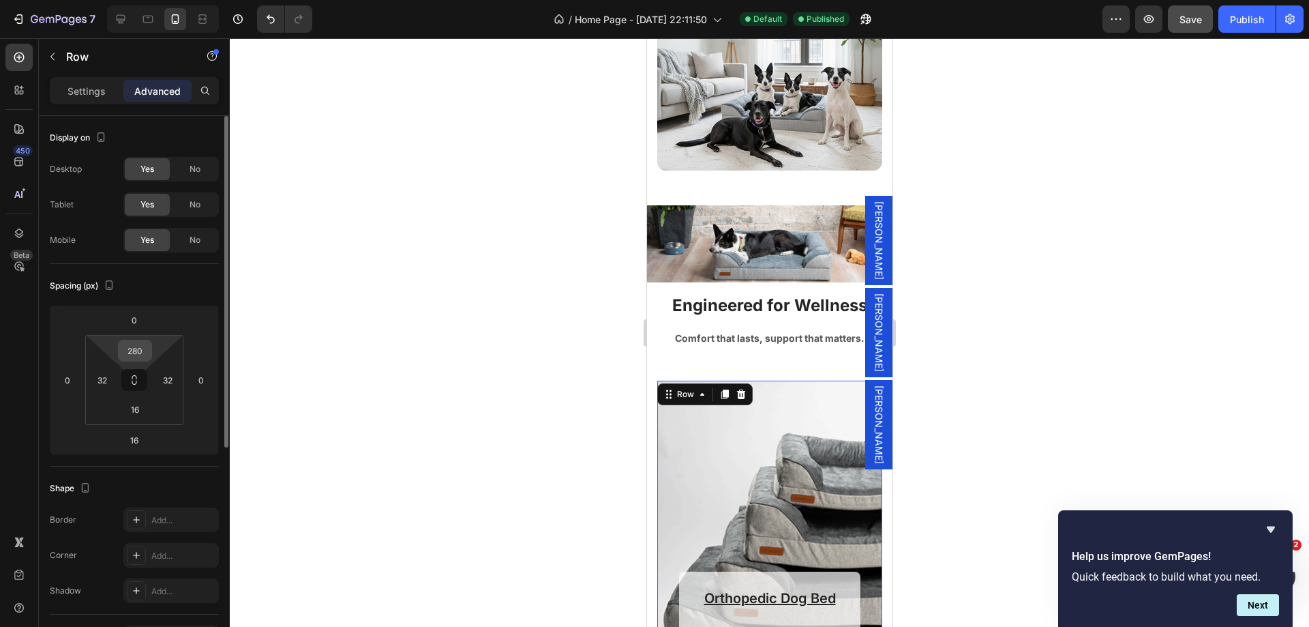
click at [141, 348] on input "280" at bounding box center [134, 350] width 27 height 20
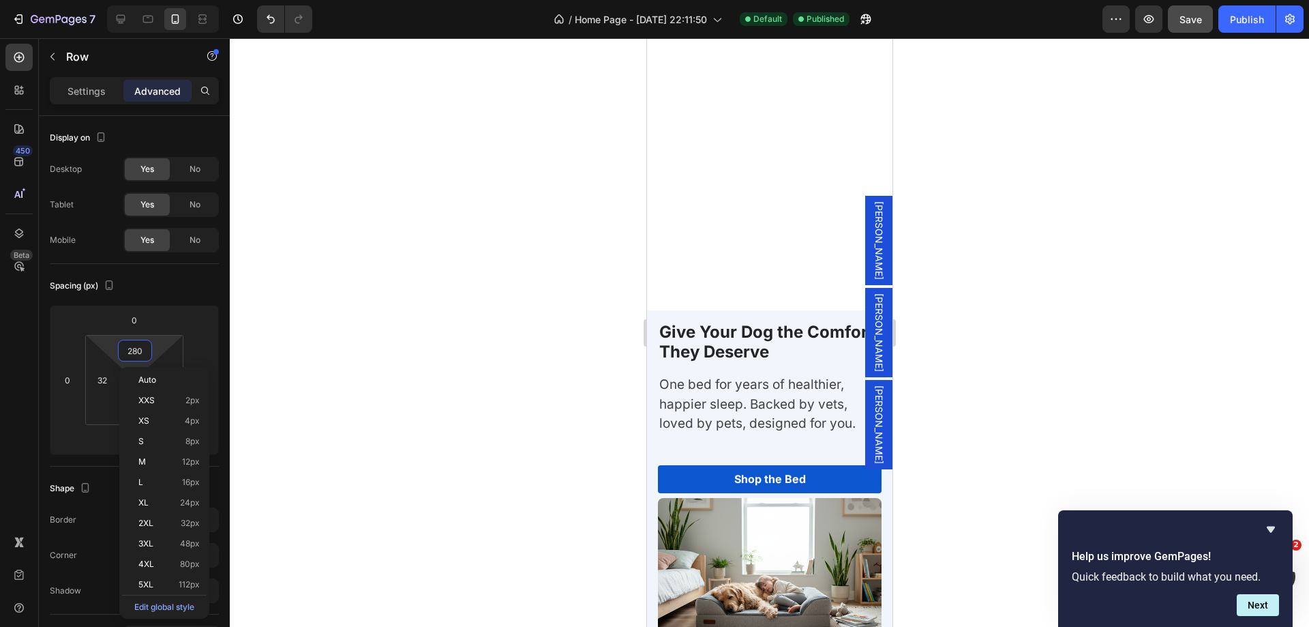
scroll to position [6070, 0]
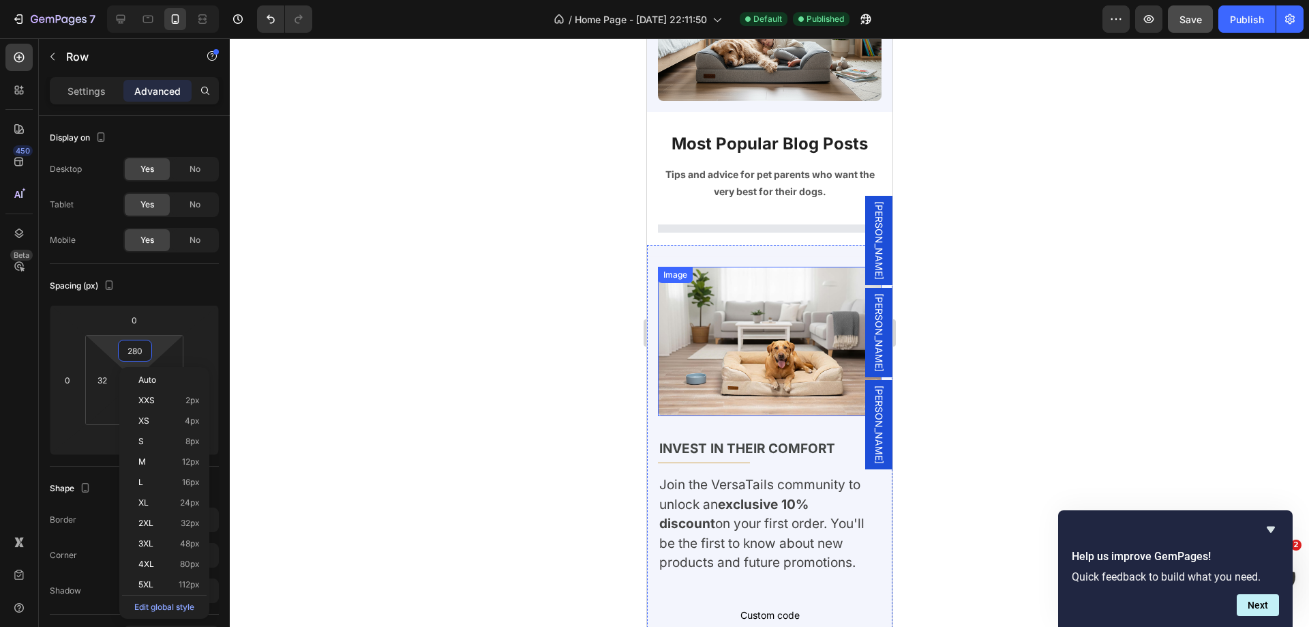
click at [802, 143] on p "Most Popular Blog Posts" at bounding box center [769, 144] width 221 height 18
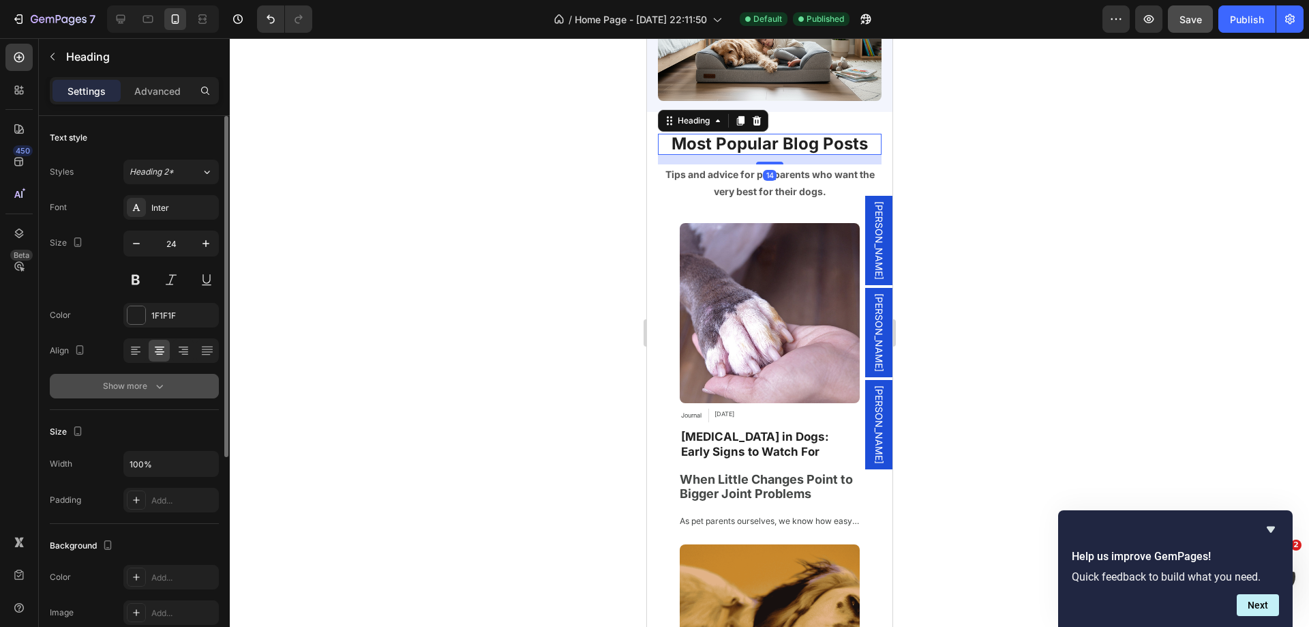
click at [157, 380] on icon "button" at bounding box center [160, 386] width 14 height 14
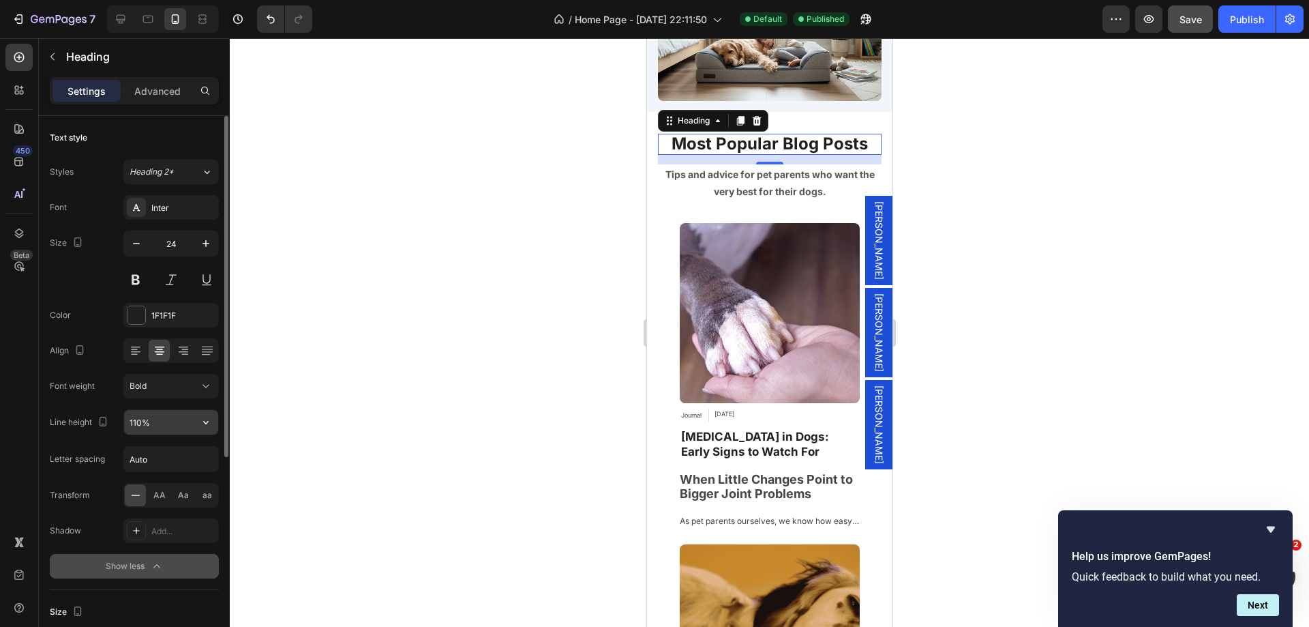
click at [162, 419] on input "110%" at bounding box center [171, 422] width 94 height 25
click at [204, 425] on icon "button" at bounding box center [206, 422] width 14 height 14
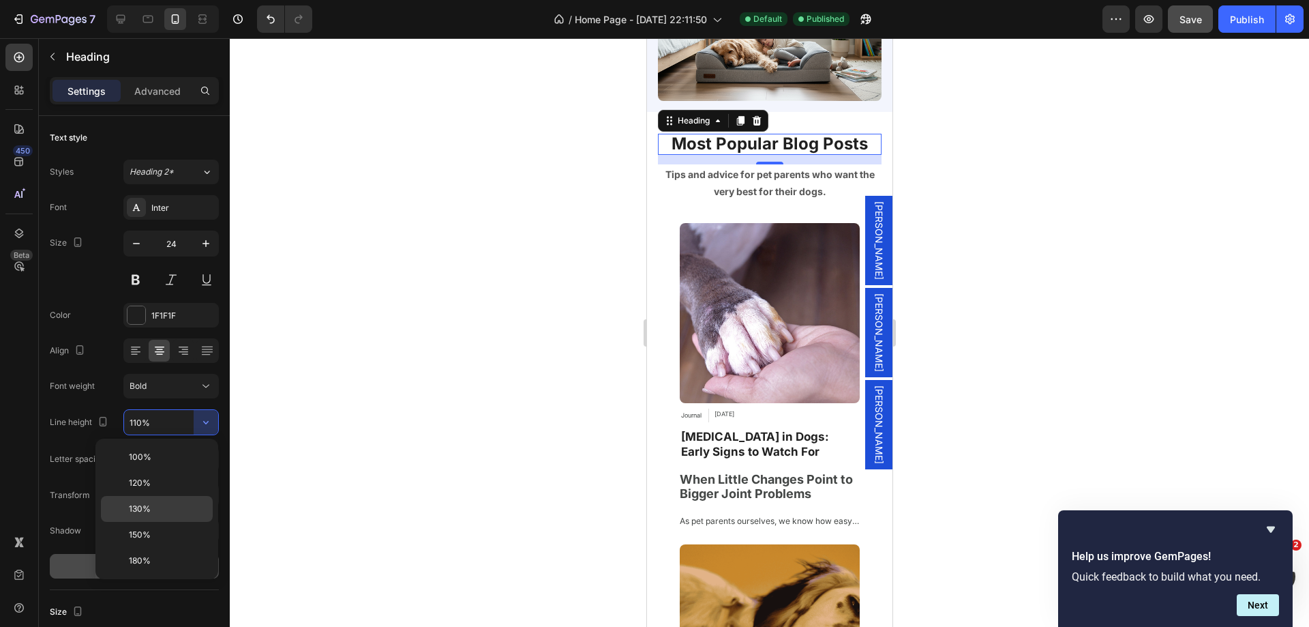
click at [161, 505] on p "130%" at bounding box center [168, 509] width 78 height 12
type input "130%"
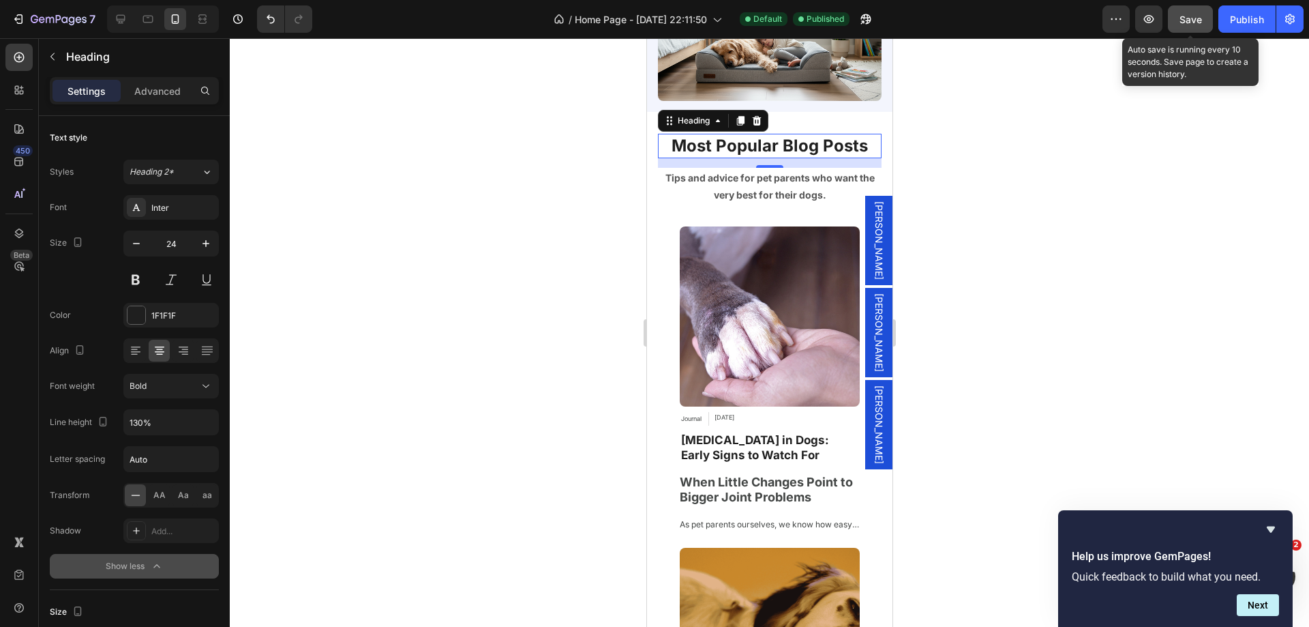
click at [1196, 19] on span "Save" at bounding box center [1191, 20] width 23 height 12
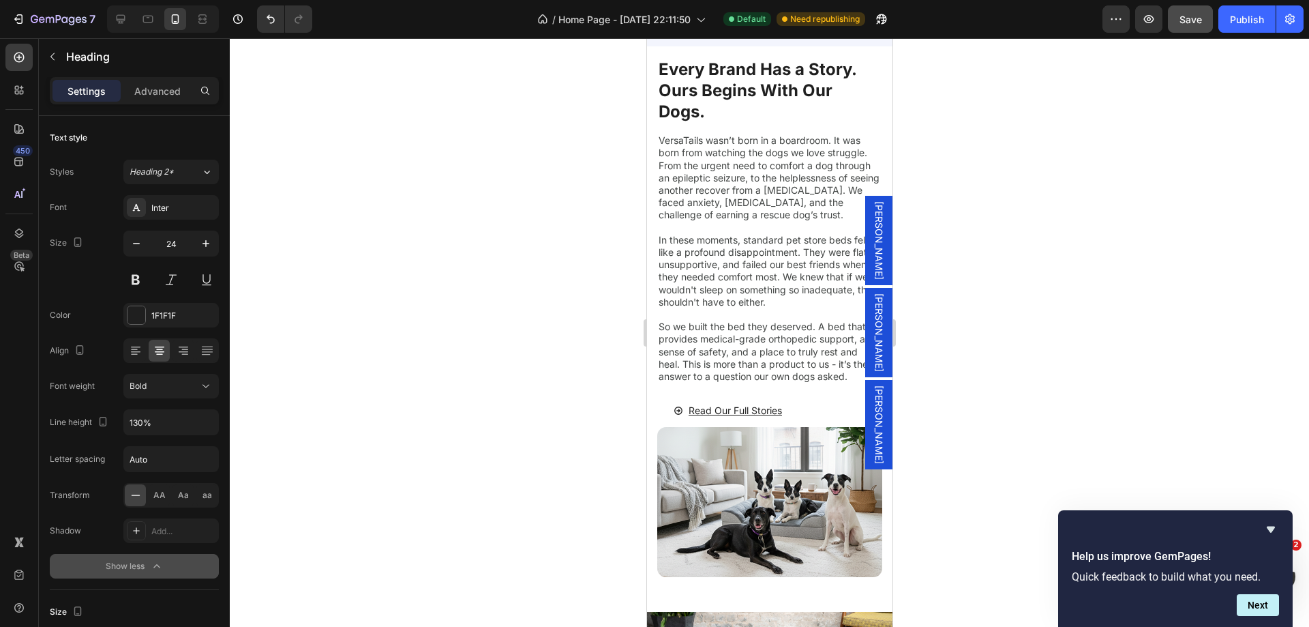
scroll to position [4433, 0]
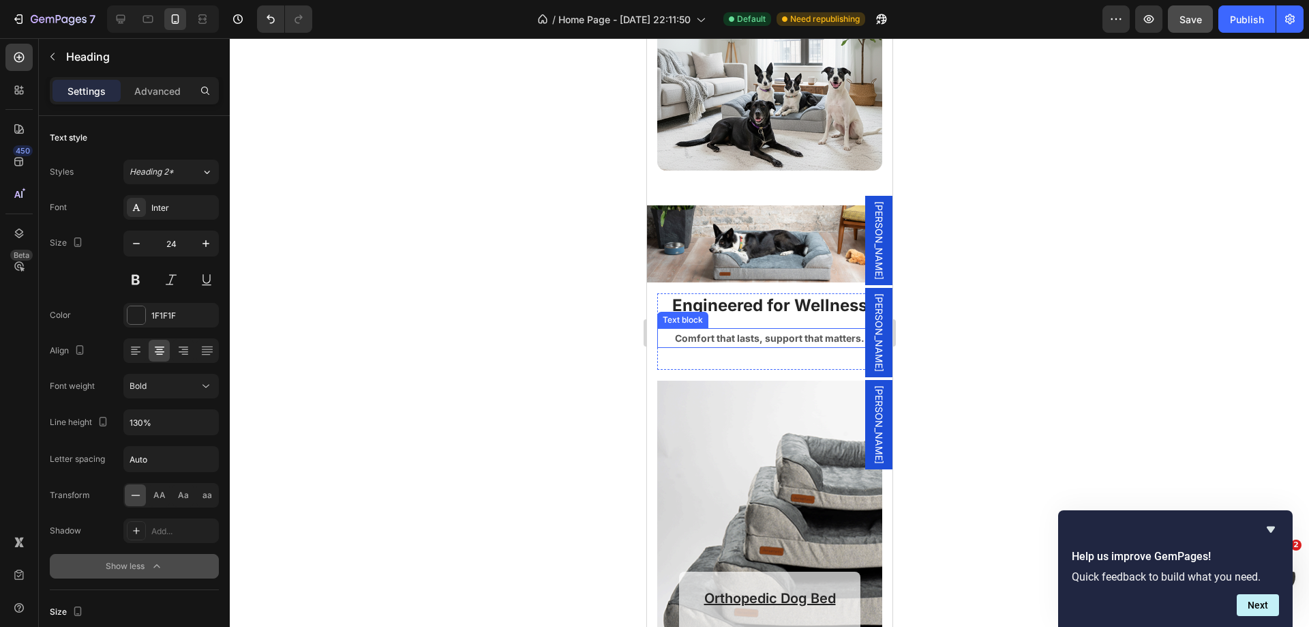
drag, startPoint x: 781, startPoint y: 152, endPoint x: 779, endPoint y: 344, distance: 191.6
click at [779, 344] on p "Comfort that lasts, support that matters." at bounding box center [769, 337] width 222 height 17
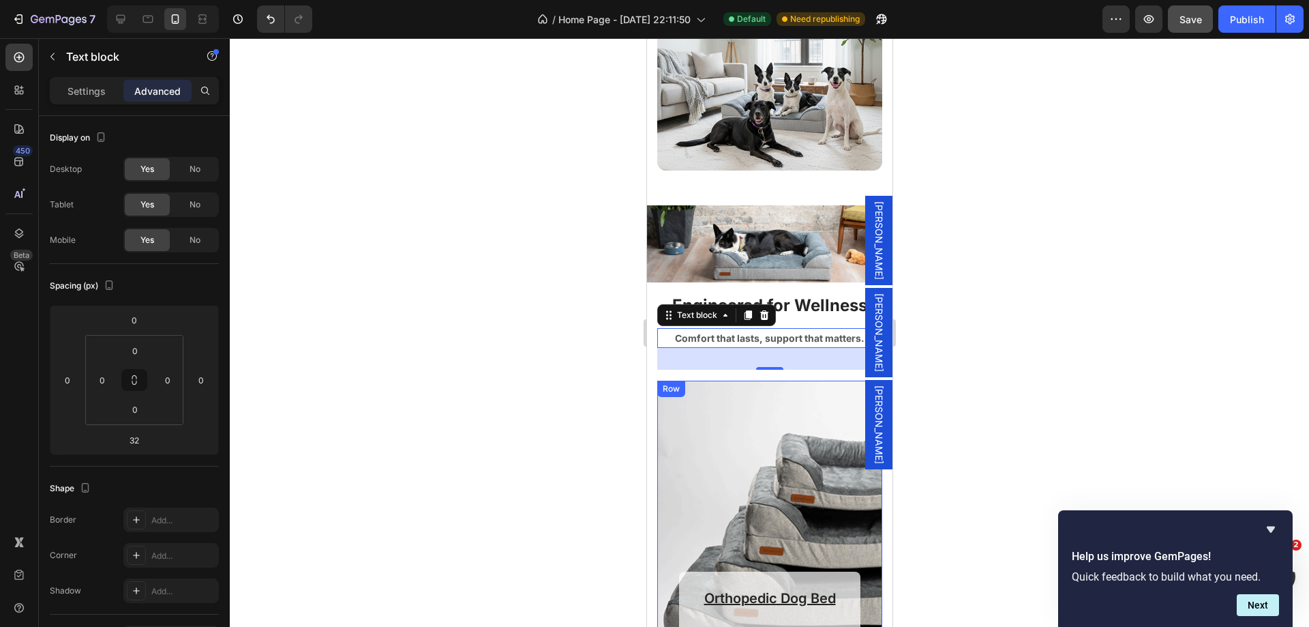
click at [725, 385] on div "Orthopedic Dog Bed Heading Shop Now Button Row Row" at bounding box center [769, 533] width 225 height 307
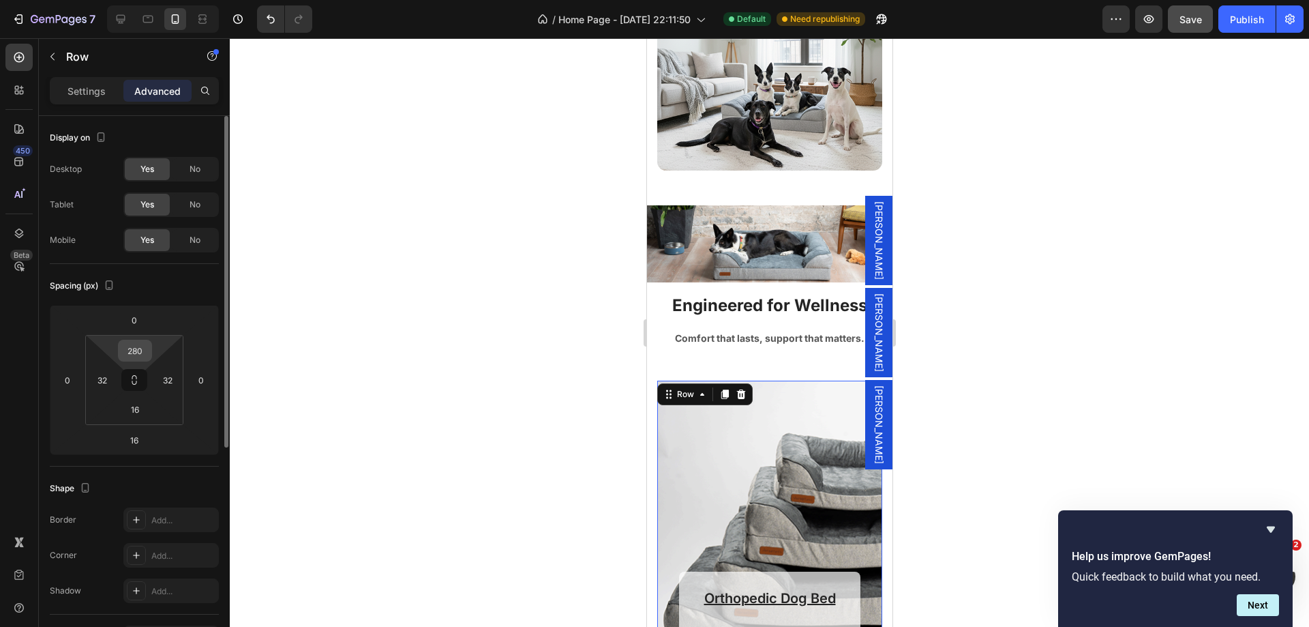
click at [140, 350] on input "280" at bounding box center [134, 350] width 27 height 20
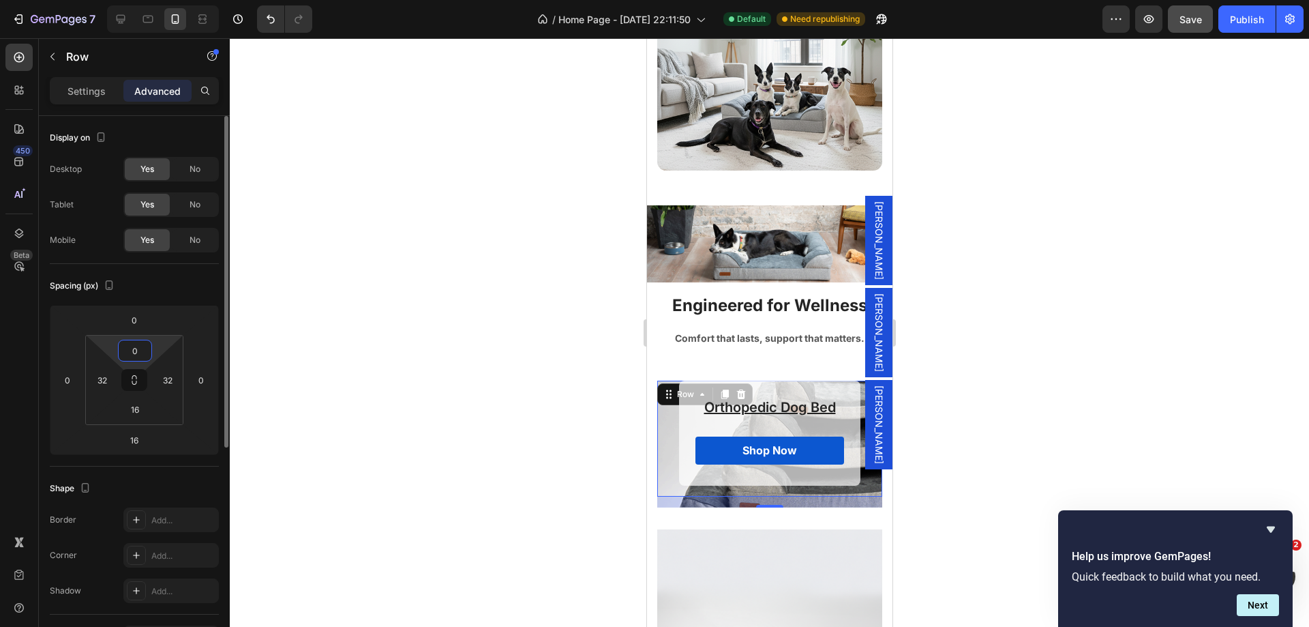
type input "280"
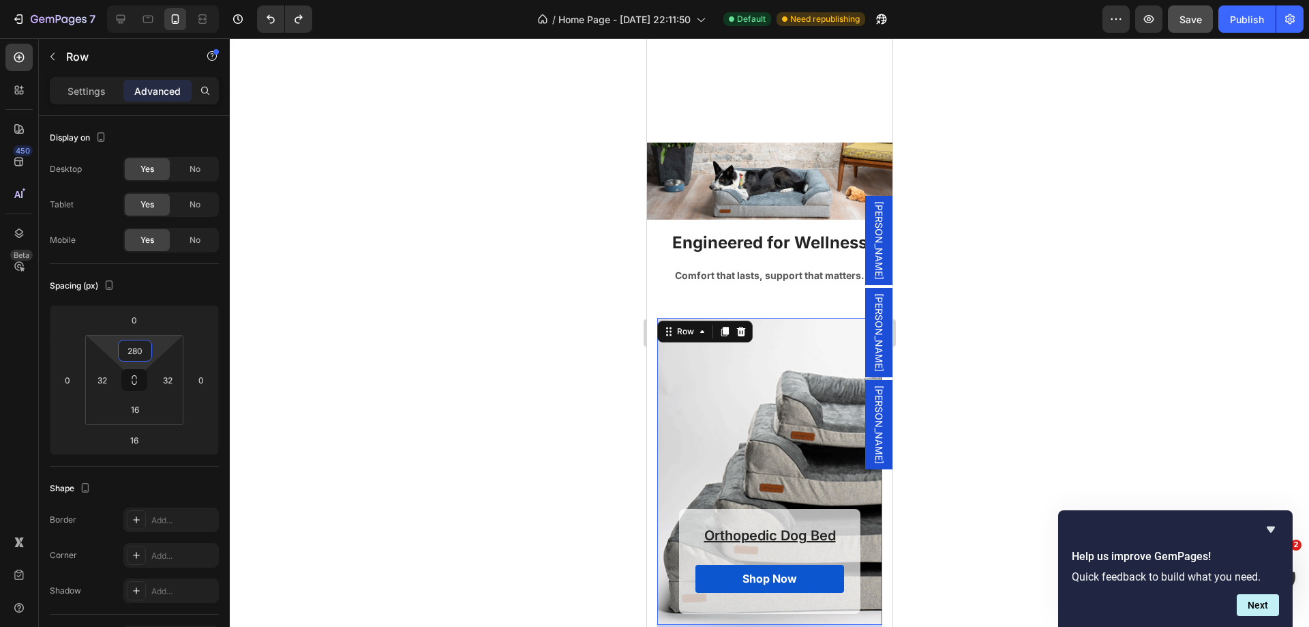
scroll to position [4638, 0]
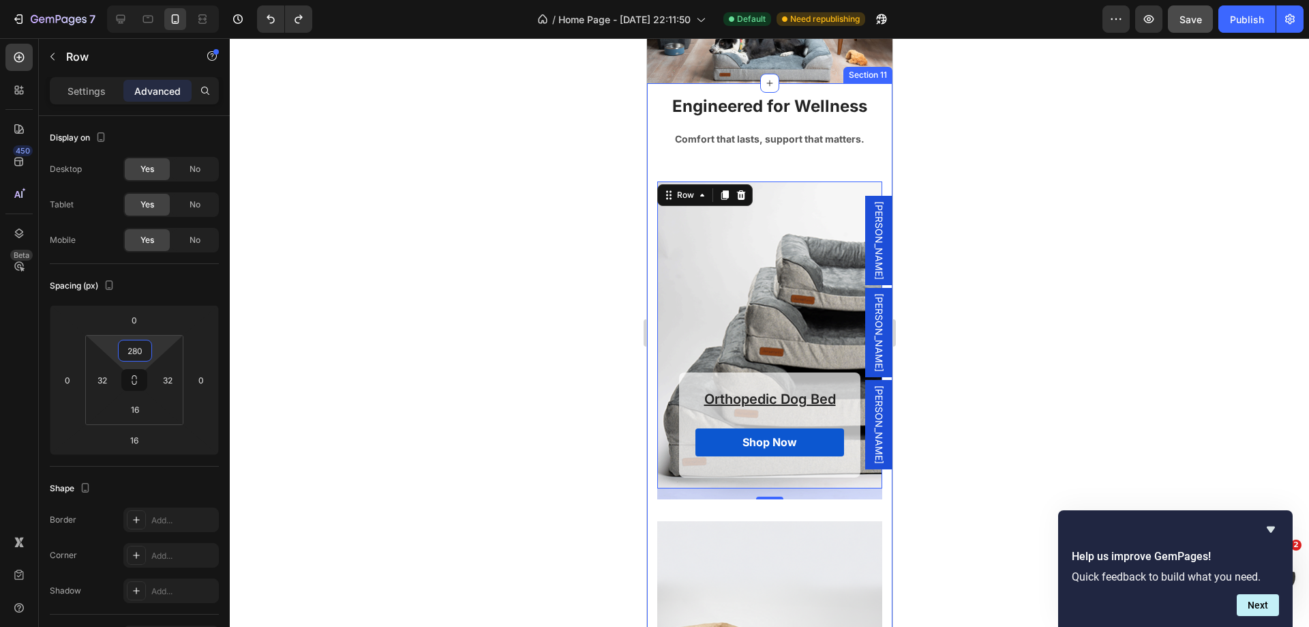
click at [769, 172] on div "Engineered for Wellness Heading Comfort that lasts, support that matters. Text …" at bounding box center [769, 636] width 225 height 1084
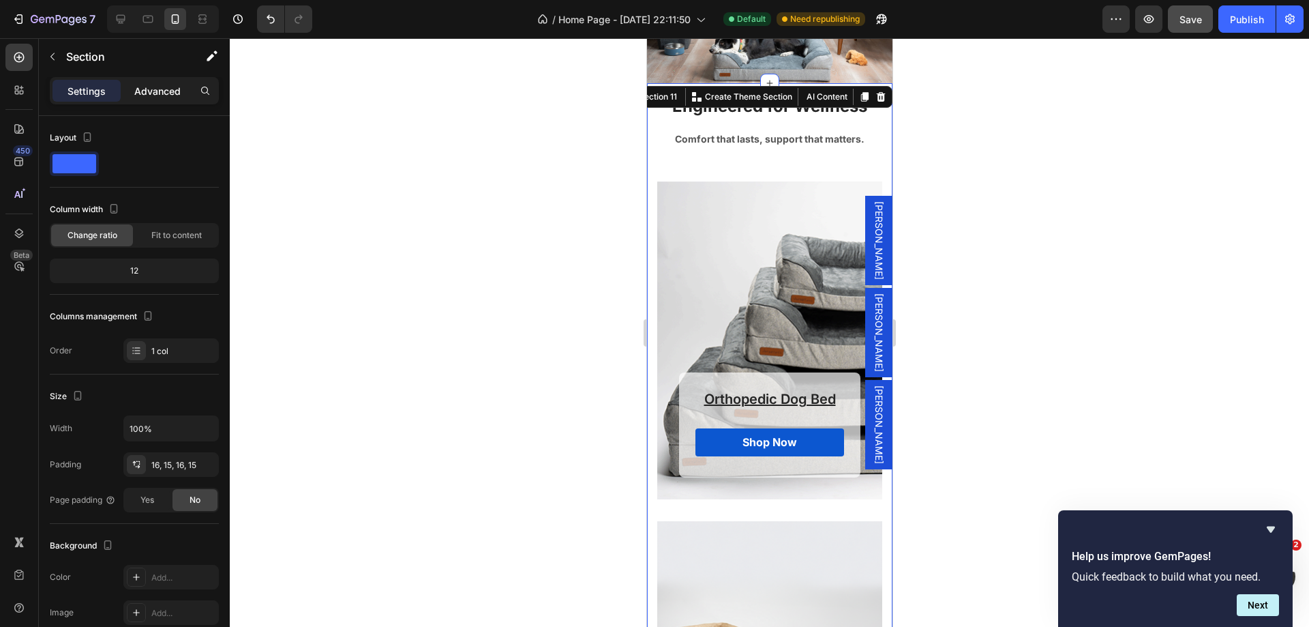
click at [160, 89] on p "Advanced" at bounding box center [157, 91] width 46 height 14
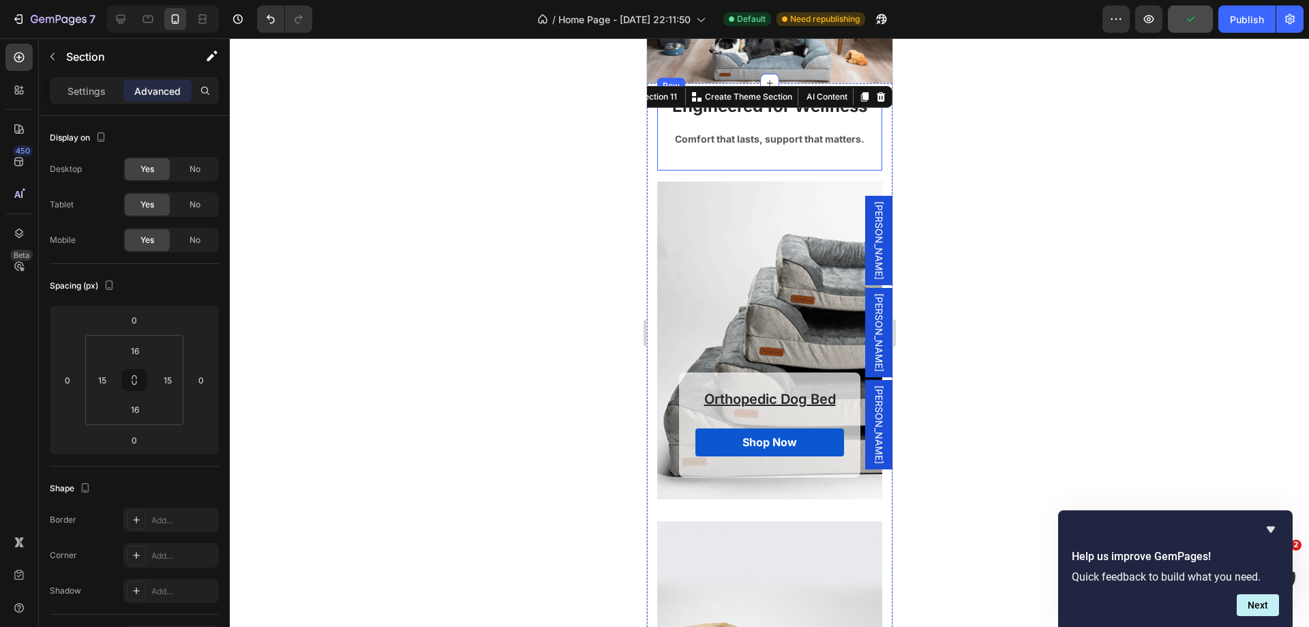
click at [722, 153] on div "Engineered for Wellness Heading Comfort that lasts, support that matters. Text …" at bounding box center [769, 132] width 225 height 76
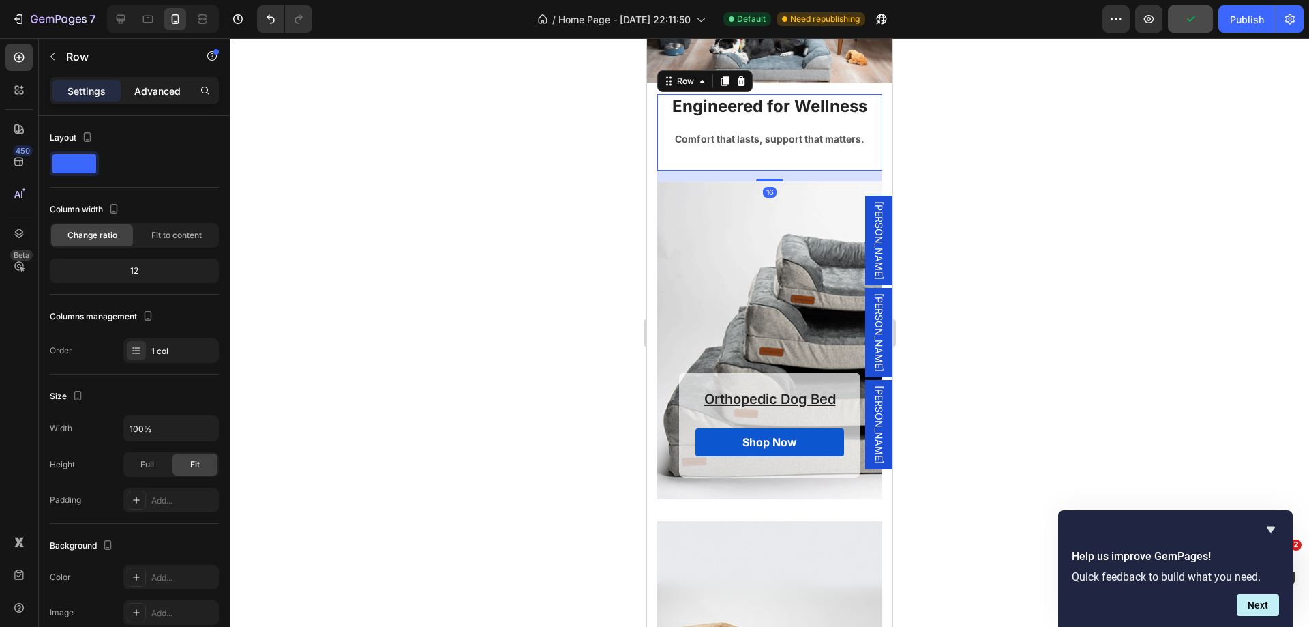
click at [185, 89] on div "Advanced" at bounding box center [157, 91] width 68 height 22
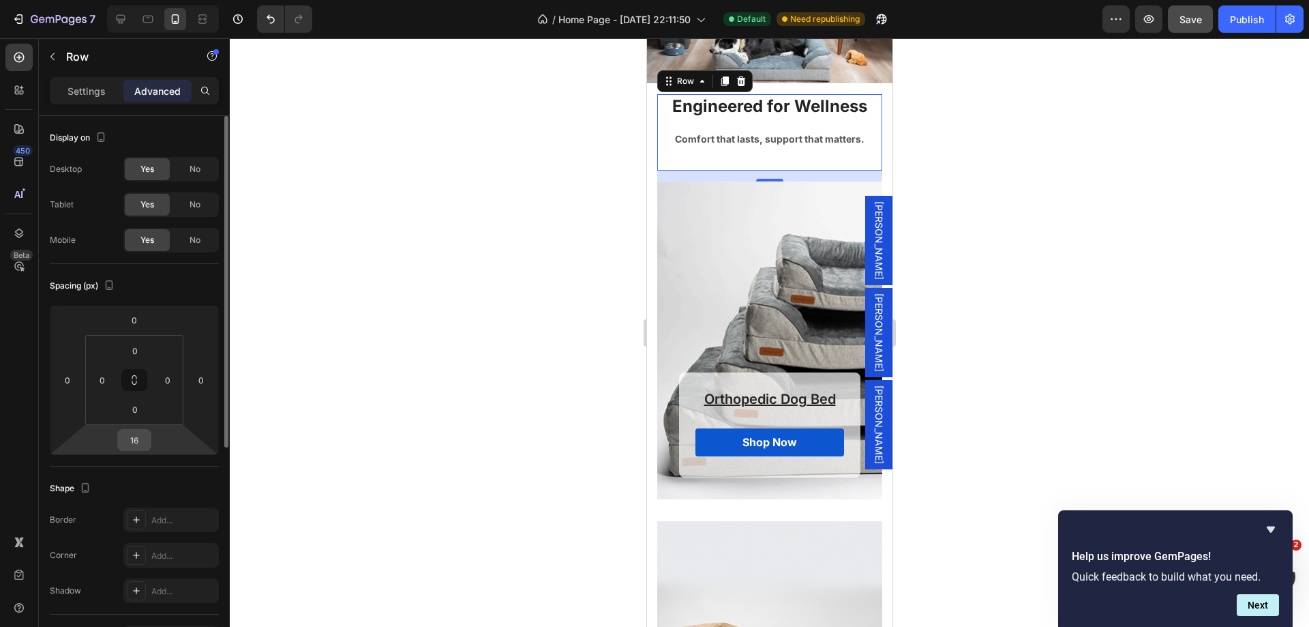
click at [143, 438] on input "16" at bounding box center [134, 440] width 27 height 20
type input "0"
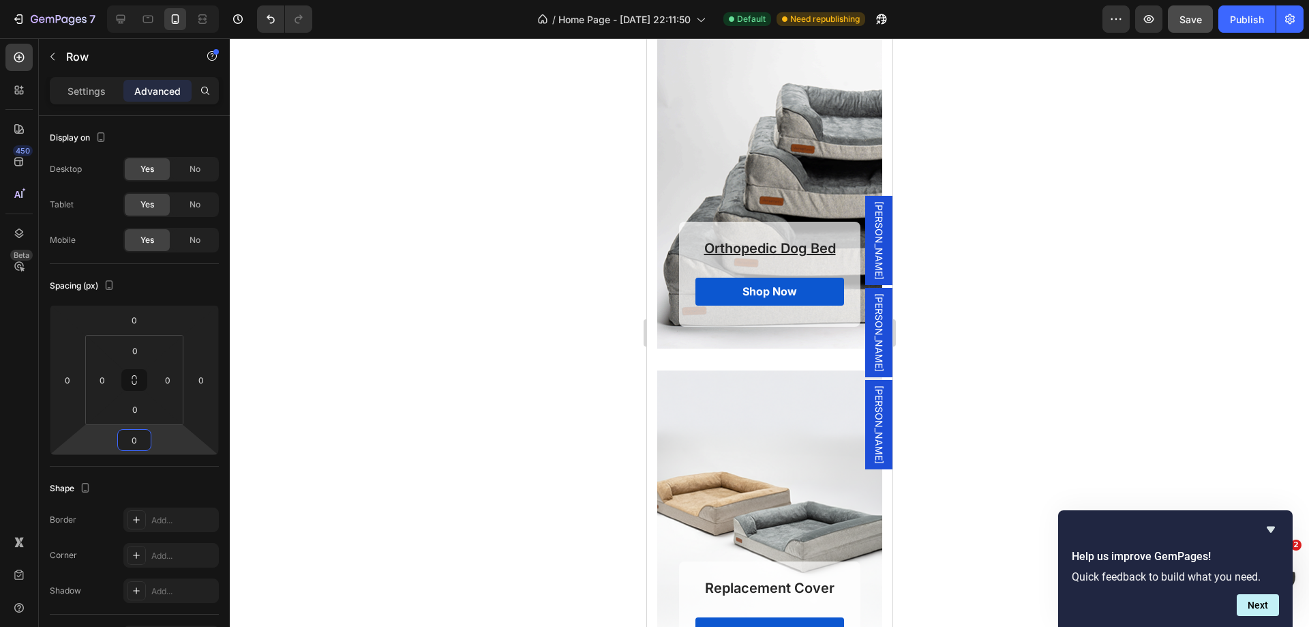
scroll to position [4433, 0]
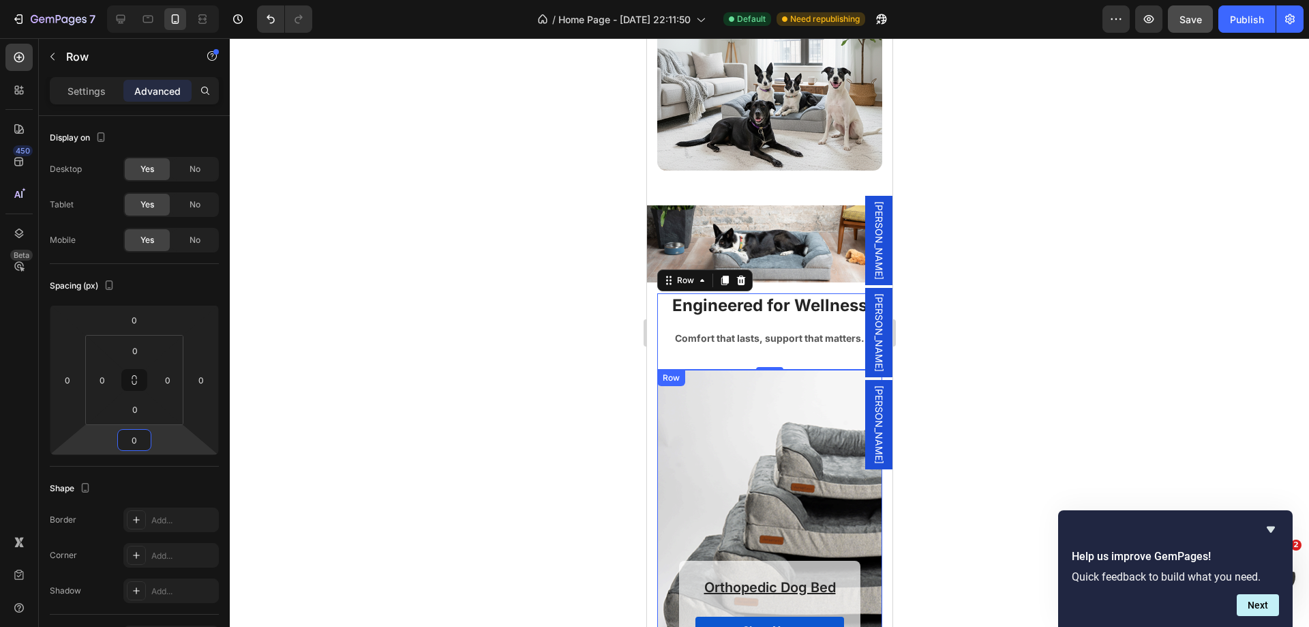
click at [684, 396] on div "Orthopedic Dog Bed Heading Shop Now Button Row Row" at bounding box center [769, 523] width 225 height 307
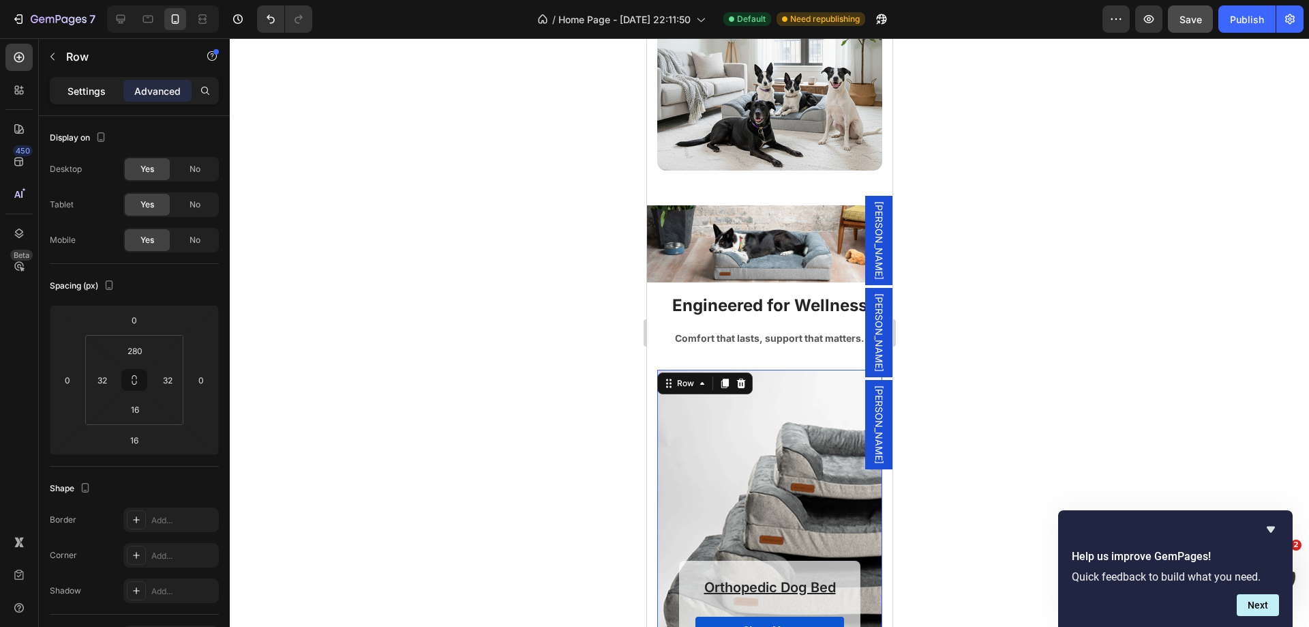
click at [90, 97] on p "Settings" at bounding box center [87, 91] width 38 height 14
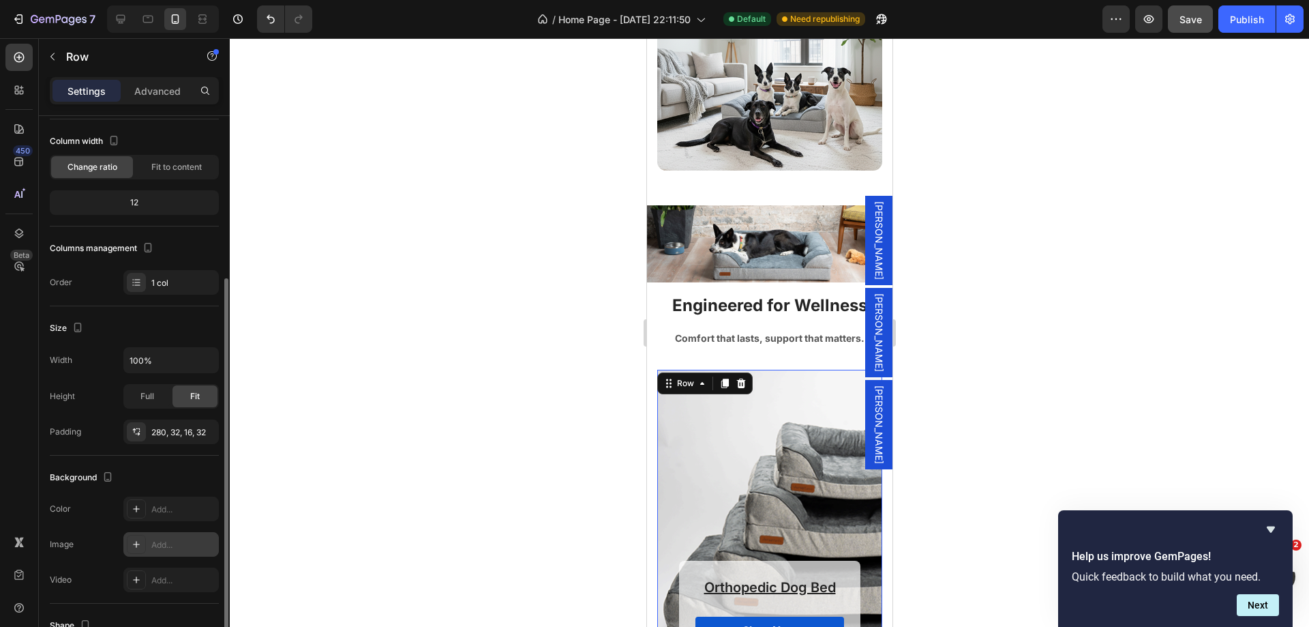
scroll to position [205, 0]
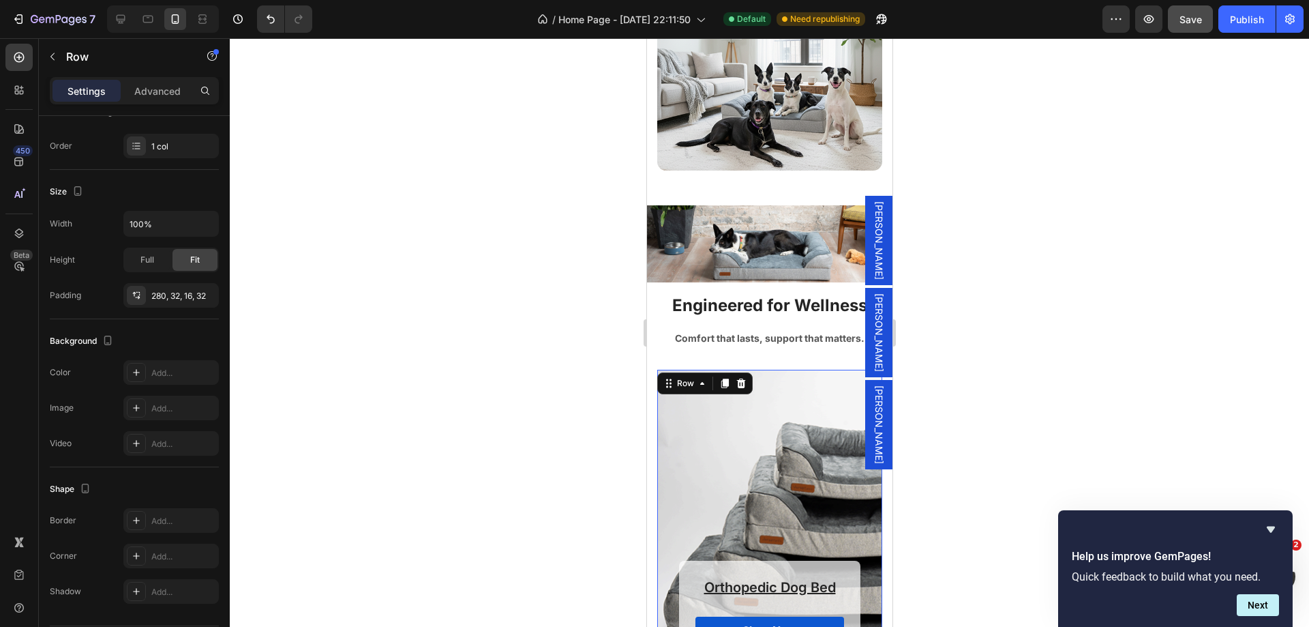
click at [711, 443] on div "Orthopedic Dog Bed Heading Shop Now Button Row Row 16" at bounding box center [769, 523] width 225 height 307
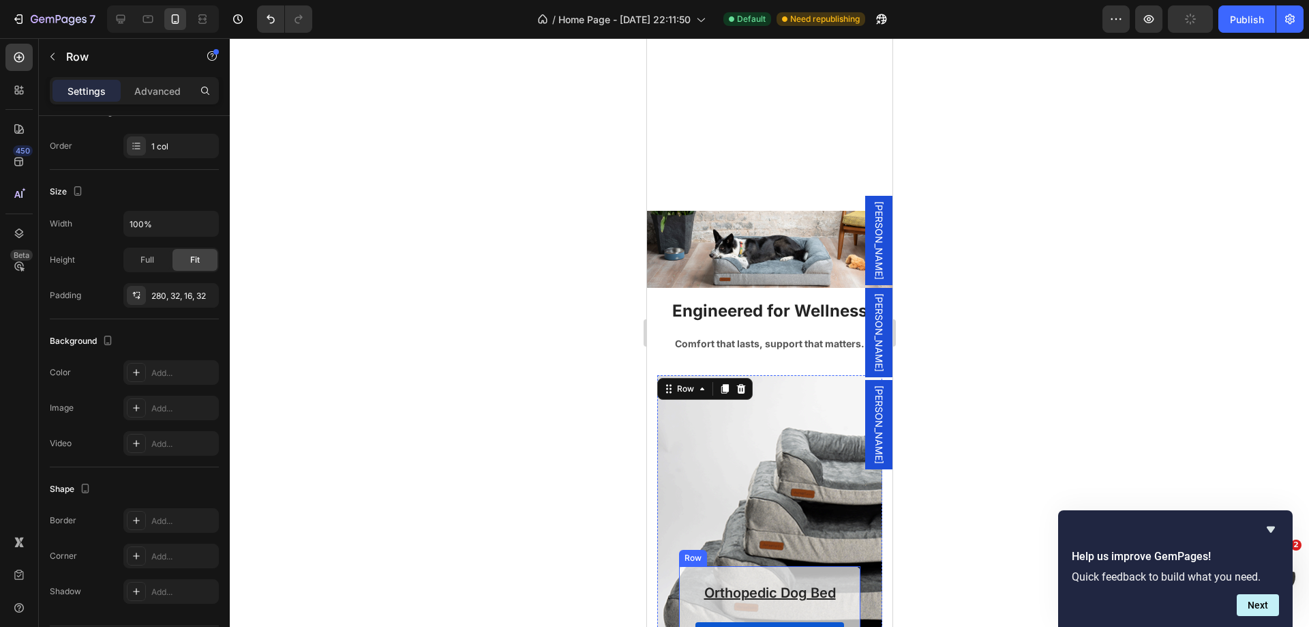
scroll to position [4638, 0]
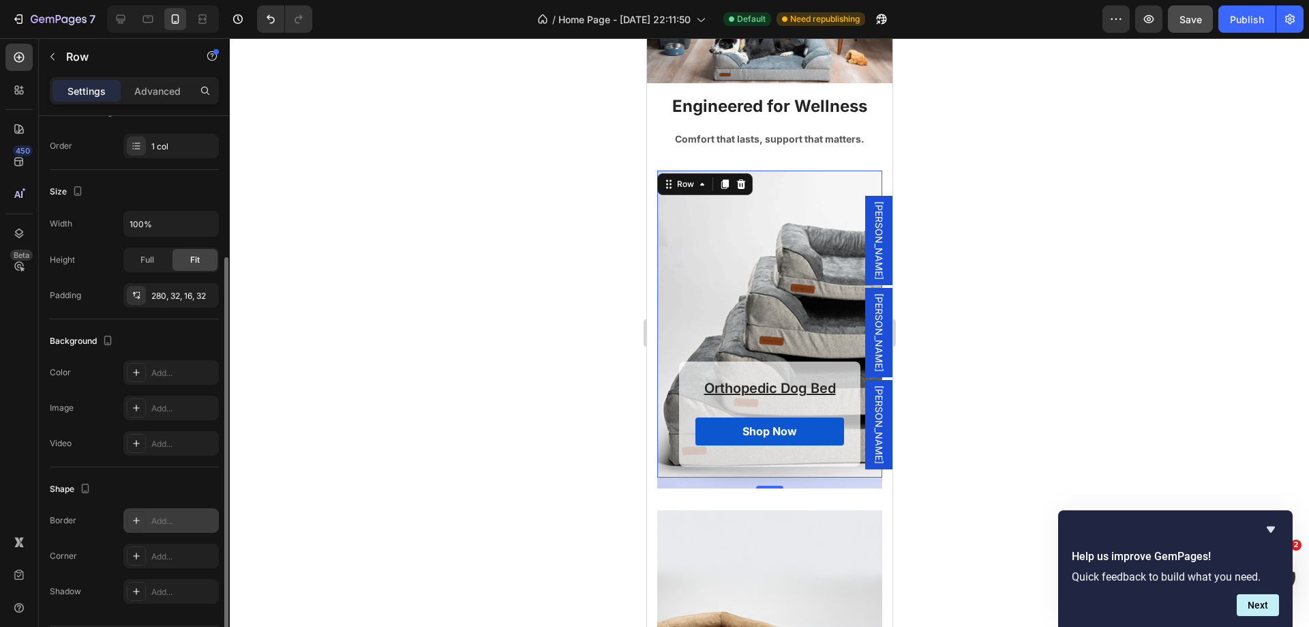
click at [170, 517] on div "Add..." at bounding box center [183, 521] width 64 height 12
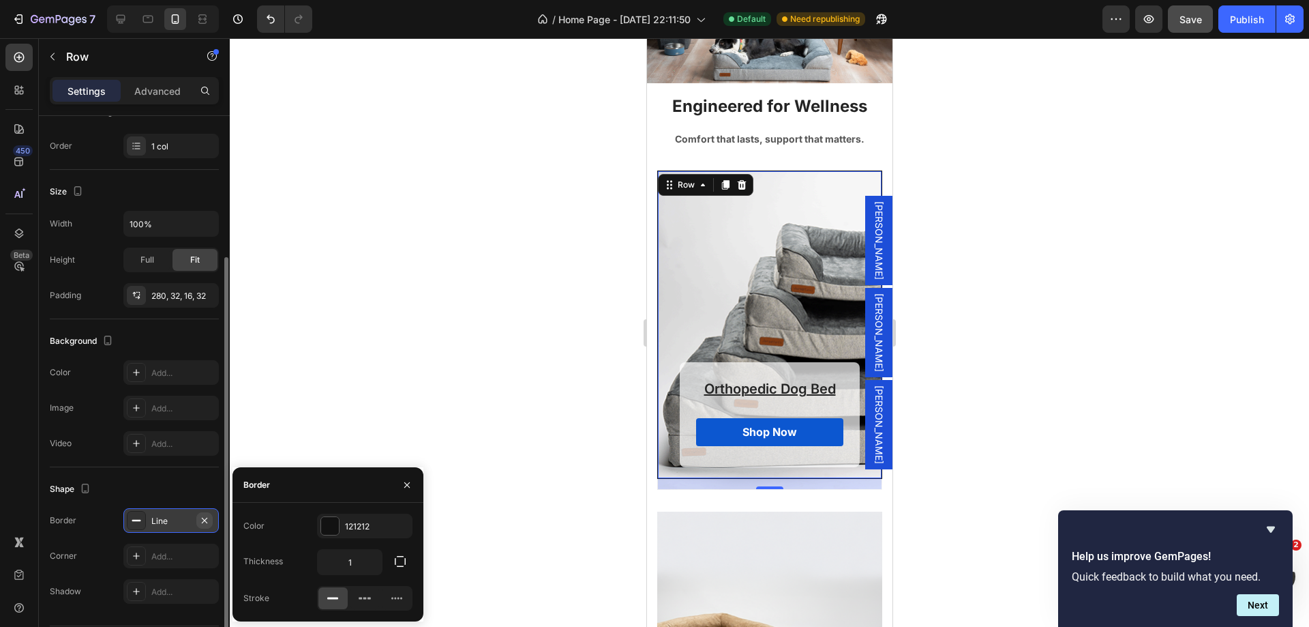
click at [205, 524] on icon "button" at bounding box center [204, 520] width 11 height 11
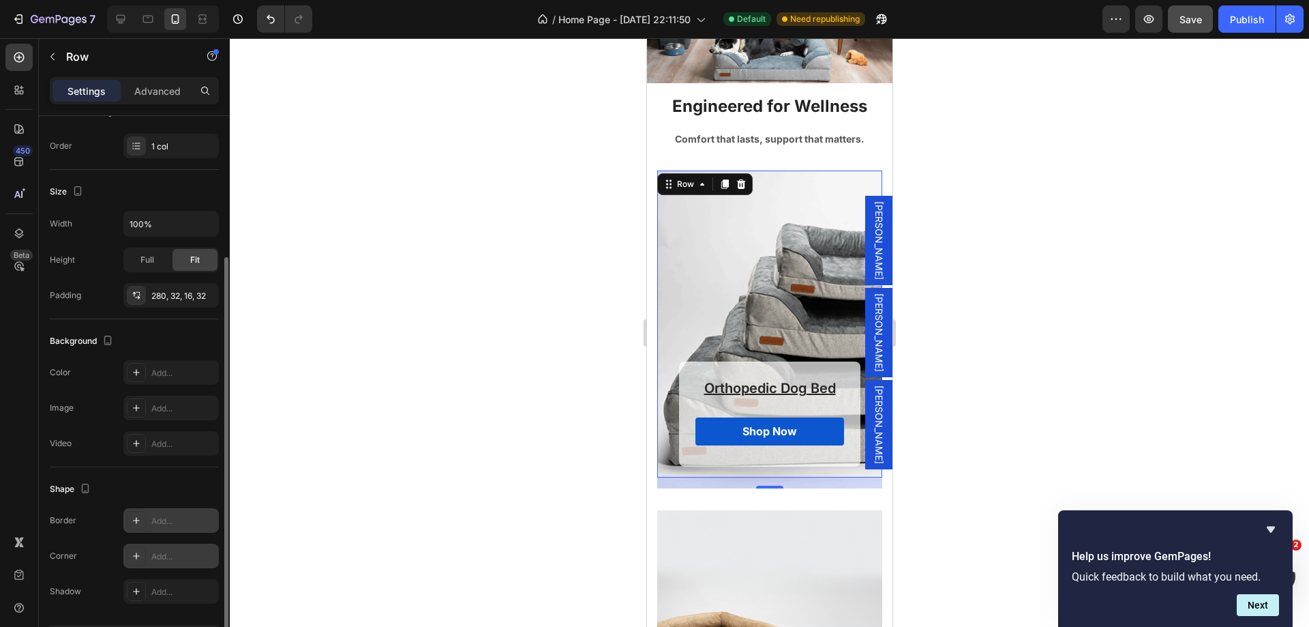
click at [168, 550] on div "Add..." at bounding box center [183, 556] width 64 height 12
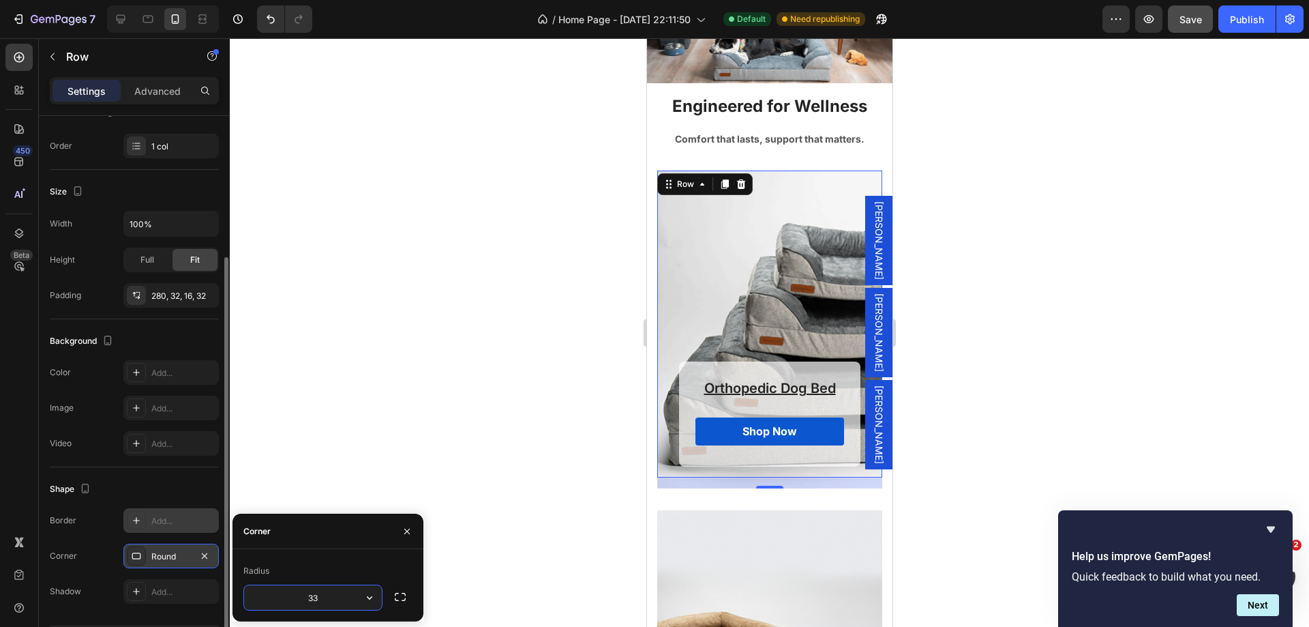
type input "33"
click at [321, 569] on div "Radius" at bounding box center [327, 571] width 169 height 22
click at [330, 597] on input "33" at bounding box center [313, 597] width 138 height 25
drag, startPoint x: 207, startPoint y: 552, endPoint x: 96, endPoint y: 200, distance: 369.0
click at [207, 552] on icon "button" at bounding box center [204, 555] width 11 height 11
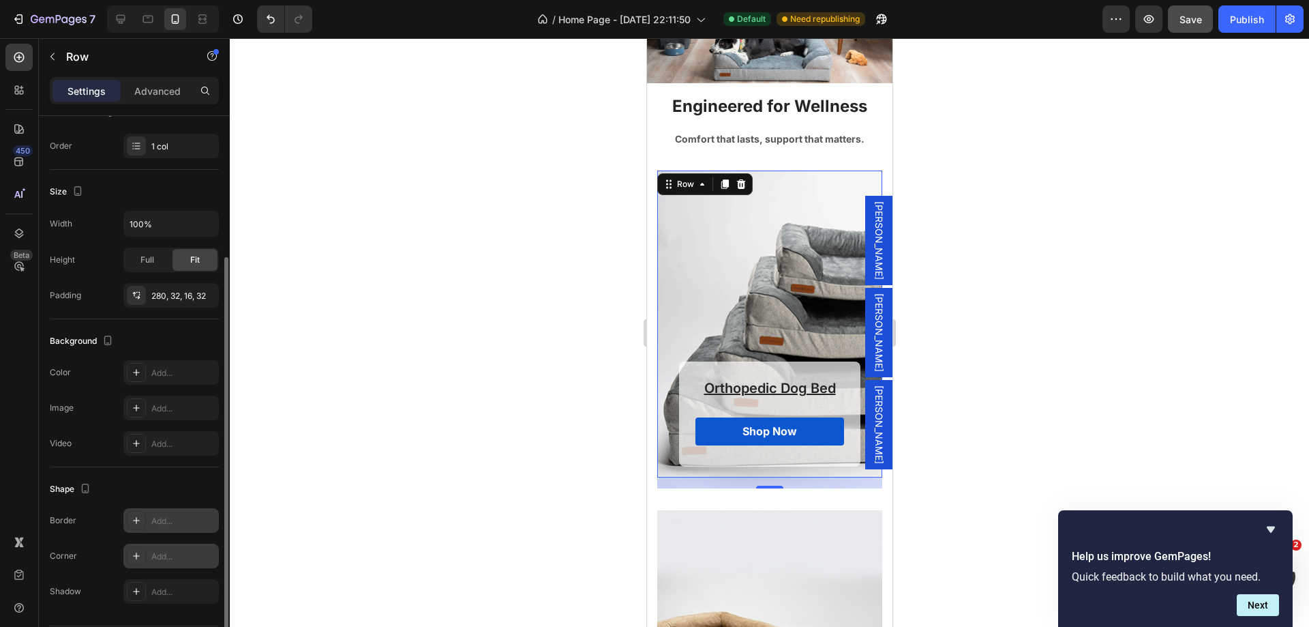
click at [743, 238] on div "Orthopedic Dog Bed Heading Shop Now Button Row Row 16" at bounding box center [769, 323] width 225 height 307
click at [760, 403] on div "Orthopedic Dog Bed Heading Shop Now Button" at bounding box center [769, 414] width 149 height 72
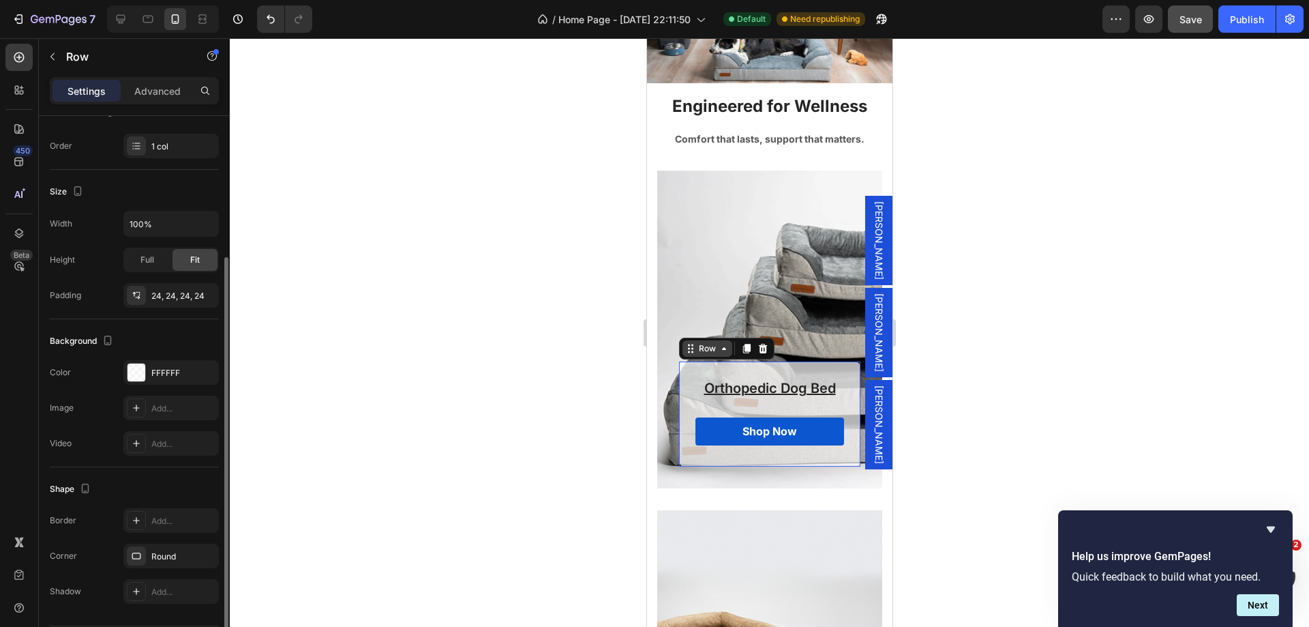
click at [702, 349] on div "Row" at bounding box center [706, 348] width 23 height 12
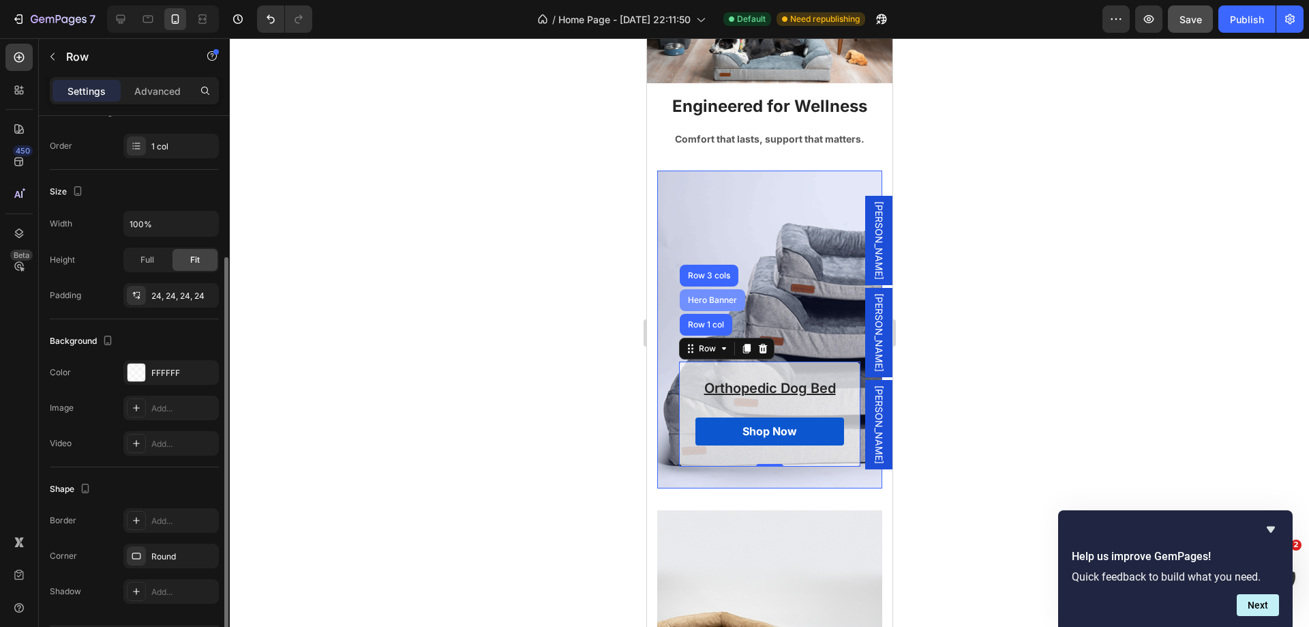
drag, startPoint x: 704, startPoint y: 296, endPoint x: 1288, endPoint y: 329, distance: 585.3
click at [704, 296] on div "Hero Banner" at bounding box center [712, 300] width 55 height 8
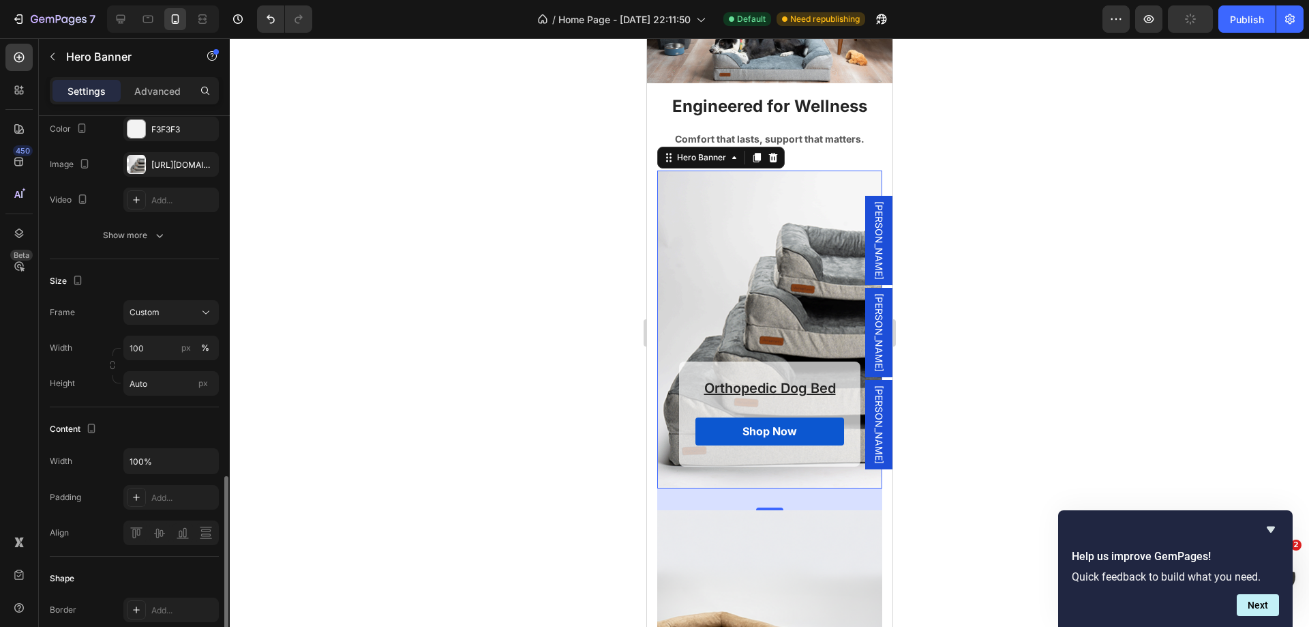
scroll to position [341, 0]
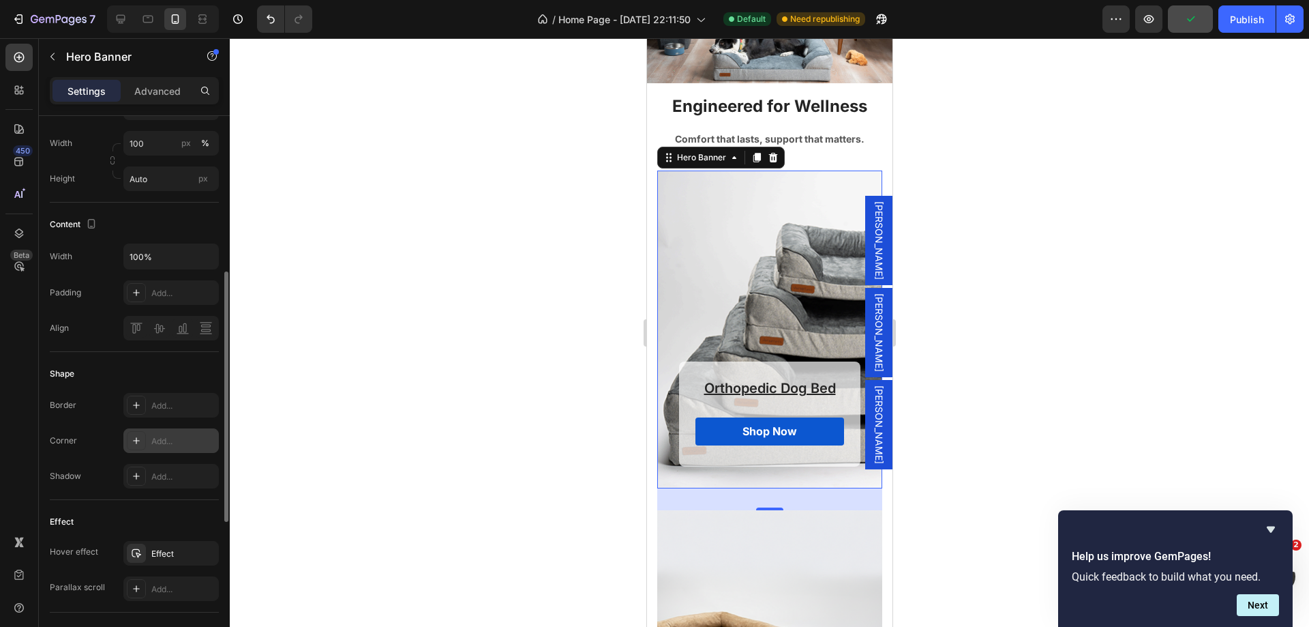
click at [159, 441] on div "Add..." at bounding box center [183, 441] width 64 height 12
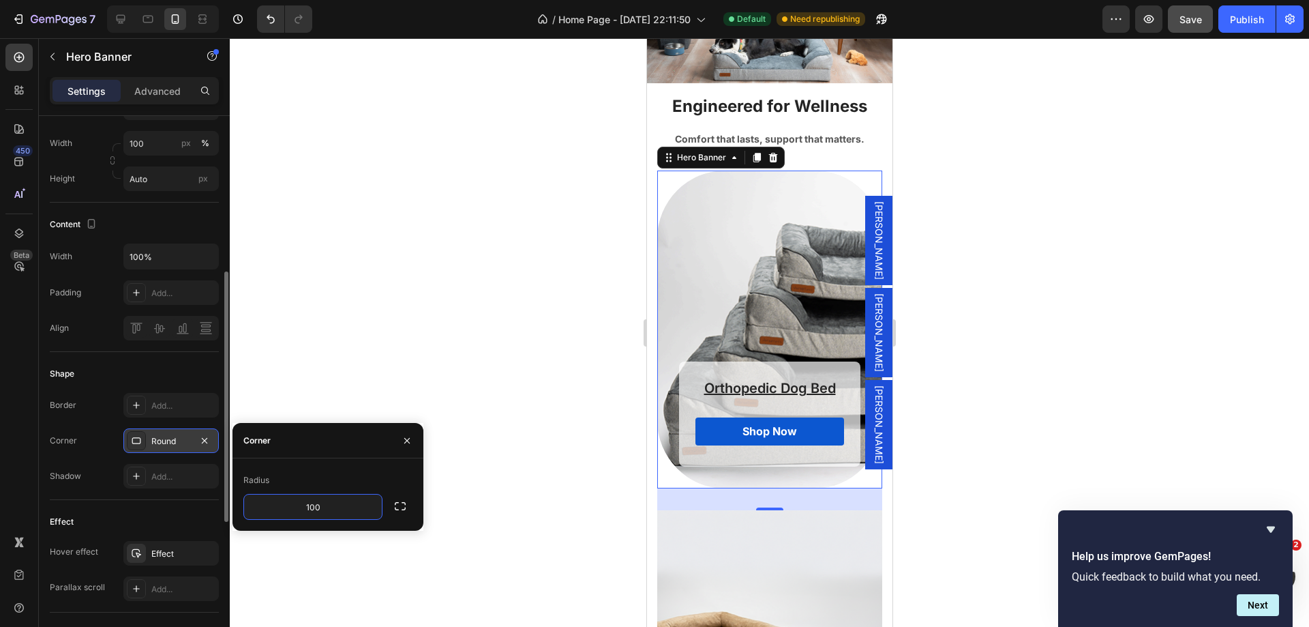
type input "100"
click at [289, 503] on input "100" at bounding box center [313, 506] width 138 height 25
drag, startPoint x: 205, startPoint y: 442, endPoint x: 608, endPoint y: 84, distance: 538.5
click at [205, 441] on icon "button" at bounding box center [204, 440] width 11 height 11
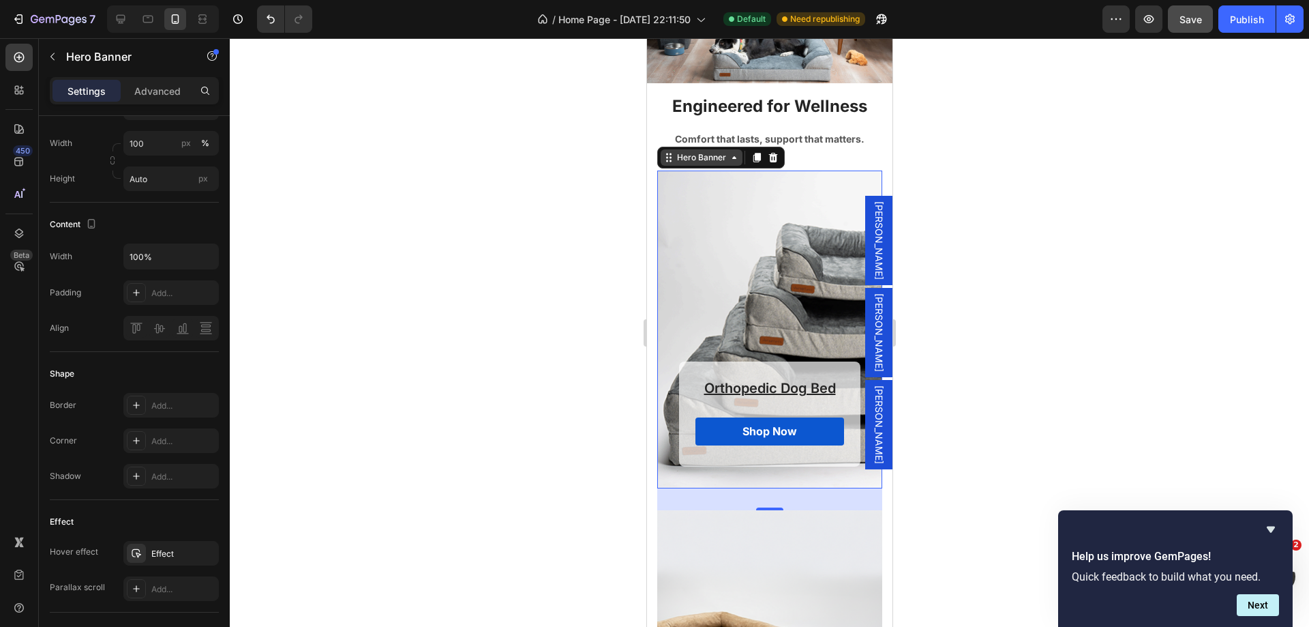
click at [715, 159] on div "Hero Banner" at bounding box center [701, 157] width 55 height 12
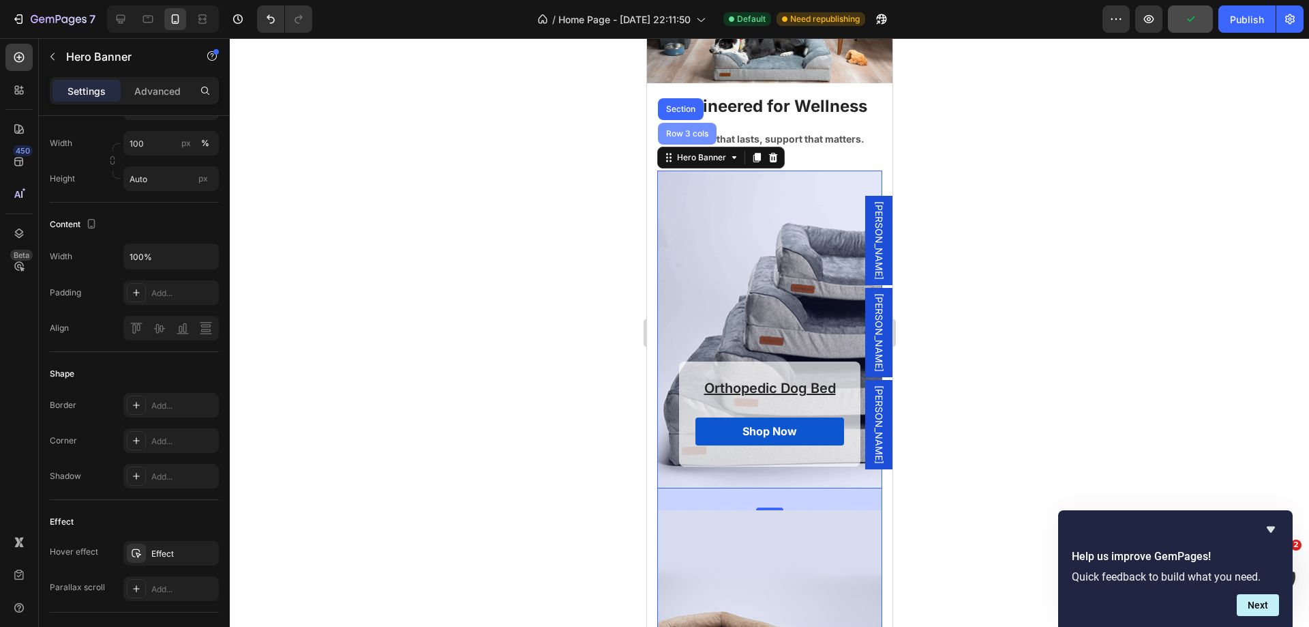
click at [680, 130] on div "Row 3 cols" at bounding box center [687, 134] width 48 height 8
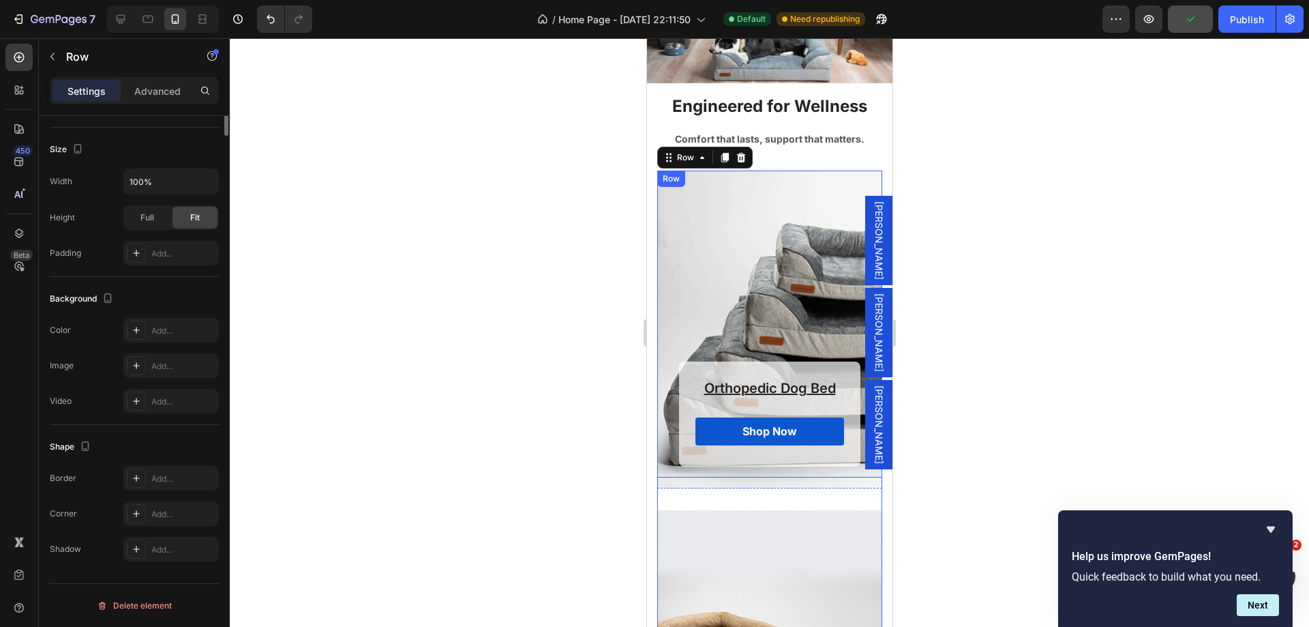
scroll to position [0, 0]
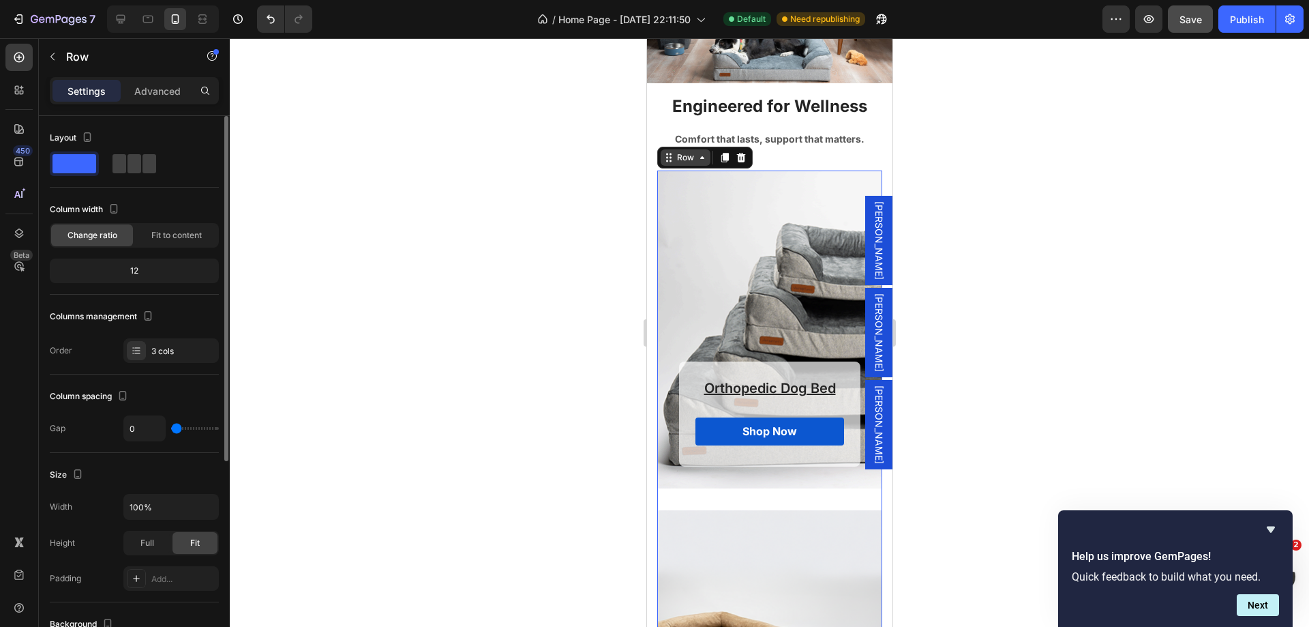
click at [698, 152] on icon at bounding box center [701, 157] width 11 height 11
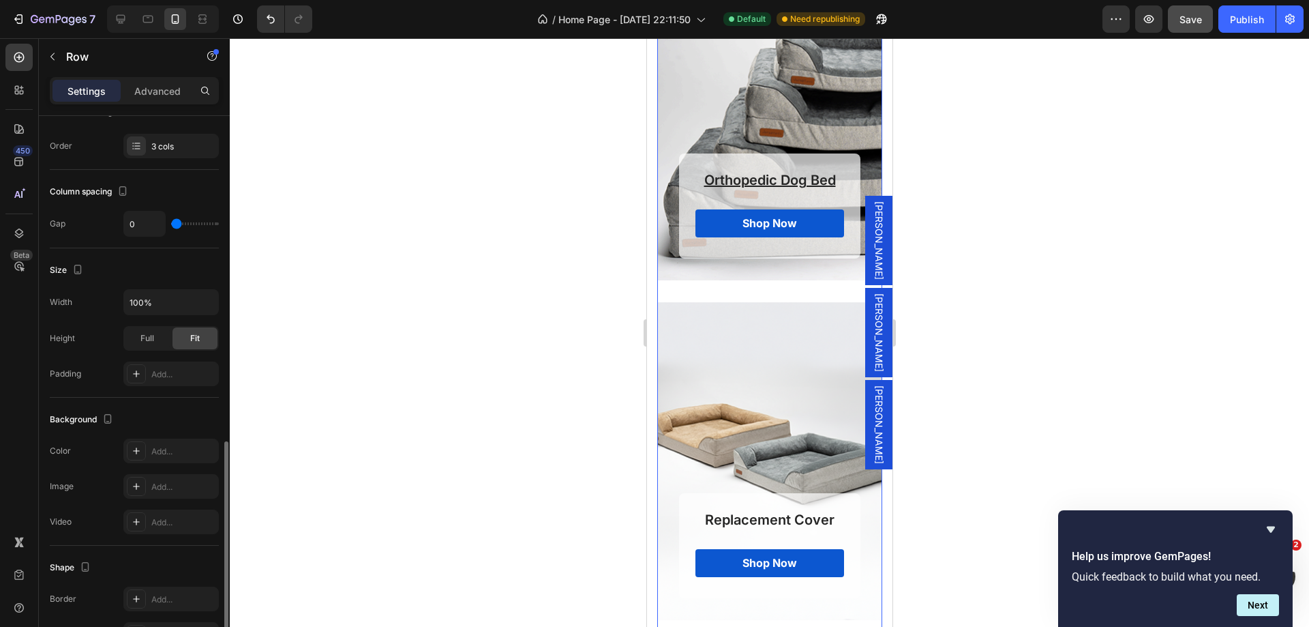
scroll to position [325, 0]
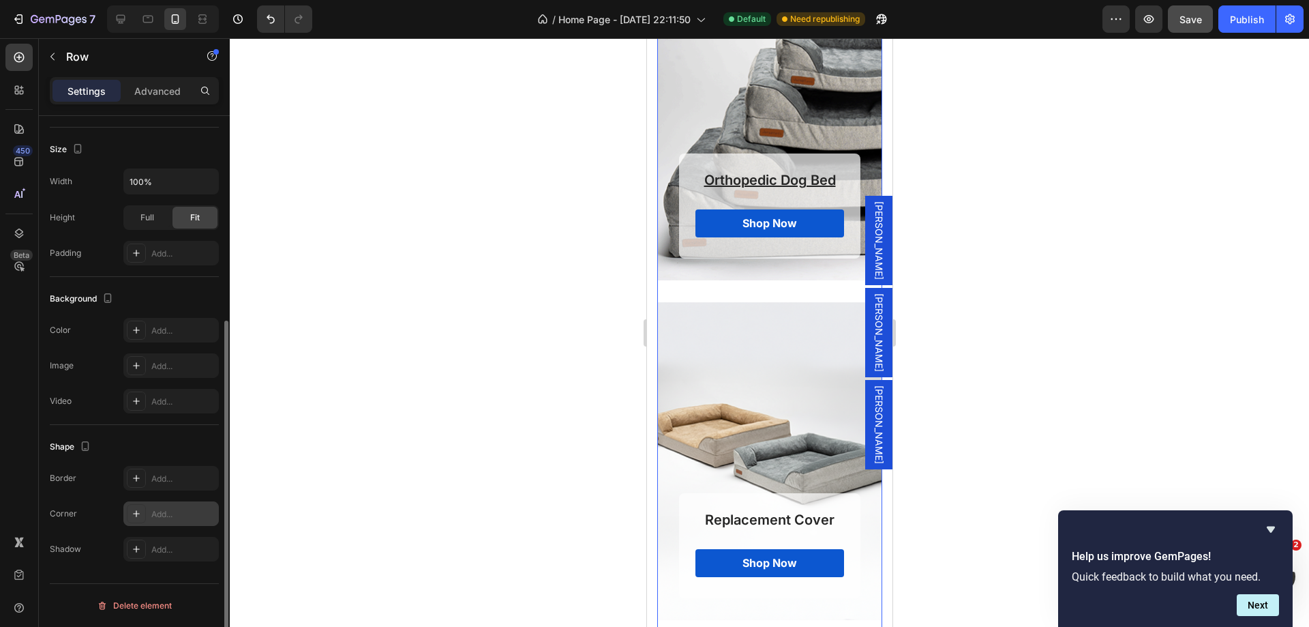
click at [158, 516] on div "Add..." at bounding box center [183, 514] width 64 height 12
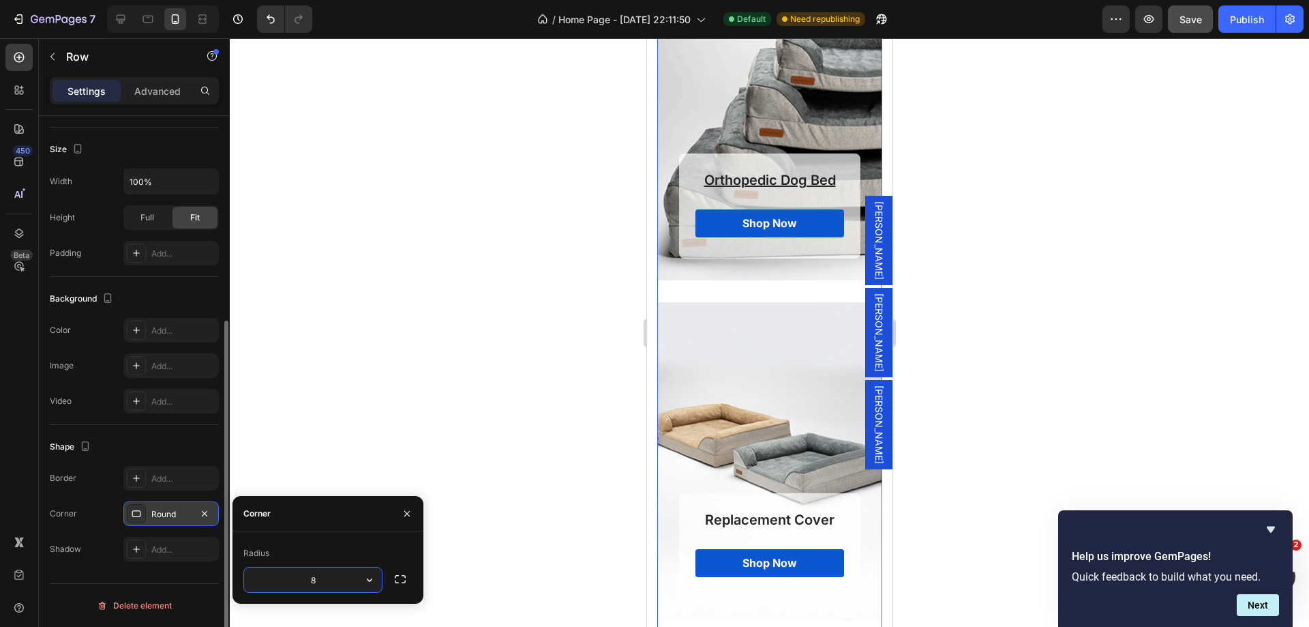
scroll to position [4433, 0]
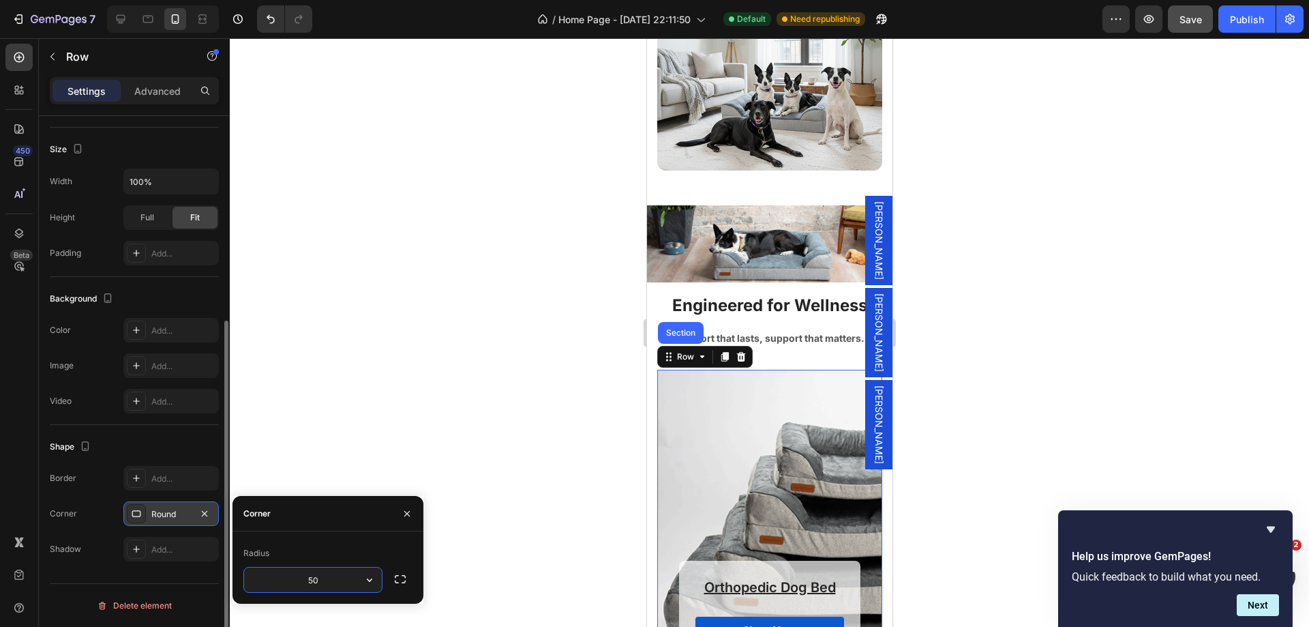
type input "50"
click at [301, 551] on div "Radius" at bounding box center [327, 553] width 169 height 22
click at [201, 511] on icon "button" at bounding box center [204, 513] width 11 height 11
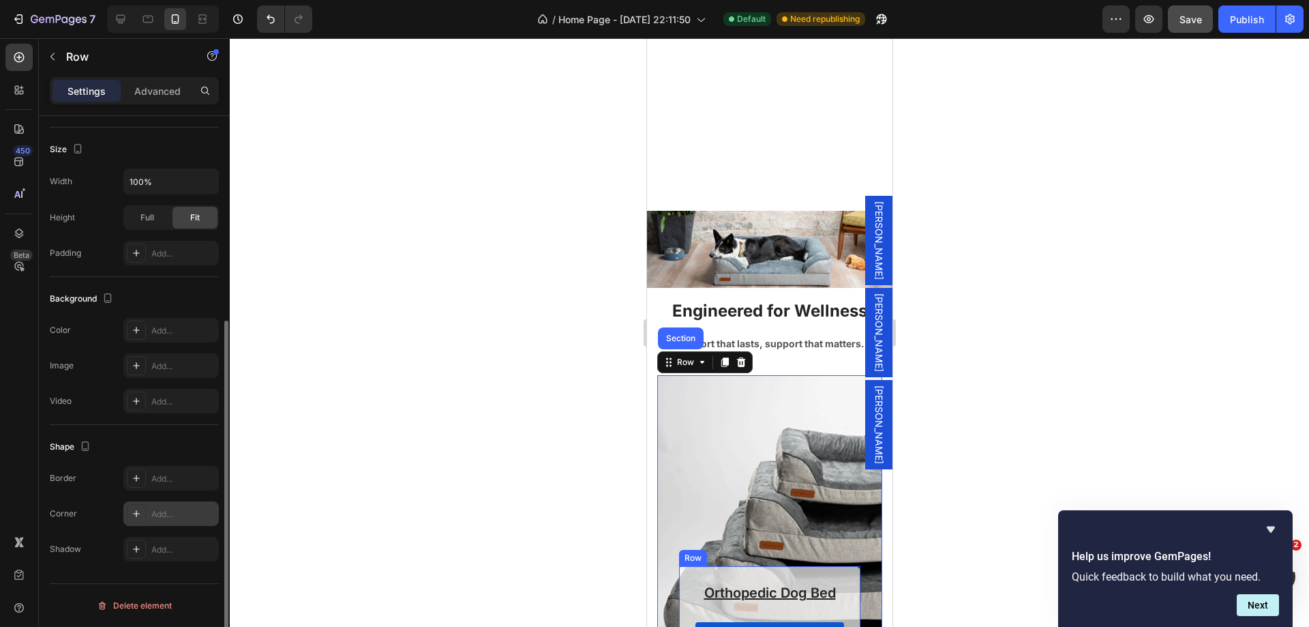
scroll to position [4638, 0]
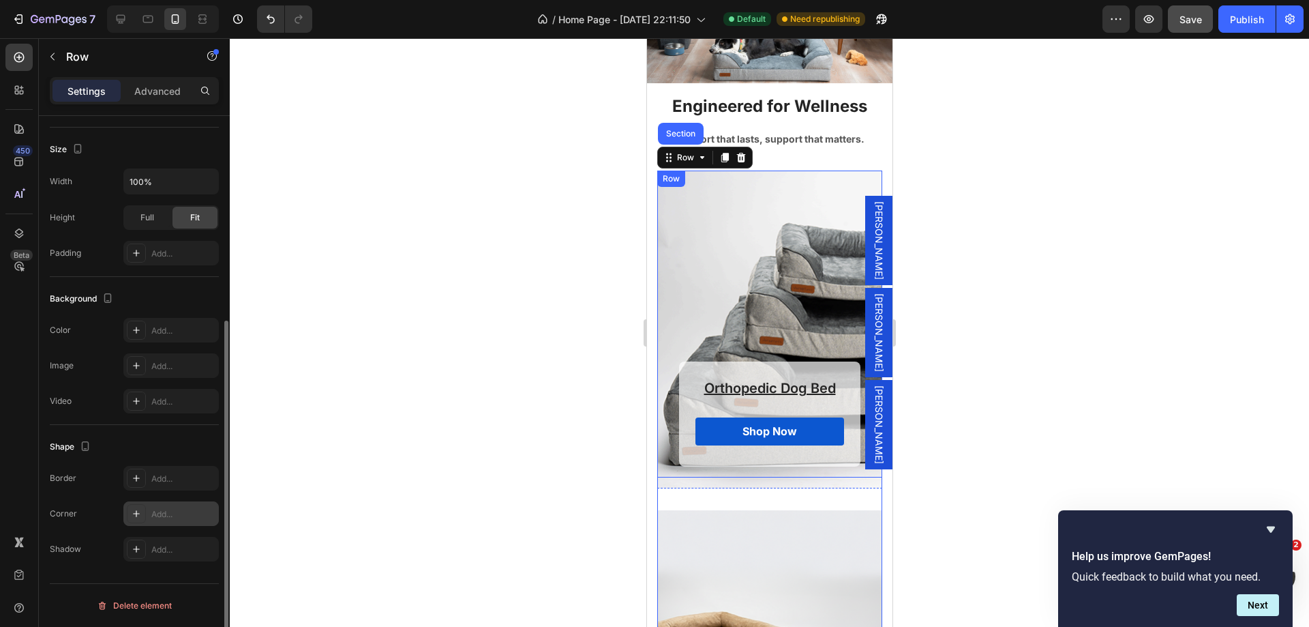
click at [684, 289] on div "Orthopedic Dog Bed Heading Shop Now Button Row Row" at bounding box center [769, 323] width 225 height 307
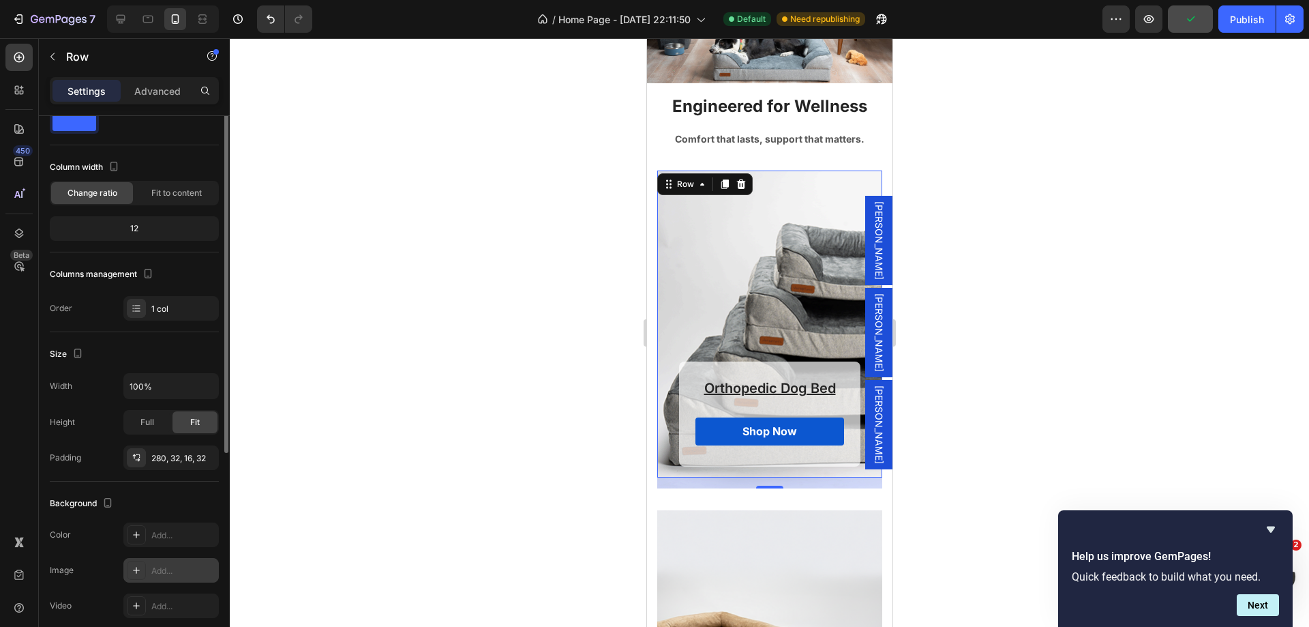
scroll to position [0, 0]
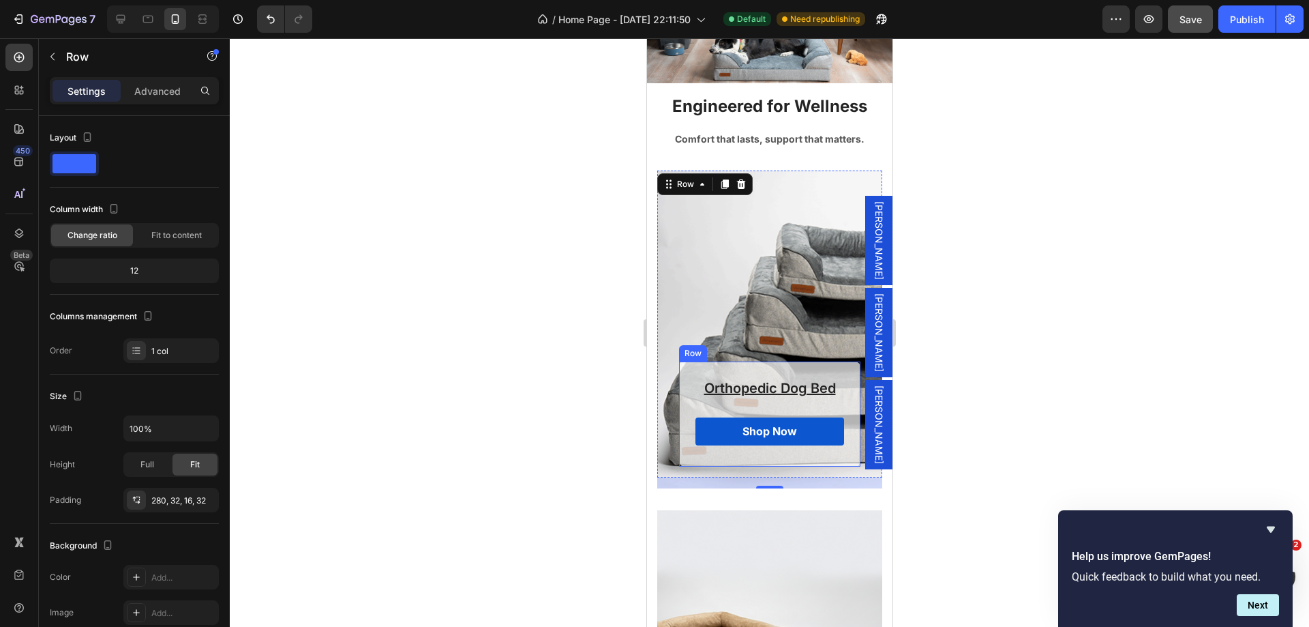
click at [745, 368] on div "Orthopedic Dog Bed Heading Shop Now Button Row" at bounding box center [768, 413] width 181 height 105
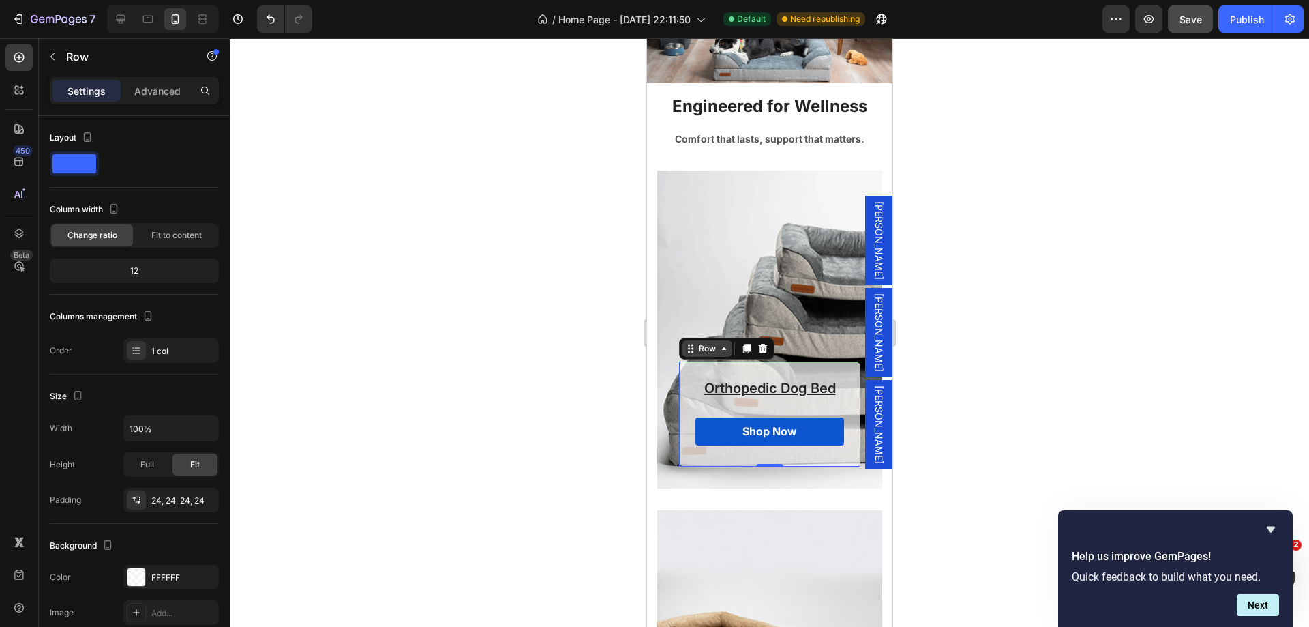
click at [698, 350] on div "Row" at bounding box center [706, 348] width 23 height 12
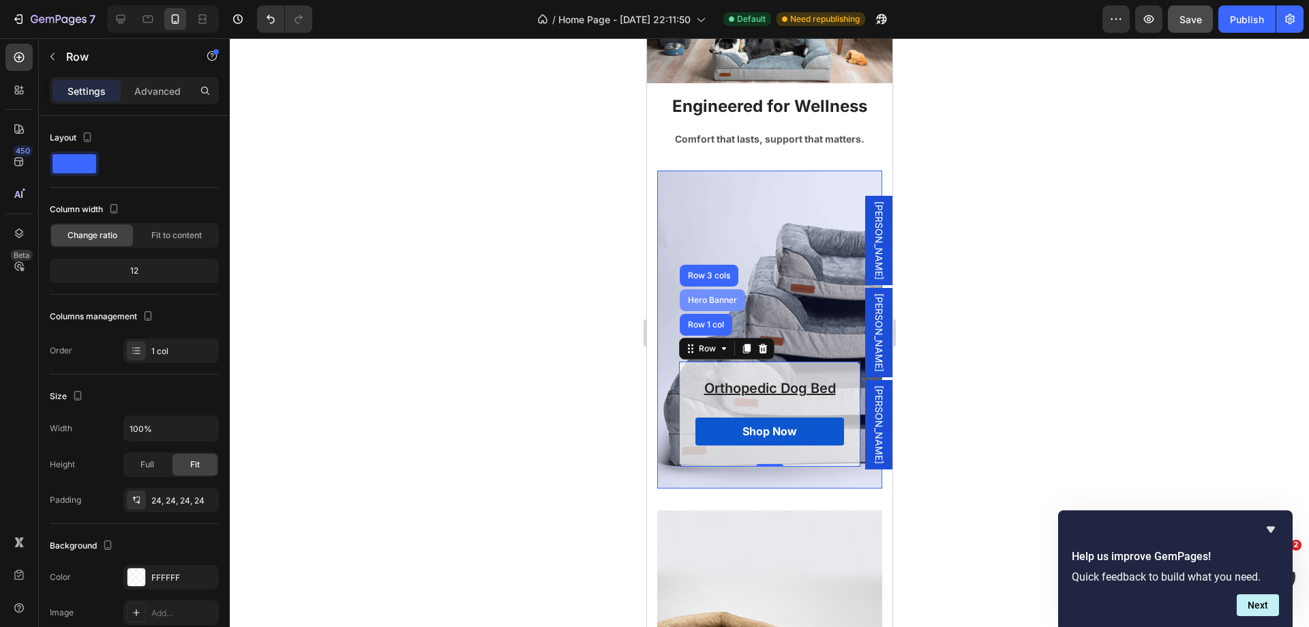
click at [706, 304] on div "Hero Banner" at bounding box center [711, 300] width 65 height 22
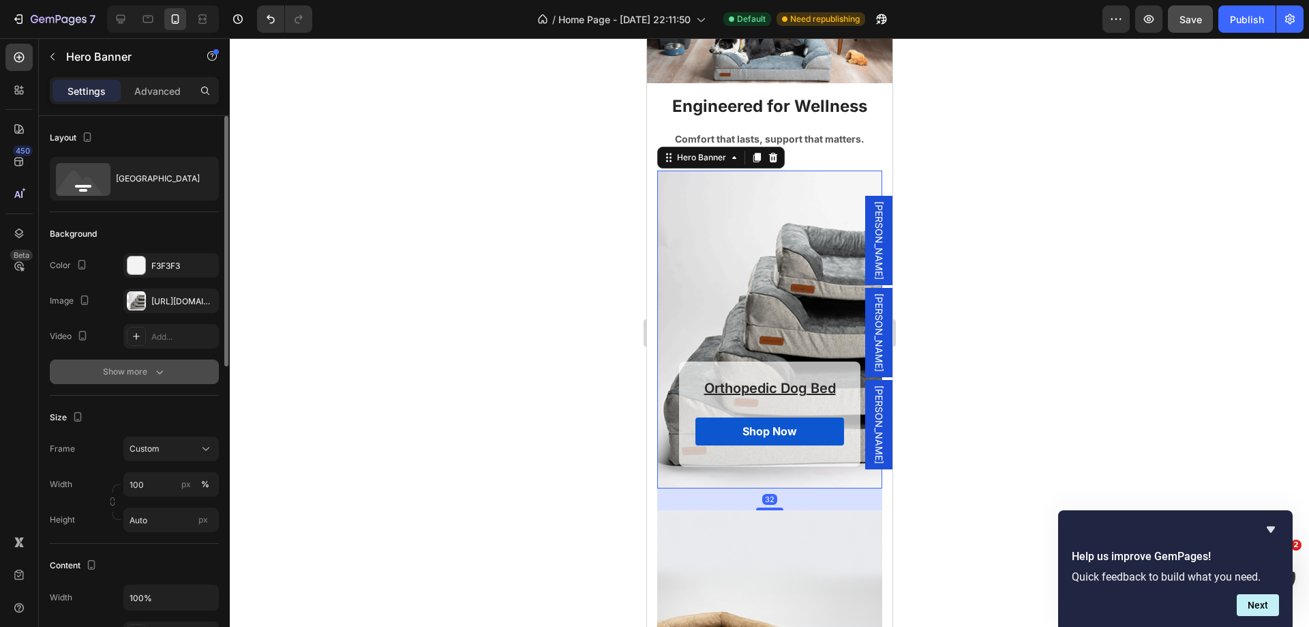
click at [139, 368] on div "Show more" at bounding box center [134, 372] width 63 height 14
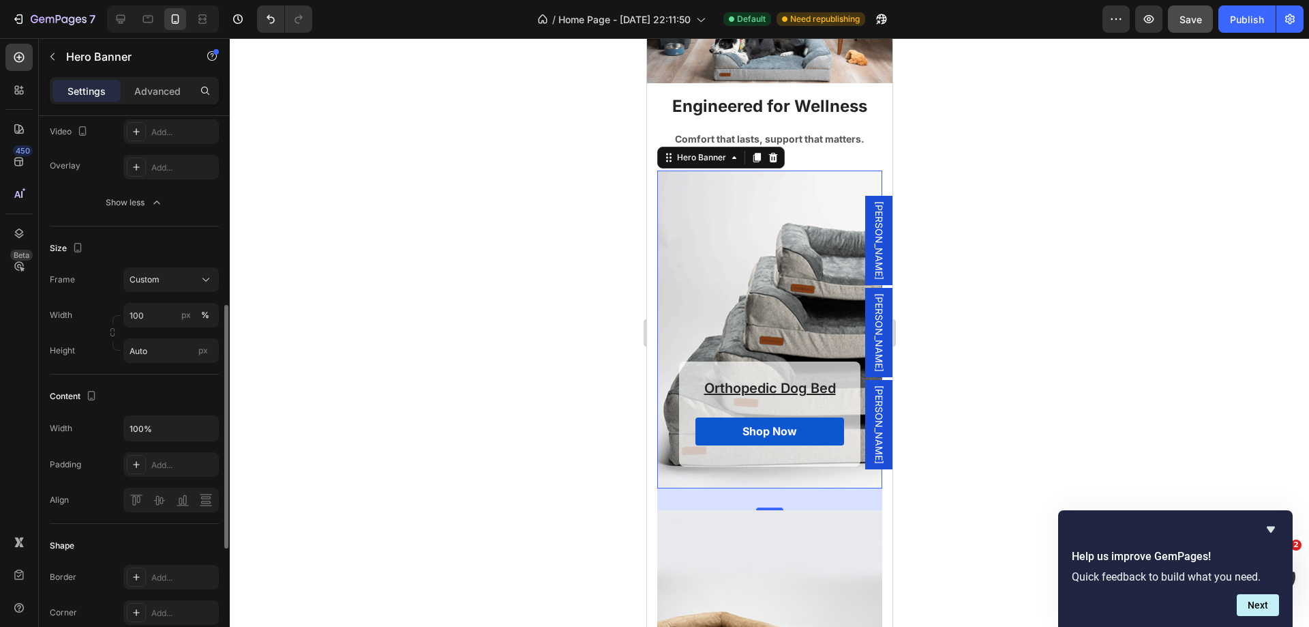
scroll to position [273, 0]
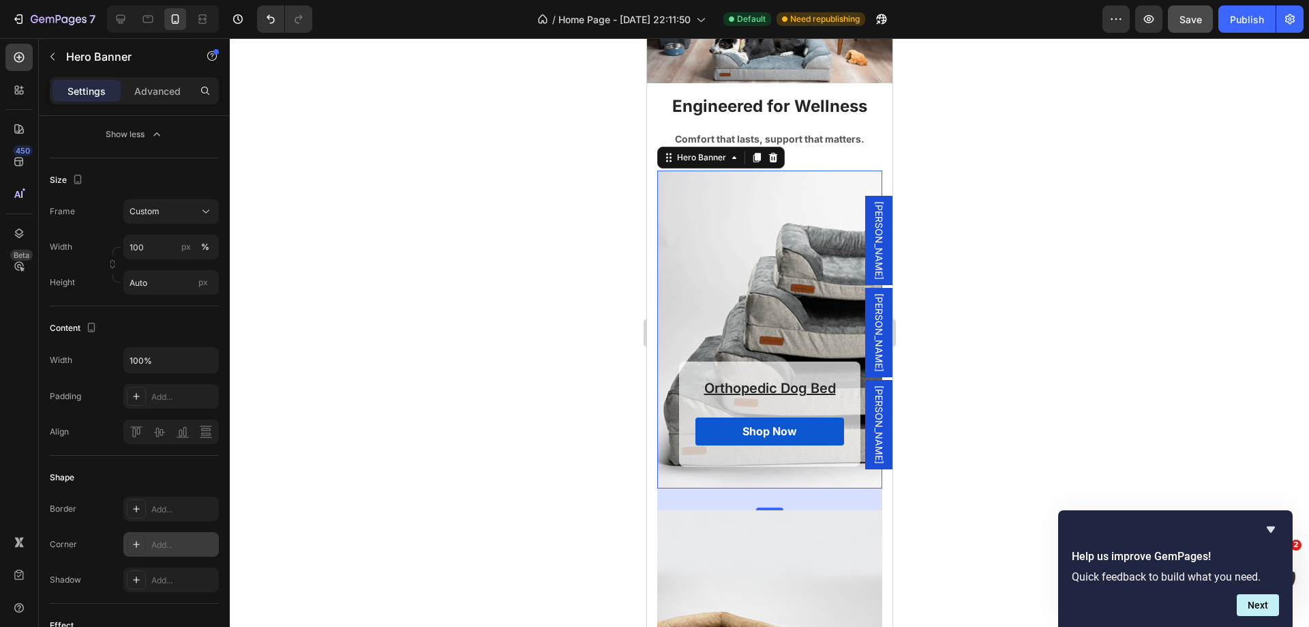
click at [179, 546] on div "Add..." at bounding box center [183, 545] width 64 height 12
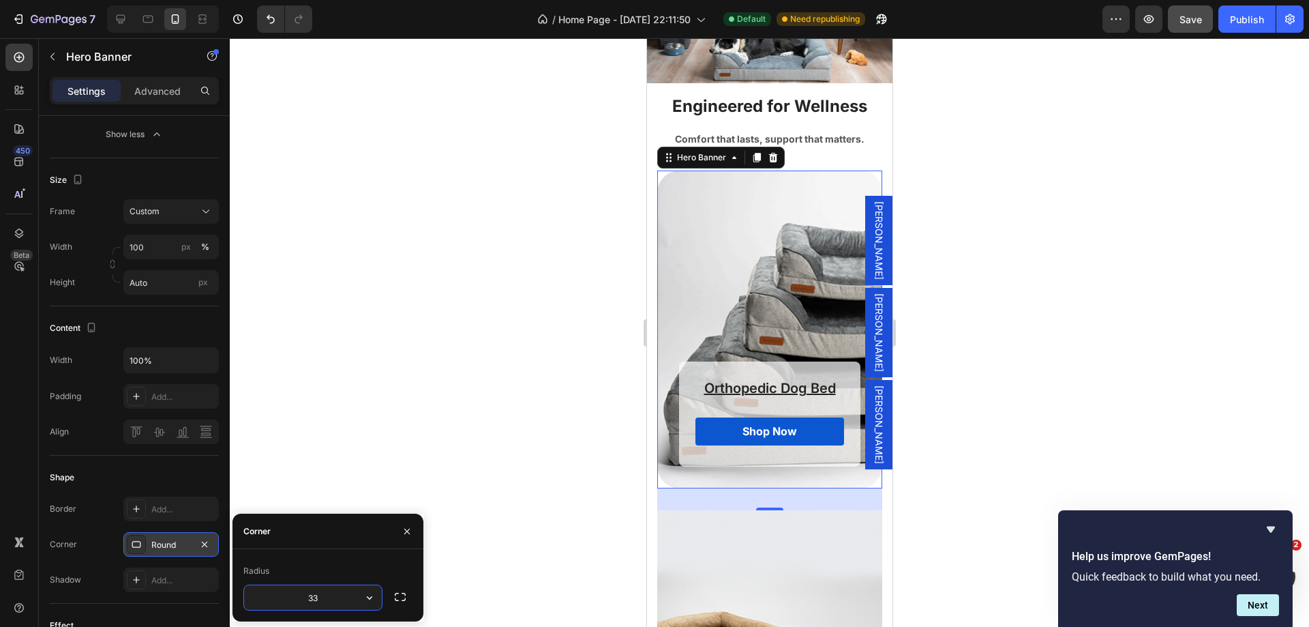
type input "3"
type input "8"
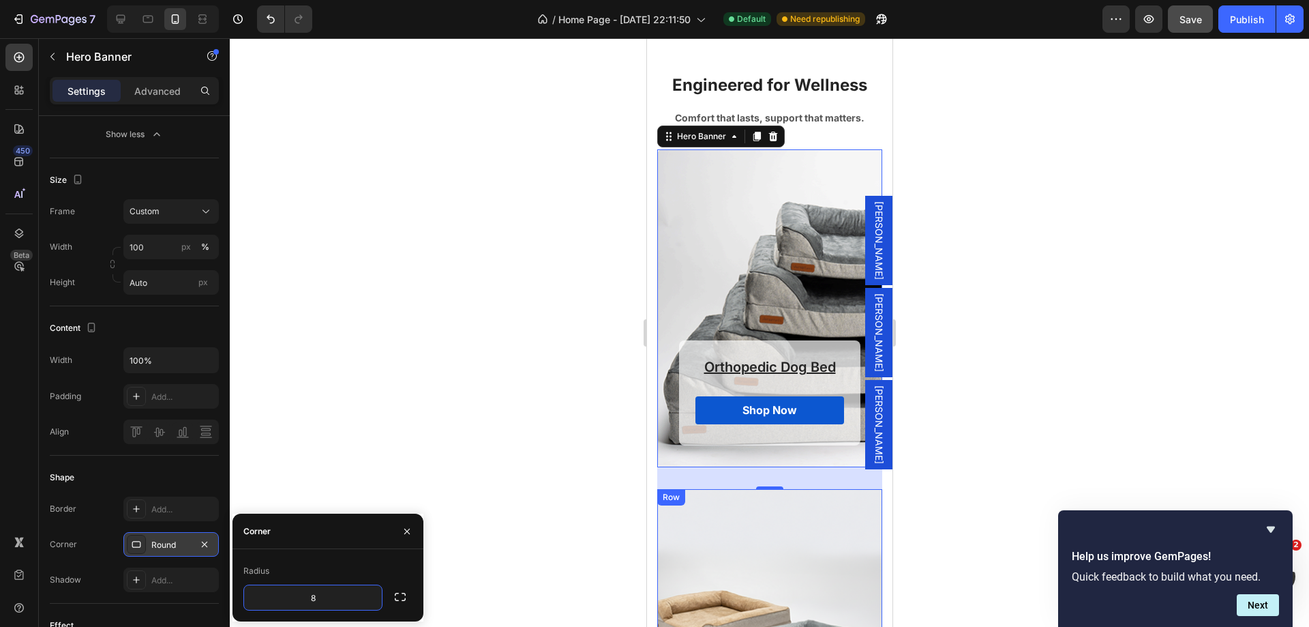
scroll to position [4706, 0]
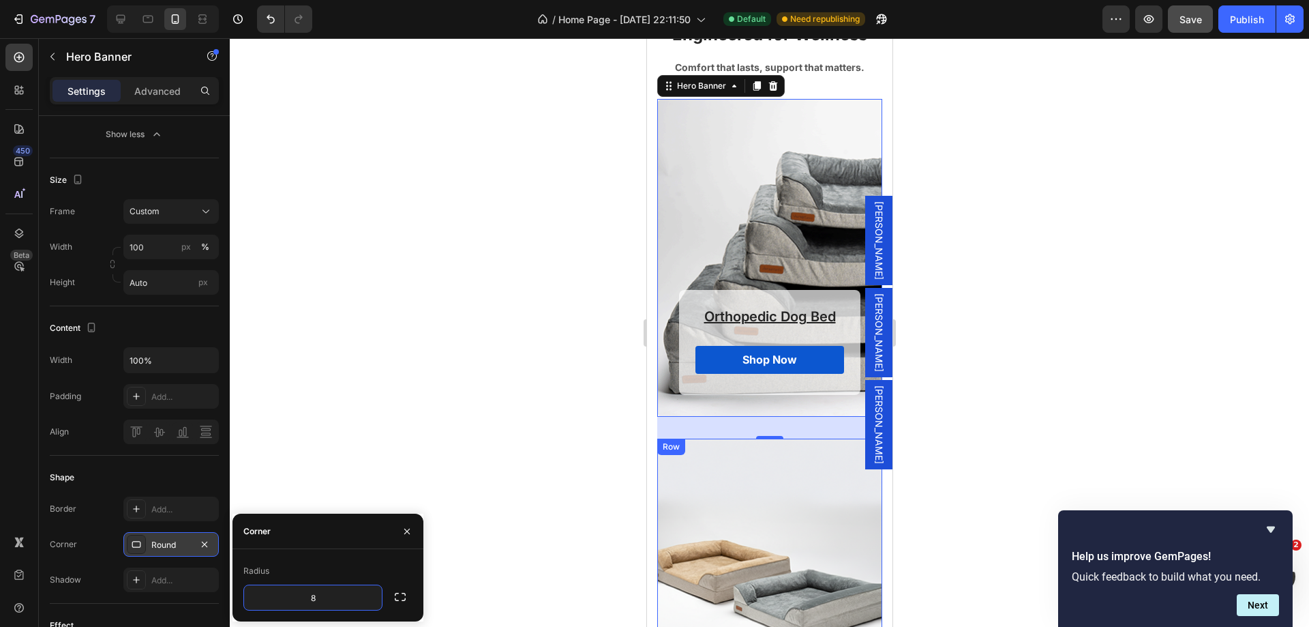
click at [719, 479] on div "Replacement Cover Heading Shop Now Button Row Row" at bounding box center [769, 591] width 225 height 307
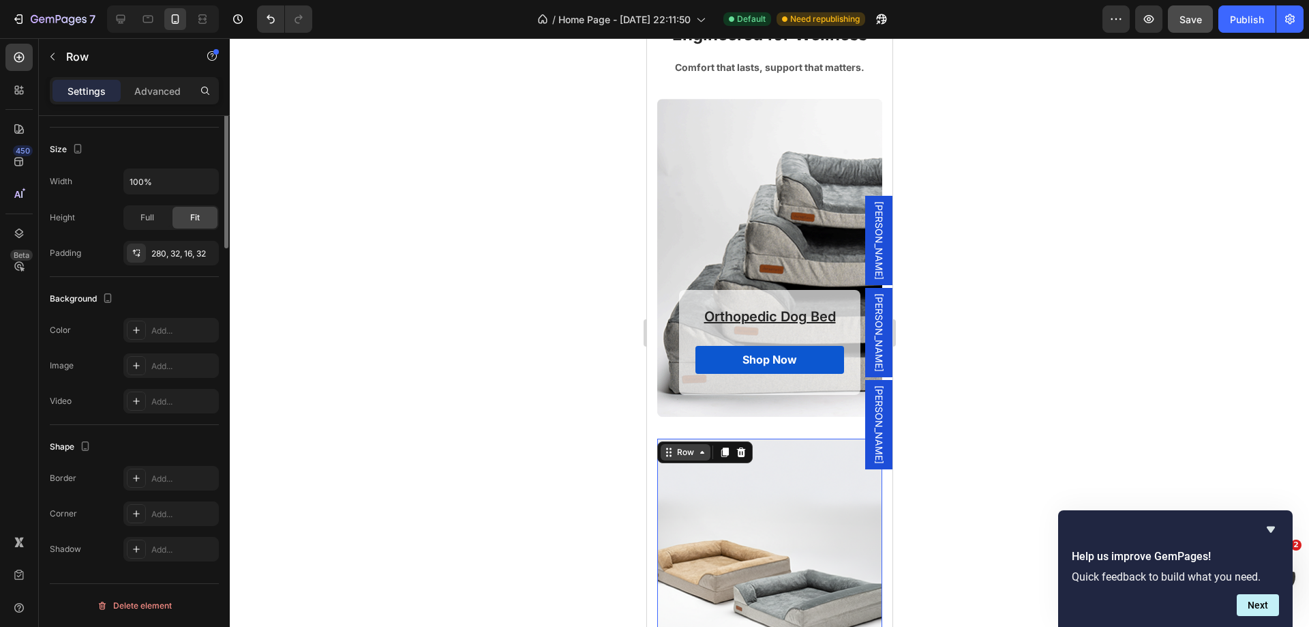
scroll to position [0, 0]
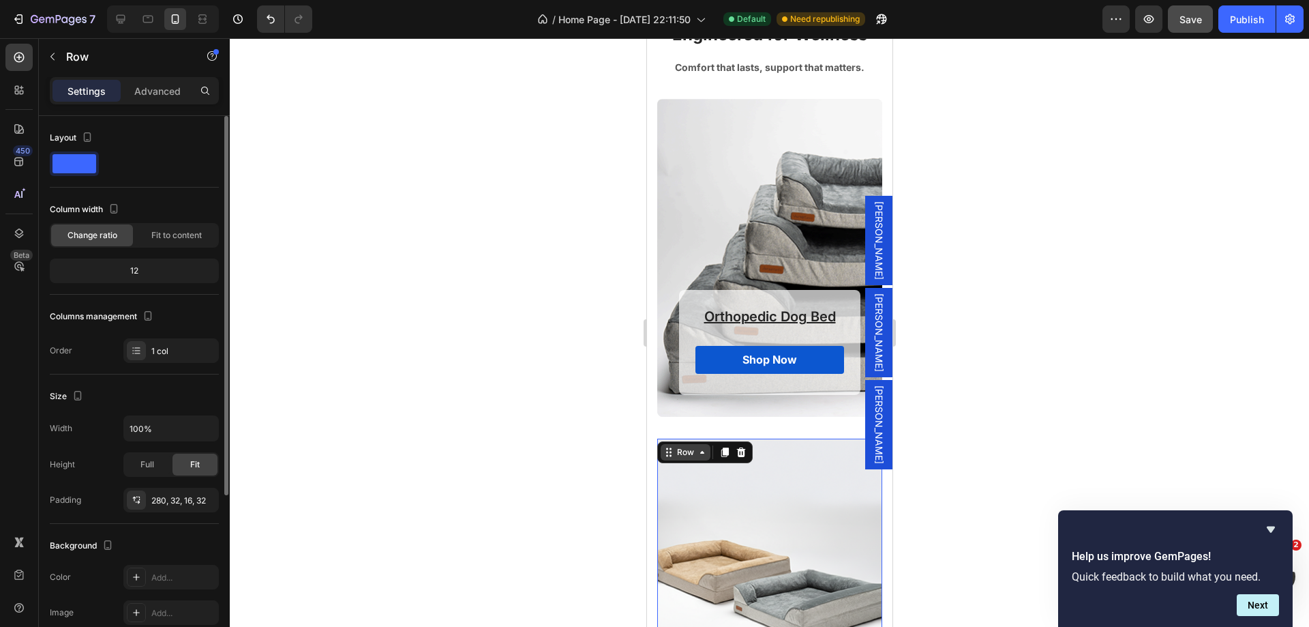
click at [704, 456] on icon at bounding box center [701, 452] width 11 height 11
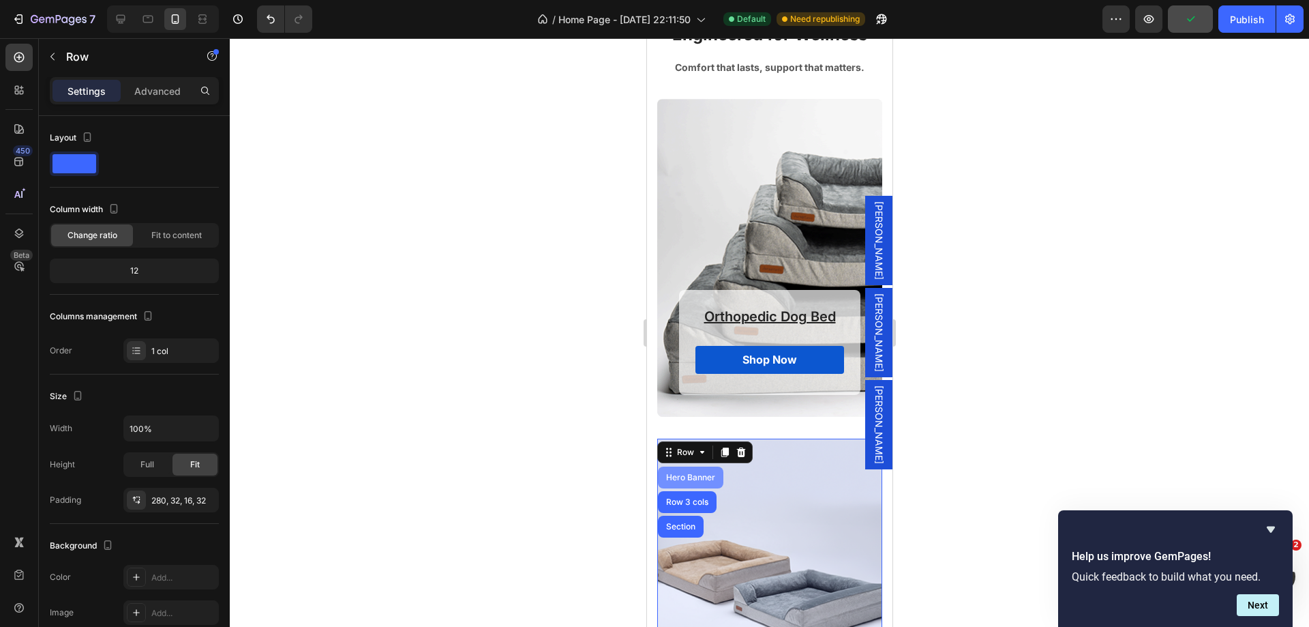
click at [695, 479] on div "Hero Banner" at bounding box center [690, 477] width 55 height 8
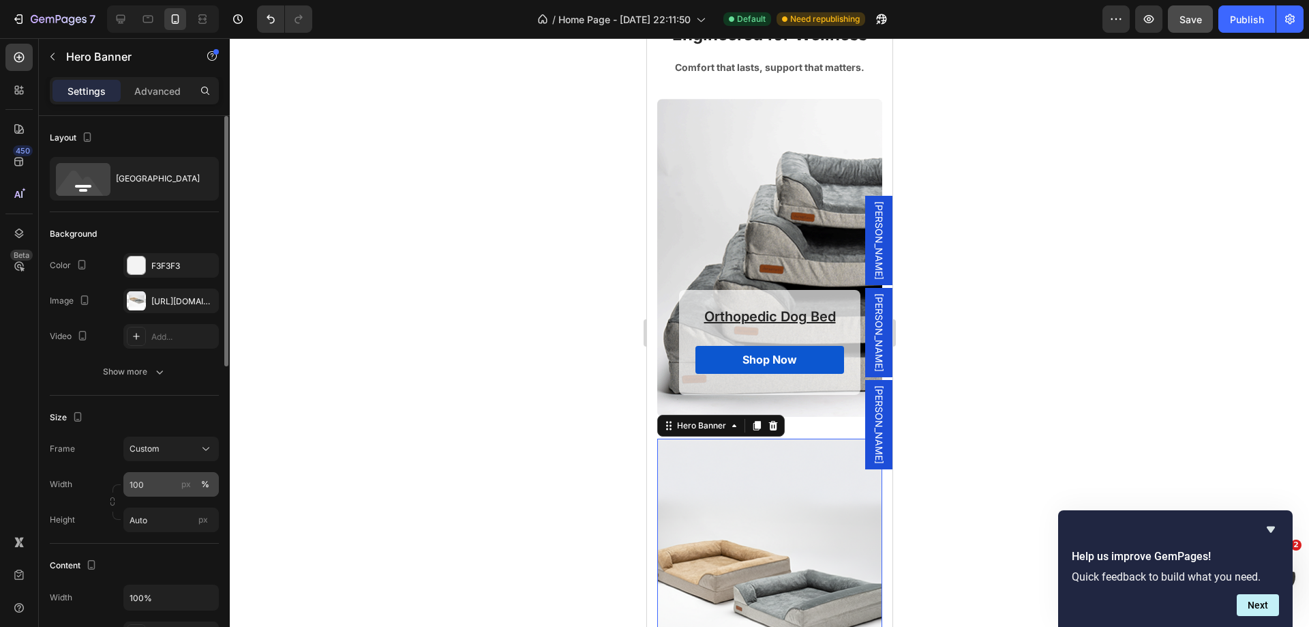
scroll to position [205, 0]
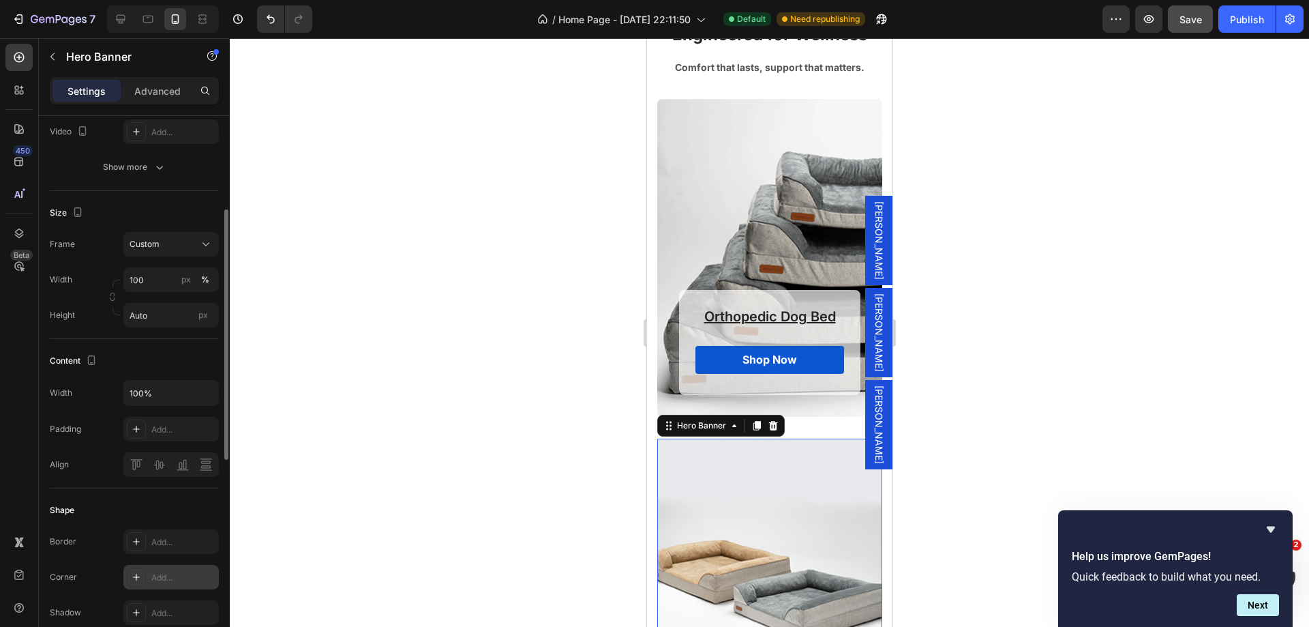
click at [169, 580] on div "Add..." at bounding box center [183, 577] width 64 height 12
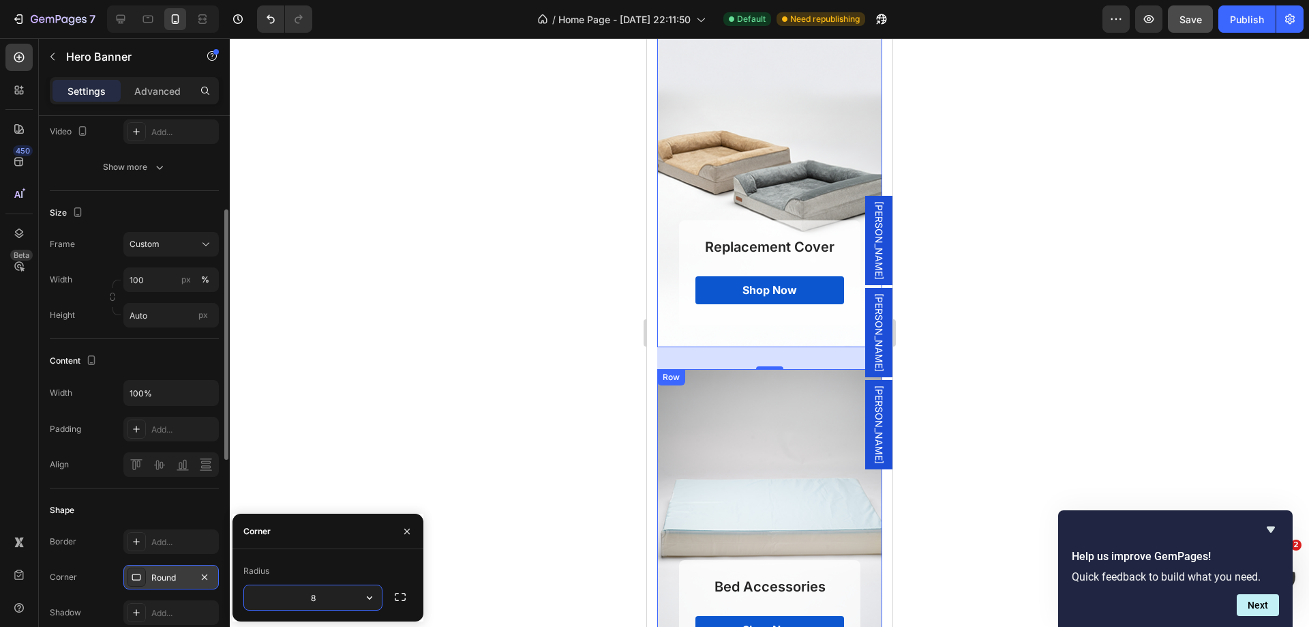
scroll to position [5252, 0]
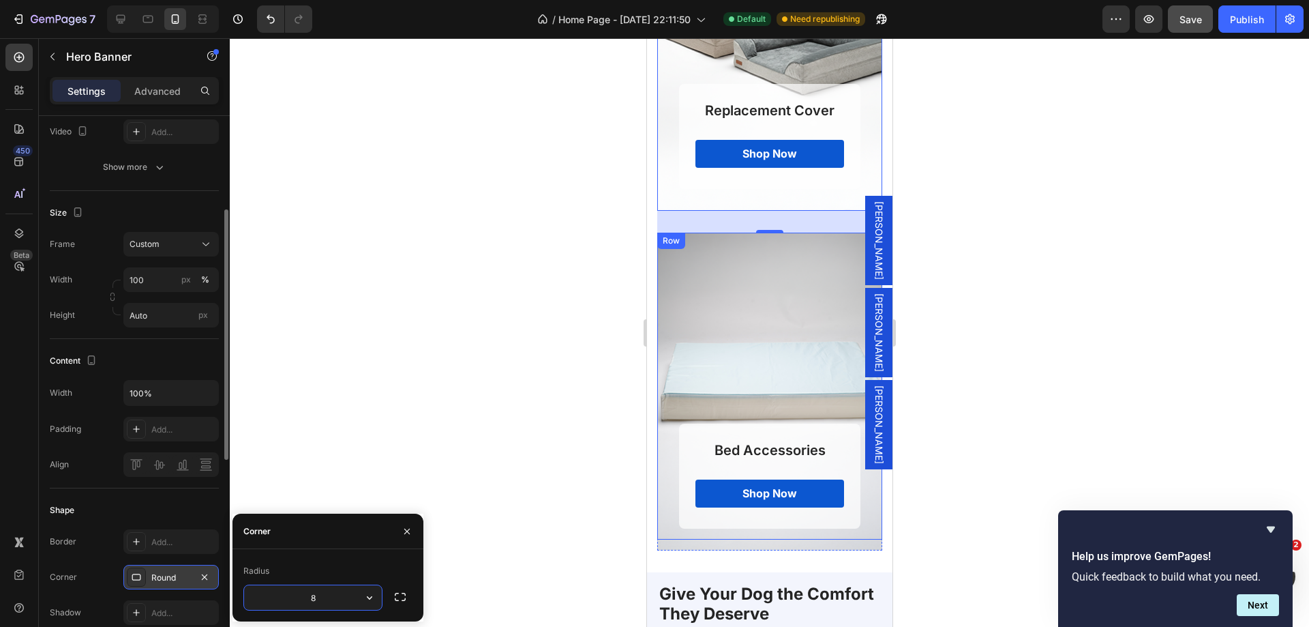
click at [684, 283] on div "Bed Accessories Heading Shop Now Button Row Row" at bounding box center [769, 386] width 225 height 307
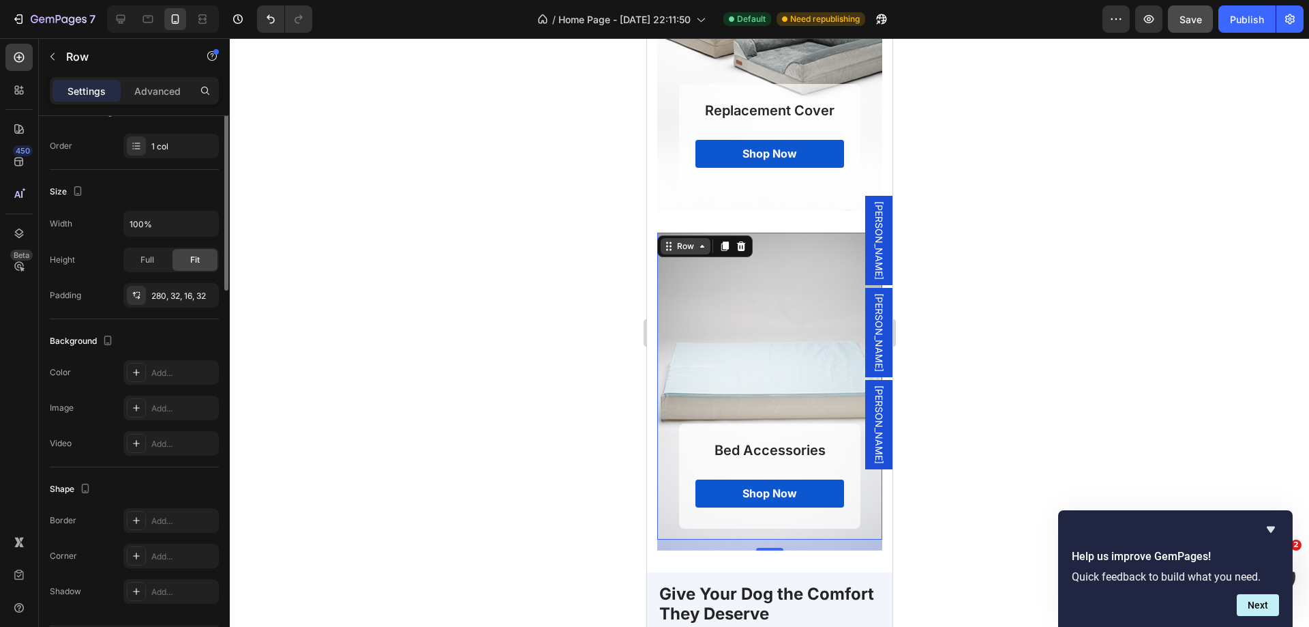
scroll to position [0, 0]
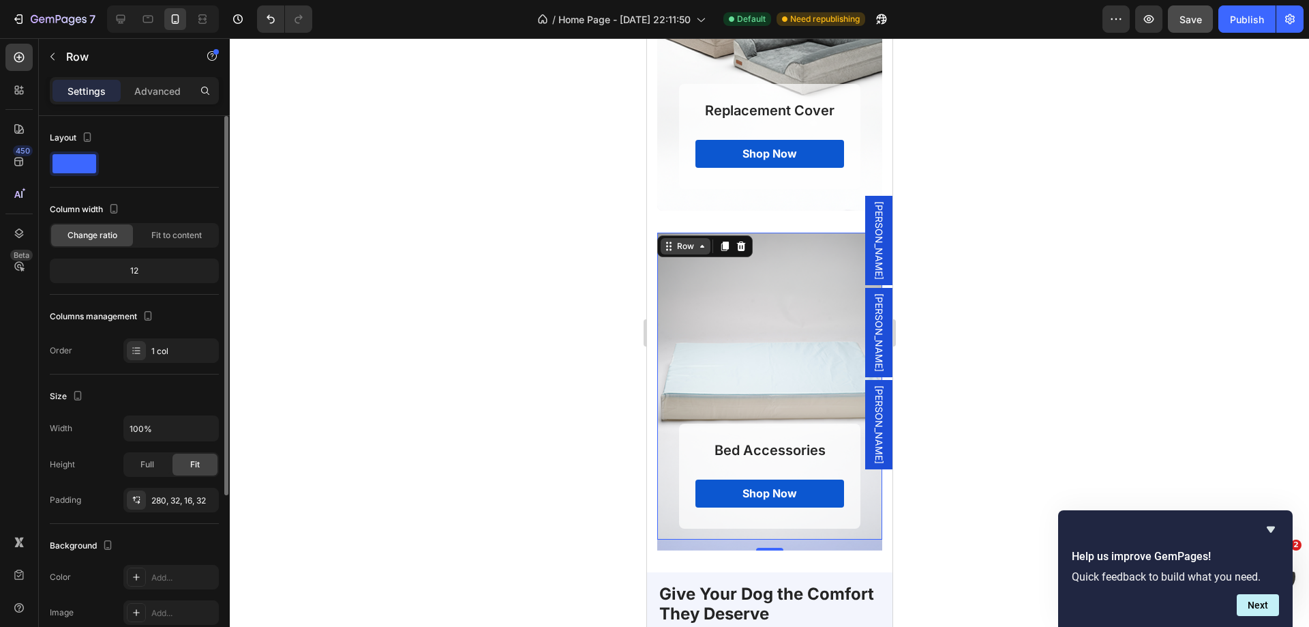
click at [687, 245] on div "Row" at bounding box center [685, 246] width 23 height 12
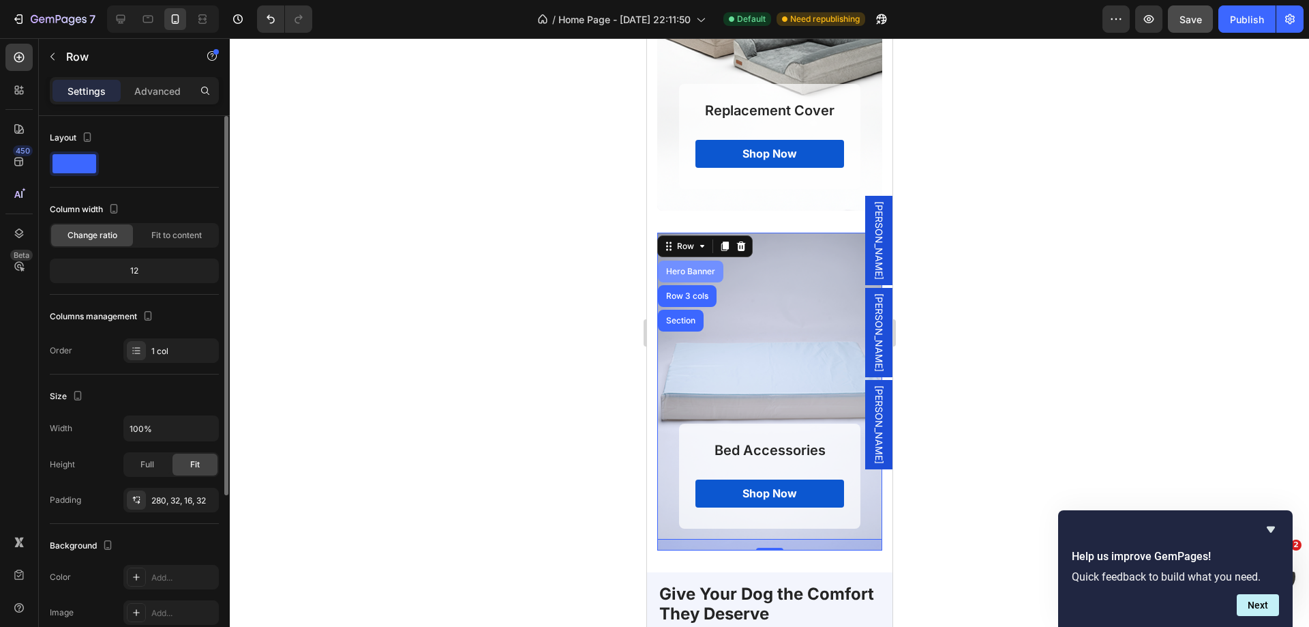
drag, startPoint x: 701, startPoint y: 271, endPoint x: 832, endPoint y: 523, distance: 283.6
click at [701, 271] on div "Hero Banner" at bounding box center [690, 271] width 55 height 8
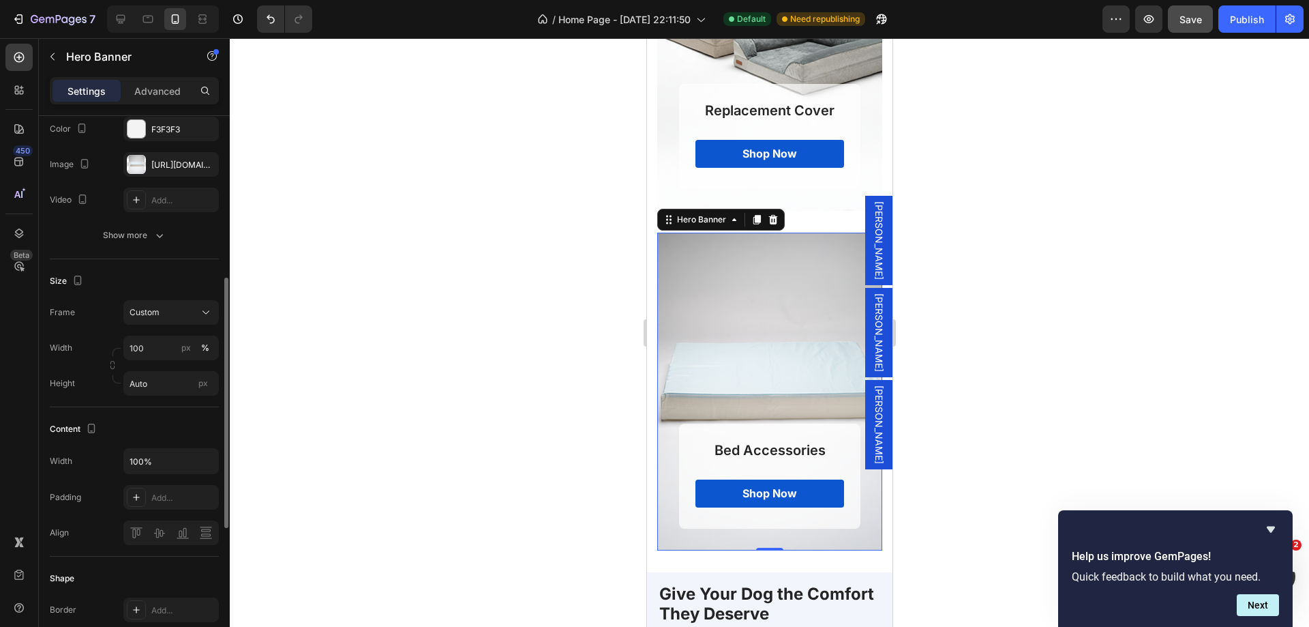
scroll to position [205, 0]
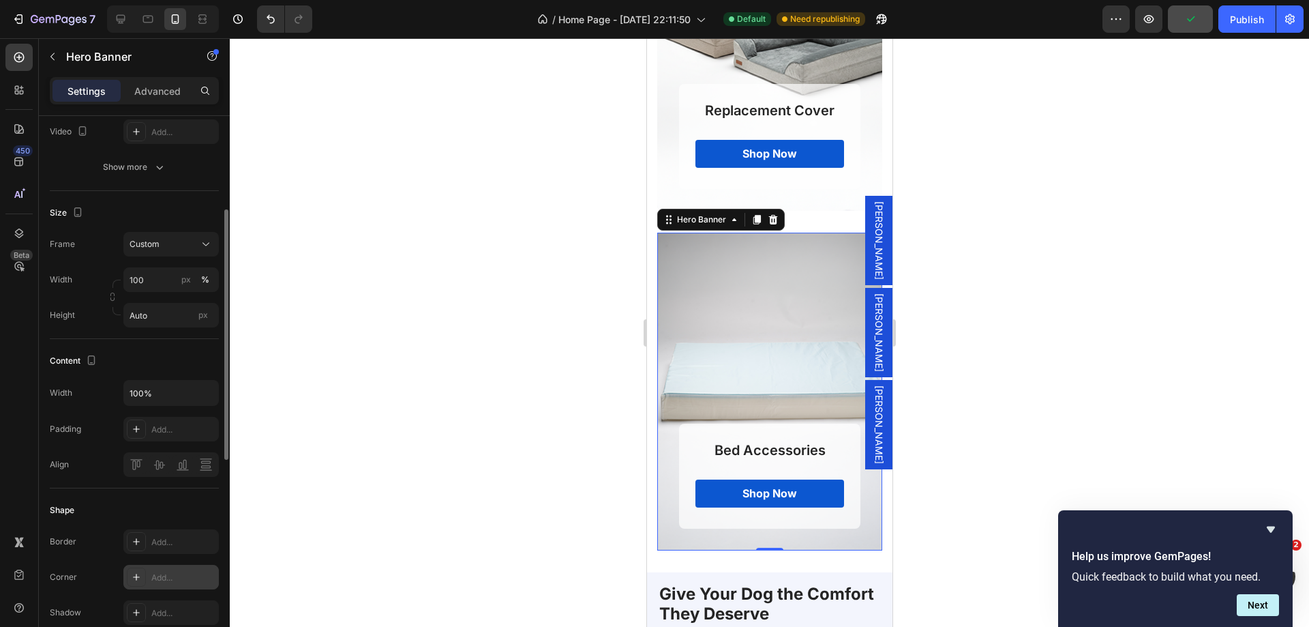
click at [170, 567] on div "Add..." at bounding box center [170, 577] width 95 height 25
click at [458, 478] on div at bounding box center [769, 332] width 1079 height 588
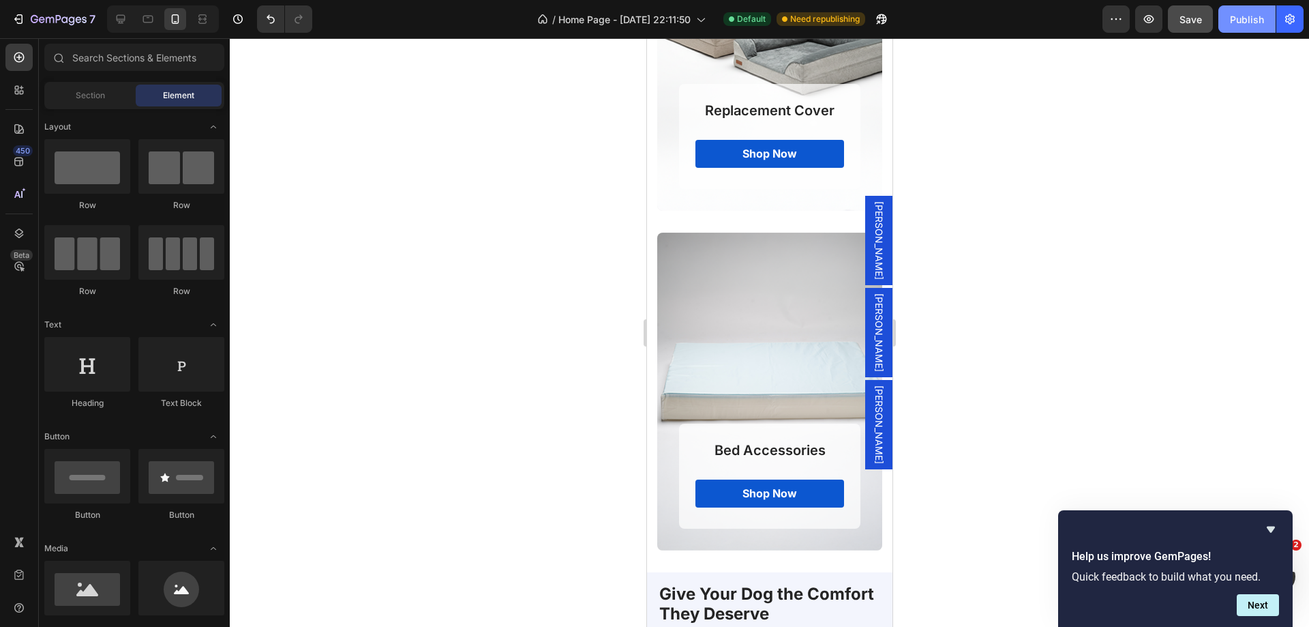
click at [1223, 21] on button "Publish" at bounding box center [1246, 18] width 57 height 27
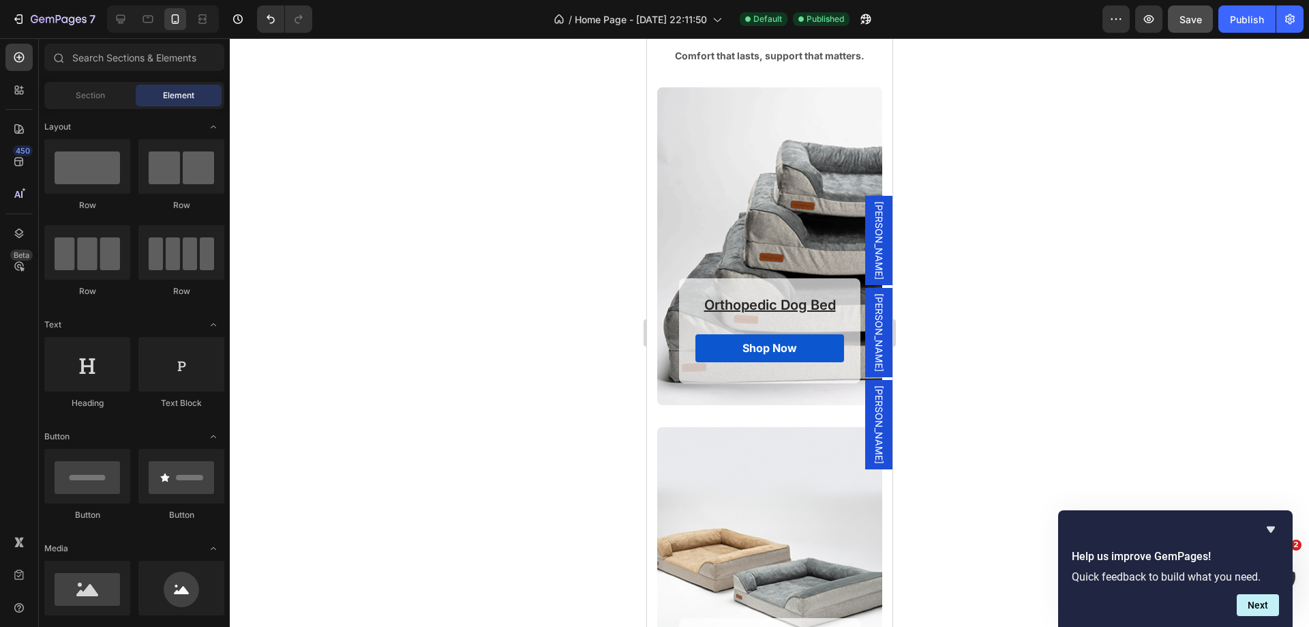
scroll to position [4313, 0]
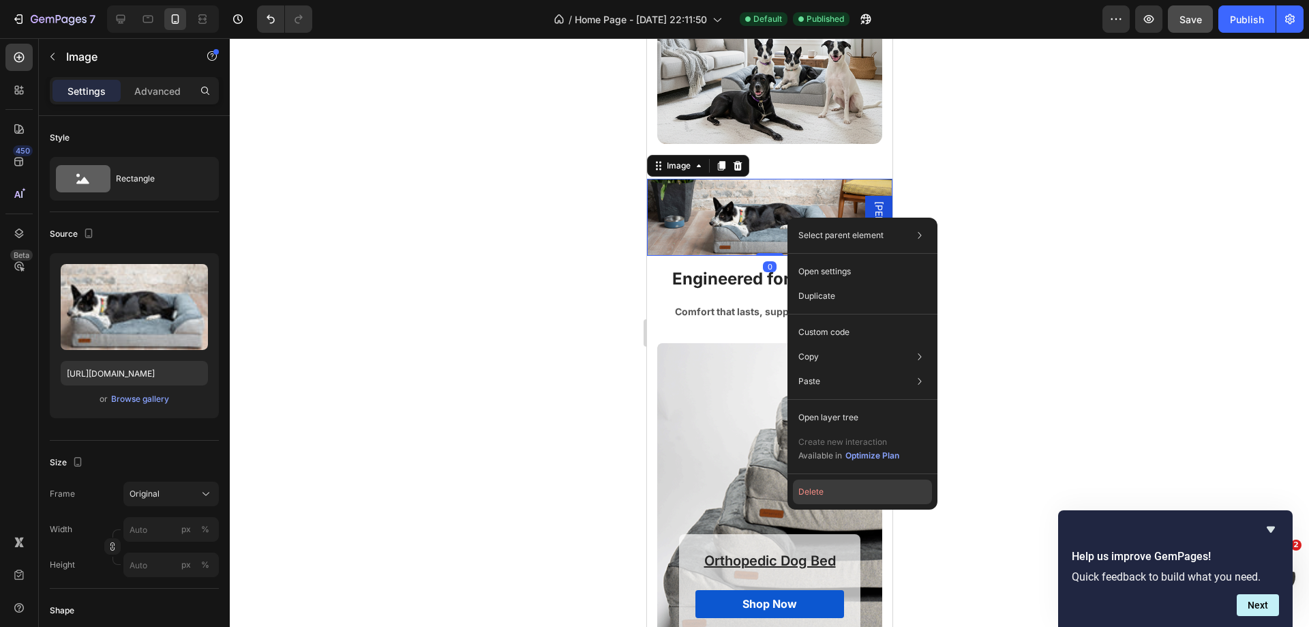
drag, startPoint x: 848, startPoint y: 485, endPoint x: 200, endPoint y: 109, distance: 749.2
click at [848, 485] on button "Delete" at bounding box center [862, 491] width 139 height 25
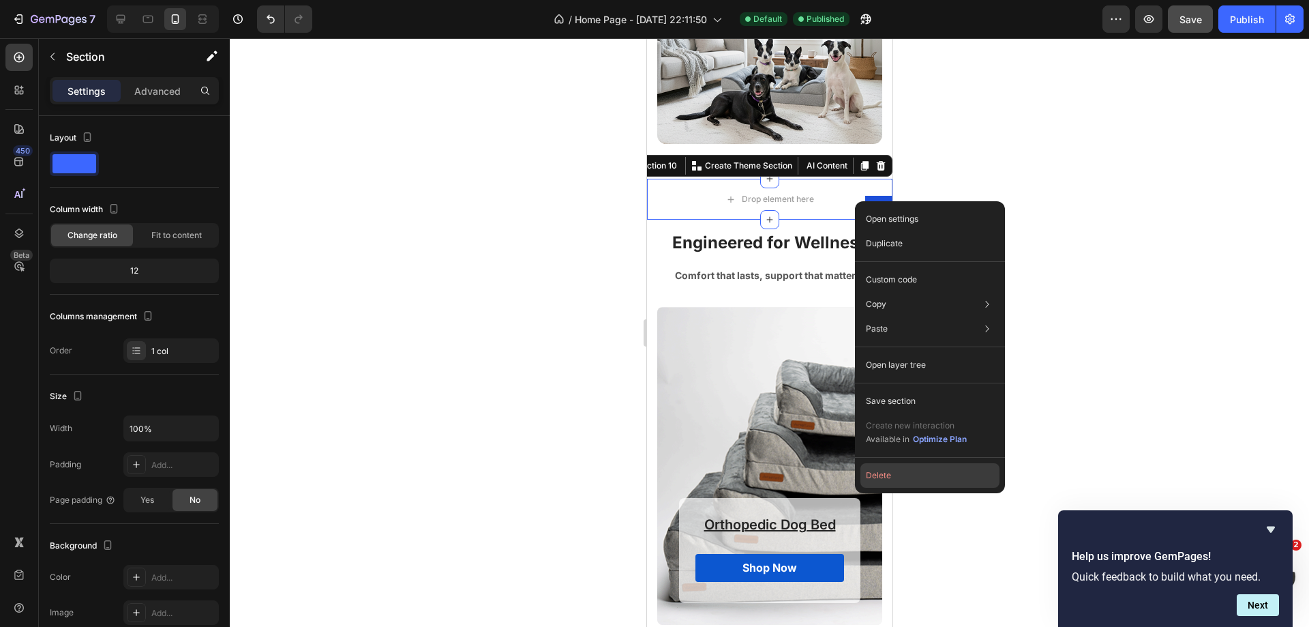
drag, startPoint x: 889, startPoint y: 469, endPoint x: 151, endPoint y: 303, distance: 756.1
click at [889, 469] on button "Delete" at bounding box center [929, 475] width 139 height 25
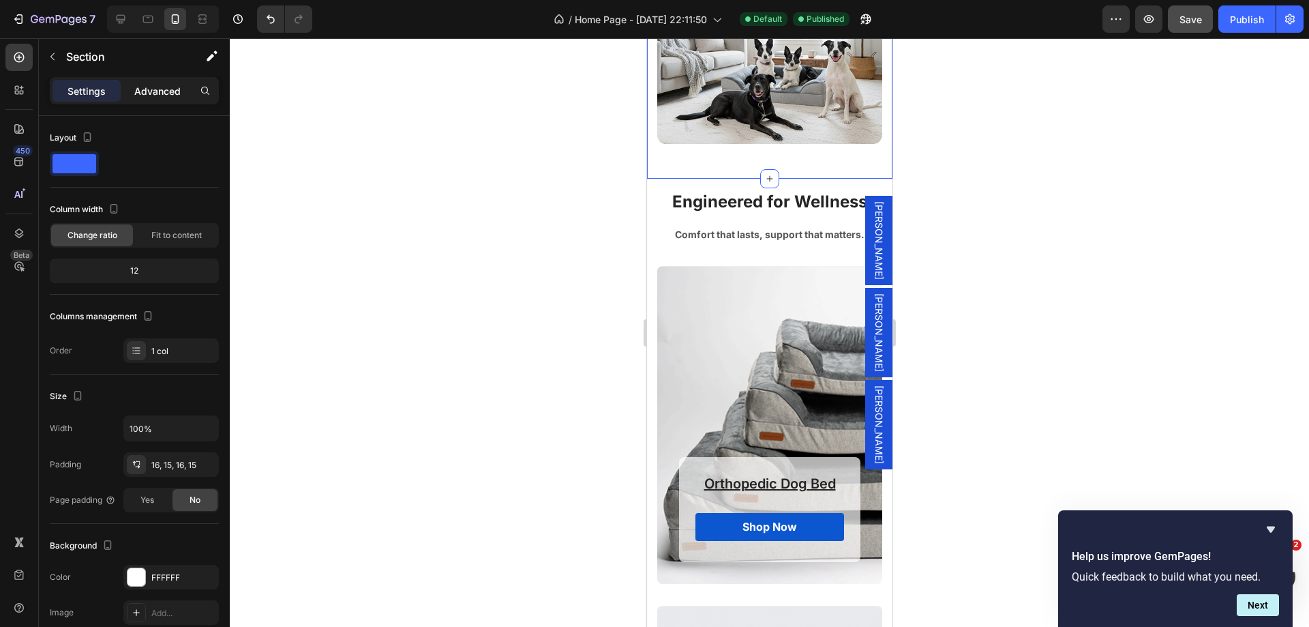
click at [170, 95] on p "Advanced" at bounding box center [157, 91] width 46 height 14
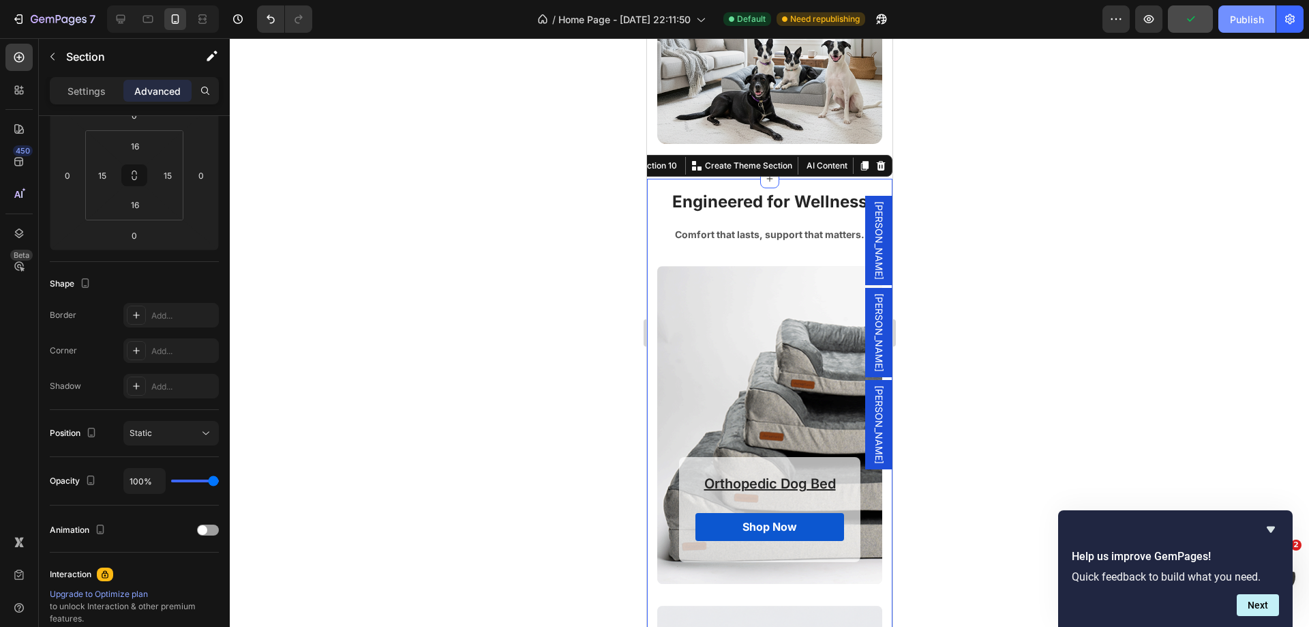
click at [1237, 17] on div "Publish" at bounding box center [1247, 19] width 34 height 14
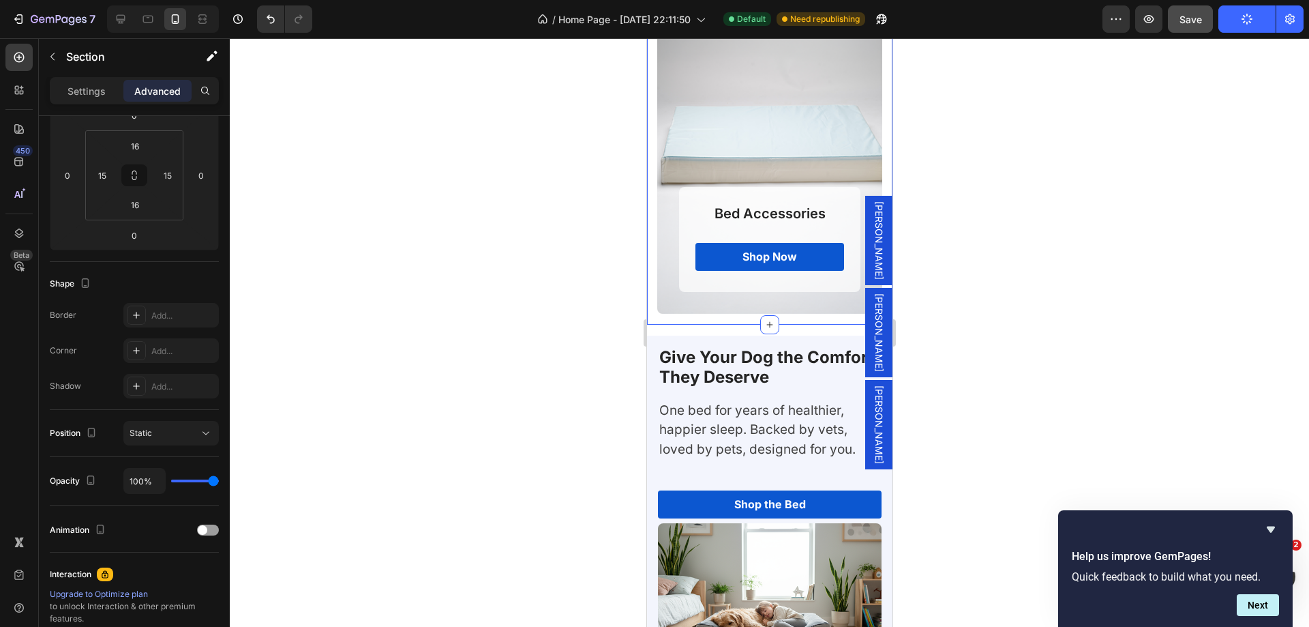
scroll to position [5404, 0]
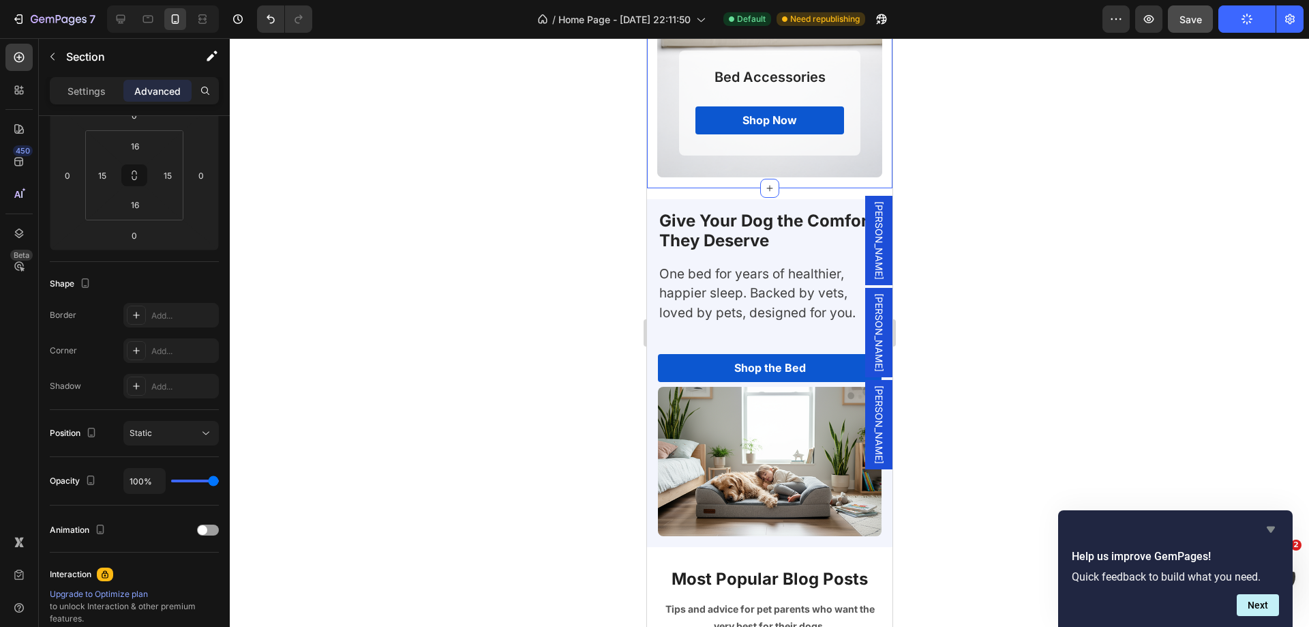
click at [1275, 530] on icon "Hide survey" at bounding box center [1271, 529] width 16 height 16
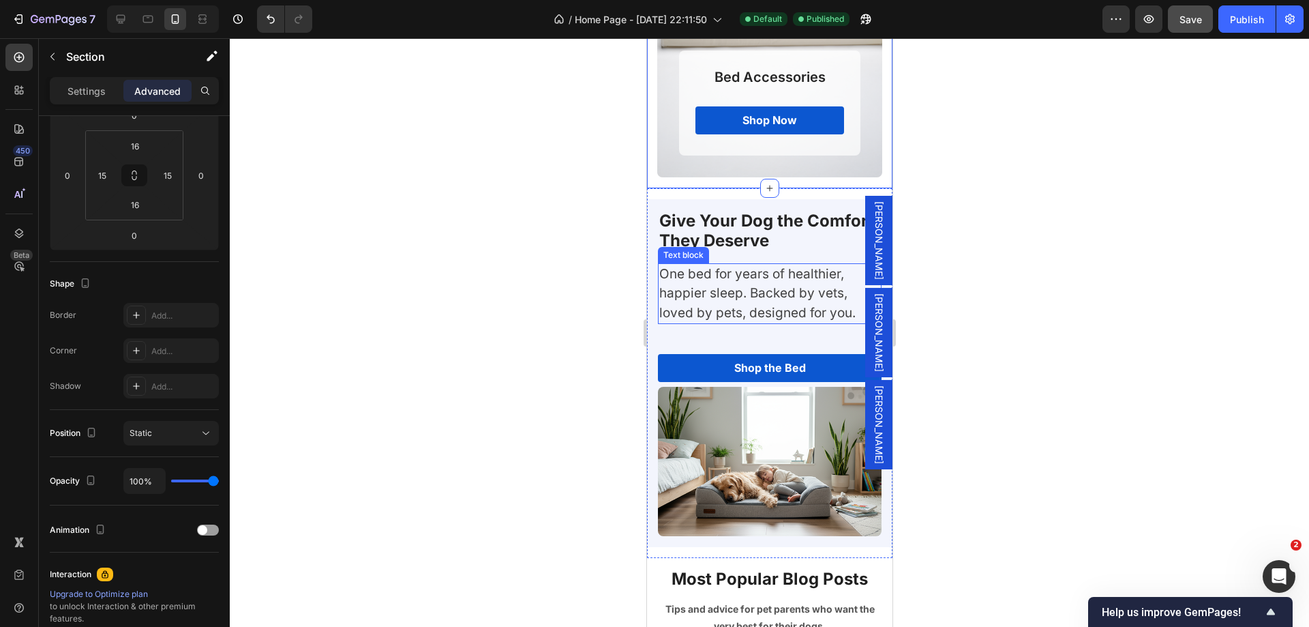
scroll to position [5540, 0]
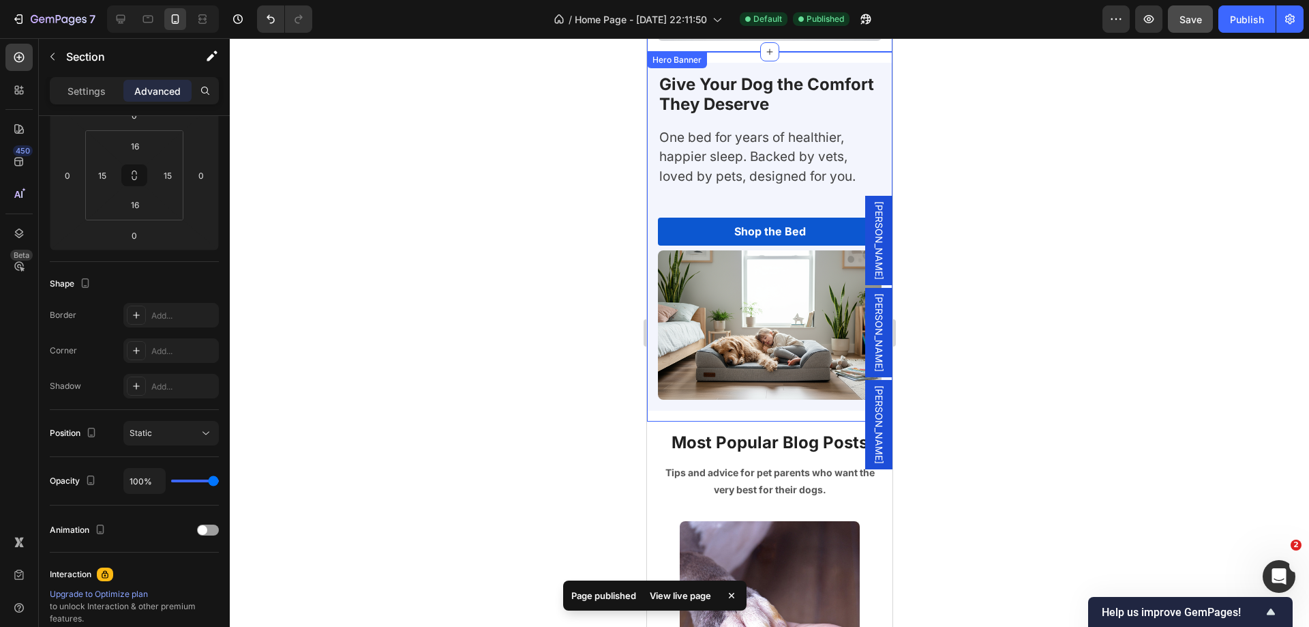
click at [655, 200] on div "Give Your Dog the Comfort They Deserve Heading One bed for years of healthier, …" at bounding box center [768, 237] width 245 height 348
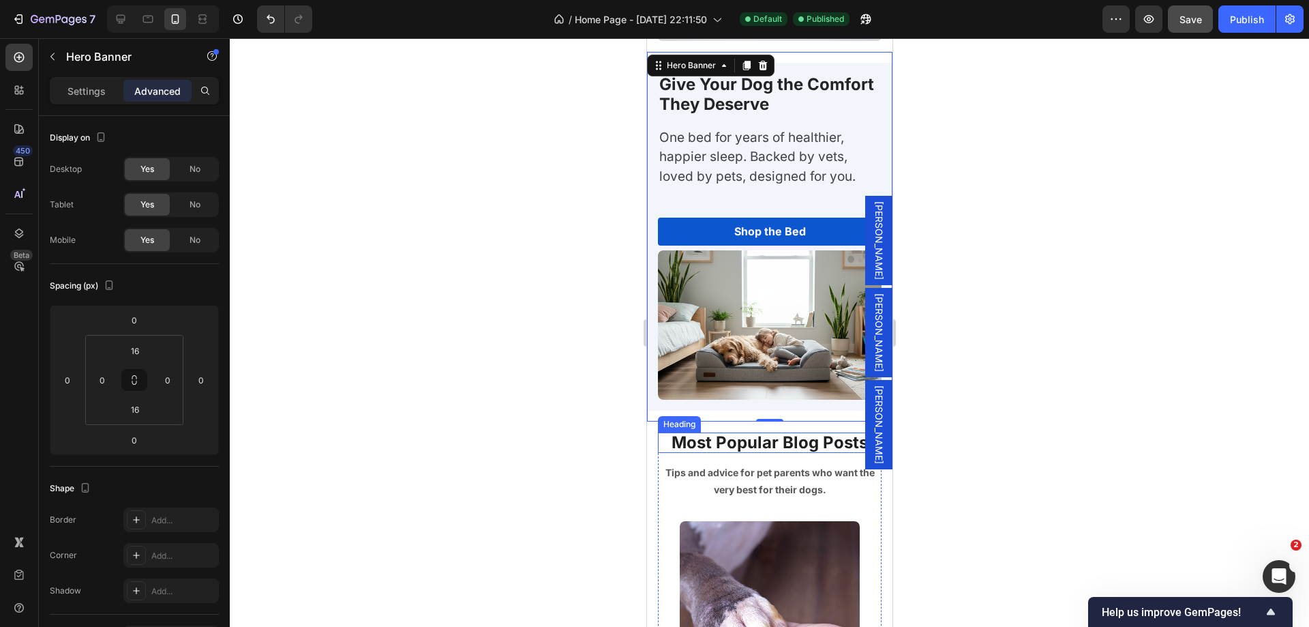
click at [702, 434] on p "Most Popular Blog Posts" at bounding box center [769, 443] width 221 height 18
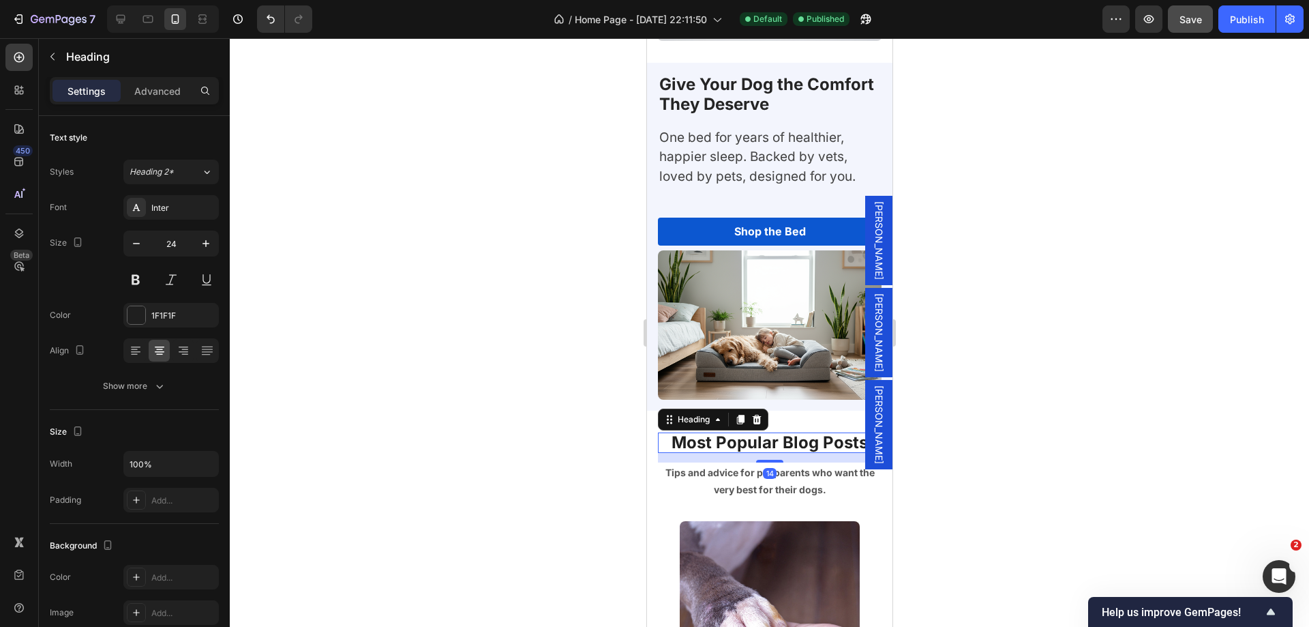
click at [90, 93] on p "Settings" at bounding box center [87, 91] width 38 height 14
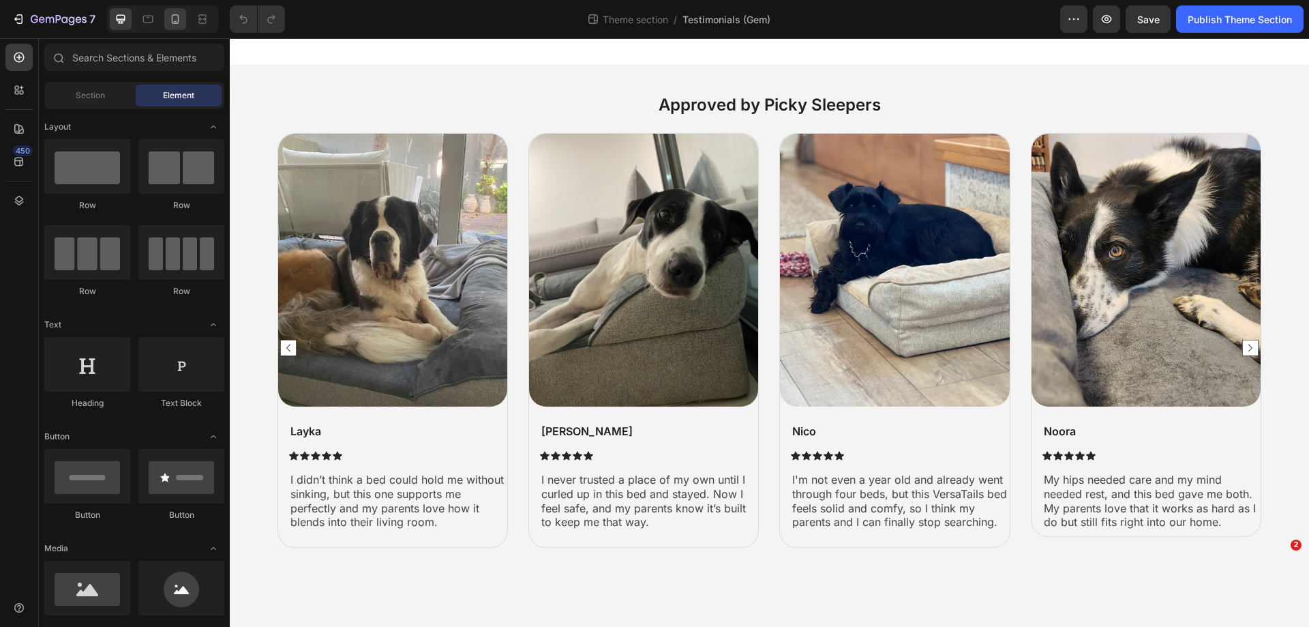
click at [170, 27] on div at bounding box center [175, 19] width 22 height 22
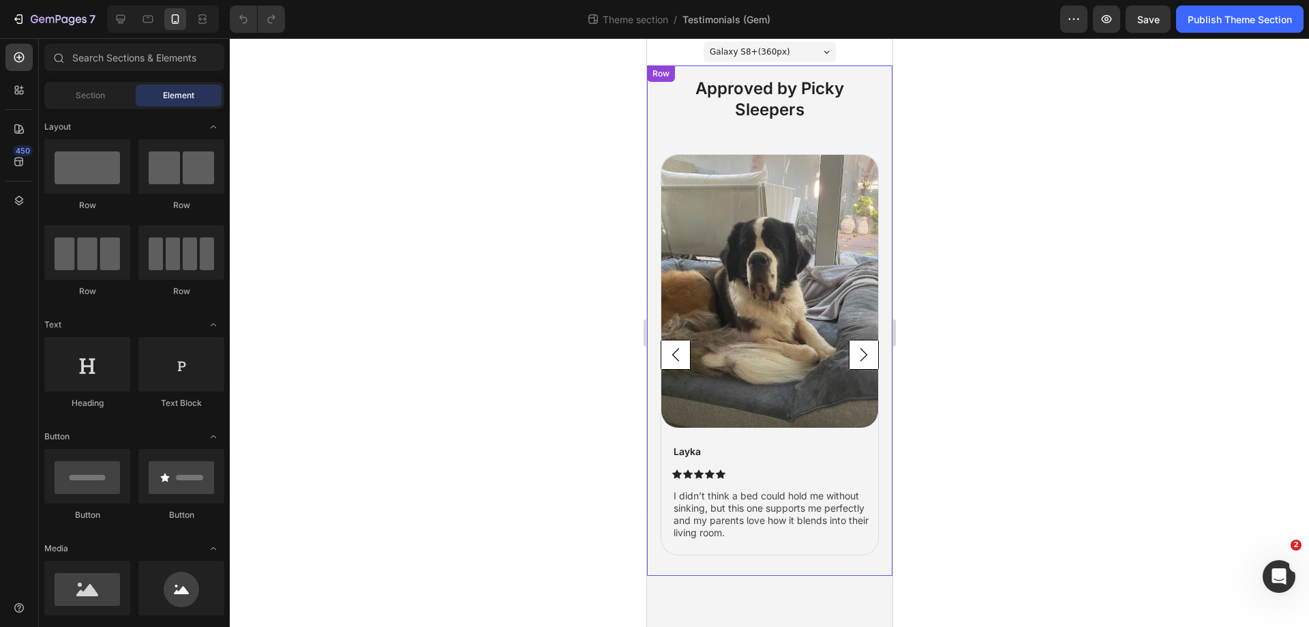
click at [657, 87] on div "Approved by Picky Sleepers Heading Image Layka Text Block Icon Icon Icon Icon I…" at bounding box center [768, 320] width 245 height 510
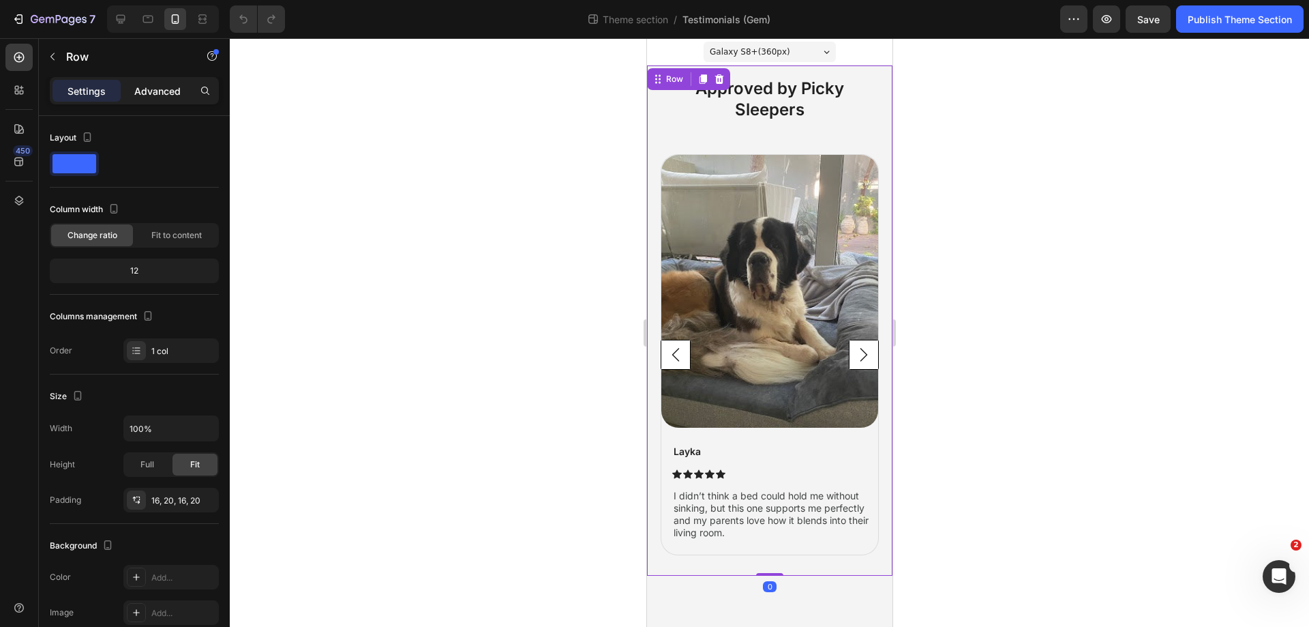
click at [143, 95] on p "Advanced" at bounding box center [157, 91] width 46 height 14
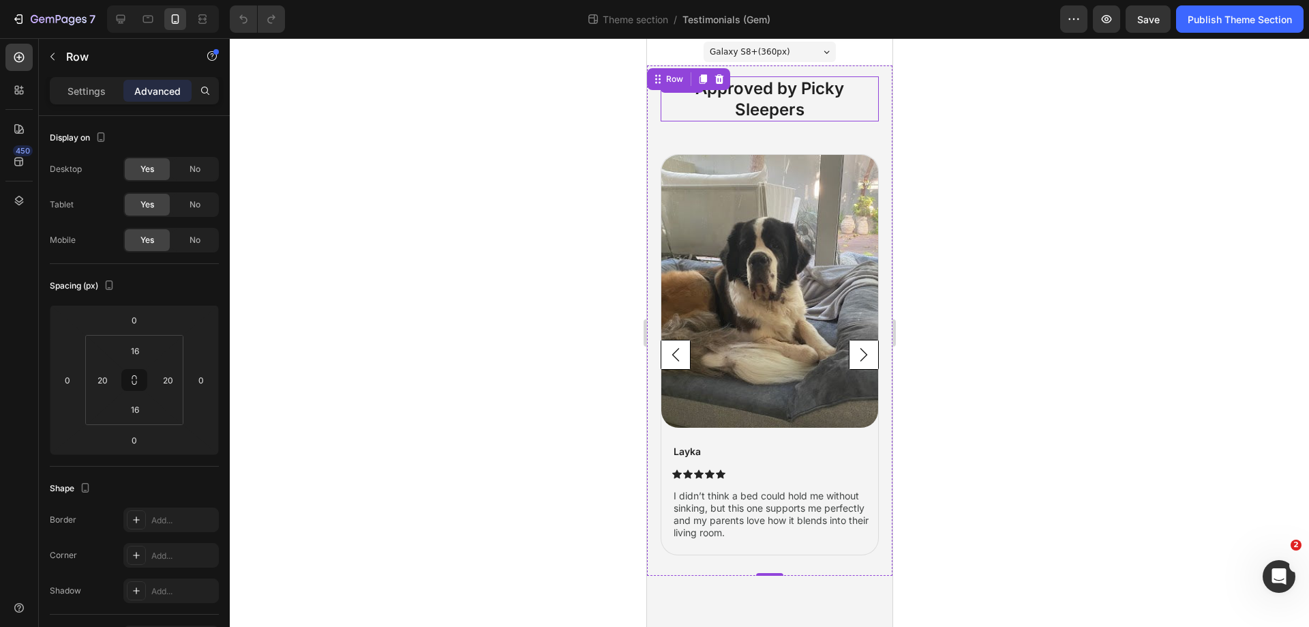
click at [764, 83] on h2 "Approved by Picky Sleepers" at bounding box center [769, 98] width 218 height 45
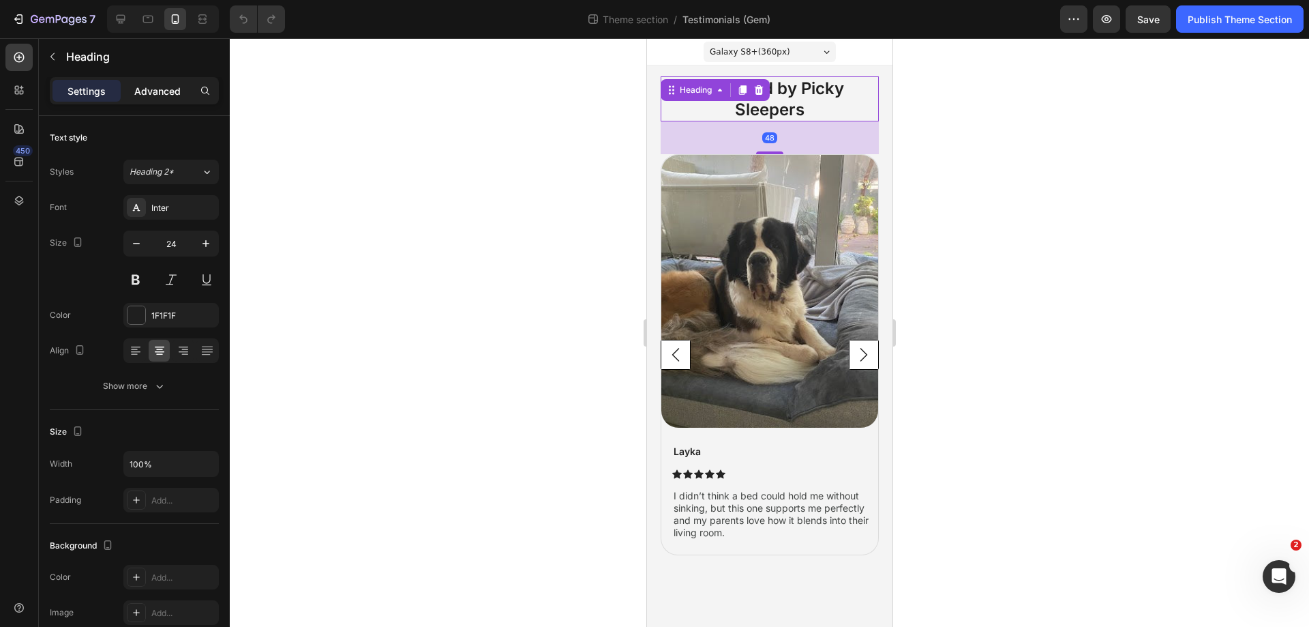
click at [167, 100] on div "Advanced" at bounding box center [157, 91] width 68 height 22
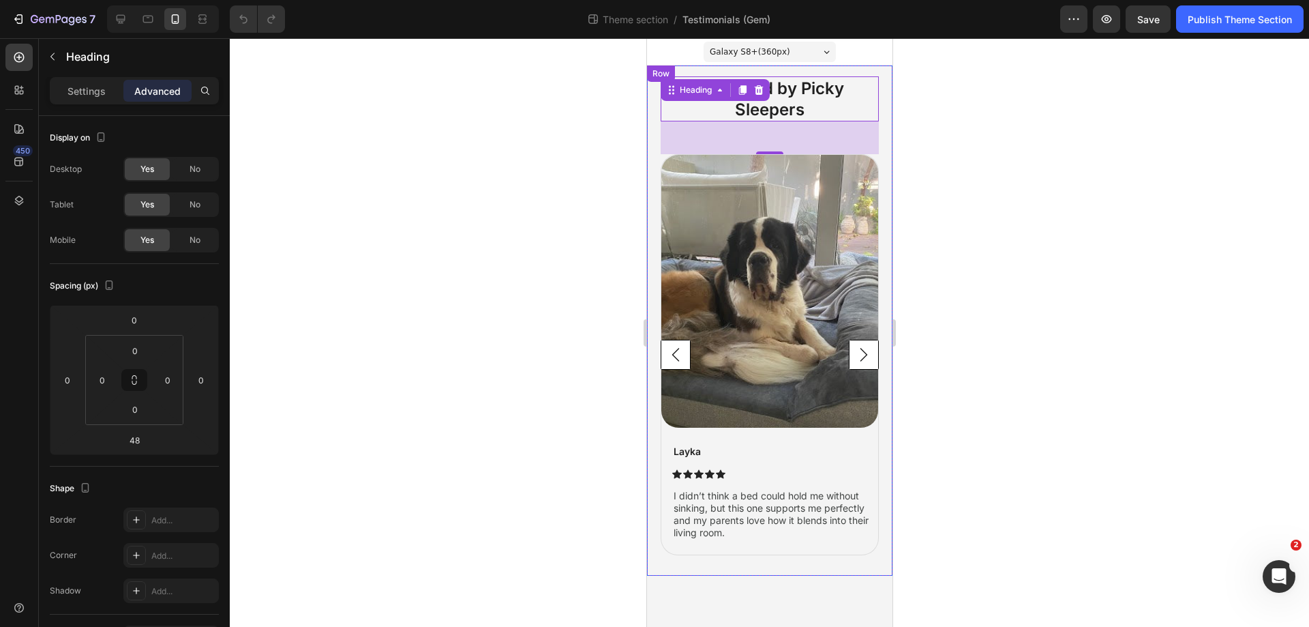
click at [654, 89] on div "Approved by Picky Sleepers Heading 48 Image Layka Text Block Icon Icon Icon Ico…" at bounding box center [768, 320] width 245 height 510
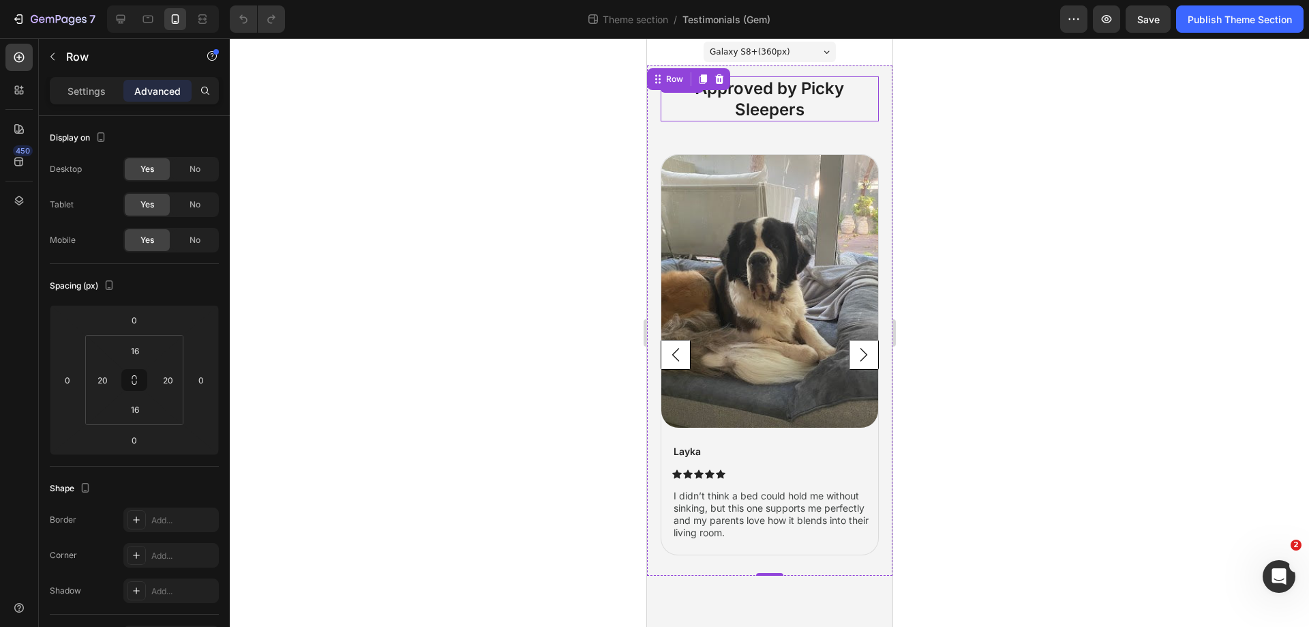
click at [768, 85] on h2 "Approved by Picky Sleepers" at bounding box center [769, 98] width 218 height 45
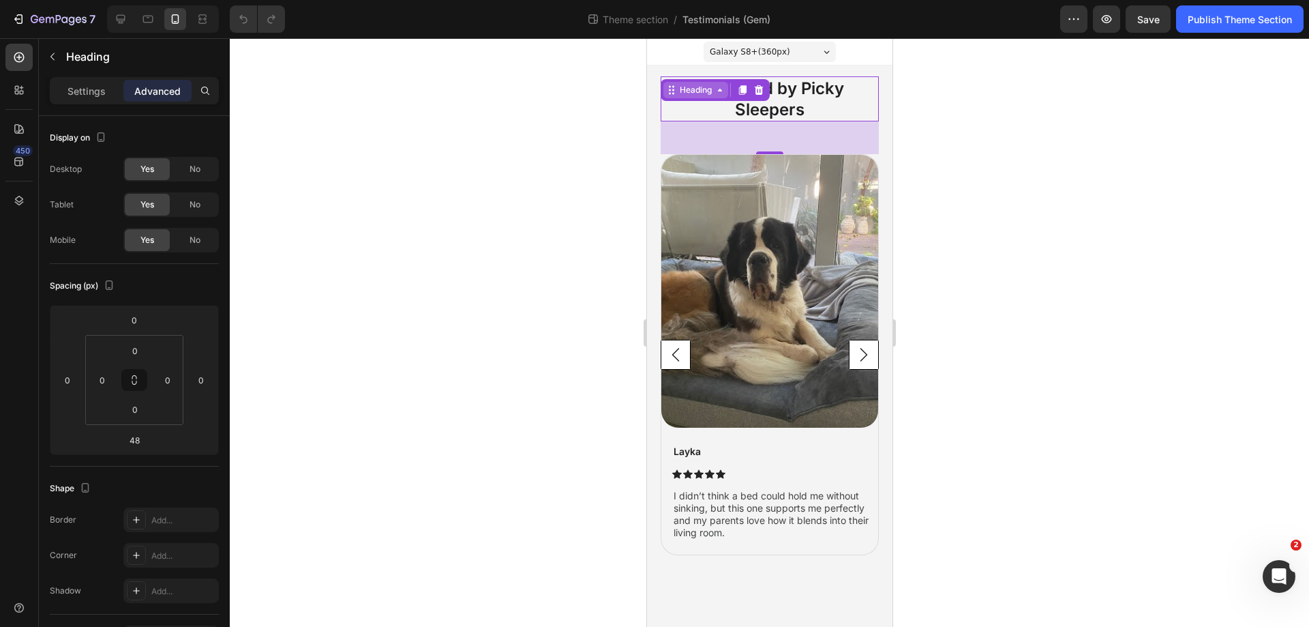
click at [704, 93] on div "Heading" at bounding box center [695, 90] width 38 height 12
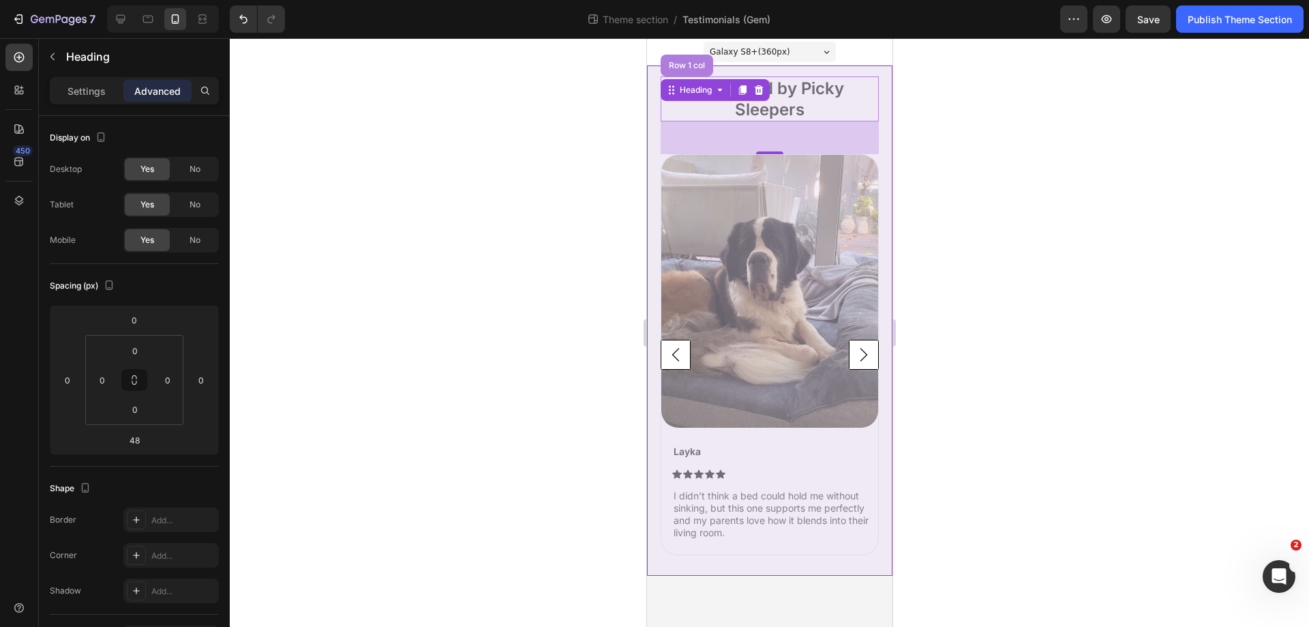
click at [693, 68] on div "Row 1 col" at bounding box center [686, 65] width 42 height 8
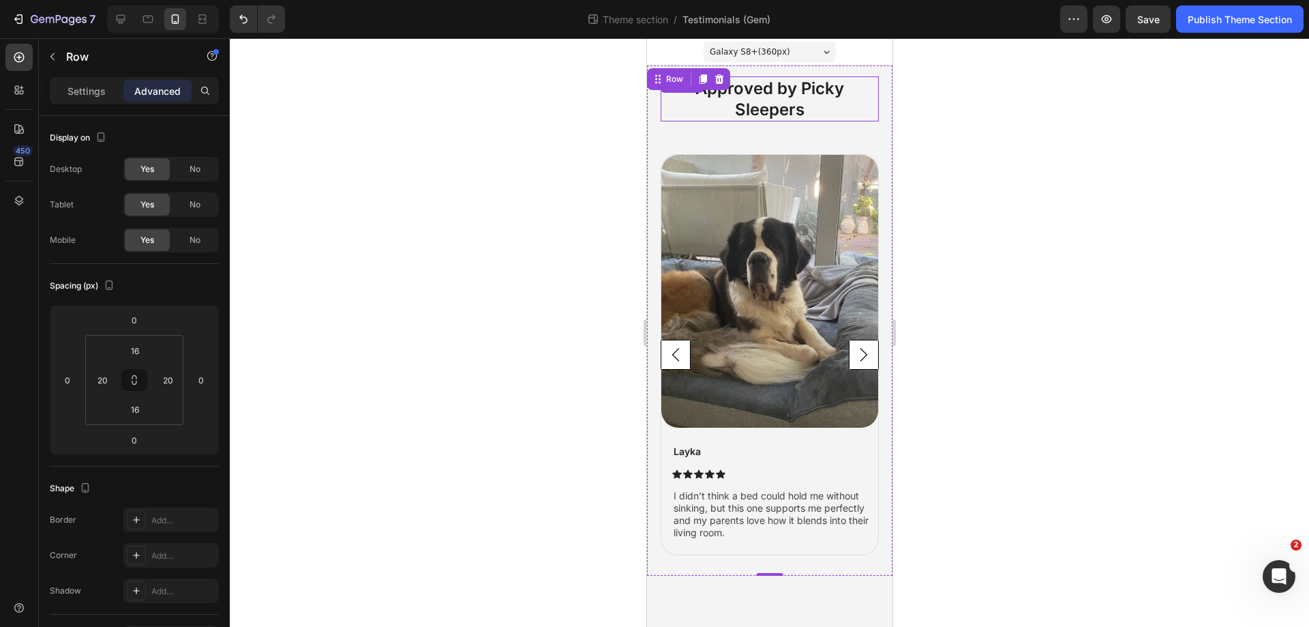
click at [818, 100] on h2 "Approved by Picky Sleepers" at bounding box center [769, 98] width 218 height 45
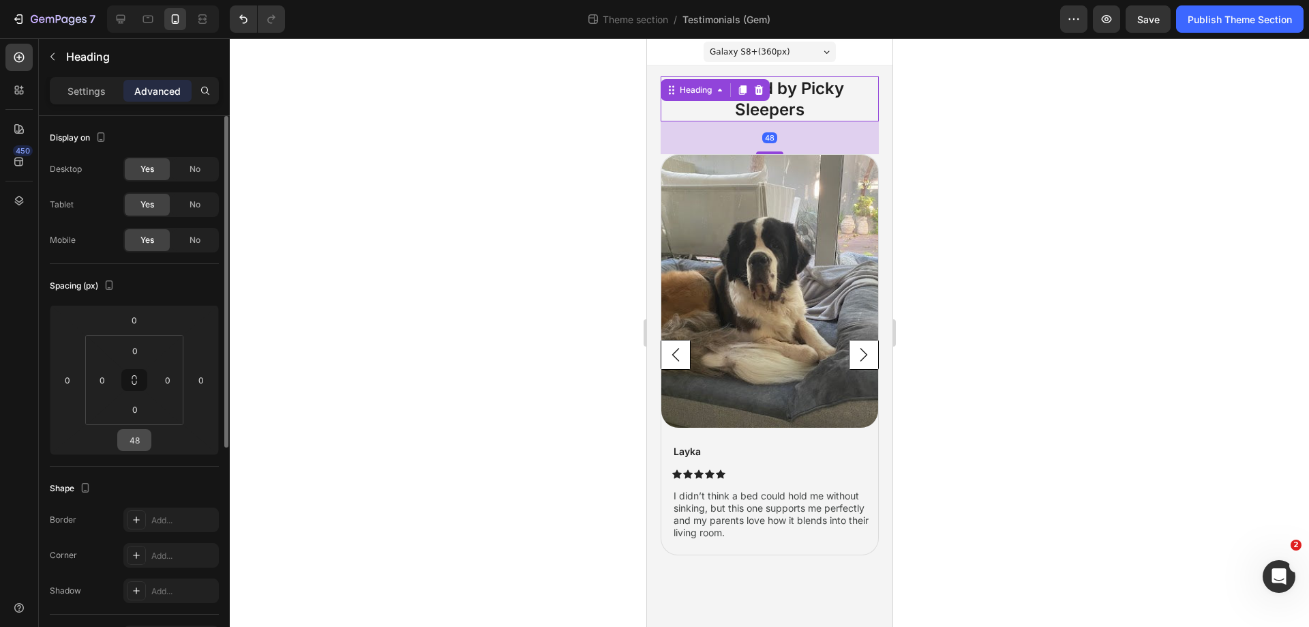
click at [136, 441] on input "48" at bounding box center [134, 440] width 27 height 20
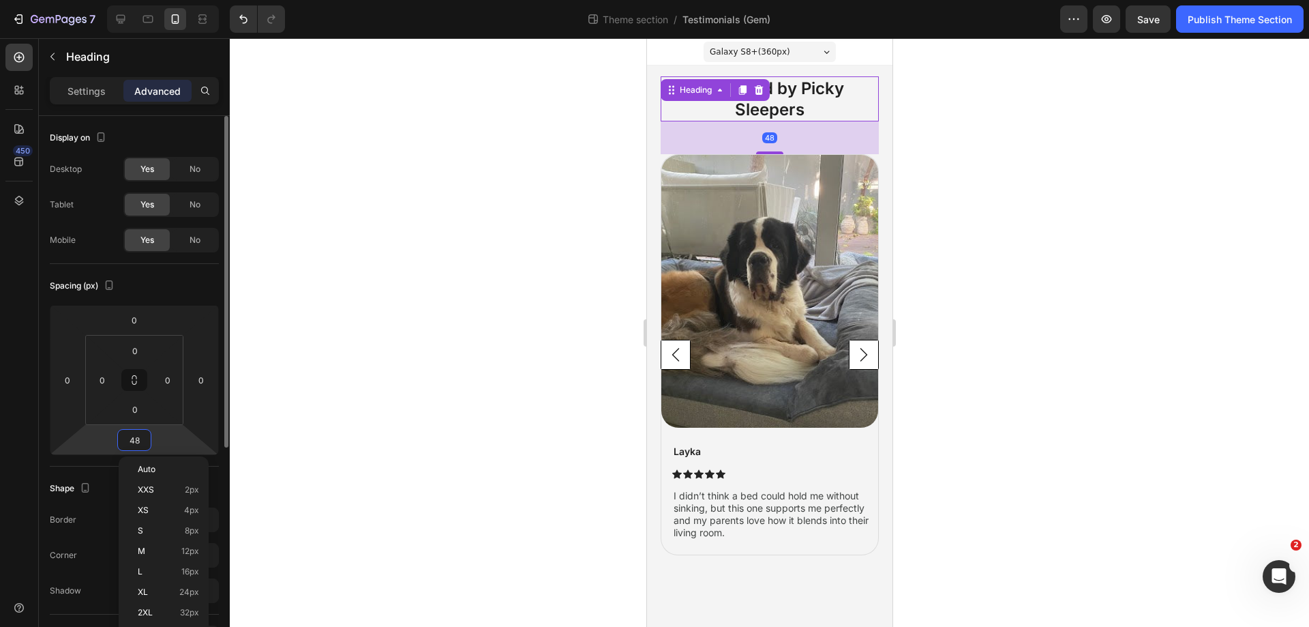
click at [136, 441] on input "48" at bounding box center [134, 440] width 27 height 20
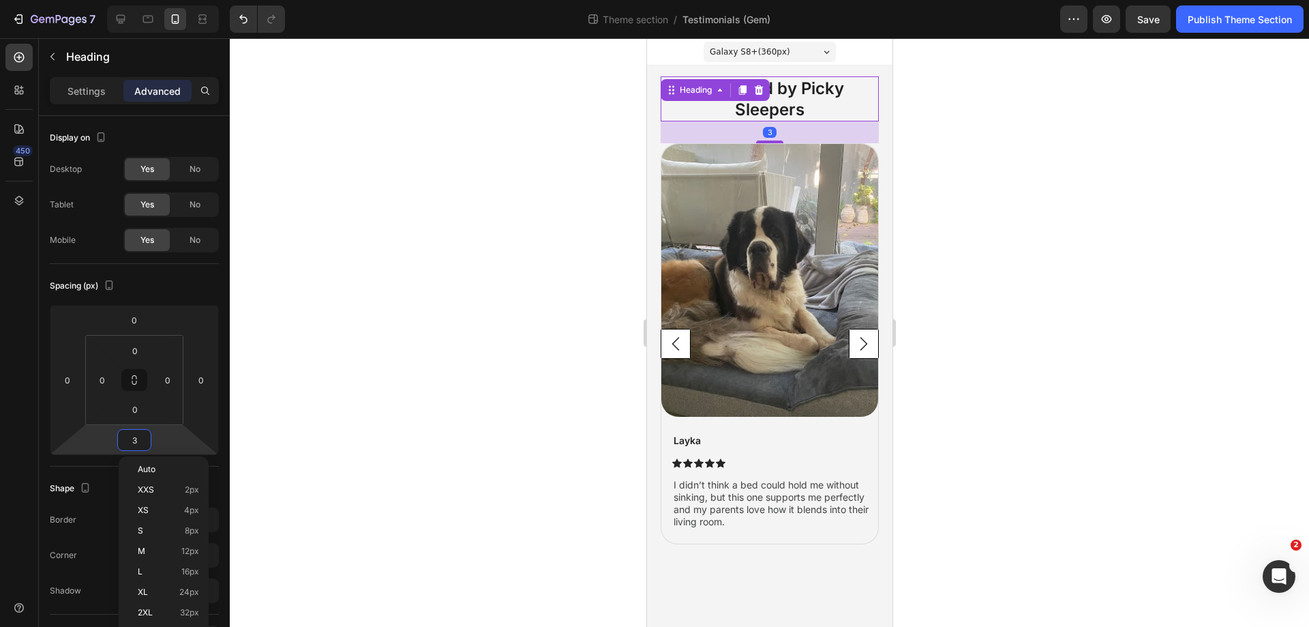
type input "32"
click at [726, 410] on img at bounding box center [769, 280] width 217 height 273
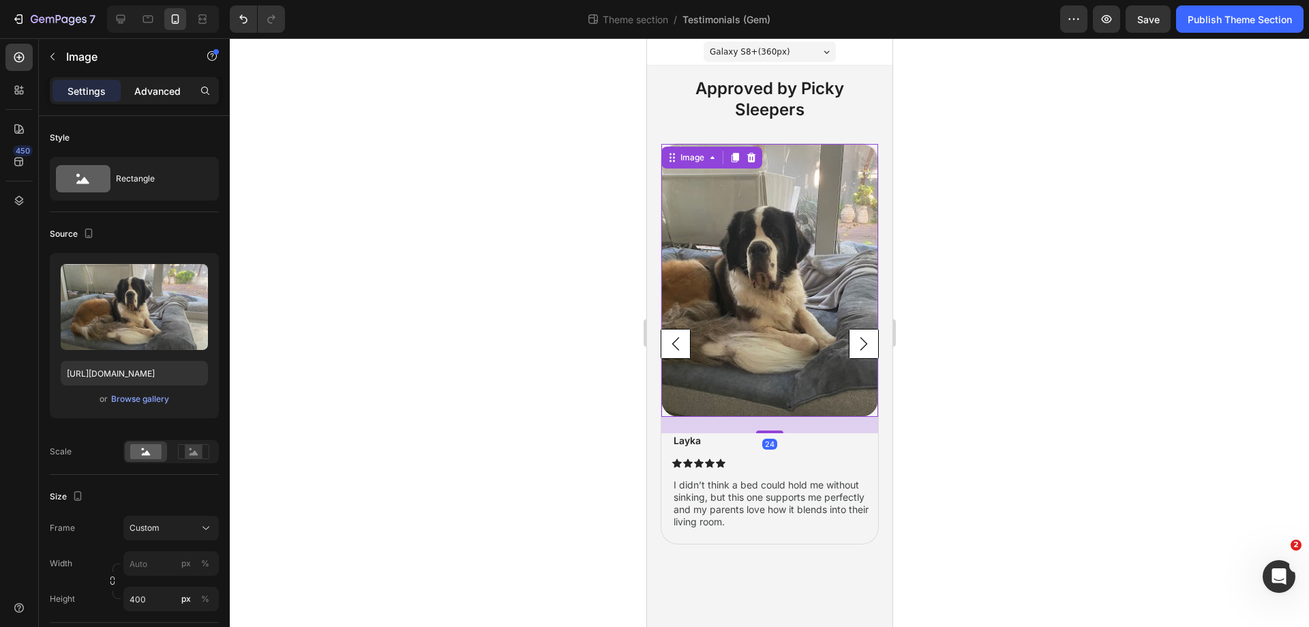
click at [166, 93] on p "Advanced" at bounding box center [157, 91] width 46 height 14
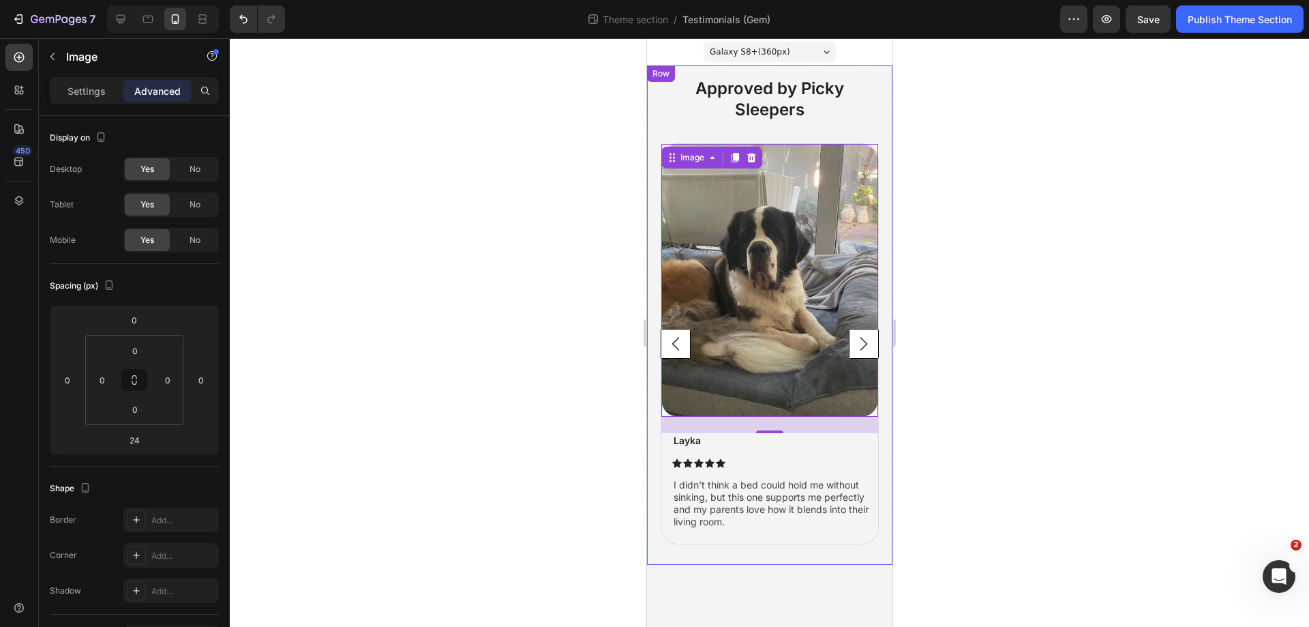
click at [783, 558] on div "Approved by Picky Sleepers Heading Image 24 Layka Text Block Icon Icon Icon Ico…" at bounding box center [768, 314] width 245 height 499
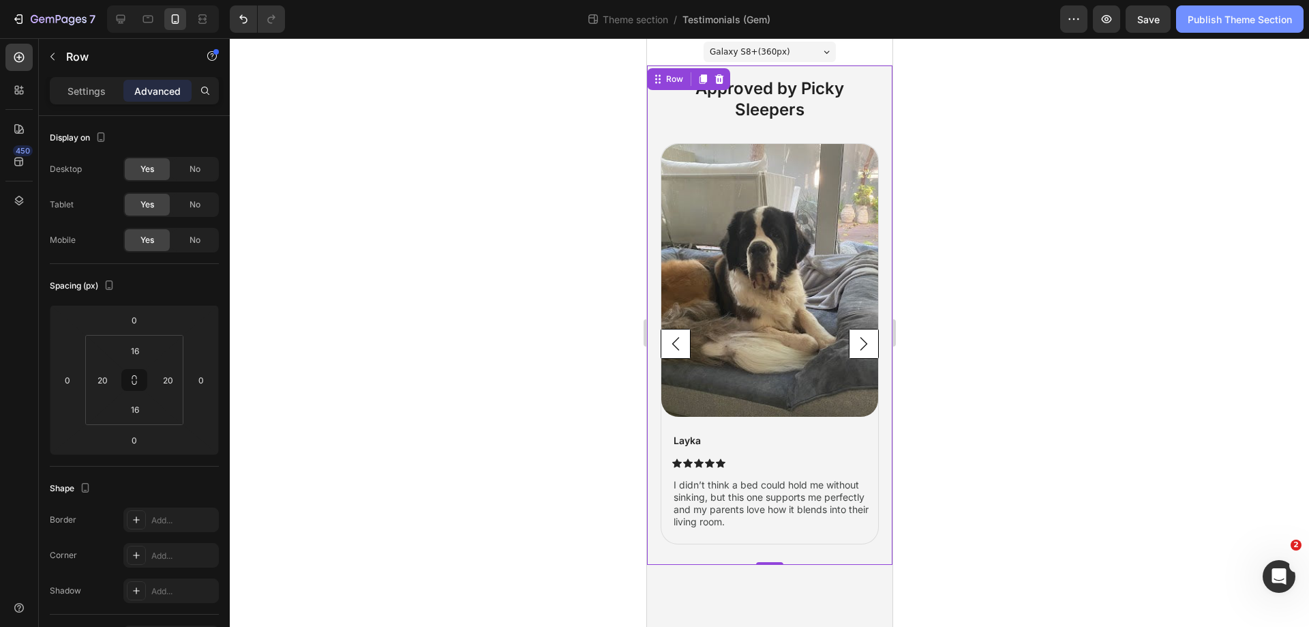
click at [1223, 19] on div "Publish Theme Section" at bounding box center [1240, 19] width 104 height 14
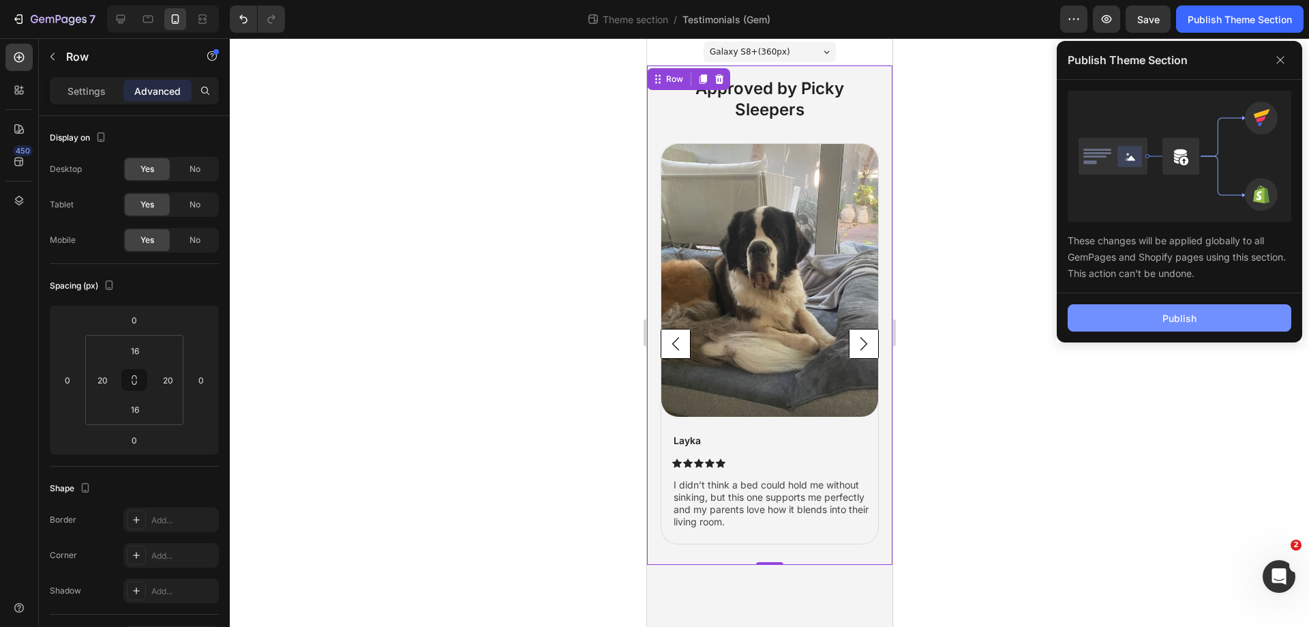
click at [1139, 325] on button "Publish" at bounding box center [1180, 317] width 224 height 27
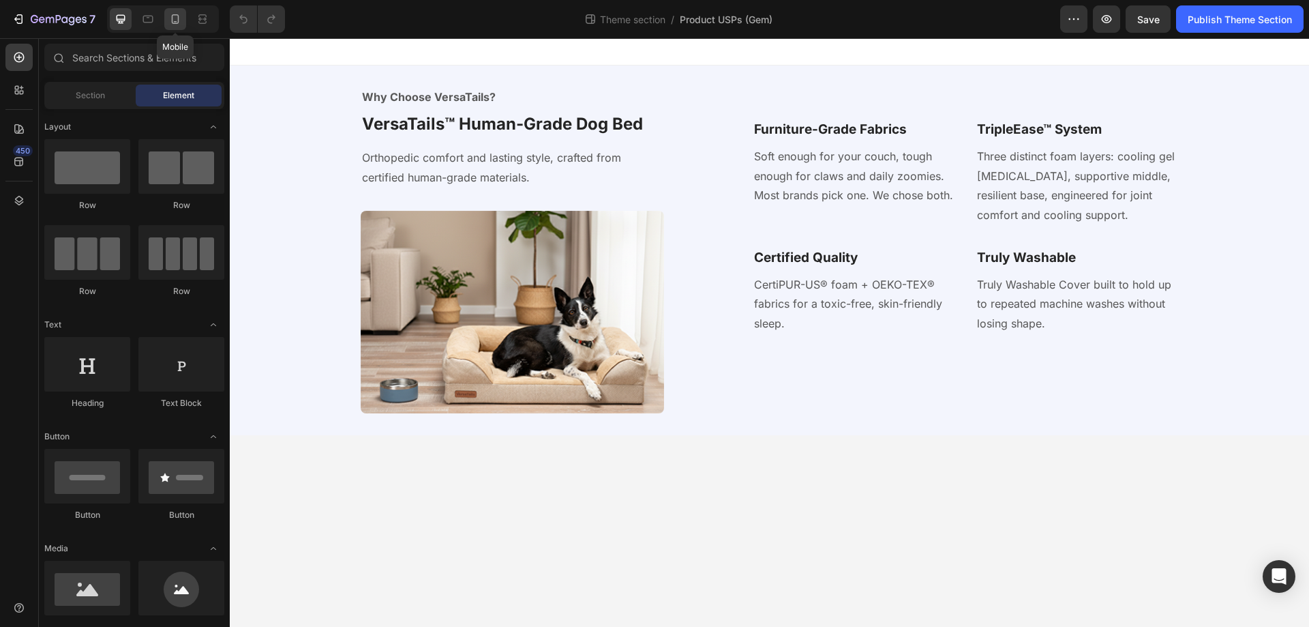
click at [177, 20] on icon at bounding box center [175, 19] width 14 height 14
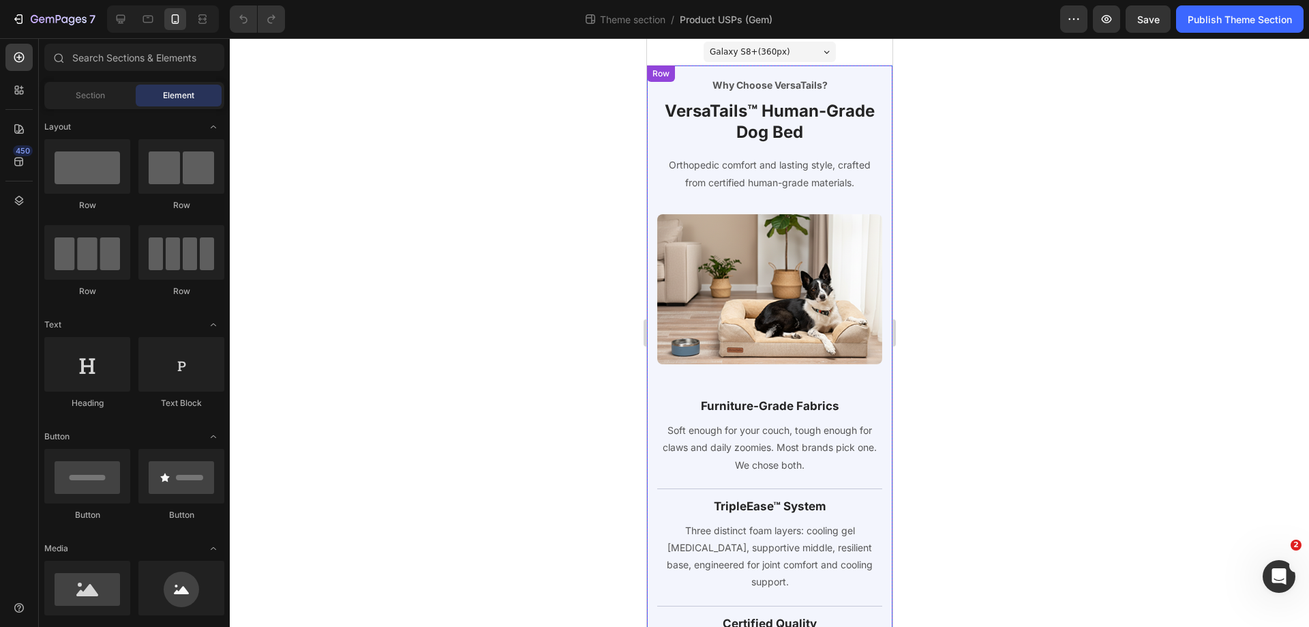
click at [794, 72] on div "Why Choose VersaTails? Text block VersaTails™ Human-Grade Dog Bed Heading Ortho…" at bounding box center [768, 427] width 245 height 725
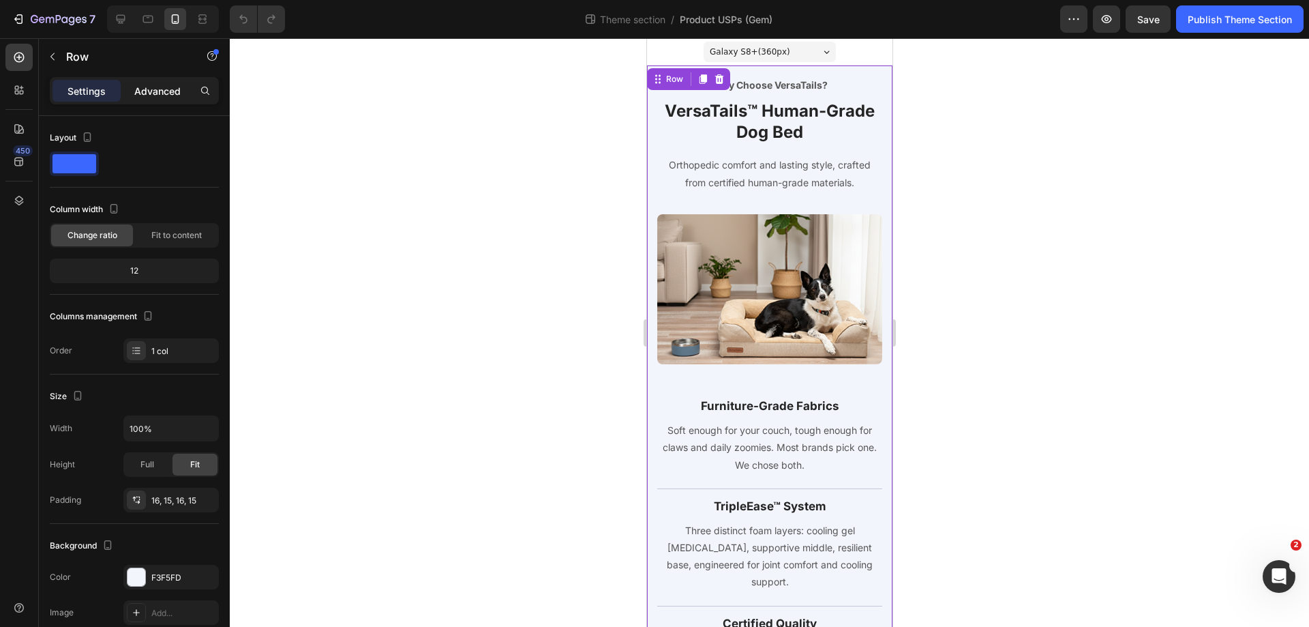
click at [155, 91] on p "Advanced" at bounding box center [157, 91] width 46 height 14
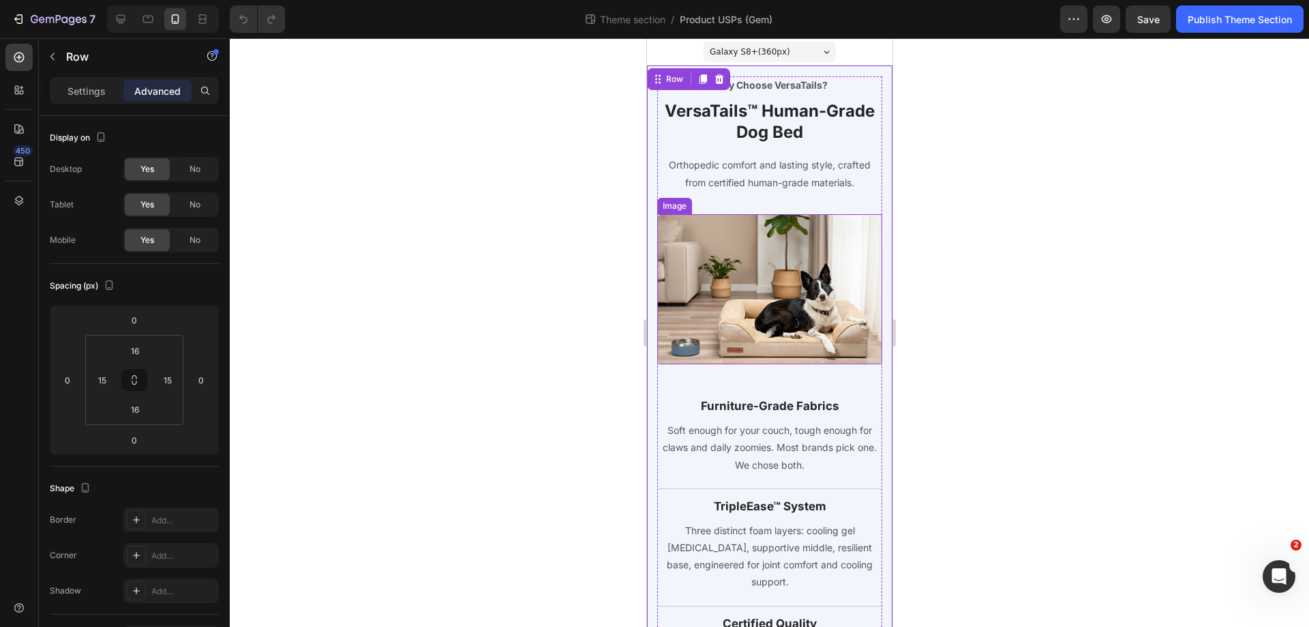
click at [755, 288] on img at bounding box center [769, 289] width 225 height 150
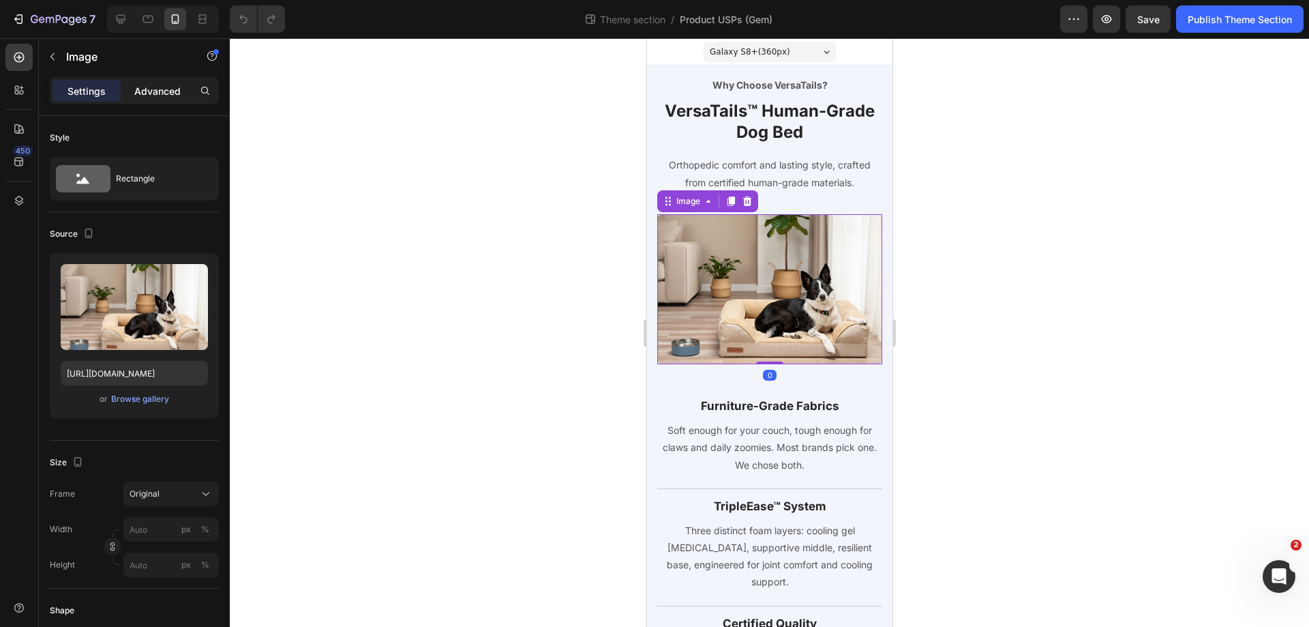
click at [152, 86] on p "Advanced" at bounding box center [157, 91] width 46 height 14
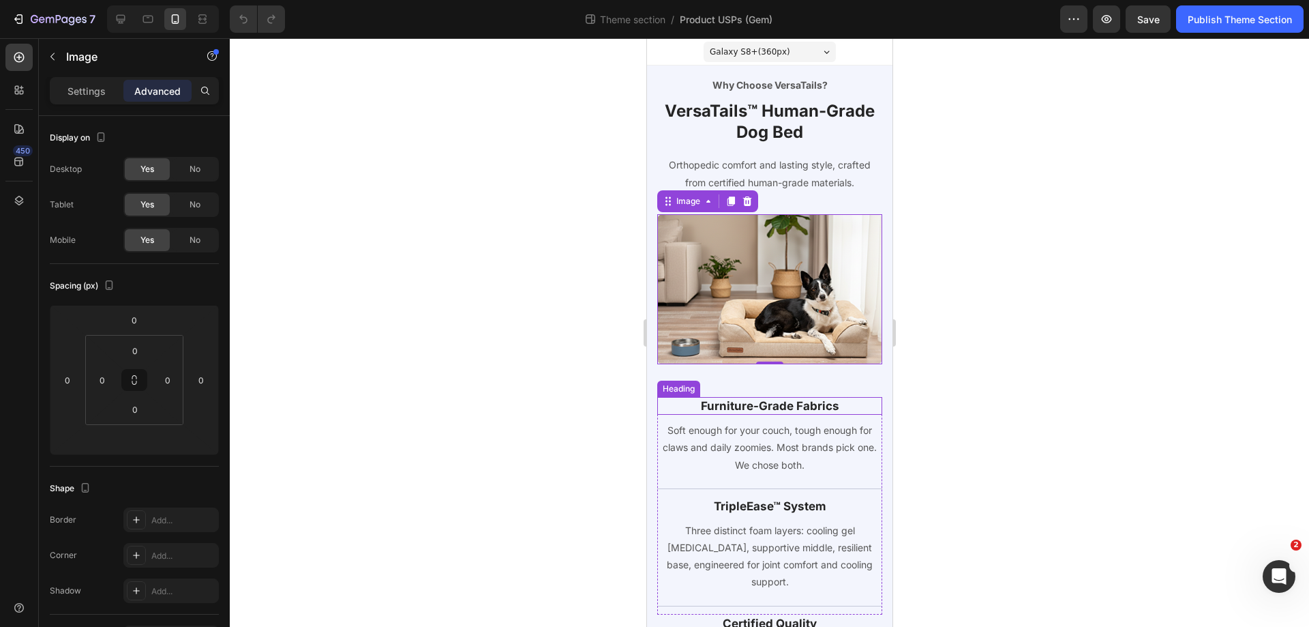
click at [670, 400] on h3 "Furniture-Grade Fabrics" at bounding box center [769, 406] width 225 height 18
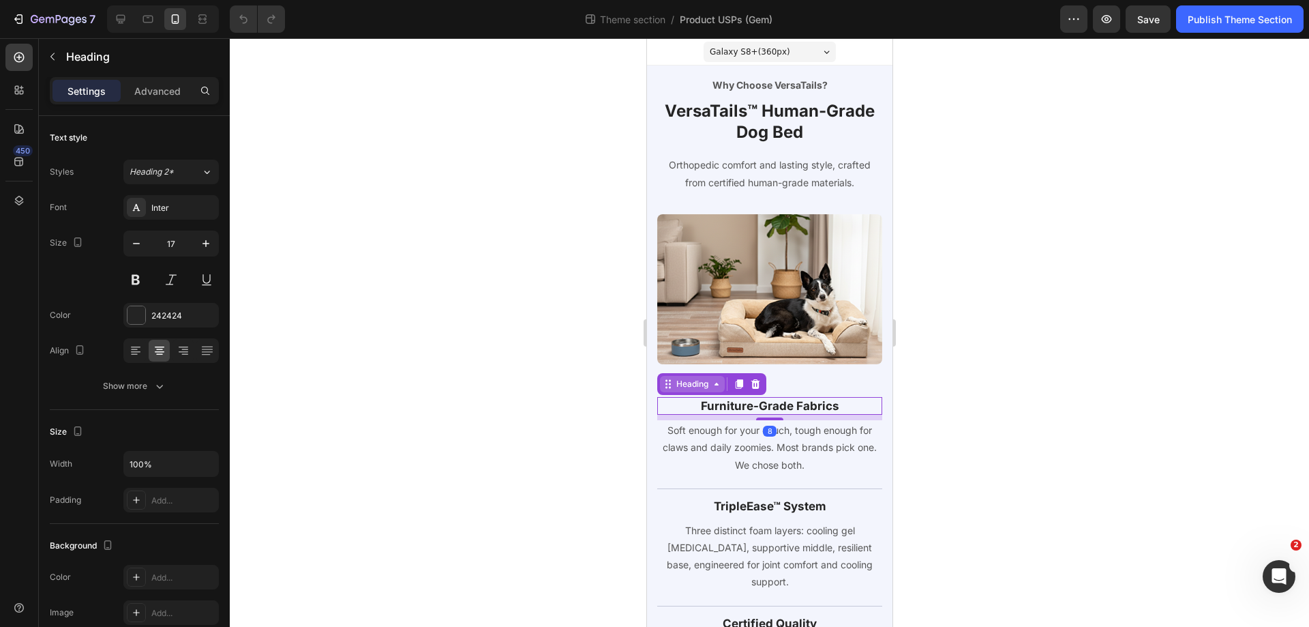
click at [695, 380] on div "Heading" at bounding box center [692, 384] width 38 height 12
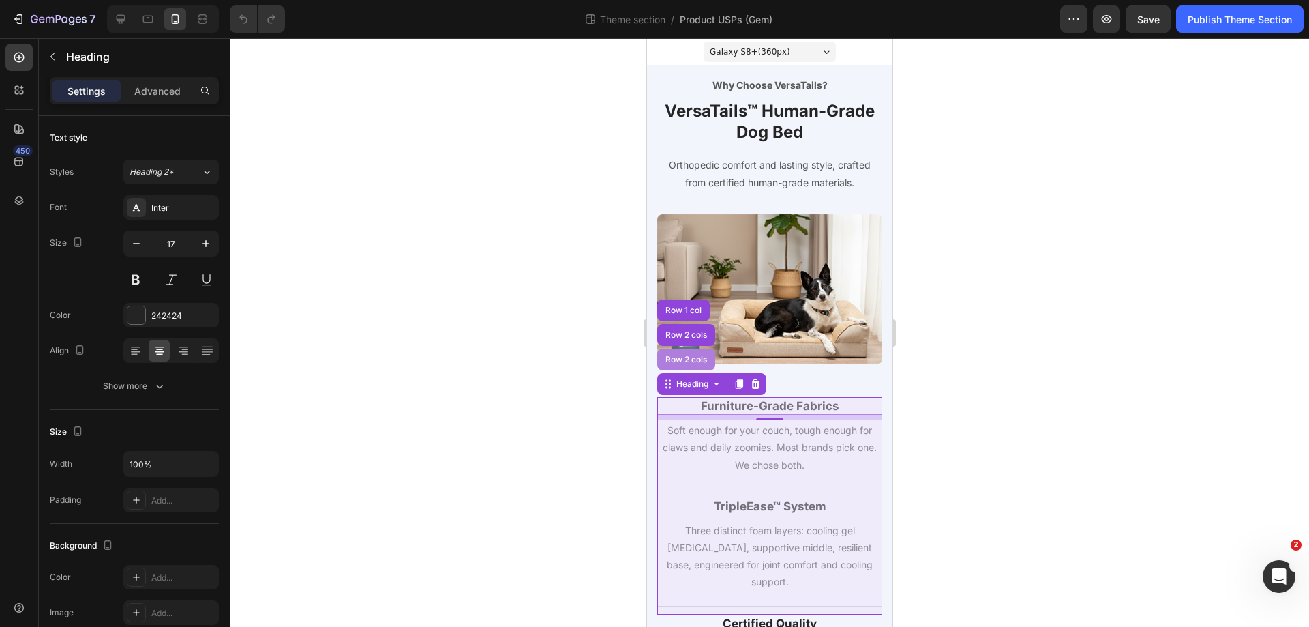
drag, startPoint x: 683, startPoint y: 356, endPoint x: 969, endPoint y: 389, distance: 287.6
click at [683, 356] on div "Row 2 cols" at bounding box center [685, 359] width 47 height 8
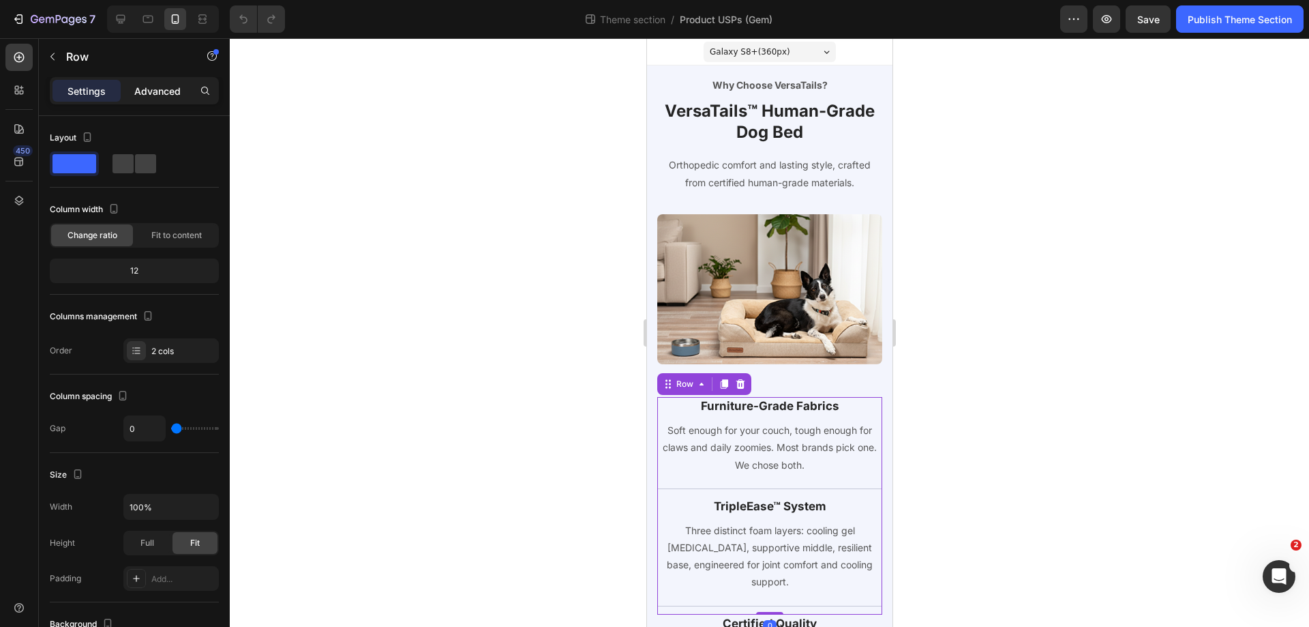
click at [151, 91] on p "Advanced" at bounding box center [157, 91] width 46 height 14
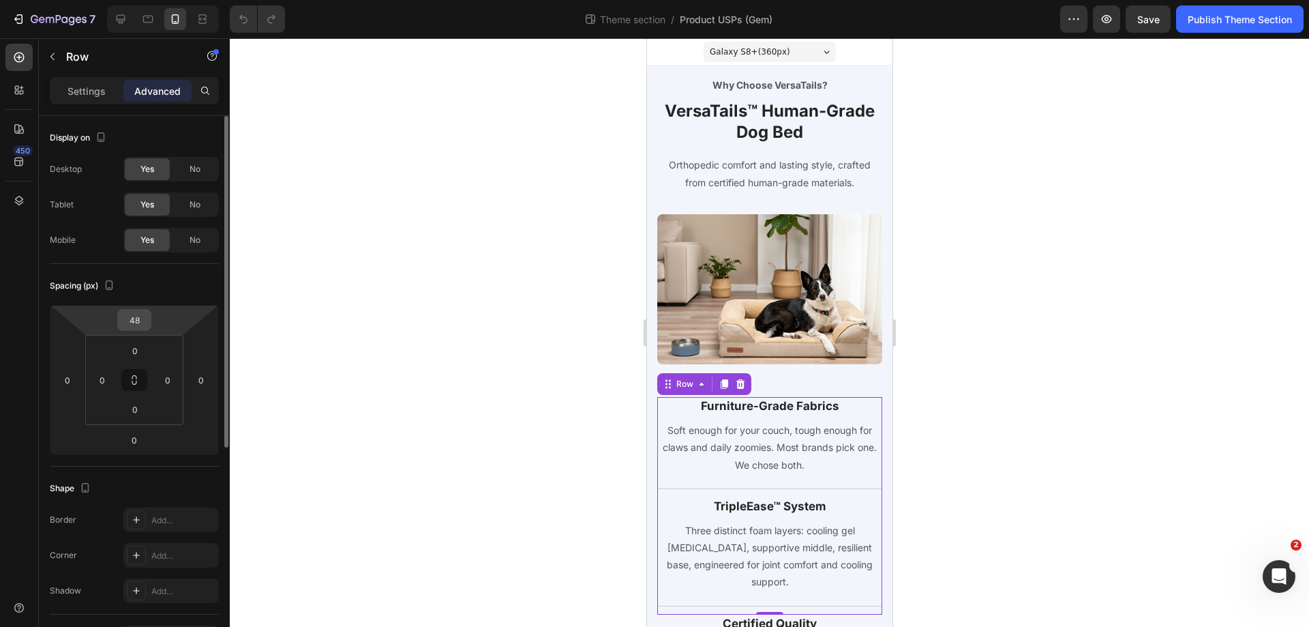
click at [133, 313] on input "48" at bounding box center [134, 320] width 27 height 20
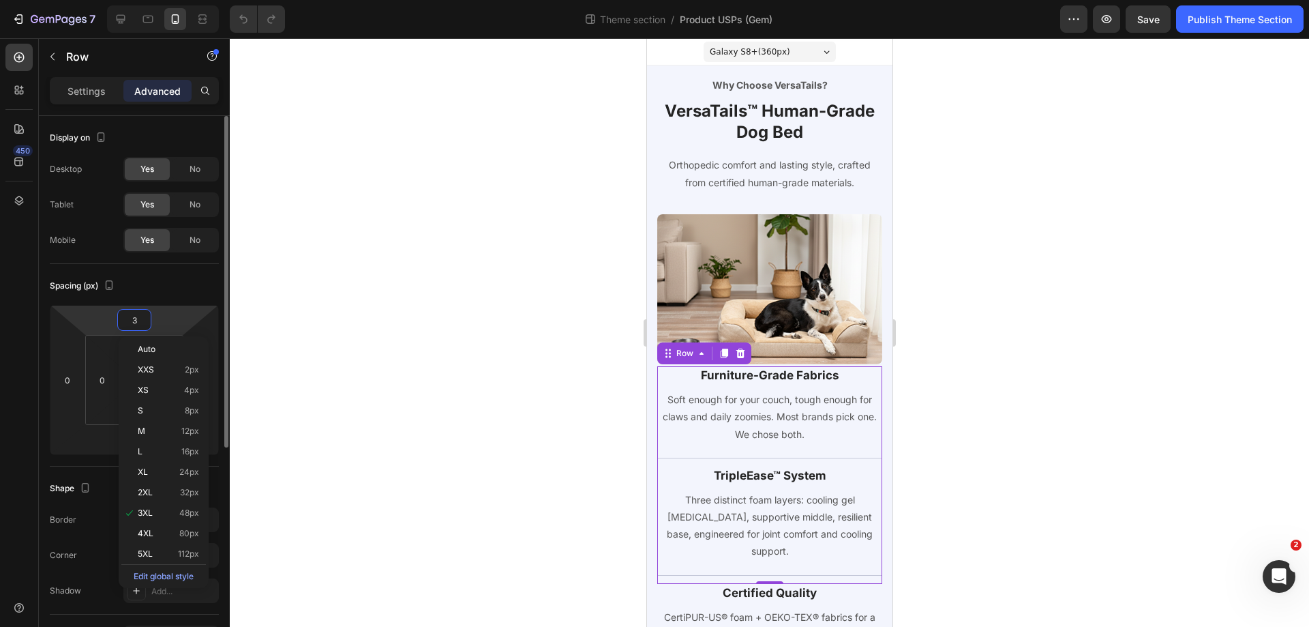
type input "32"
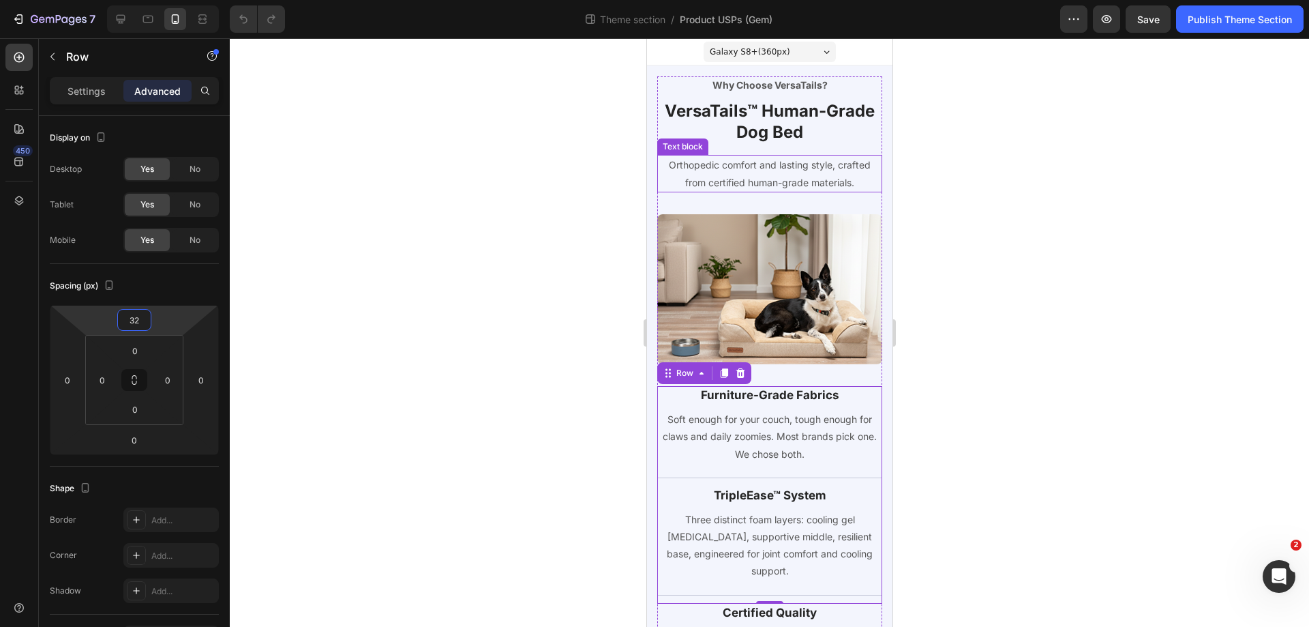
click at [777, 178] on p "Orthopedic comfort and lasting style, crafted from certified human-grade materi…" at bounding box center [769, 173] width 222 height 34
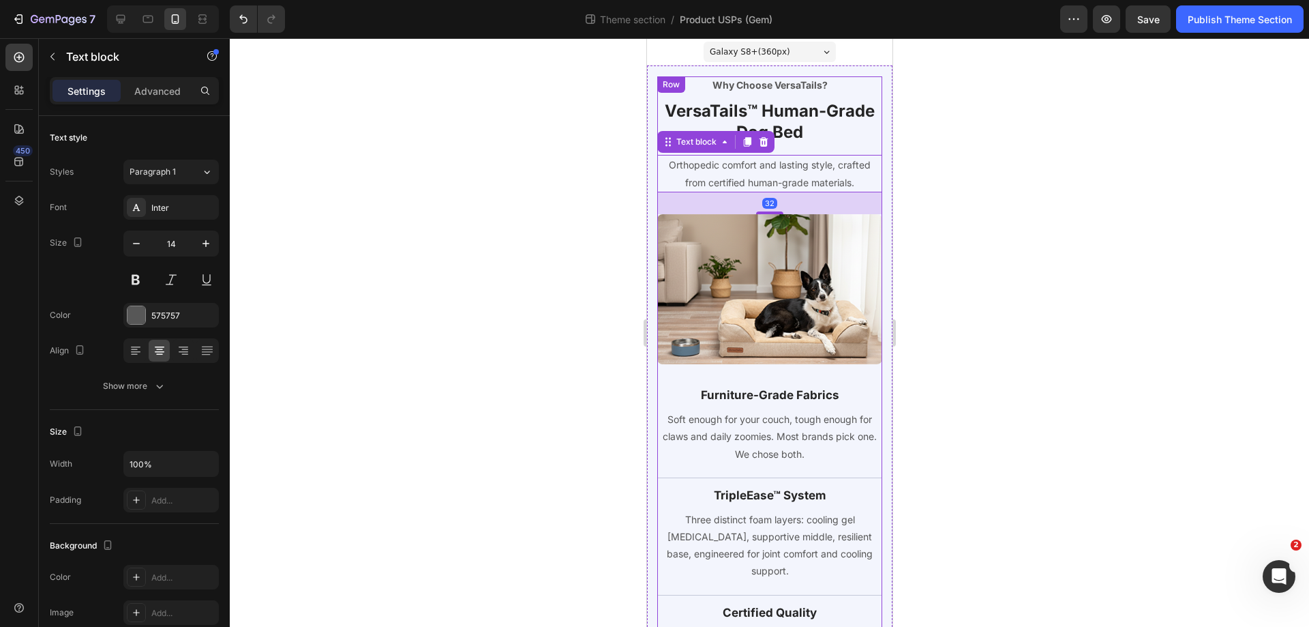
scroll to position [136, 0]
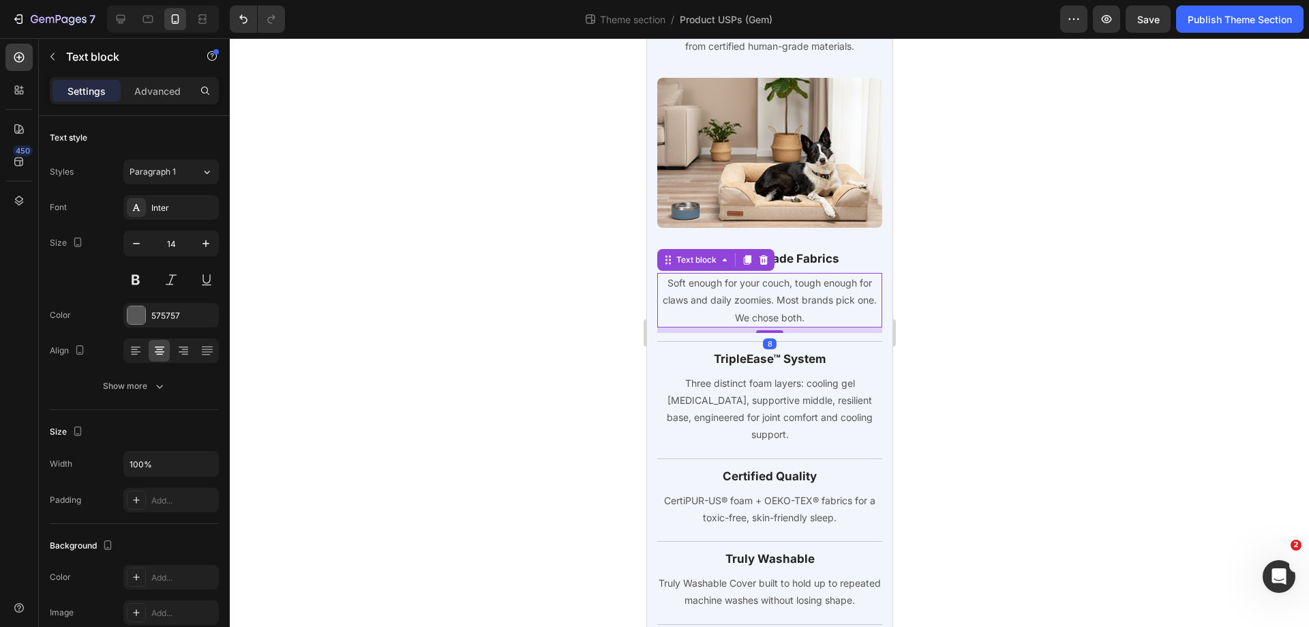
click at [760, 312] on p "Soft enough for your couch, tough enough for claws and daily zoomies. Most bran…" at bounding box center [769, 300] width 222 height 52
click at [166, 93] on p "Advanced" at bounding box center [157, 91] width 46 height 14
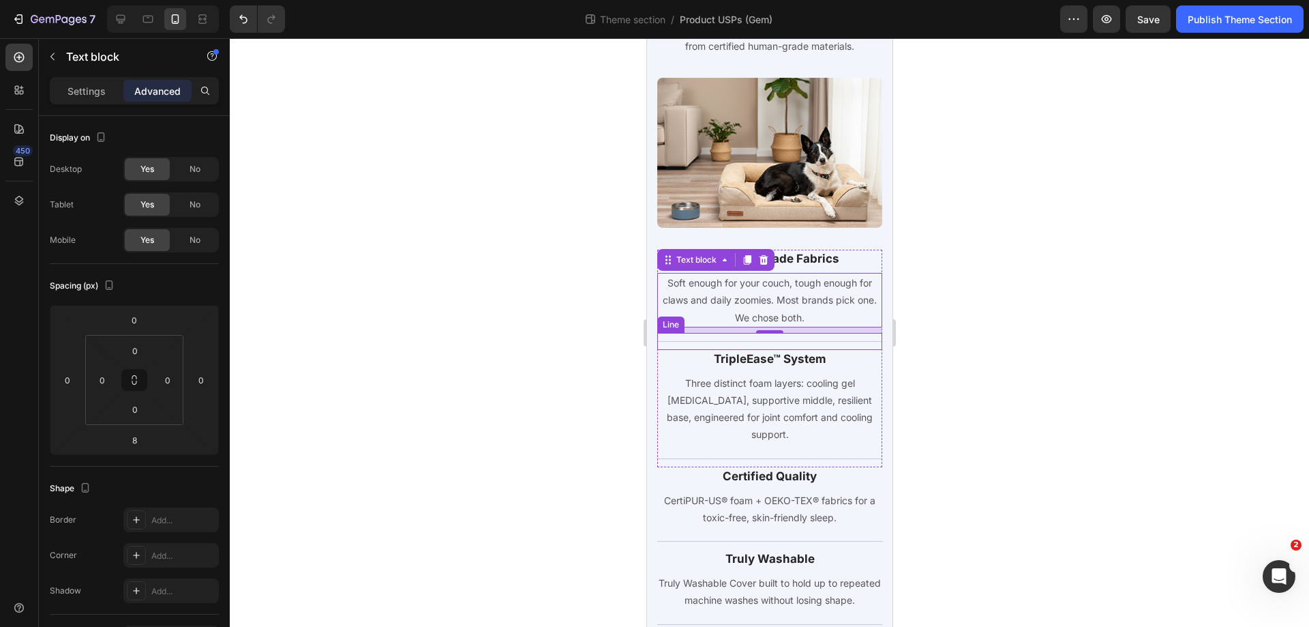
click at [714, 341] on div at bounding box center [769, 341] width 225 height 1
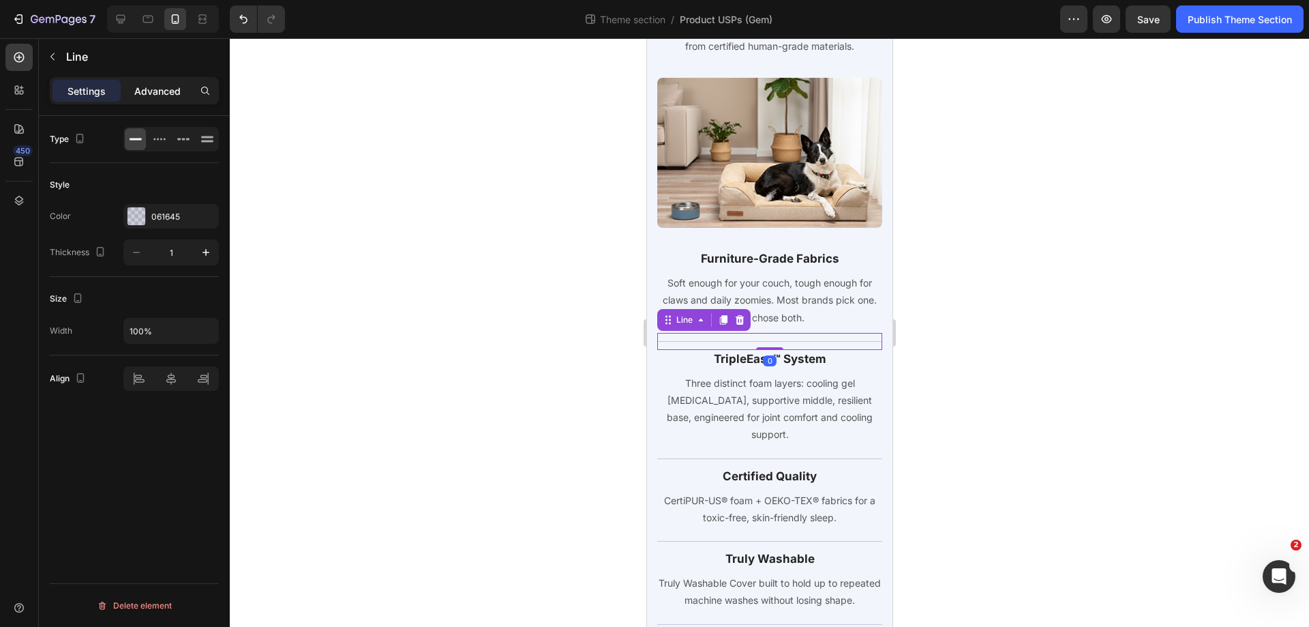
click at [174, 94] on p "Advanced" at bounding box center [157, 91] width 46 height 14
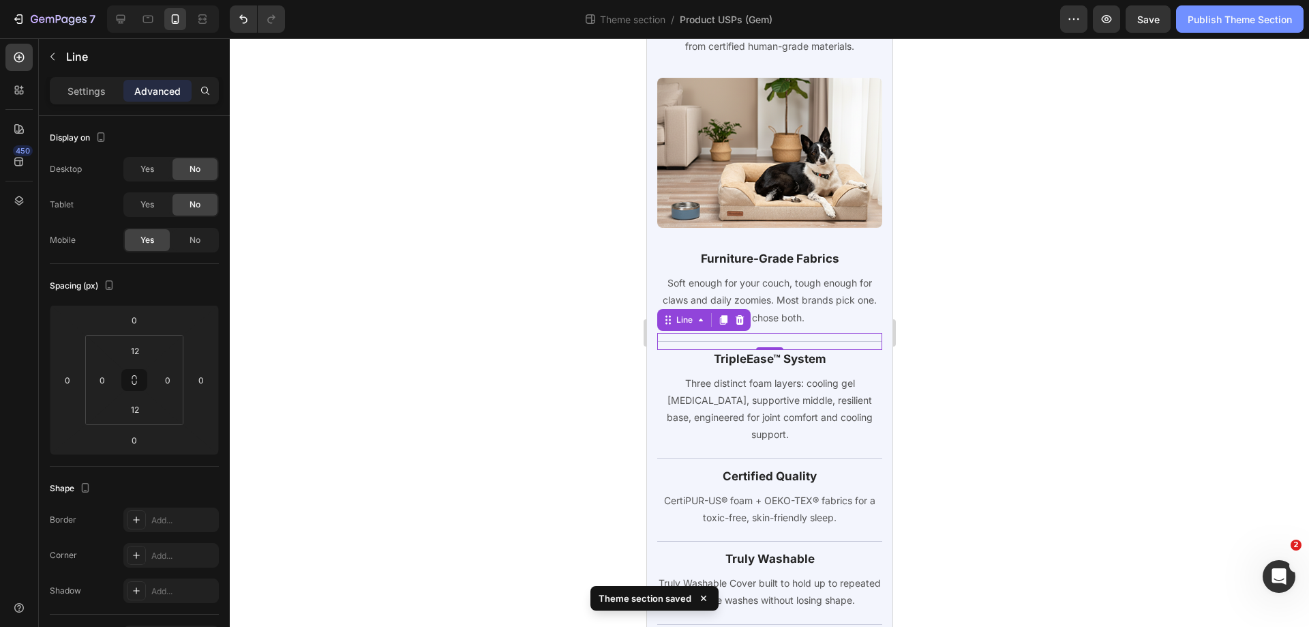
click at [1222, 27] on button "Publish Theme Section" at bounding box center [1240, 18] width 128 height 27
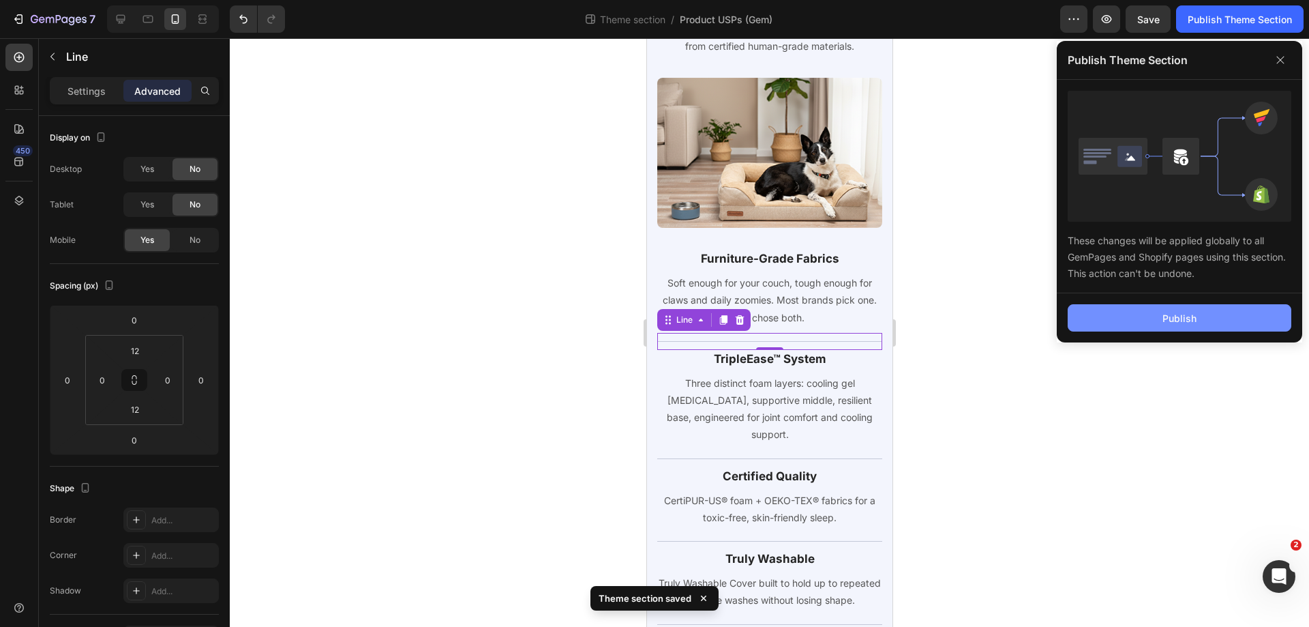
click at [1133, 312] on button "Publish" at bounding box center [1180, 317] width 224 height 27
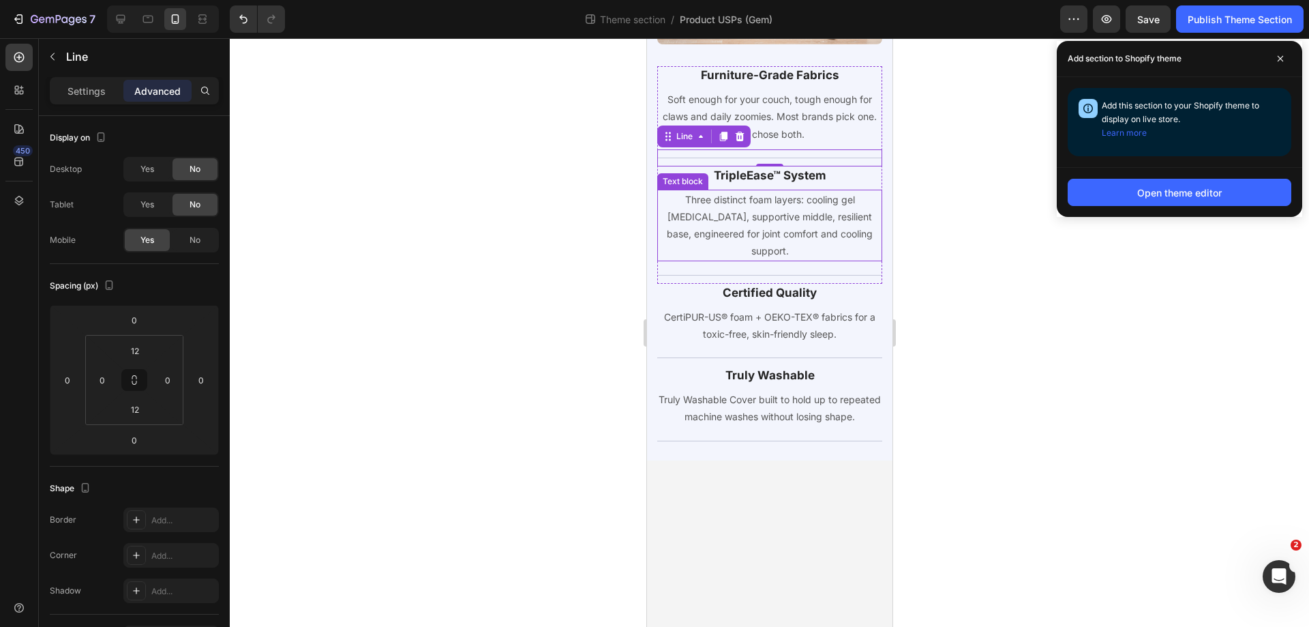
scroll to position [409, 0]
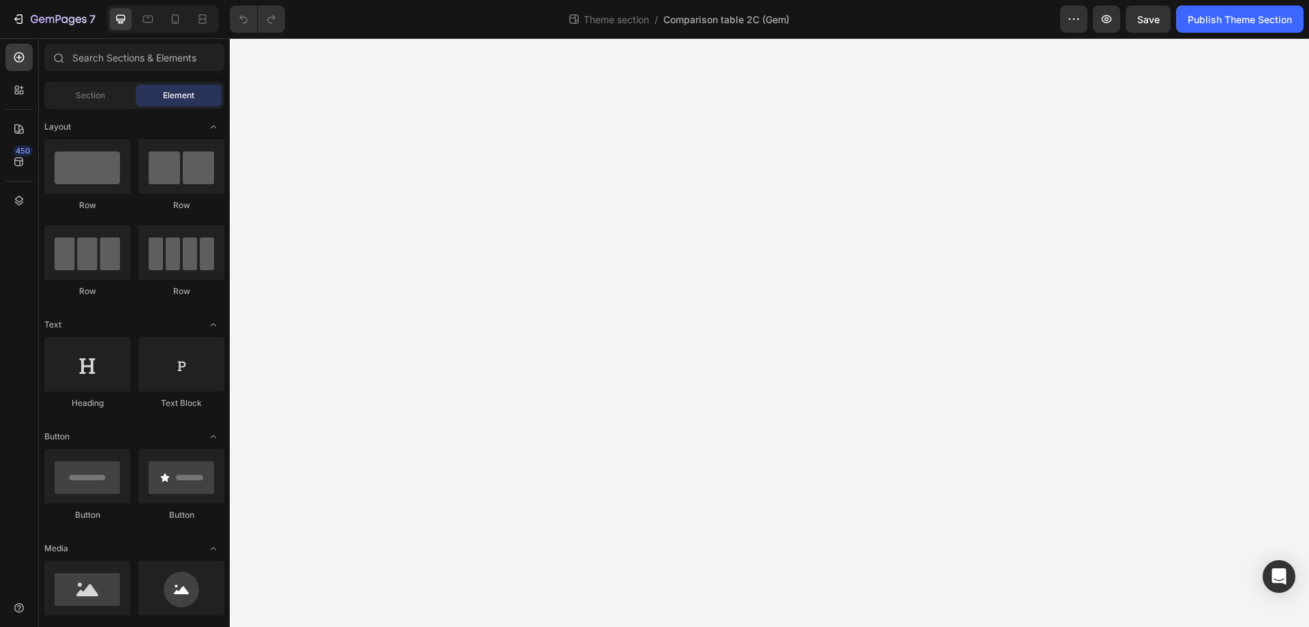
click at [179, 15] on icon at bounding box center [175, 19] width 14 height 14
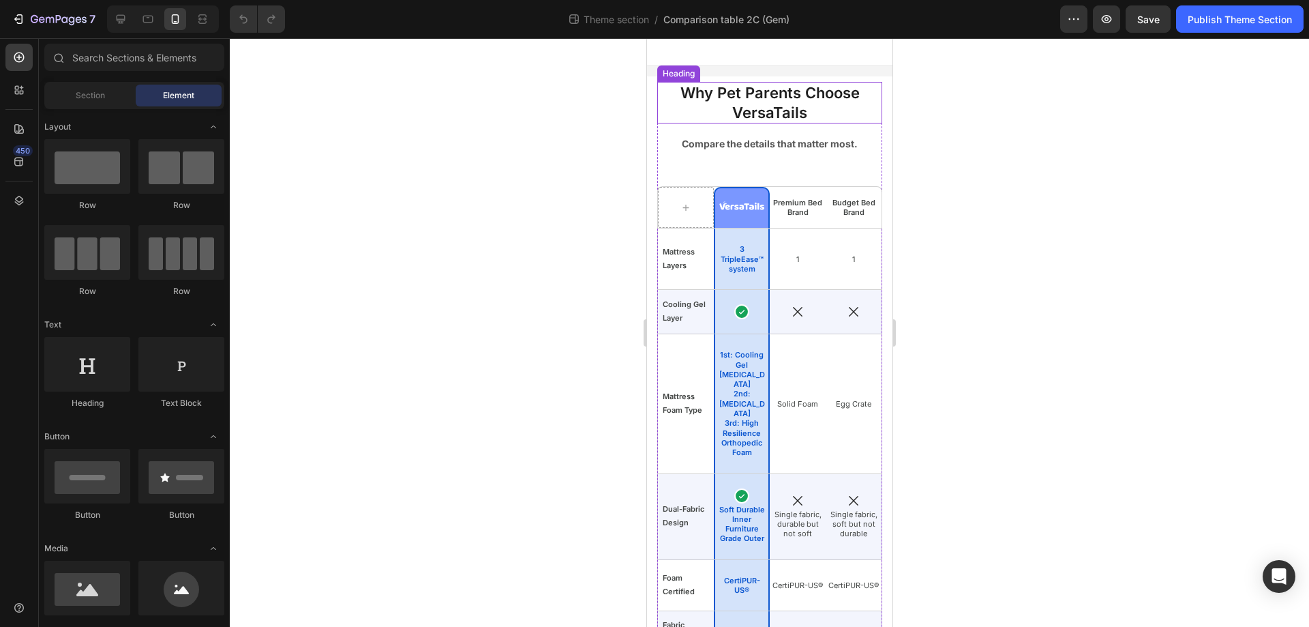
click at [767, 98] on h2 "Why Pet Parents Choose VersaTails" at bounding box center [769, 103] width 225 height 42
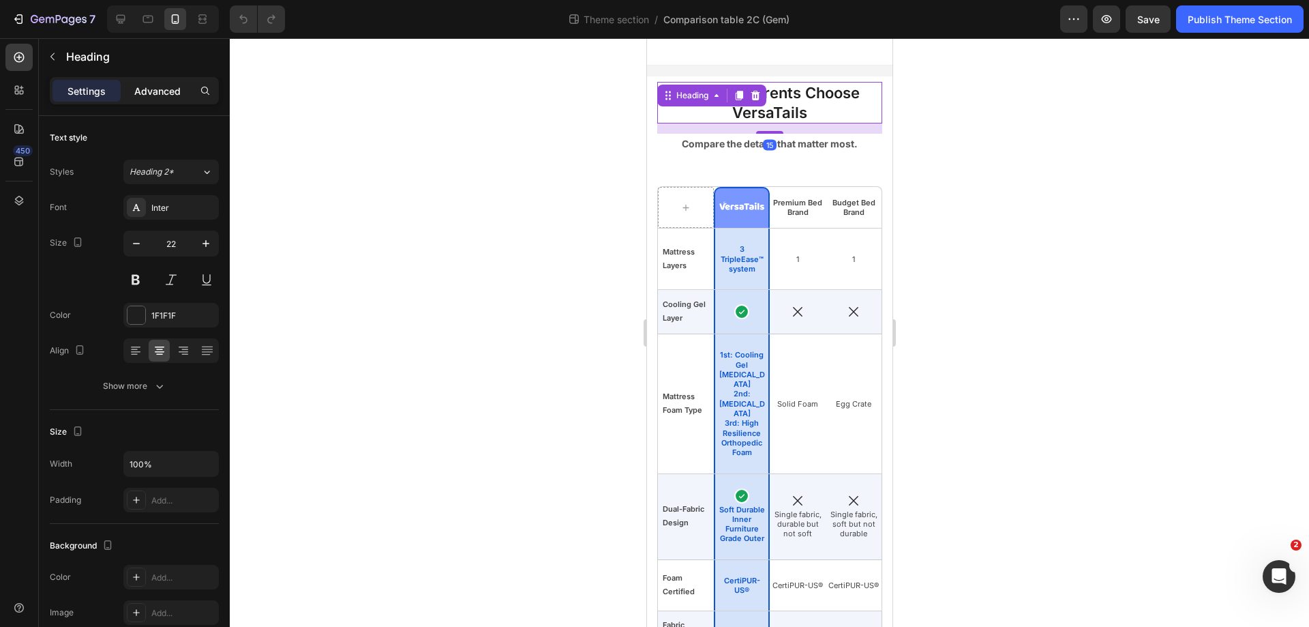
click at [144, 97] on p "Advanced" at bounding box center [157, 91] width 46 height 14
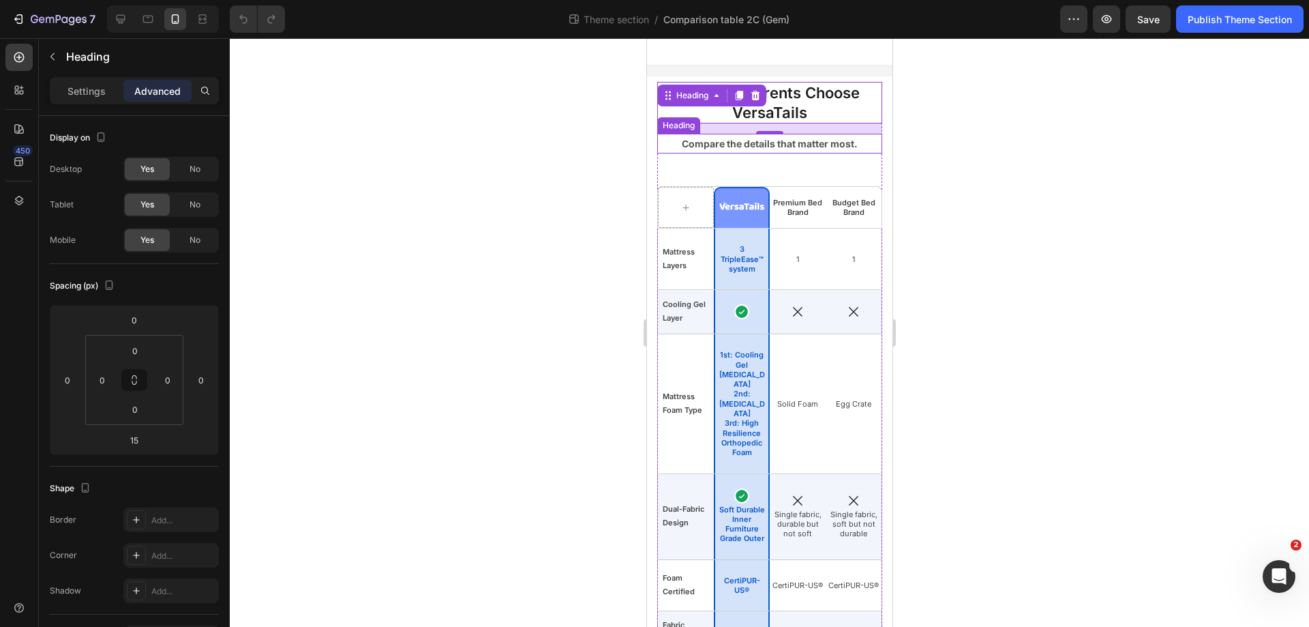
click at [792, 147] on h2 "Compare the details that matter most." at bounding box center [769, 144] width 225 height 20
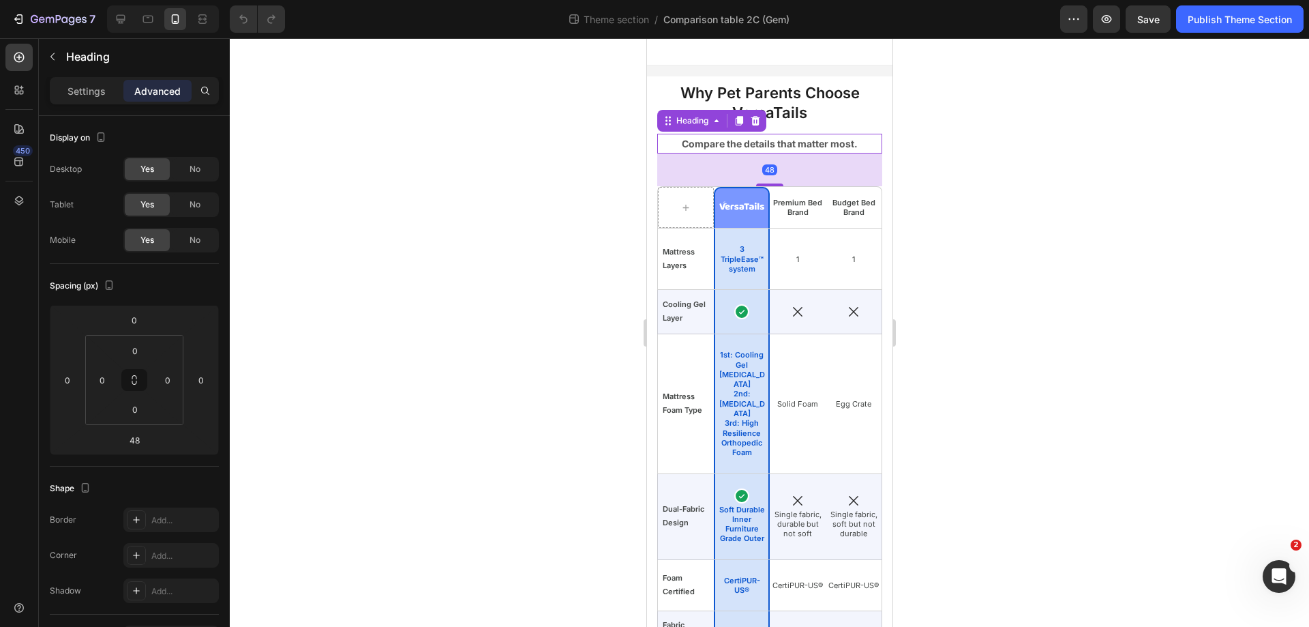
click at [143, 98] on p "Advanced" at bounding box center [157, 91] width 46 height 14
click at [130, 436] on input "48" at bounding box center [134, 440] width 27 height 20
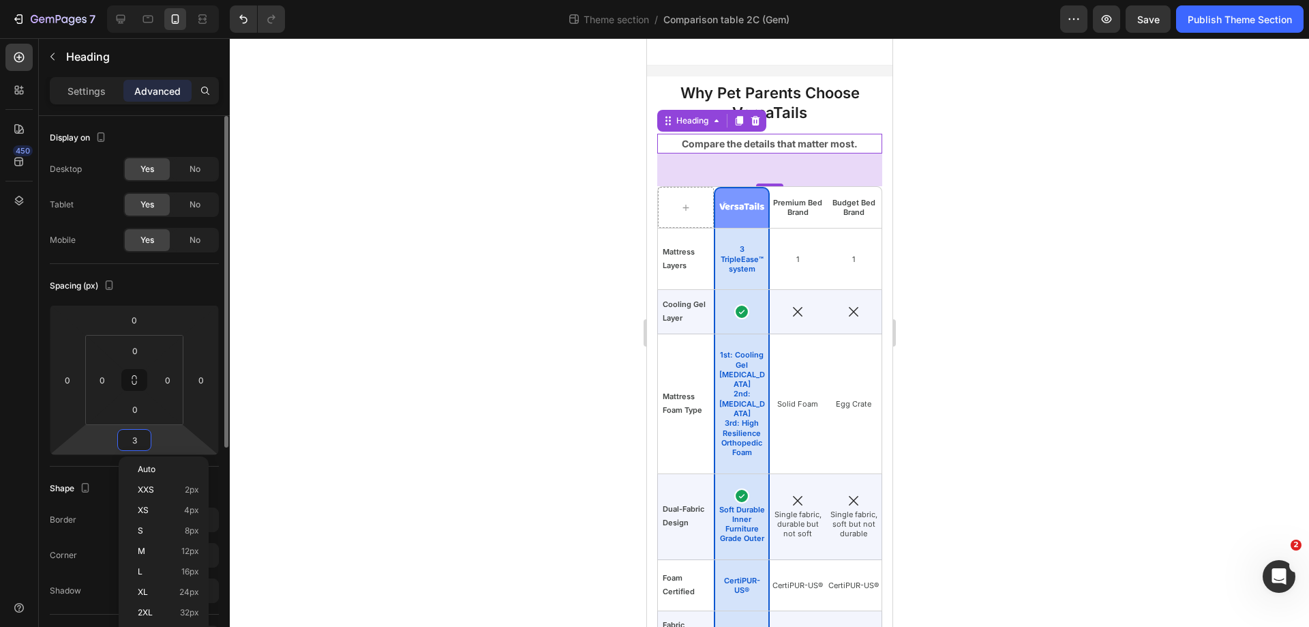
type input "32"
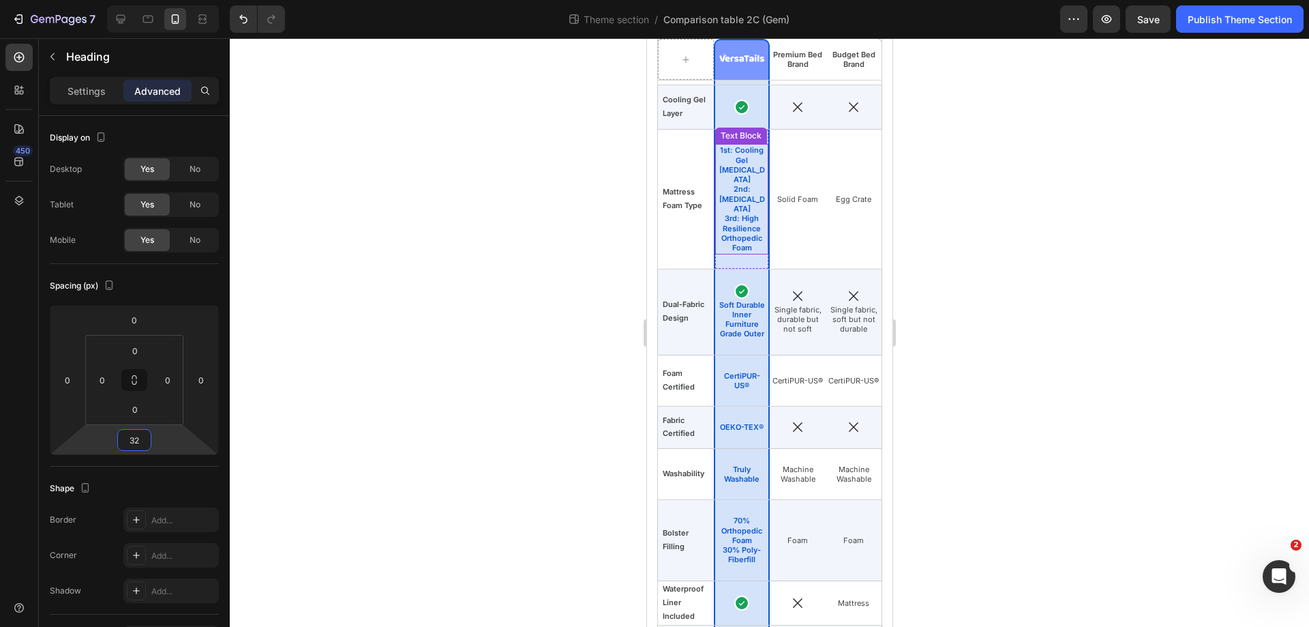
scroll to position [264, 0]
click at [1048, 406] on div at bounding box center [769, 332] width 1079 height 588
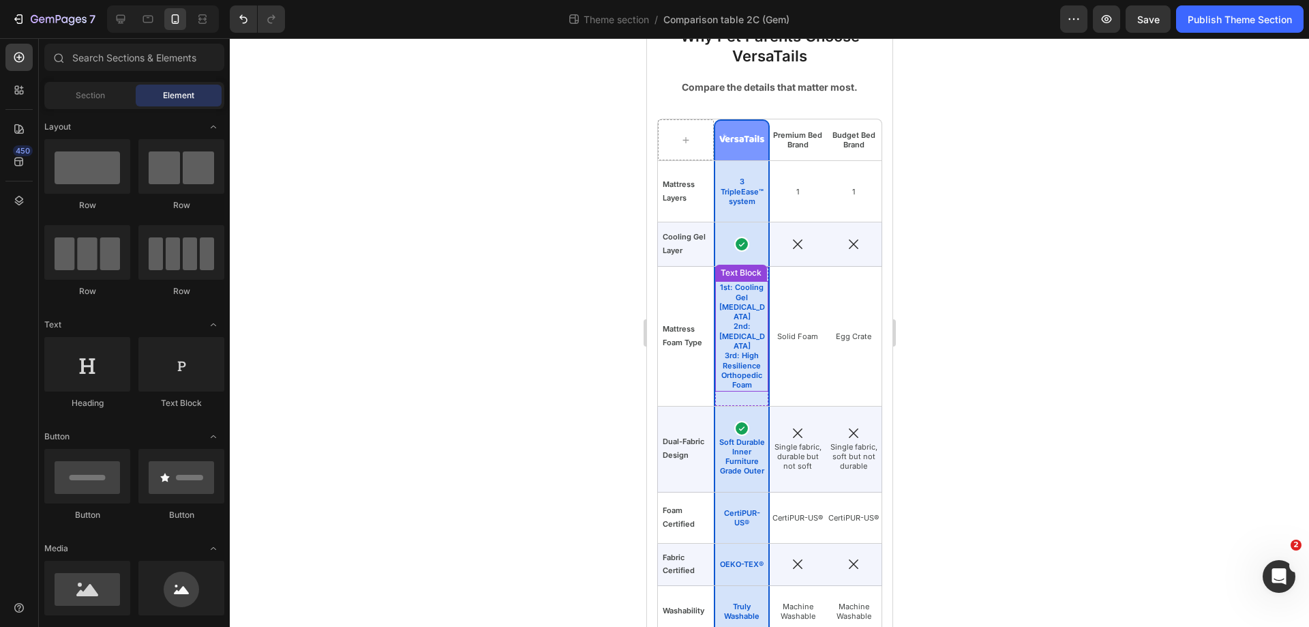
scroll to position [0, 0]
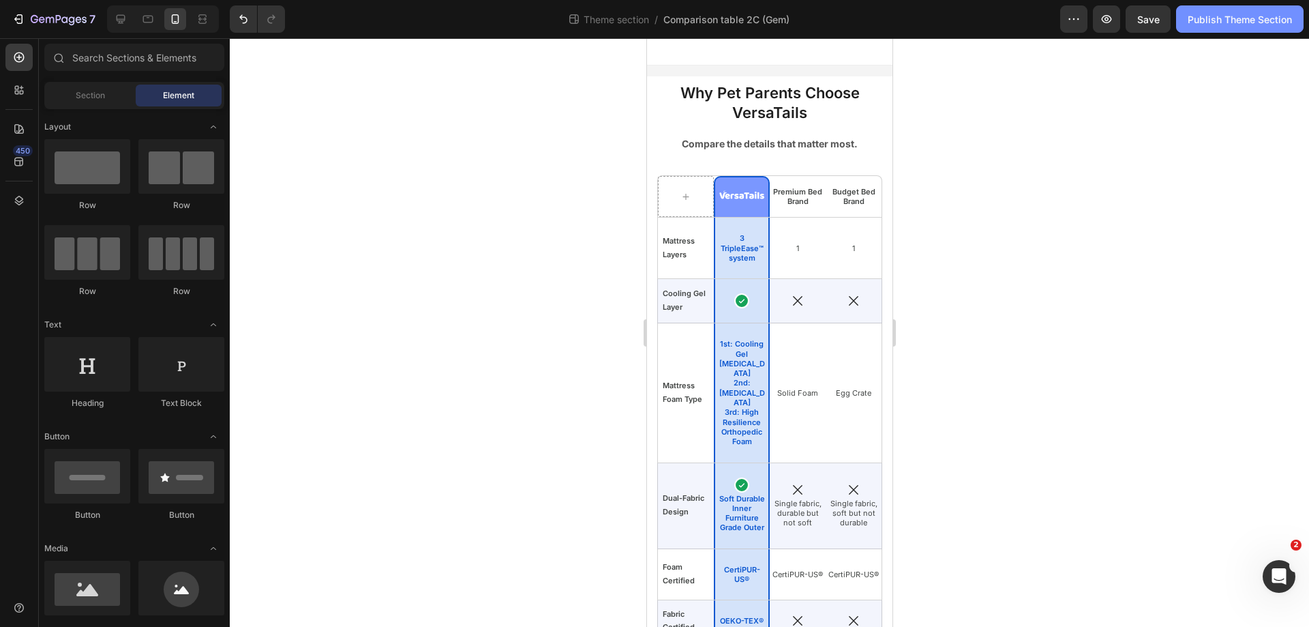
click at [1221, 23] on div "Publish Theme Section" at bounding box center [1240, 19] width 104 height 14
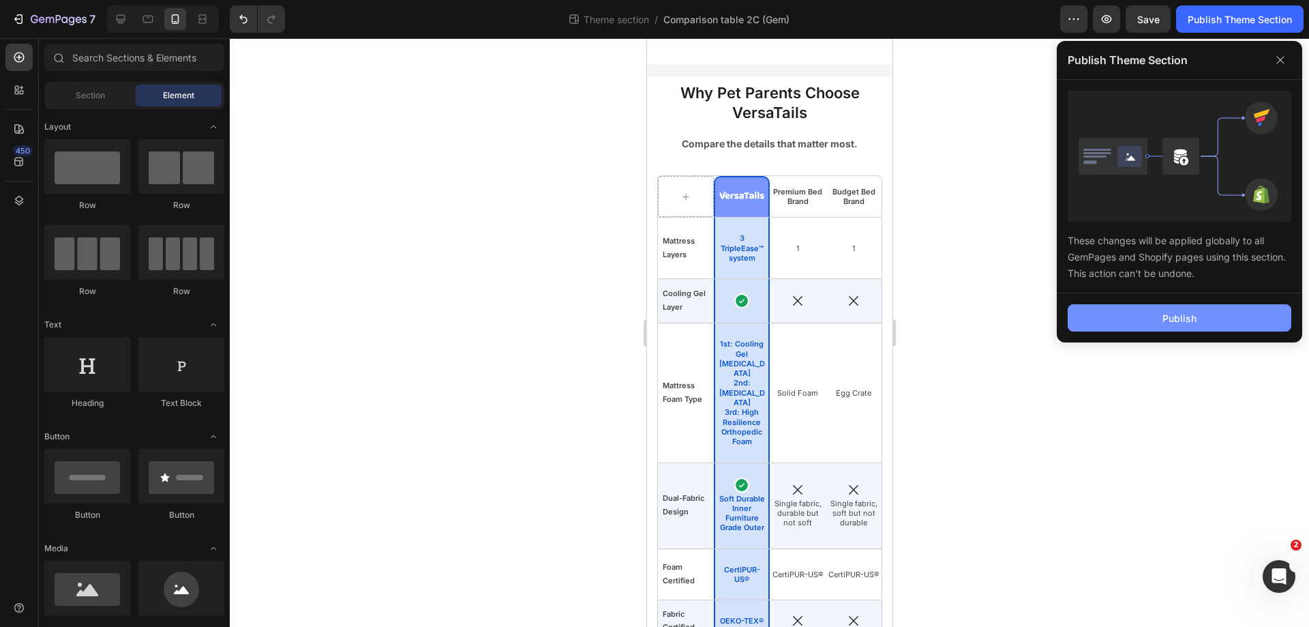
click at [1165, 305] on button "Publish" at bounding box center [1180, 317] width 224 height 27
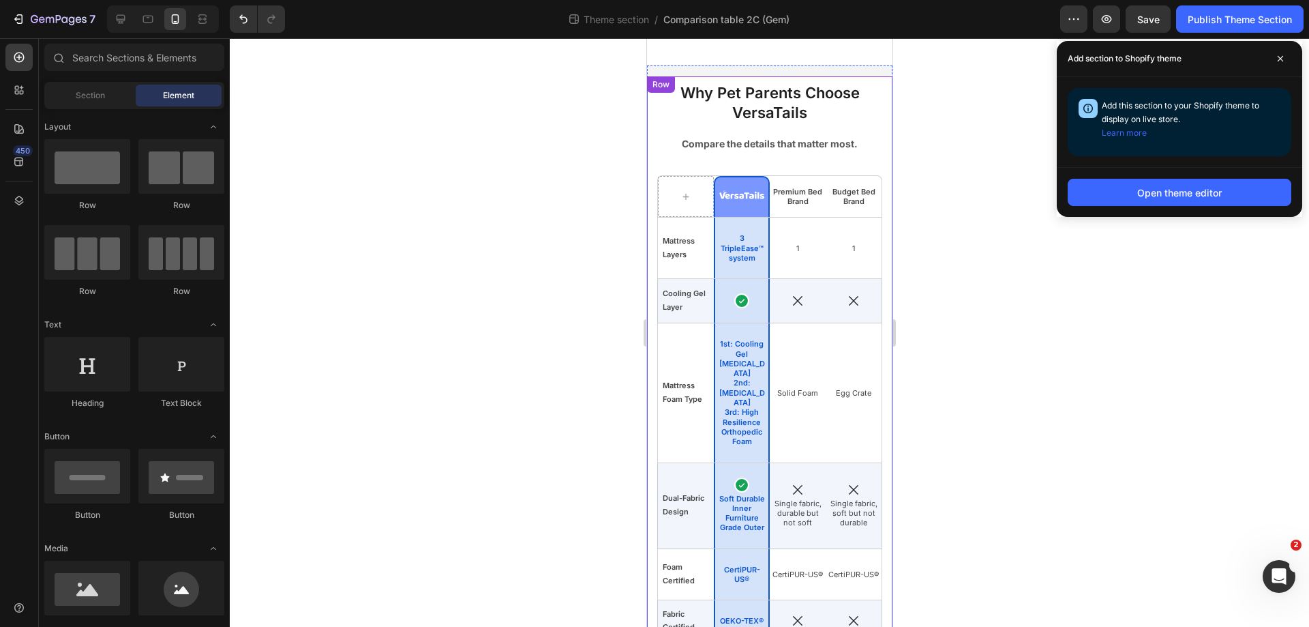
click at [653, 102] on div "Why Pet Parents Choose VersaTails Heading Compare the details that matter most.…" at bounding box center [768, 477] width 245 height 803
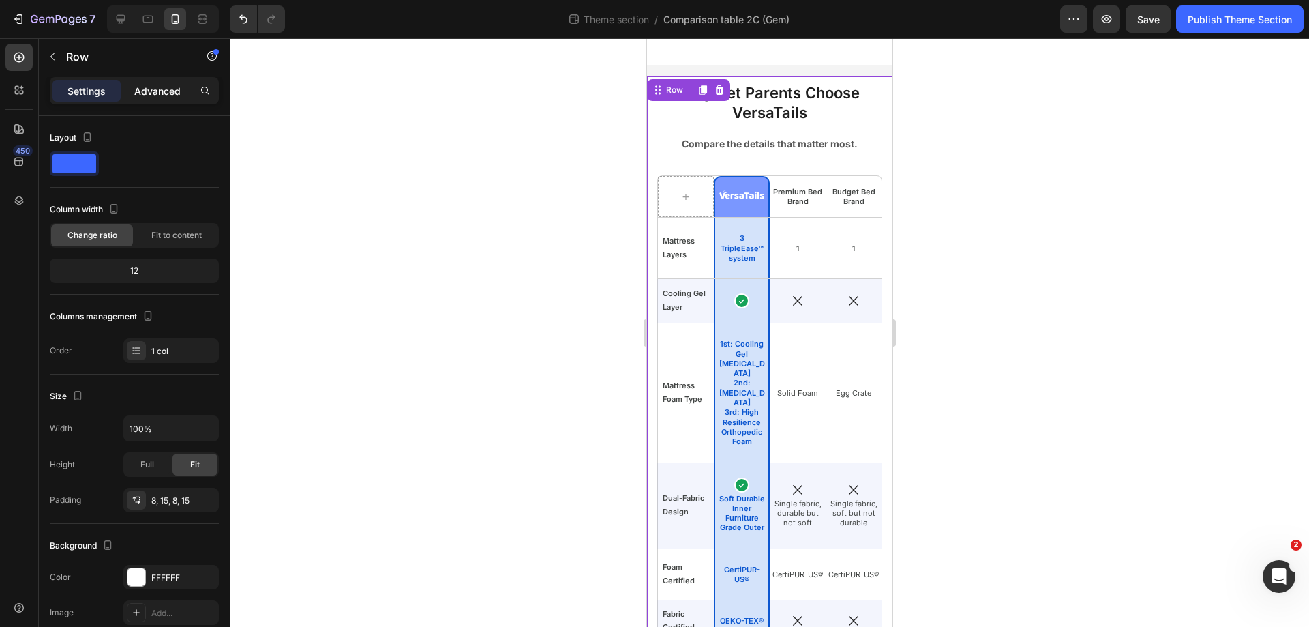
click at [147, 89] on p "Advanced" at bounding box center [157, 91] width 46 height 14
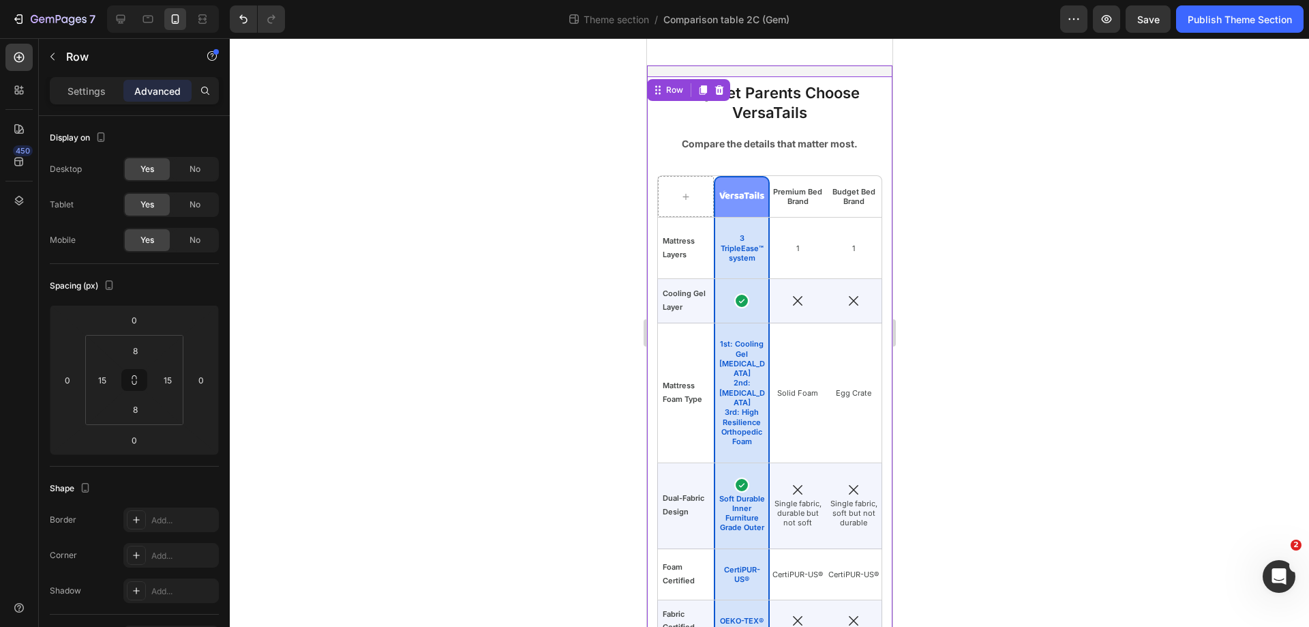
click at [806, 70] on div "Why Pet Parents Choose VersaTails Heading Compare the details that matter most.…" at bounding box center [768, 477] width 245 height 825
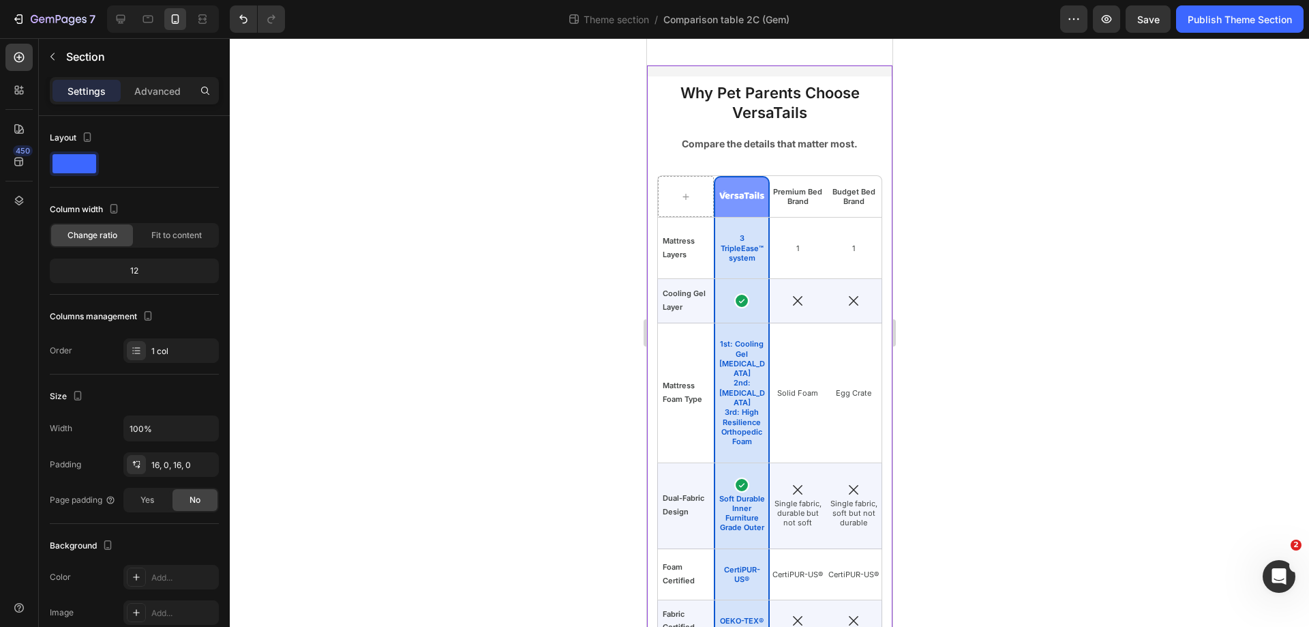
click at [749, 73] on div "Why Pet Parents Choose VersaTails Heading Compare the details that matter most.…" at bounding box center [768, 477] width 245 height 825
click at [162, 85] on p "Advanced" at bounding box center [157, 91] width 46 height 14
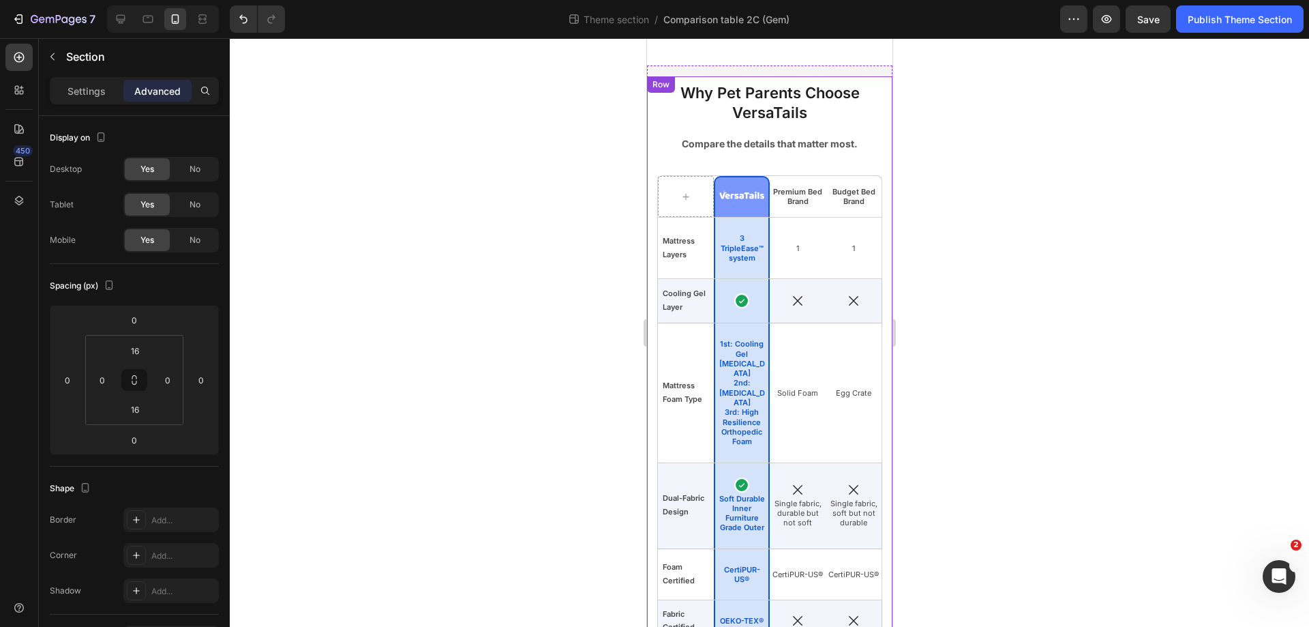
click at [654, 96] on div "Why Pet Parents Choose VersaTails Heading Compare the details that matter most.…" at bounding box center [768, 477] width 245 height 803
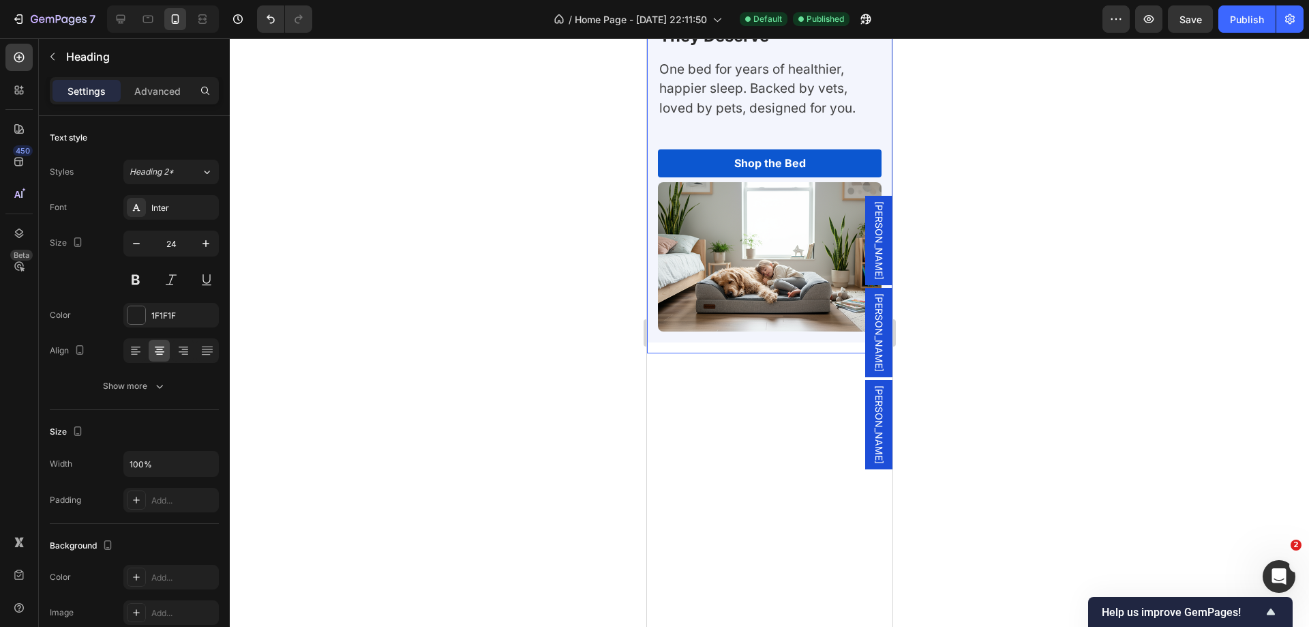
scroll to position [5267, 0]
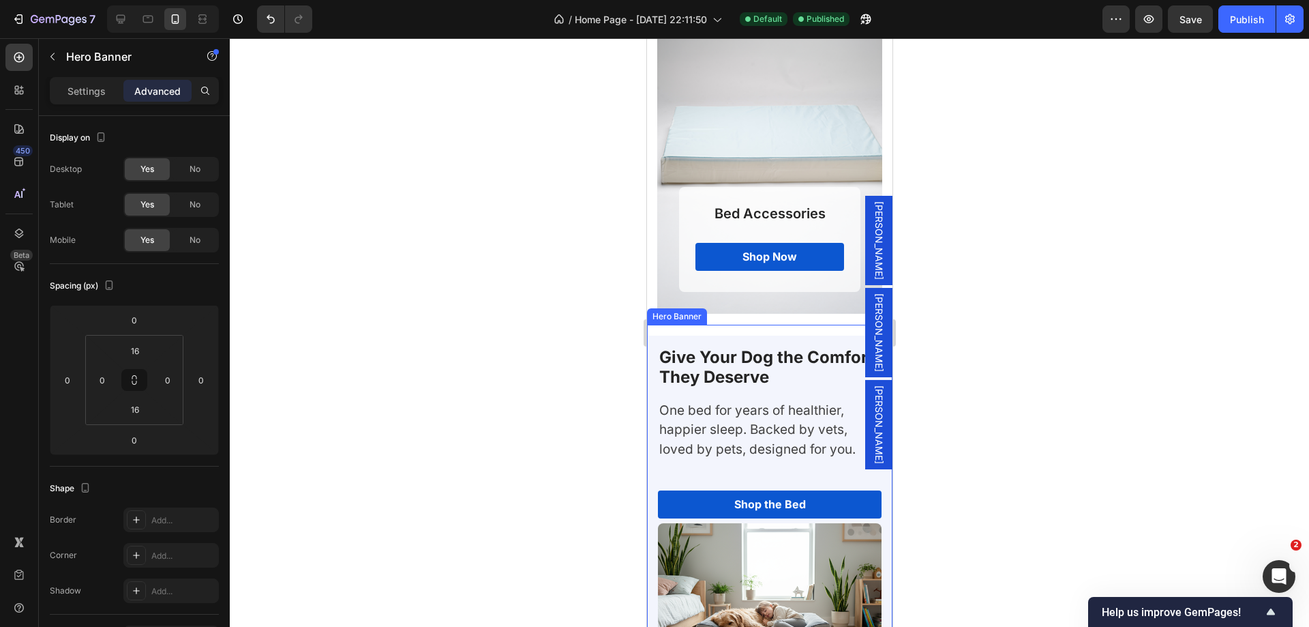
click at [653, 346] on div "Give Your Dog the Comfort They Deserve Heading One bed for years of healthier, …" at bounding box center [768, 509] width 245 height 348
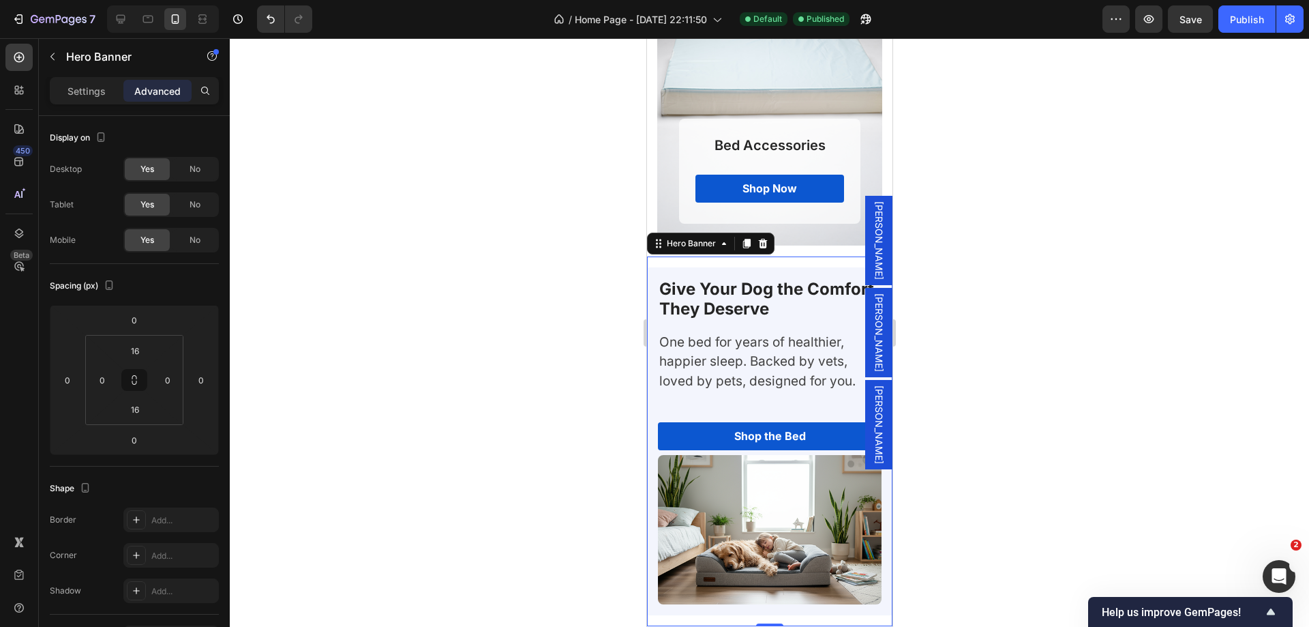
scroll to position [5404, 0]
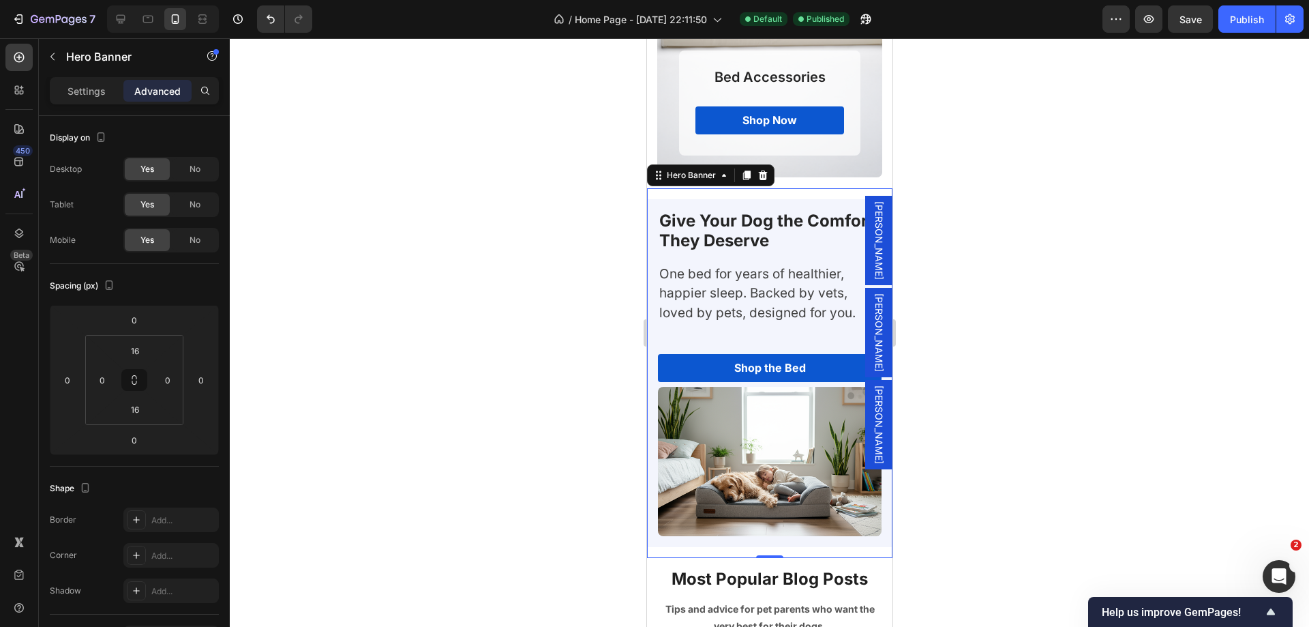
click at [690, 330] on div "Give Your Dog the Comfort They Deserve Heading One bed for years of healthier, …" at bounding box center [769, 298] width 224 height 177
click at [89, 86] on p "Settings" at bounding box center [87, 91] width 38 height 14
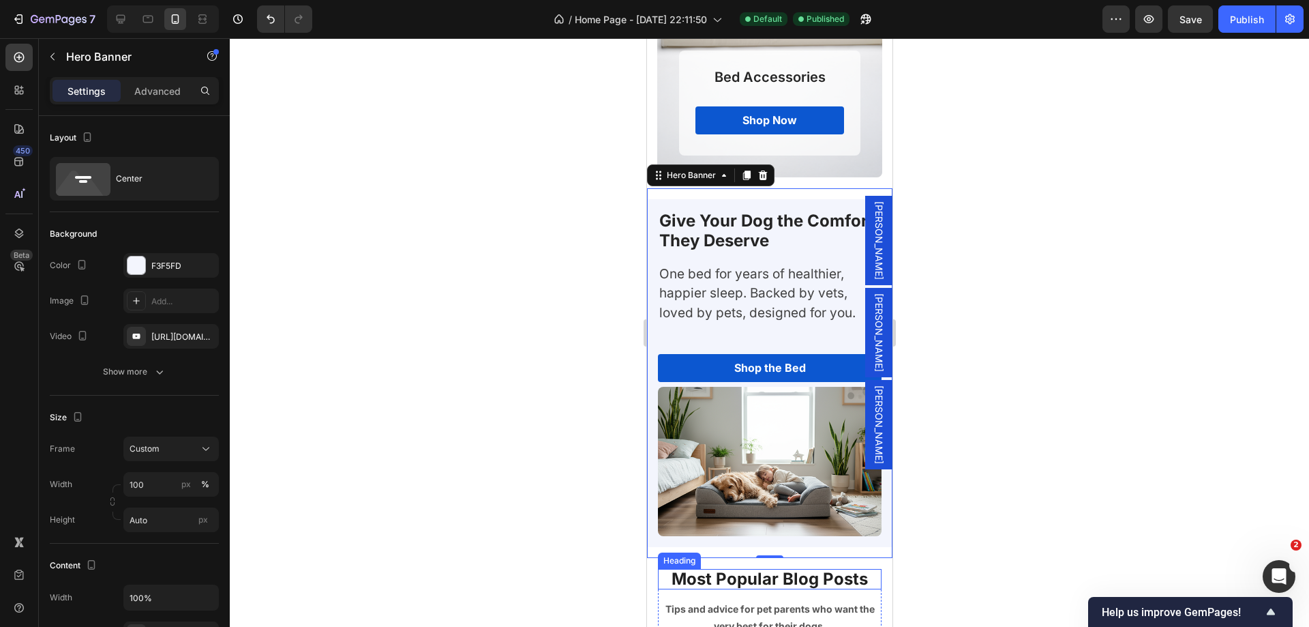
click at [749, 576] on p "Most Popular Blog Posts" at bounding box center [769, 579] width 221 height 18
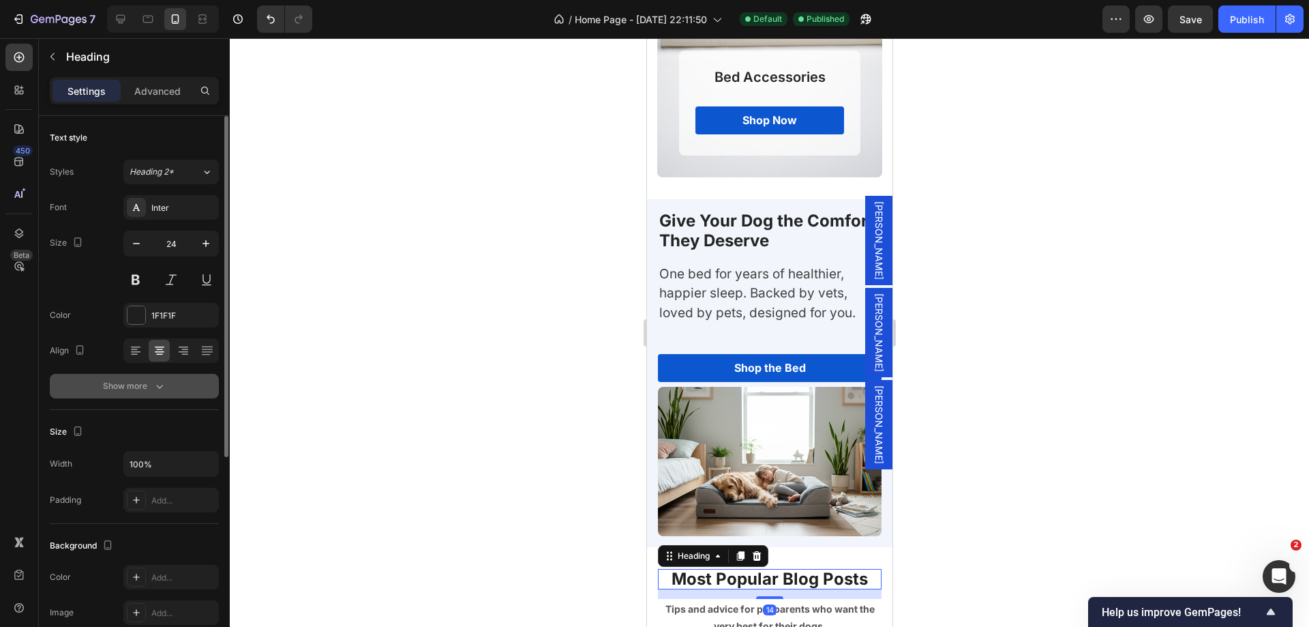
click at [153, 384] on icon "button" at bounding box center [160, 386] width 14 height 14
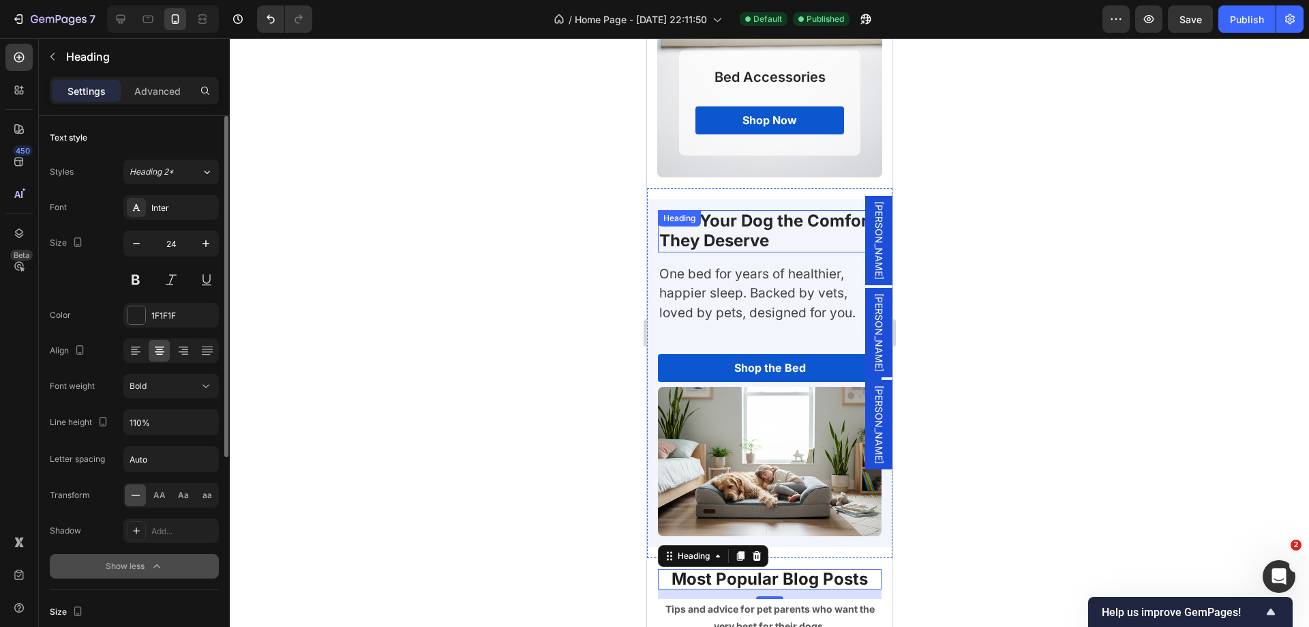
click at [787, 227] on h2 "Give Your Dog the Comfort They Deserve" at bounding box center [769, 231] width 224 height 42
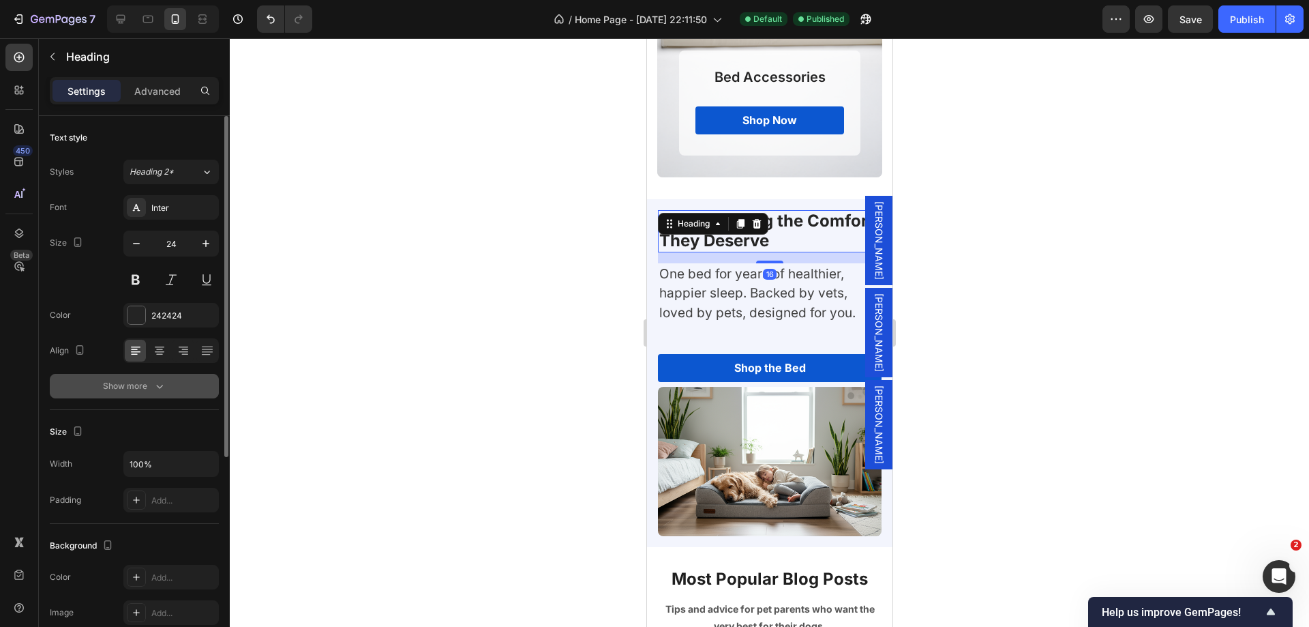
click at [155, 385] on icon "button" at bounding box center [160, 386] width 14 height 14
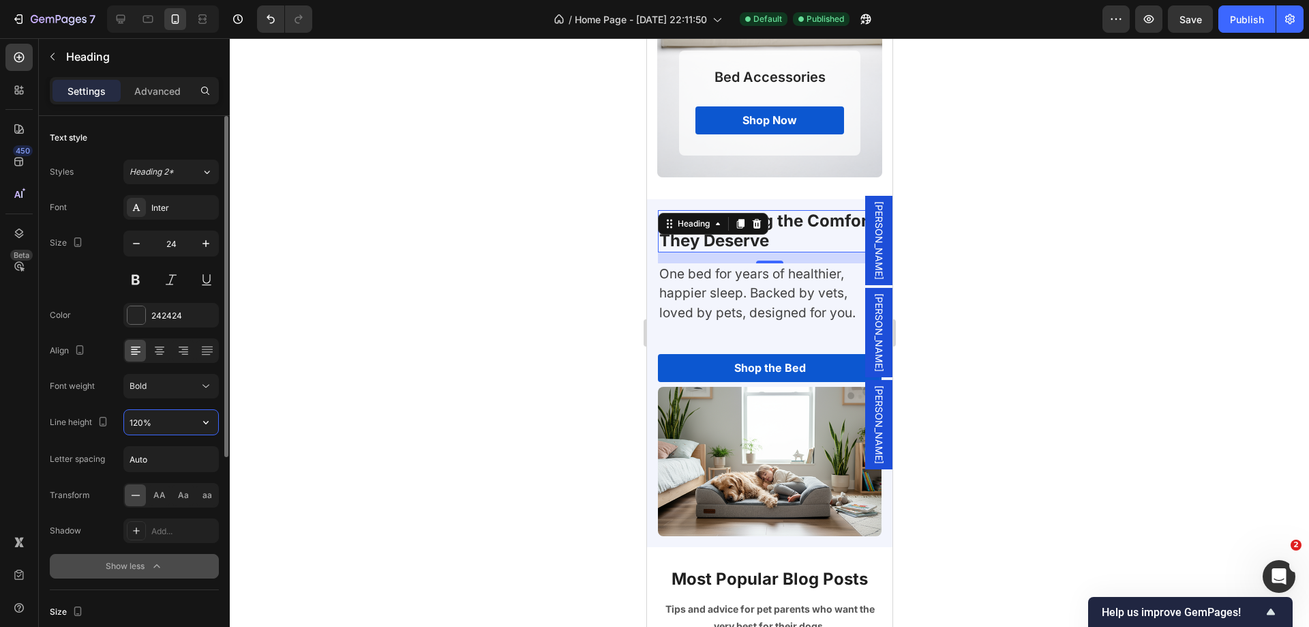
click at [156, 421] on input "120%" at bounding box center [171, 422] width 94 height 25
click at [203, 421] on icon "button" at bounding box center [206, 422] width 14 height 14
click at [140, 428] on input "120%" at bounding box center [171, 422] width 94 height 25
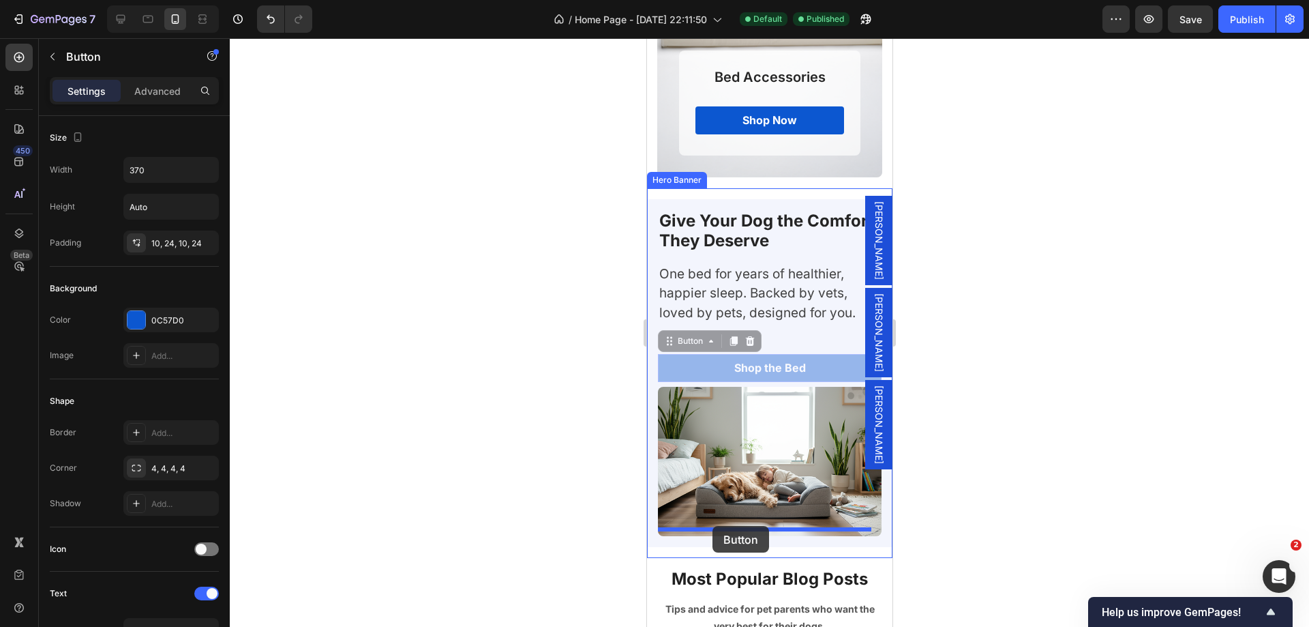
drag, startPoint x: 706, startPoint y: 357, endPoint x: 1131, endPoint y: 486, distance: 444.1
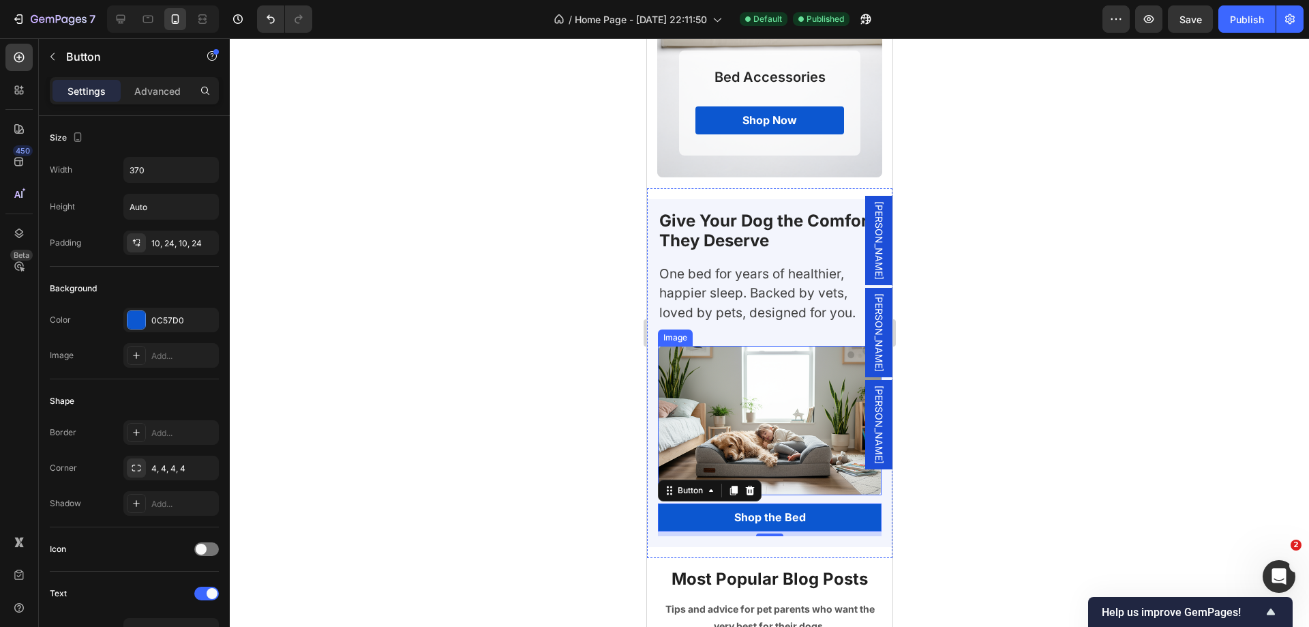
click at [777, 475] on img at bounding box center [769, 420] width 224 height 149
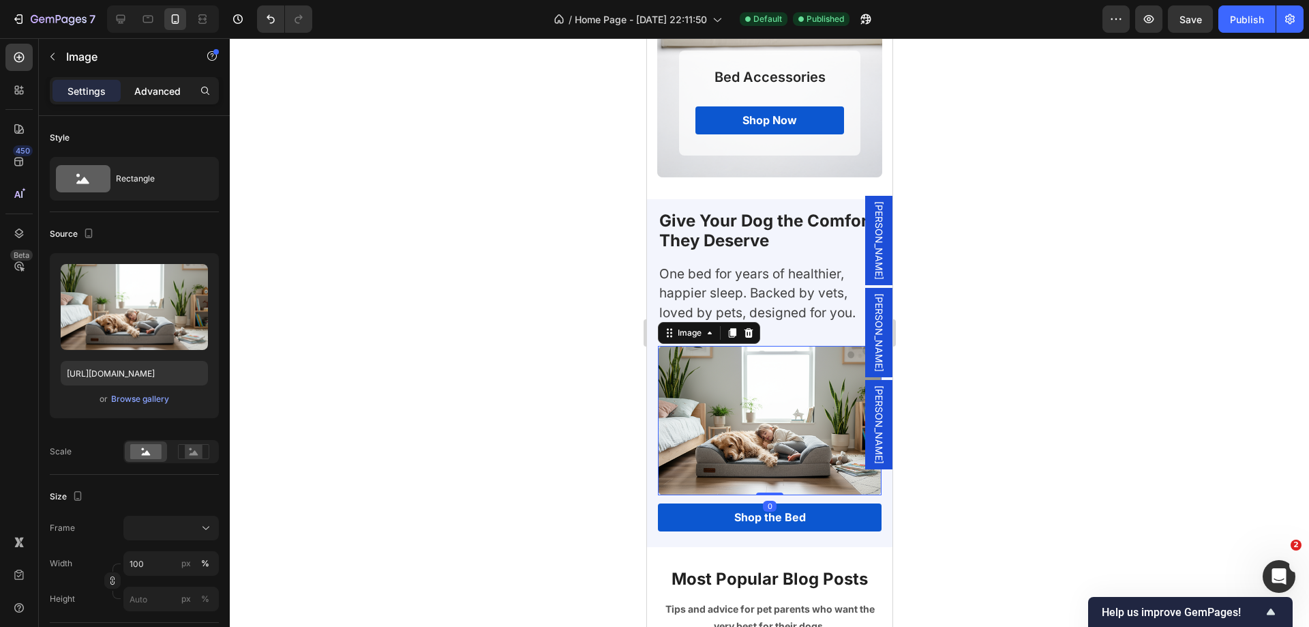
click at [157, 89] on p "Advanced" at bounding box center [157, 91] width 46 height 14
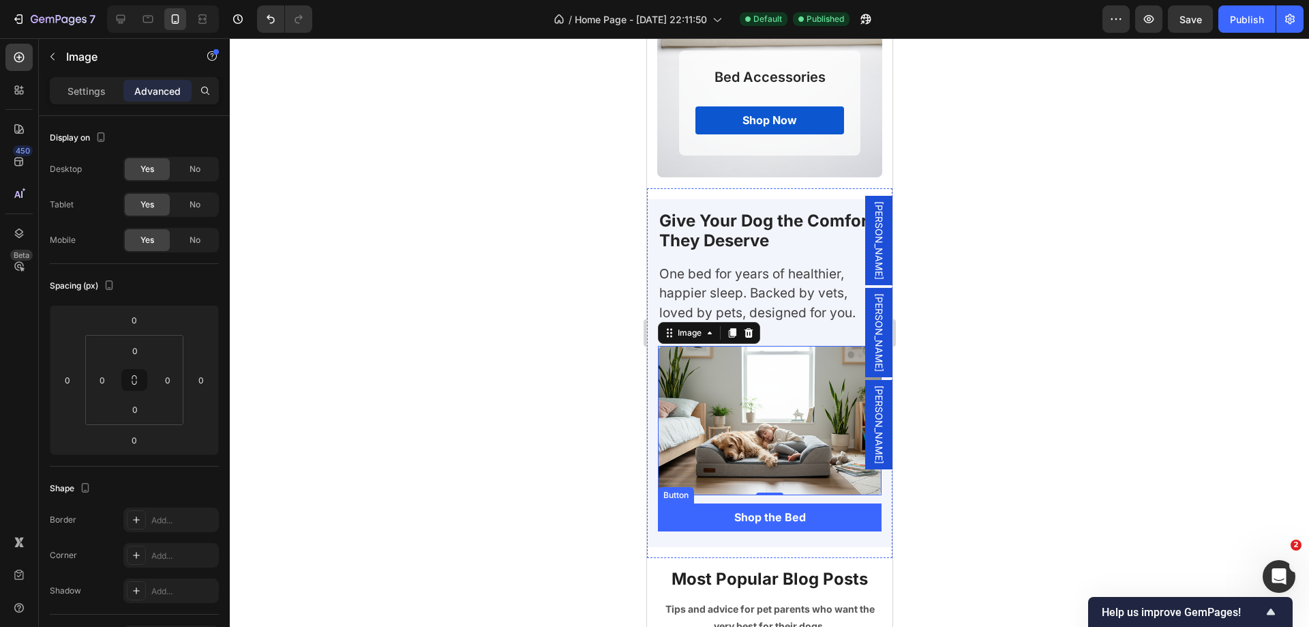
click at [709, 503] on link "Shop the Bed" at bounding box center [769, 517] width 224 height 28
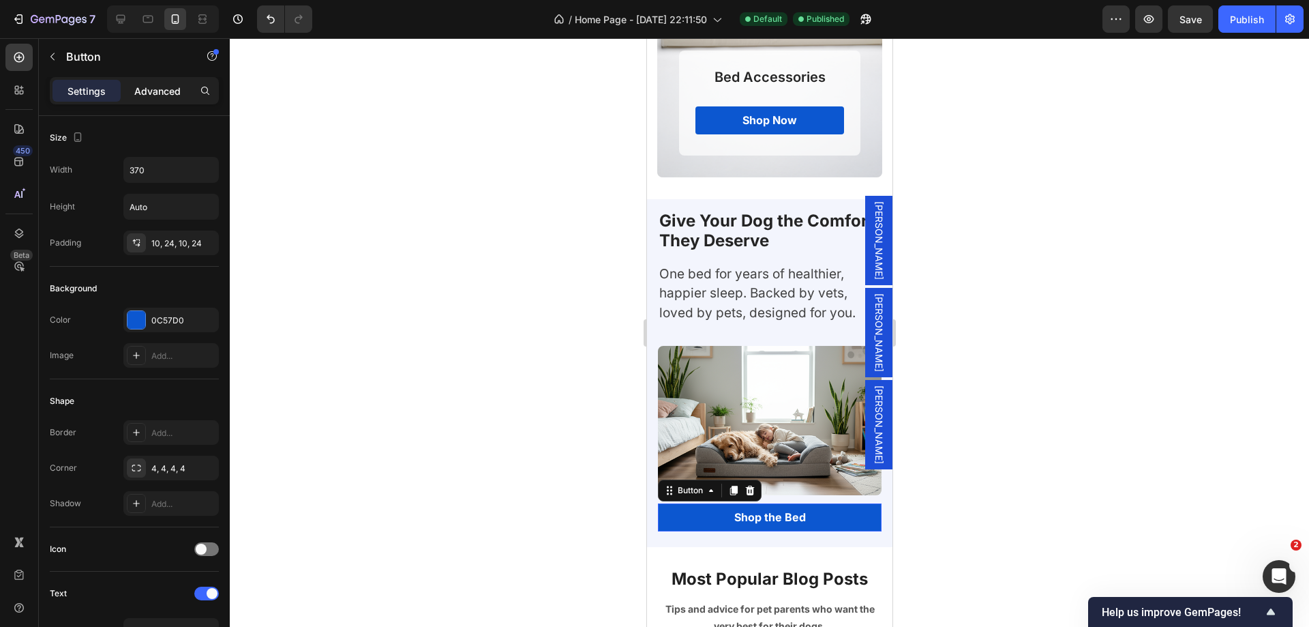
click at [145, 94] on p "Advanced" at bounding box center [157, 91] width 46 height 14
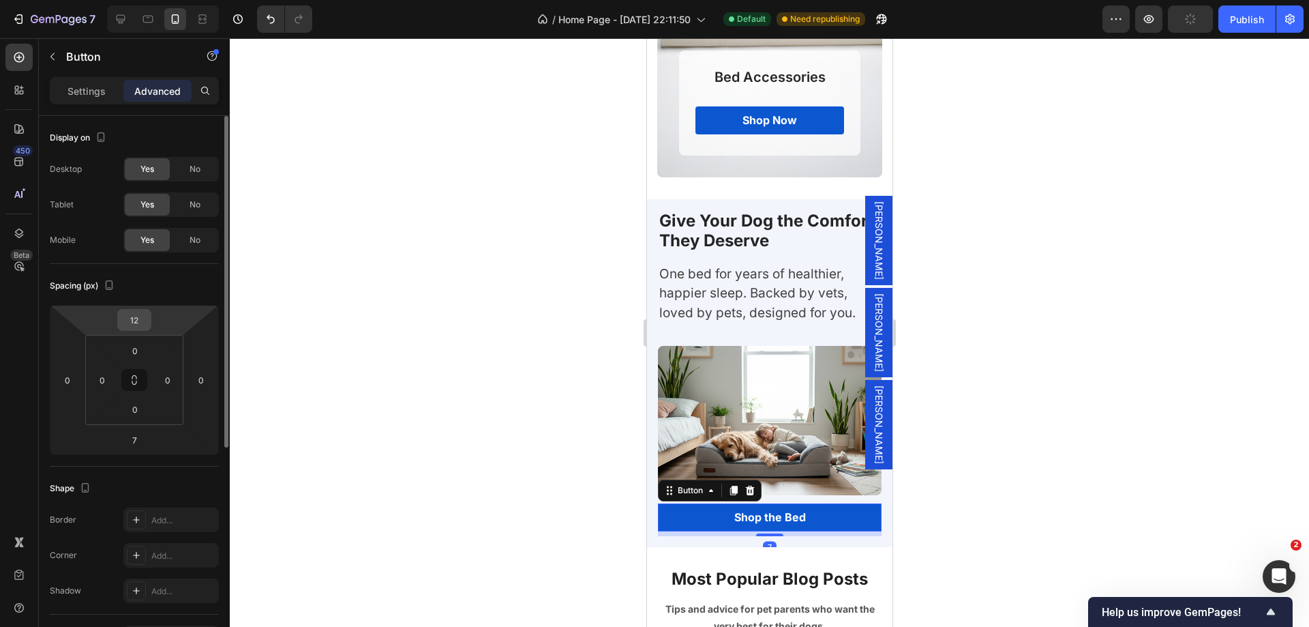
click at [138, 320] on input "12" at bounding box center [134, 320] width 27 height 20
type input "16"
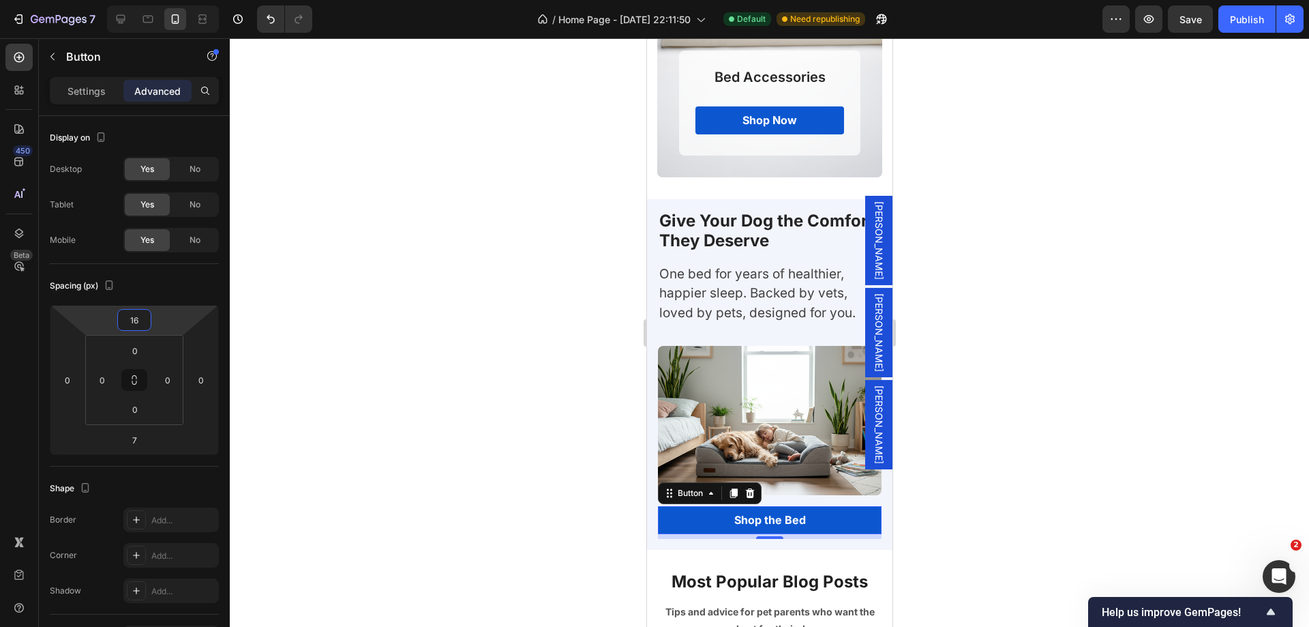
click at [512, 470] on div at bounding box center [769, 332] width 1079 height 588
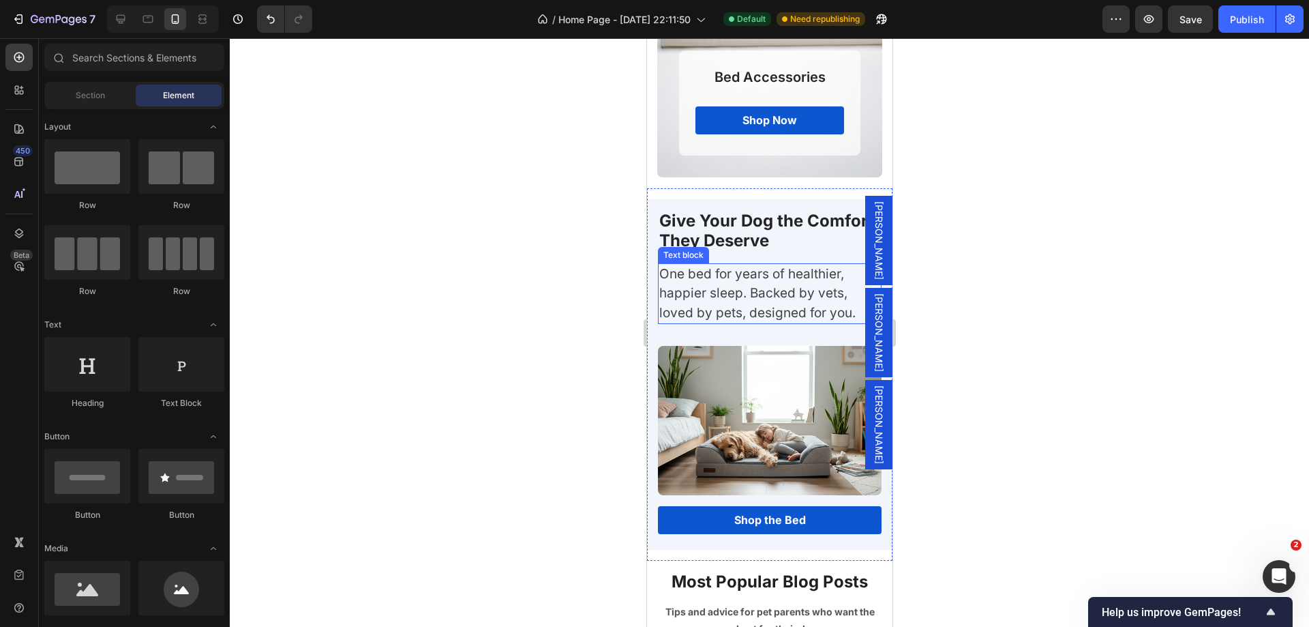
click at [753, 313] on p "One bed for years of healthier, happier sleep. Backed by vets, loved by pets, d…" at bounding box center [762, 294] width 207 height 59
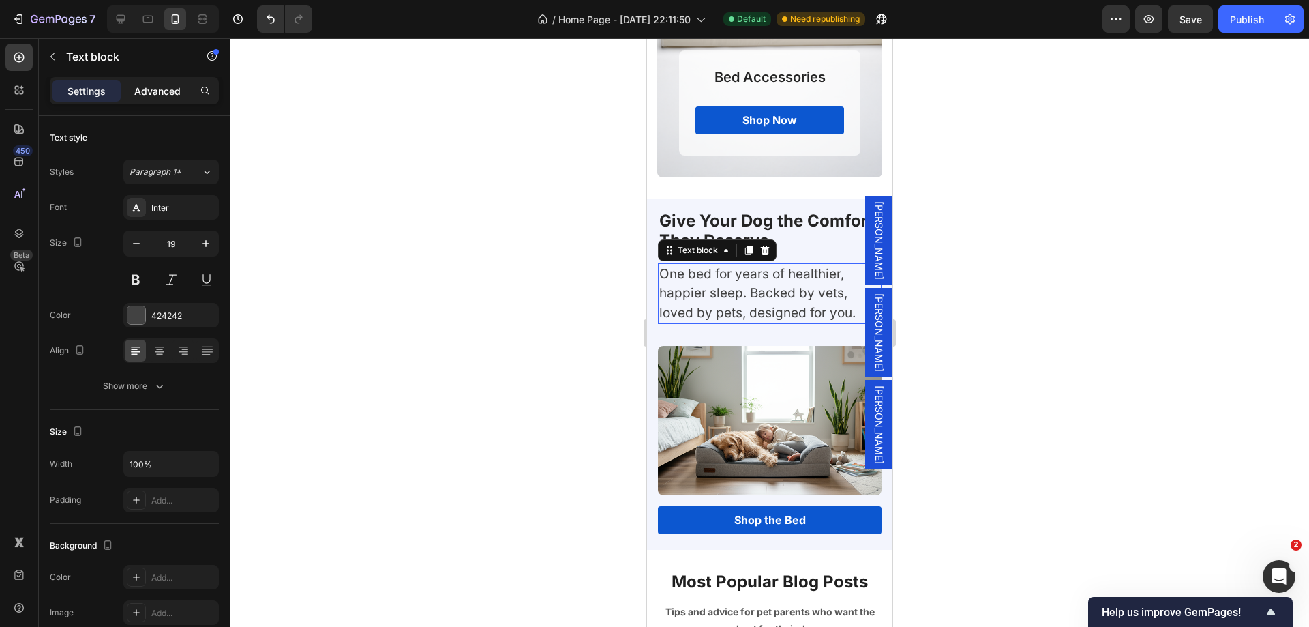
click at [153, 87] on p "Advanced" at bounding box center [157, 91] width 46 height 14
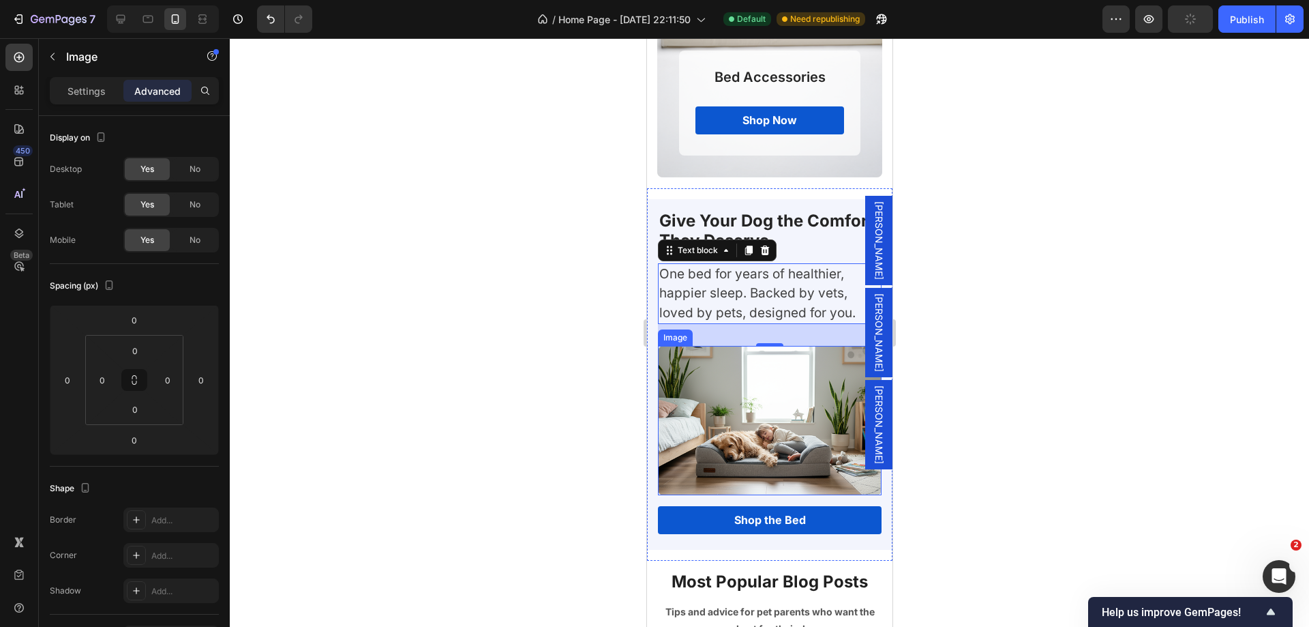
click at [706, 372] on img at bounding box center [769, 420] width 224 height 149
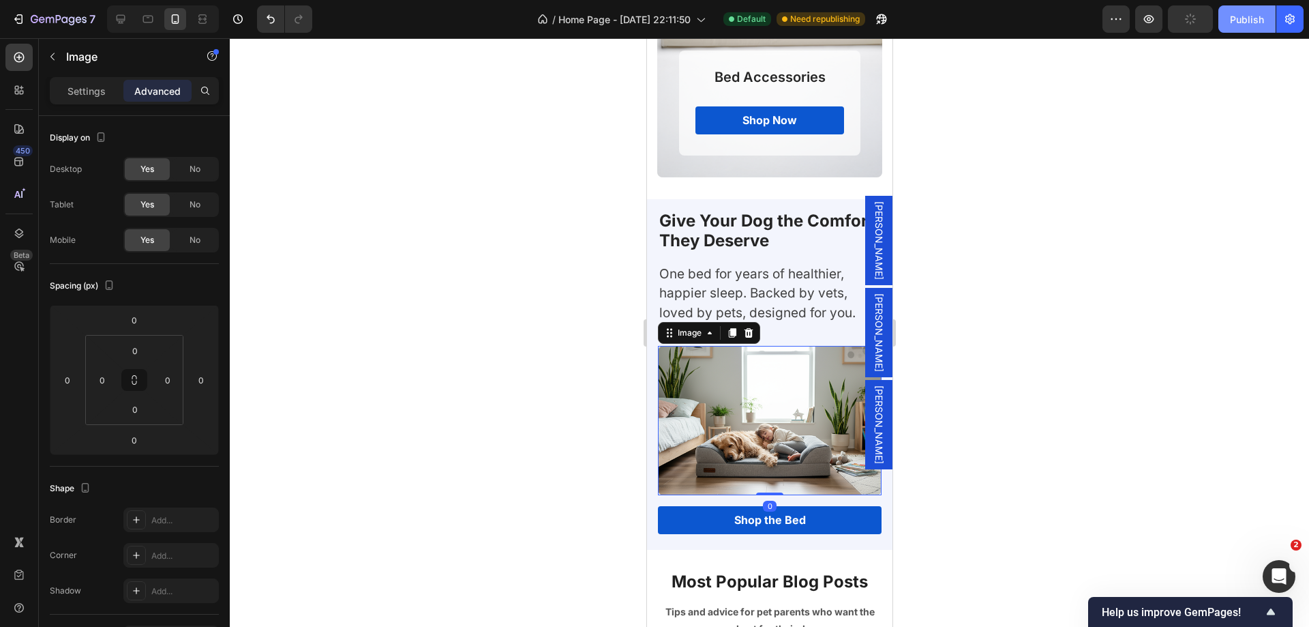
click at [1234, 25] on div "Publish" at bounding box center [1247, 19] width 34 height 14
